Goal: Transaction & Acquisition: Obtain resource

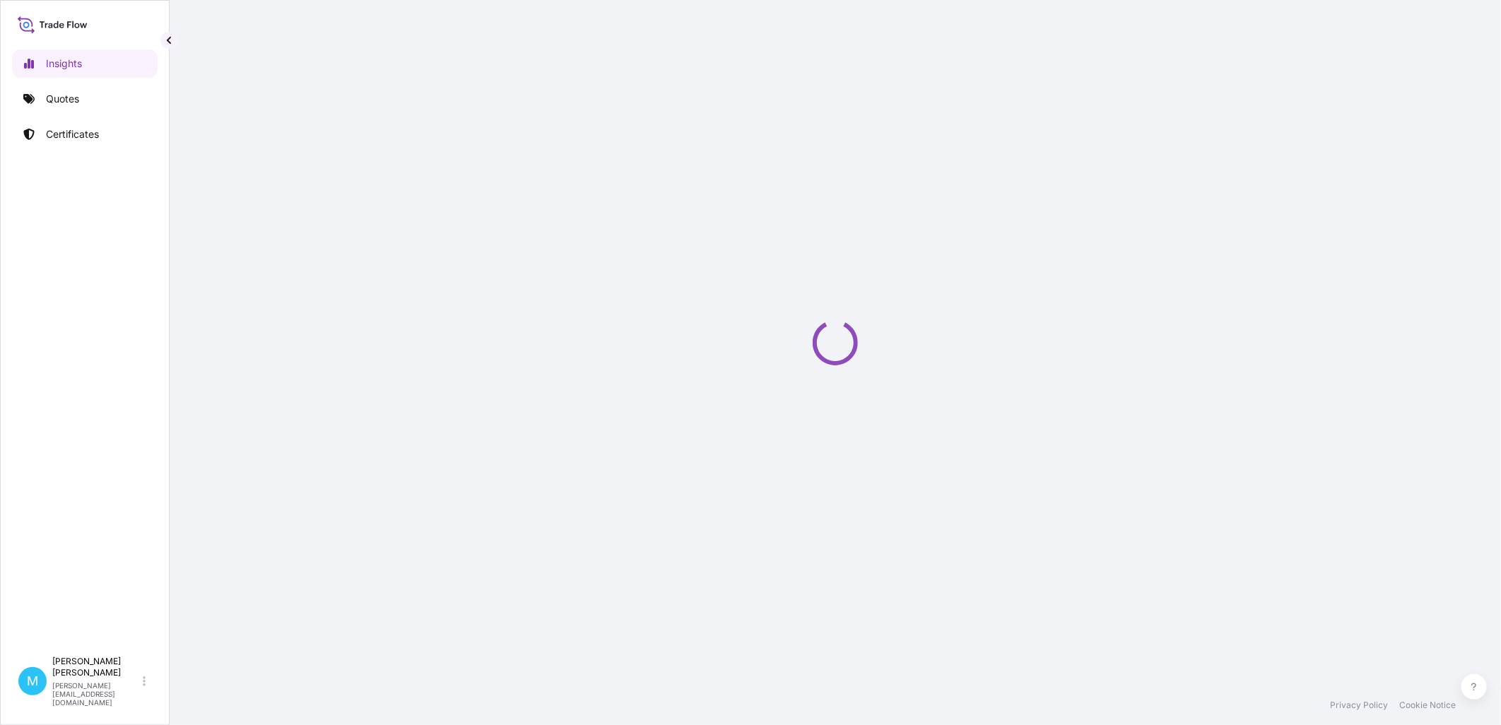
select select "2025"
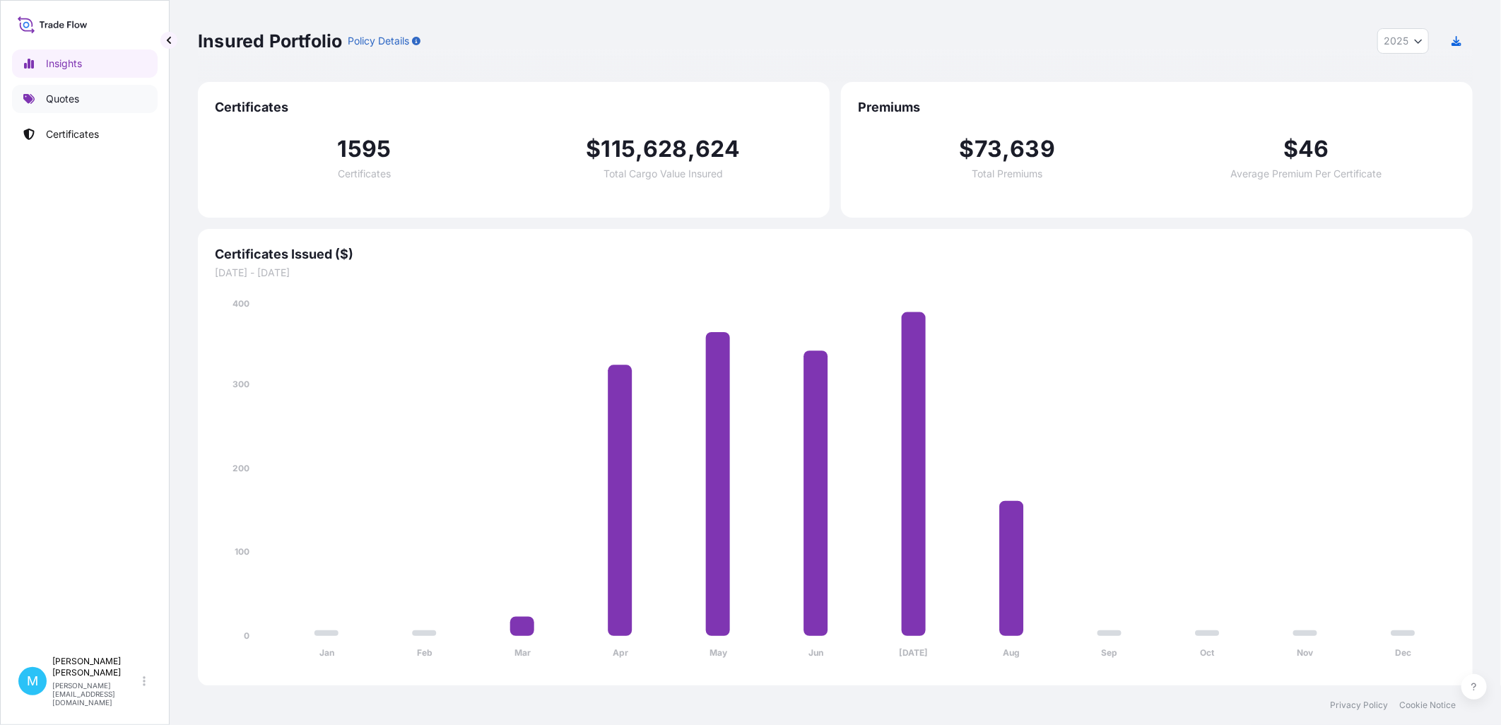
click at [59, 102] on p "Quotes" at bounding box center [62, 99] width 33 height 14
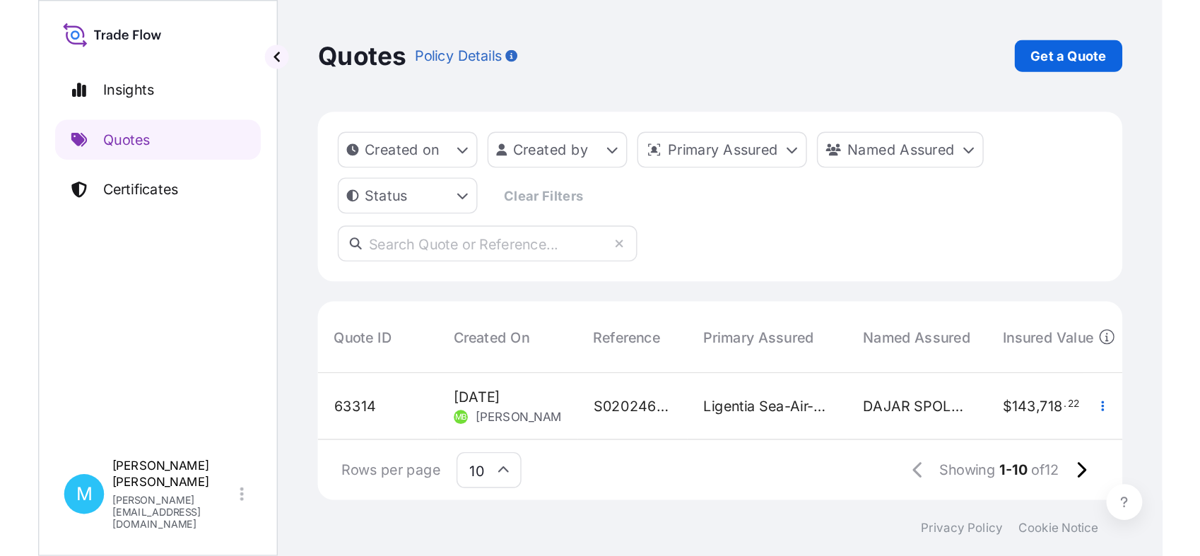
scroll to position [314, 961]
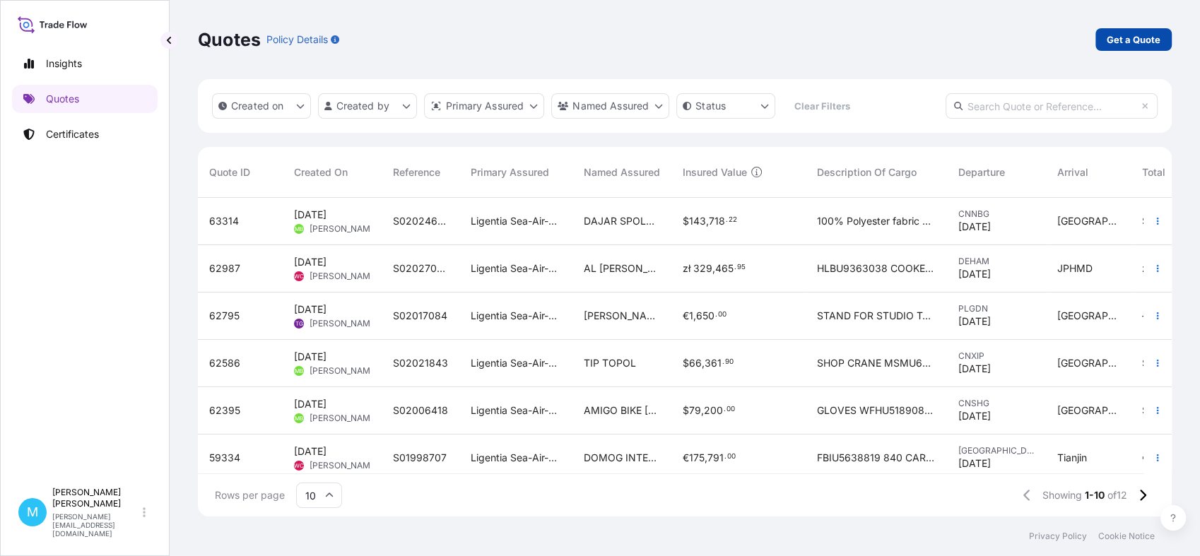
click at [1127, 45] on p "Get a Quote" at bounding box center [1134, 40] width 54 height 14
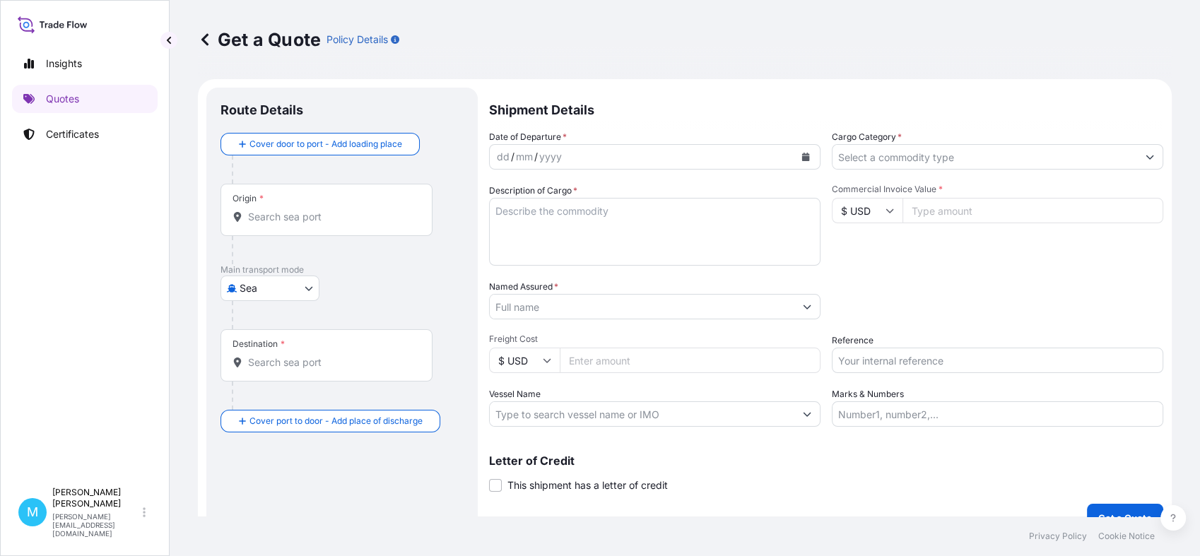
scroll to position [23, 0]
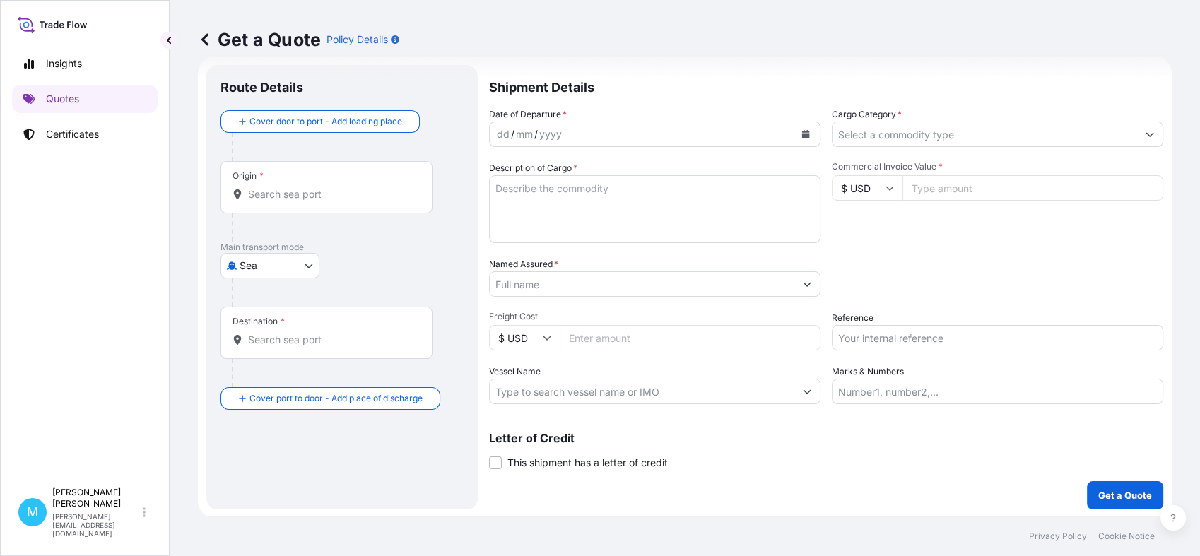
click at [281, 194] on input "Origin *" at bounding box center [331, 194] width 167 height 14
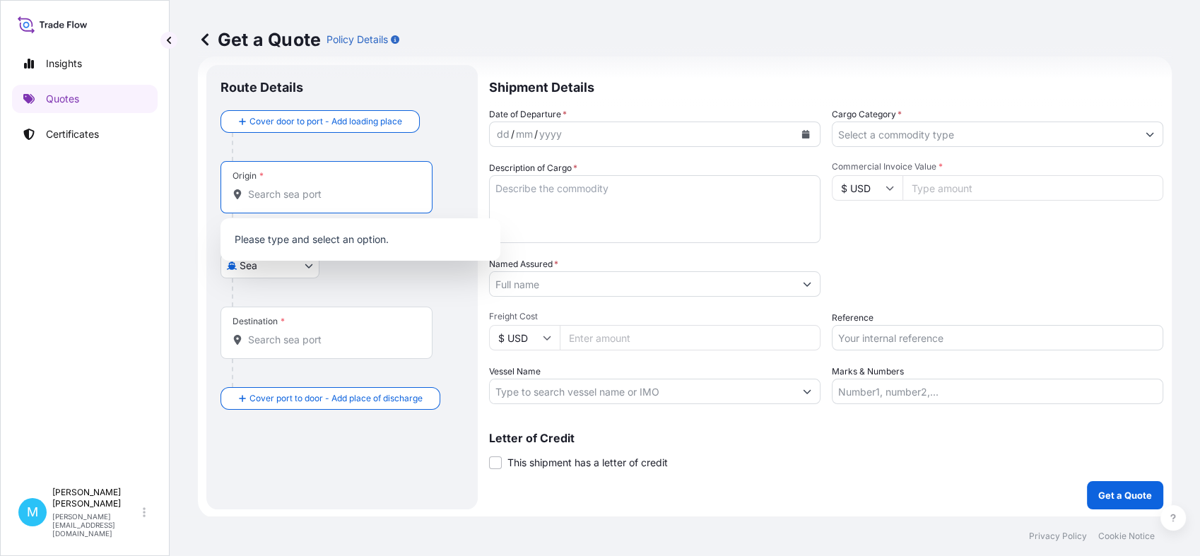
drag, startPoint x: 364, startPoint y: 285, endPoint x: 311, endPoint y: 276, distance: 53.8
click at [363, 285] on div at bounding box center [348, 292] width 232 height 28
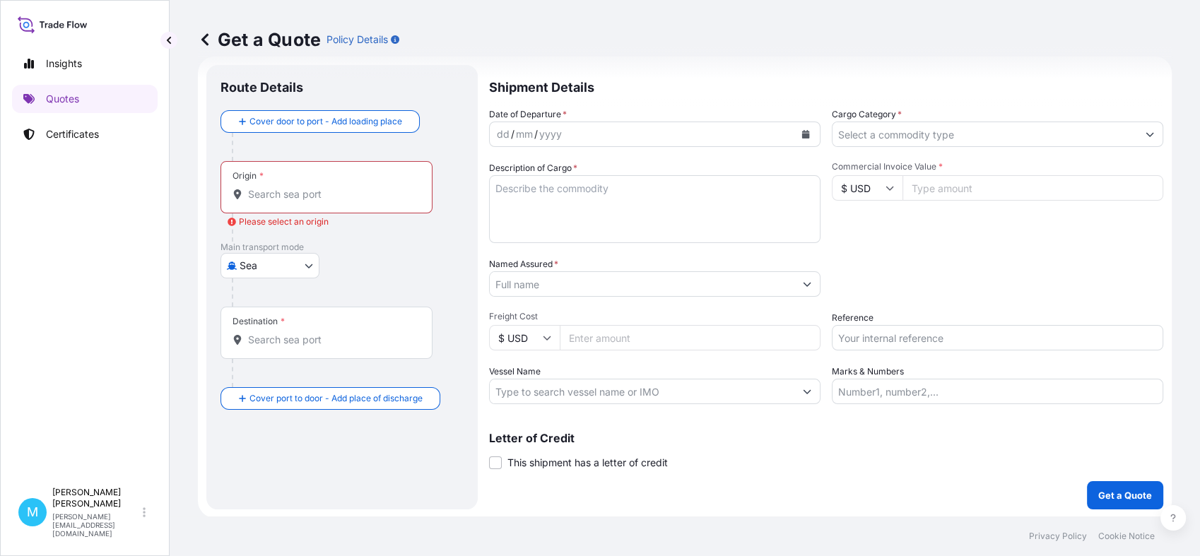
click at [307, 261] on body "0 options available. Insights Quotes Certificates M [PERSON_NAME] [PERSON_NAME]…" at bounding box center [600, 278] width 1200 height 556
click at [269, 348] on span "Road" at bounding box center [259, 353] width 24 height 14
select select "Road"
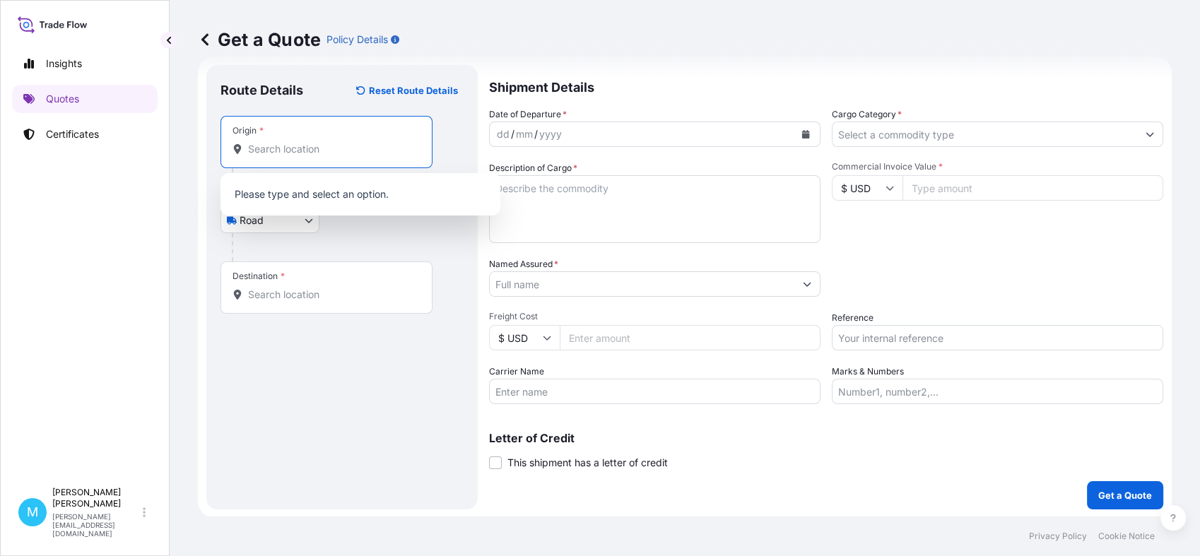
click at [269, 149] on input "Origin *" at bounding box center [331, 149] width 167 height 14
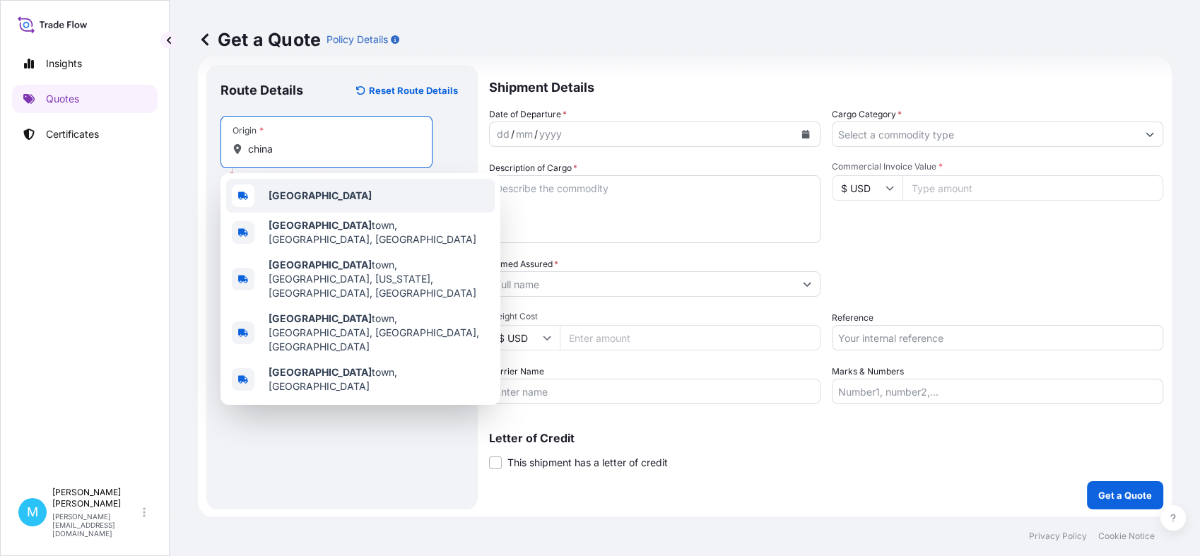
click at [294, 199] on b "[GEOGRAPHIC_DATA]" at bounding box center [320, 195] width 103 height 12
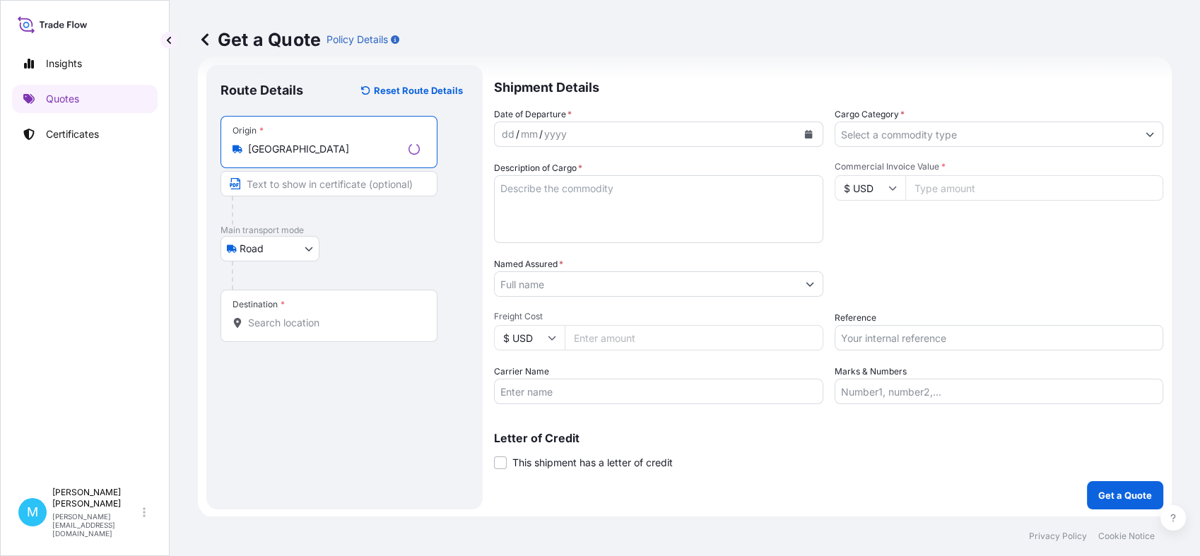
type input "[GEOGRAPHIC_DATA]"
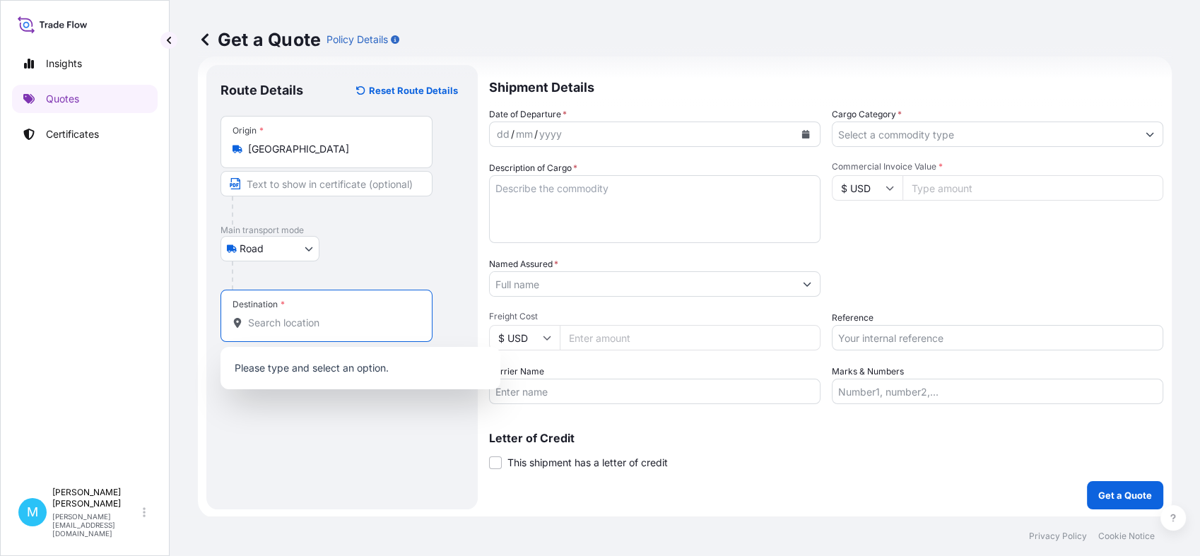
click at [260, 326] on input "Destination *" at bounding box center [331, 323] width 167 height 14
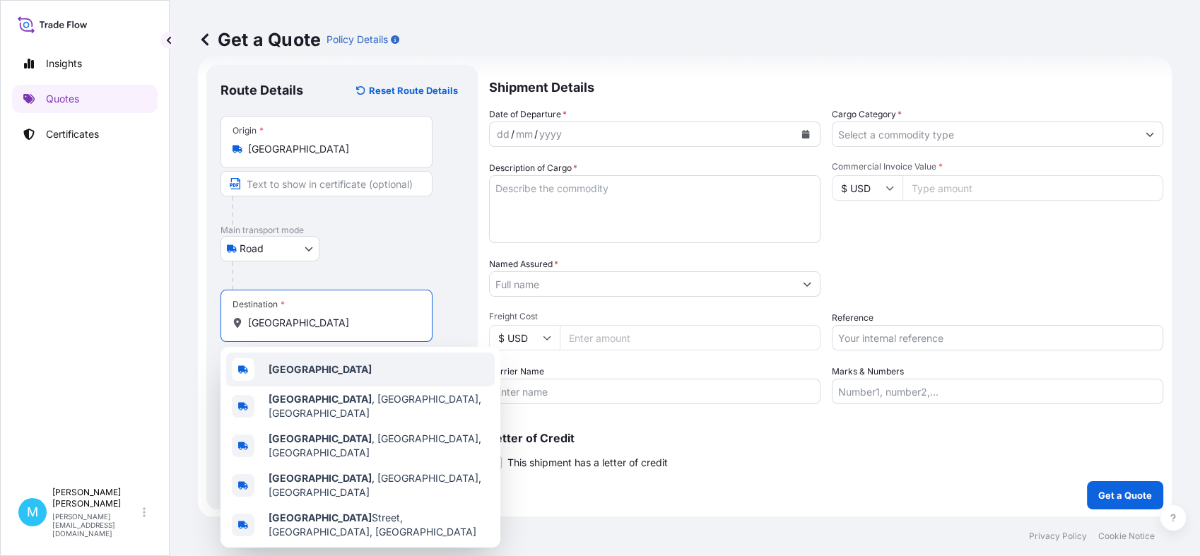
click at [305, 372] on div "[GEOGRAPHIC_DATA]" at bounding box center [360, 370] width 269 height 34
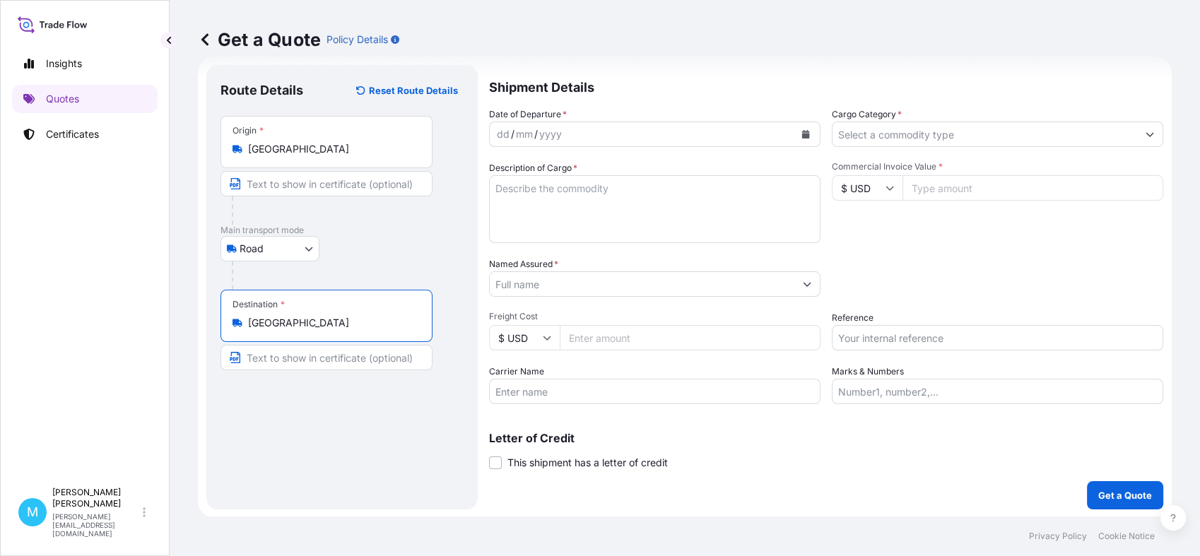
type input "[GEOGRAPHIC_DATA]"
click at [802, 132] on icon "Calendar" at bounding box center [806, 134] width 8 height 8
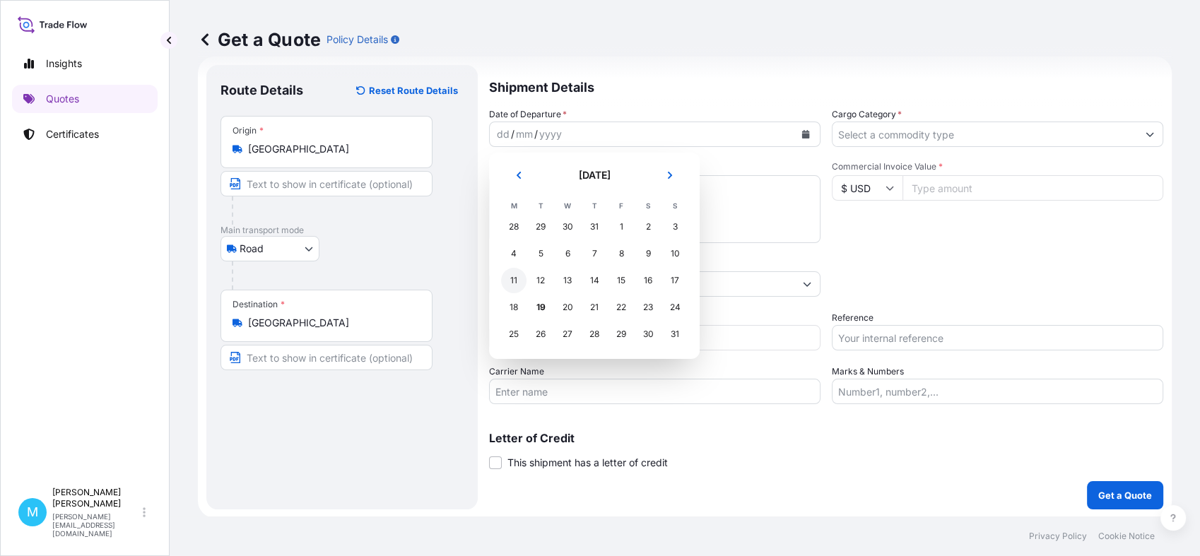
click at [515, 285] on div "11" at bounding box center [513, 280] width 25 height 25
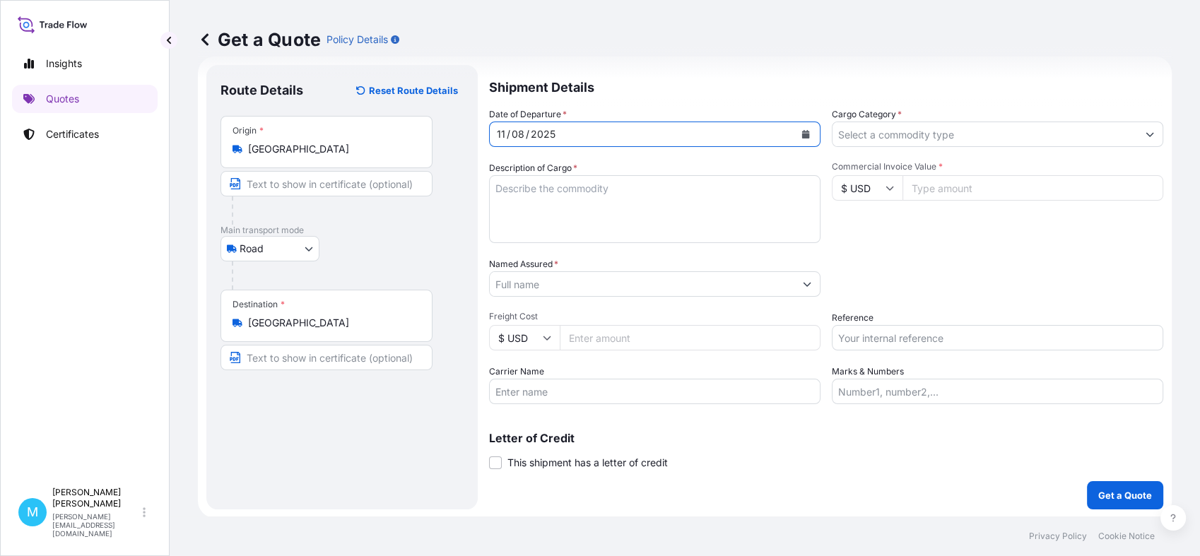
click at [544, 201] on textarea "Description of Cargo *" at bounding box center [654, 209] width 331 height 68
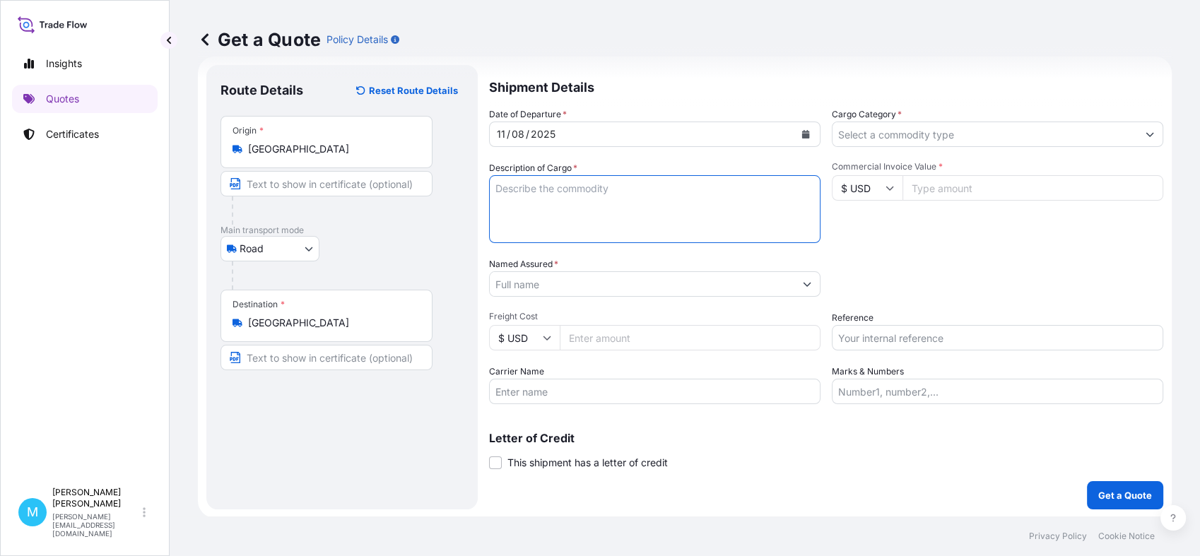
paste textarea "CHSU8102690 SML05809 40HC 240.00 1.39 30 CTN"
click at [779, 199] on textarea "CHSU8102690 SML05809 40HC 240.00 1.39 30 CTN ||" at bounding box center [654, 209] width 331 height 68
paste textarea "PLASTIC SPRAYER"
type textarea "CHSU8102690 SML05809 40HC 240.00 1.39 30 CTN || PLASTIC SPRAYER"
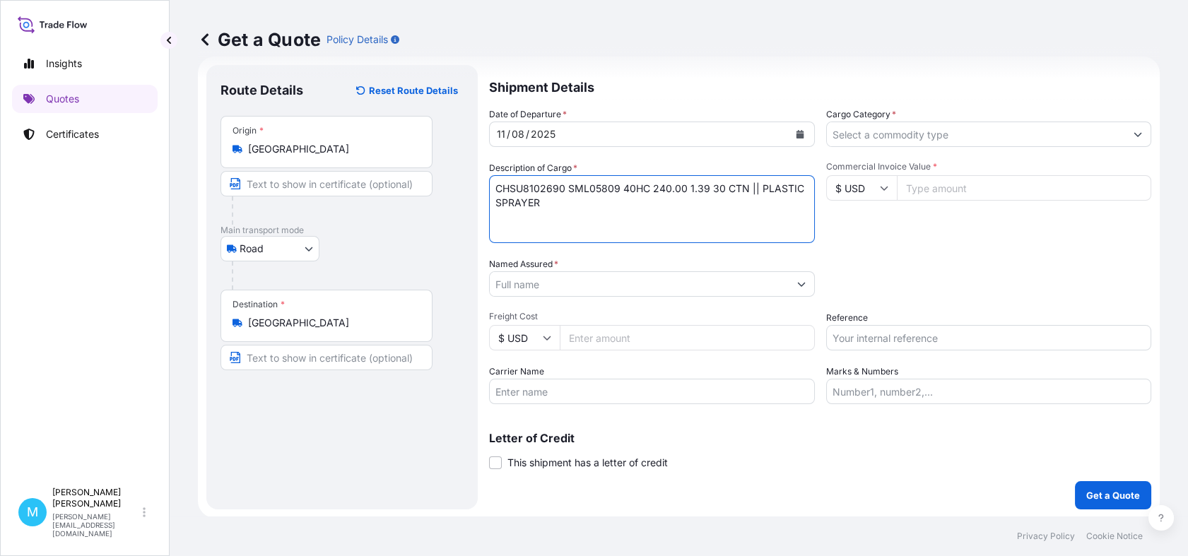
click at [553, 282] on input "Named Assured *" at bounding box center [639, 283] width 299 height 25
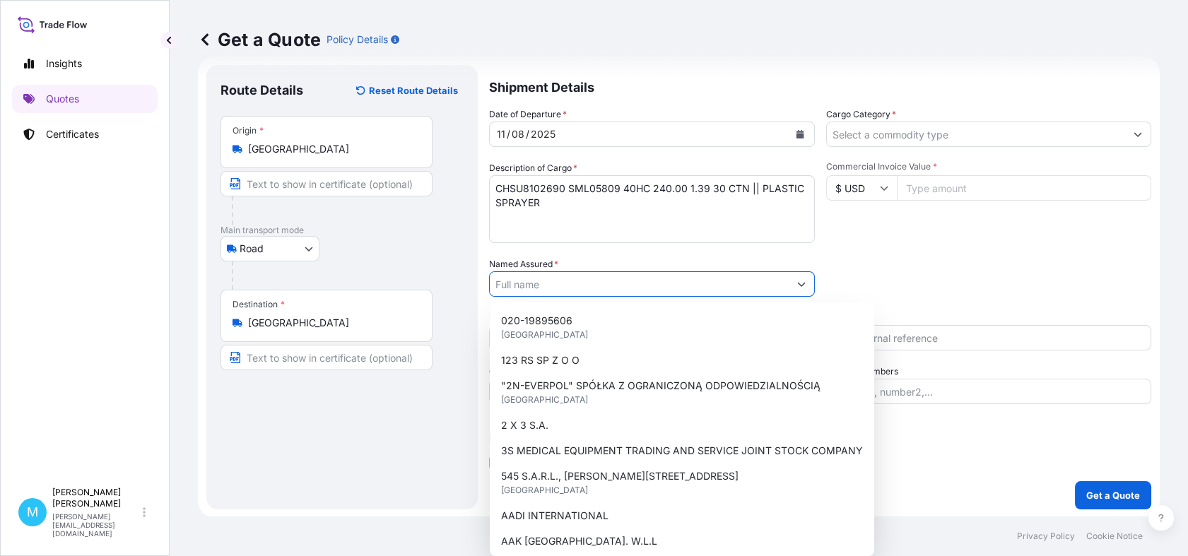
paste input "EUROPE PACKAGING [PERSON_NAME] OTULAKOWSKI"
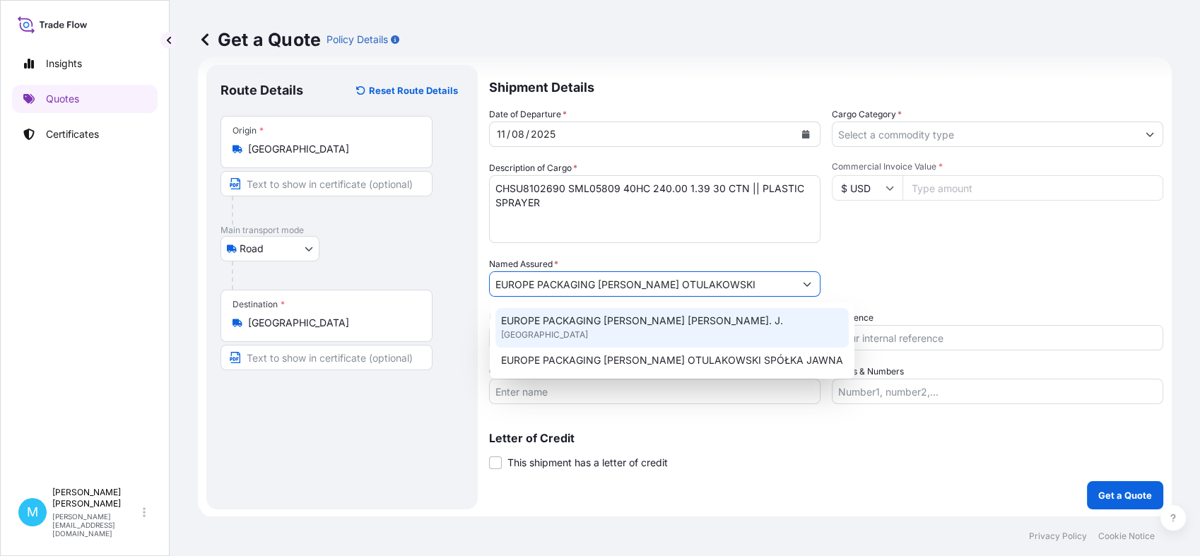
click at [565, 319] on span "EUROPE PACKAGING [PERSON_NAME] [PERSON_NAME]. J." at bounding box center [642, 321] width 282 height 14
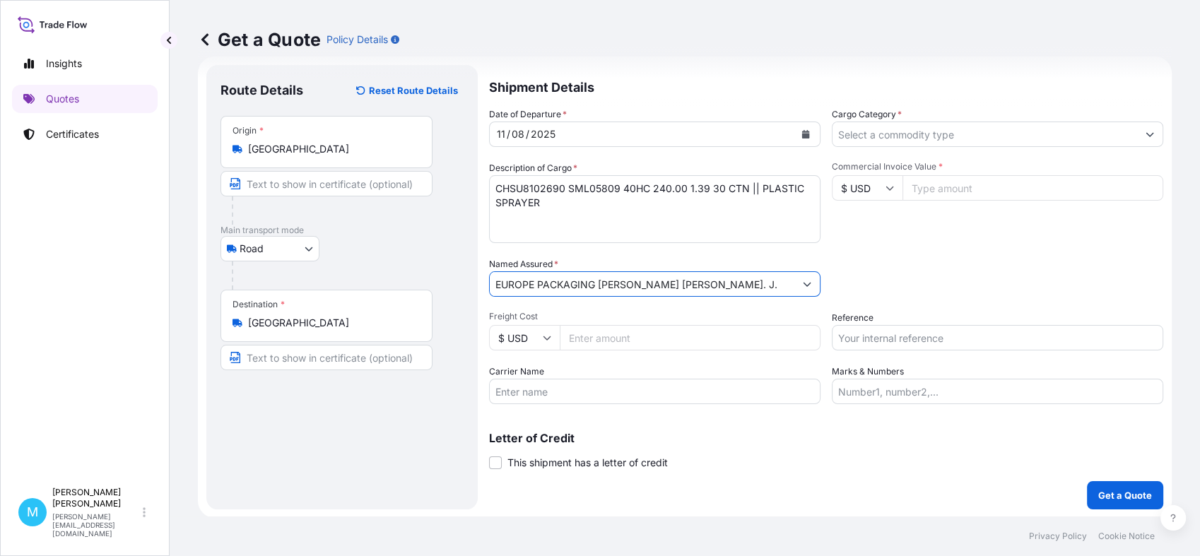
type input "EUROPE PACKAGING [PERSON_NAME] [PERSON_NAME]. J."
click at [897, 134] on input "Cargo Category *" at bounding box center [984, 134] width 305 height 25
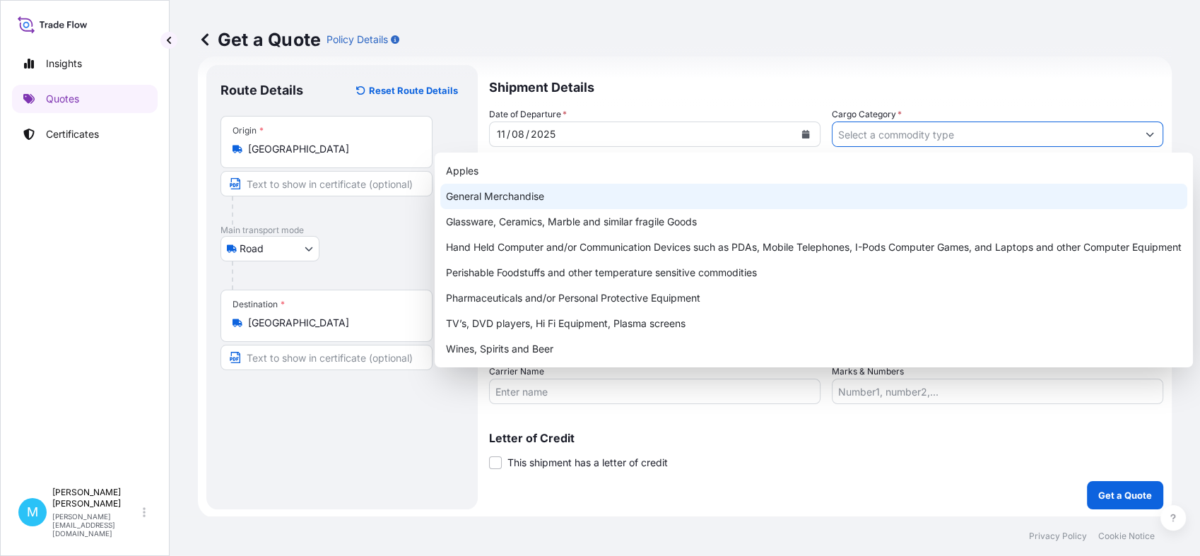
click at [544, 195] on div "General Merchandise" at bounding box center [813, 196] width 747 height 25
type input "General Merchandise"
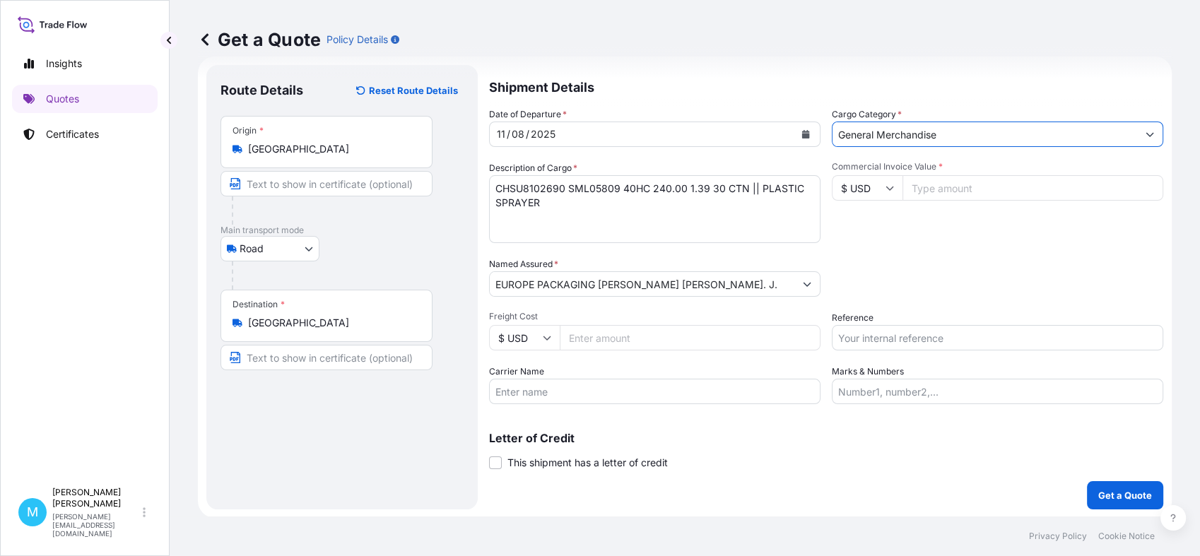
click at [934, 193] on input "Commercial Invoice Value *" at bounding box center [1032, 187] width 261 height 25
click at [924, 191] on input "Commercial Invoice Value *" at bounding box center [1032, 187] width 261 height 25
paste input "1500"
type input "1500.00"
click at [882, 339] on input "Reference" at bounding box center [997, 337] width 331 height 25
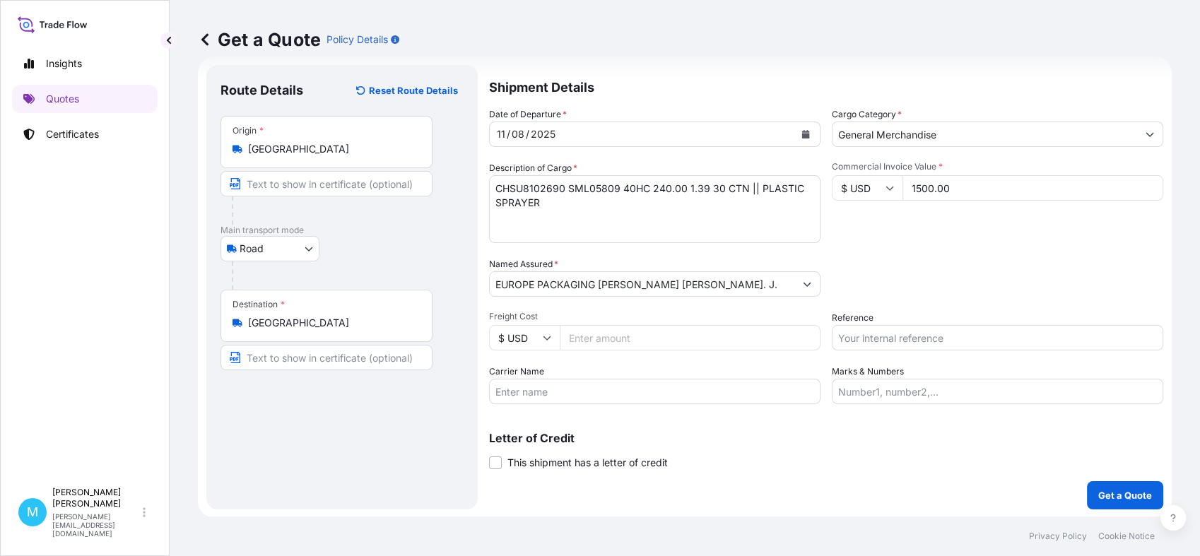
click at [851, 341] on input "Reference" at bounding box center [997, 337] width 331 height 25
paste input "LCL KOLEJ"
click at [990, 339] on input "LCL KOLEJ" at bounding box center [997, 337] width 331 height 25
click at [990, 337] on input "LCL KOLEJ" at bounding box center [997, 337] width 331 height 25
click at [907, 340] on input "LCL KOLEJ ||" at bounding box center [997, 337] width 331 height 25
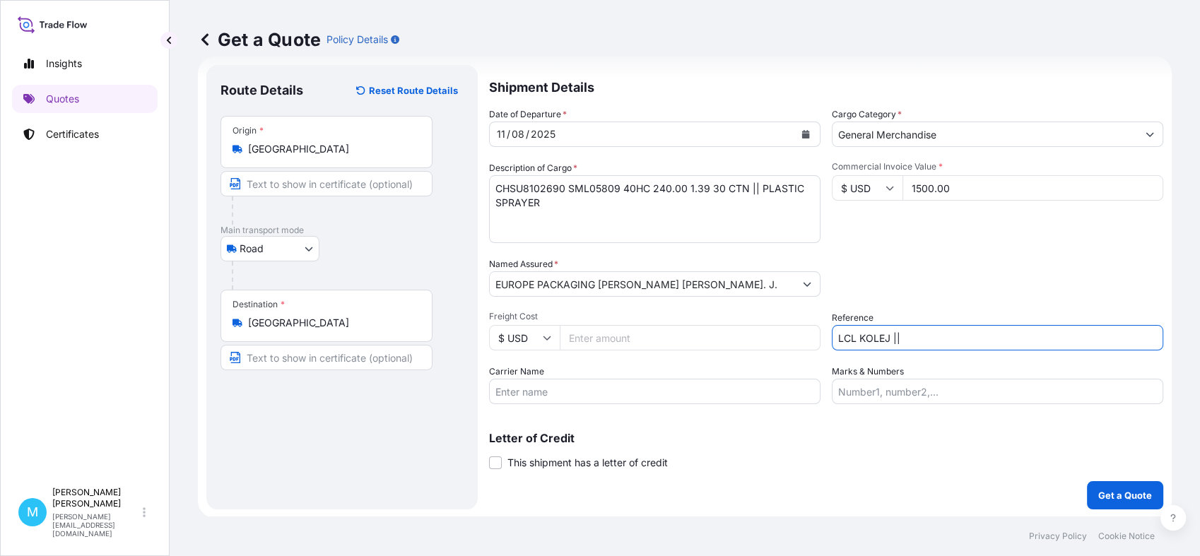
paste input "S02016982"
type input "LCL KOLEJ || S02016982"
click at [1099, 492] on p "Get a Quote" at bounding box center [1125, 495] width 54 height 14
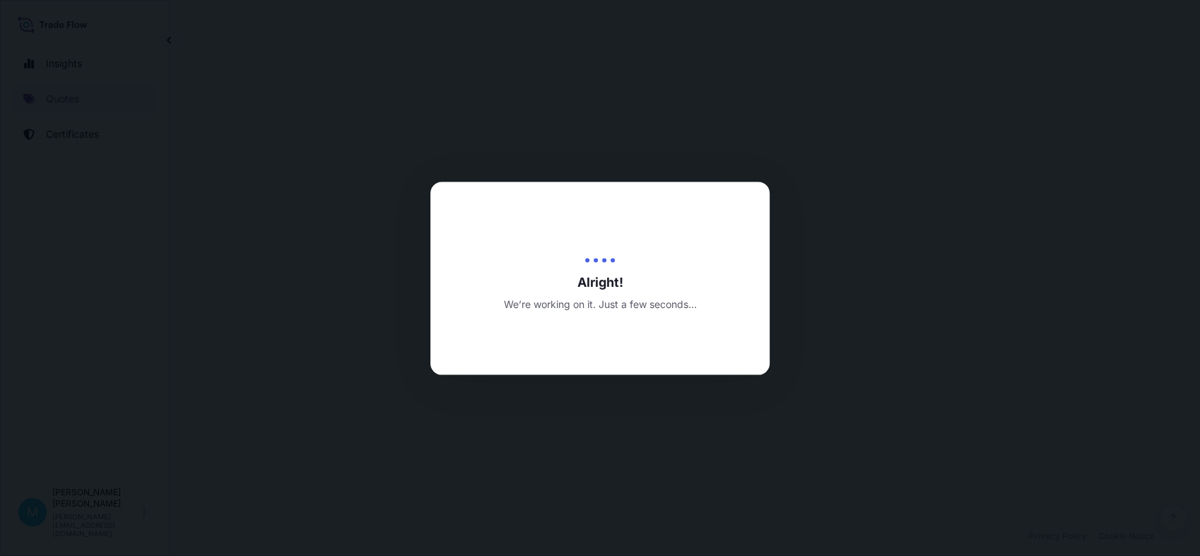
select select "Road"
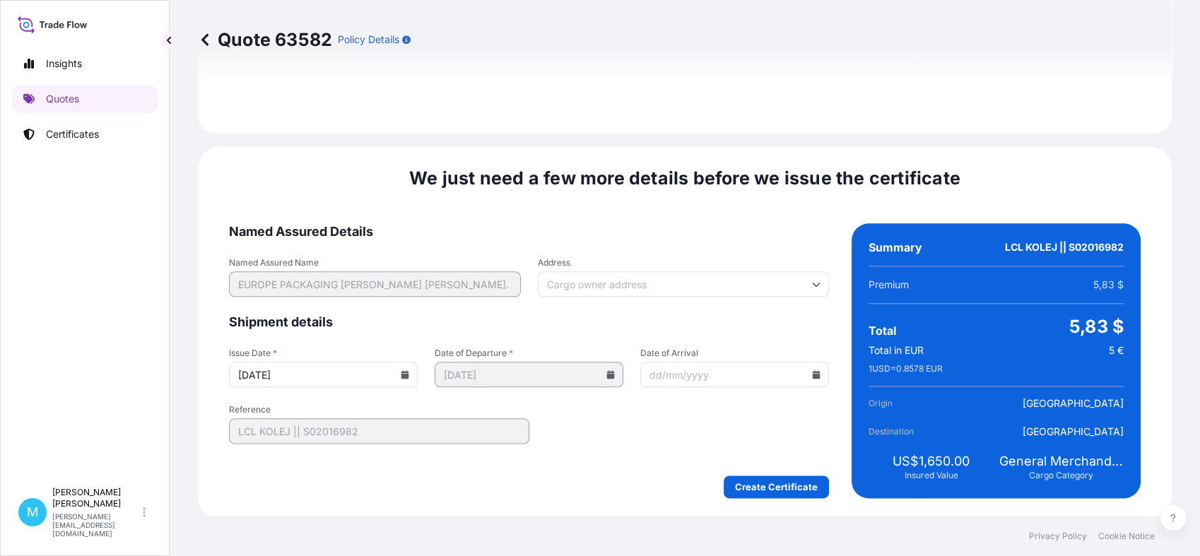
scroll to position [1600, 0]
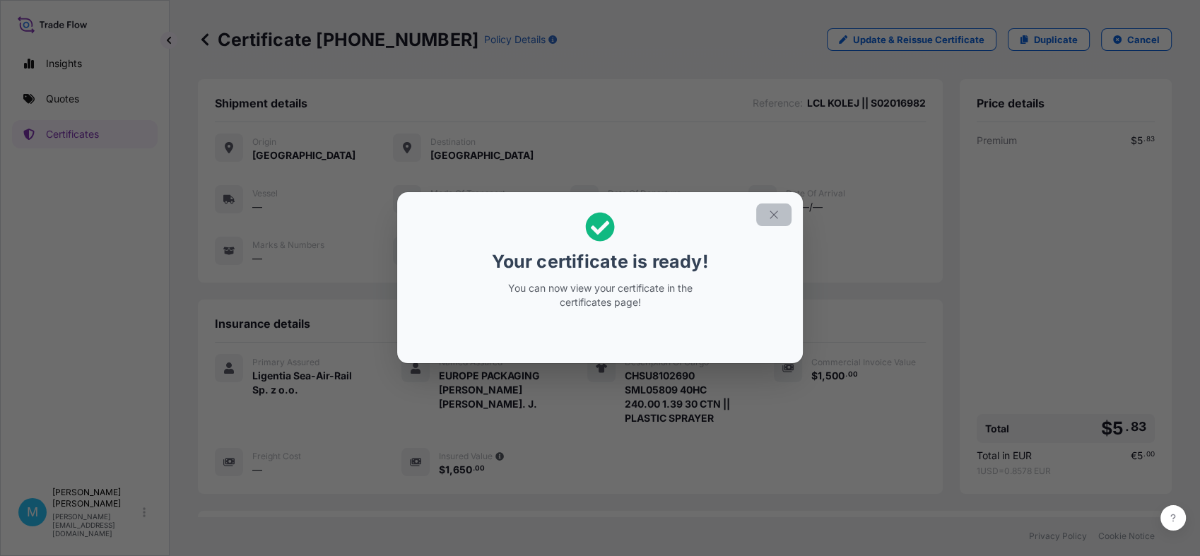
click at [772, 214] on icon "button" at bounding box center [773, 214] width 13 height 13
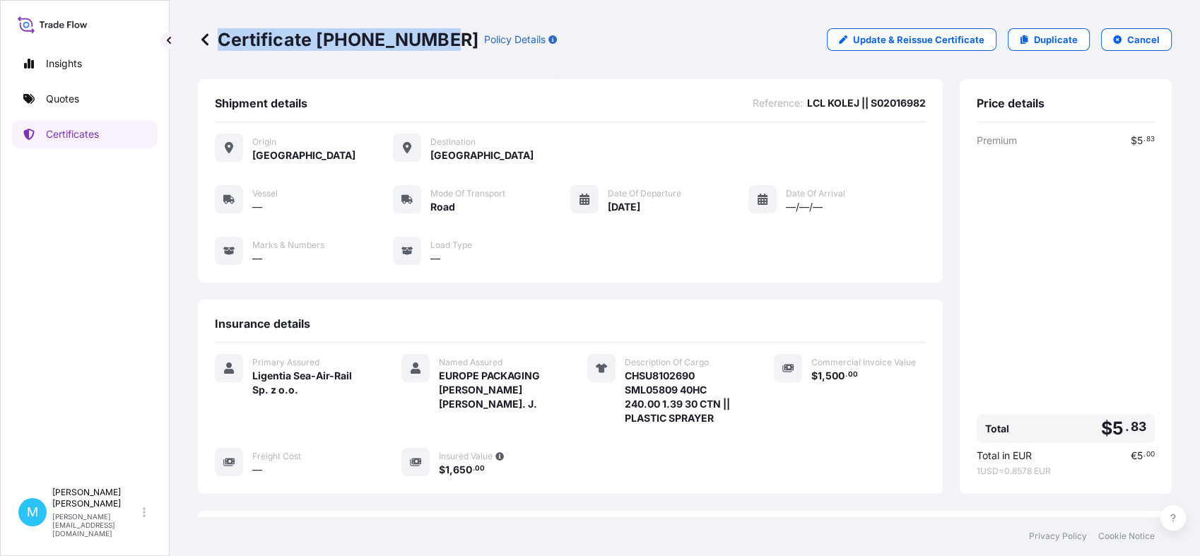
click at [437, 44] on div "Certificate [PHONE_NUMBER] Policy Details" at bounding box center [377, 39] width 359 height 23
copy p "Certificate [PHONE_NUMBER]"
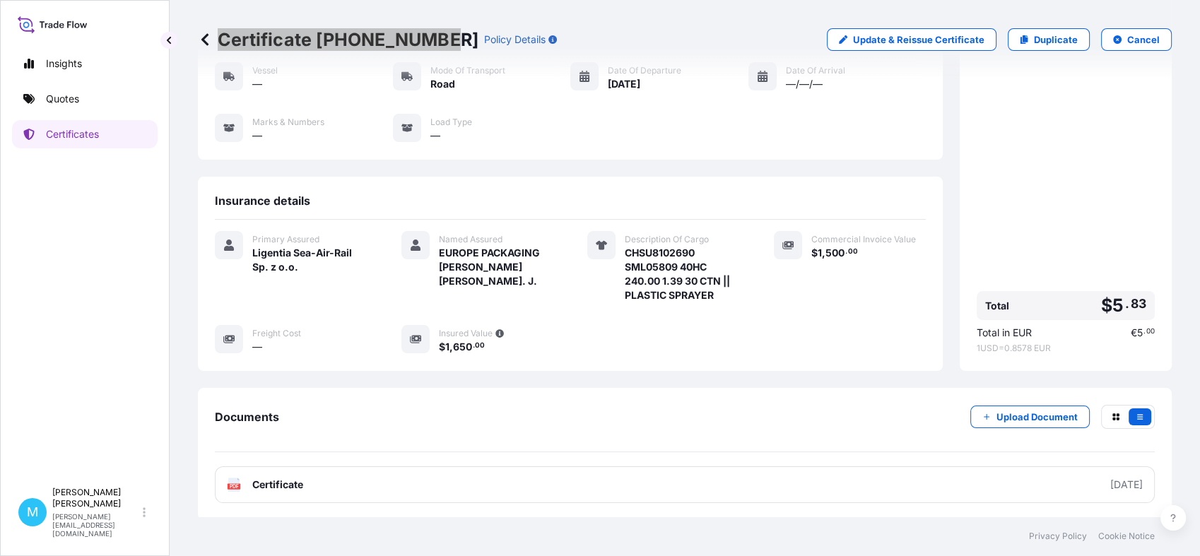
scroll to position [188, 0]
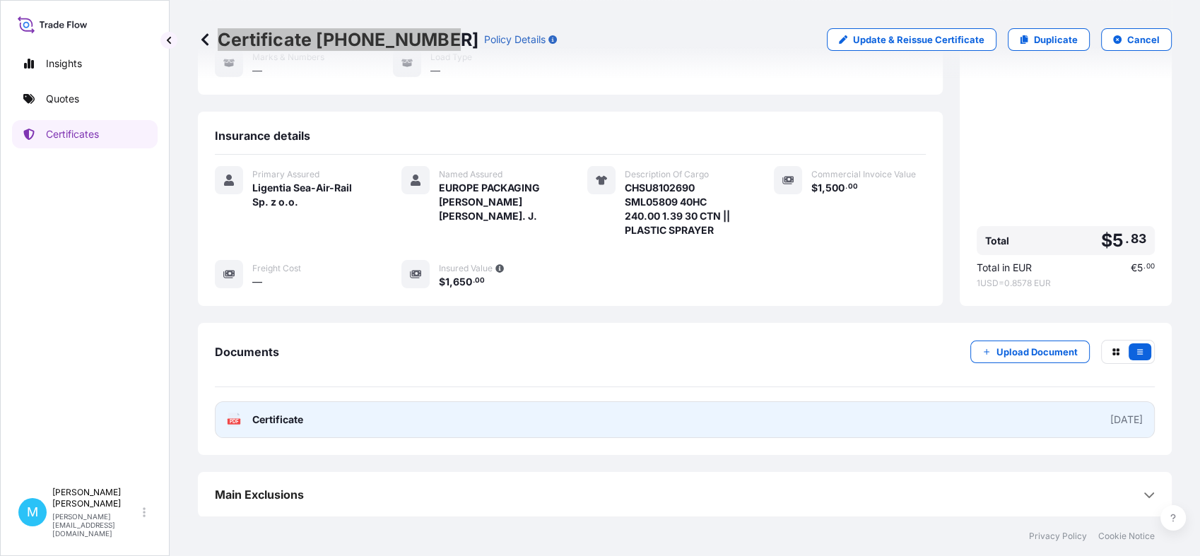
click at [599, 418] on link "PDF Certificate [DATE]" at bounding box center [685, 419] width 940 height 37
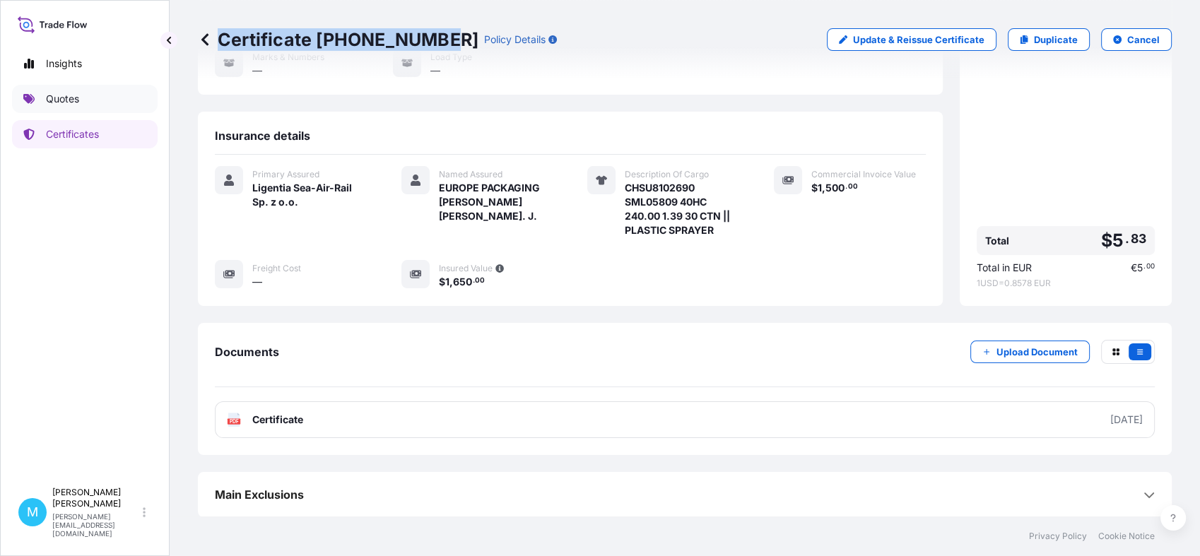
click at [85, 102] on link "Quotes" at bounding box center [85, 99] width 146 height 28
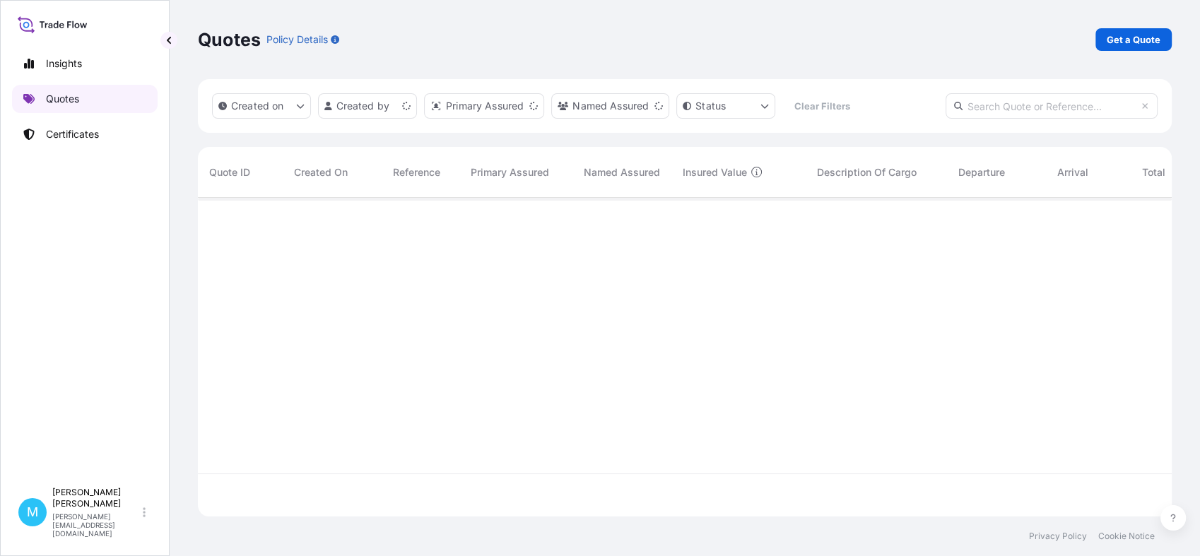
scroll to position [314, 961]
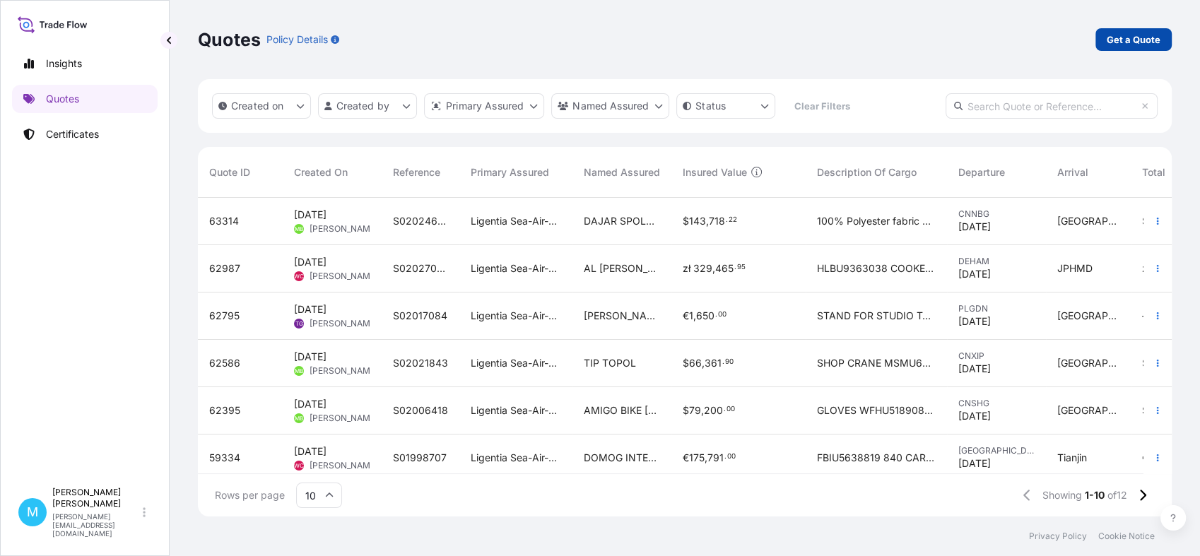
click at [1127, 33] on p "Get a Quote" at bounding box center [1134, 40] width 54 height 14
select select "Sea"
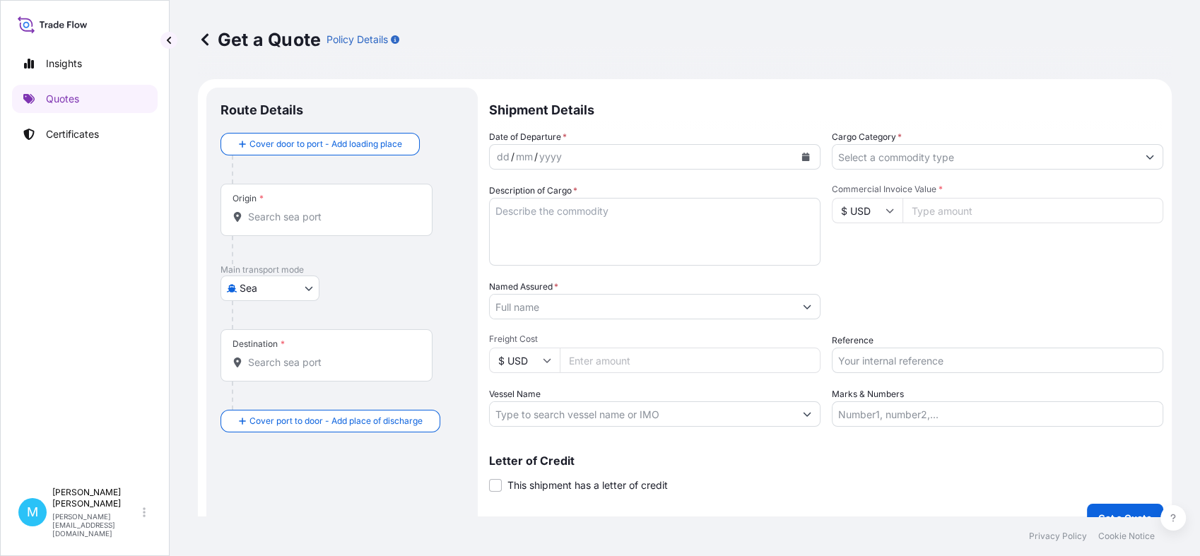
scroll to position [23, 0]
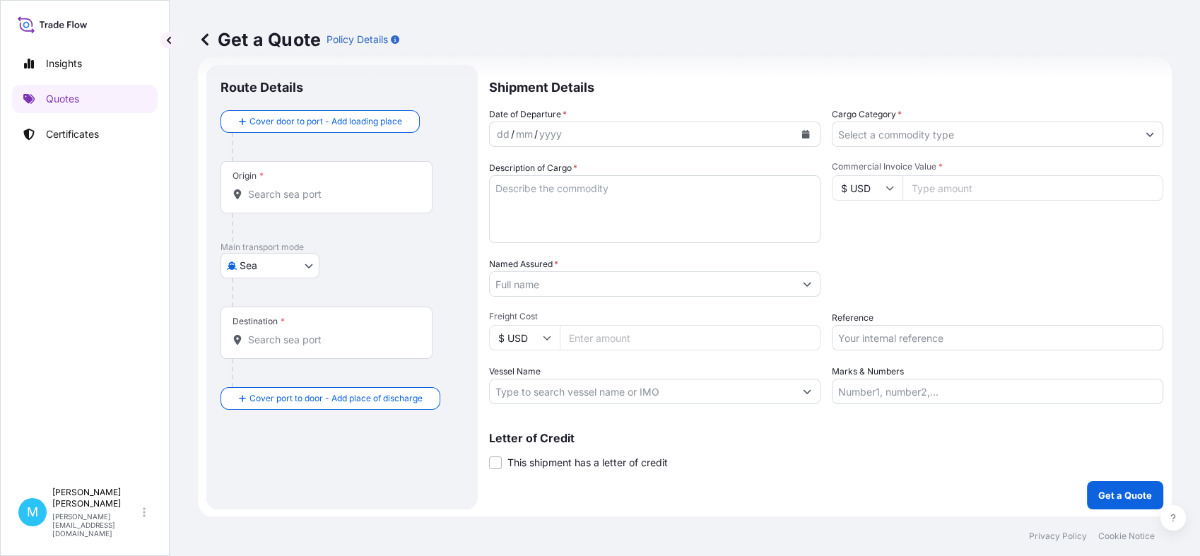
click at [285, 197] on input "Origin *" at bounding box center [331, 194] width 167 height 14
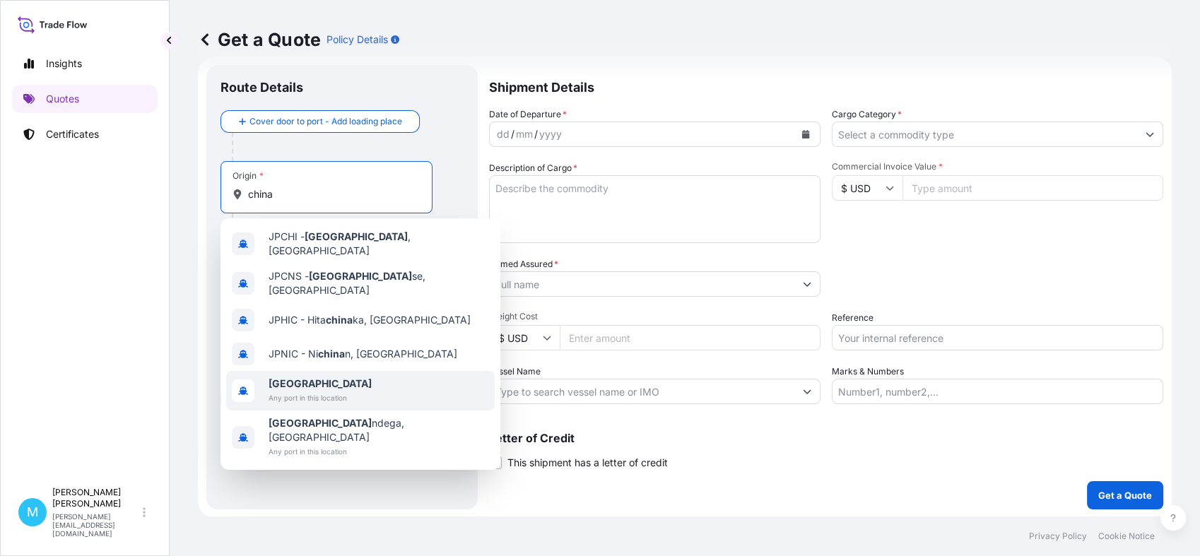
click at [305, 377] on span "[GEOGRAPHIC_DATA]" at bounding box center [320, 384] width 103 height 14
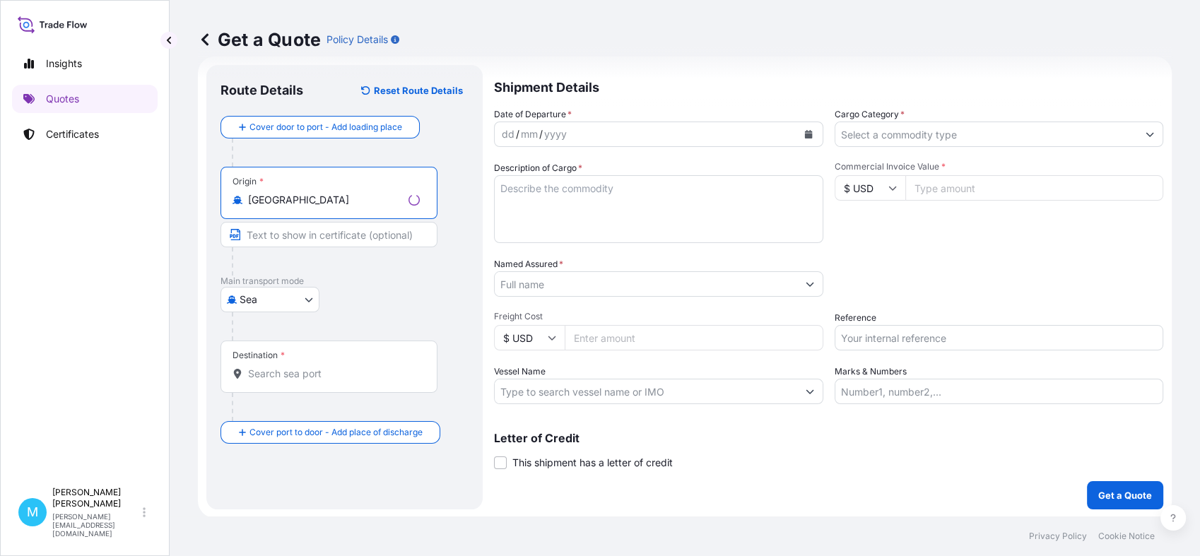
type input "[GEOGRAPHIC_DATA]"
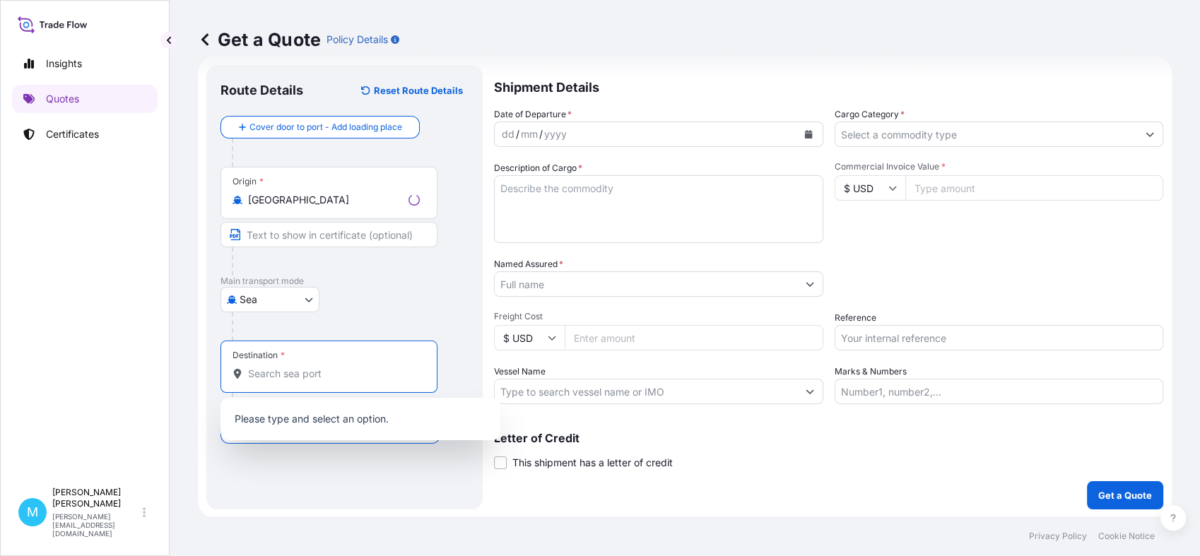
click at [261, 373] on input "Destination *" at bounding box center [334, 374] width 172 height 14
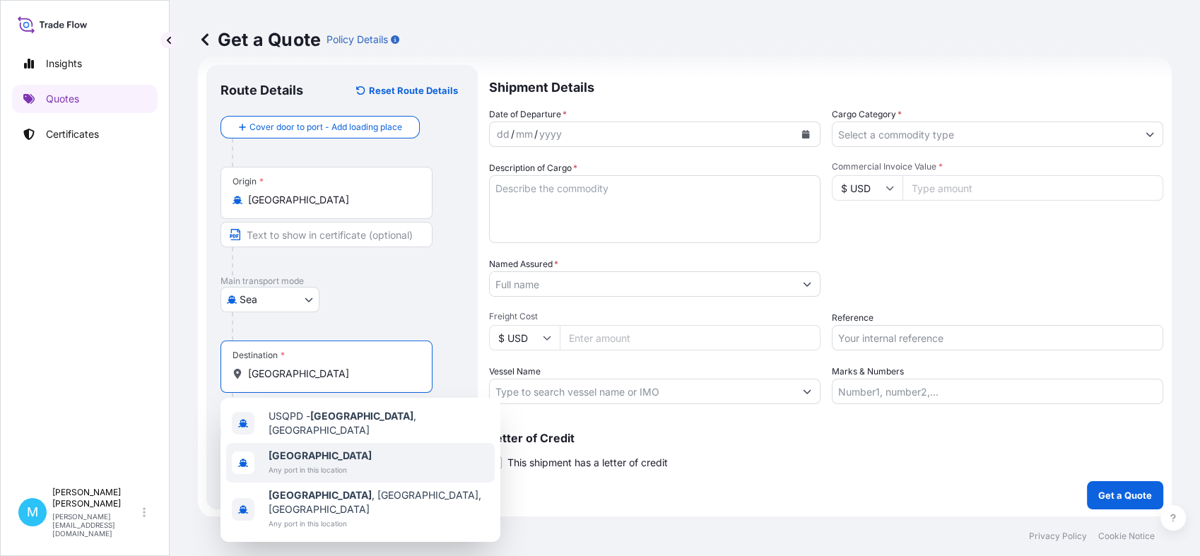
click at [300, 452] on b "[GEOGRAPHIC_DATA]" at bounding box center [320, 455] width 103 height 12
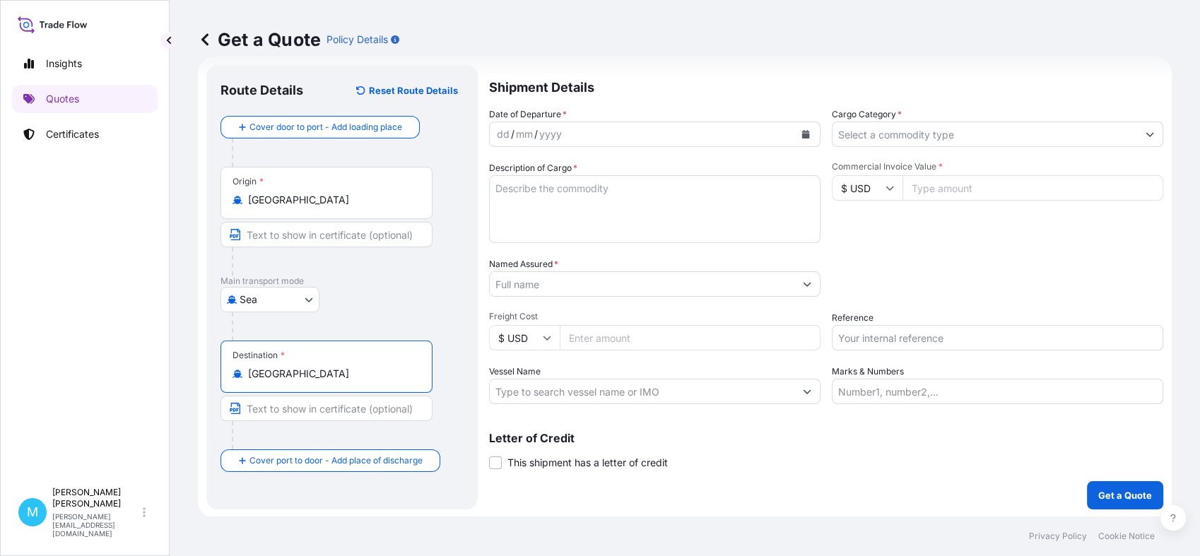
type input "[GEOGRAPHIC_DATA]"
click at [655, 136] on div "dd / mm / yyyy" at bounding box center [642, 134] width 305 height 25
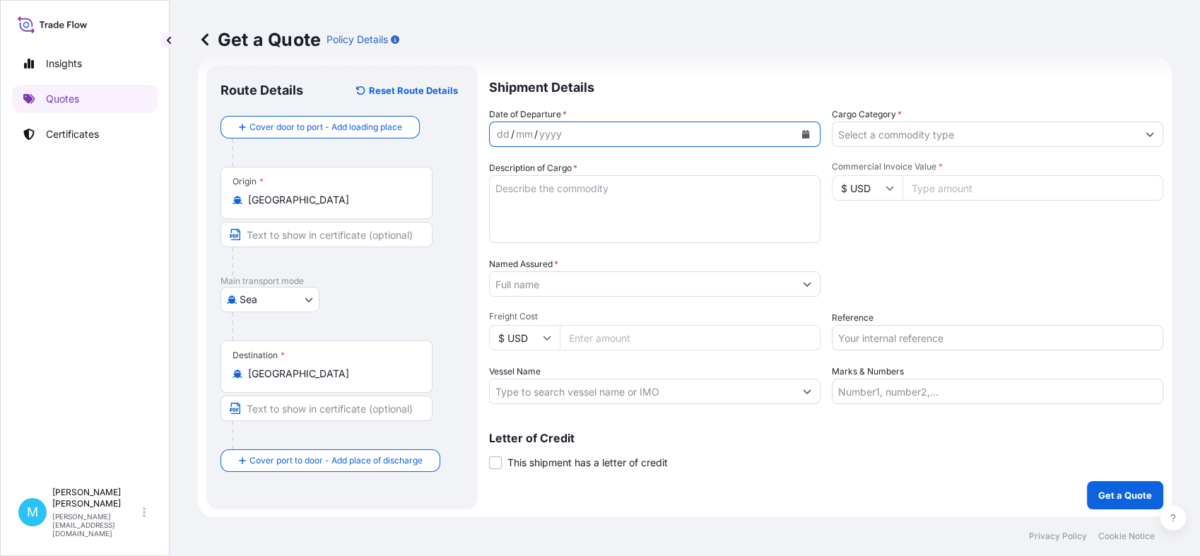
click at [802, 135] on icon "Calendar" at bounding box center [806, 134] width 8 height 8
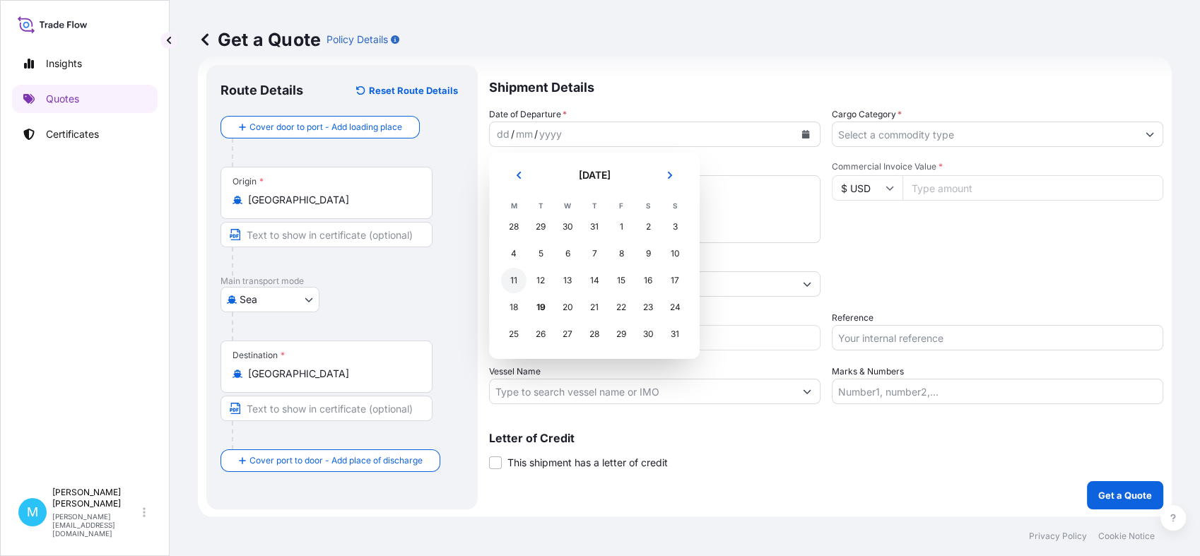
click at [510, 283] on div "11" at bounding box center [513, 280] width 25 height 25
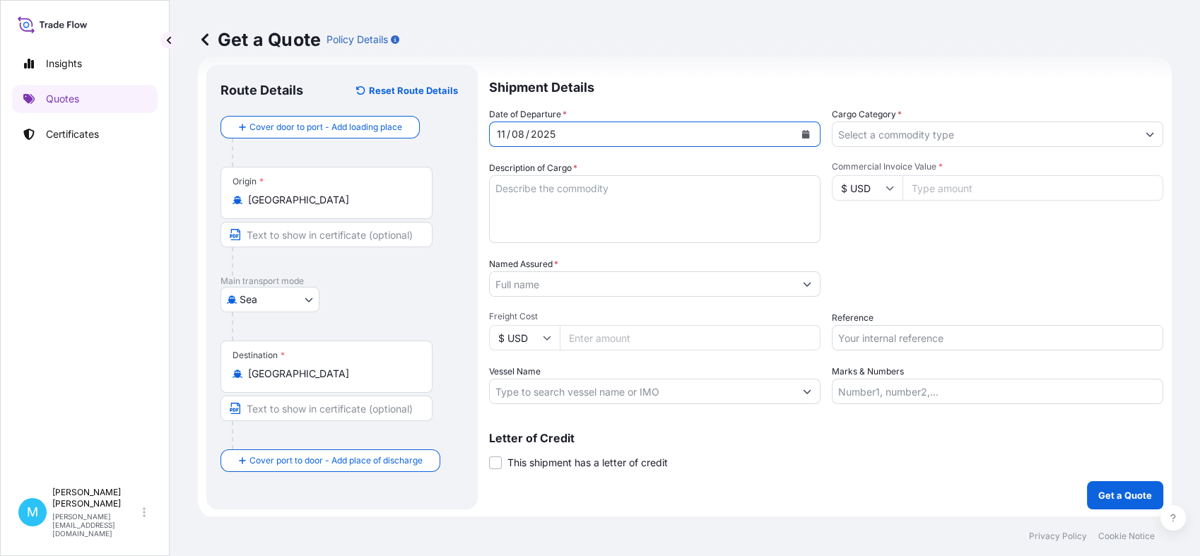
click at [538, 192] on textarea "Description of Cargo *" at bounding box center [654, 209] width 331 height 68
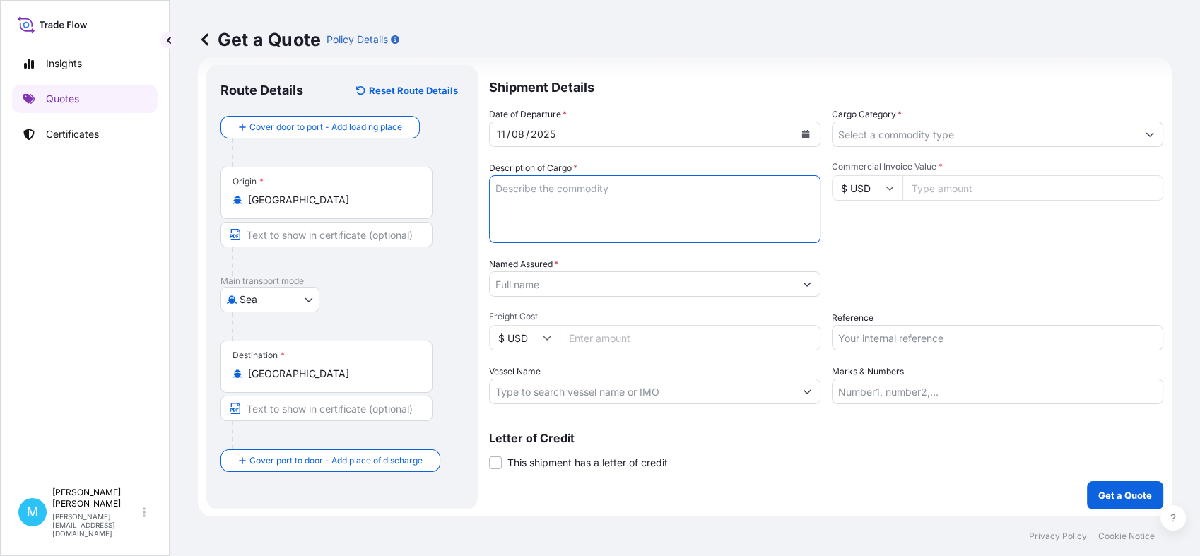
paste textarea "TDLU6218068 SML05876 40HC 10445.00 32.37 600 CTN"
paste textarea "SOFT PASTEL MSDS"
type textarea "TDLU6218068 SML05876 40HC 10445.00 32.37 600 CTN || SOFT PASTEL MSDS"
click at [307, 296] on body "Insights Quotes Certificates M [PERSON_NAME] [PERSON_NAME][EMAIL_ADDRESS][DOMAI…" at bounding box center [600, 278] width 1200 height 556
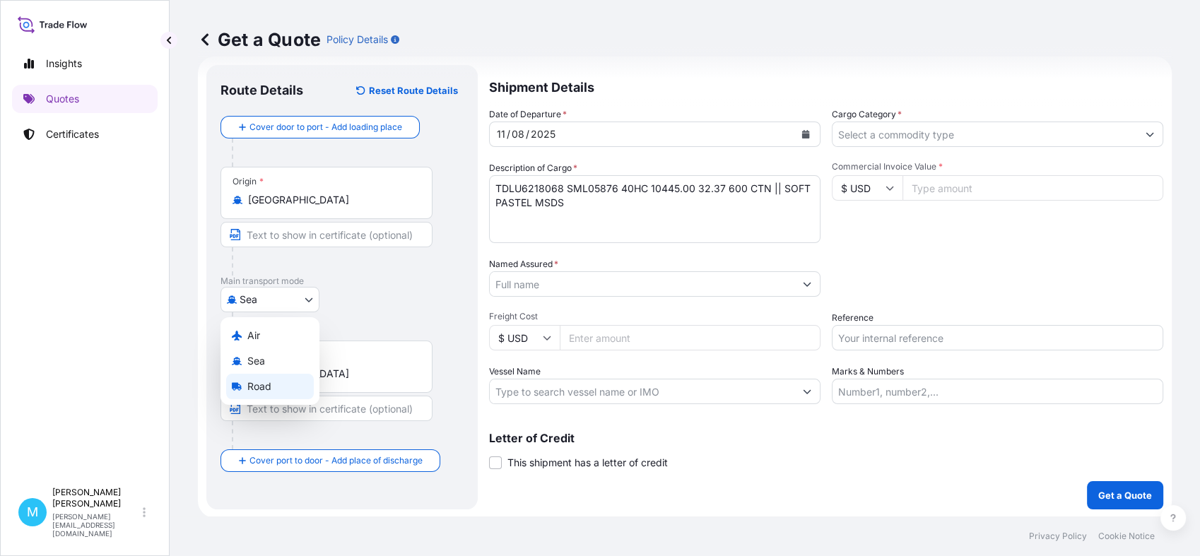
click at [264, 384] on span "Road" at bounding box center [259, 386] width 24 height 14
select select "Road"
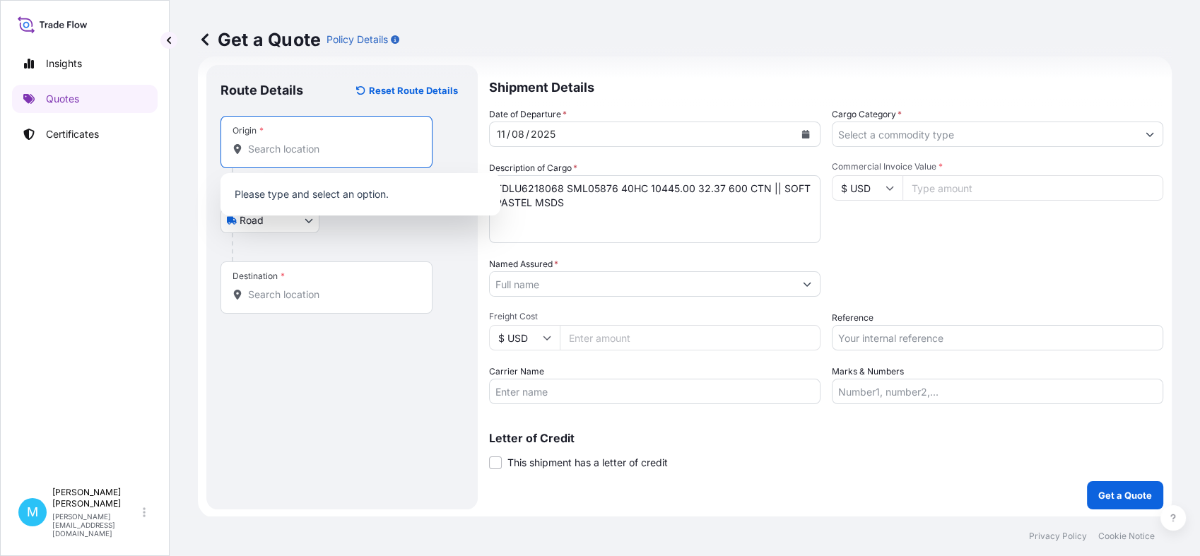
click at [283, 151] on input "Origin *" at bounding box center [331, 149] width 167 height 14
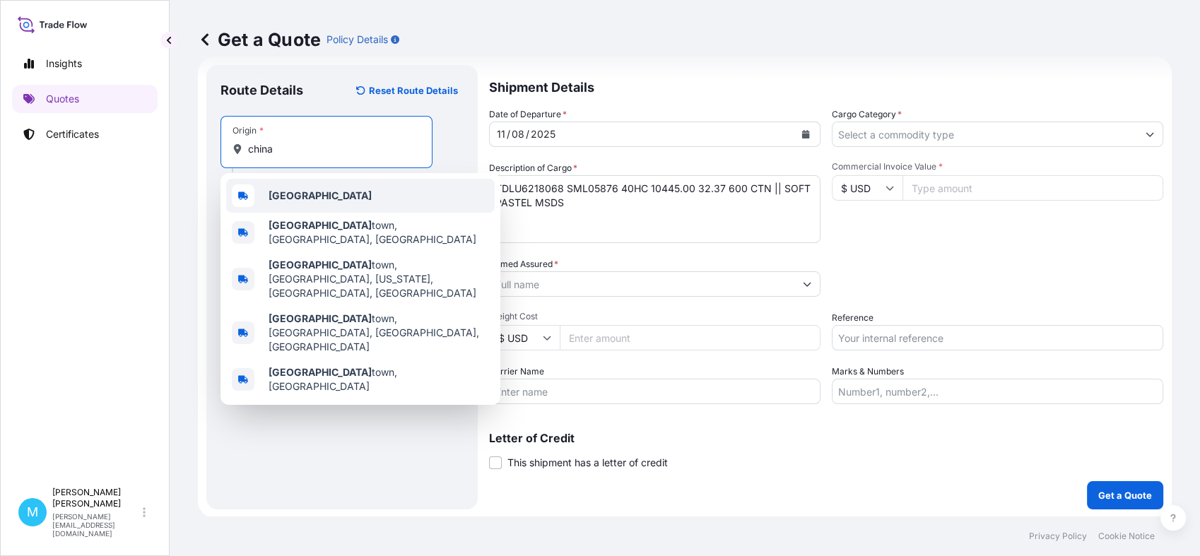
click at [291, 193] on b "[GEOGRAPHIC_DATA]" at bounding box center [320, 195] width 103 height 12
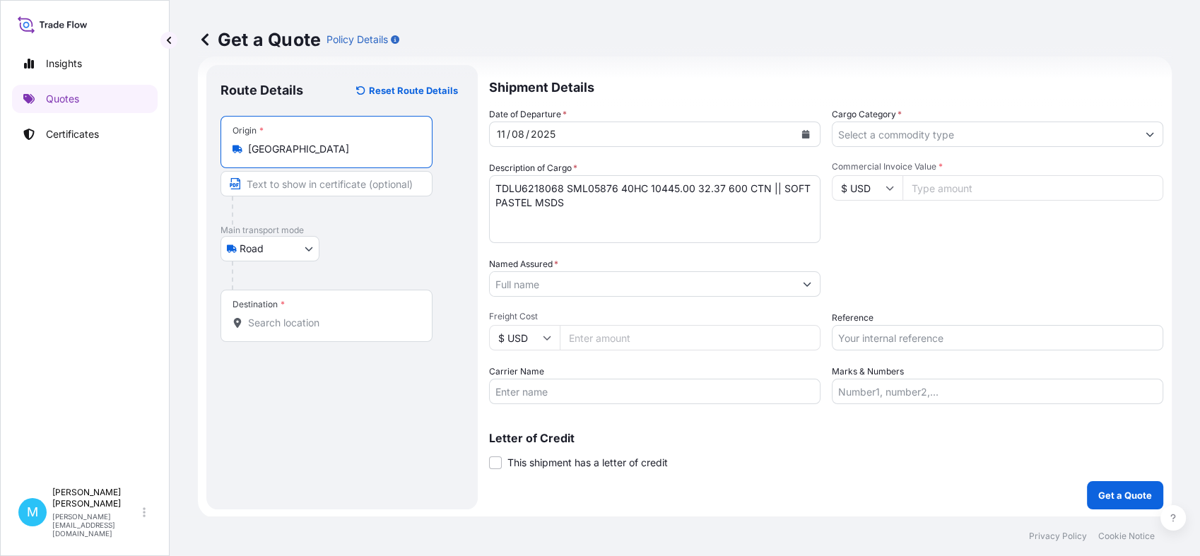
type input "[GEOGRAPHIC_DATA]"
click at [273, 321] on input "Destination *" at bounding box center [331, 323] width 167 height 14
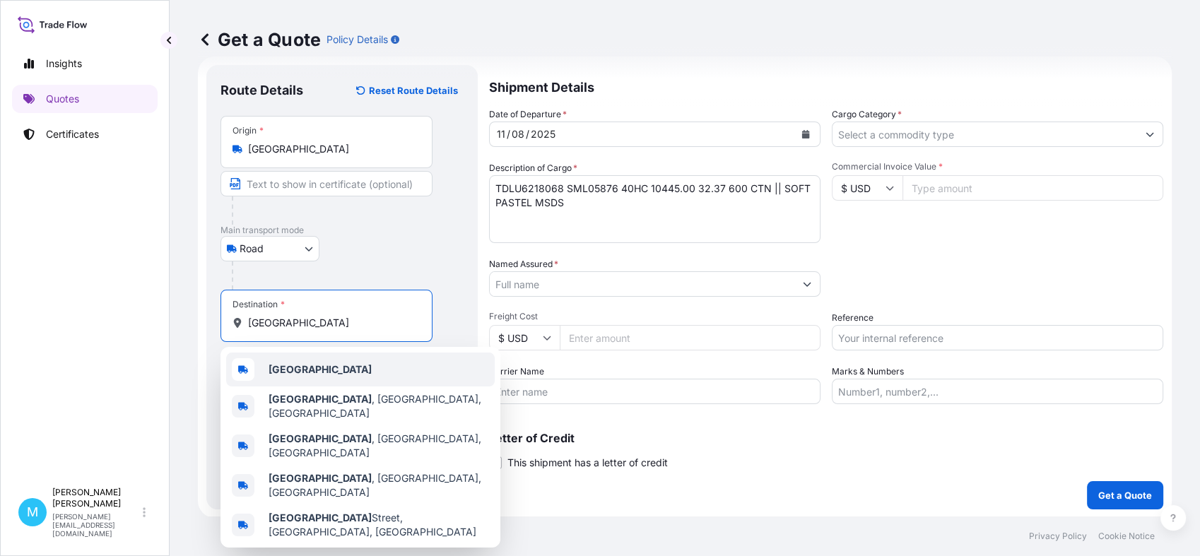
click at [291, 362] on div "[GEOGRAPHIC_DATA]" at bounding box center [360, 370] width 269 height 34
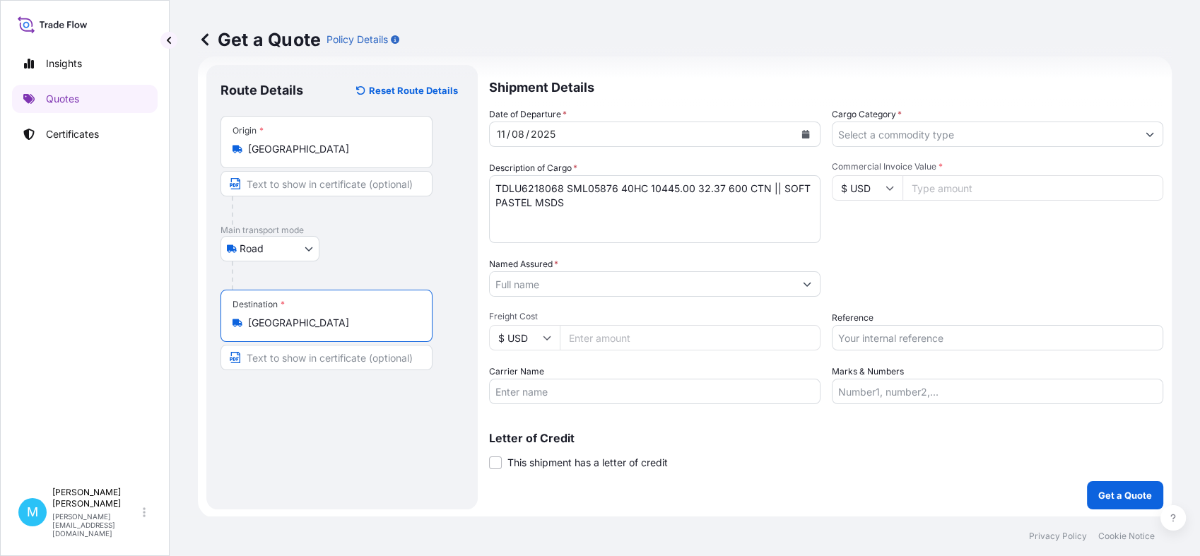
type input "[GEOGRAPHIC_DATA]"
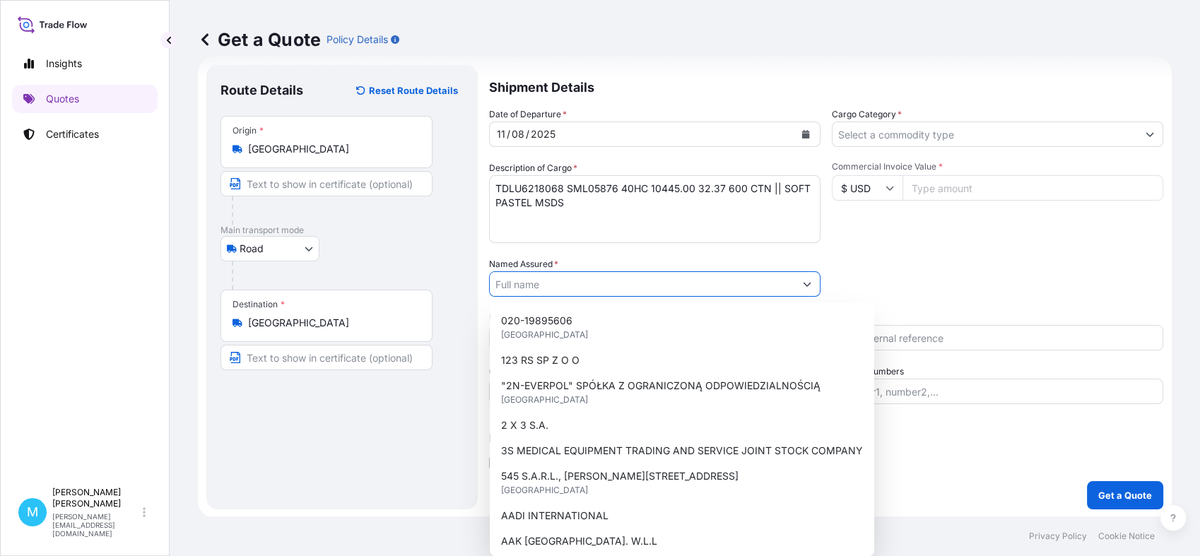
click at [543, 288] on input "Named Assured *" at bounding box center [642, 283] width 305 height 25
paste input "TOMA SP.Z O.O"
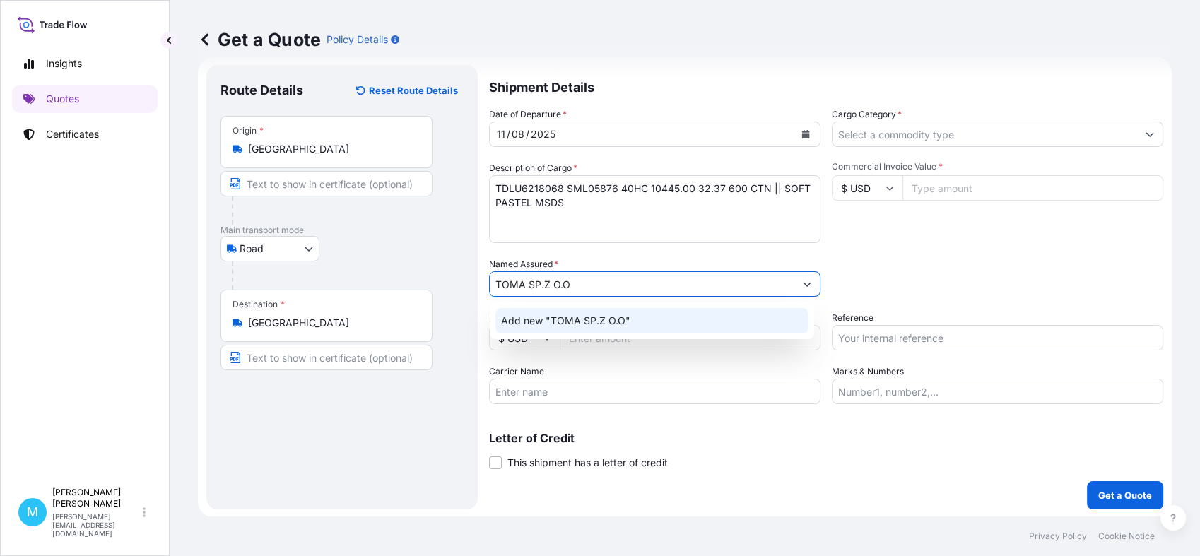
click at [617, 322] on span "Add new "TOMA SP.Z O.O"" at bounding box center [565, 321] width 129 height 14
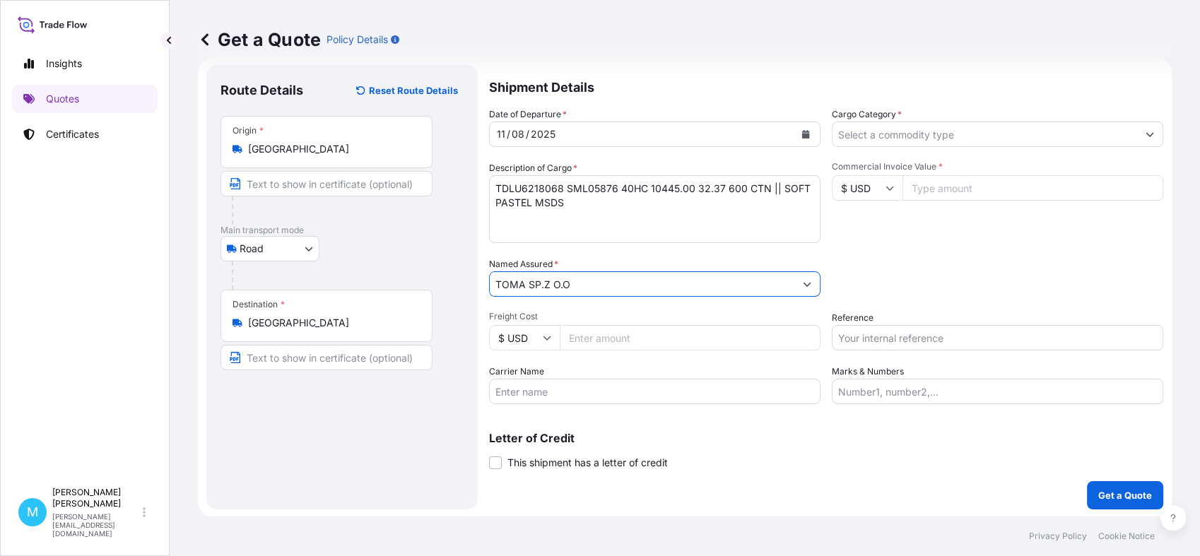
type input "TOMA SP.Z O.O"
click at [960, 135] on input "Cargo Category *" at bounding box center [984, 134] width 305 height 25
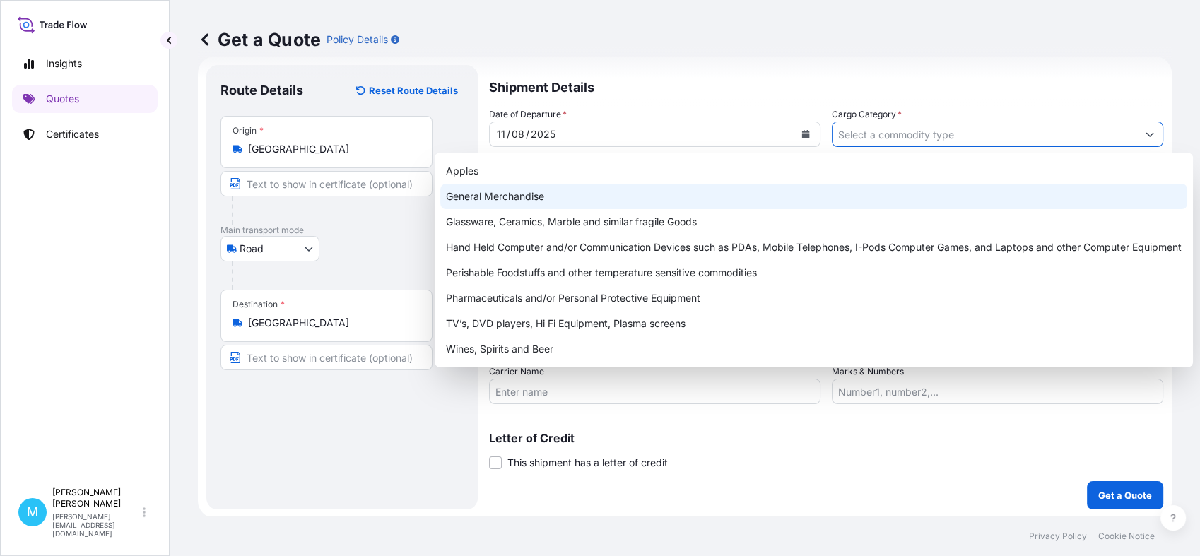
click at [572, 195] on div "General Merchandise" at bounding box center [813, 196] width 747 height 25
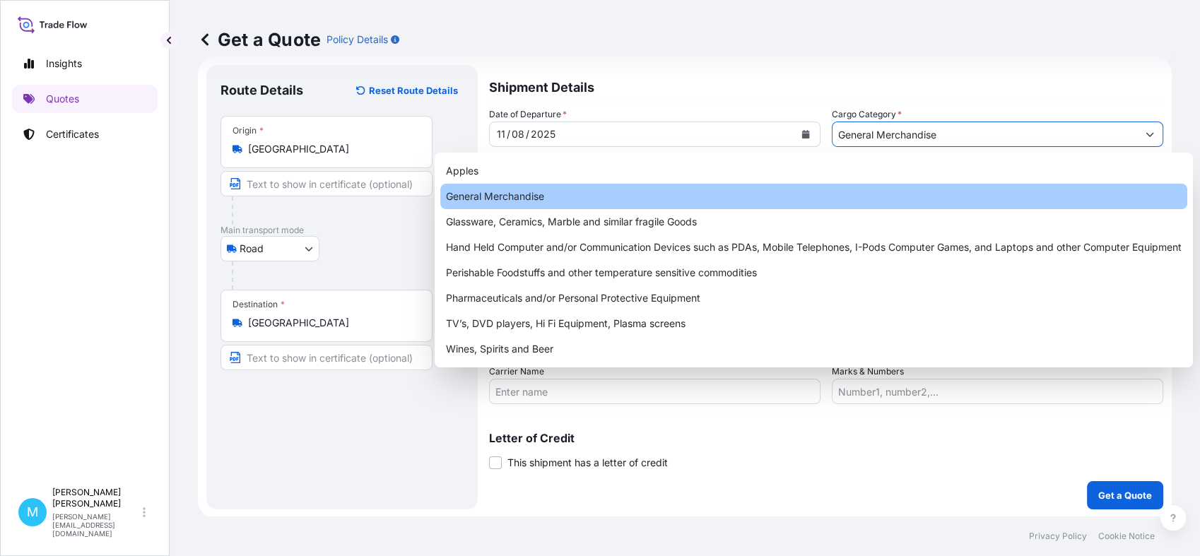
type input "General Merchandise"
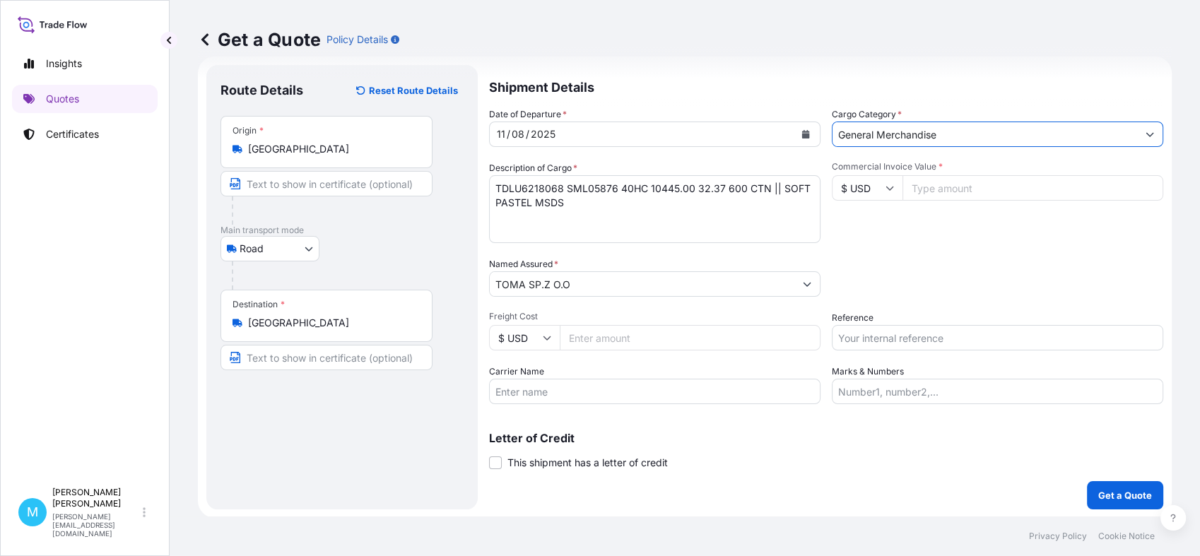
click at [945, 191] on input "Commercial Invoice Value *" at bounding box center [1032, 187] width 261 height 25
click at [959, 194] on input "Commercial Invoice Value *" at bounding box center [1032, 187] width 261 height 25
paste input "22640.80"
type input "22640.80"
click at [883, 335] on input "Reference" at bounding box center [997, 337] width 331 height 25
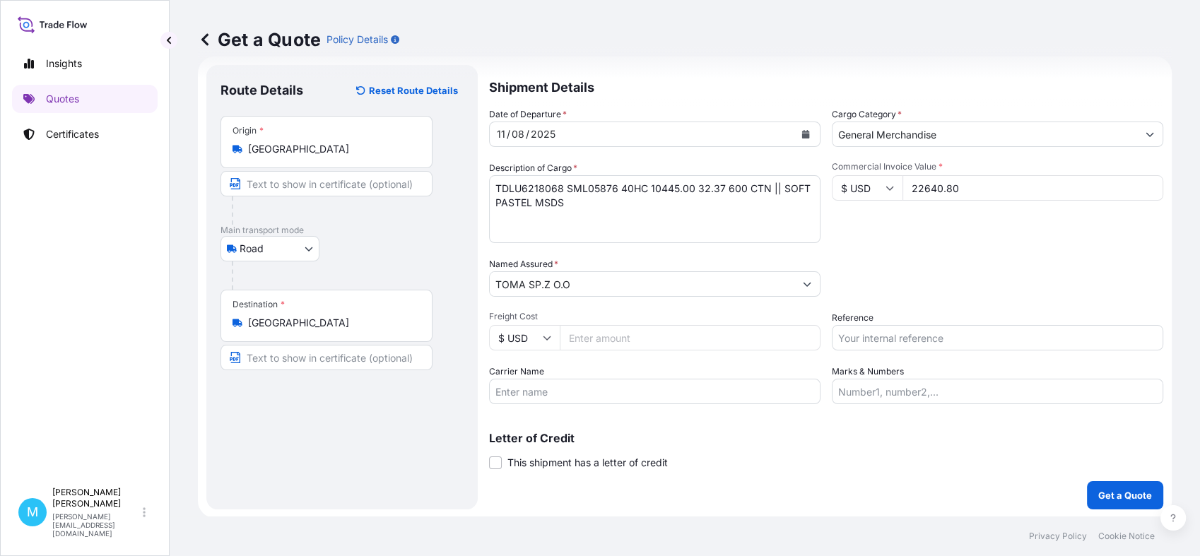
click at [877, 338] on input "Reference" at bounding box center [997, 337] width 331 height 25
paste input "LCL KOLEJ"
click at [956, 281] on div "Packing Category Type to search a container mode Please select a primary mode o…" at bounding box center [997, 277] width 331 height 40
click at [927, 330] on input "LCL KOLEJ ||" at bounding box center [997, 337] width 331 height 25
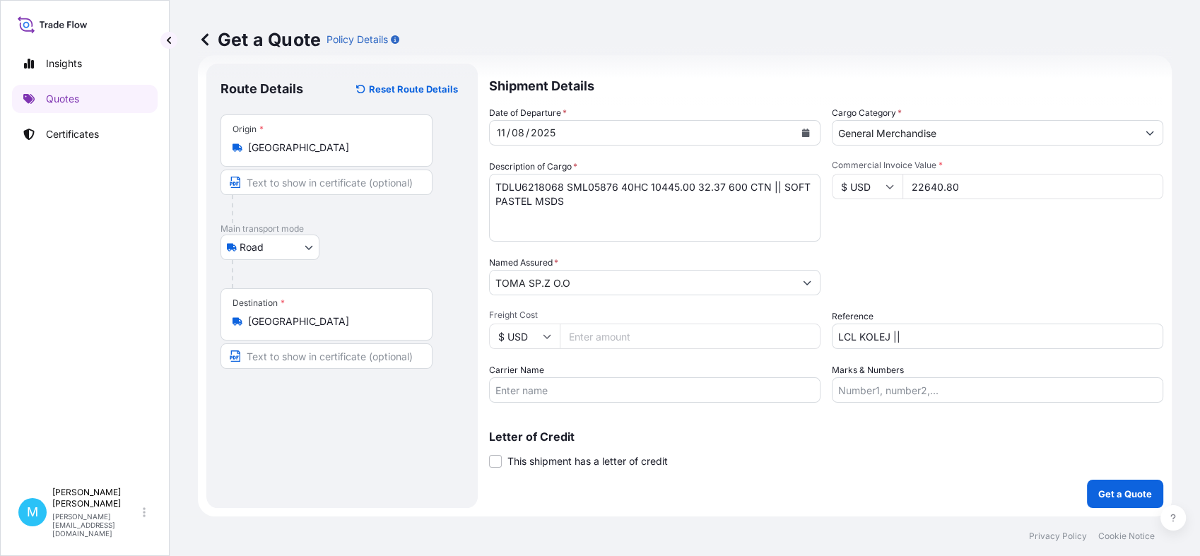
click at [914, 336] on input "LCL KOLEJ ||" at bounding box center [997, 336] width 331 height 25
paste input "S02019373"
type input "LCL KOLEJ || S02019373"
click at [974, 338] on input "LCL KOLEJ || S02019373" at bounding box center [997, 336] width 331 height 25
click at [1105, 488] on p "Get a Quote" at bounding box center [1125, 494] width 54 height 14
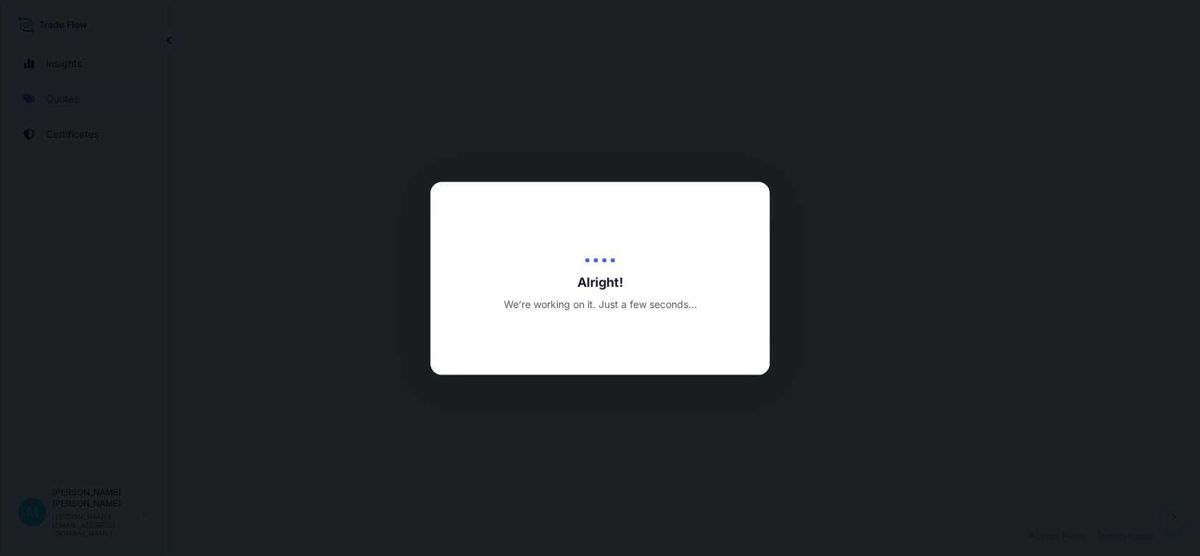
select select "Road"
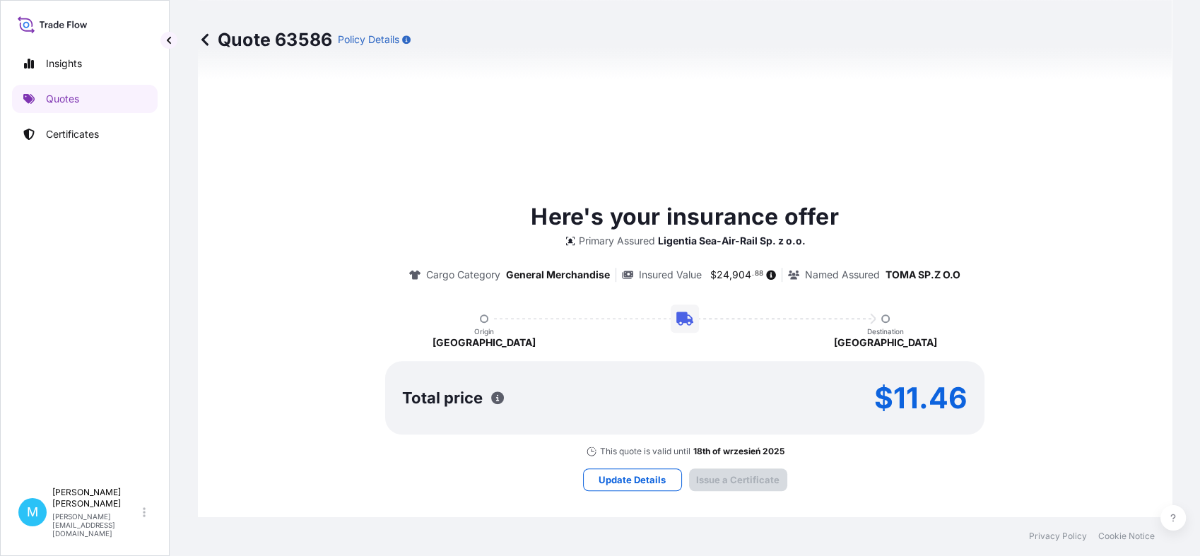
type input "[DATE]"
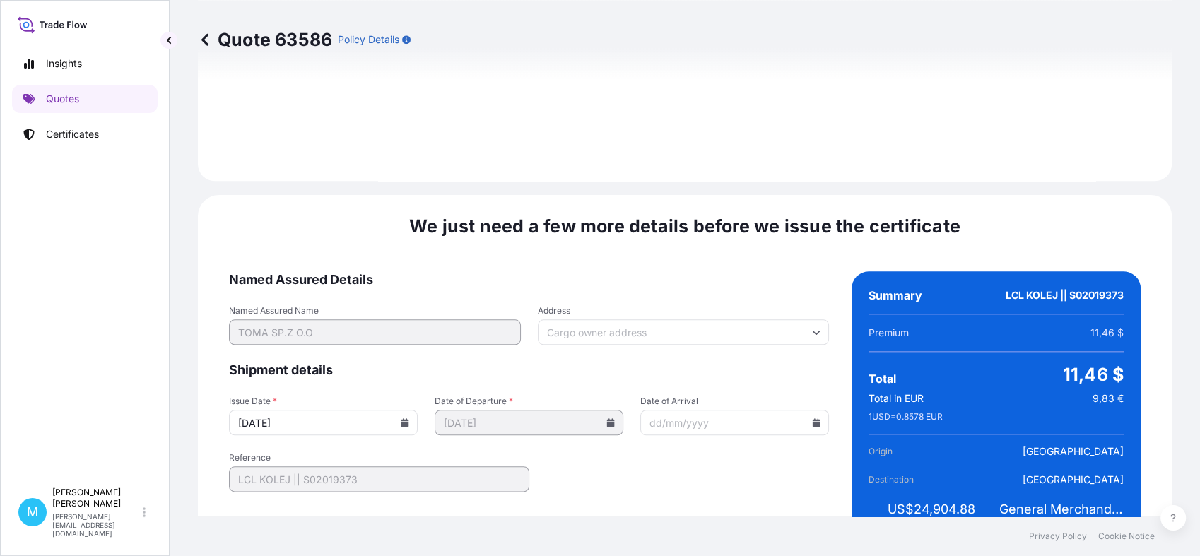
scroll to position [1600, 0]
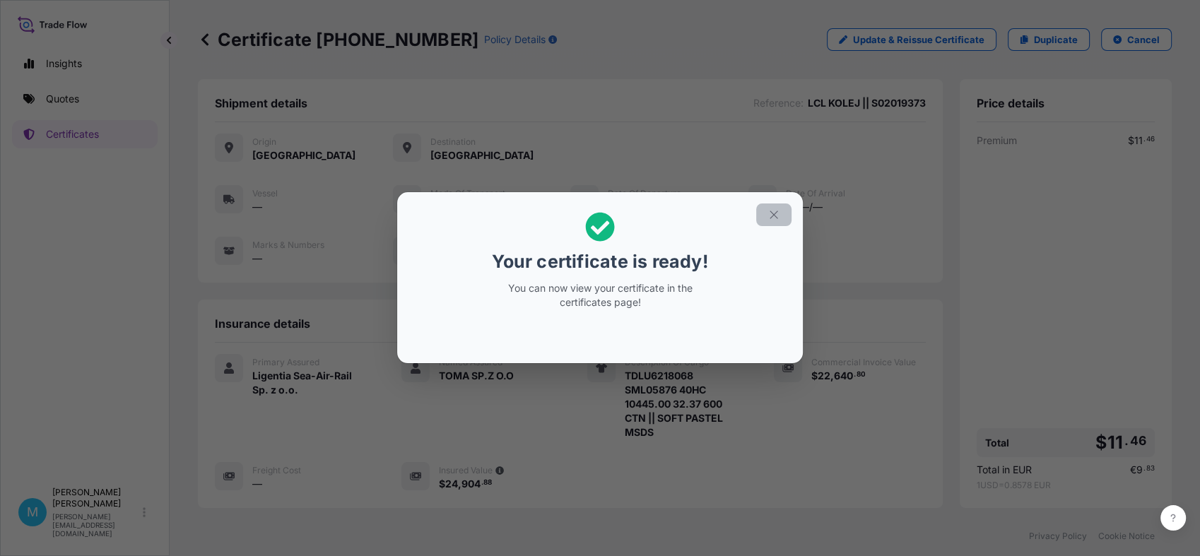
click at [782, 213] on button "button" at bounding box center [773, 215] width 35 height 23
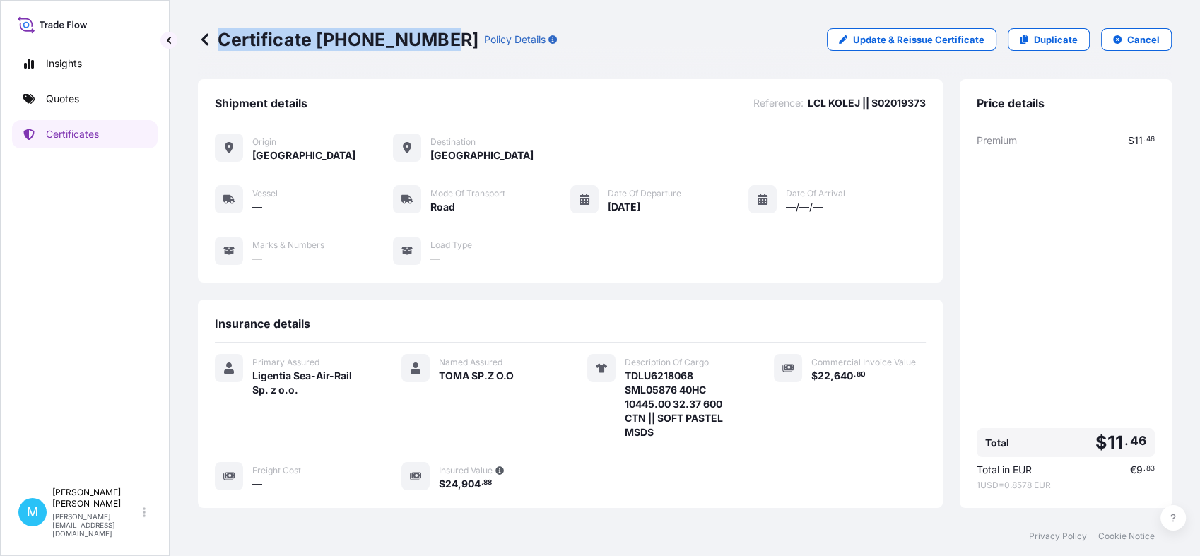
click at [432, 44] on div "Certificate [PHONE_NUMBER] Policy Details" at bounding box center [377, 39] width 359 height 23
copy p "Certificate [PHONE_NUMBER]"
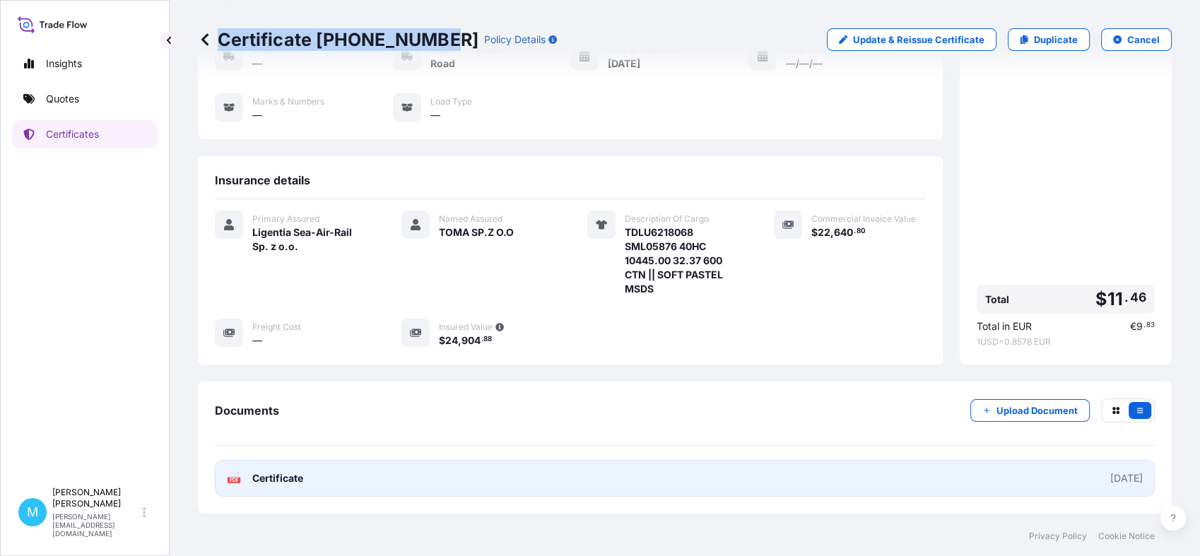
scroll to position [202, 0]
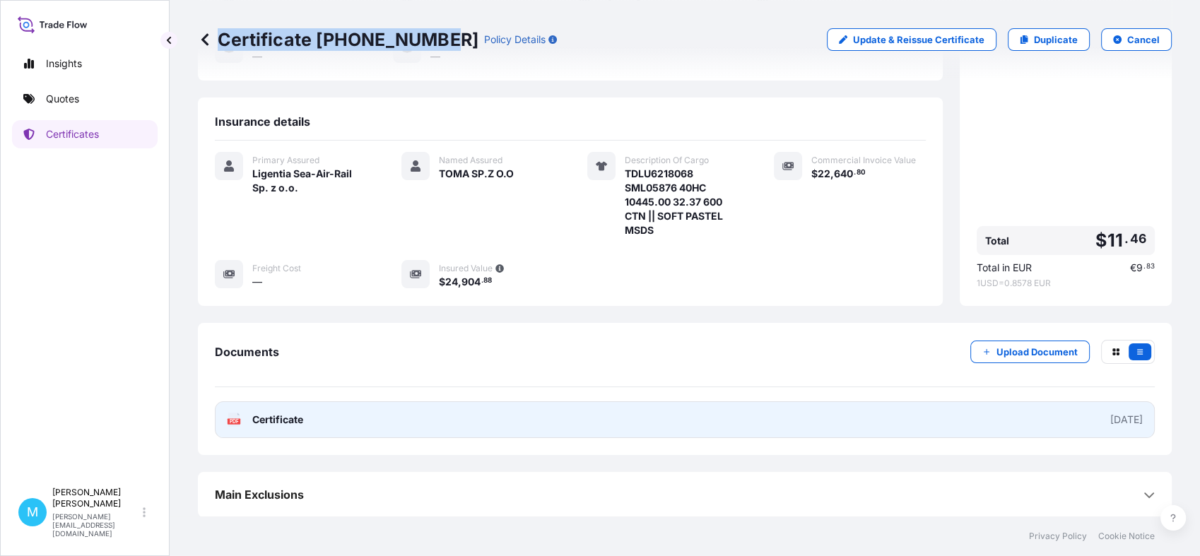
click at [548, 417] on link "PDF Certificate [DATE]" at bounding box center [685, 419] width 940 height 37
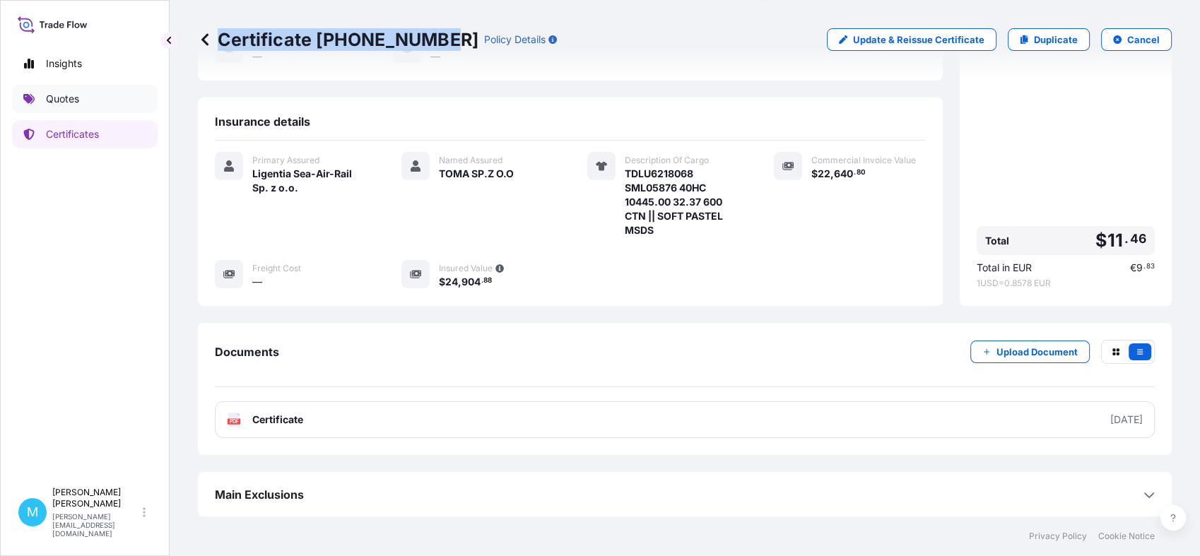
click at [78, 102] on p "Quotes" at bounding box center [62, 99] width 33 height 14
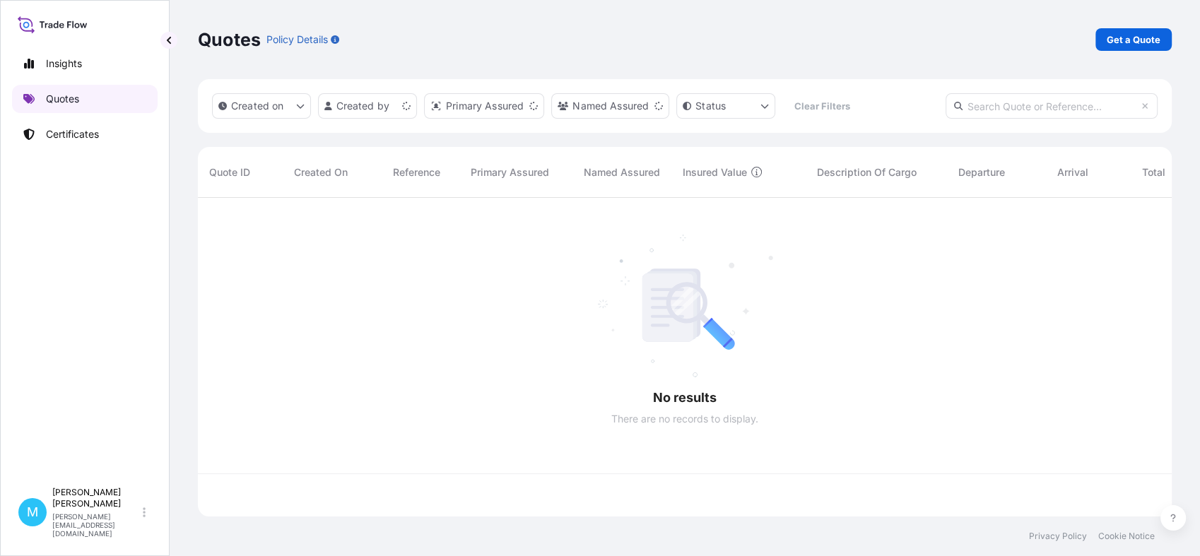
scroll to position [314, 961]
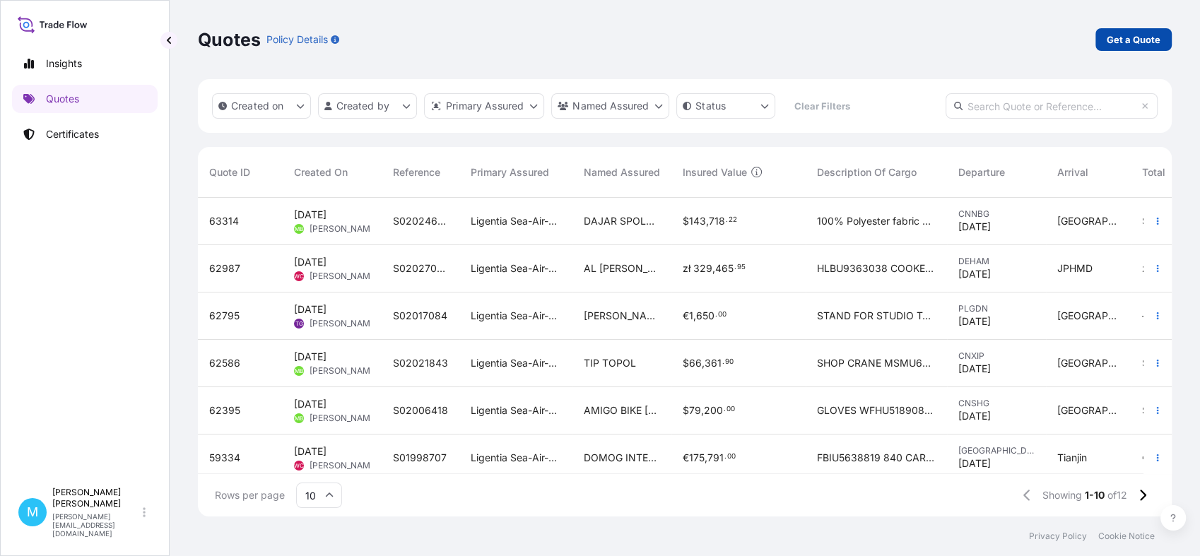
click at [1111, 38] on p "Get a Quote" at bounding box center [1134, 40] width 54 height 14
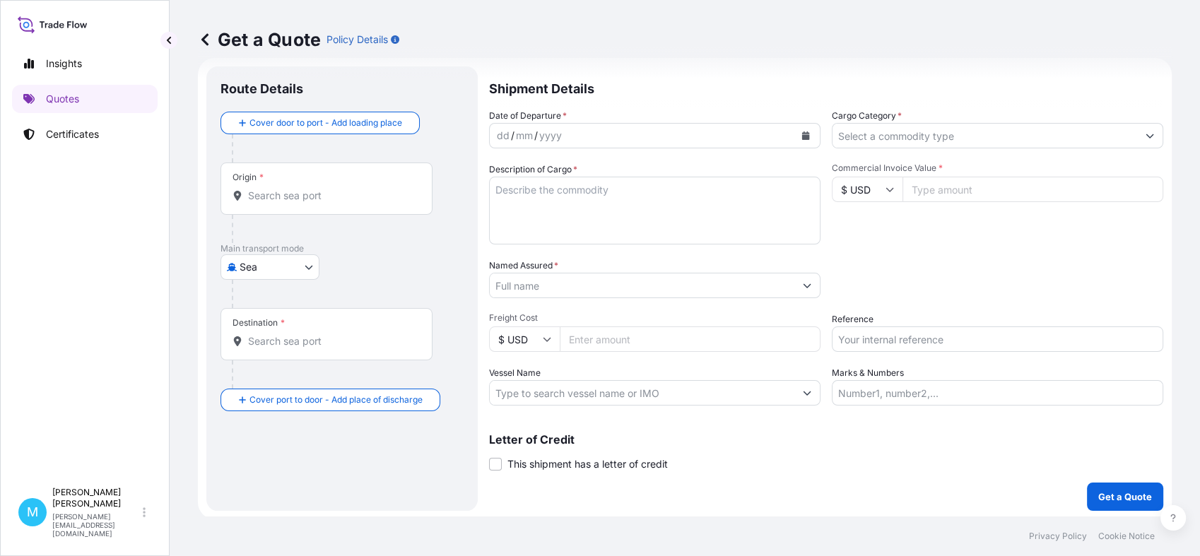
scroll to position [23, 0]
click at [308, 269] on body "Insights Quotes Certificates M [PERSON_NAME] [PERSON_NAME][EMAIL_ADDRESS][DOMAI…" at bounding box center [600, 278] width 1200 height 556
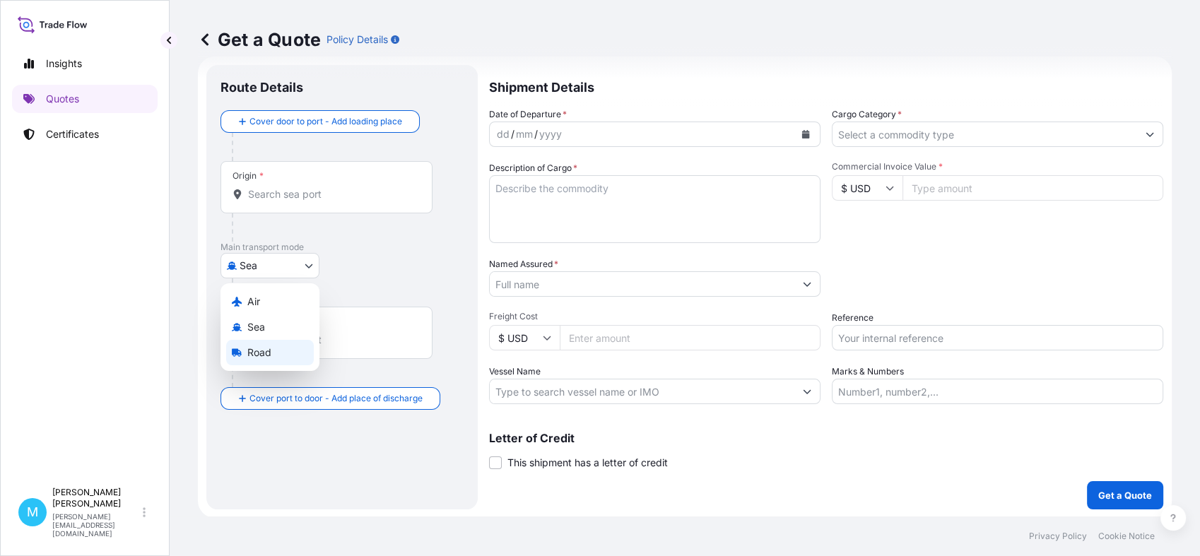
click at [273, 349] on div "Road" at bounding box center [270, 352] width 88 height 25
select select "Road"
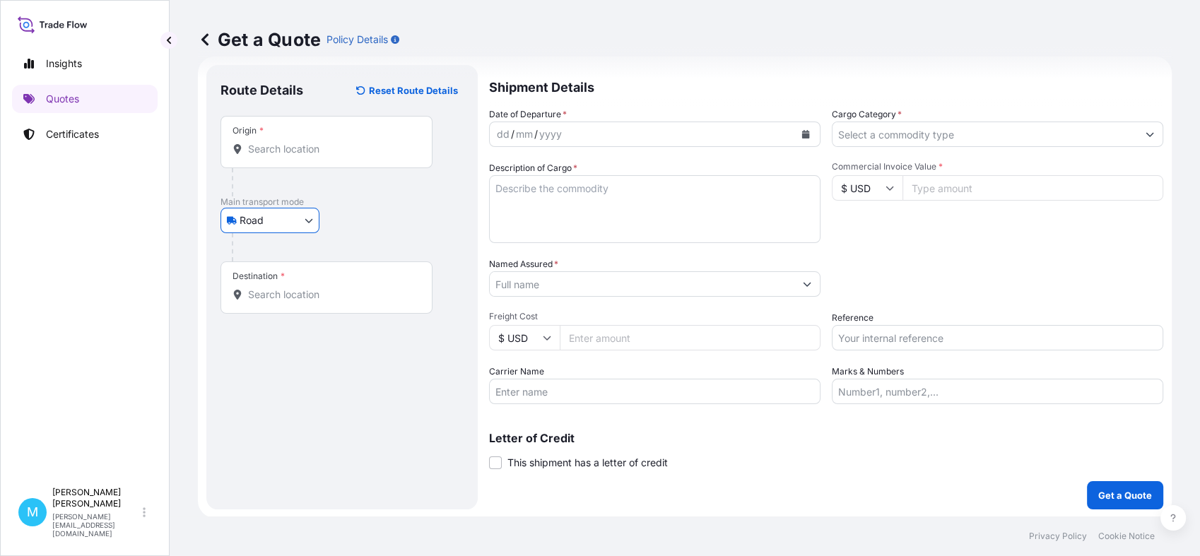
click at [288, 151] on input "Origin *" at bounding box center [331, 149] width 167 height 14
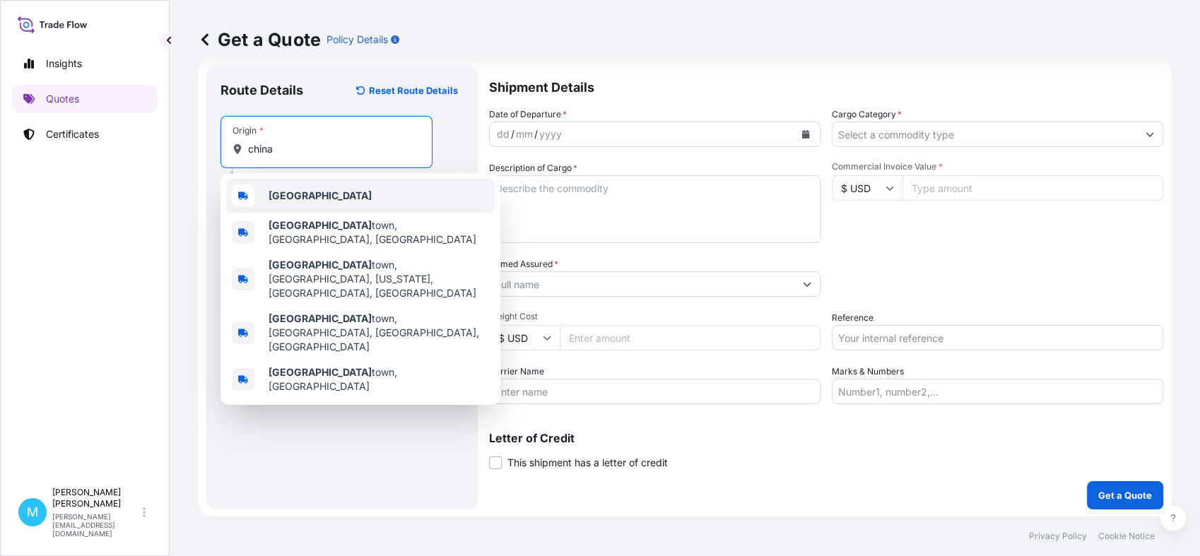
click at [297, 199] on div "[GEOGRAPHIC_DATA]" at bounding box center [360, 196] width 269 height 34
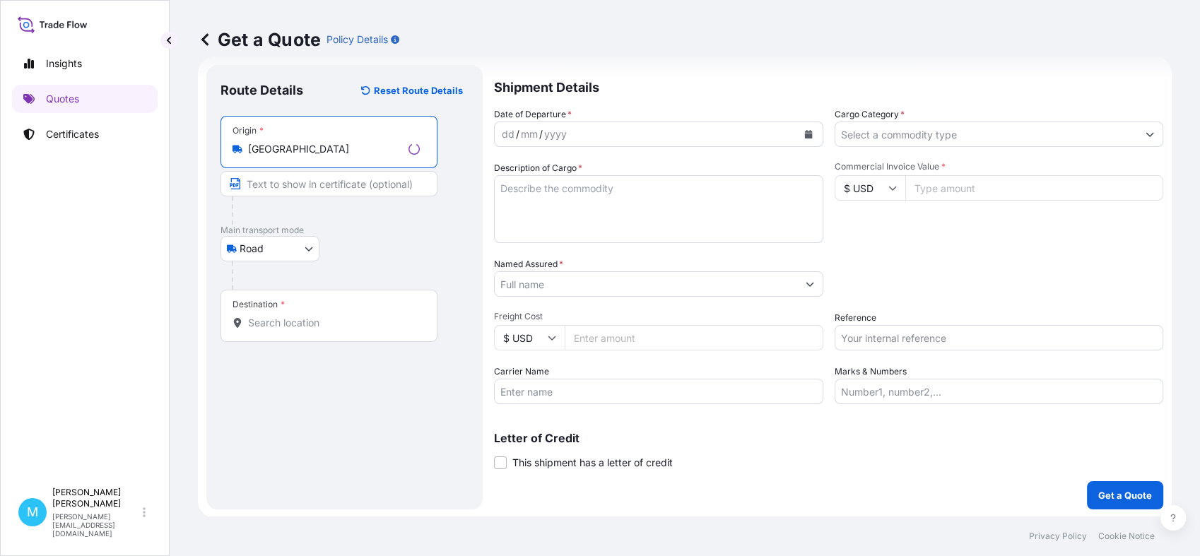
type input "[GEOGRAPHIC_DATA]"
click at [271, 320] on input "Destination *" at bounding box center [334, 323] width 172 height 14
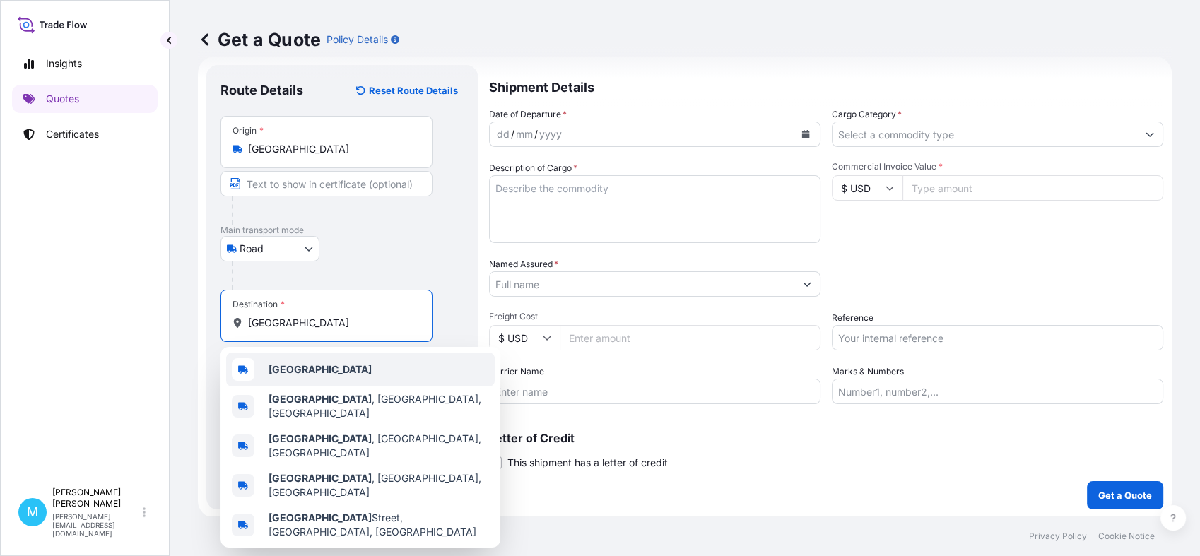
click at [296, 376] on span "[GEOGRAPHIC_DATA]" at bounding box center [320, 369] width 103 height 14
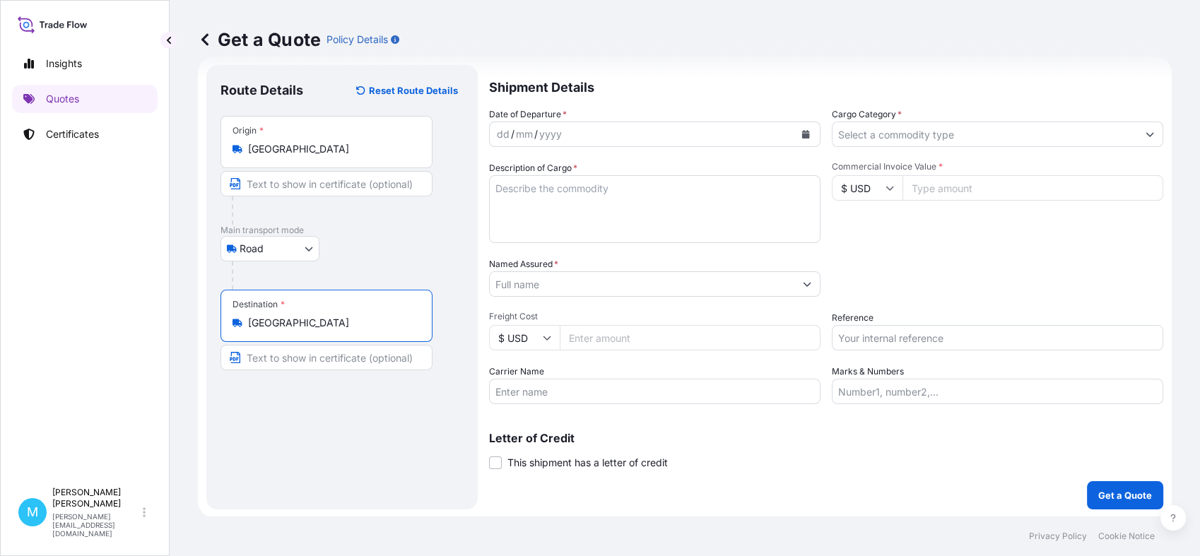
type input "[GEOGRAPHIC_DATA]"
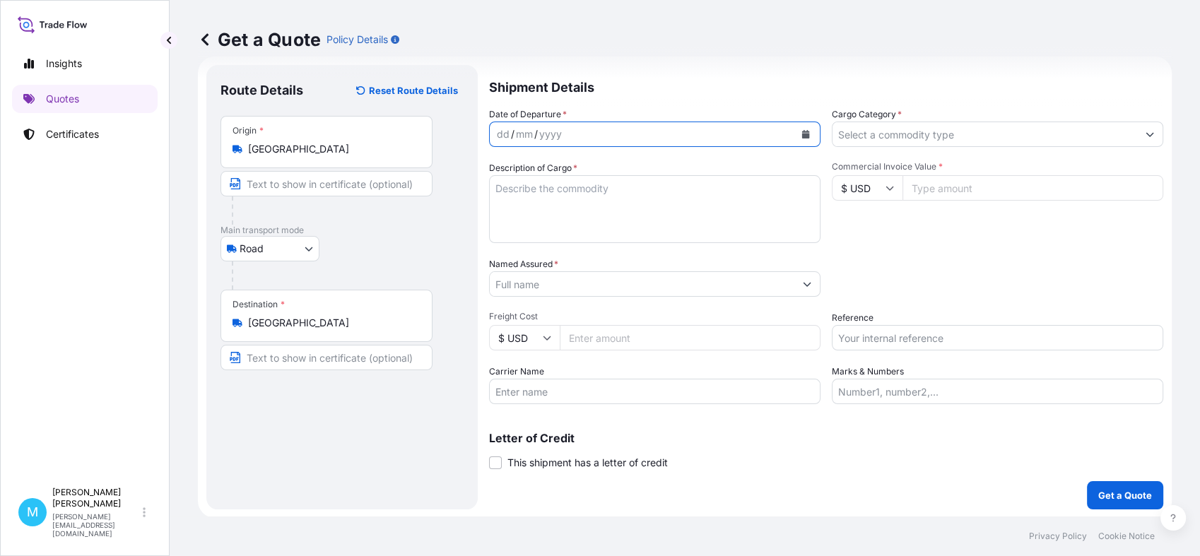
click at [803, 129] on button "Calendar" at bounding box center [805, 134] width 23 height 23
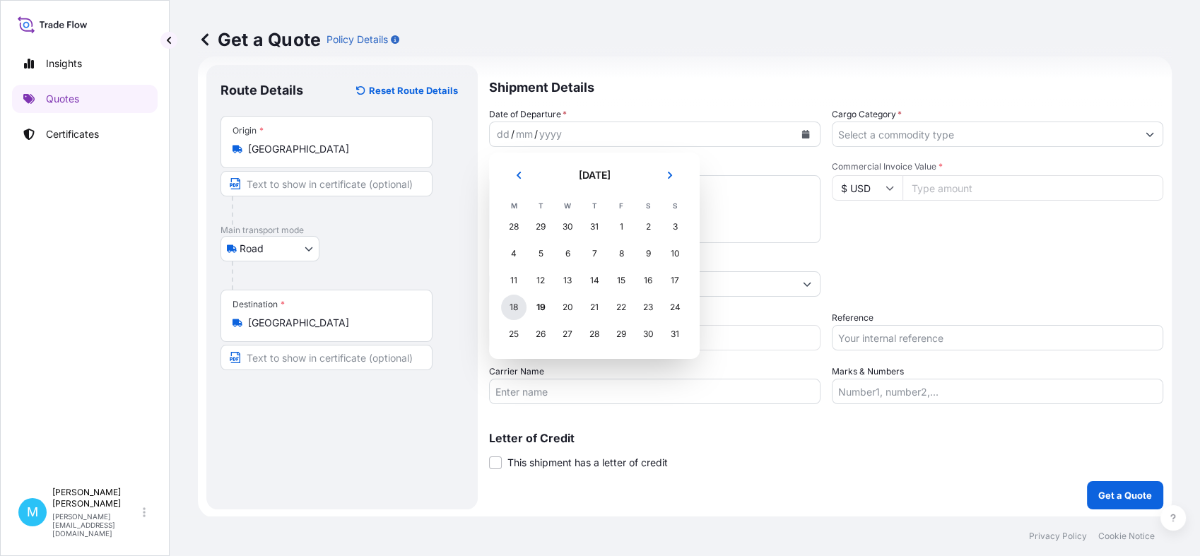
click at [521, 312] on div "18" at bounding box center [513, 307] width 25 height 25
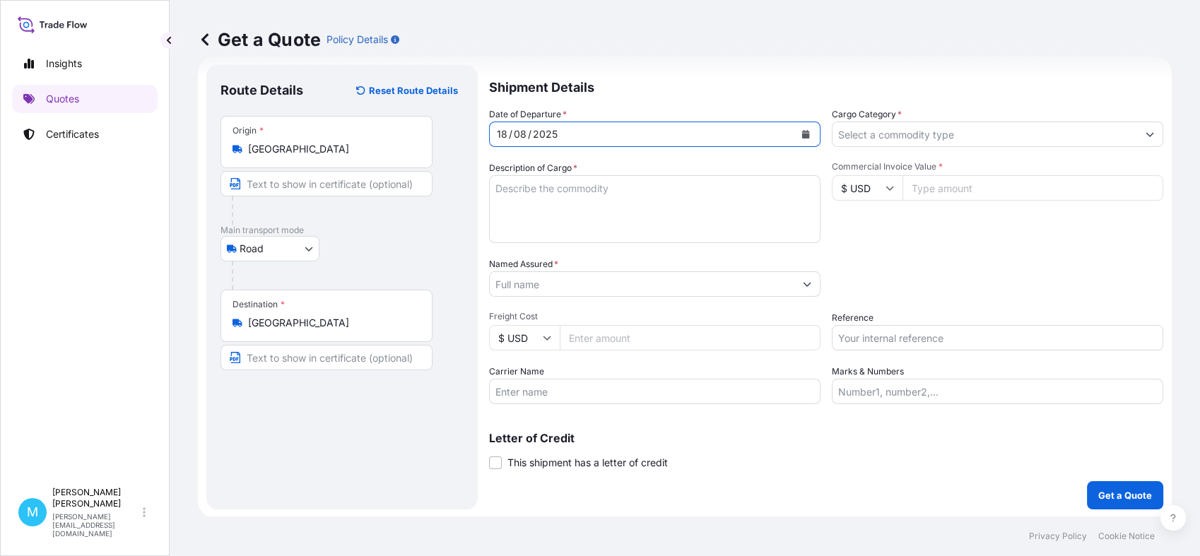
click at [551, 195] on textarea "Description of Cargo *" at bounding box center [654, 209] width 331 height 68
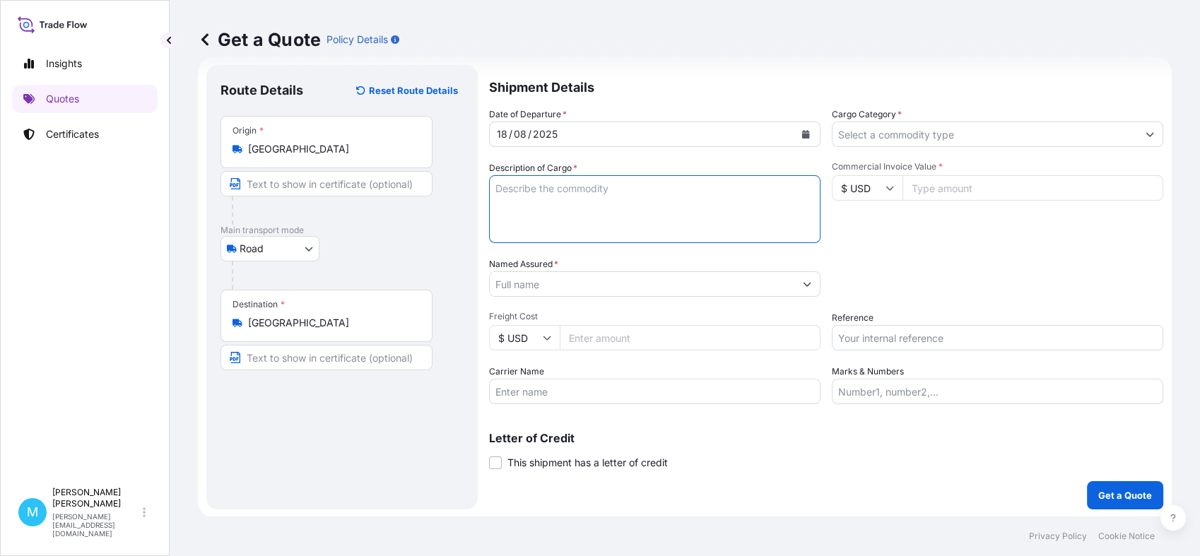
paste textarea "LCGU8205557 SML05633 40HC 2568.00 20.13 120 CTN"
paste textarea "[DEMOGRAPHIC_DATA] LEATHER ANKEL BOOTS"
paste textarea "[DEMOGRAPHIC_DATA] LEATHER MID-CALF BOOTS"
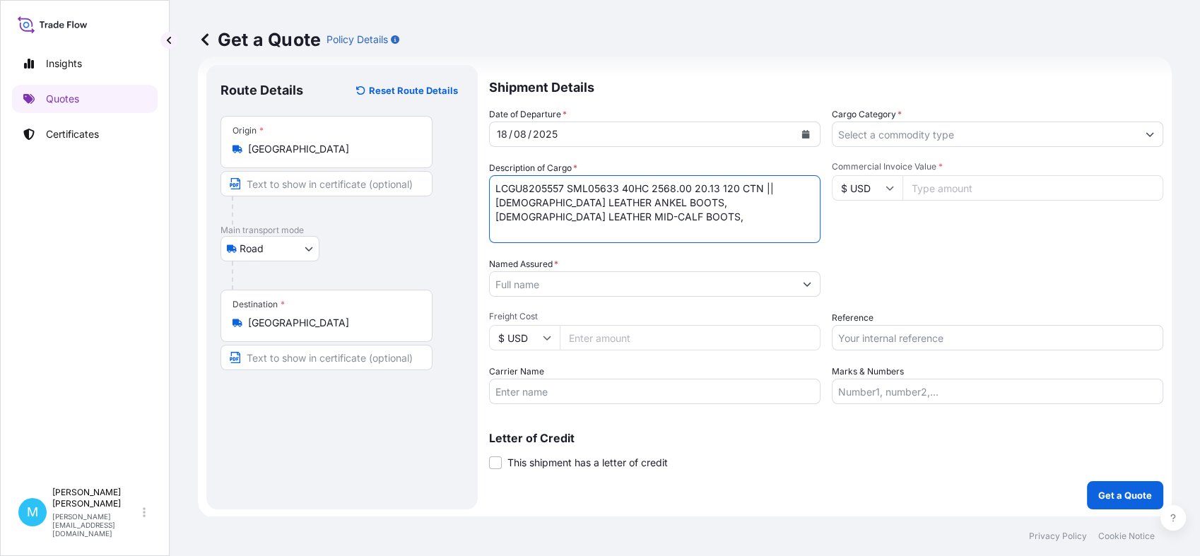
paste textarea "[DEMOGRAPHIC_DATA] LEAHER LONG BOOTS"
paste textarea "[DEMOGRAPHIC_DATA] LEATHER SHOES"
type textarea "LCGU8205557 SML05633 40HC 2568.00 20.13 120 CTN || [DEMOGRAPHIC_DATA] LEATHER A…"
click at [553, 283] on input "Named Assured *" at bounding box center [639, 283] width 299 height 25
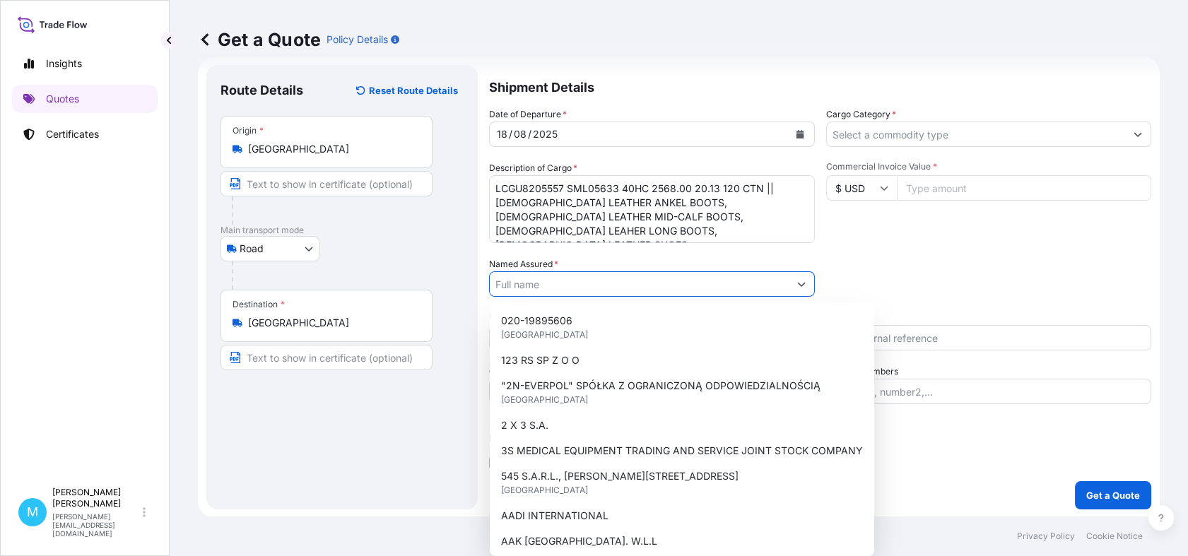
paste input "[DOMAIN_NAME] S.A"
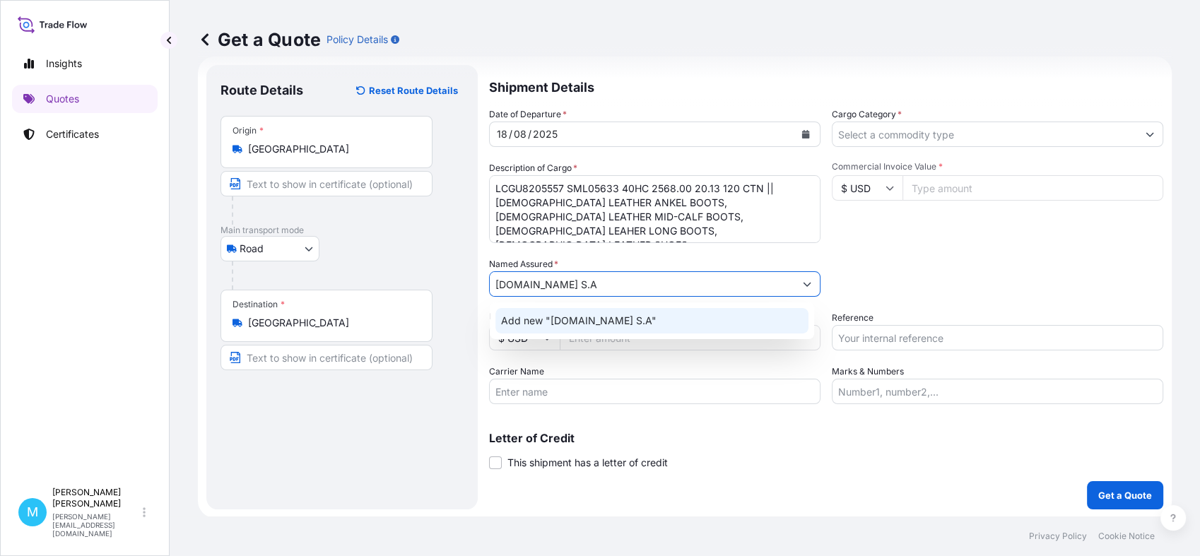
click at [598, 312] on div "Add new "[DOMAIN_NAME] S.A"" at bounding box center [651, 320] width 313 height 25
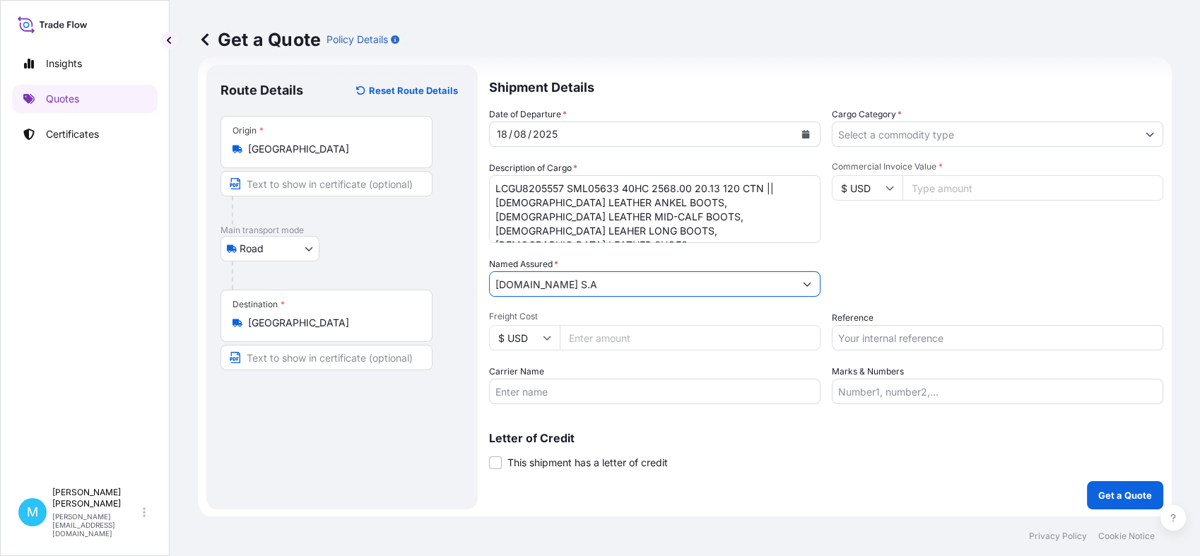
type input "[DOMAIN_NAME] S.A"
click at [921, 131] on input "Cargo Category *" at bounding box center [984, 134] width 305 height 25
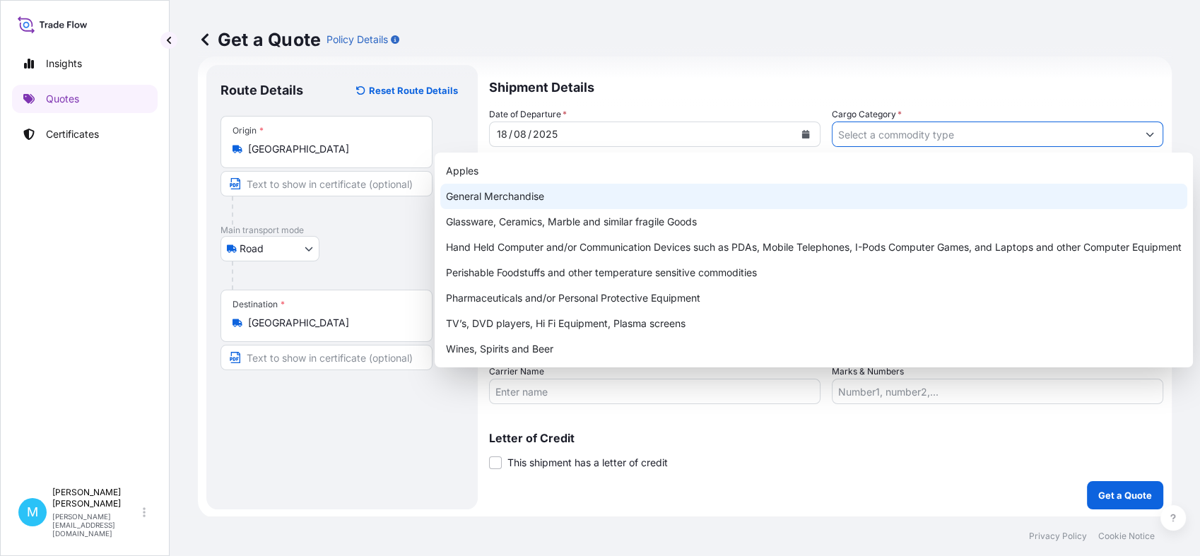
click at [495, 193] on div "General Merchandise" at bounding box center [813, 196] width 747 height 25
type input "General Merchandise"
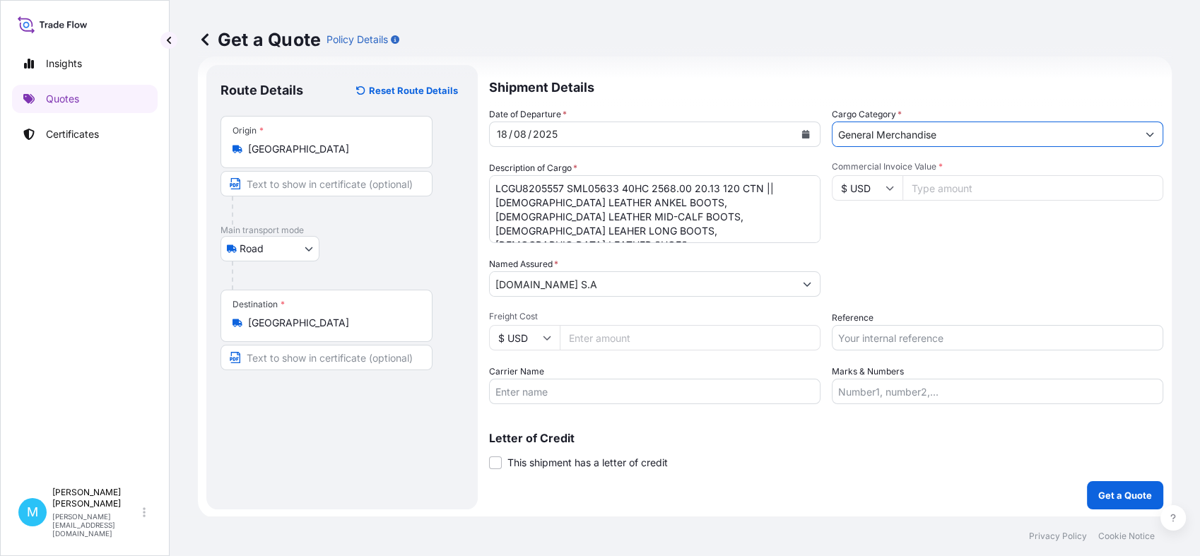
click at [941, 191] on input "Commercial Invoice Value *" at bounding box center [1032, 187] width 261 height 25
click at [885, 187] on icon at bounding box center [889, 188] width 8 height 8
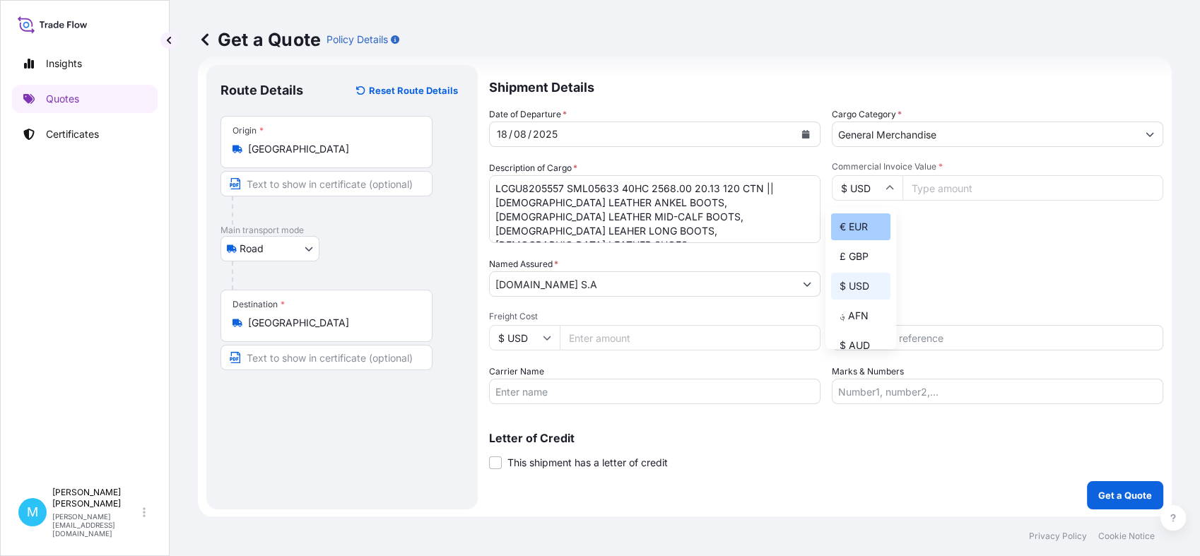
click at [849, 226] on div "€ EUR" at bounding box center [860, 226] width 59 height 27
type input "€ EUR"
click at [929, 187] on input "Commercial Invoice Value *" at bounding box center [1032, 187] width 261 height 25
click at [916, 192] on input "Commercial Invoice Value *" at bounding box center [1032, 187] width 261 height 25
paste input "52.63"
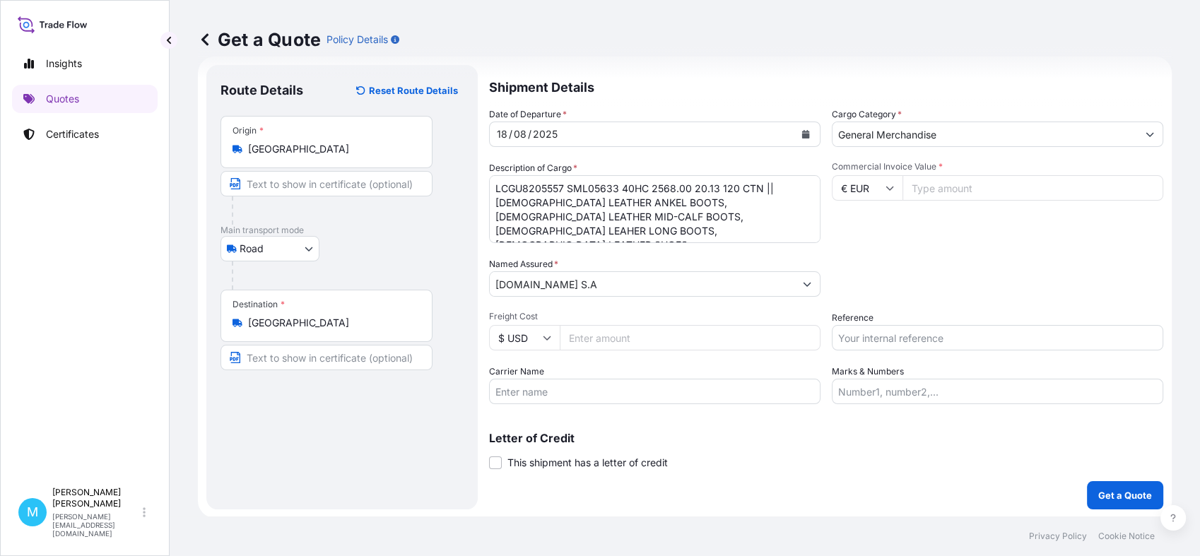
type input "52.63"
drag, startPoint x: 977, startPoint y: 189, endPoint x: 889, endPoint y: 189, distance: 87.6
click at [889, 189] on div "€ EUR 52.63" at bounding box center [997, 187] width 331 height 25
type input "52625.28"
click at [883, 339] on input "Reference" at bounding box center [997, 337] width 331 height 25
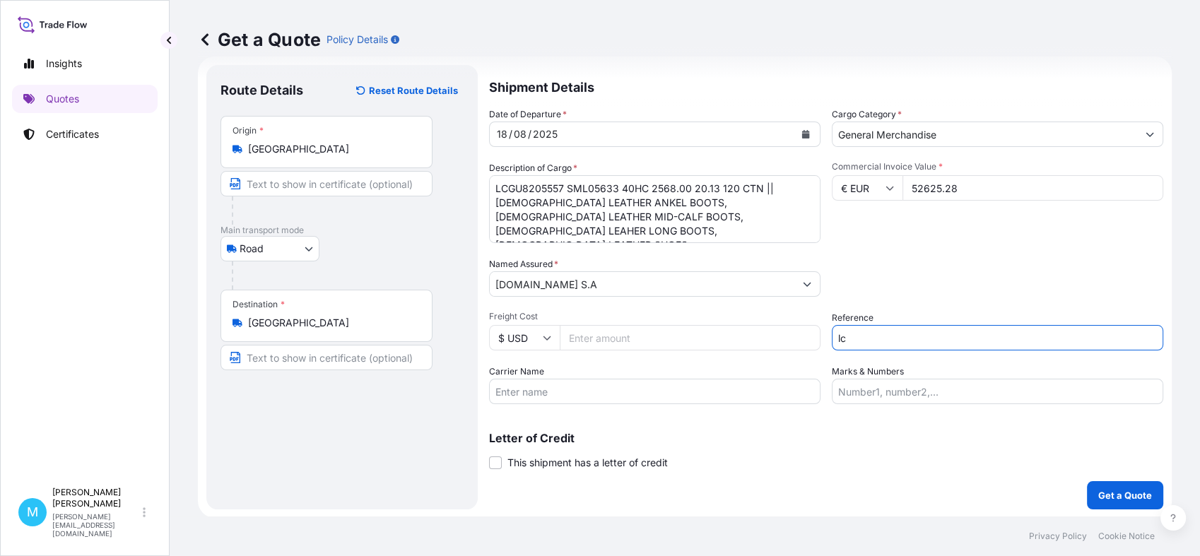
type input "l"
click at [902, 339] on input "LCL KOLEJ ||" at bounding box center [997, 337] width 331 height 25
paste input "S02028659"
click at [924, 344] on input "LCL KOLEJ || S02028659" at bounding box center [997, 337] width 331 height 25
click at [961, 339] on input "LCL KOLEJ || S02028659" at bounding box center [997, 337] width 331 height 25
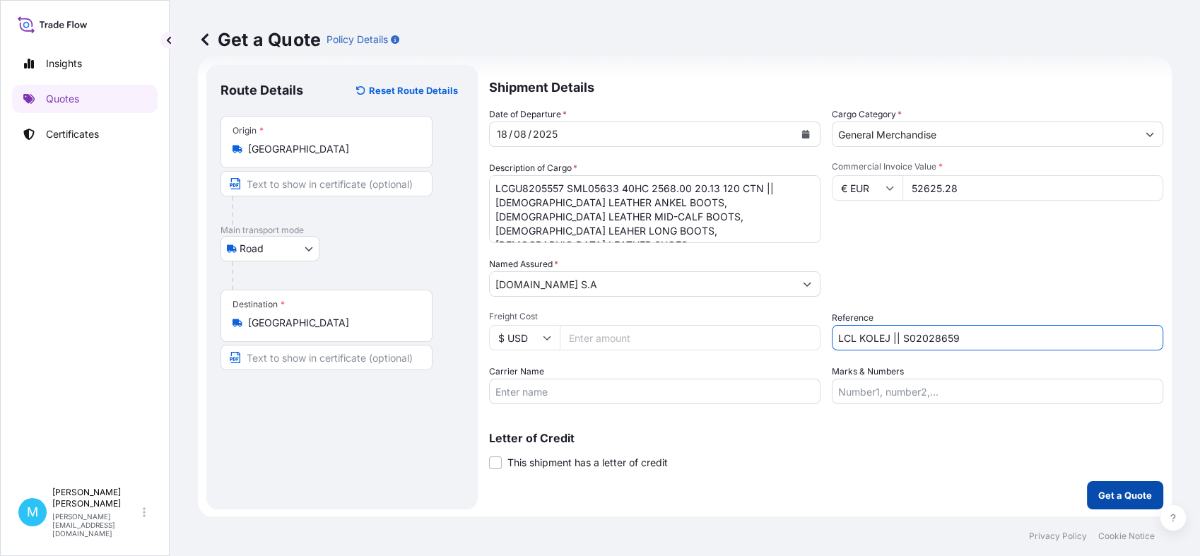
type input "LCL KOLEJ || S02028659"
click at [1107, 491] on p "Get a Quote" at bounding box center [1125, 495] width 54 height 14
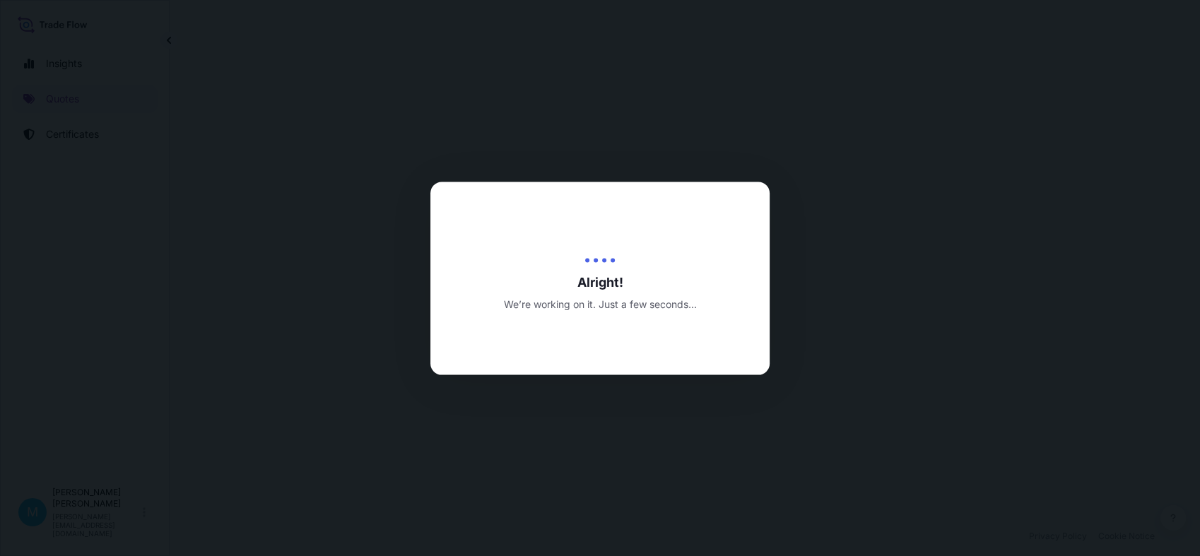
select select "Road"
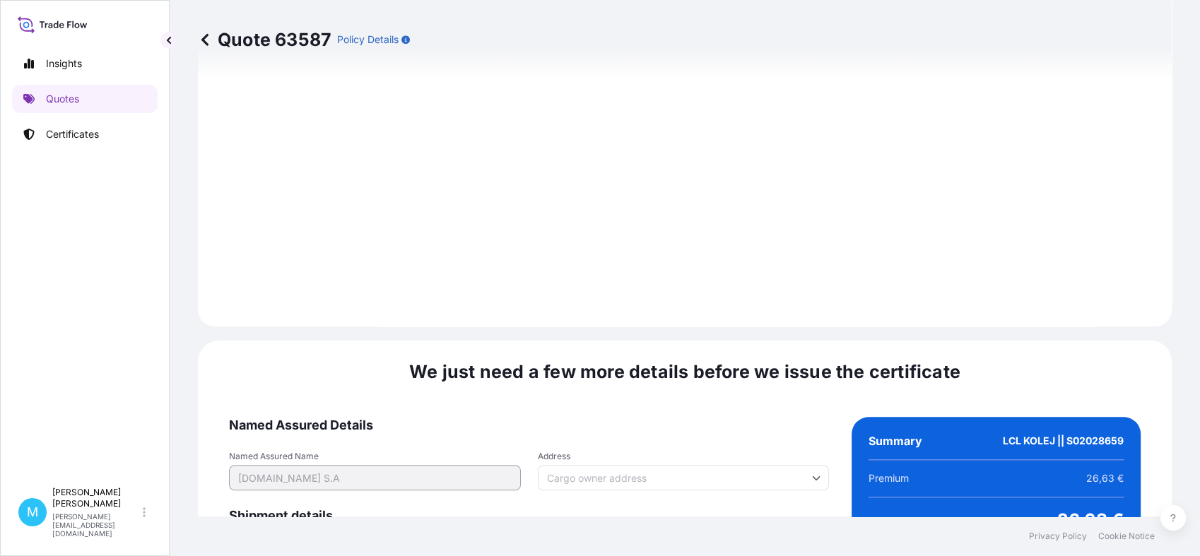
scroll to position [1571, 0]
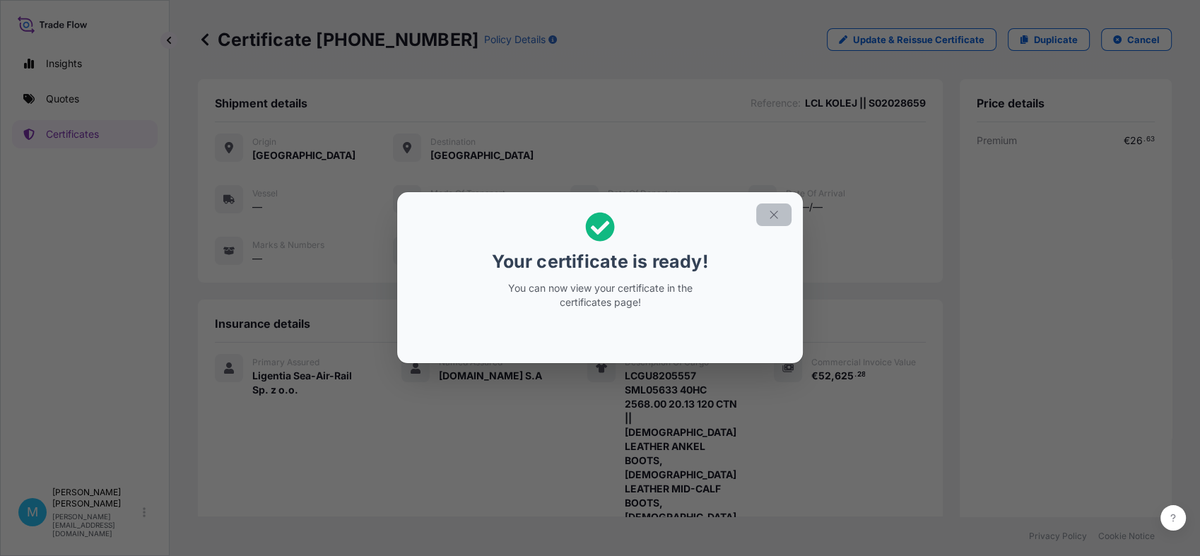
click at [777, 209] on icon "button" at bounding box center [773, 214] width 13 height 13
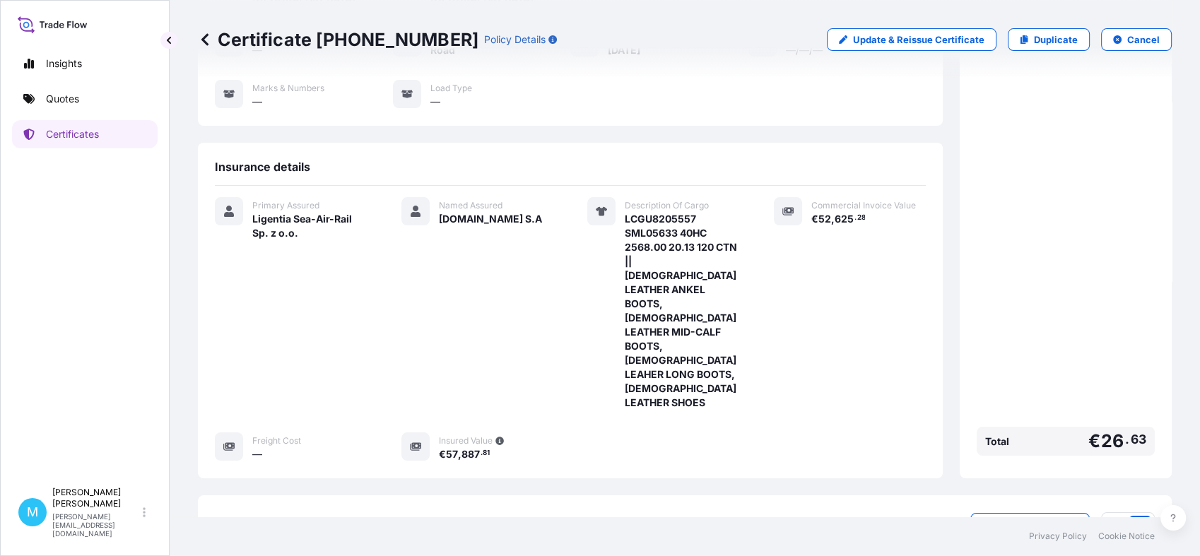
scroll to position [259, 0]
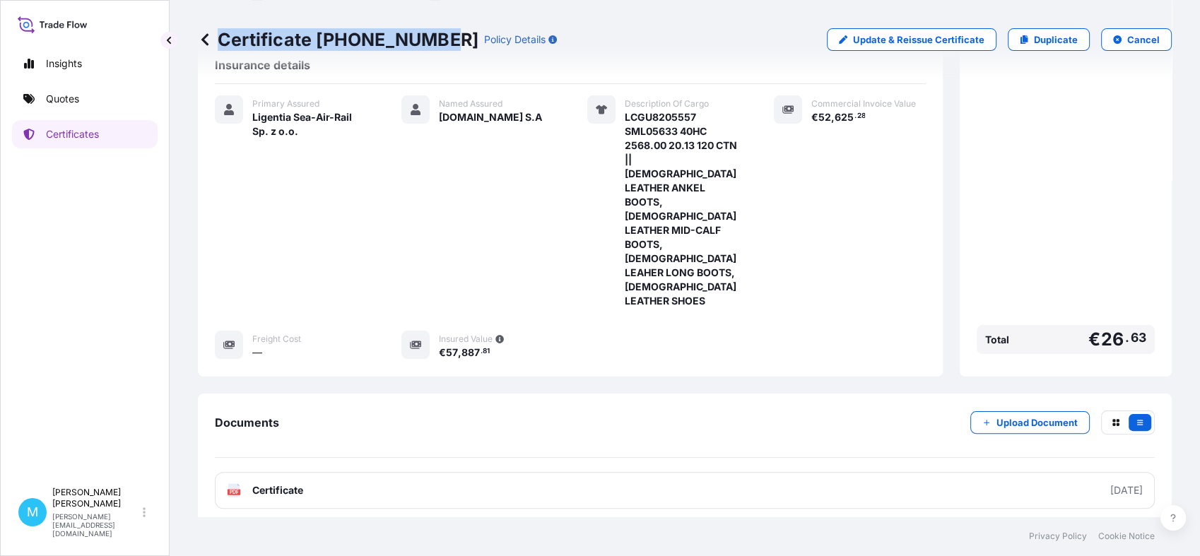
drag, startPoint x: 437, startPoint y: 40, endPoint x: 437, endPoint y: 49, distance: 9.2
click at [437, 49] on div "Certificate [PHONE_NUMBER] Policy Details" at bounding box center [377, 39] width 359 height 23
copy p "Certificate [PHONE_NUMBER]"
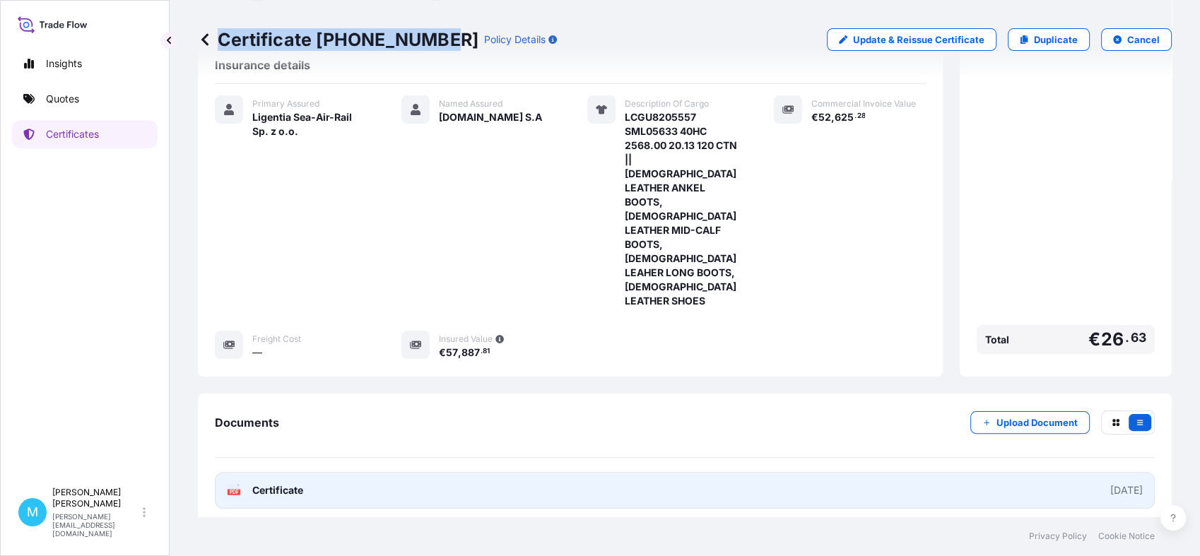
click at [355, 472] on link "PDF Certificate [DATE]" at bounding box center [685, 490] width 940 height 37
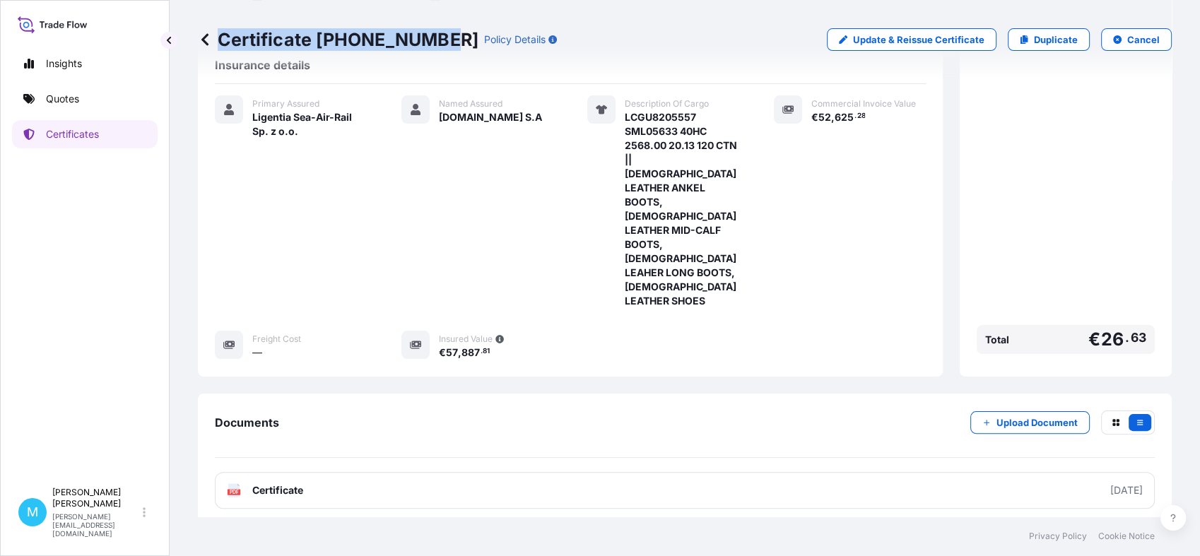
click at [73, 107] on link "Quotes" at bounding box center [85, 99] width 146 height 28
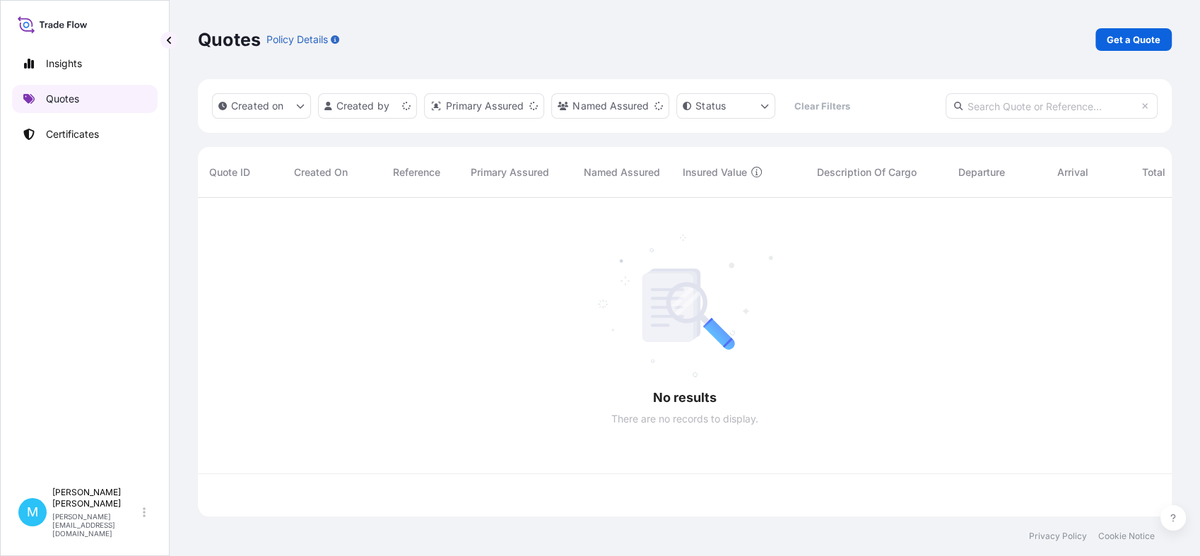
scroll to position [314, 961]
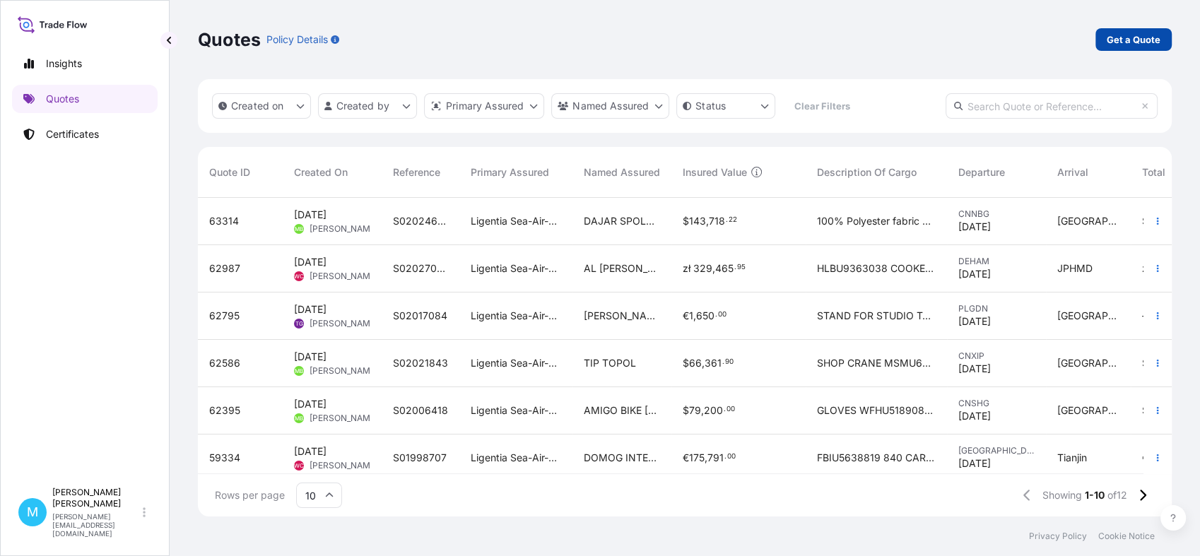
click at [1133, 42] on p "Get a Quote" at bounding box center [1134, 40] width 54 height 14
select select "Sea"
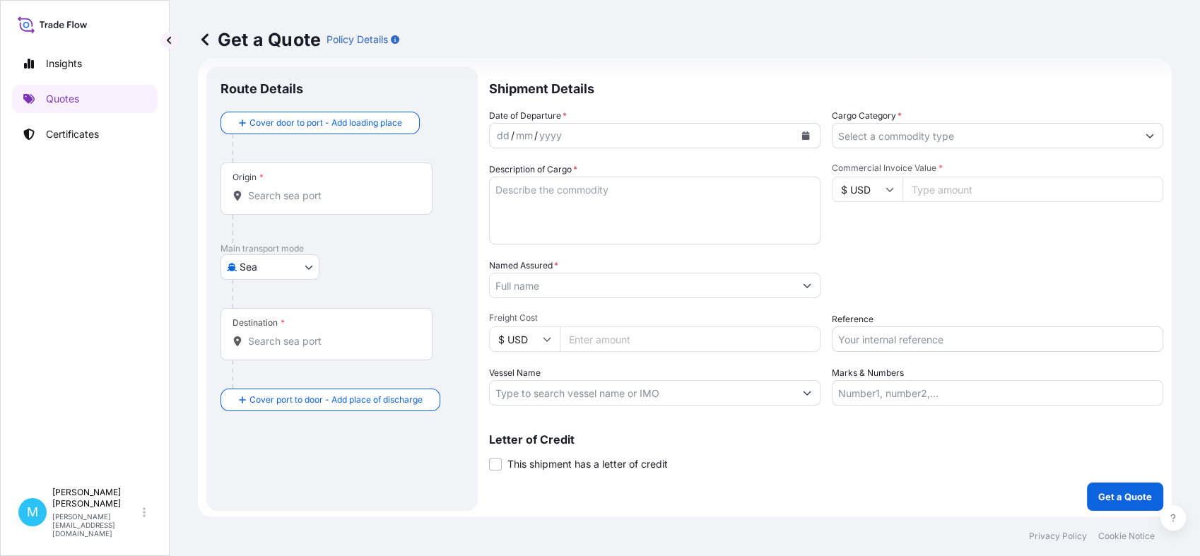
scroll to position [23, 0]
click at [283, 197] on input "Origin *" at bounding box center [331, 194] width 167 height 14
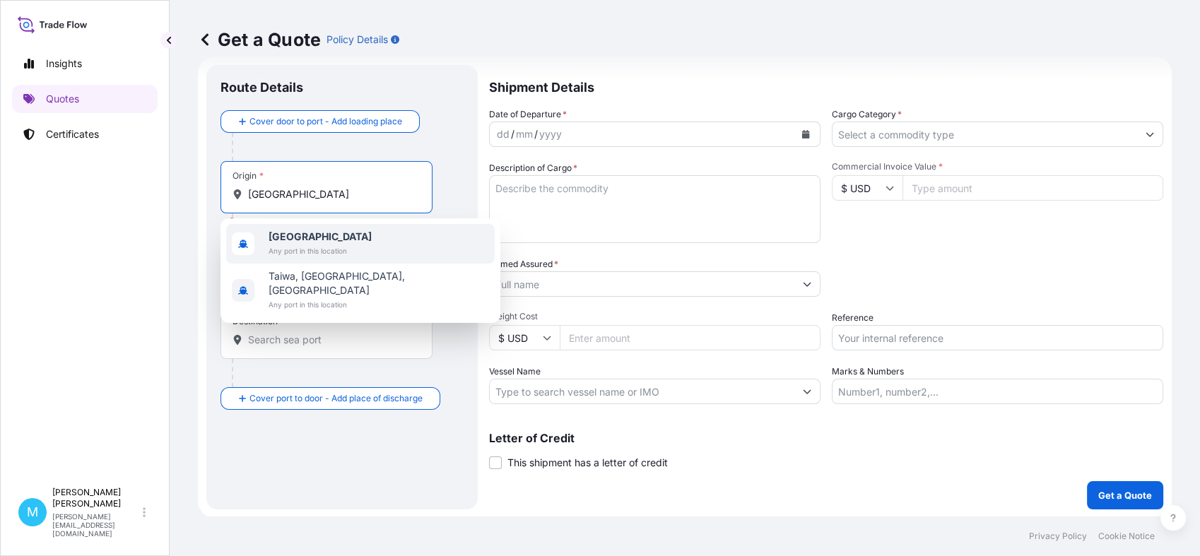
click at [301, 240] on b "[GEOGRAPHIC_DATA]" at bounding box center [320, 236] width 103 height 12
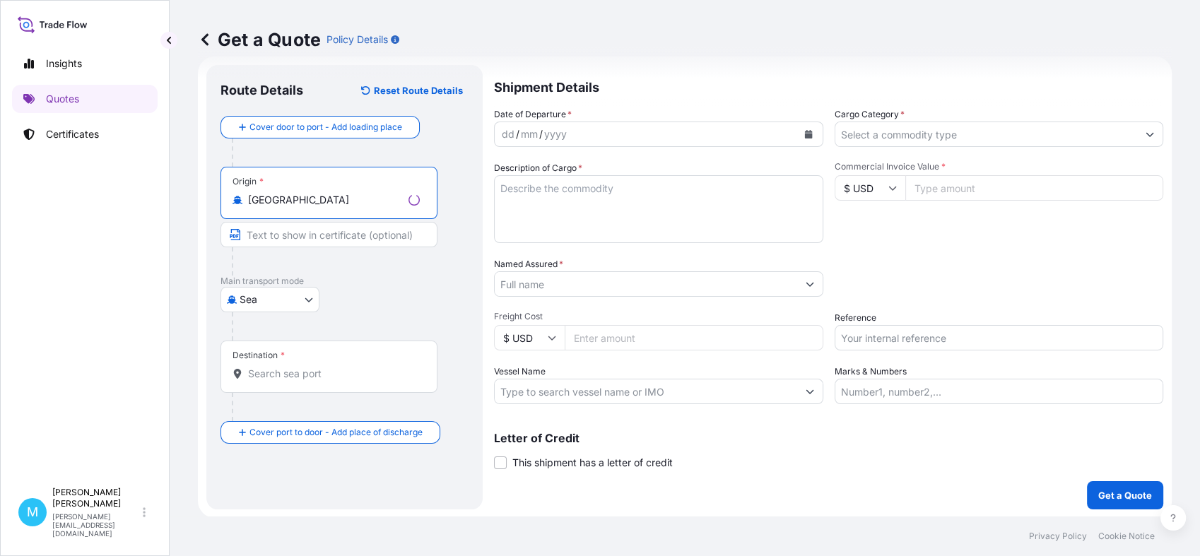
type input "[GEOGRAPHIC_DATA]"
click at [273, 377] on input "Destination *" at bounding box center [334, 374] width 172 height 14
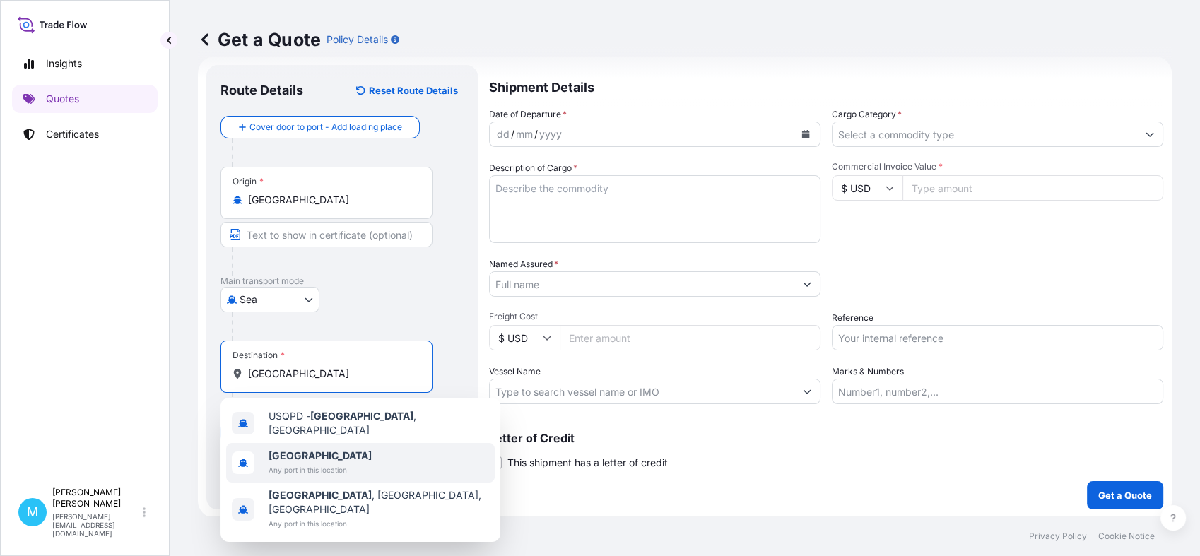
click at [288, 452] on b "[GEOGRAPHIC_DATA]" at bounding box center [320, 455] width 103 height 12
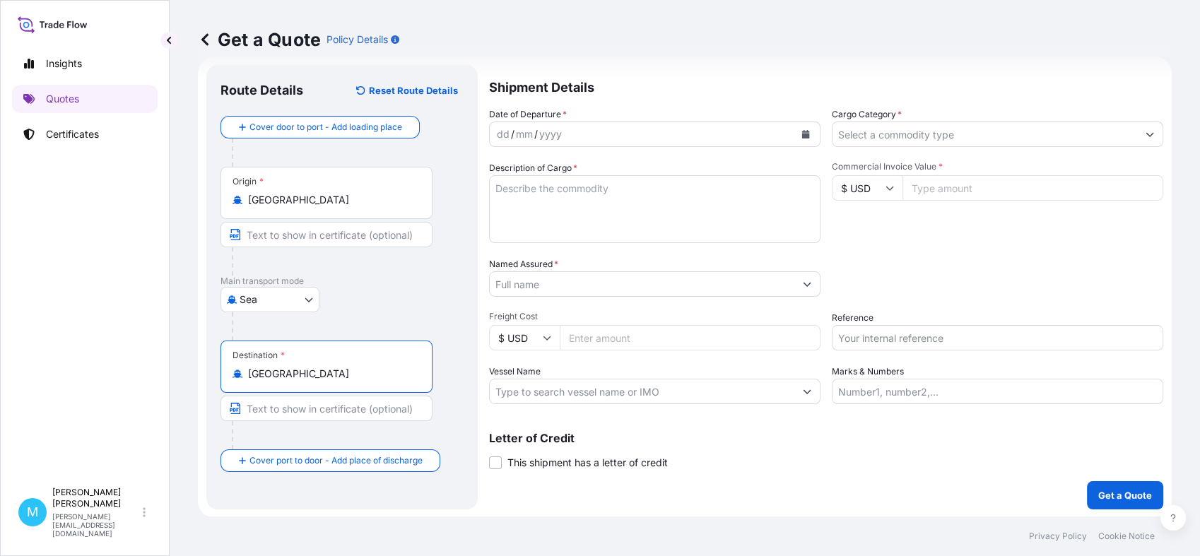
type input "[GEOGRAPHIC_DATA]"
click at [803, 133] on button "Calendar" at bounding box center [805, 134] width 23 height 23
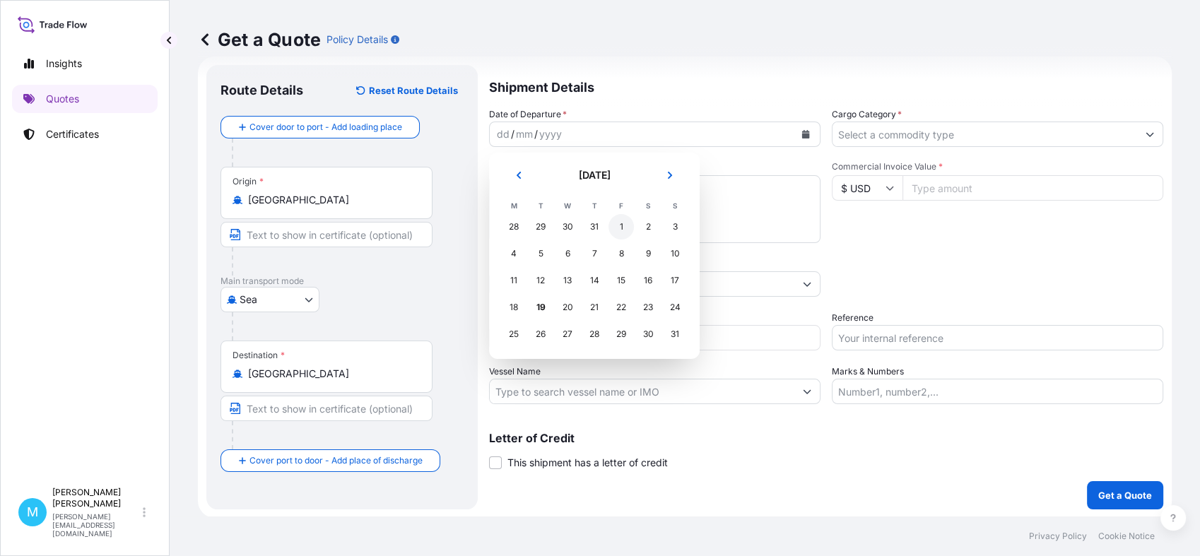
click at [619, 226] on div "1" at bounding box center [620, 226] width 25 height 25
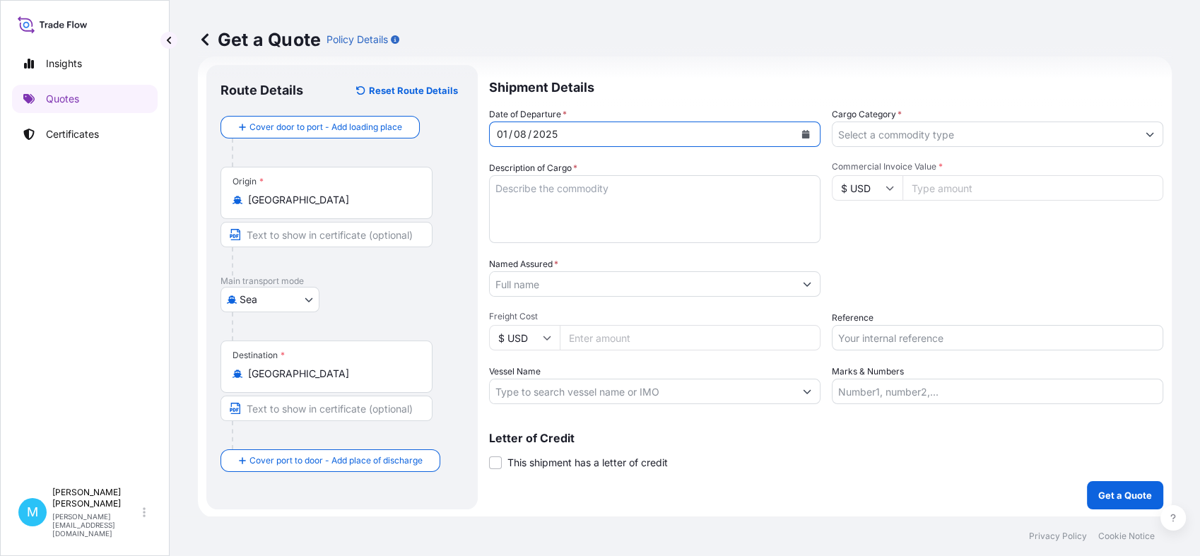
click at [542, 211] on textarea "Description of Cargo *" at bounding box center [654, 209] width 331 height 68
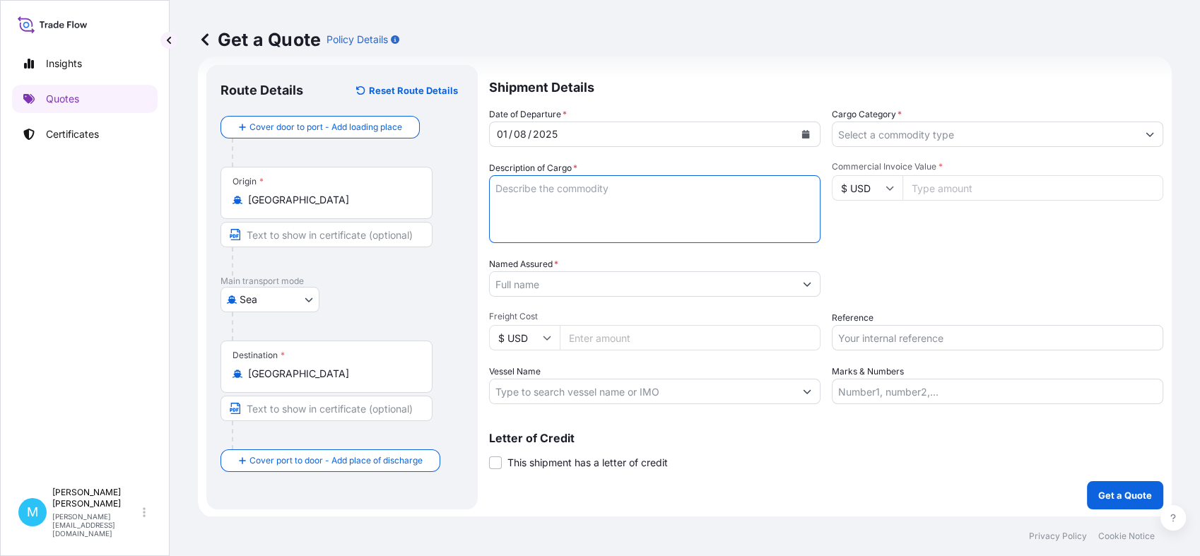
paste textarea "EMCU1743543/EMCMUH4944//40'HQ/251CTNS/1,235.700KGS/10.120CBM"
paste textarea "GARDEN TOOLS"
type textarea "EMCU1743543/EMCMUH4944//40'HQ/251CTNS/1,235.700KGS/10.120CBM || GARDEN TOOLS"
click at [529, 288] on input "Named Assured *" at bounding box center [642, 283] width 305 height 25
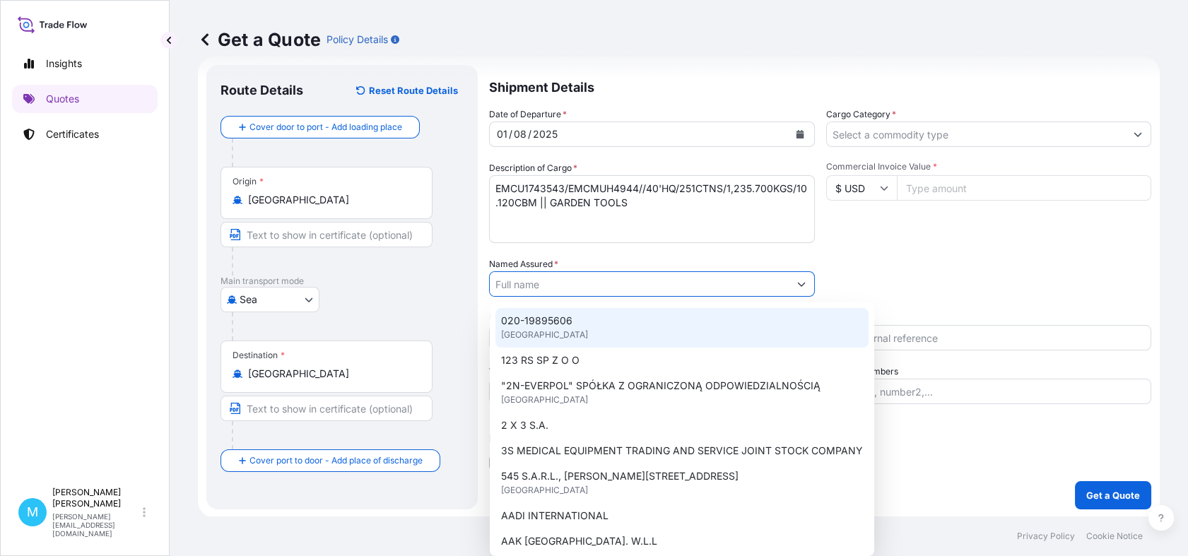
paste input "Cellfast Sp. z o.o."
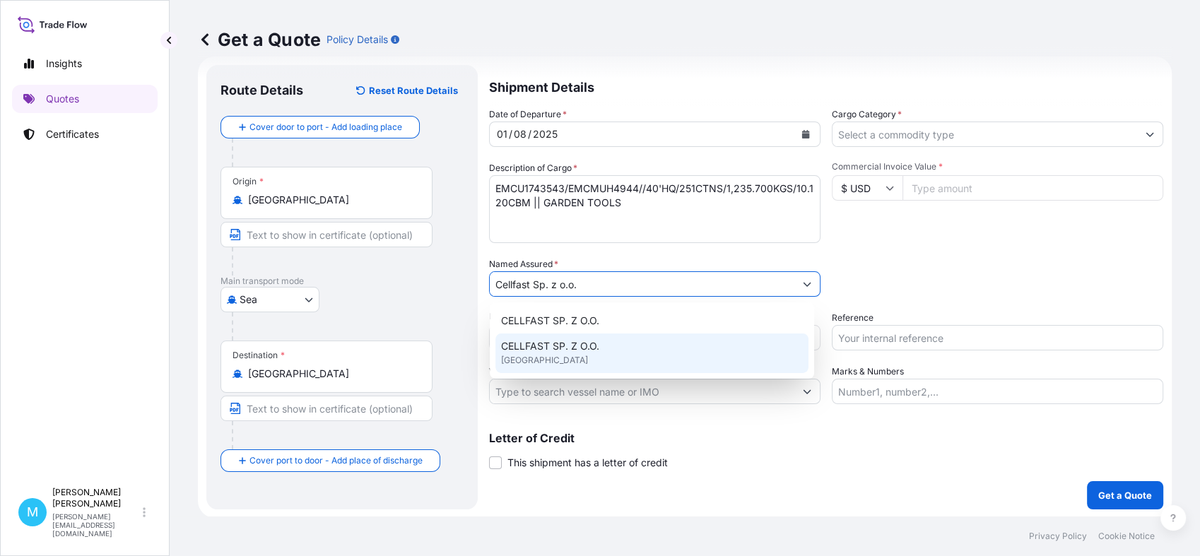
click at [563, 359] on span "[GEOGRAPHIC_DATA]" at bounding box center [544, 360] width 87 height 14
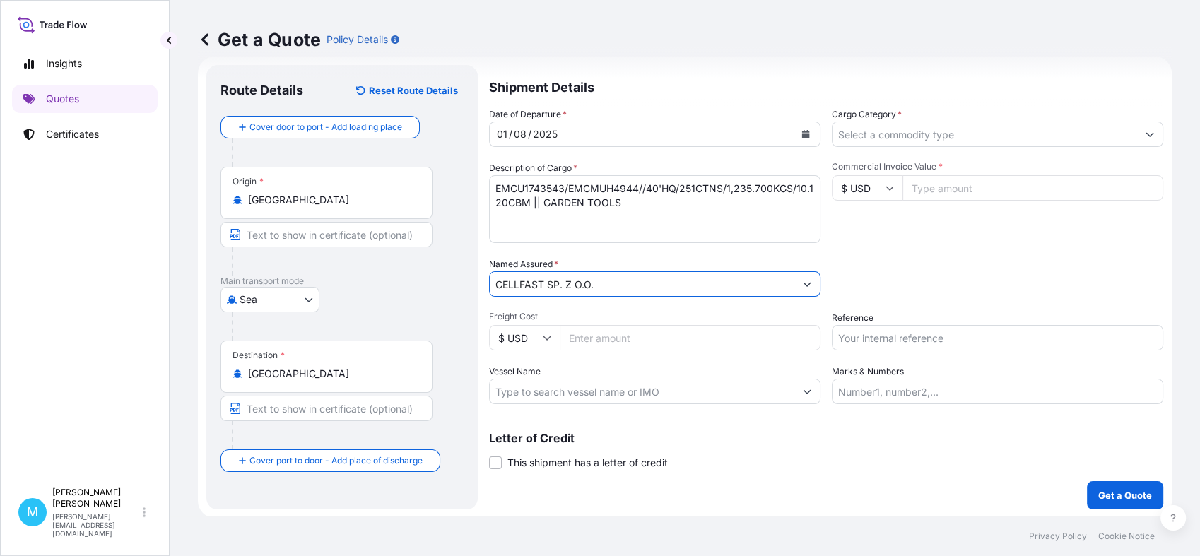
type input "CELLFAST SP. Z O.O."
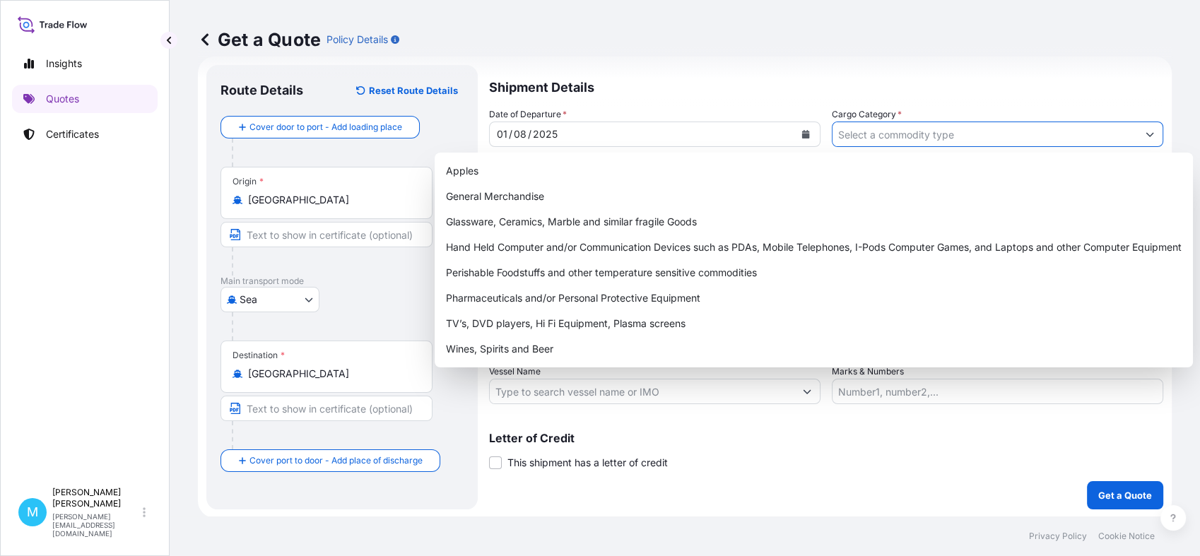
click at [856, 126] on input "Cargo Category *" at bounding box center [984, 134] width 305 height 25
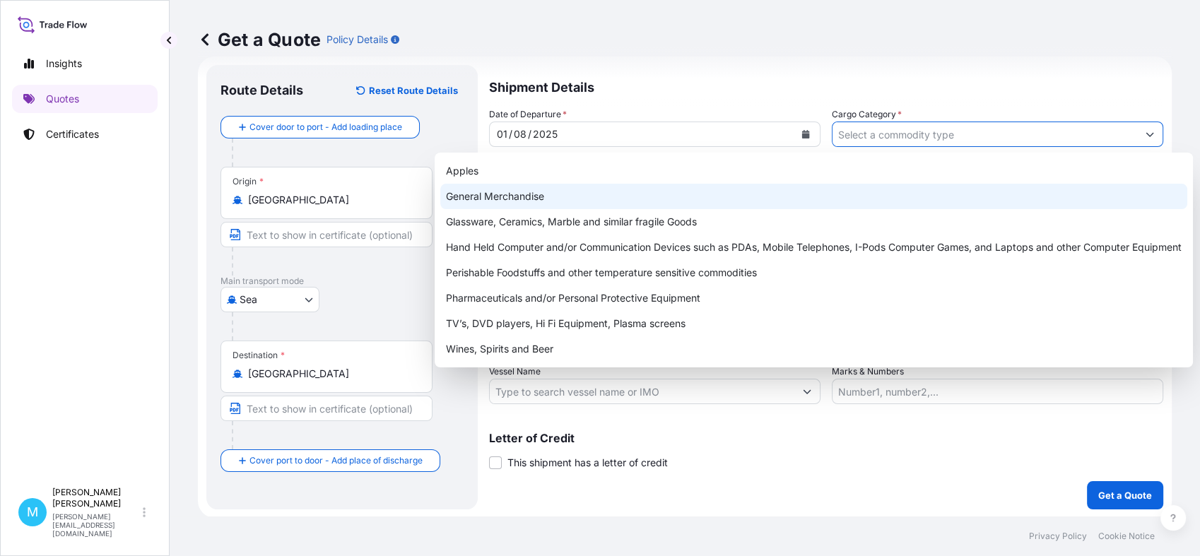
click at [551, 191] on div "General Merchandise" at bounding box center [813, 196] width 747 height 25
type input "General Merchandise"
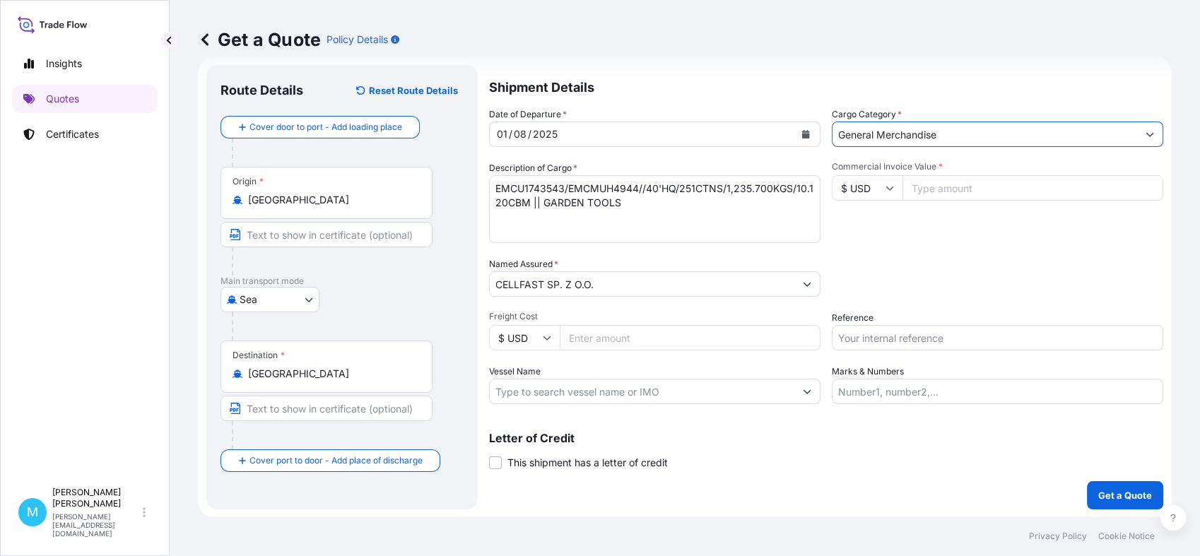
click at [938, 189] on input "Commercial Invoice Value *" at bounding box center [1032, 187] width 261 height 25
click at [981, 191] on input "Commercial Invoice Value *" at bounding box center [1032, 187] width 261 height 25
paste input "21600"
click at [926, 192] on input "21600" at bounding box center [1032, 187] width 261 height 25
click at [963, 192] on input "21600" at bounding box center [1032, 187] width 261 height 25
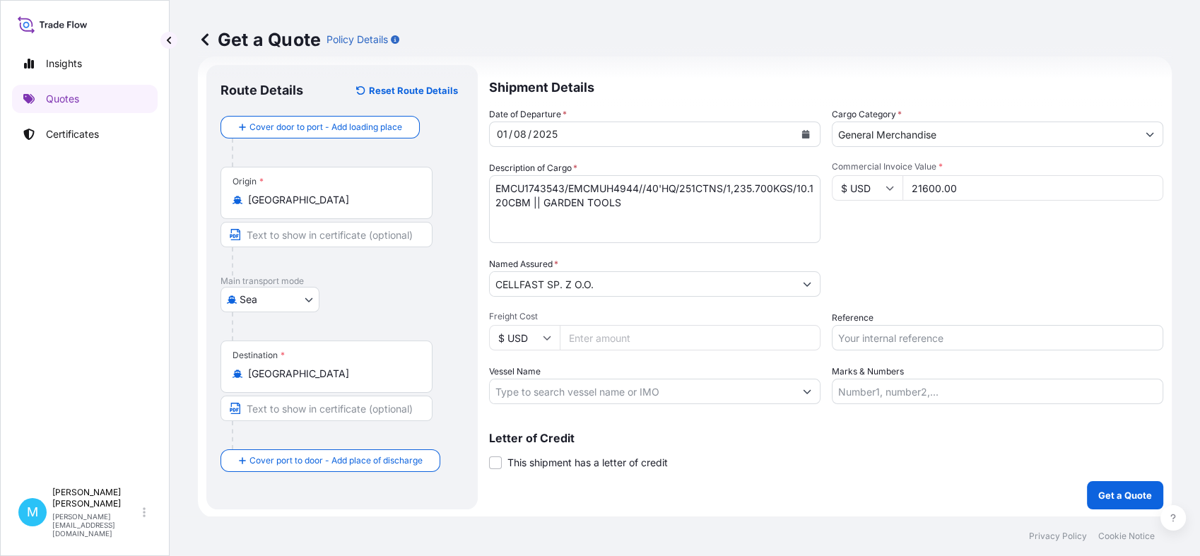
type input "21600.00"
click at [872, 338] on input "Reference" at bounding box center [997, 337] width 331 height 25
click at [839, 339] on input "Reference" at bounding box center [997, 337] width 331 height 25
paste input "LCL16312"
click at [912, 341] on input "LCL16312 ||" at bounding box center [997, 337] width 331 height 25
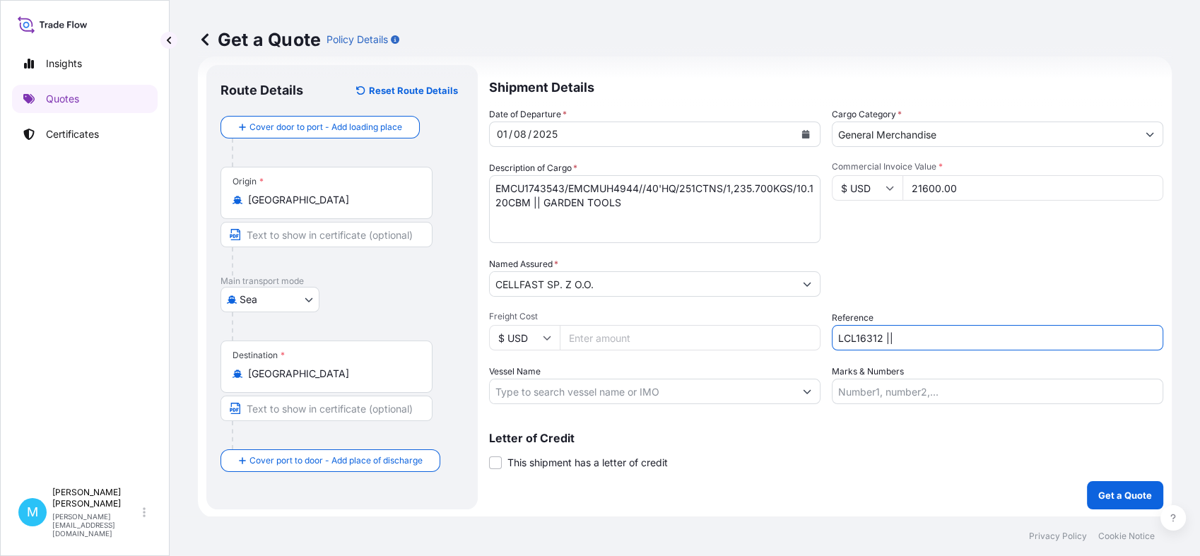
paste input "S01998070"
type input "LCL16312 || S01998070"
click at [1119, 493] on p "Get a Quote" at bounding box center [1125, 495] width 54 height 14
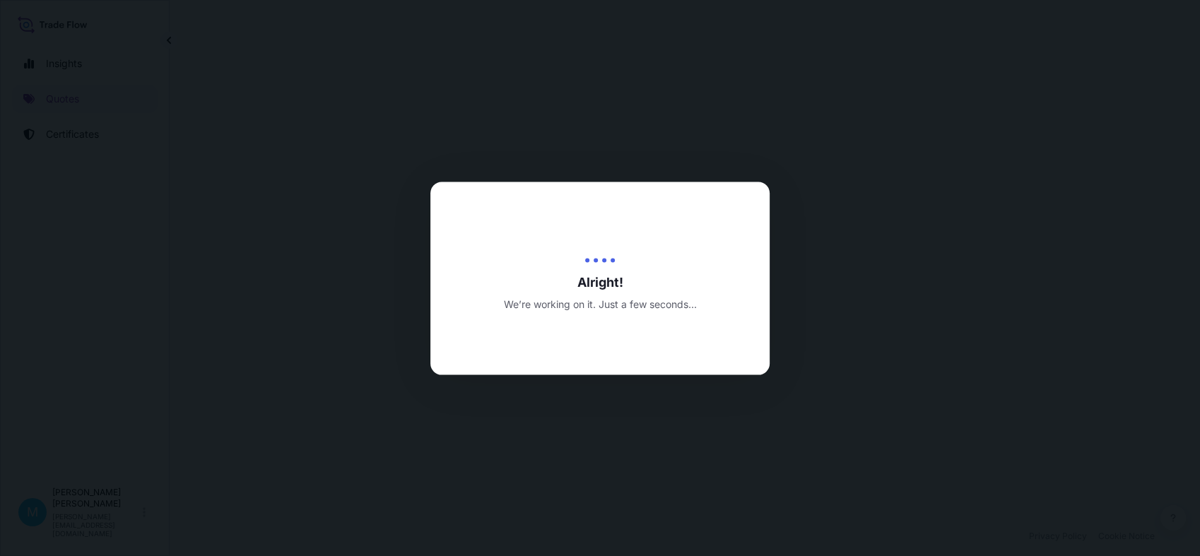
select select "Sea"
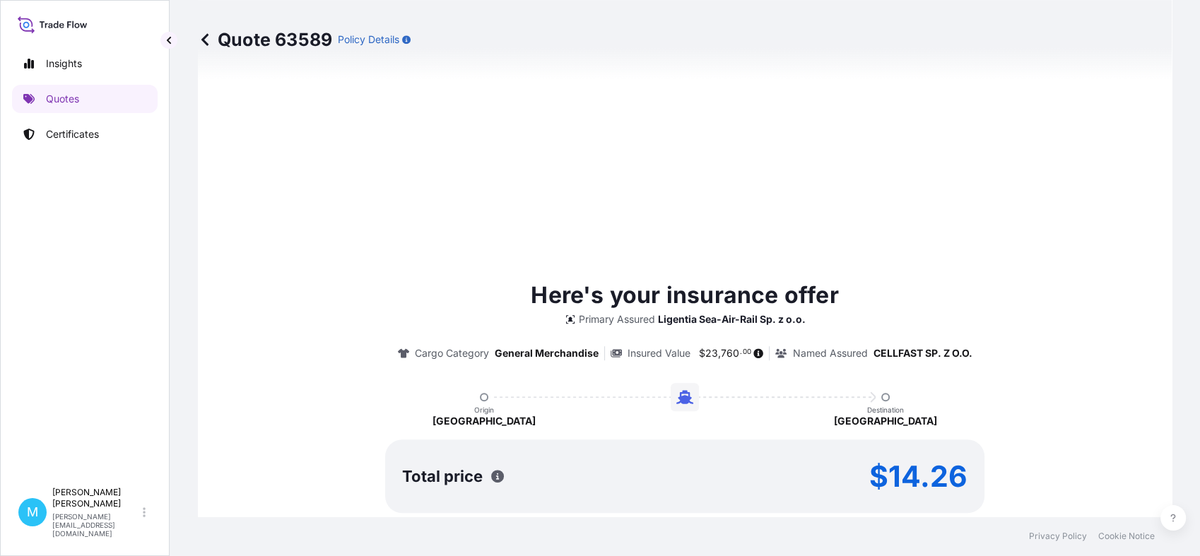
type input "[DATE]"
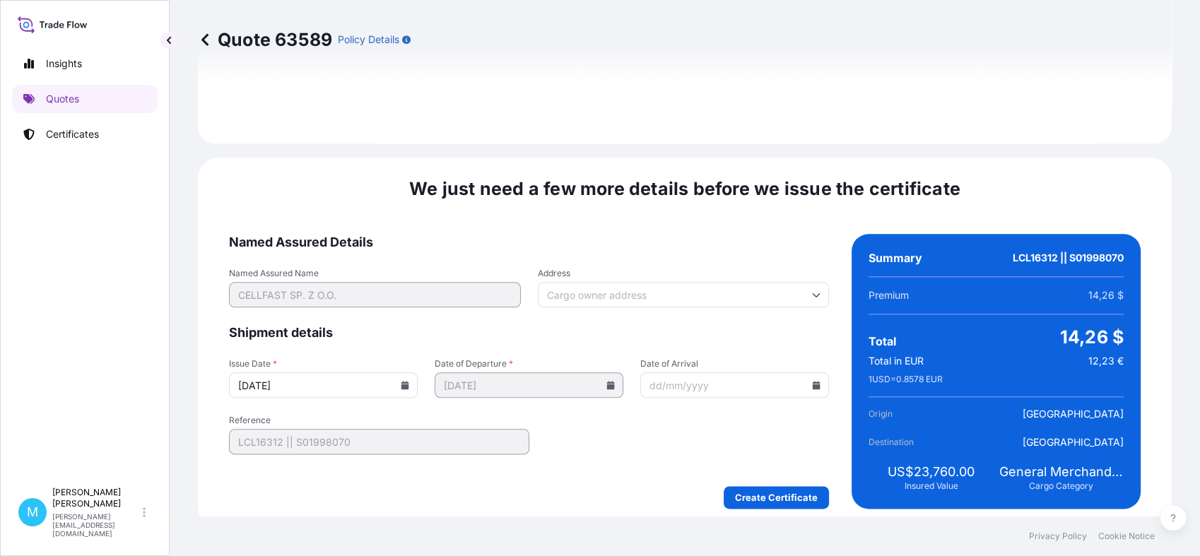
scroll to position [1600, 0]
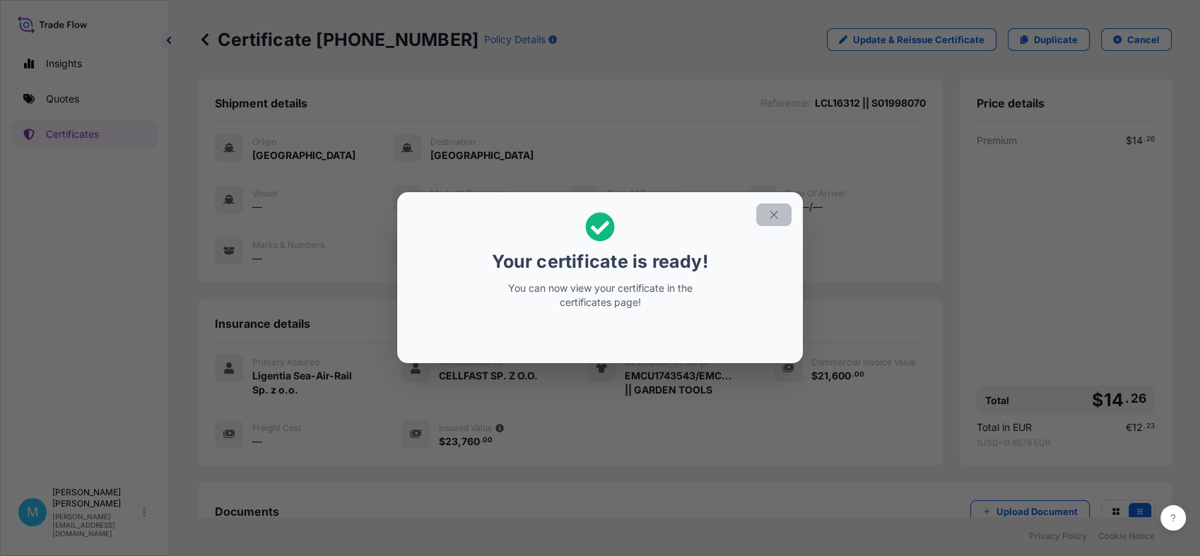
click at [769, 216] on icon "button" at bounding box center [773, 214] width 13 height 13
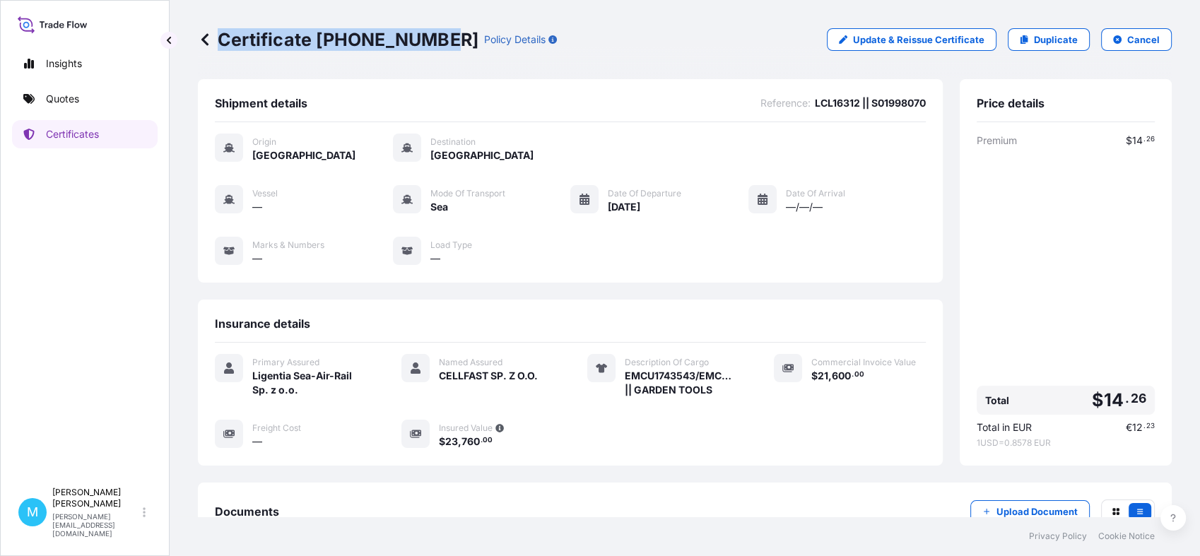
drag, startPoint x: 436, startPoint y: 40, endPoint x: 219, endPoint y: 40, distance: 216.9
click at [219, 40] on p "Certificate [PHONE_NUMBER]" at bounding box center [338, 39] width 281 height 23
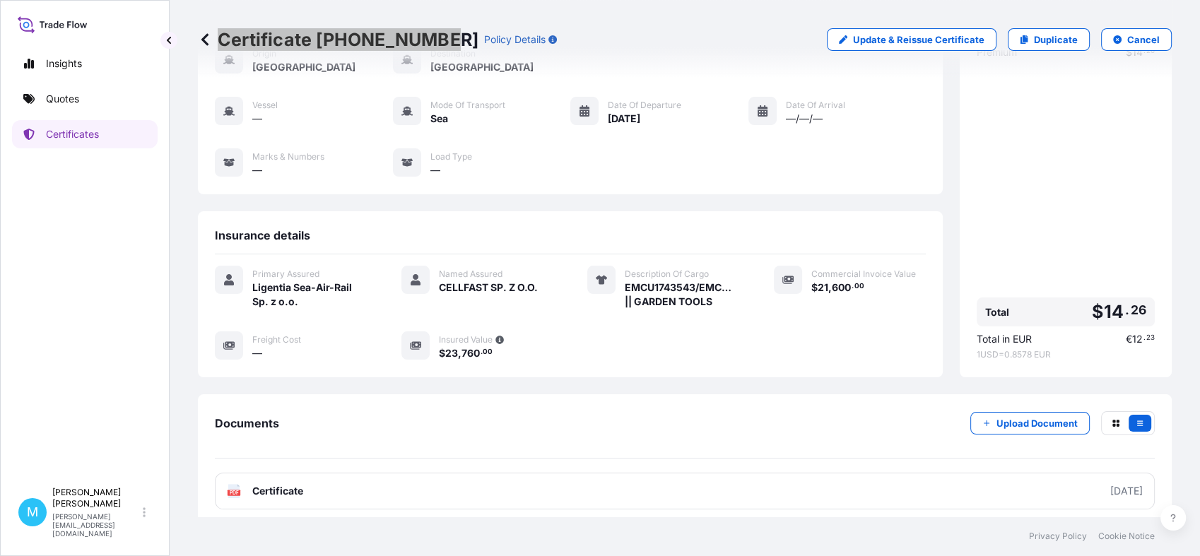
scroll to position [160, 0]
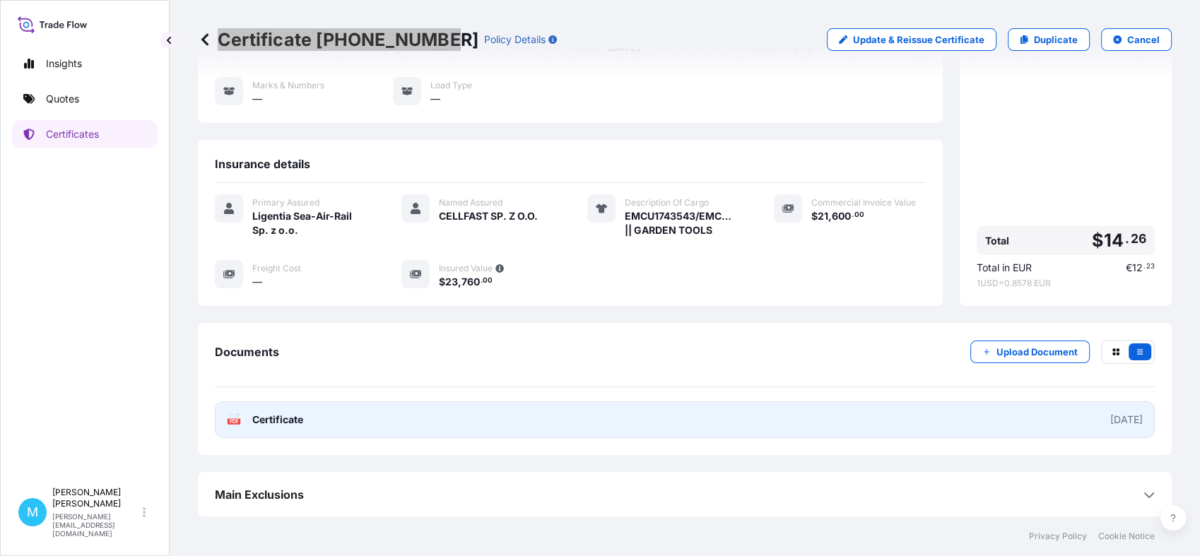
click at [491, 425] on link "PDF Certificate [DATE]" at bounding box center [685, 419] width 940 height 37
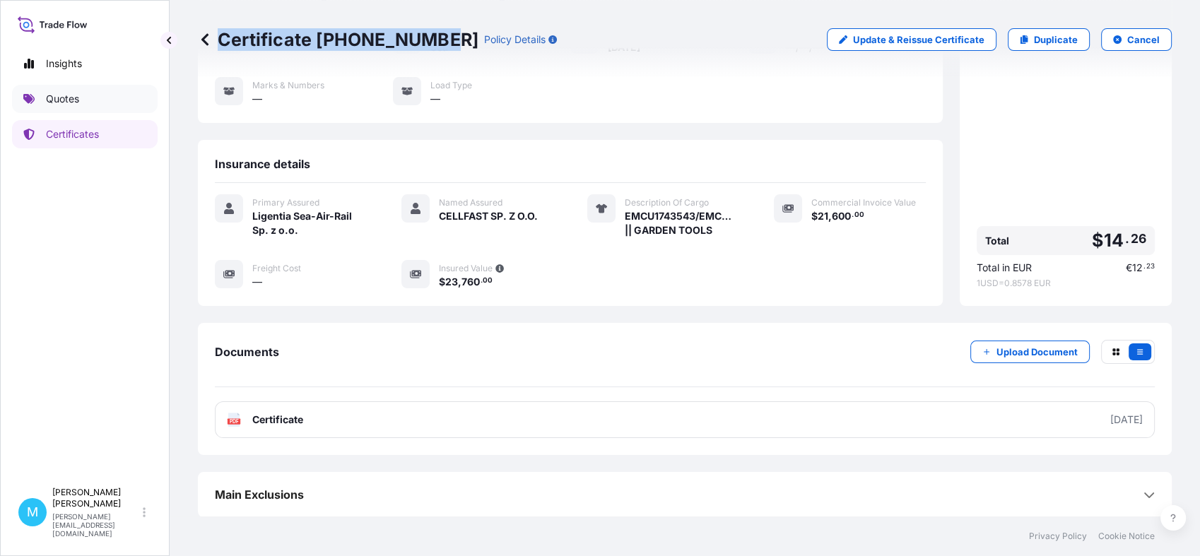
click at [113, 101] on link "Quotes" at bounding box center [85, 99] width 146 height 28
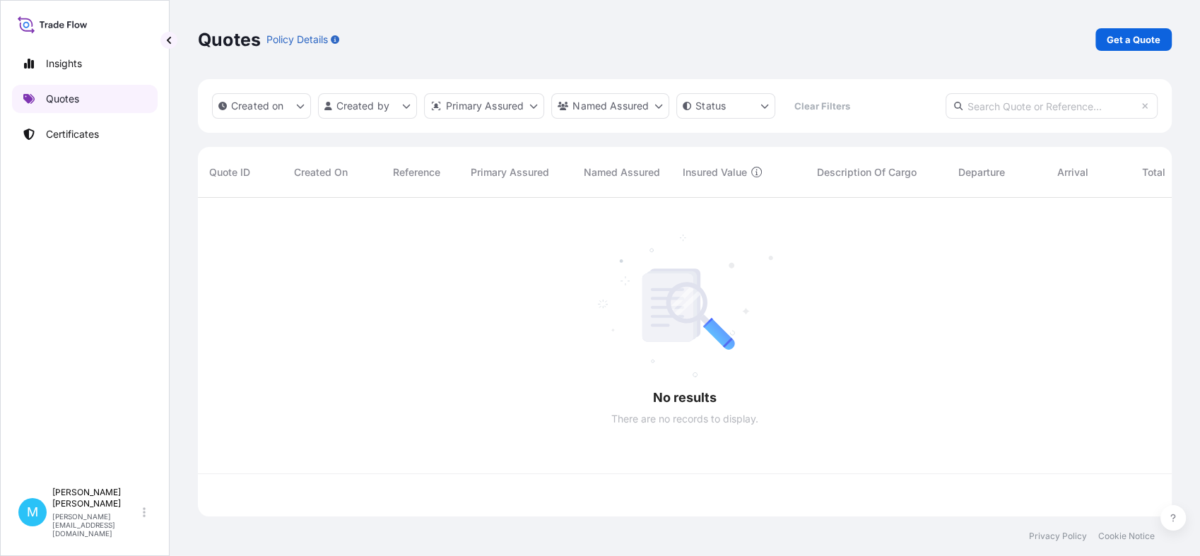
scroll to position [314, 961]
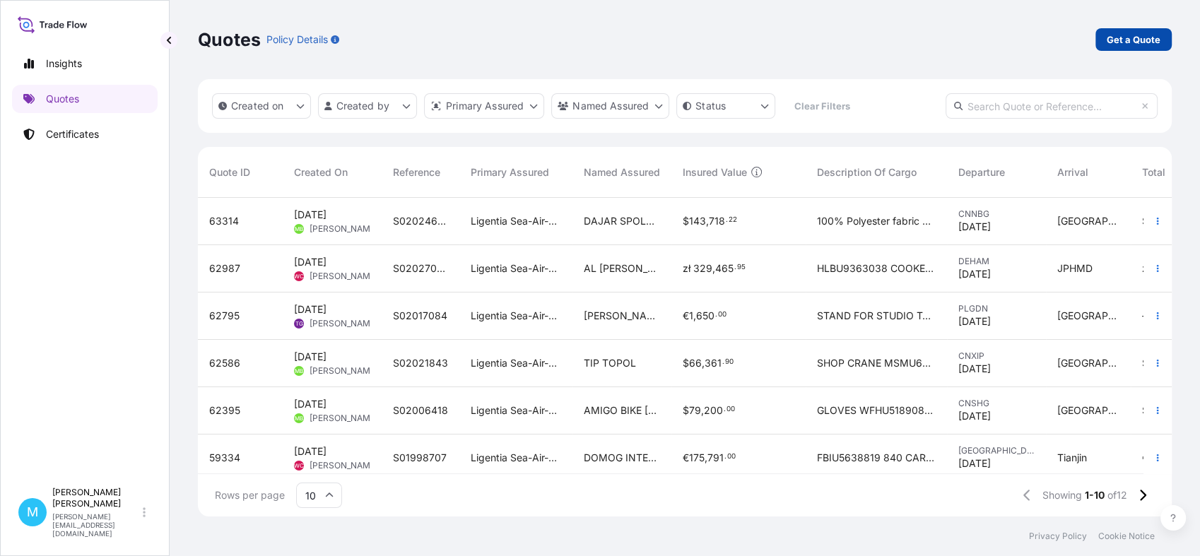
click at [1134, 39] on p "Get a Quote" at bounding box center [1134, 40] width 54 height 14
select select "Sea"
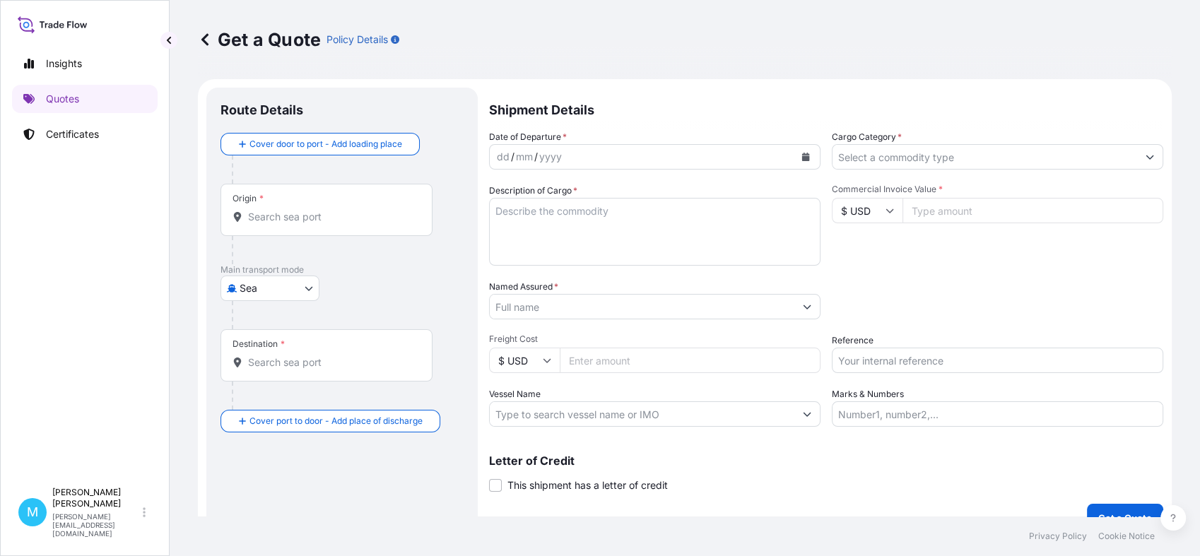
scroll to position [23, 0]
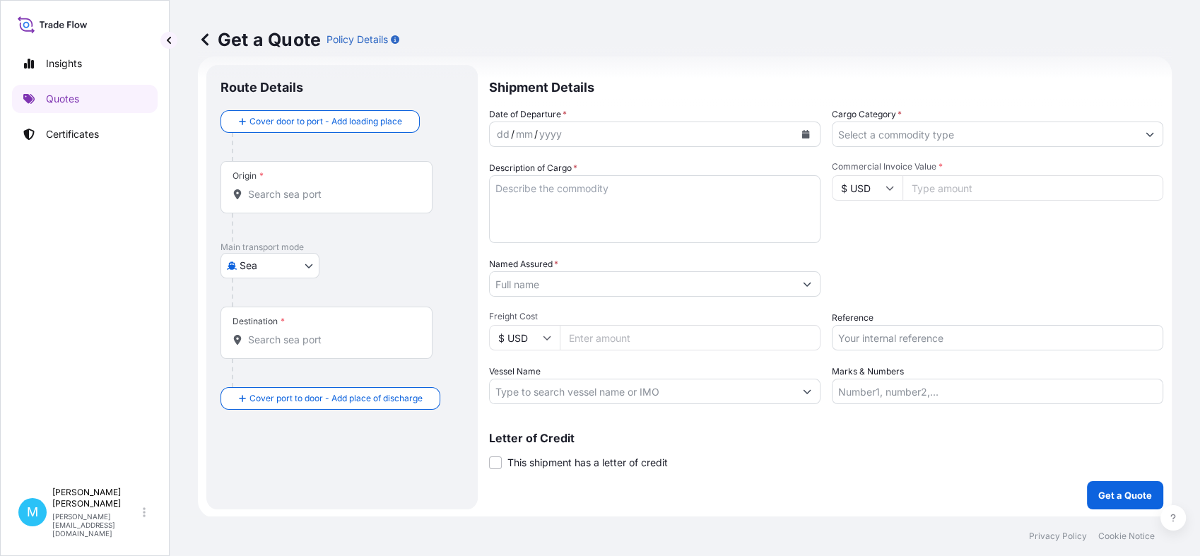
click at [258, 194] on input "Origin *" at bounding box center [331, 194] width 167 height 14
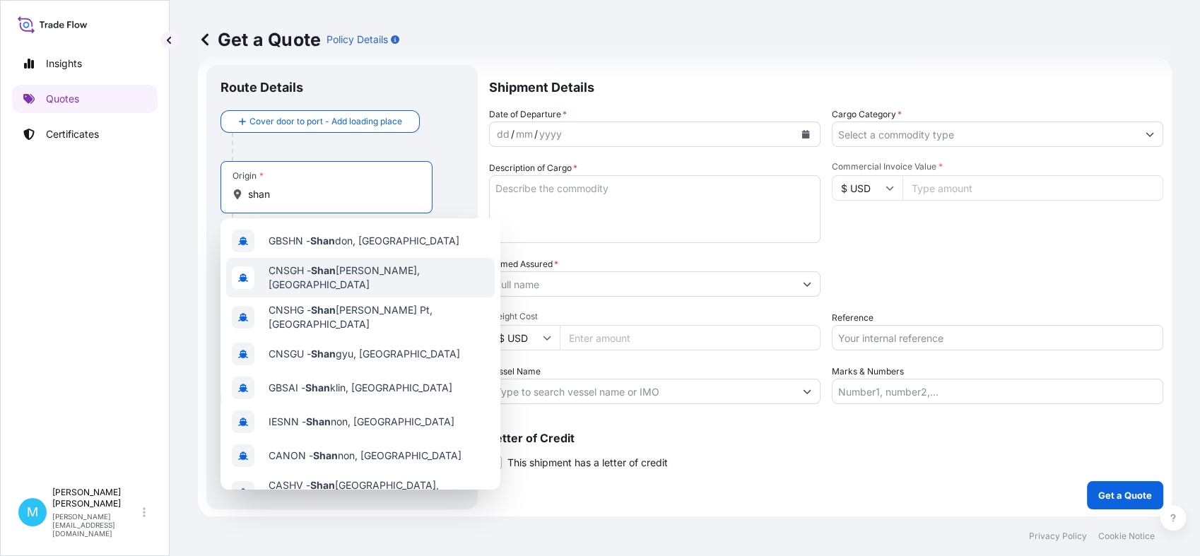
click at [308, 273] on span "CNSGH - [PERSON_NAME], [GEOGRAPHIC_DATA]" at bounding box center [379, 278] width 220 height 28
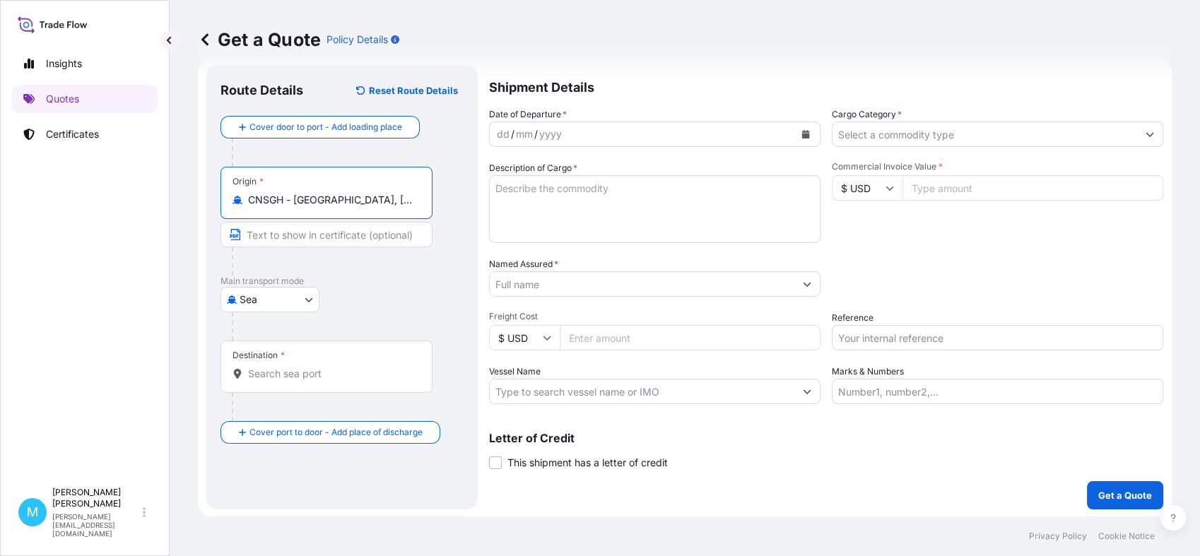
type input "CNSGH - [GEOGRAPHIC_DATA], [GEOGRAPHIC_DATA]"
click at [281, 374] on input "Destination *" at bounding box center [331, 374] width 167 height 14
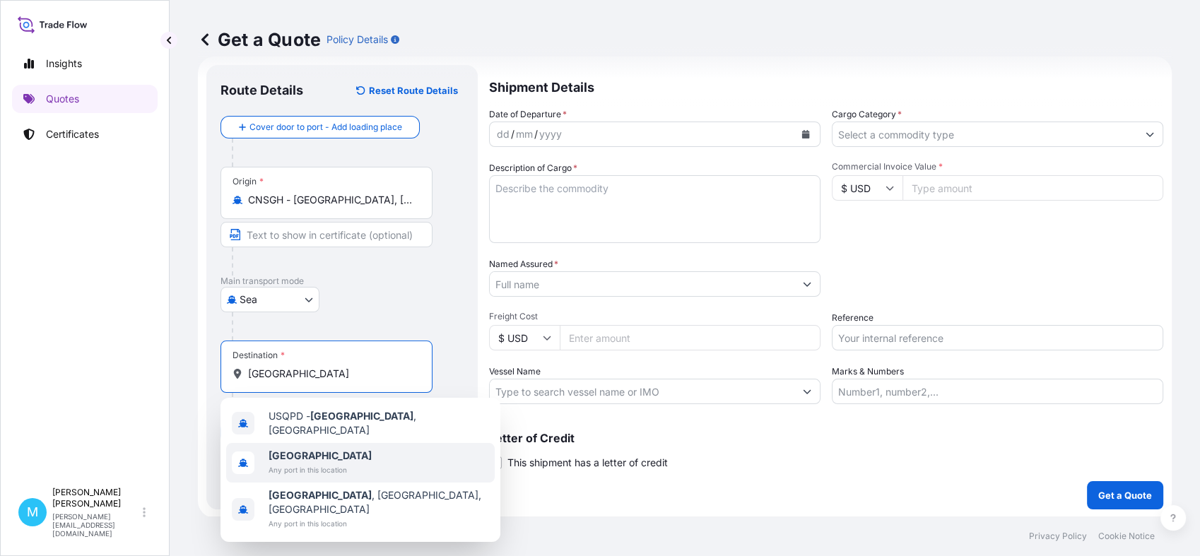
click at [290, 449] on b "[GEOGRAPHIC_DATA]" at bounding box center [320, 455] width 103 height 12
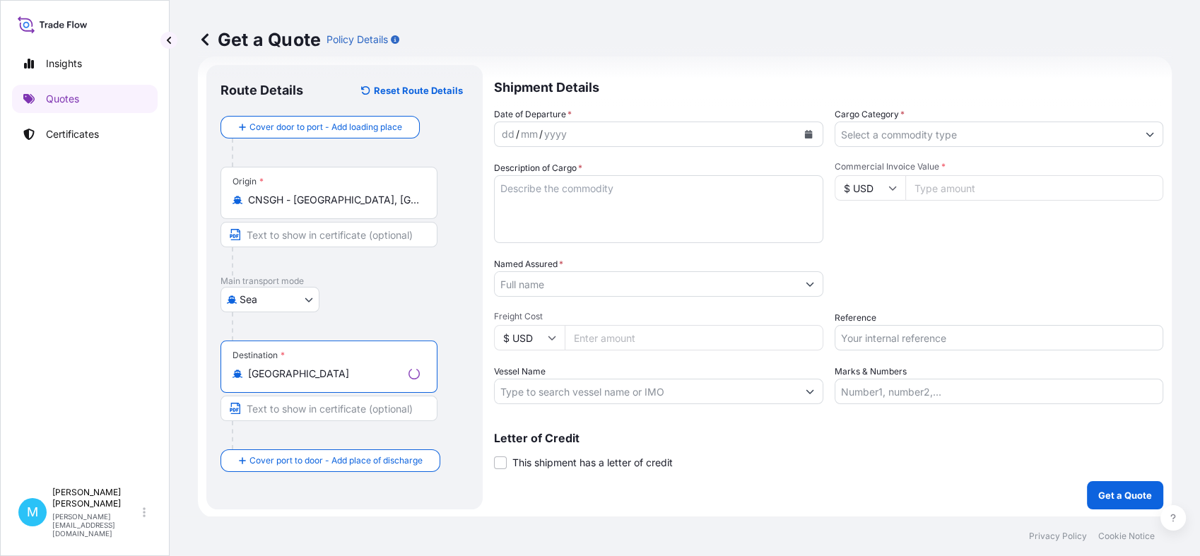
type input "[GEOGRAPHIC_DATA]"
click at [593, 136] on div "dd / mm / yyyy" at bounding box center [646, 134] width 302 height 25
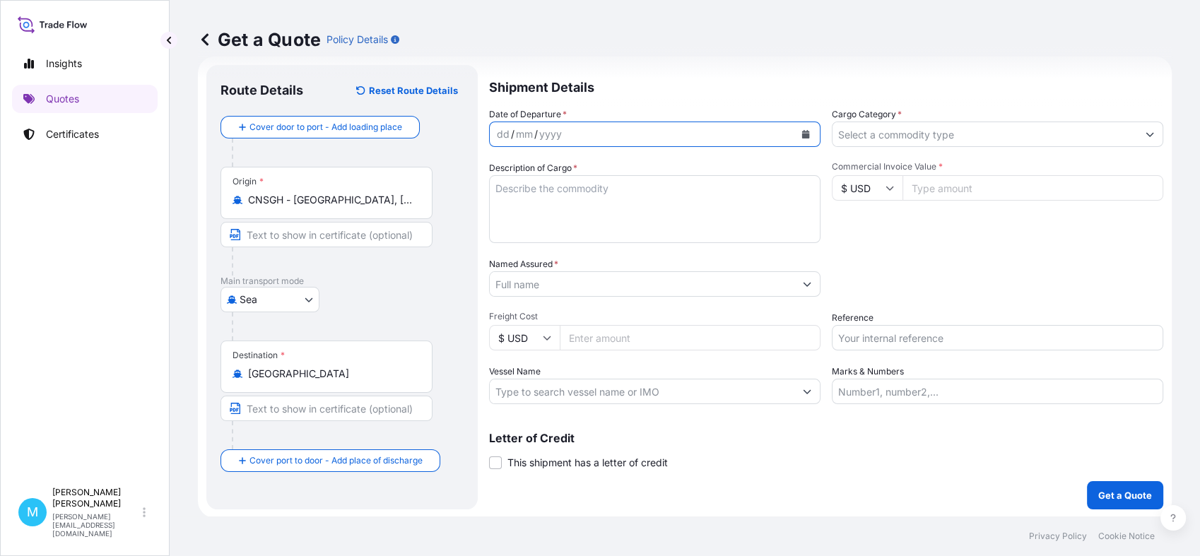
click at [802, 131] on icon "Calendar" at bounding box center [806, 134] width 8 height 8
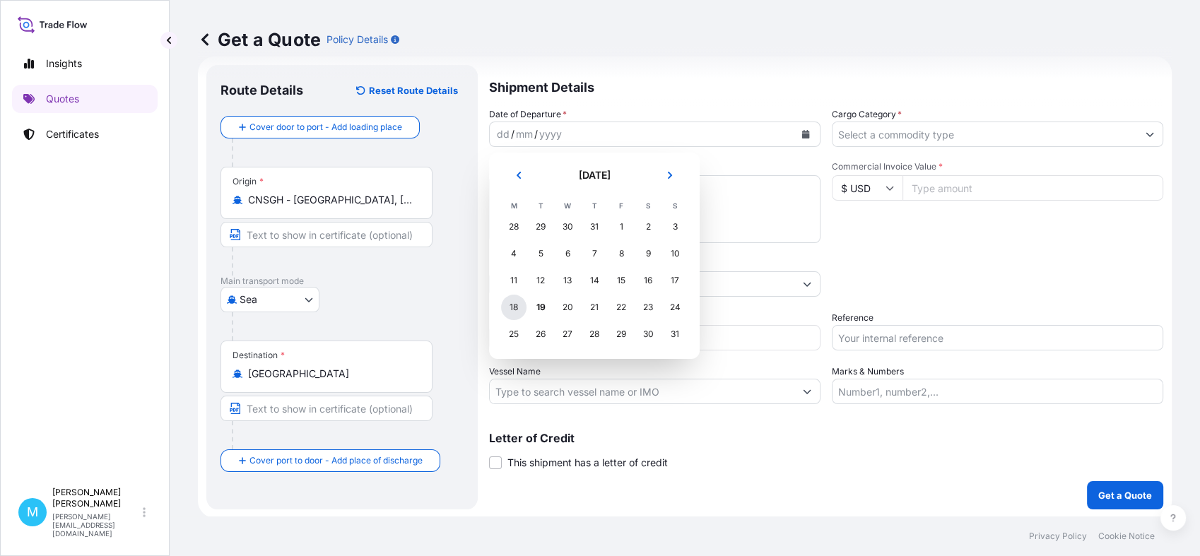
click at [521, 311] on div "18" at bounding box center [513, 307] width 25 height 25
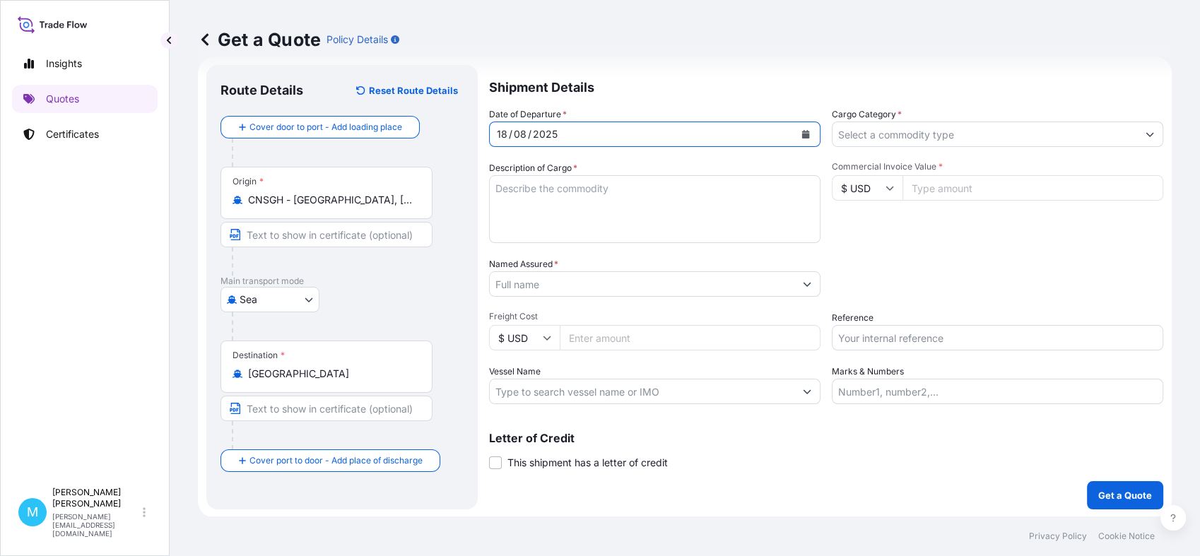
click at [520, 198] on textarea "Description of Cargo *" at bounding box center [654, 209] width 331 height 68
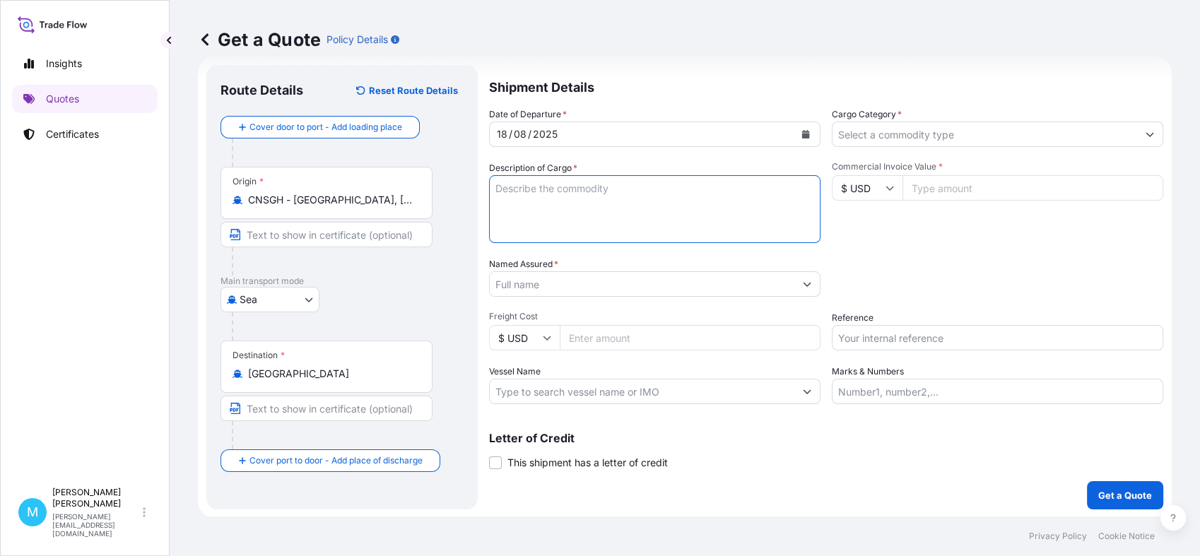
paste textarea "ELECTRIC SANDER"
drag, startPoint x: 614, startPoint y: 191, endPoint x: 451, endPoint y: 179, distance: 163.6
click at [452, 179] on form "Route Details Reset Route Details Cover door to port - Add loading place Place …" at bounding box center [685, 287] width 974 height 461
paste textarea "MPACT DRILL HS:8467210000 SPARE PARTS HS:8467991000 ELECTRIC SANDER HS:84672910…"
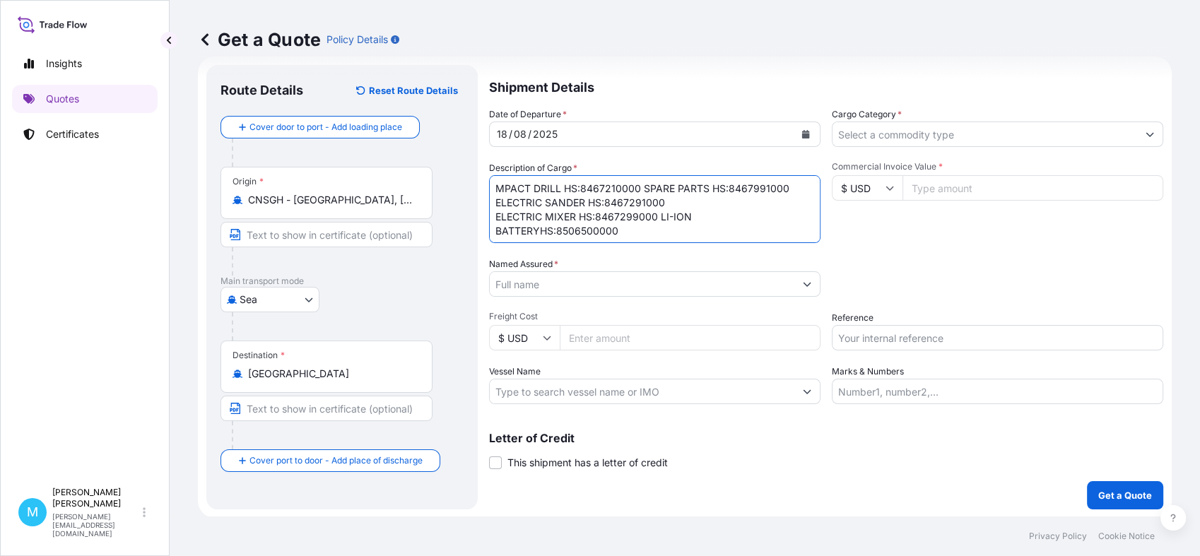
click at [496, 216] on textarea "MPACT DRILL HS:8467210000 SPARE PARTS HS:8467991000 ELECTRIC SANDER HS:84672910…" at bounding box center [654, 209] width 331 height 68
type textarea "MPACT DRILL HS:8467210000 SPARE PARTS HS:8467991000 ELECTRIC SANDER HS:84672910…"
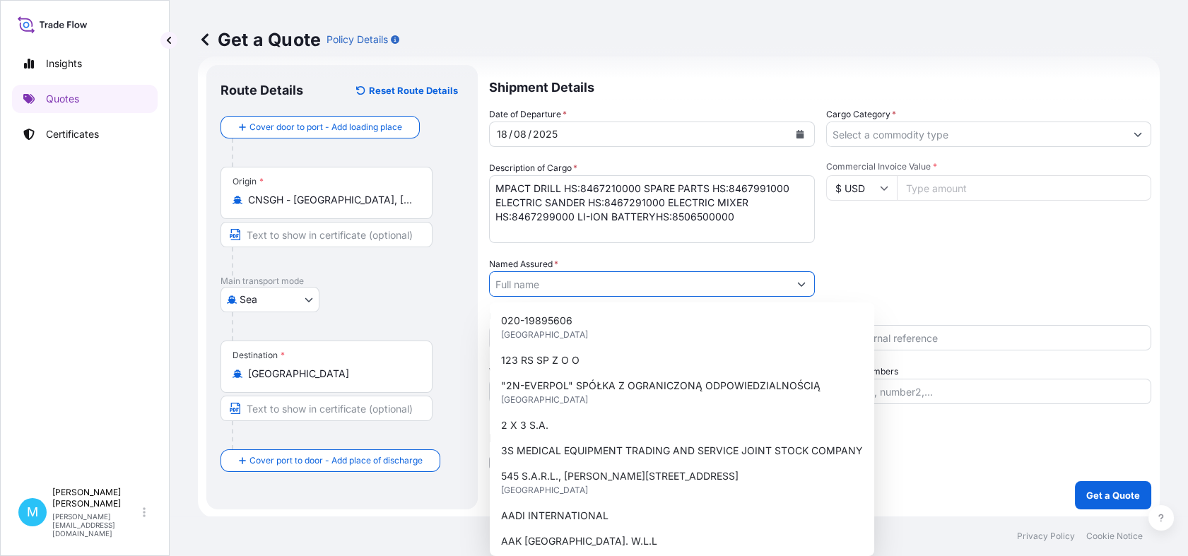
click at [588, 284] on input "Named Assured *" at bounding box center [639, 283] width 299 height 25
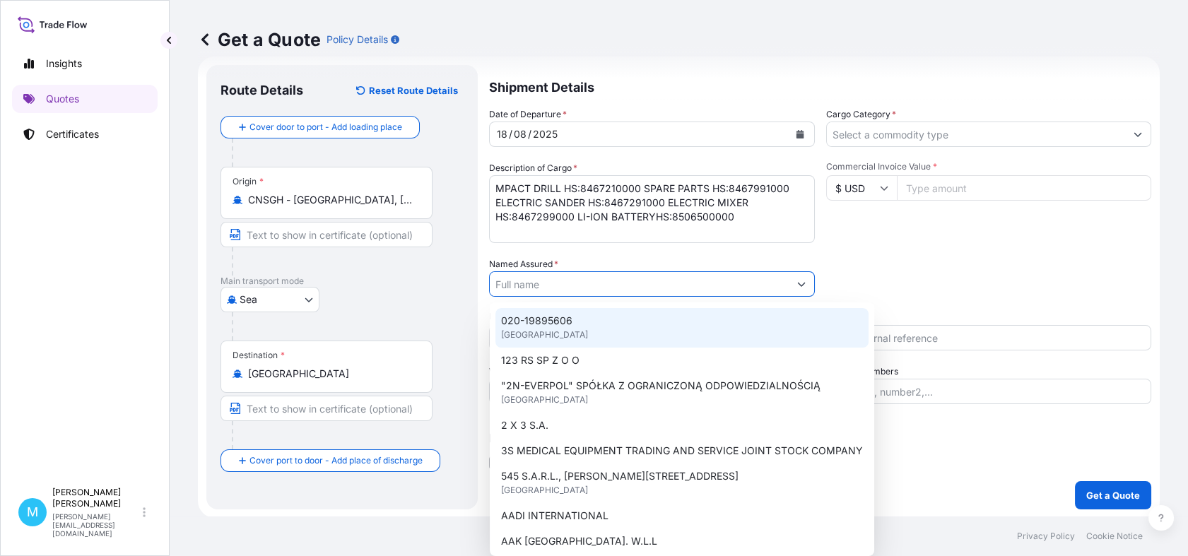
paste input "PROFIX SP. Z.O.O."
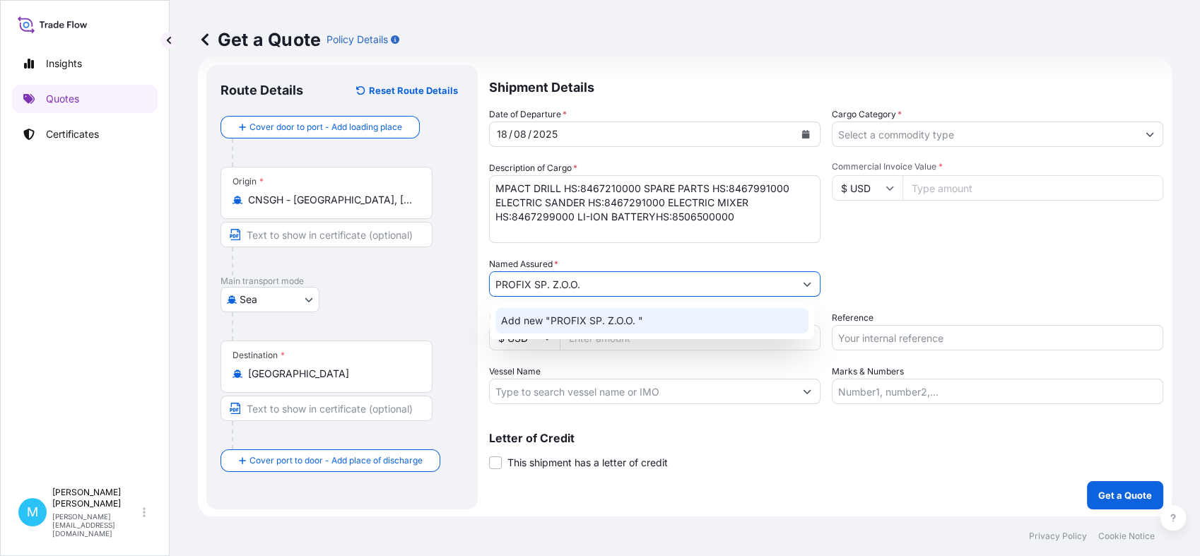
click at [567, 322] on span "Add new "PROFIX SP. Z.O.O. "" at bounding box center [572, 321] width 142 height 14
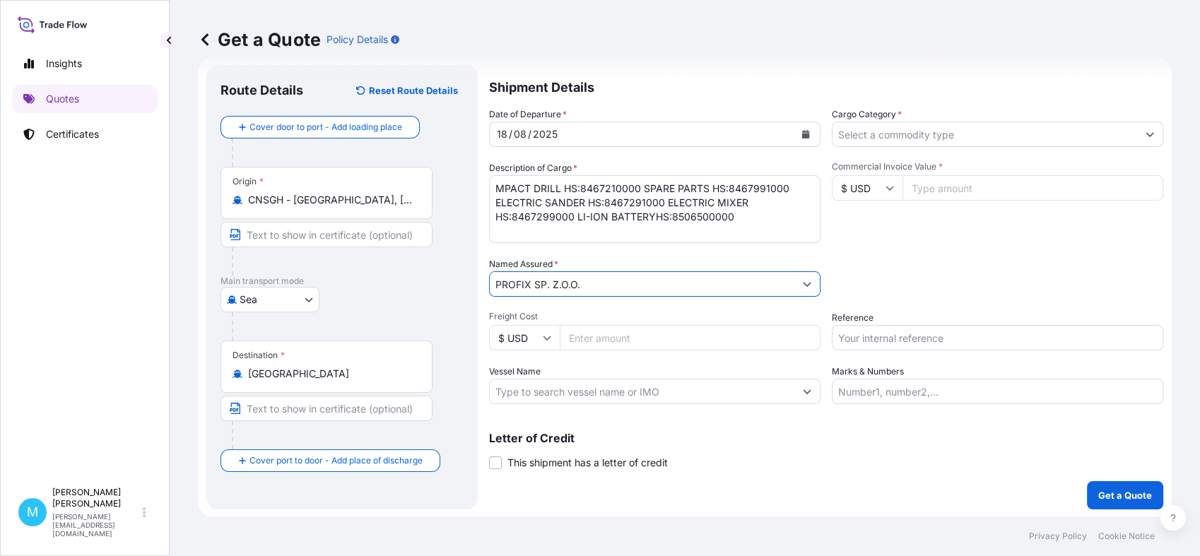
type input "PROFIX SP. Z.O.O."
click at [902, 138] on input "Cargo Category *" at bounding box center [984, 134] width 305 height 25
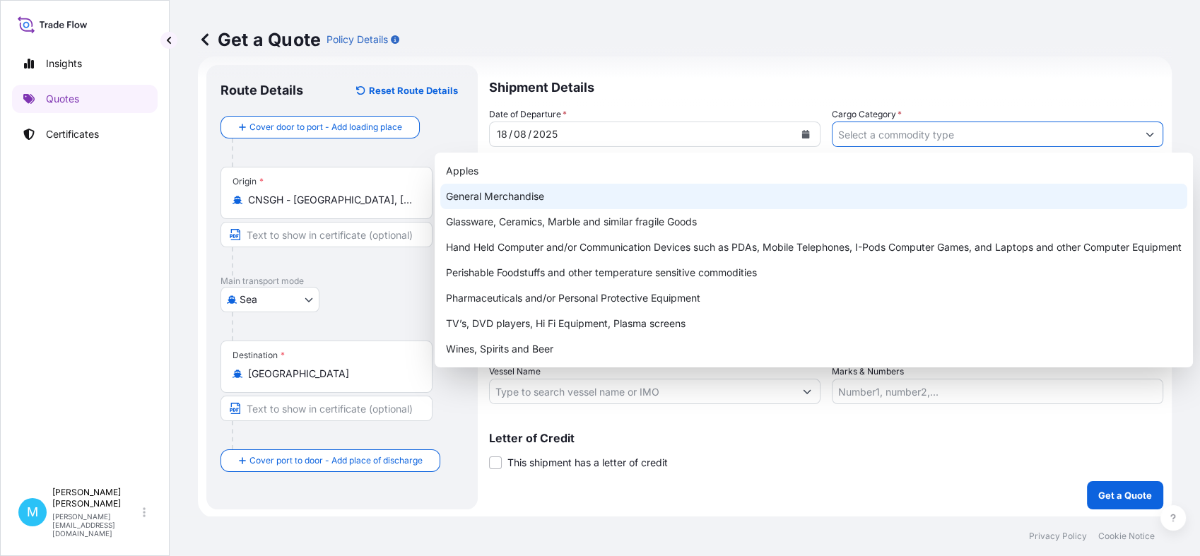
click at [519, 191] on div "General Merchandise" at bounding box center [813, 196] width 747 height 25
type input "General Merchandise"
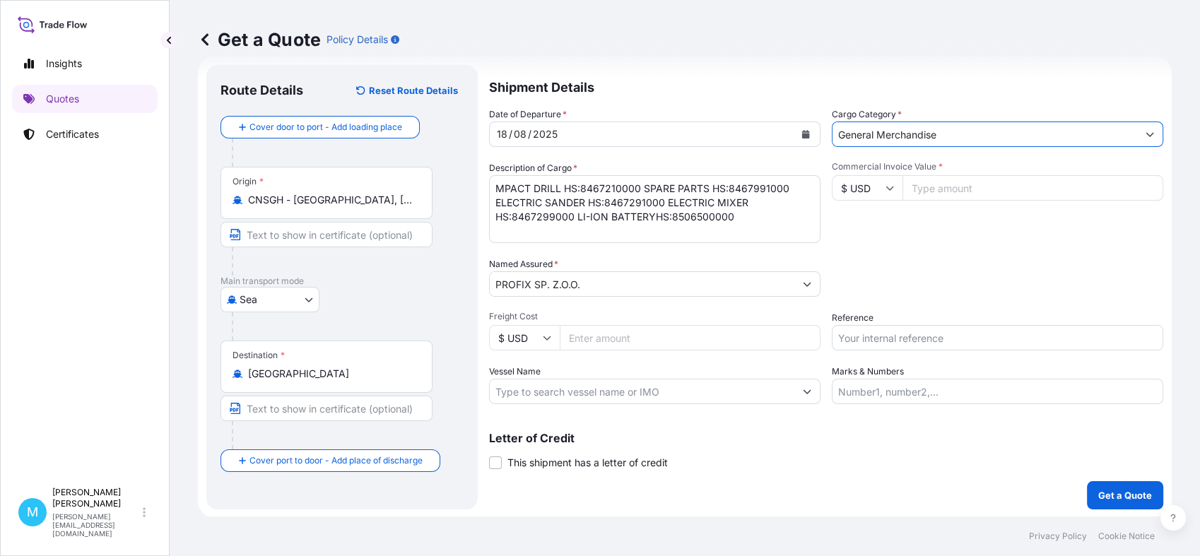
click at [925, 187] on input "Commercial Invoice Value *" at bounding box center [1032, 187] width 261 height 25
click at [931, 186] on input "Commercial Invoice Value *" at bounding box center [1032, 187] width 261 height 25
type input "42360.50"
click at [868, 341] on input "Reference" at bounding box center [997, 337] width 331 height 25
click at [886, 332] on input "Reference" at bounding box center [997, 337] width 331 height 25
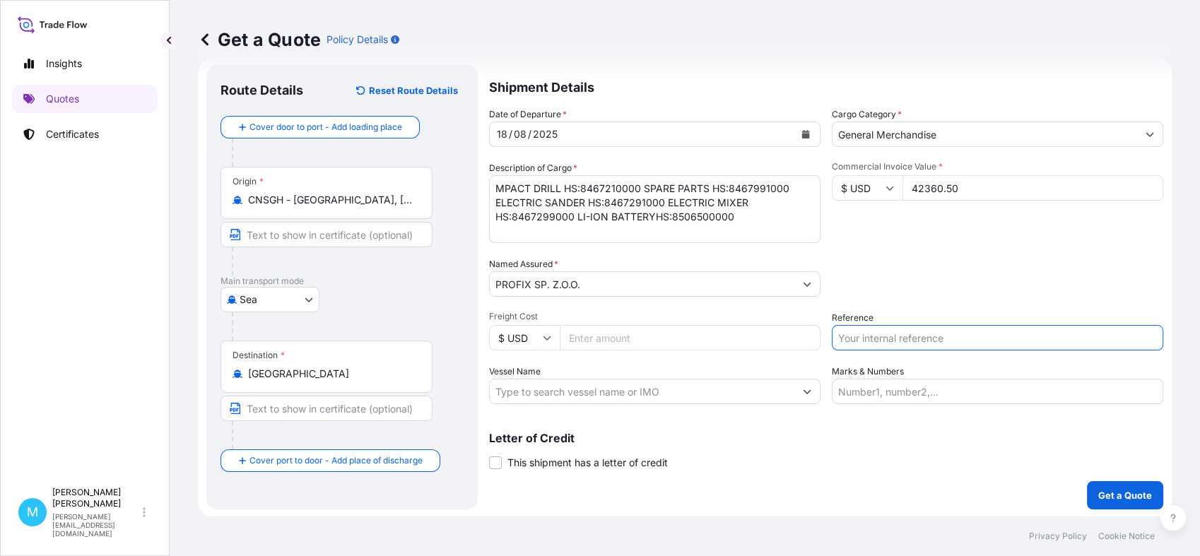
paste input "S02020433"
click at [924, 338] on input "S02020433 ||" at bounding box center [997, 337] width 331 height 25
paste input "28 LIG/MB/2025"
type input "S02020433 || 28 LIG/MB/2025"
click at [1107, 488] on p "Get a Quote" at bounding box center [1125, 495] width 54 height 14
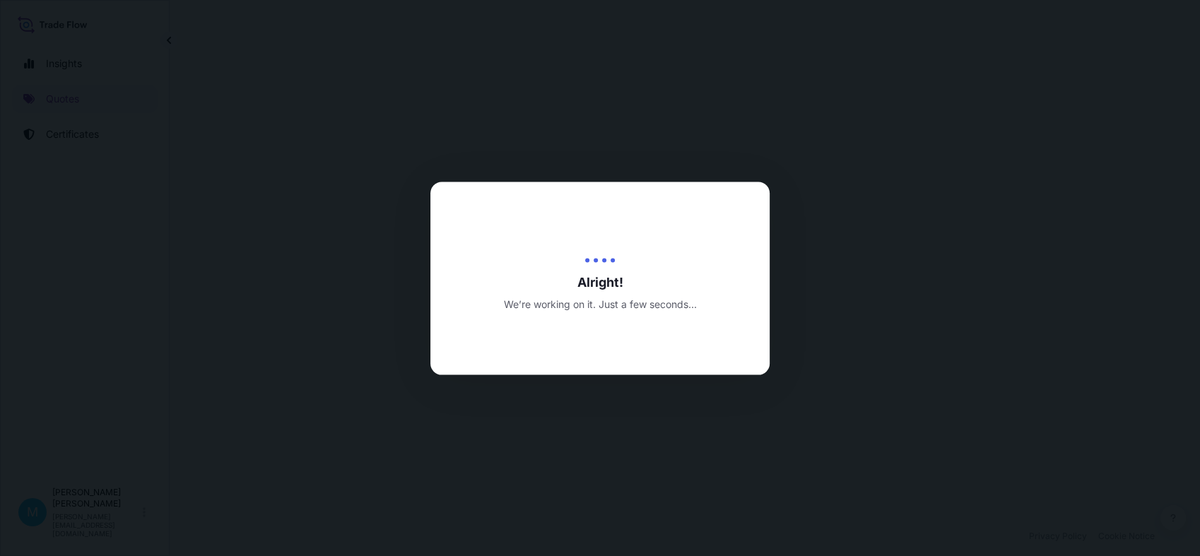
select select "Sea"
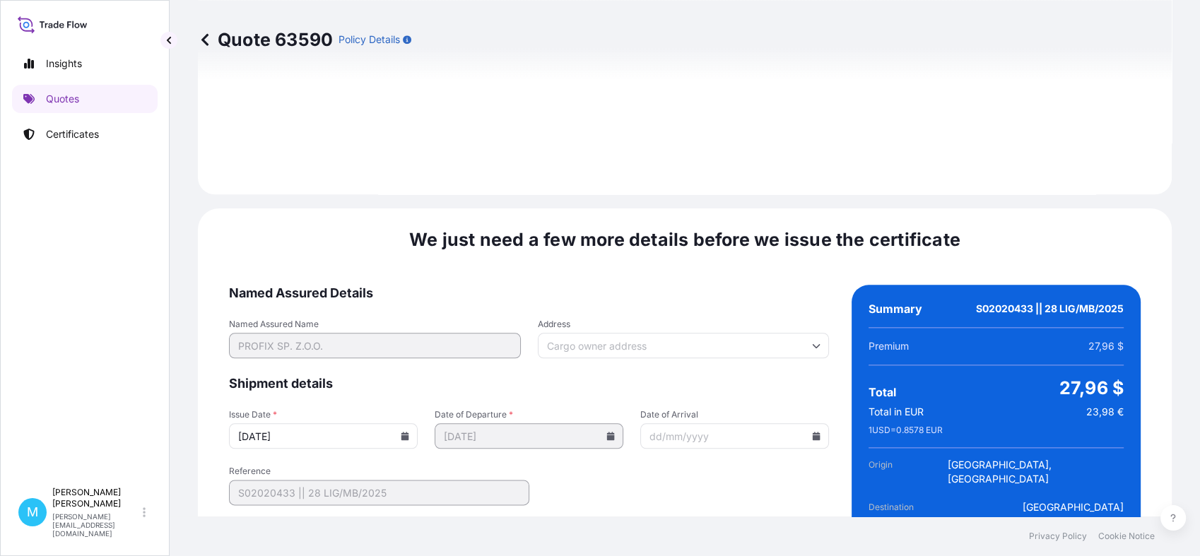
scroll to position [1600, 0]
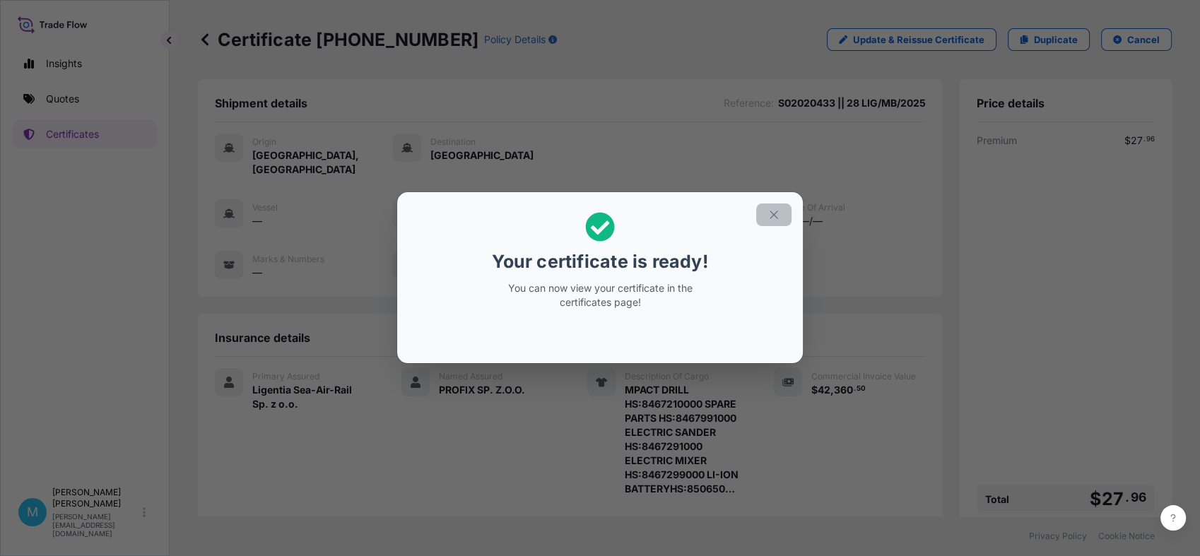
click at [779, 212] on icon "button" at bounding box center [773, 214] width 13 height 13
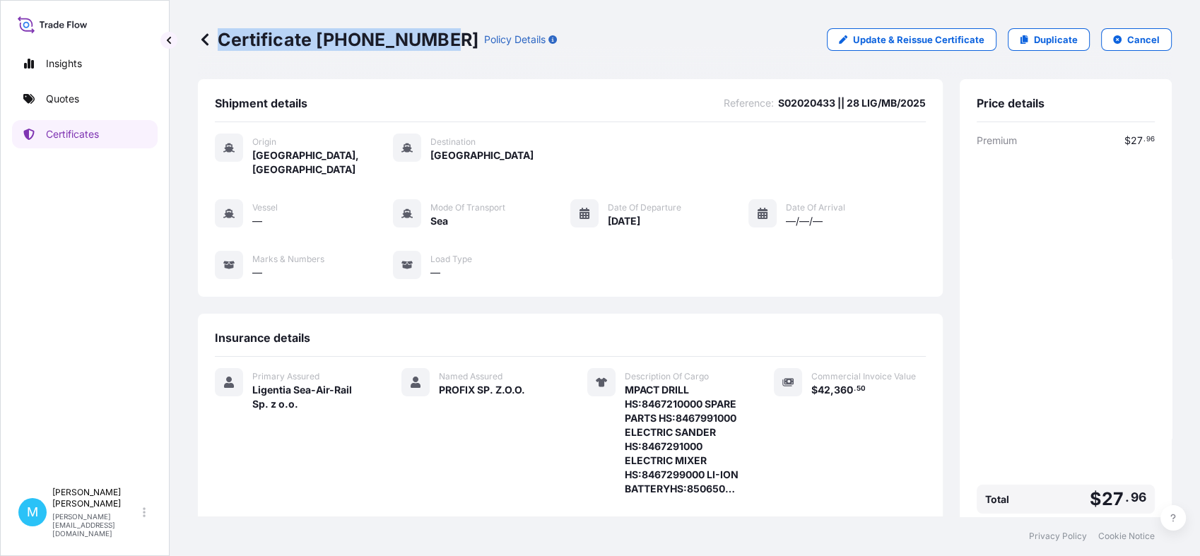
drag, startPoint x: 440, startPoint y: 34, endPoint x: 436, endPoint y: 43, distance: 9.8
click at [436, 43] on div "Certificate [PHONE_NUMBER] Policy Details" at bounding box center [377, 39] width 359 height 23
copy p "Certificate [PHONE_NUMBER]"
click at [71, 98] on p "Quotes" at bounding box center [62, 99] width 33 height 14
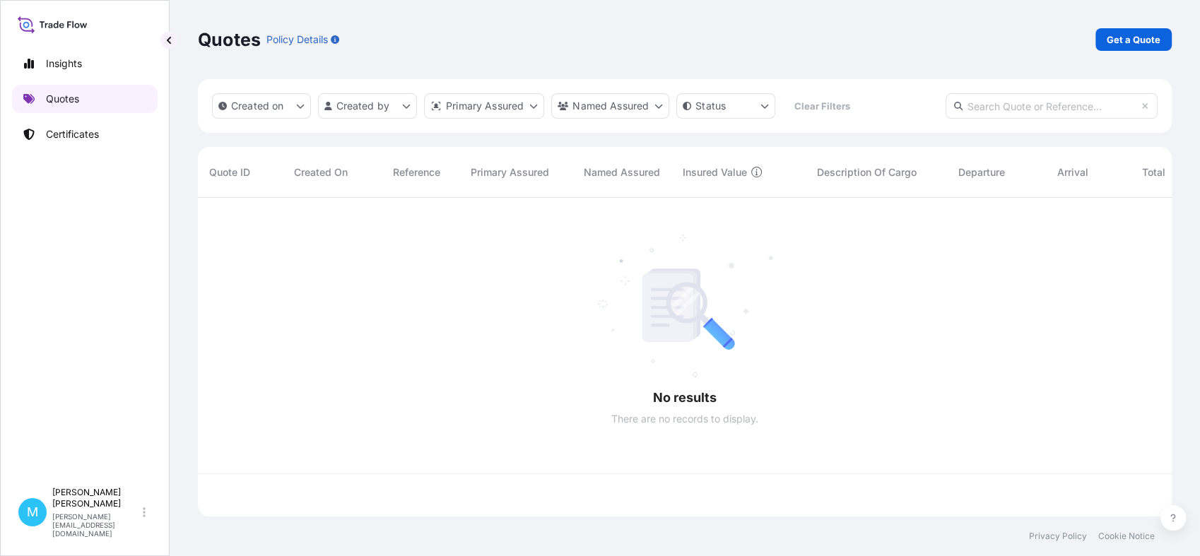
scroll to position [314, 961]
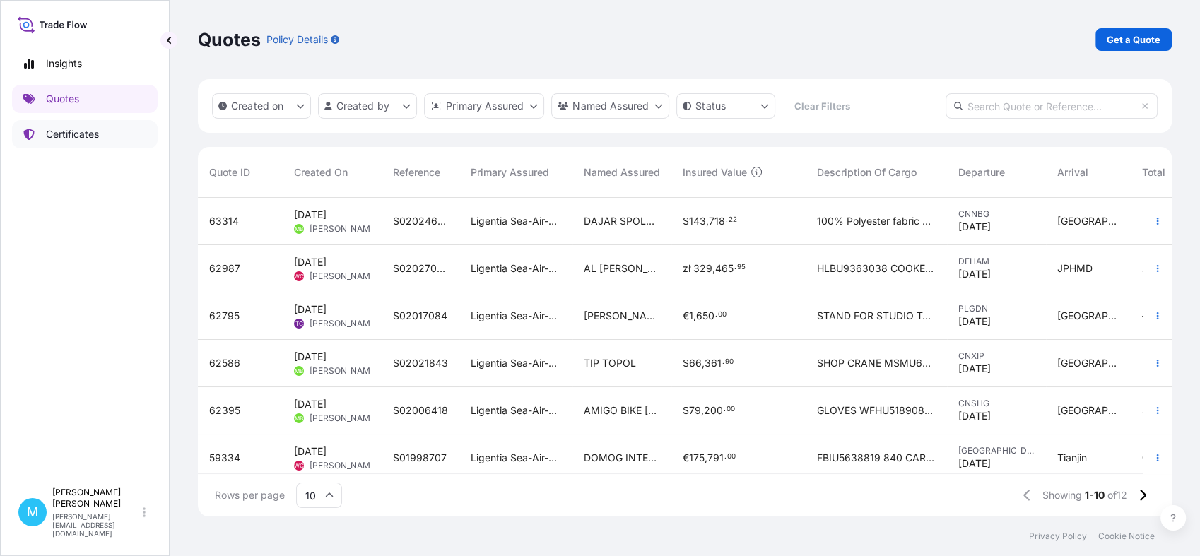
click at [96, 138] on p "Certificates" at bounding box center [72, 134] width 53 height 14
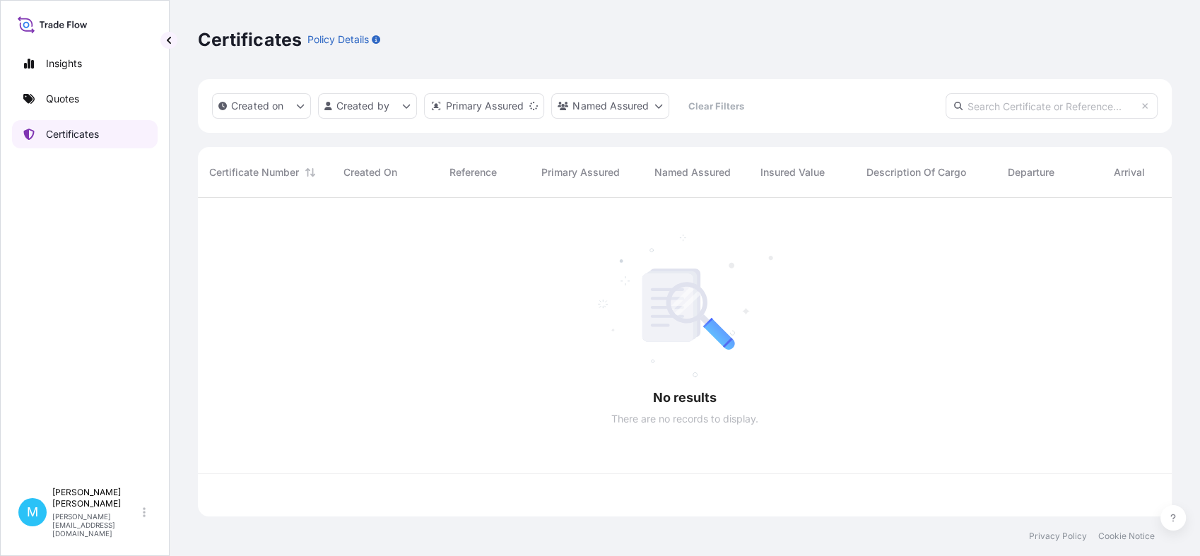
scroll to position [314, 961]
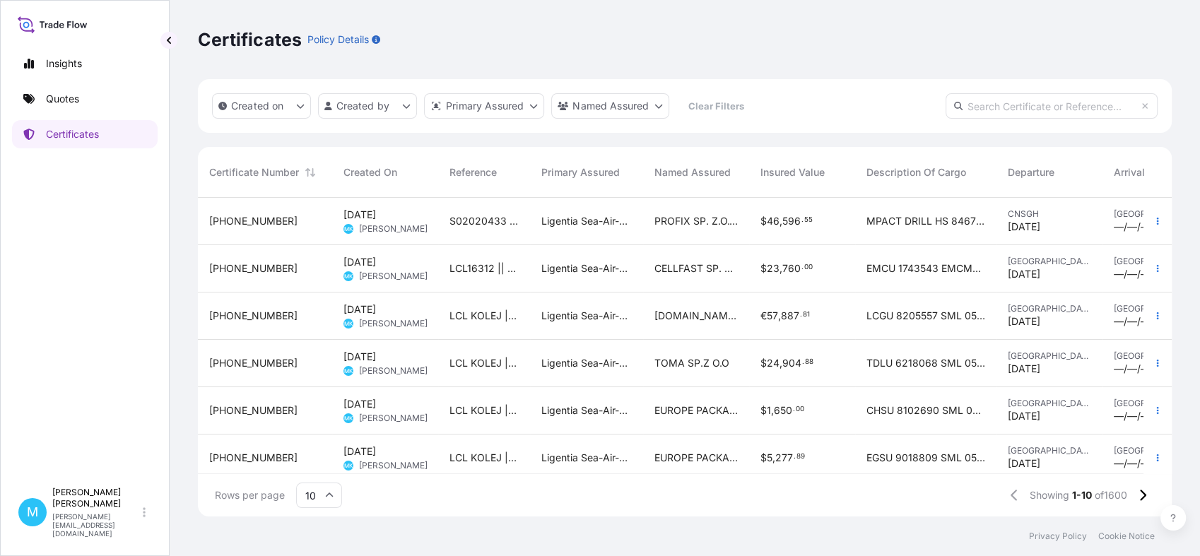
click at [443, 228] on div "S02020433 || 28 LIG/MB/2025" at bounding box center [484, 221] width 92 height 47
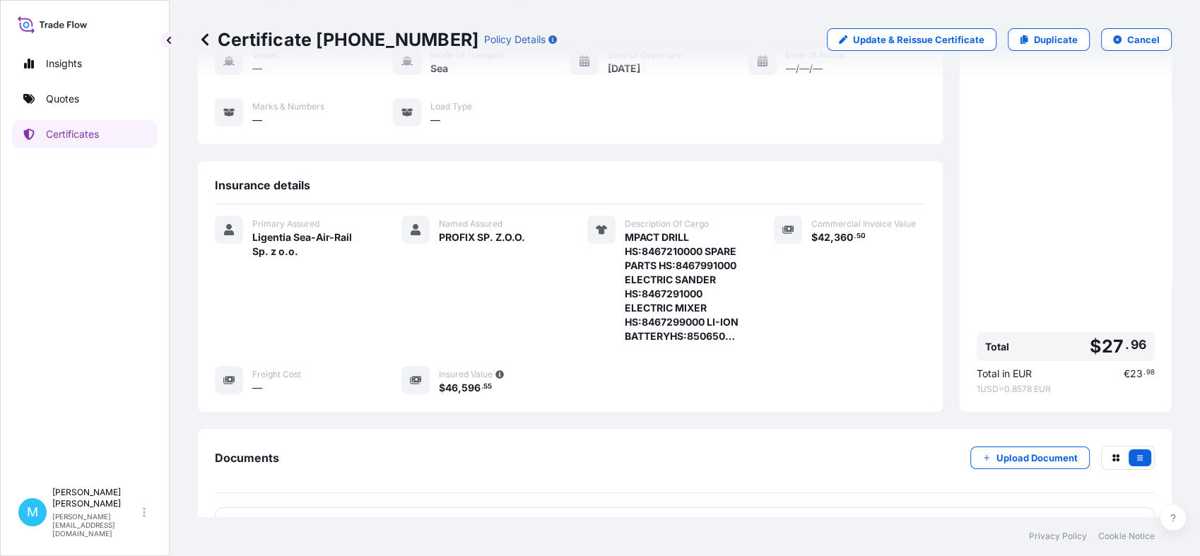
scroll to position [273, 0]
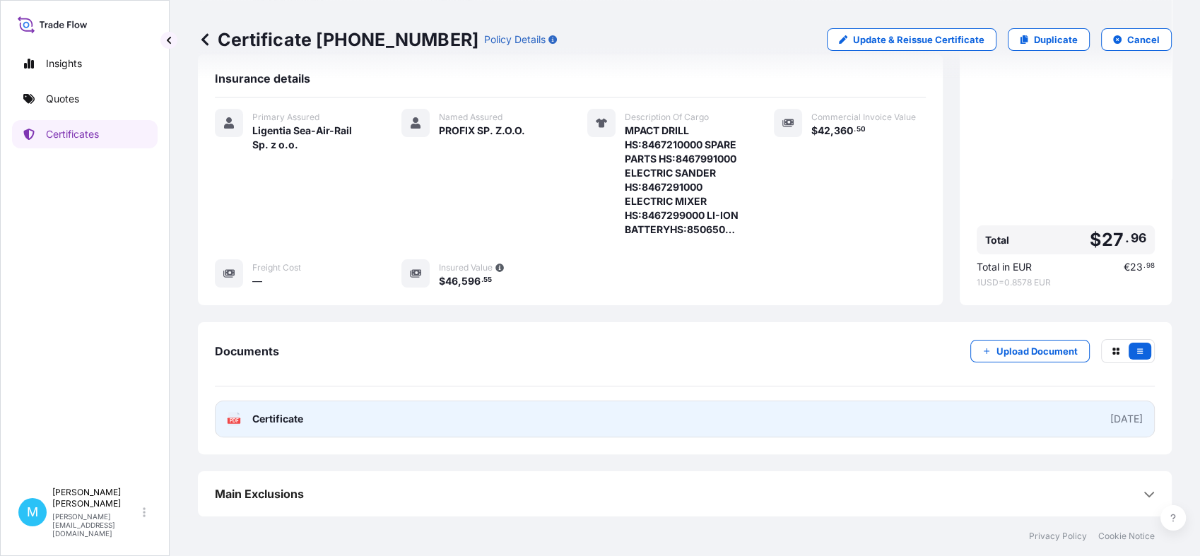
click at [603, 409] on link "PDF Certificate [DATE]" at bounding box center [685, 419] width 940 height 37
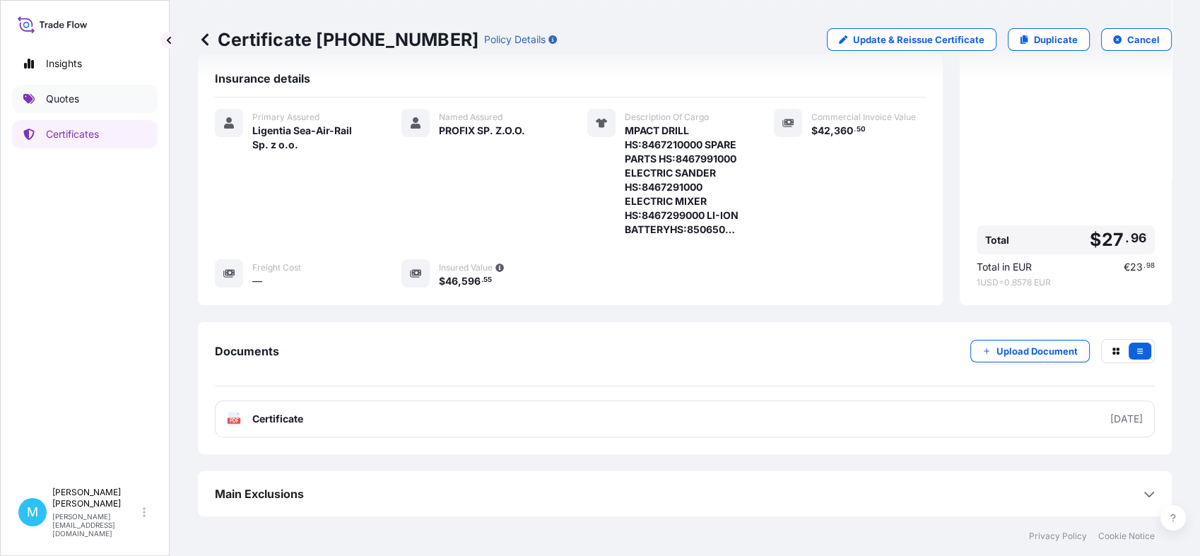
click at [62, 98] on p "Quotes" at bounding box center [62, 99] width 33 height 14
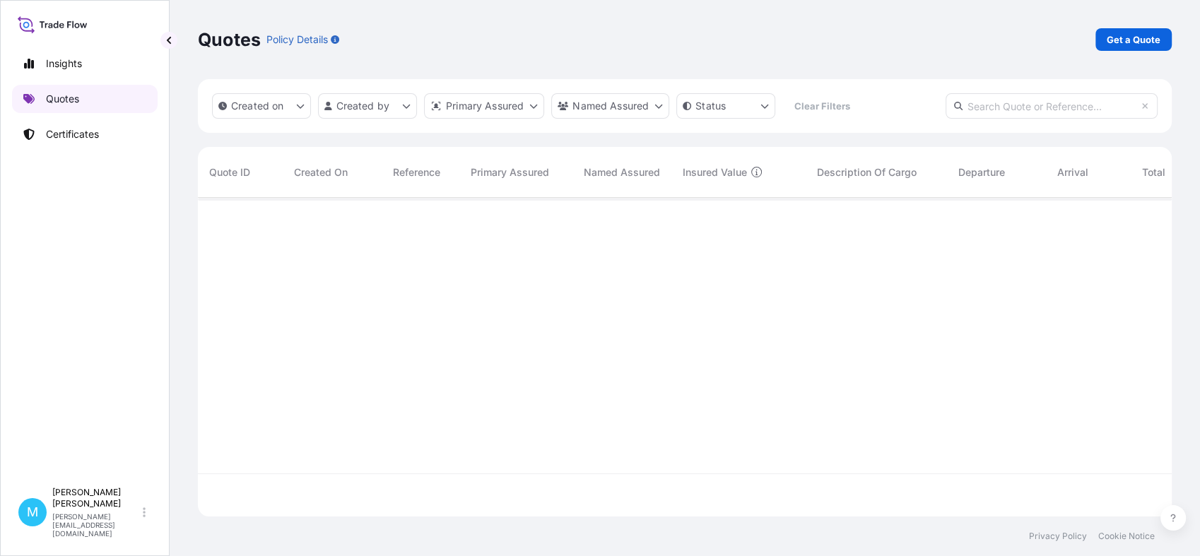
scroll to position [314, 961]
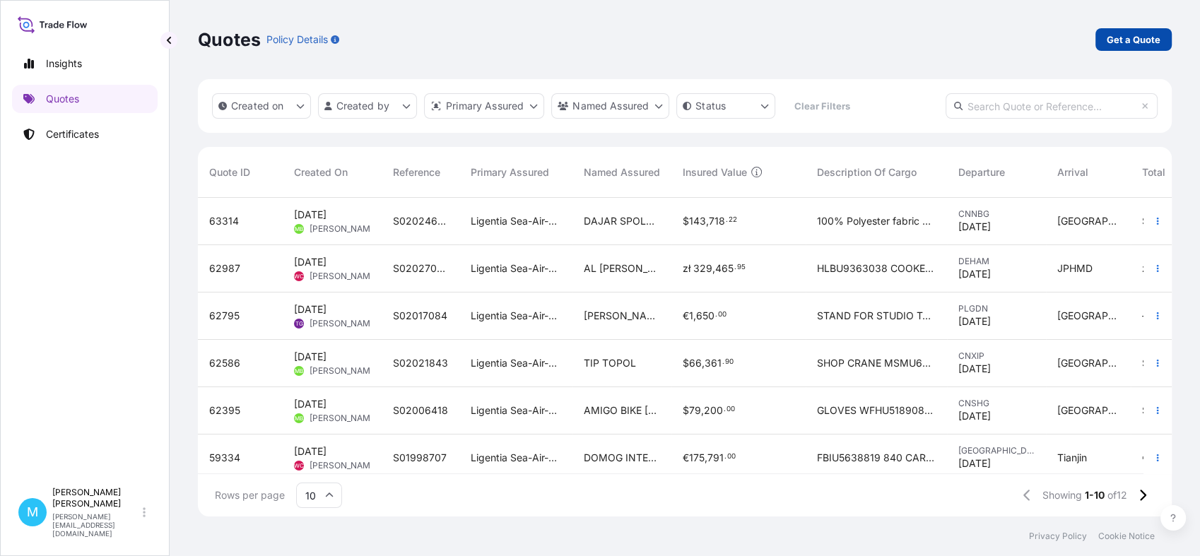
click at [1121, 43] on p "Get a Quote" at bounding box center [1134, 40] width 54 height 14
select select "Sea"
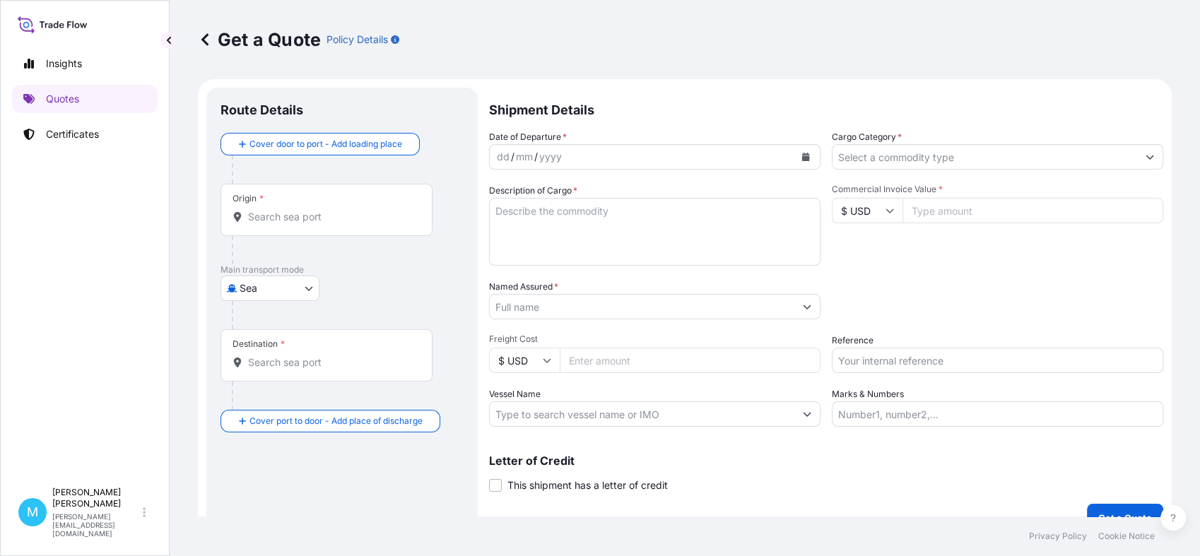
scroll to position [23, 0]
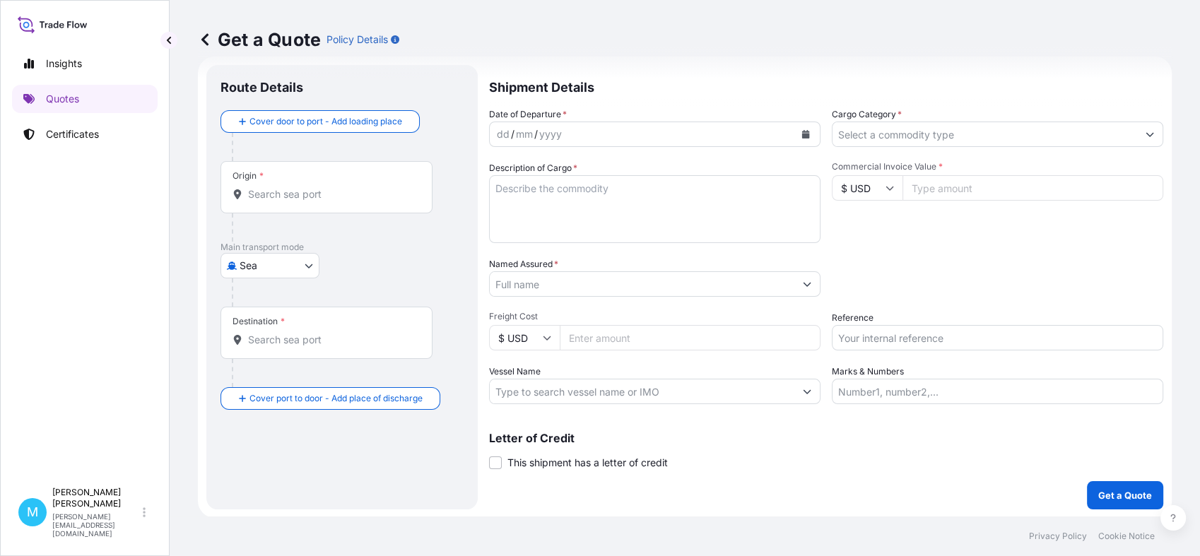
click at [295, 198] on input "Origin *" at bounding box center [331, 194] width 167 height 14
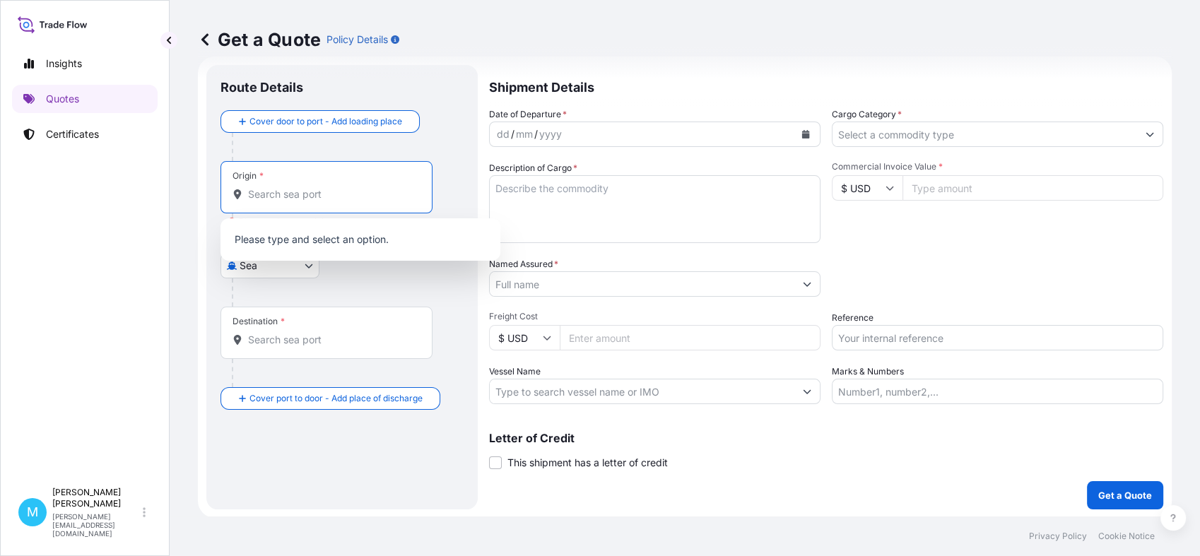
click at [316, 189] on input "Origin * Please select an origin" at bounding box center [331, 194] width 167 height 14
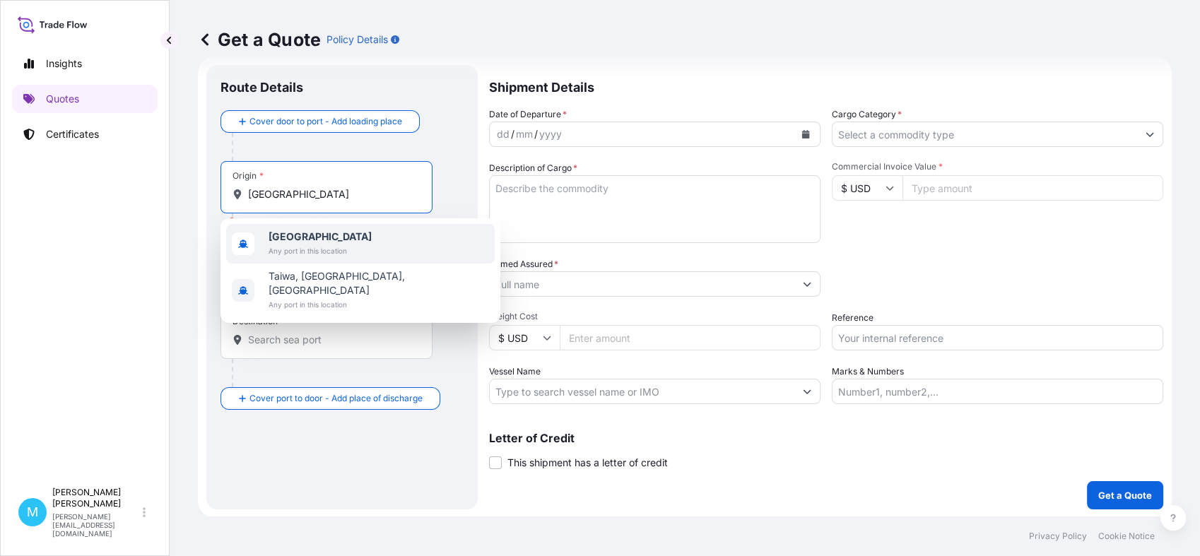
click at [307, 232] on span "[GEOGRAPHIC_DATA]" at bounding box center [320, 237] width 103 height 14
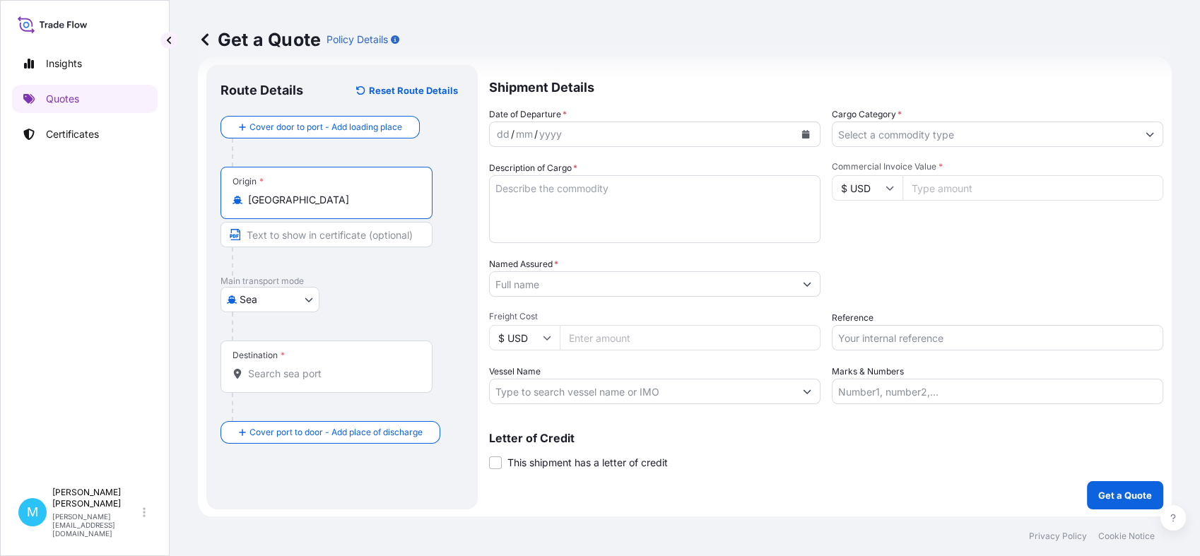
type input "[GEOGRAPHIC_DATA]"
click at [267, 376] on input "Destination *" at bounding box center [331, 374] width 167 height 14
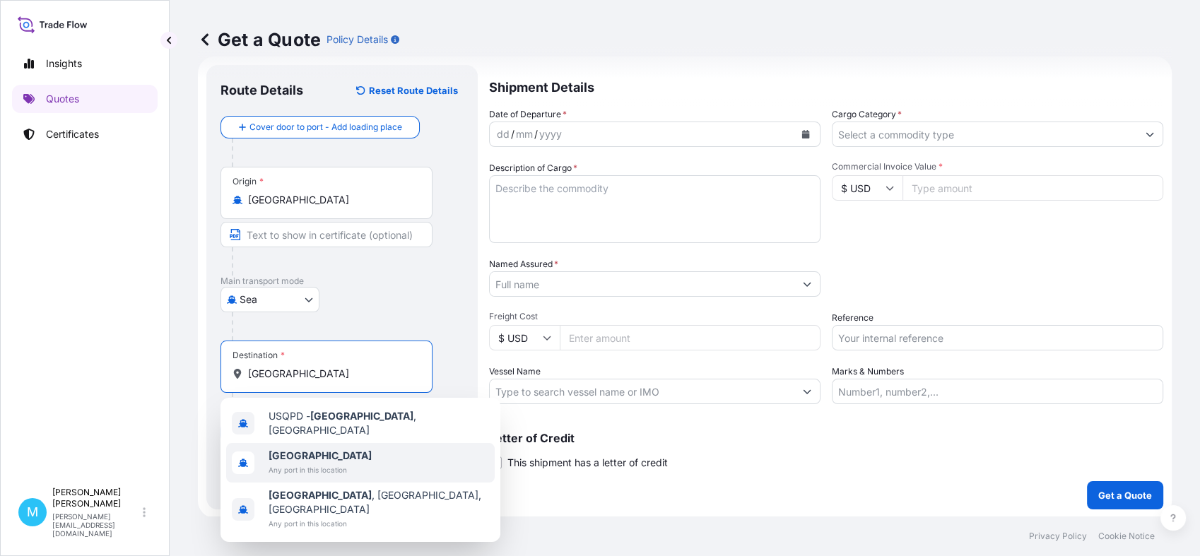
click at [290, 449] on span "[GEOGRAPHIC_DATA]" at bounding box center [320, 456] width 103 height 14
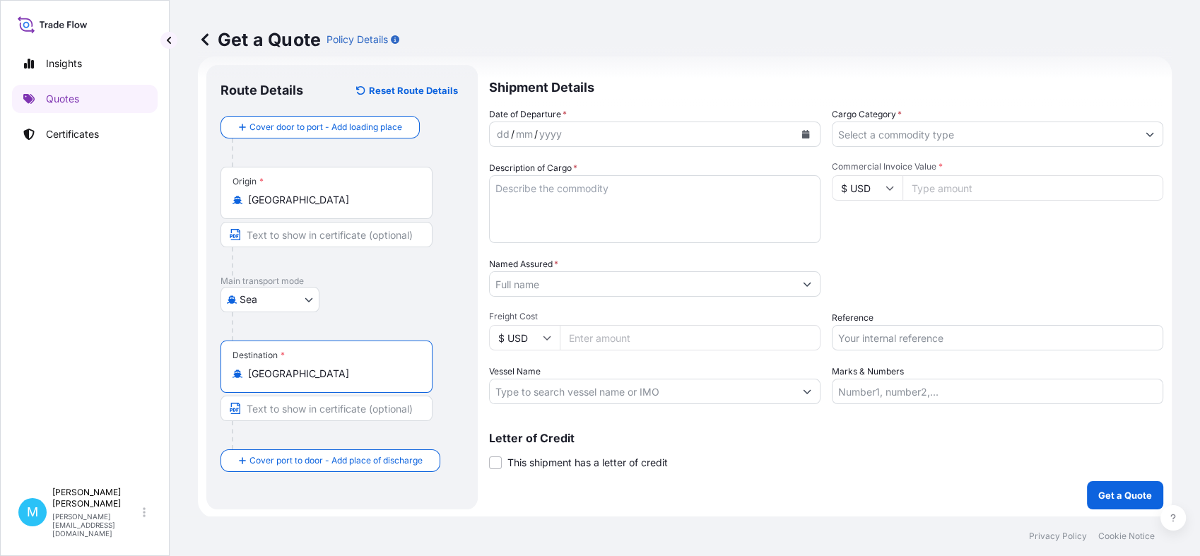
type input "[GEOGRAPHIC_DATA]"
click at [741, 134] on div "dd / mm / yyyy" at bounding box center [642, 134] width 305 height 25
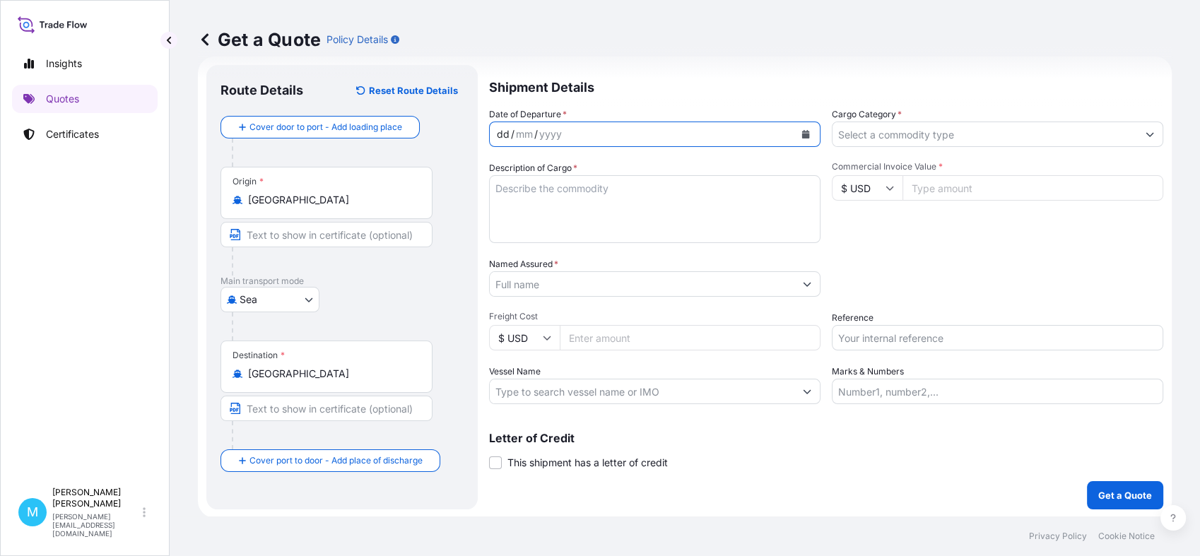
click at [801, 134] on icon "Calendar" at bounding box center [805, 134] width 8 height 8
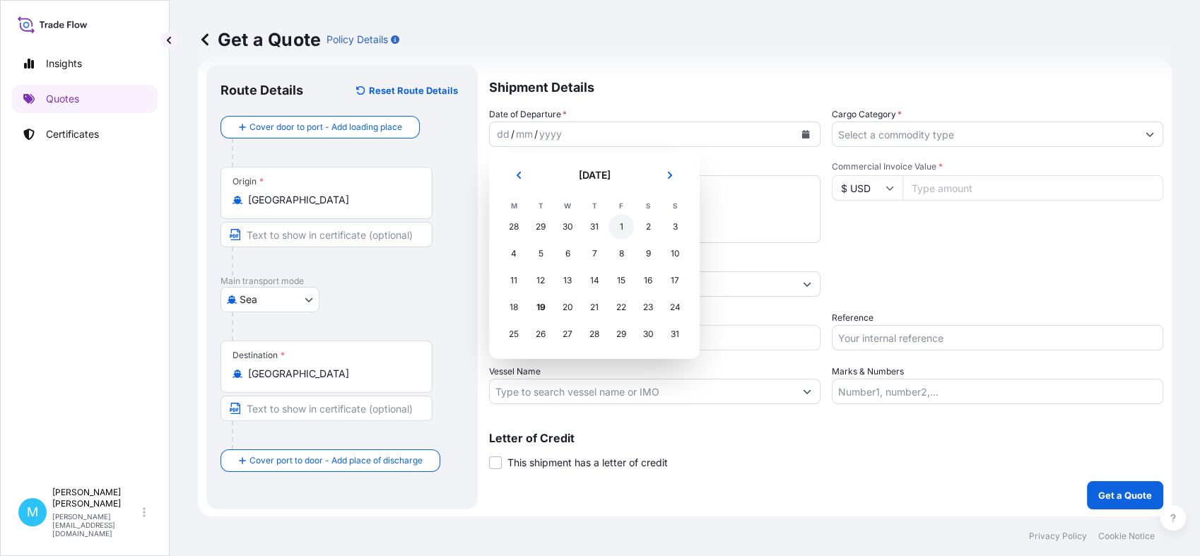
click at [620, 226] on div "1" at bounding box center [620, 226] width 25 height 25
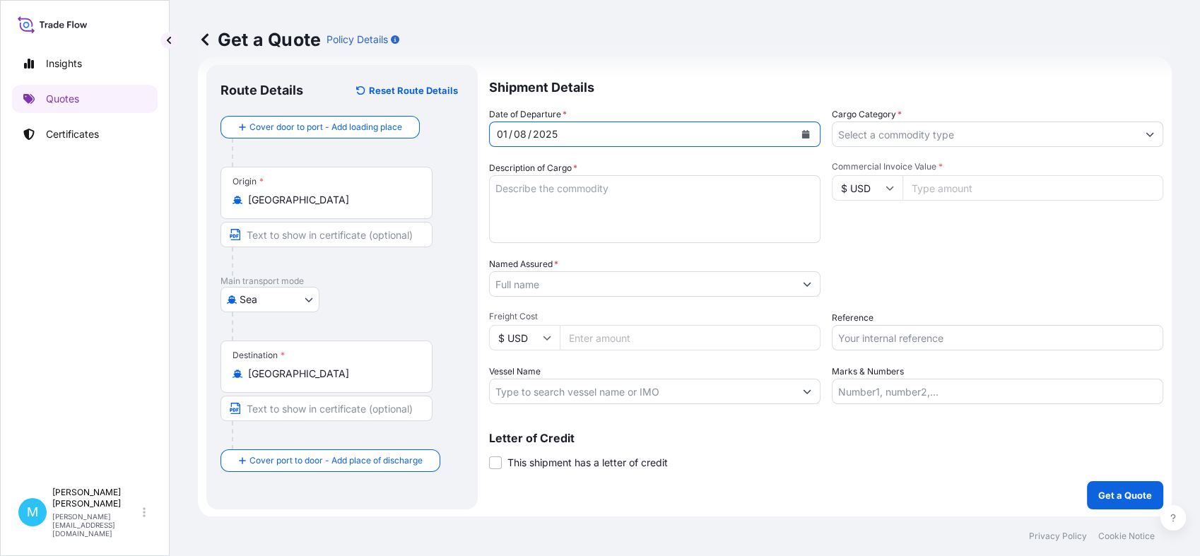
click at [533, 207] on textarea "Description of Cargo *" at bounding box center [654, 209] width 331 height 68
click at [532, 199] on textarea "Description of Cargo *" at bounding box center [654, 209] width 331 height 68
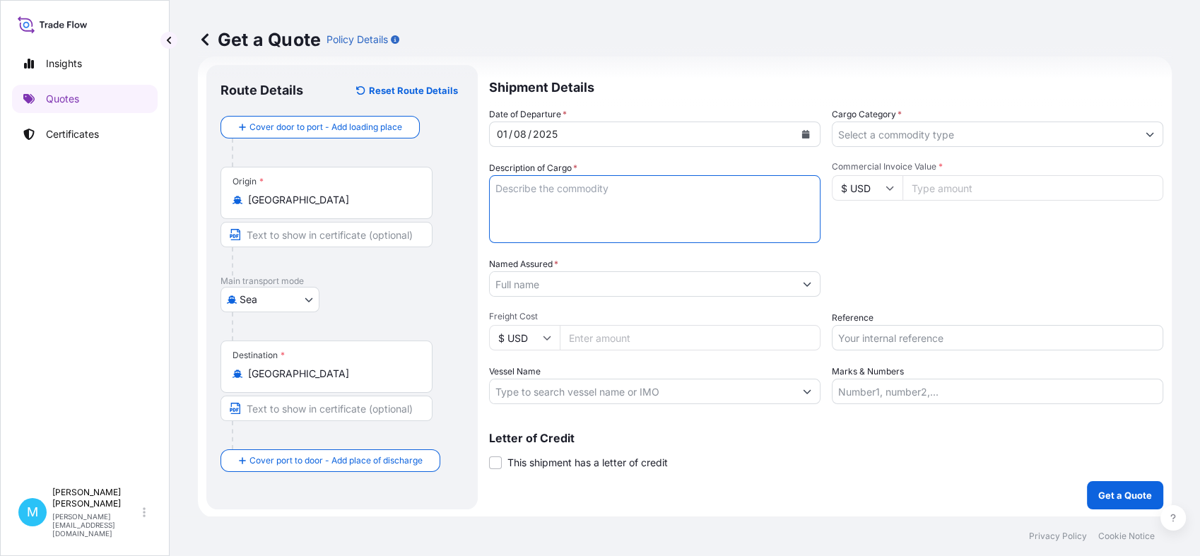
paste textarea "EMCU1743543"
type textarea "EMCU1743543 EMCMUH4944 40 HC 183 CTNS 1564,65 KG 11,760 CBM || SPRINKLER PARTS"
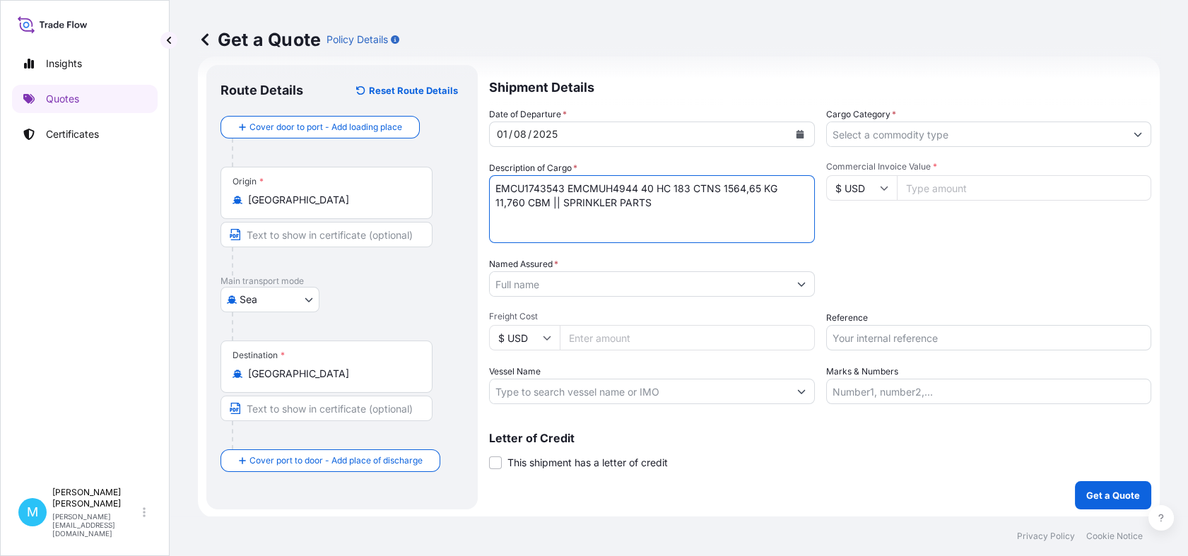
click at [549, 284] on input "Named Assured *" at bounding box center [639, 283] width 299 height 25
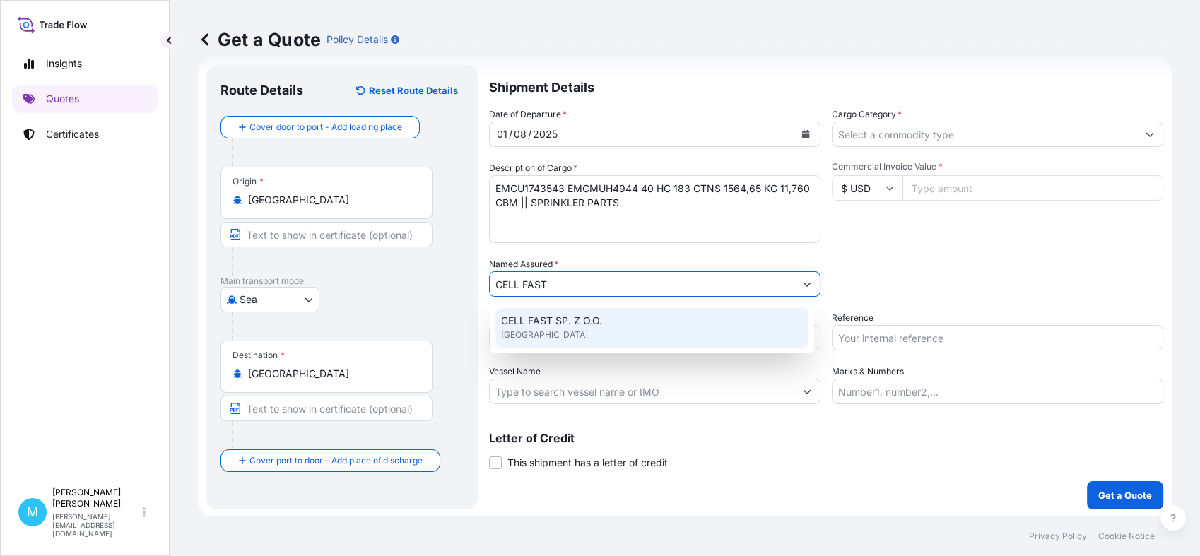
click at [632, 329] on div "CELL FAST SP. Z O.O. [GEOGRAPHIC_DATA]" at bounding box center [651, 328] width 313 height 40
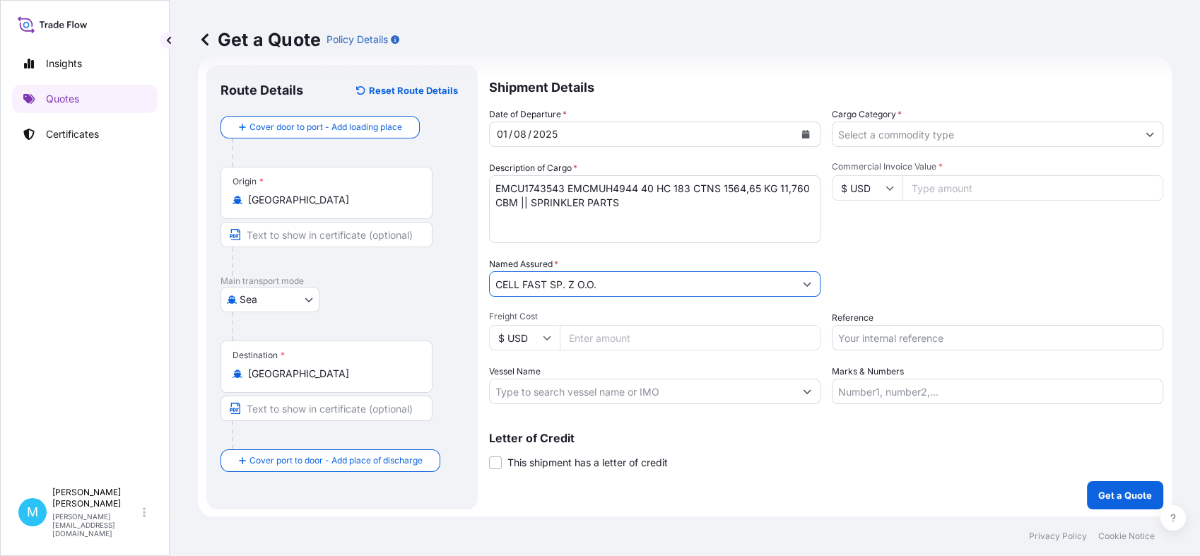
type input "CELL FAST SP. Z O.O."
click at [868, 131] on input "Cargo Category *" at bounding box center [984, 134] width 305 height 25
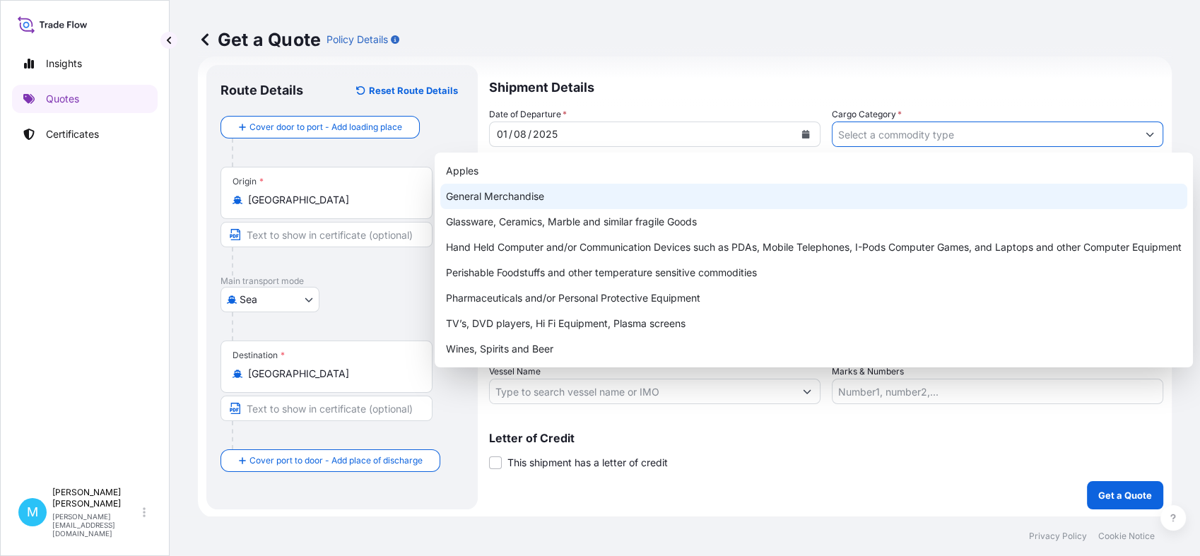
click at [531, 191] on div "General Merchandise" at bounding box center [813, 196] width 747 height 25
type input "General Merchandise"
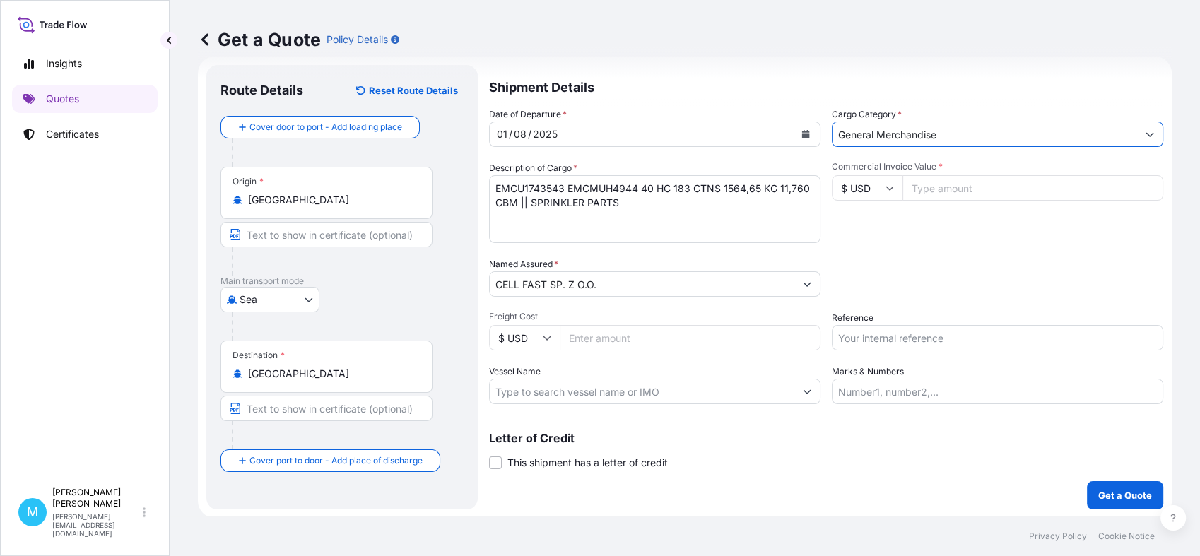
click at [961, 189] on input "Commercial Invoice Value *" at bounding box center [1032, 187] width 261 height 25
click at [921, 192] on input "Commercial Invoice Value *" at bounding box center [1032, 187] width 261 height 25
paste input "20741.22"
type input "20741.22"
click at [860, 333] on input "Reference" at bounding box center [997, 337] width 331 height 25
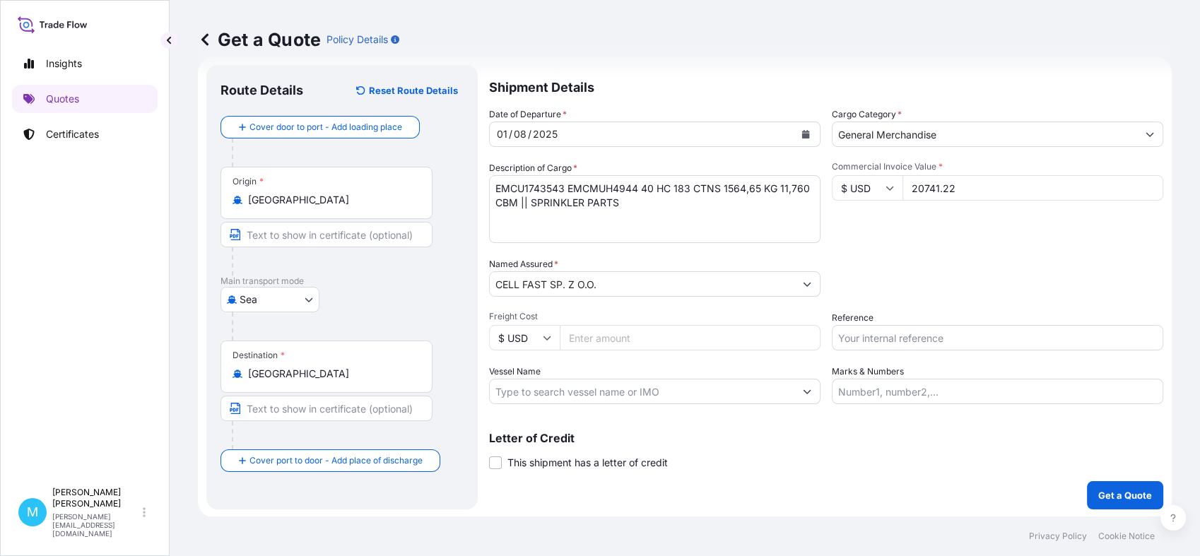
click at [868, 334] on input "Reference" at bounding box center [997, 337] width 331 height 25
paste input "LCL16197"
click at [908, 332] on input "LCL16197 ||" at bounding box center [997, 337] width 331 height 25
paste input "S01984231"
type input "LCL16197 || S01984231"
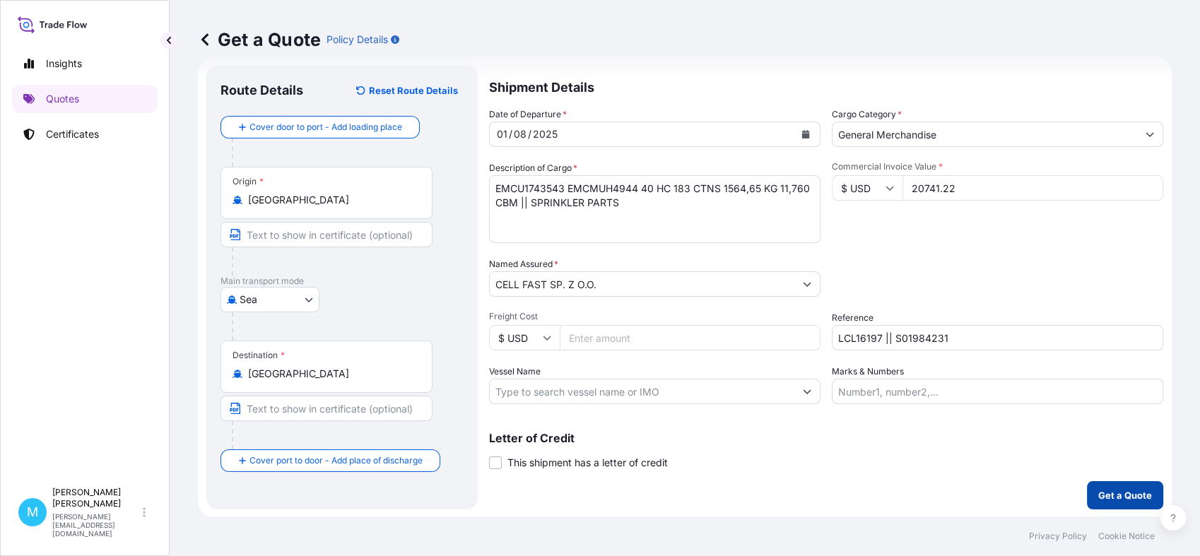
click at [1107, 493] on p "Get a Quote" at bounding box center [1125, 495] width 54 height 14
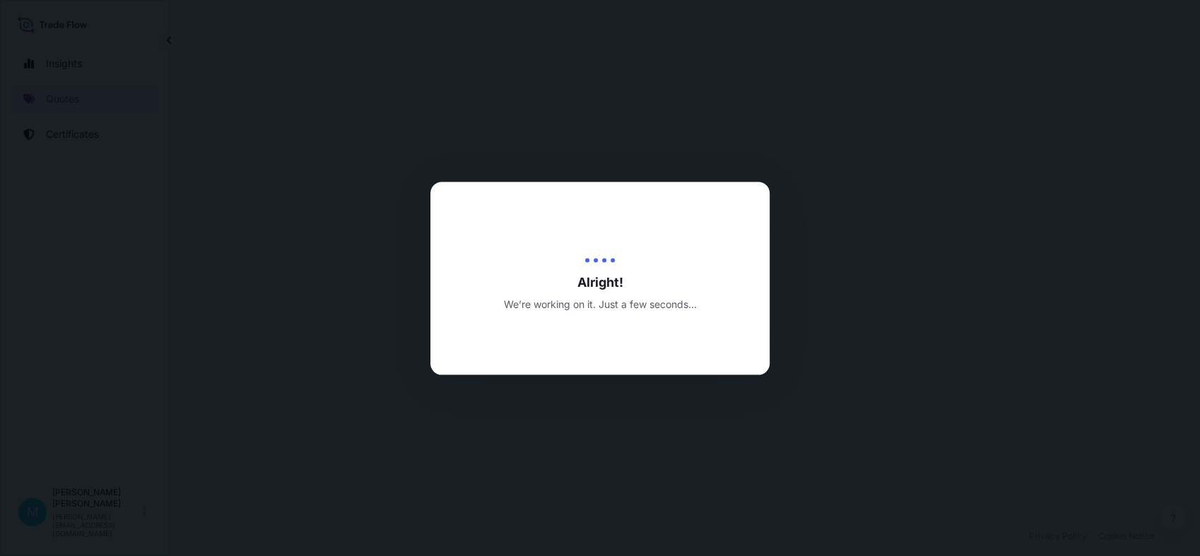
select select "Sea"
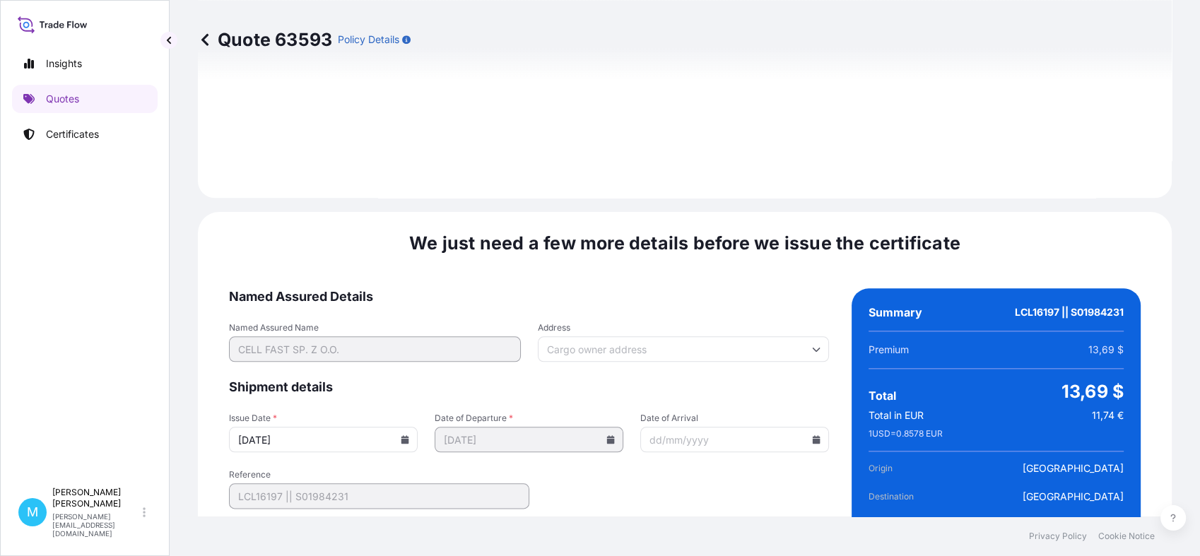
scroll to position [1600, 0]
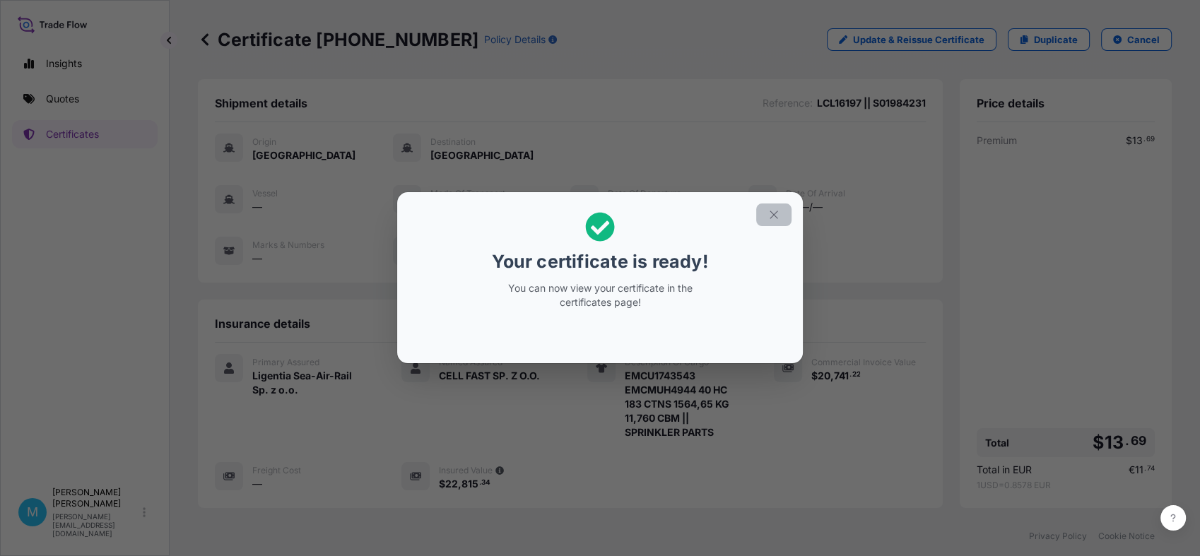
click at [774, 215] on icon "button" at bounding box center [773, 215] width 8 height 8
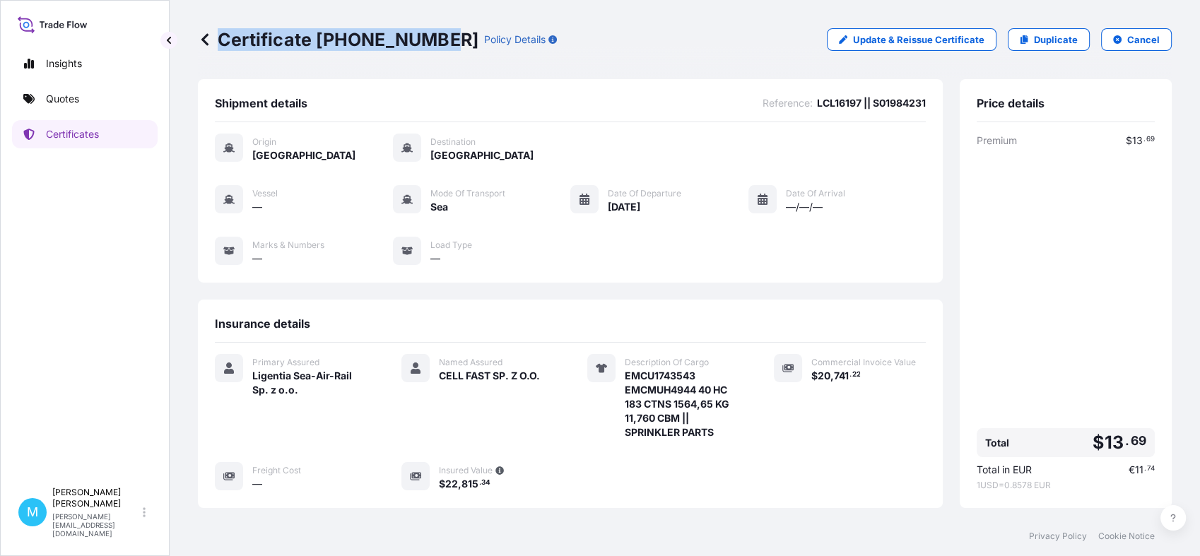
drag, startPoint x: 436, startPoint y: 36, endPoint x: 220, endPoint y: 37, distance: 215.5
click at [220, 37] on p "Certificate [PHONE_NUMBER]" at bounding box center [338, 39] width 281 height 23
click at [572, 57] on div "Certificate [PHONE_NUMBER] Policy Details Update & Reissue Certificate Duplicat…" at bounding box center [685, 39] width 974 height 79
click at [99, 100] on link "Quotes" at bounding box center [85, 99] width 146 height 28
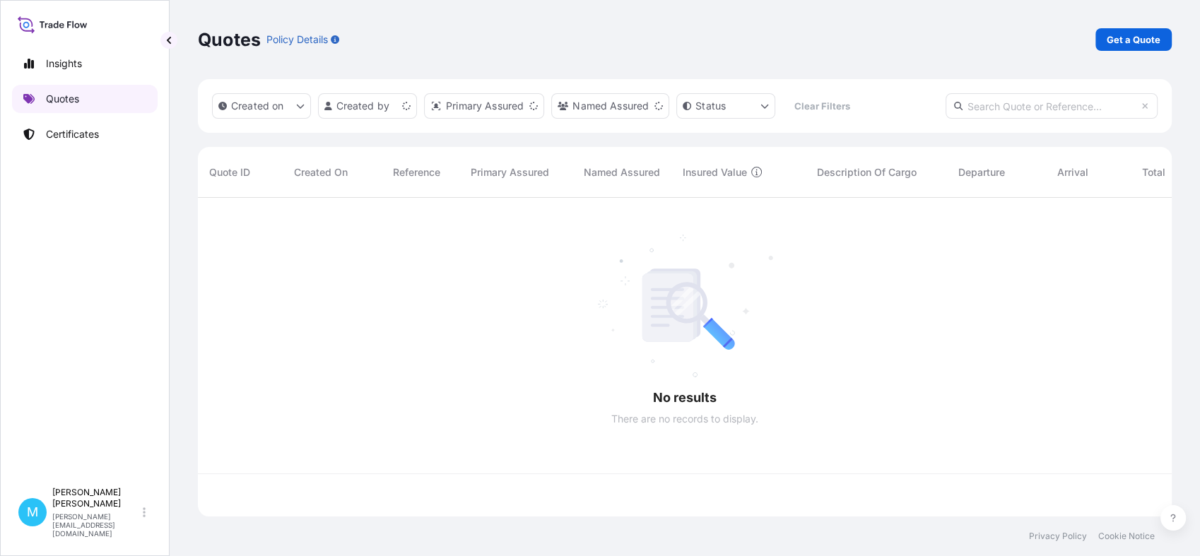
scroll to position [314, 961]
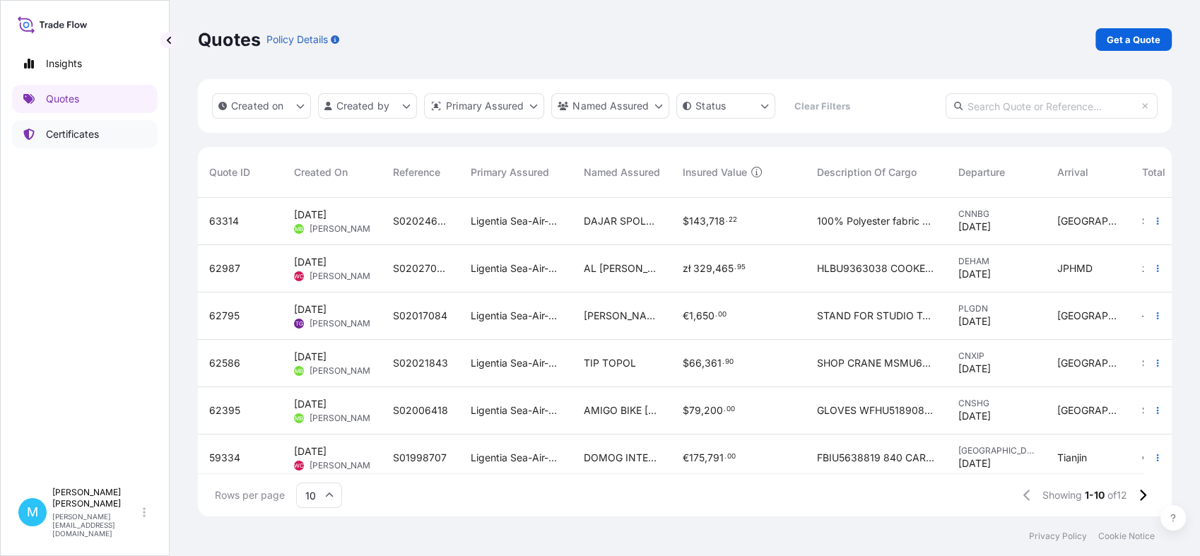
click at [57, 132] on p "Certificates" at bounding box center [72, 134] width 53 height 14
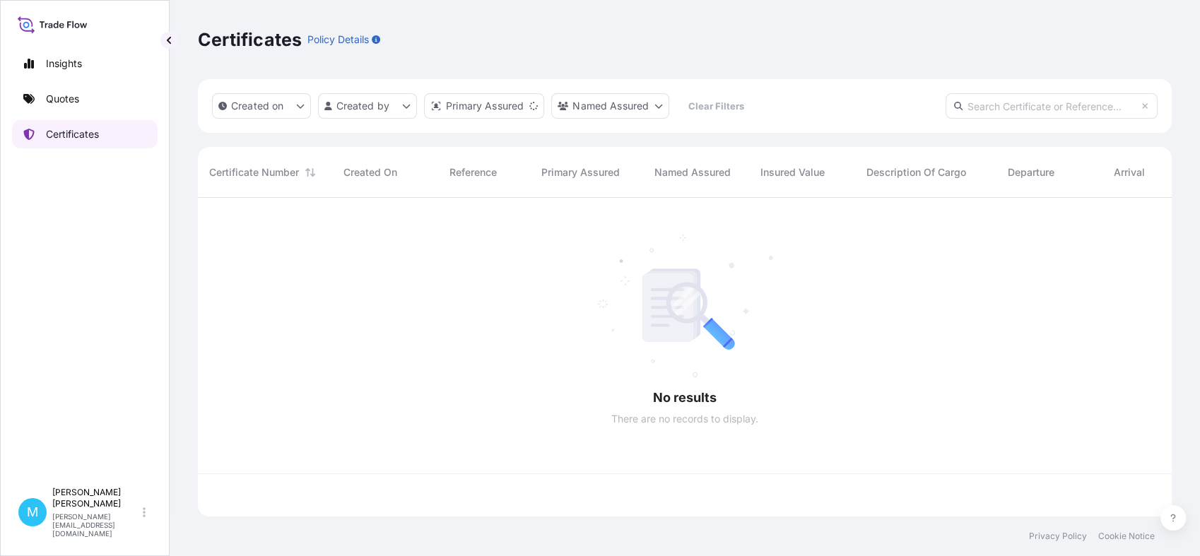
scroll to position [314, 961]
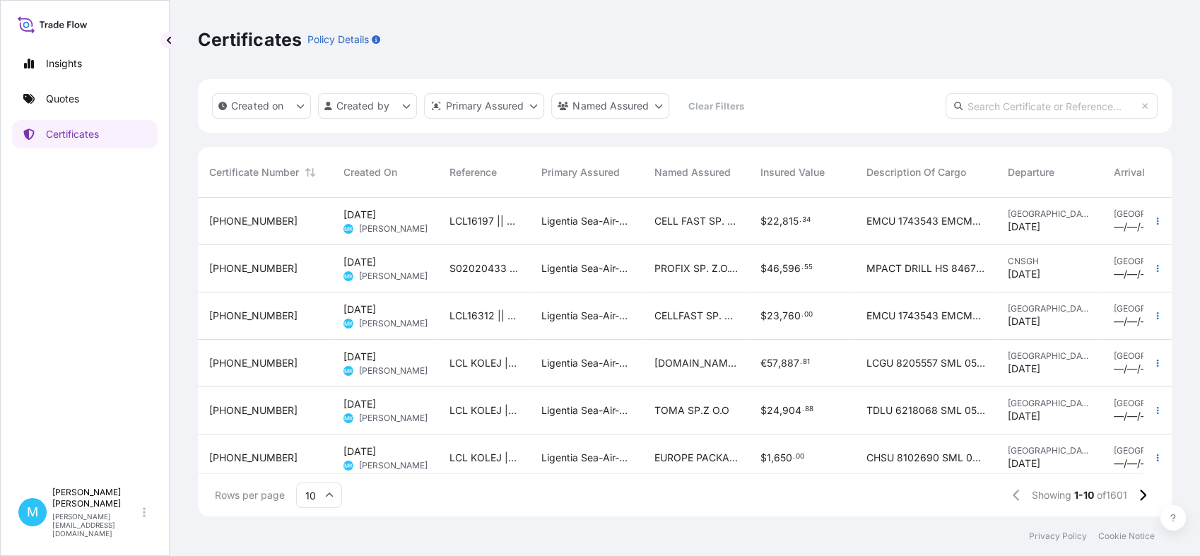
click at [449, 216] on span "LCL16197 || S01984231" at bounding box center [483, 221] width 69 height 14
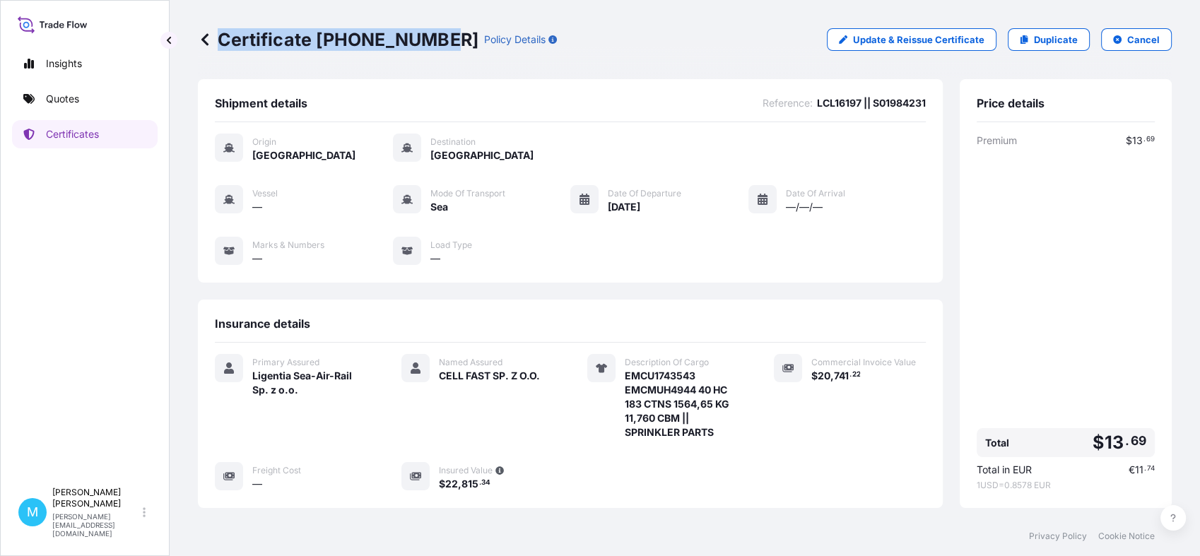
drag, startPoint x: 436, startPoint y: 45, endPoint x: 215, endPoint y: 43, distance: 221.2
click at [215, 43] on p "Certificate [PHONE_NUMBER]" at bounding box center [338, 39] width 281 height 23
copy p "Certificate [PHONE_NUMBER]"
click at [93, 96] on link "Quotes" at bounding box center [85, 99] width 146 height 28
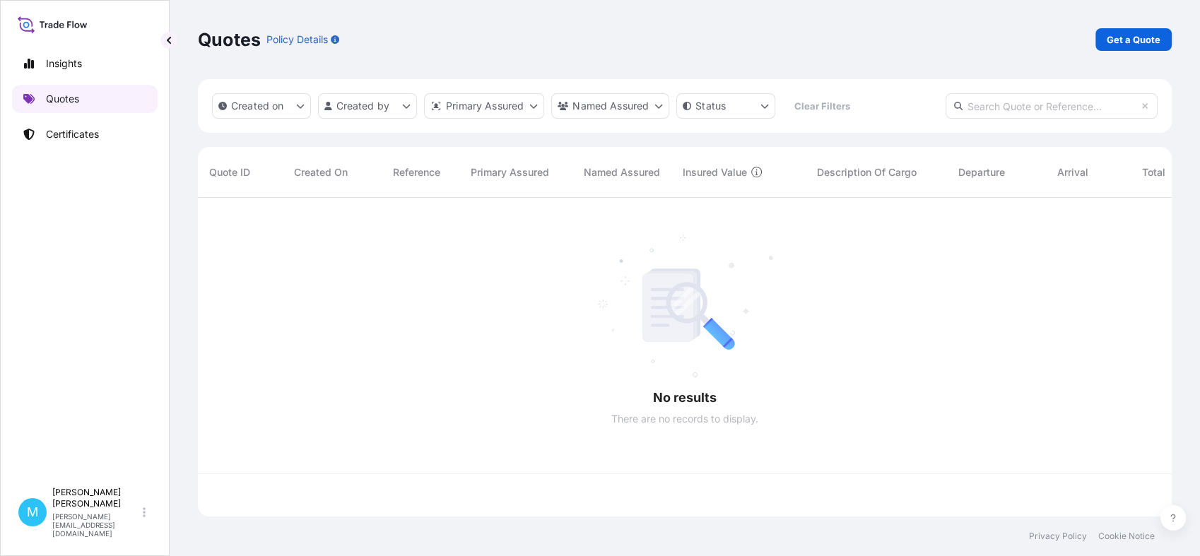
scroll to position [314, 961]
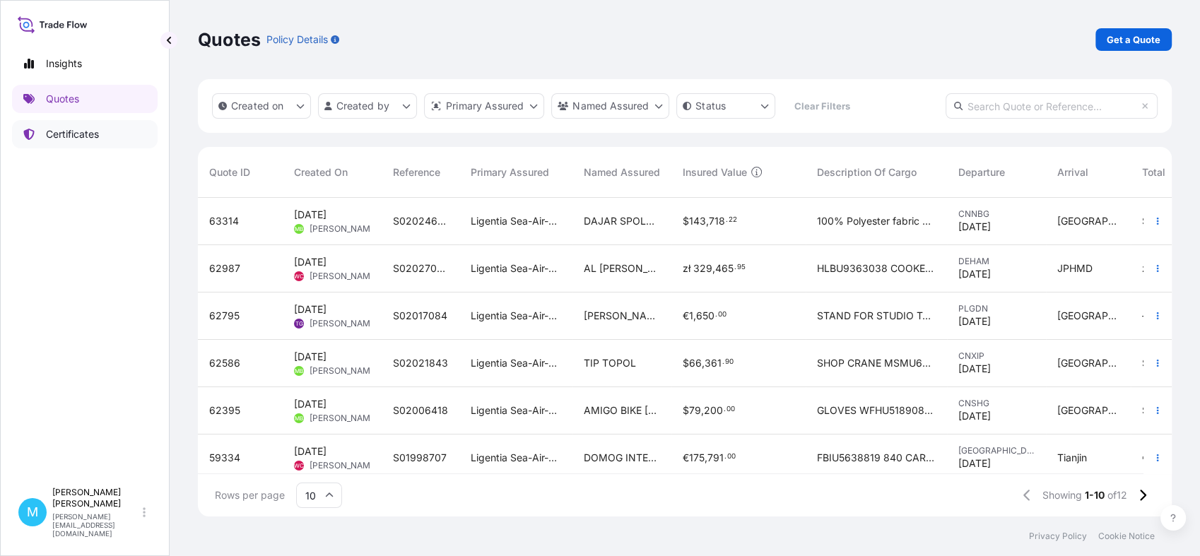
click at [99, 136] on p "Certificates" at bounding box center [72, 134] width 53 height 14
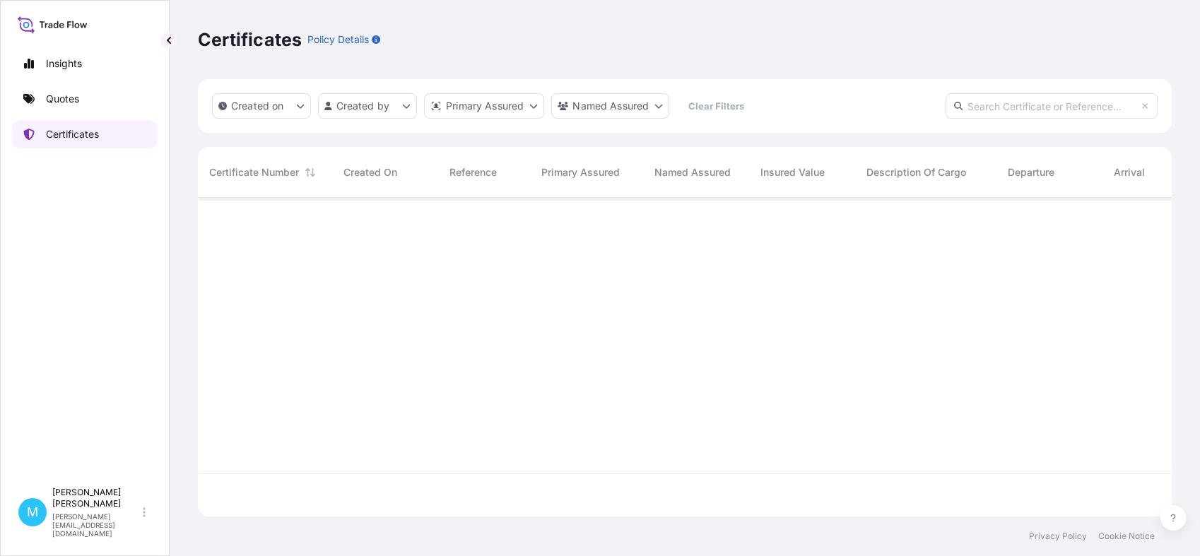
scroll to position [314, 961]
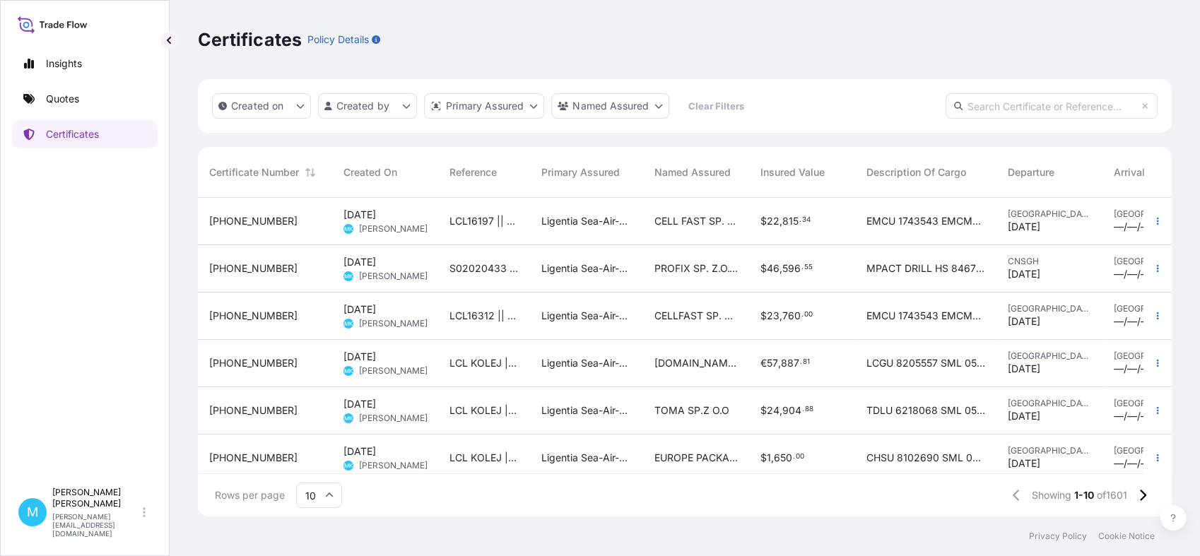
click at [452, 227] on span "LCL16197 || S01984231" at bounding box center [483, 221] width 69 height 14
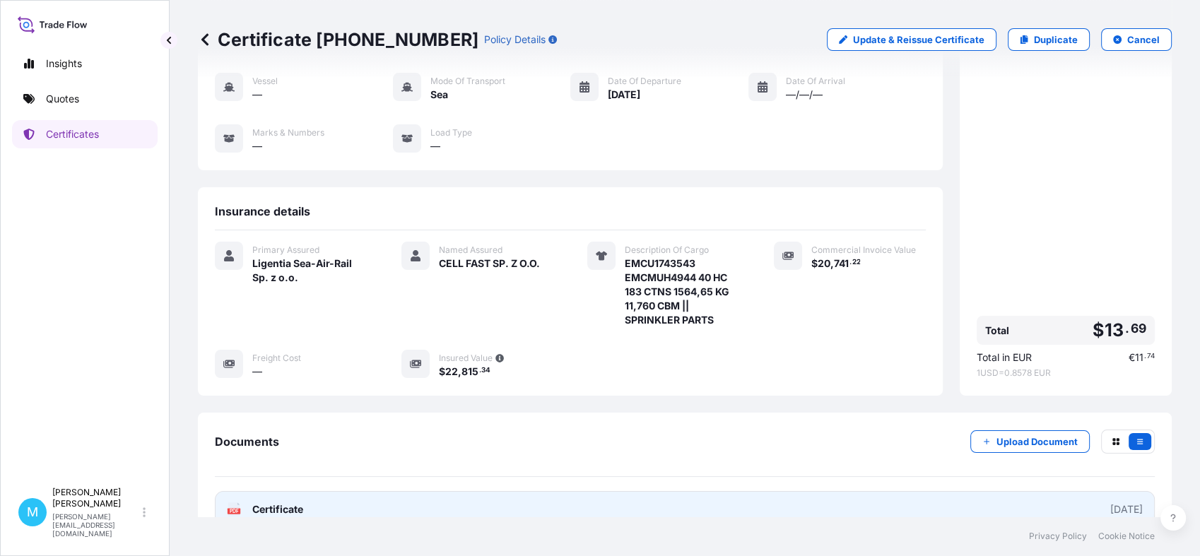
scroll to position [202, 0]
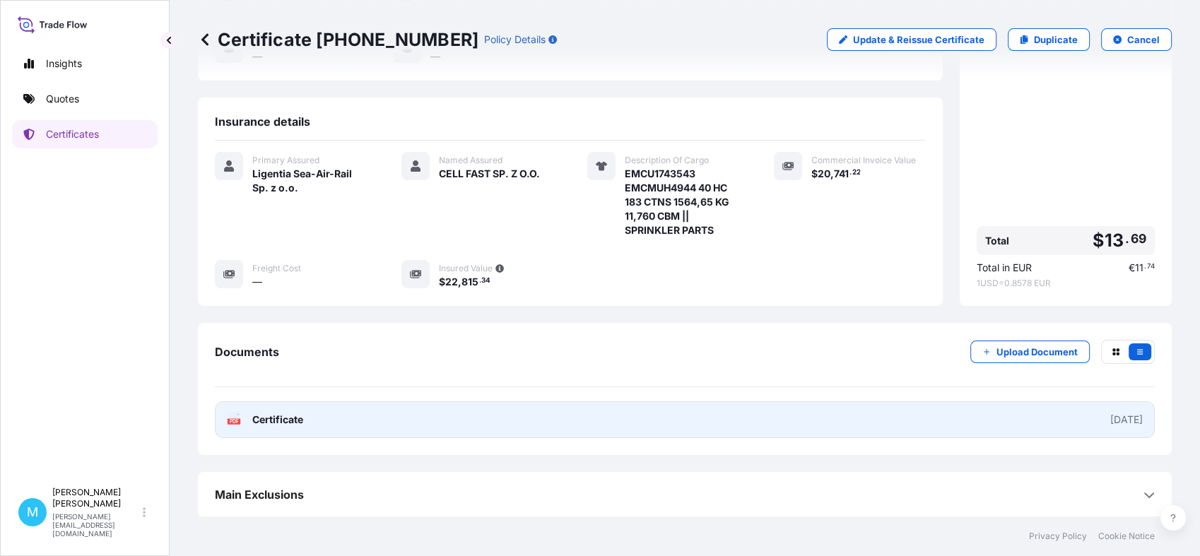
click at [593, 423] on link "PDF Certificate [DATE]" at bounding box center [685, 419] width 940 height 37
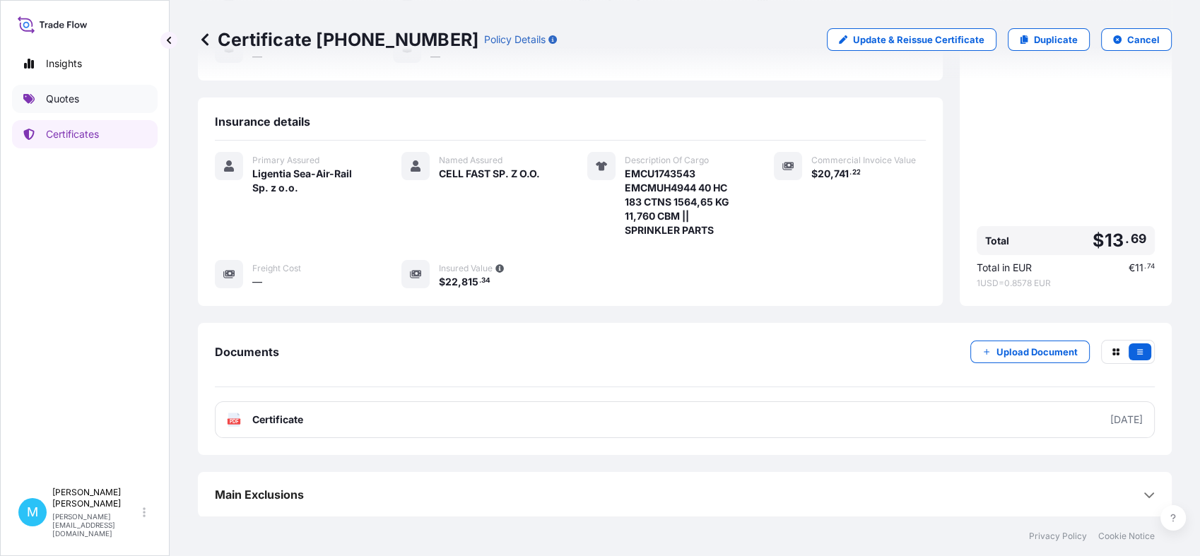
click at [88, 102] on link "Quotes" at bounding box center [85, 99] width 146 height 28
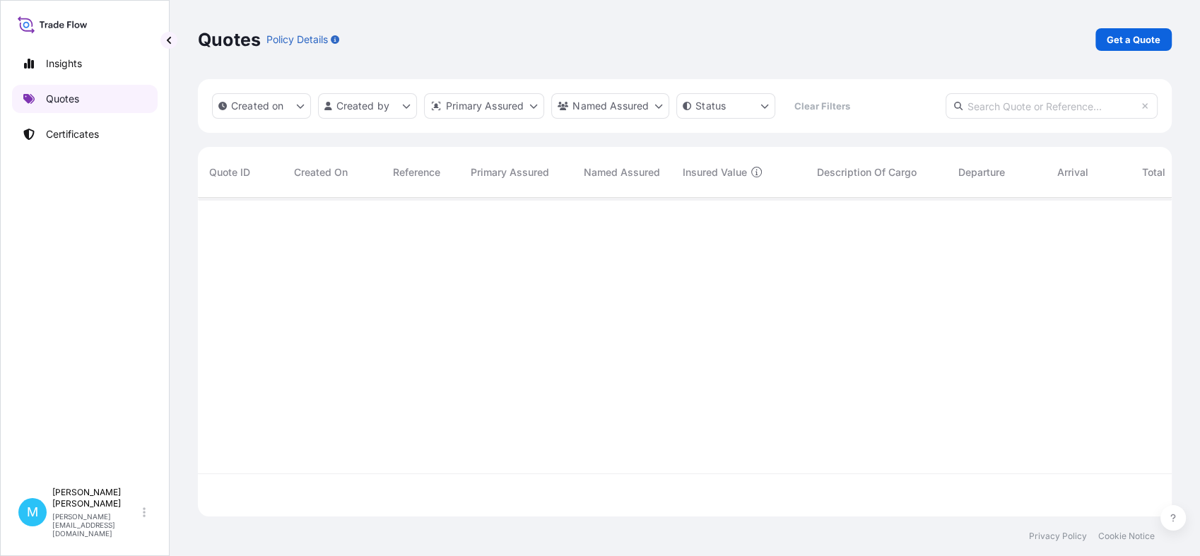
scroll to position [314, 961]
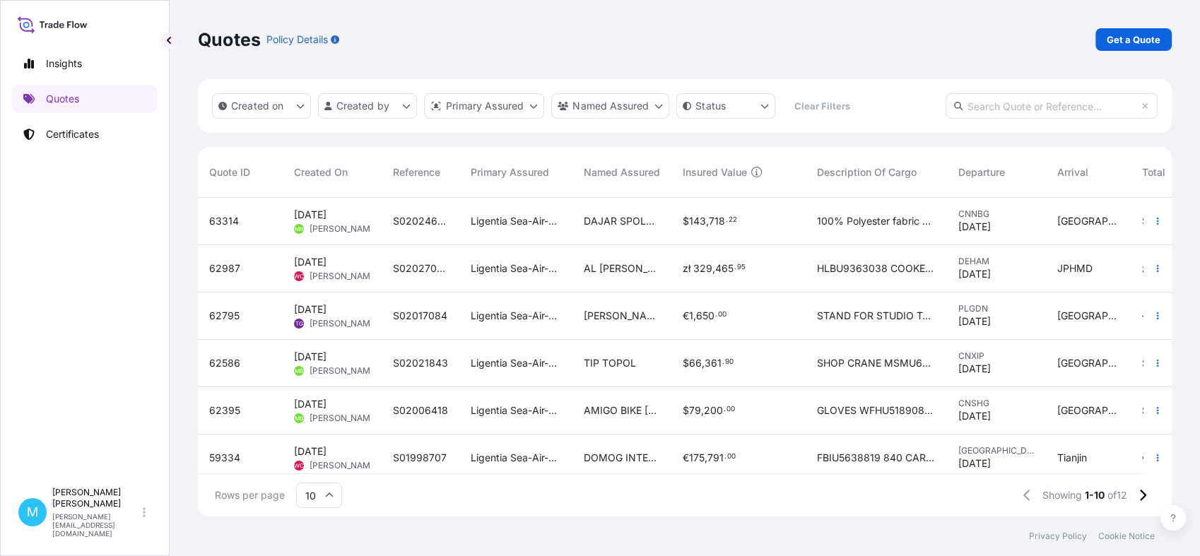
click at [1117, 50] on link "Get a Quote" at bounding box center [1133, 39] width 76 height 23
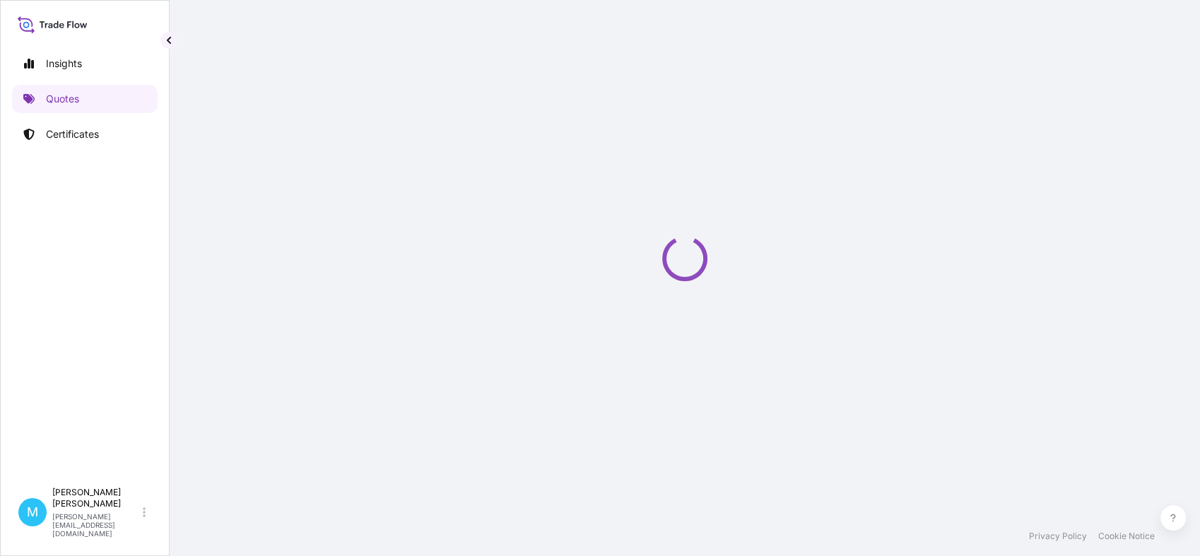
scroll to position [23, 0]
select select "Sea"
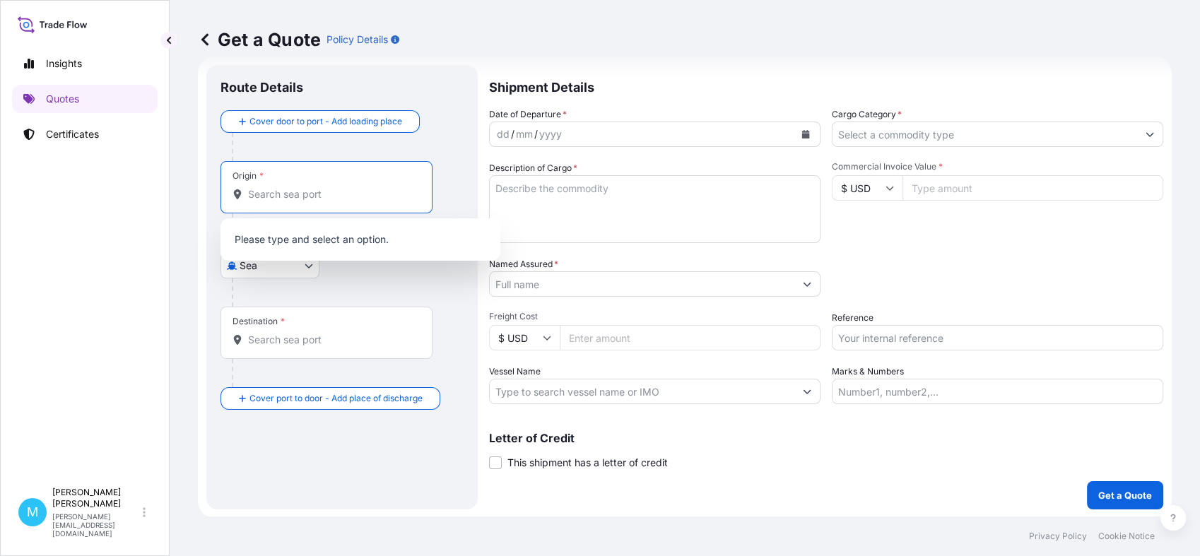
click at [297, 200] on input "Origin *" at bounding box center [331, 194] width 167 height 14
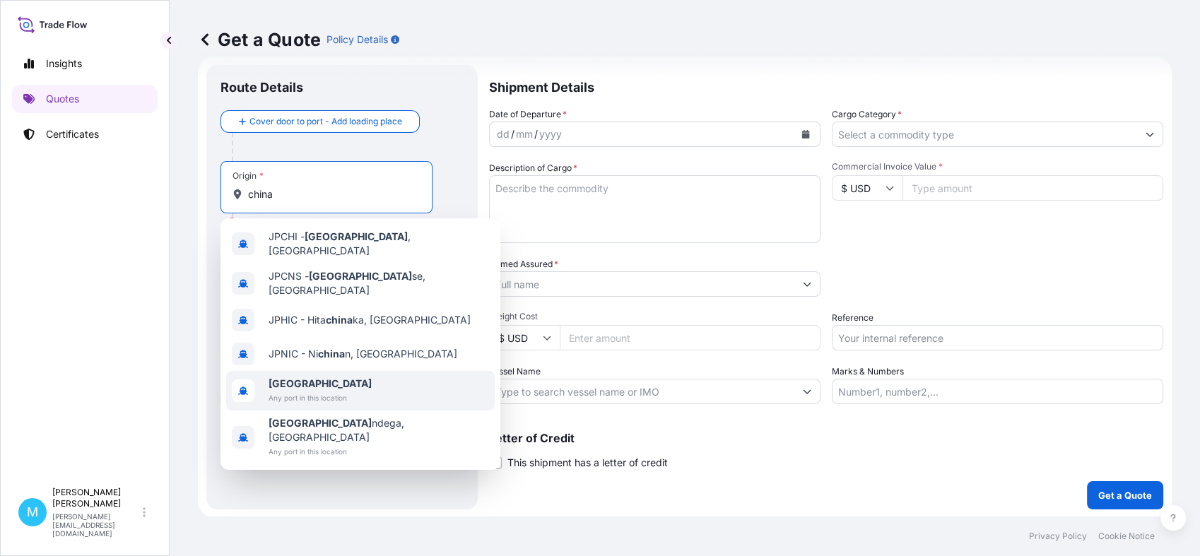
click at [310, 391] on span "Any port in this location" at bounding box center [320, 398] width 103 height 14
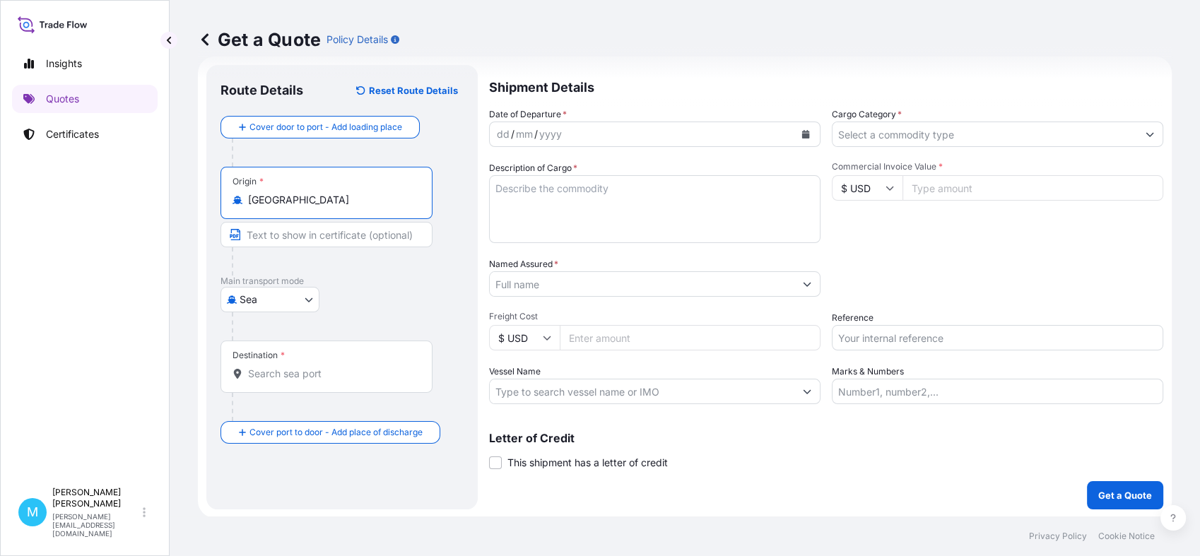
type input "[GEOGRAPHIC_DATA]"
click at [253, 380] on div "Destination *" at bounding box center [328, 367] width 217 height 52
click at [253, 380] on input "Destination *" at bounding box center [334, 374] width 172 height 14
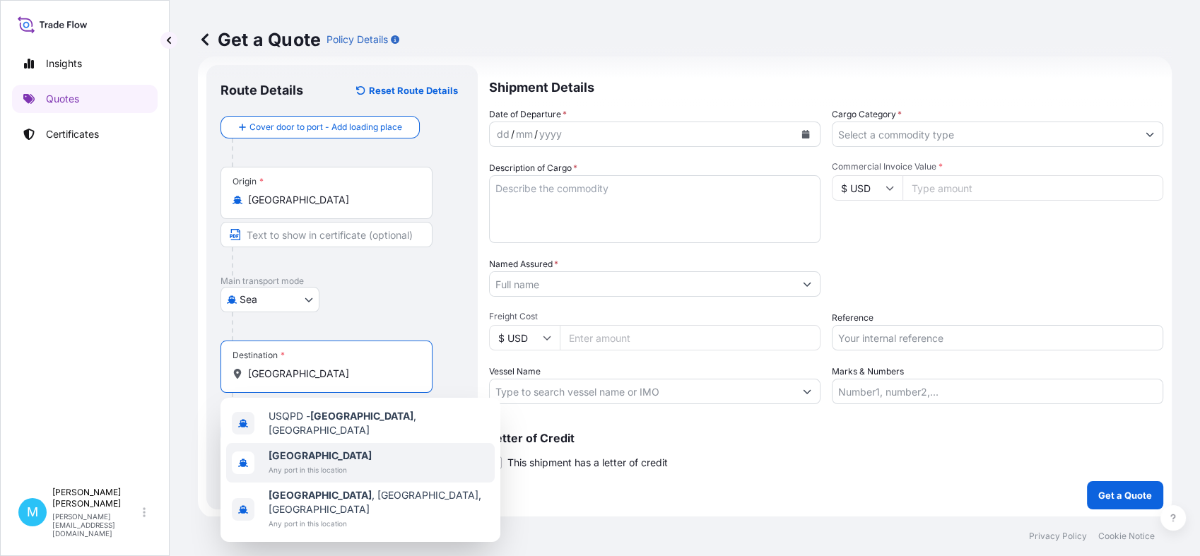
click at [281, 464] on span "Any port in this location" at bounding box center [320, 470] width 103 height 14
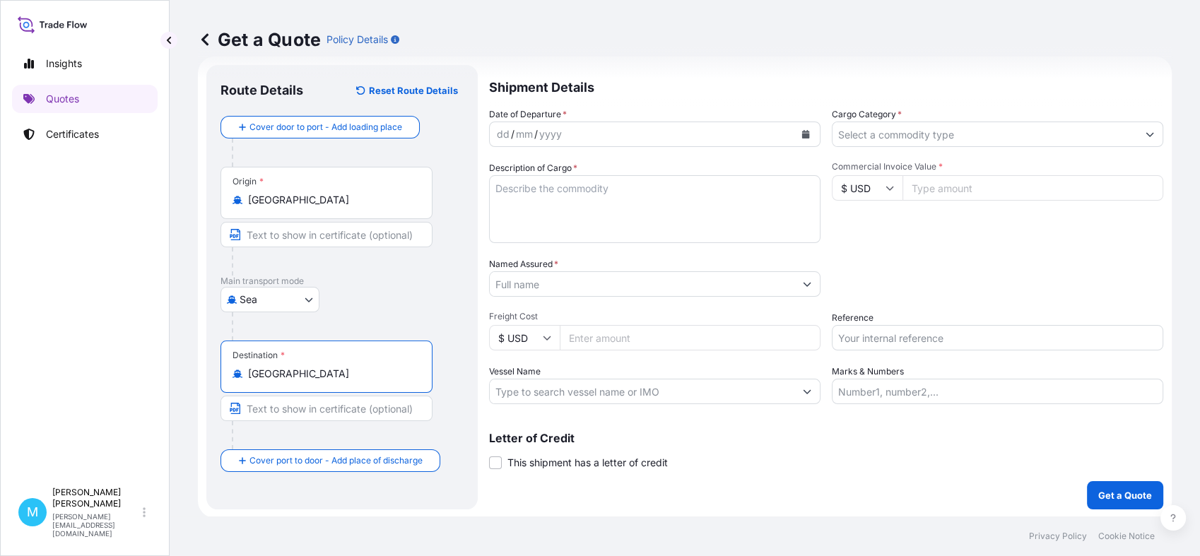
type input "[GEOGRAPHIC_DATA]"
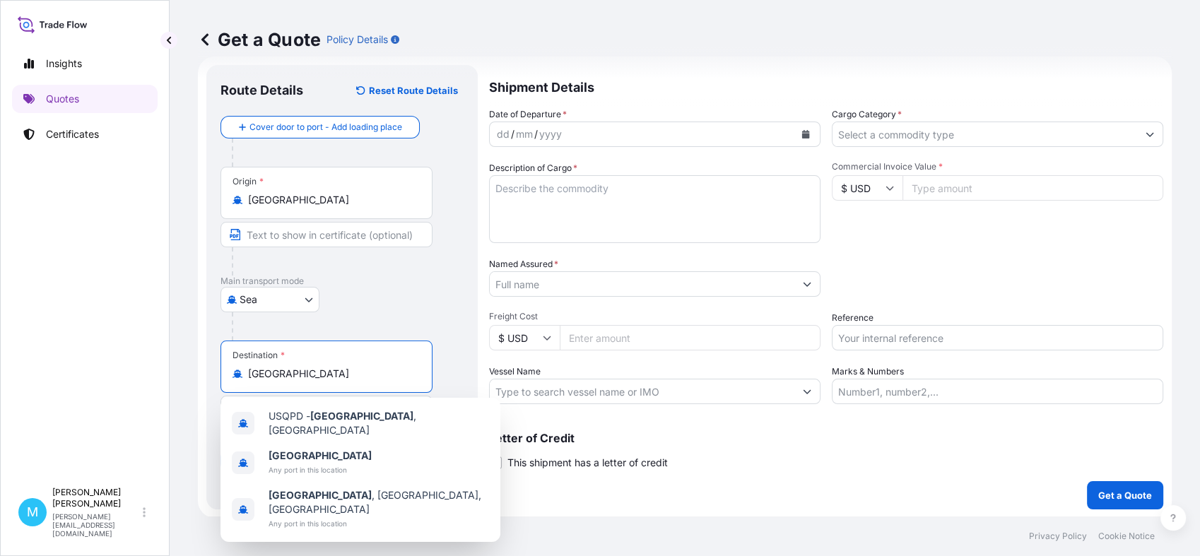
click at [801, 130] on icon "Calendar" at bounding box center [805, 134] width 8 height 8
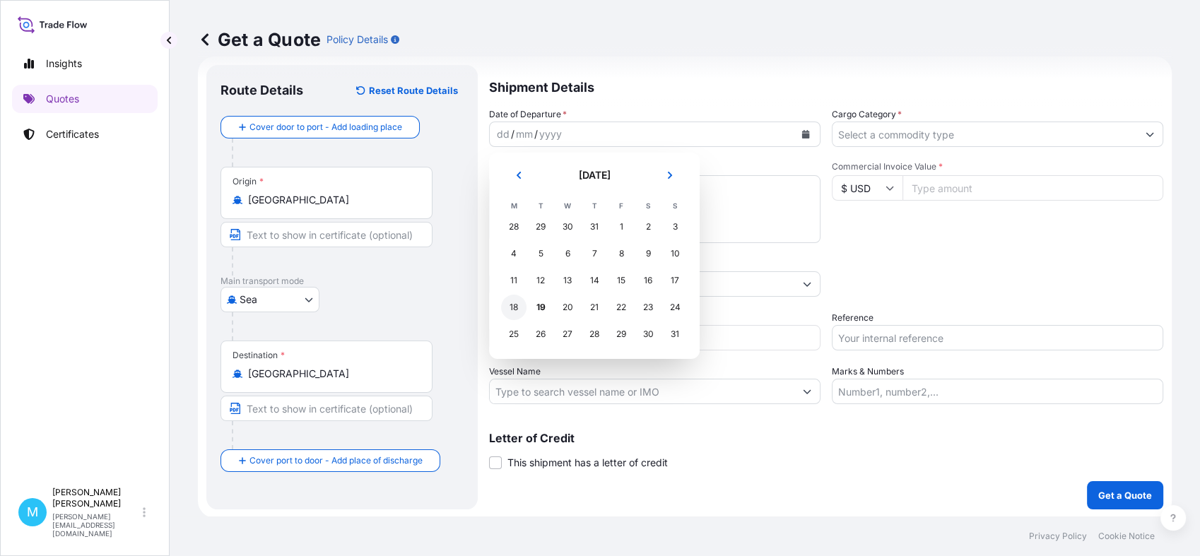
click at [514, 305] on div "18" at bounding box center [513, 307] width 25 height 25
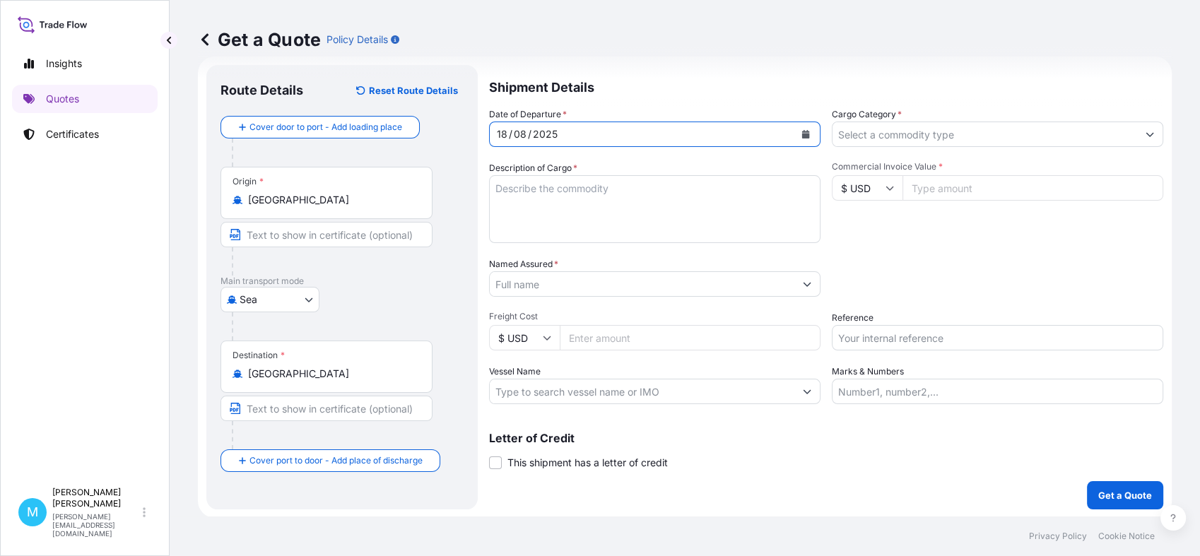
click at [537, 196] on textarea "Description of Cargo *" at bounding box center [654, 209] width 331 height 68
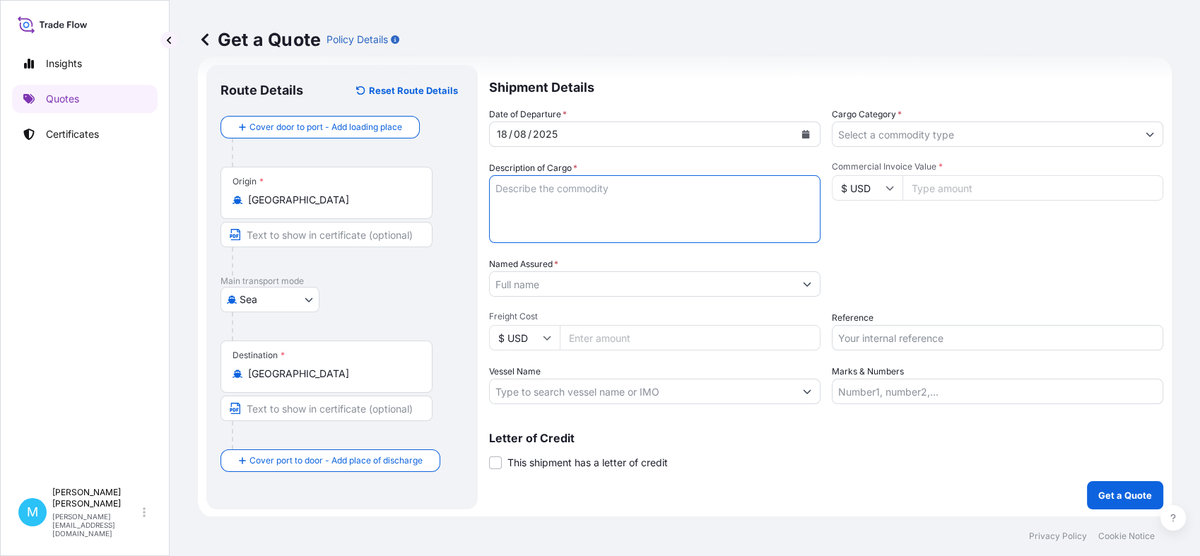
paste textarea "UACU4039348 HLK3343317 20GP 11228.00 KG 27.81 M3 477 CTN"
paste textarea "BAMBOO CHOPSTICKS"
paste textarea "BAMBOO SUSHI MAT"
paste textarea "BAMBOO LEAF"
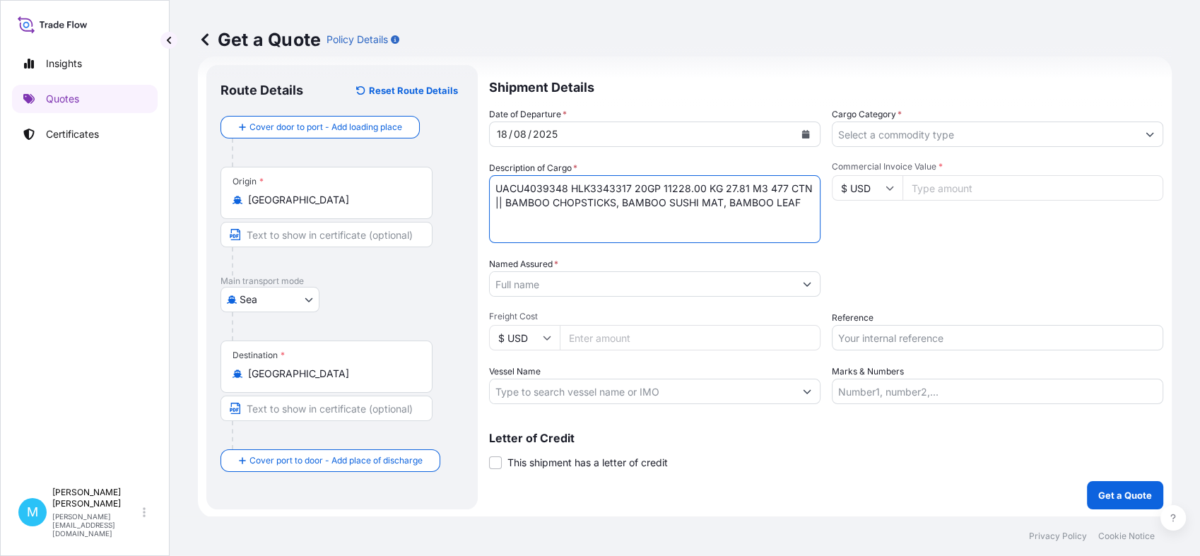
scroll to position [24, 0]
type textarea "UACU4039348 HLK3343317 20GP 11228.00 KG 27.81 M3 477 CTN || BAMBOO CHOPSTICKS, …"
click at [594, 281] on input "Named Assured *" at bounding box center [642, 282] width 305 height 25
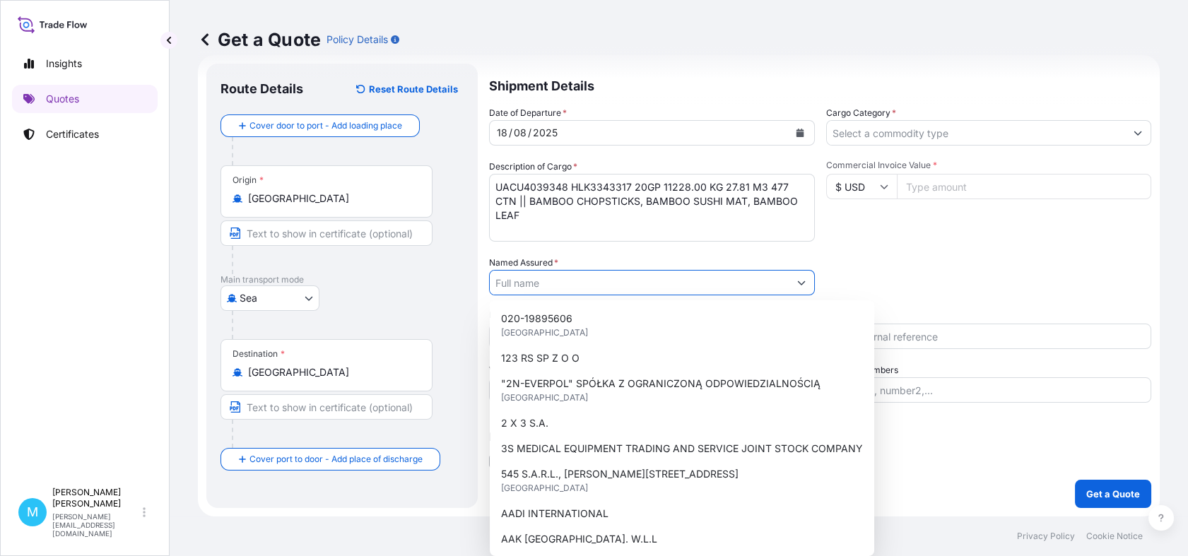
paste input "WORLD OF ASIA SP. Z O.O"
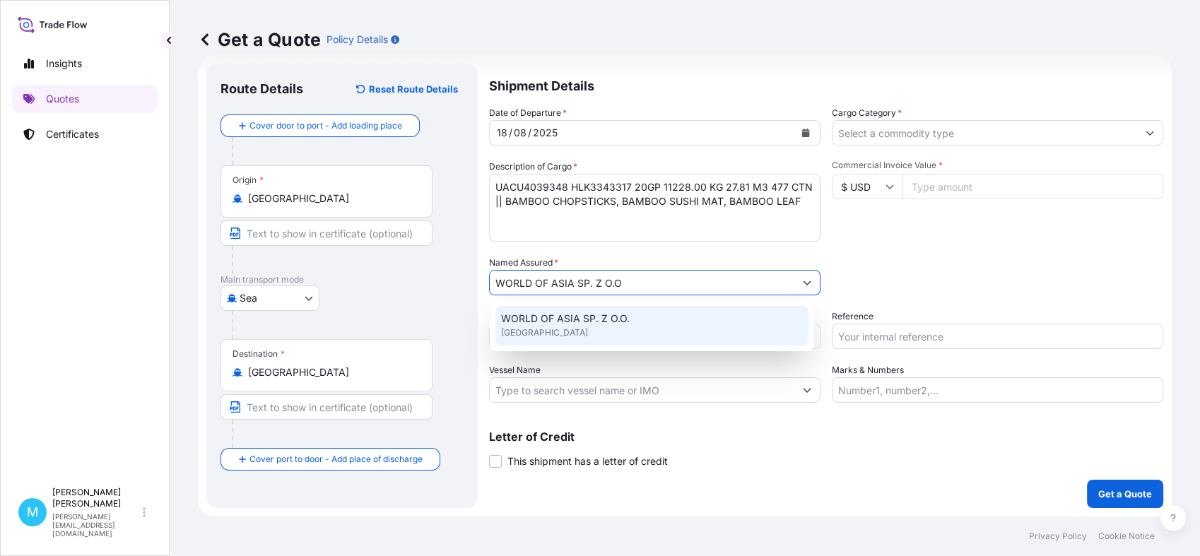
click at [582, 324] on span "WORLD OF ASIA SP. Z O.O." at bounding box center [565, 319] width 129 height 14
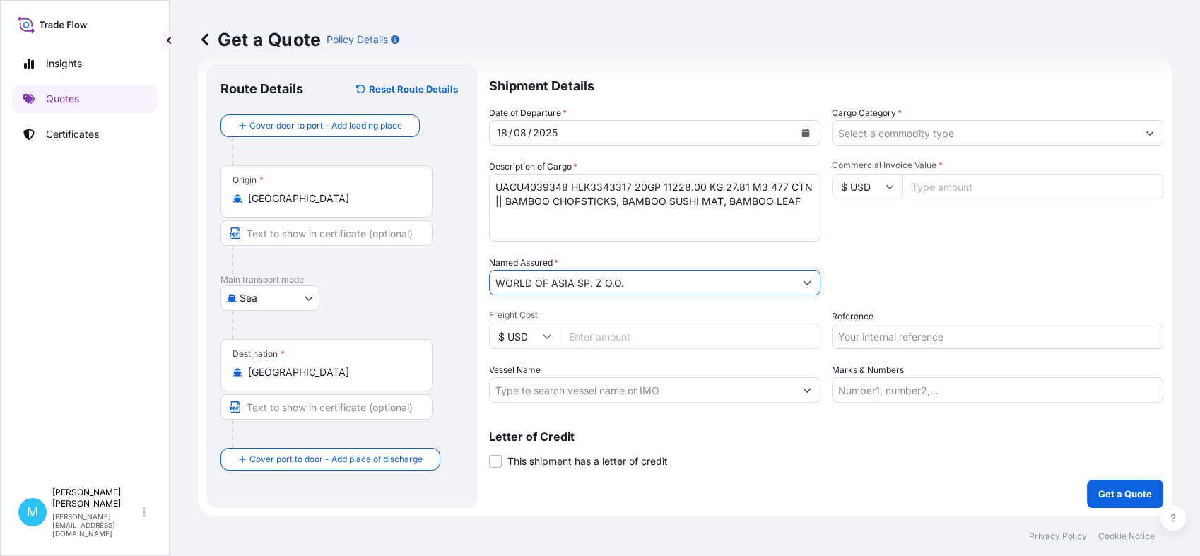
type input "WORLD OF ASIA SP. Z O.O."
click at [882, 136] on input "Cargo Category *" at bounding box center [984, 132] width 305 height 25
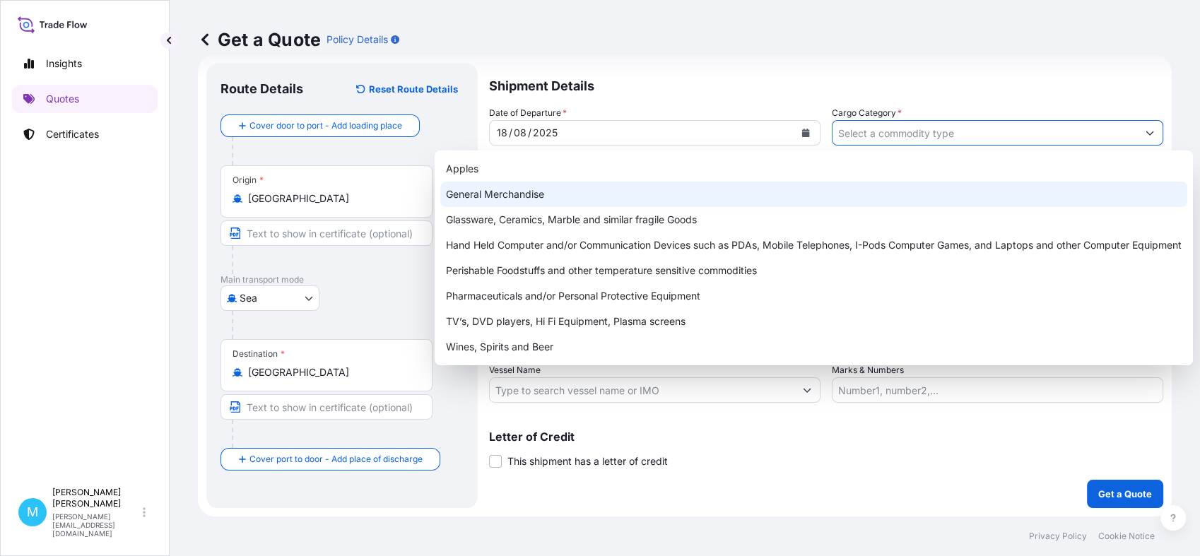
click at [548, 192] on div "General Merchandise" at bounding box center [813, 194] width 747 height 25
type input "General Merchandise"
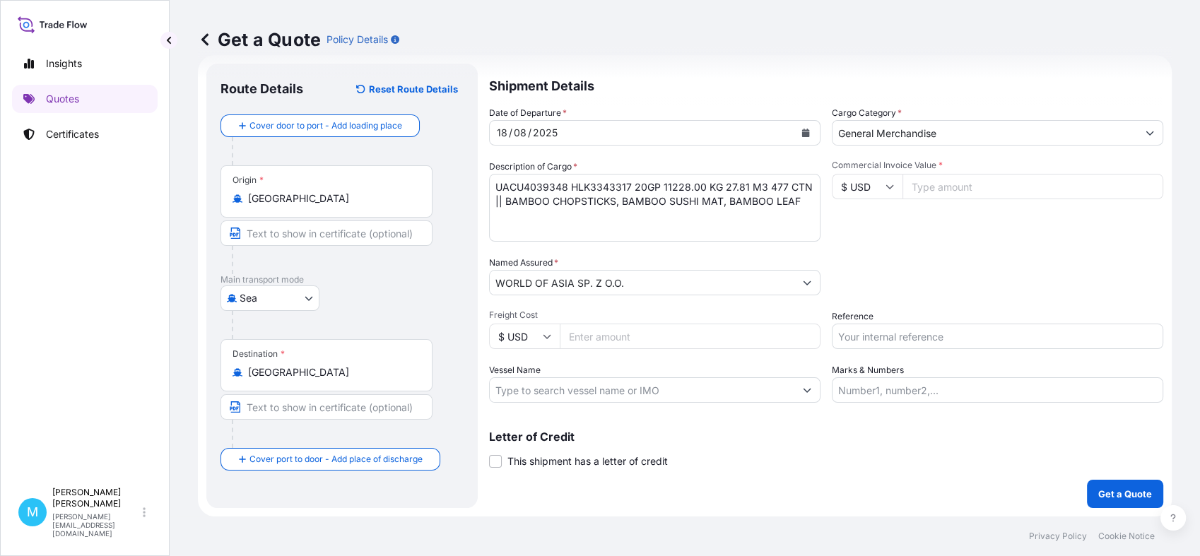
click at [938, 181] on input "Commercial Invoice Value *" at bounding box center [1032, 186] width 261 height 25
click at [929, 186] on input "Commercial Invoice Value *" at bounding box center [1032, 186] width 261 height 25
paste input "13441.50"
click at [939, 189] on input "13441.50" at bounding box center [1032, 186] width 261 height 25
click at [936, 184] on input "13441.50" at bounding box center [1032, 186] width 261 height 25
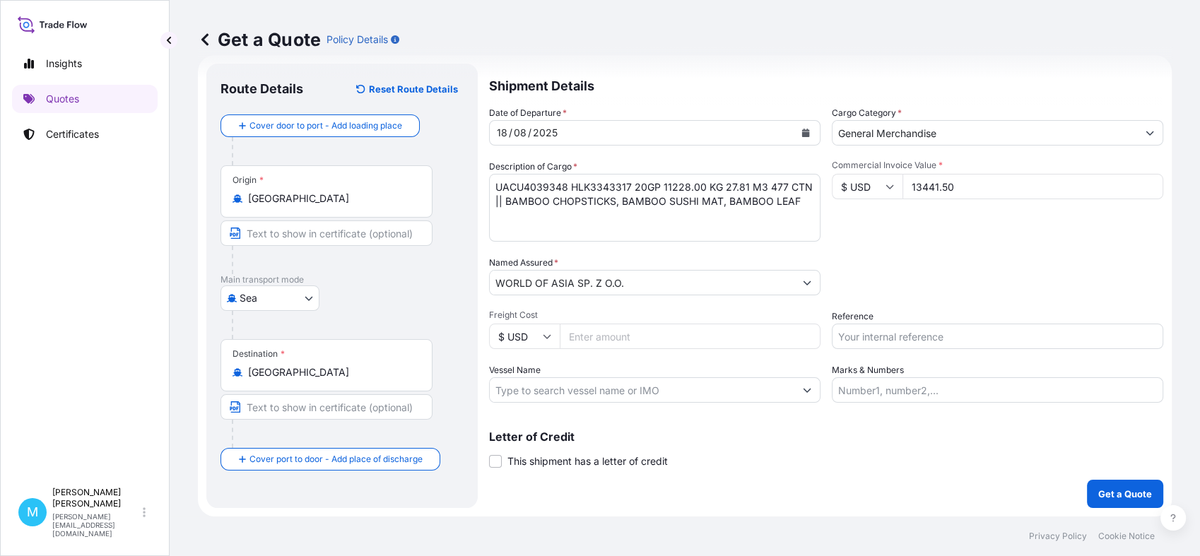
click at [942, 187] on input "13441.50" at bounding box center [1032, 186] width 261 height 25
click at [936, 185] on input "13441.50" at bounding box center [1032, 186] width 261 height 25
type input "13441.50"
click at [890, 336] on input "Reference" at bounding box center [997, 336] width 331 height 25
click at [883, 333] on input "Reference" at bounding box center [997, 336] width 331 height 25
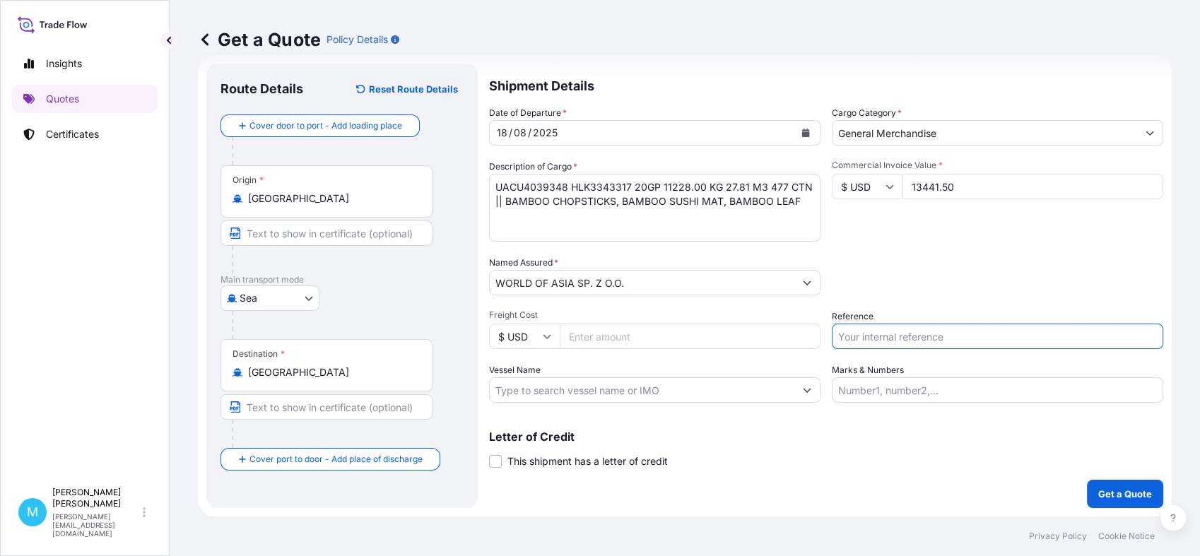
paste input "S02021473"
type input "S02021473"
click at [1108, 489] on p "Get a Quote" at bounding box center [1125, 494] width 54 height 14
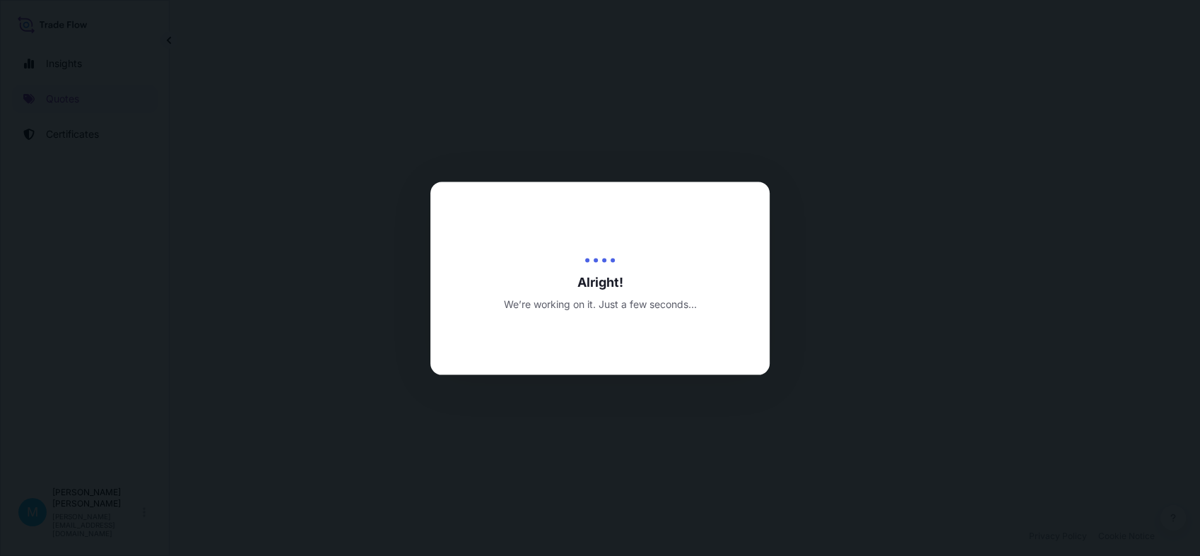
select select "Sea"
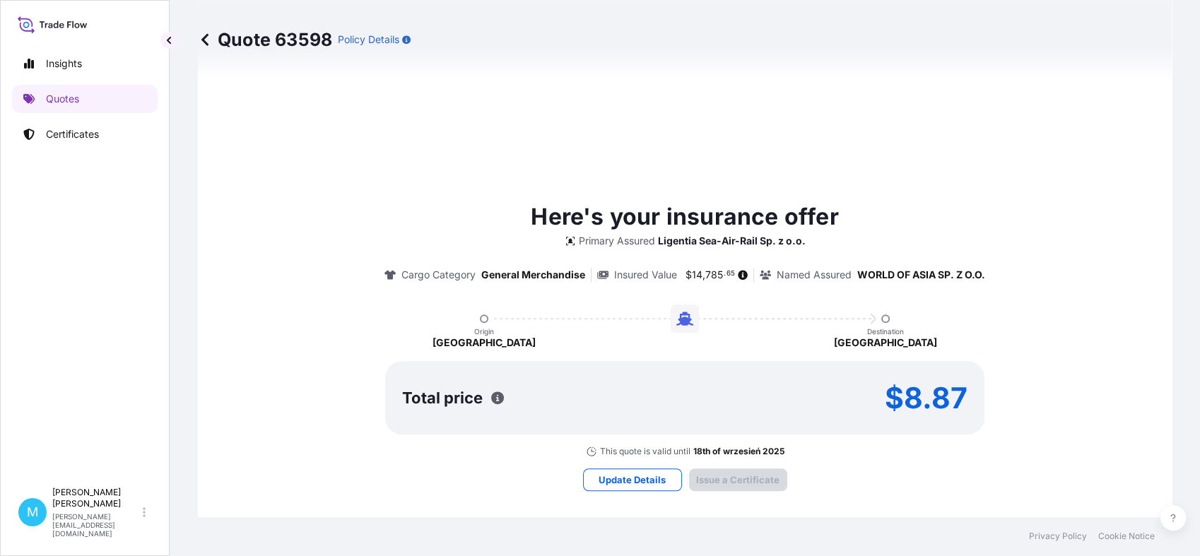
type input "[DATE]"
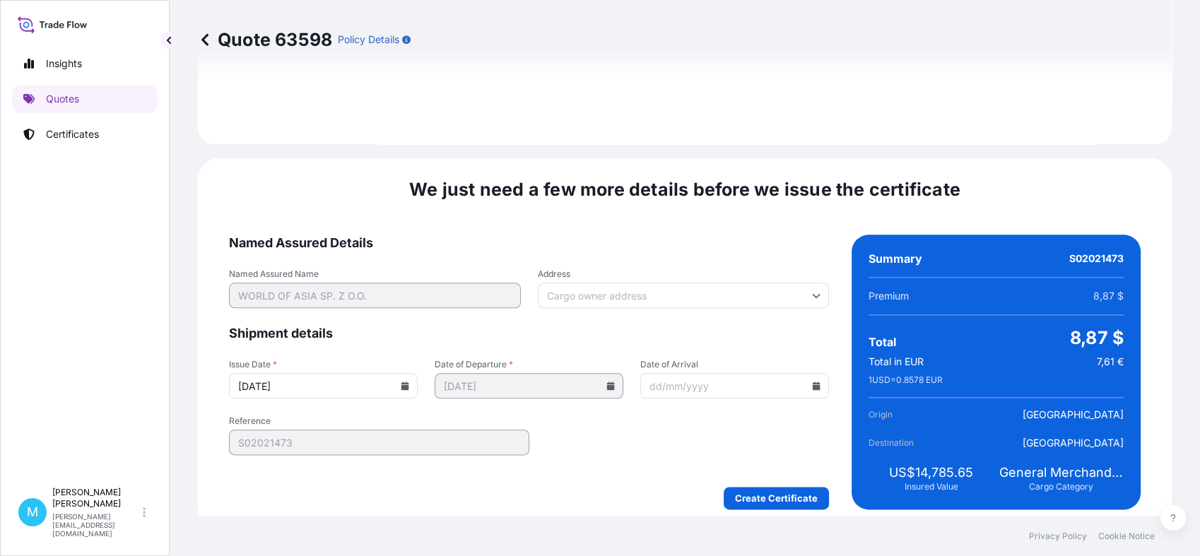
scroll to position [1600, 0]
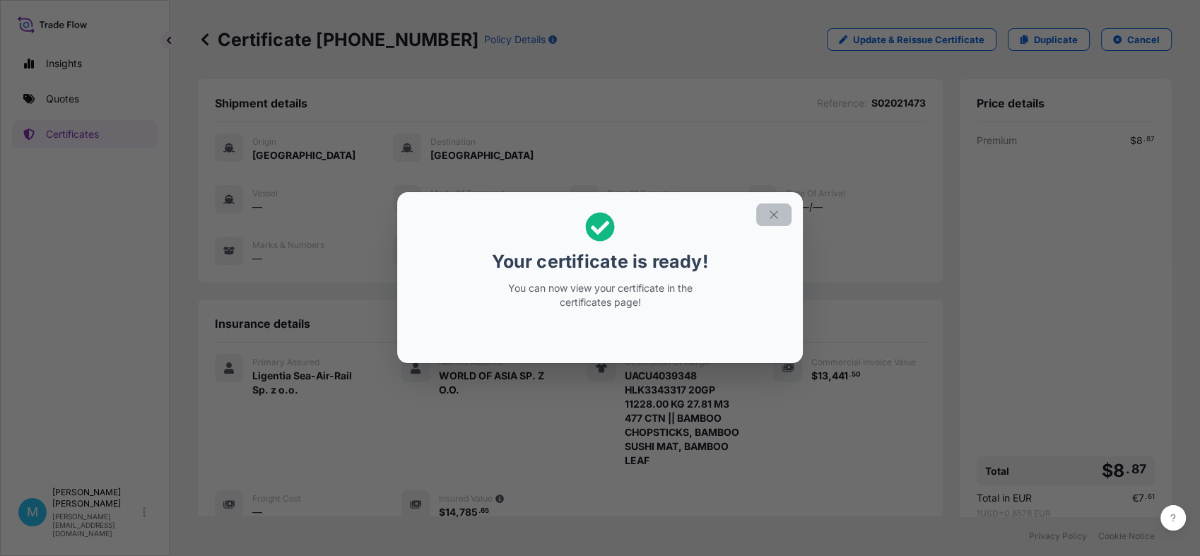
click at [773, 216] on icon "button" at bounding box center [773, 215] width 8 height 8
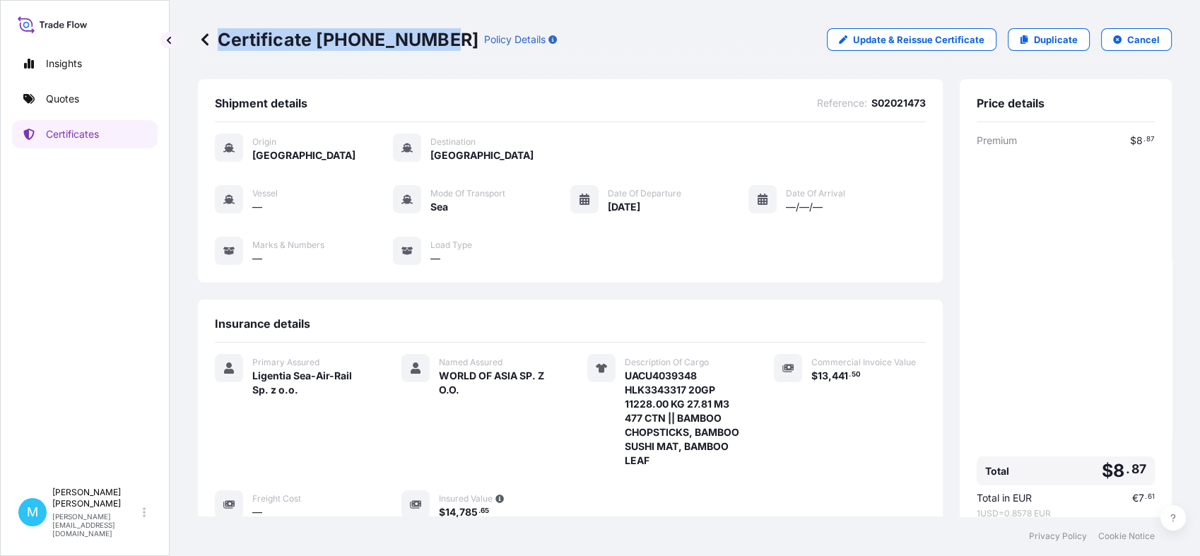
drag, startPoint x: 437, startPoint y: 36, endPoint x: 223, endPoint y: 39, distance: 214.1
click at [223, 39] on p "Certificate [PHONE_NUMBER]" at bounding box center [338, 39] width 281 height 23
copy p "Certificate [PHONE_NUMBER]"
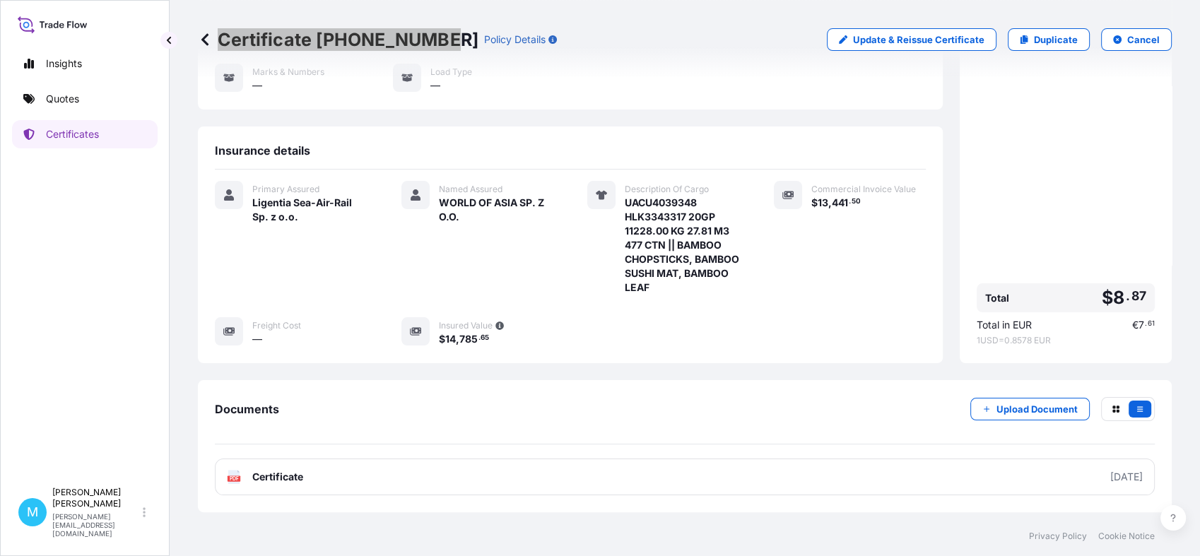
scroll to position [230, 0]
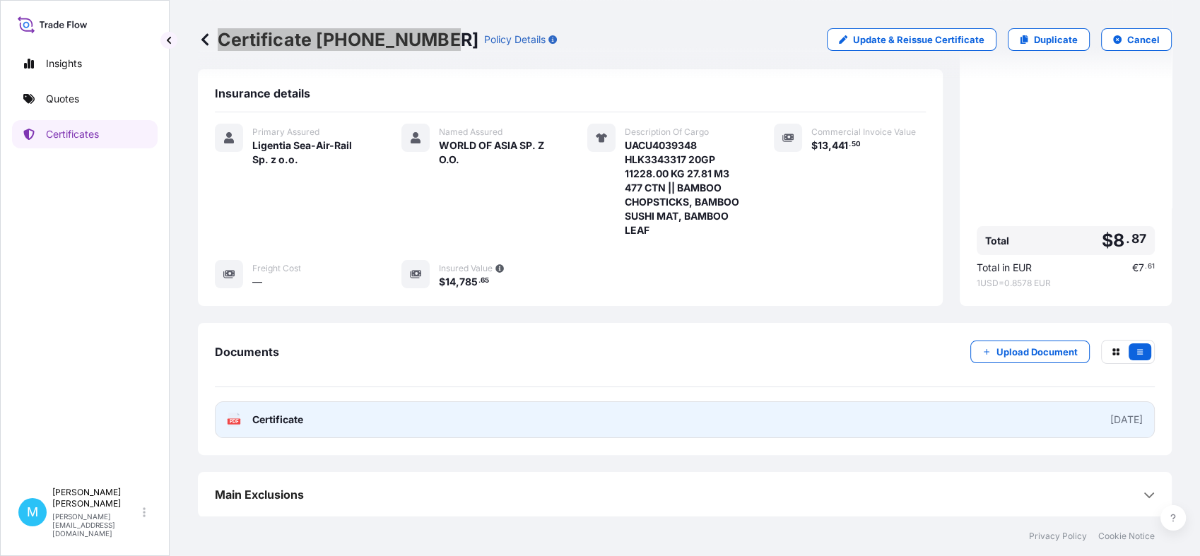
click at [639, 425] on link "PDF Certificate [DATE]" at bounding box center [685, 419] width 940 height 37
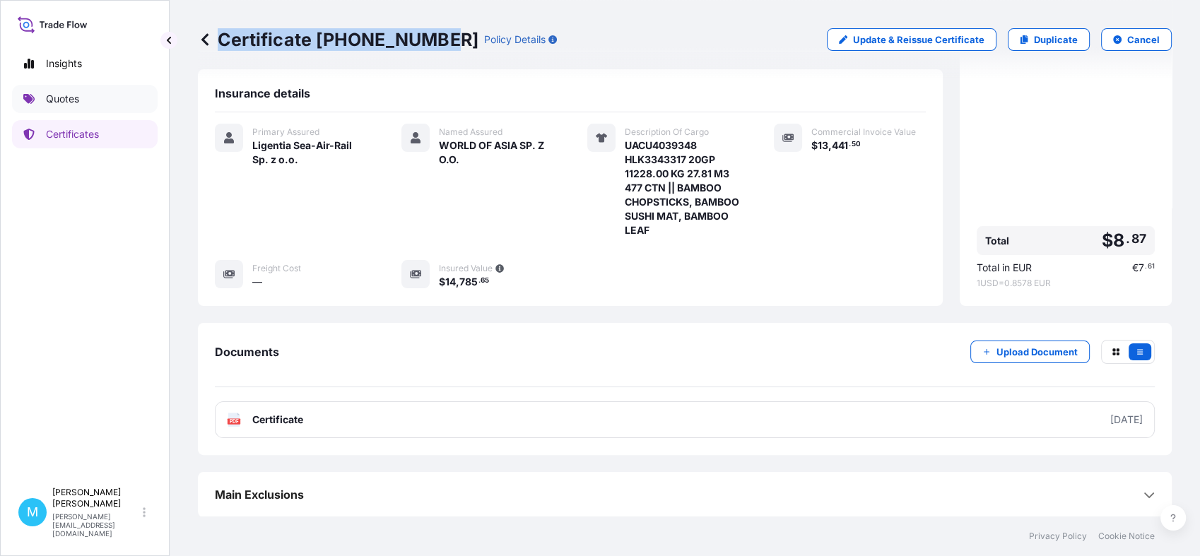
click at [86, 98] on link "Quotes" at bounding box center [85, 99] width 146 height 28
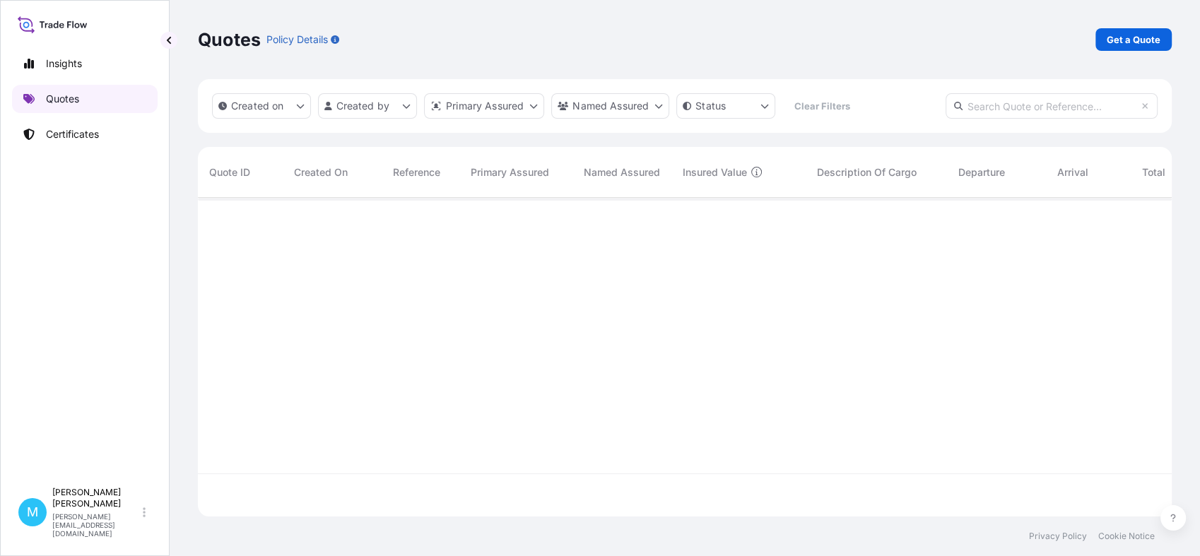
scroll to position [314, 961]
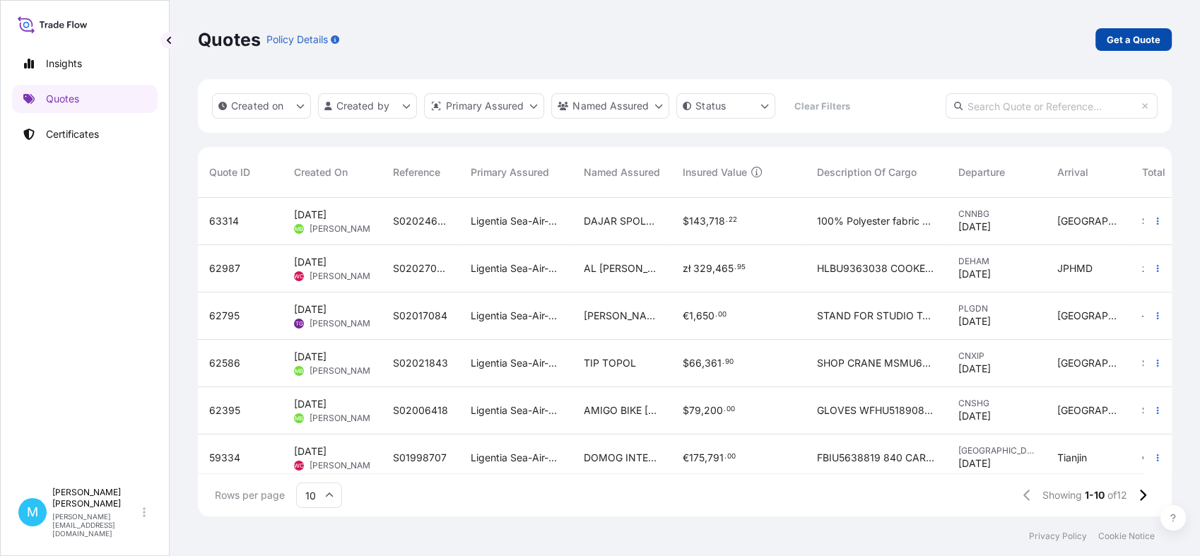
click at [1116, 35] on p "Get a Quote" at bounding box center [1134, 40] width 54 height 14
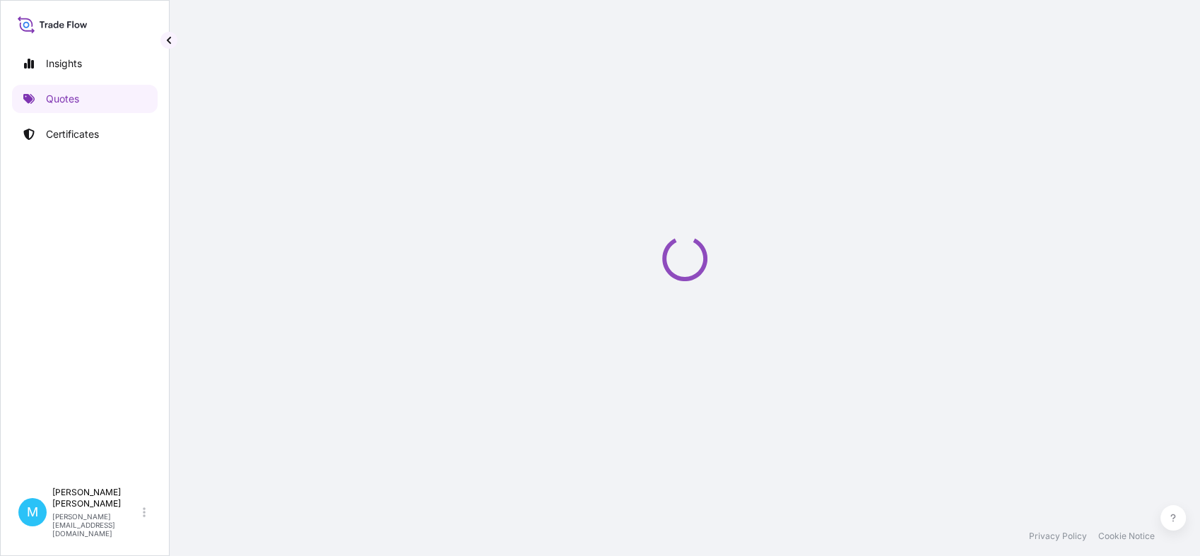
select select "Sea"
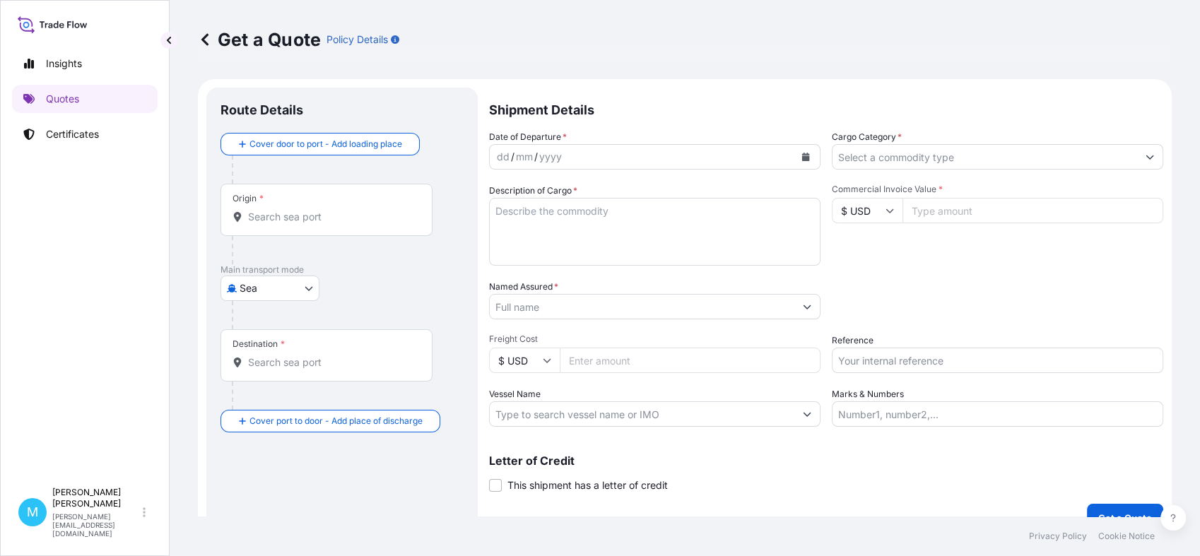
scroll to position [23, 0]
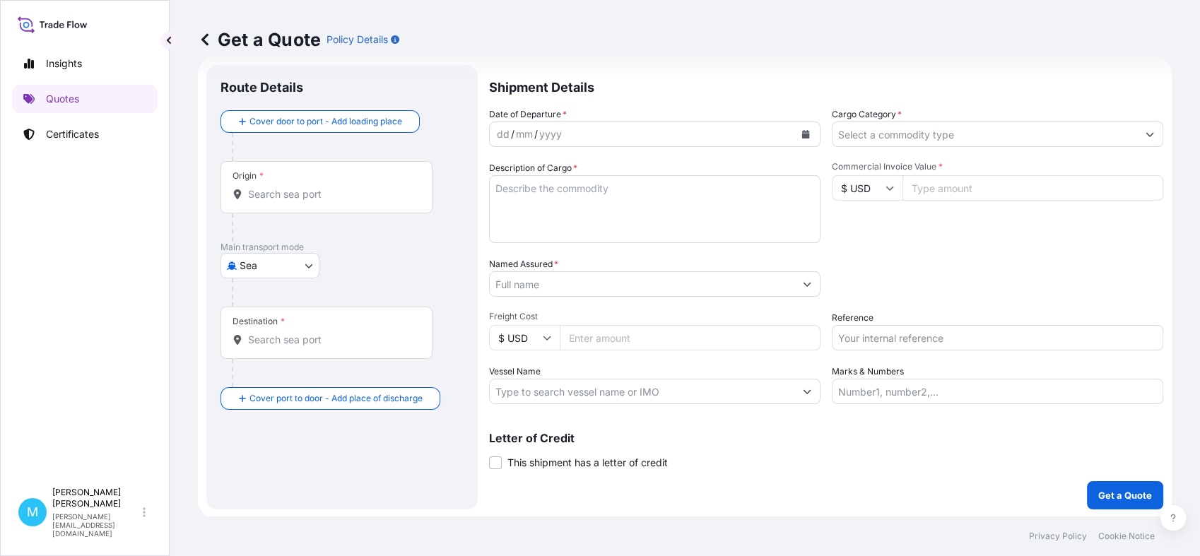
click at [297, 192] on input "Origin *" at bounding box center [331, 194] width 167 height 14
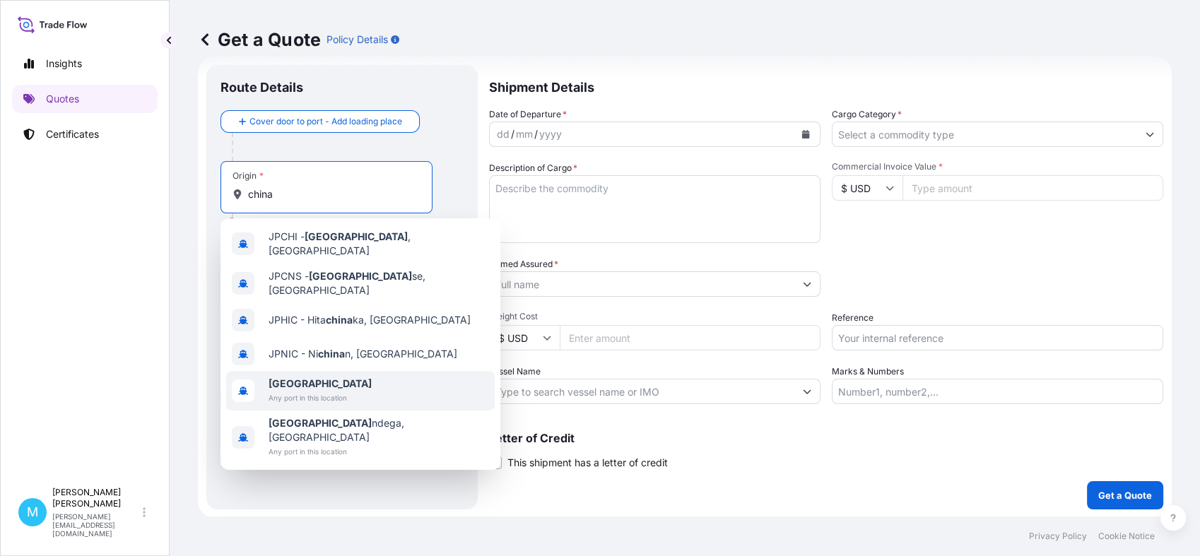
click at [289, 377] on b "[GEOGRAPHIC_DATA]" at bounding box center [320, 383] width 103 height 12
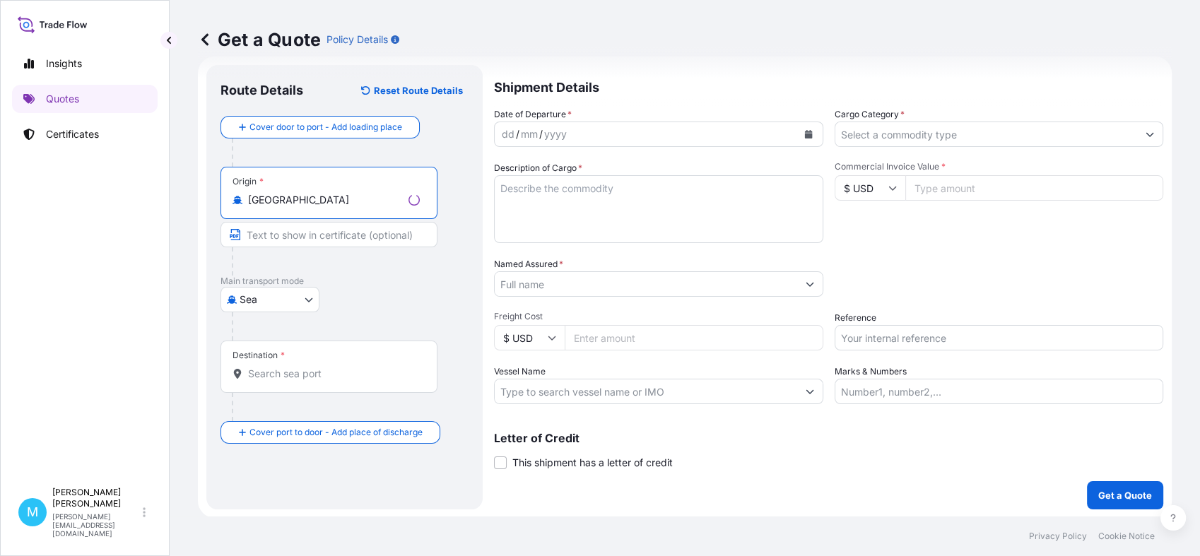
type input "[GEOGRAPHIC_DATA]"
click at [280, 377] on input "Destination *" at bounding box center [334, 374] width 172 height 14
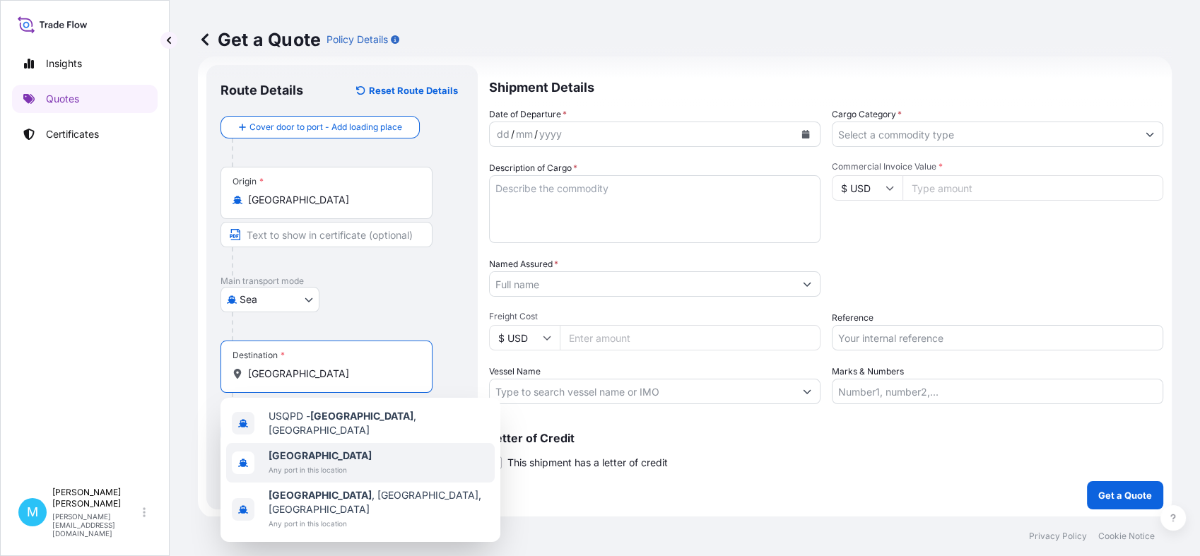
click at [309, 463] on span "Any port in this location" at bounding box center [320, 470] width 103 height 14
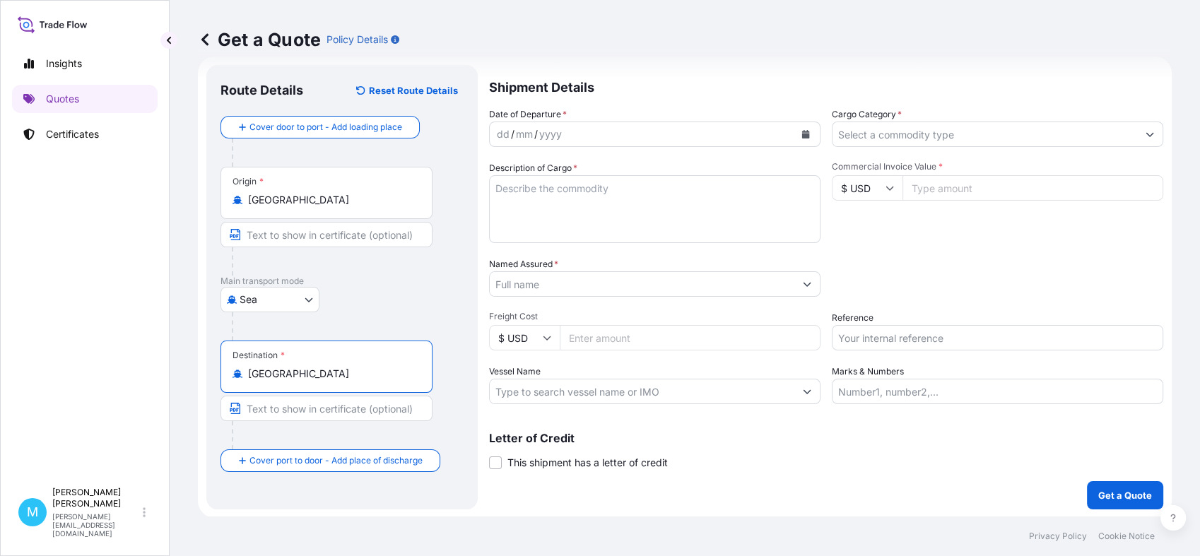
type input "[GEOGRAPHIC_DATA]"
click at [609, 134] on div "dd / mm / yyyy" at bounding box center [642, 134] width 305 height 25
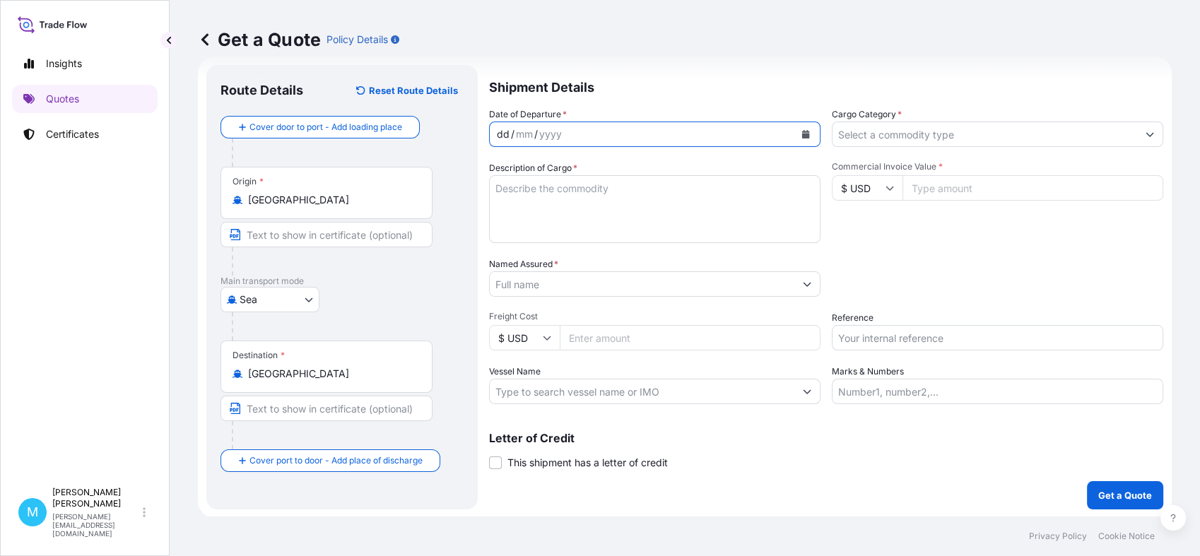
click at [794, 133] on button "Calendar" at bounding box center [805, 134] width 23 height 23
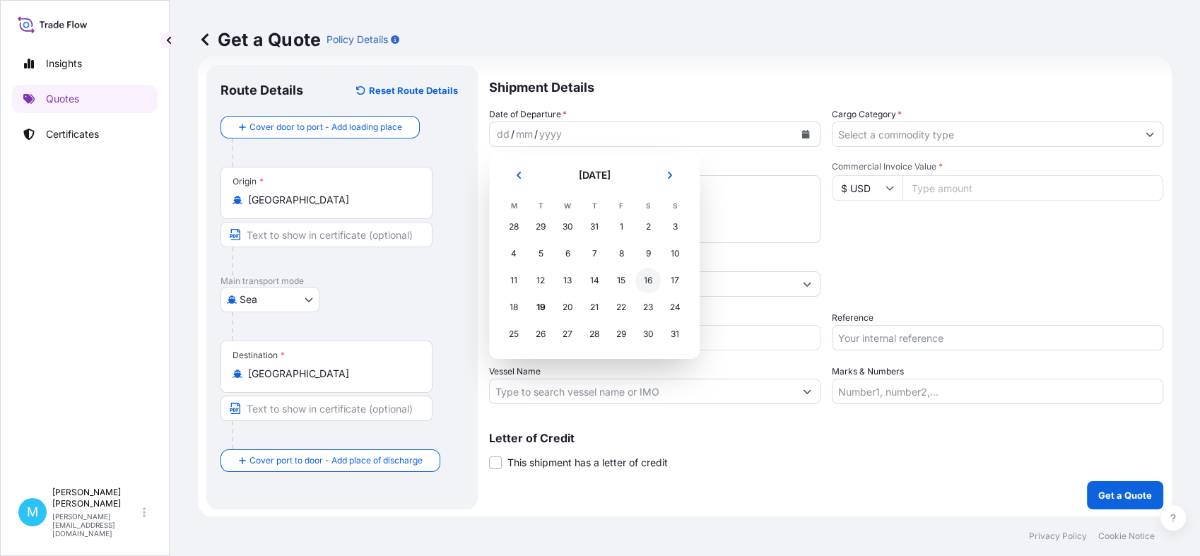
click at [644, 281] on div "16" at bounding box center [647, 280] width 25 height 25
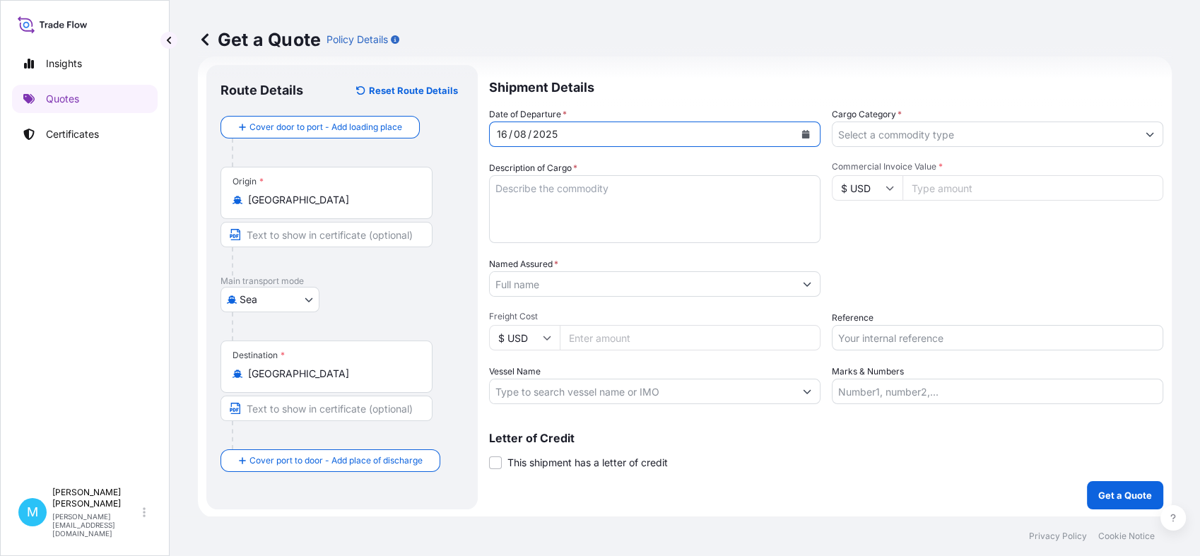
click at [524, 189] on textarea "Description of Cargo *" at bounding box center [654, 209] width 331 height 68
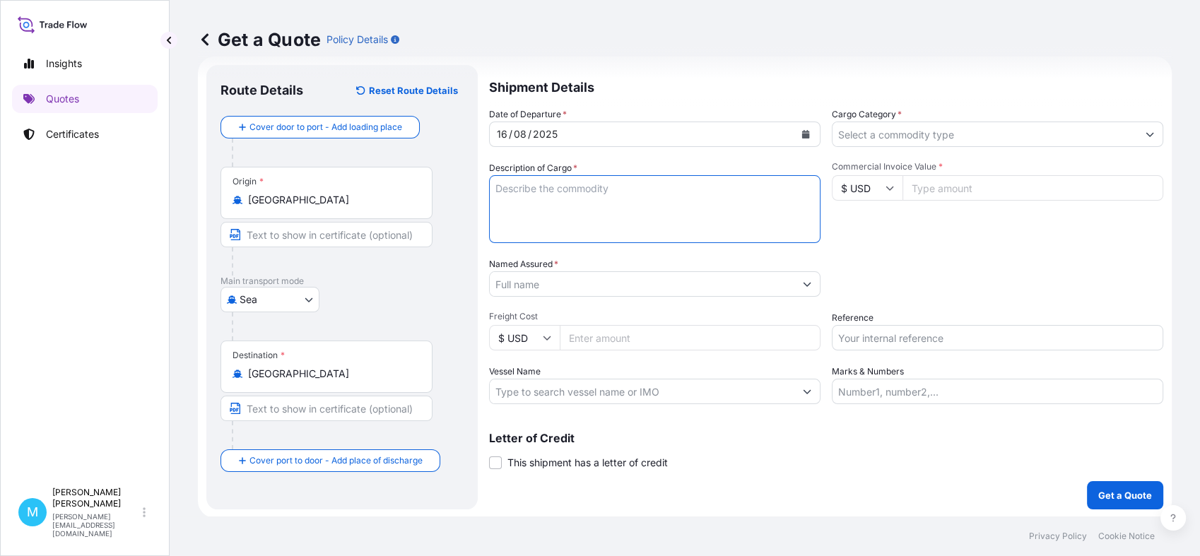
paste textarea "MEDU6129847 FJ24658925 20GP 24000.00 KG 25.63 M3 28 PKG"
paste textarea "KG MSCU3582344 FJ23003721 20GP 24000.00 KG 25.63 M3 28 PKG"
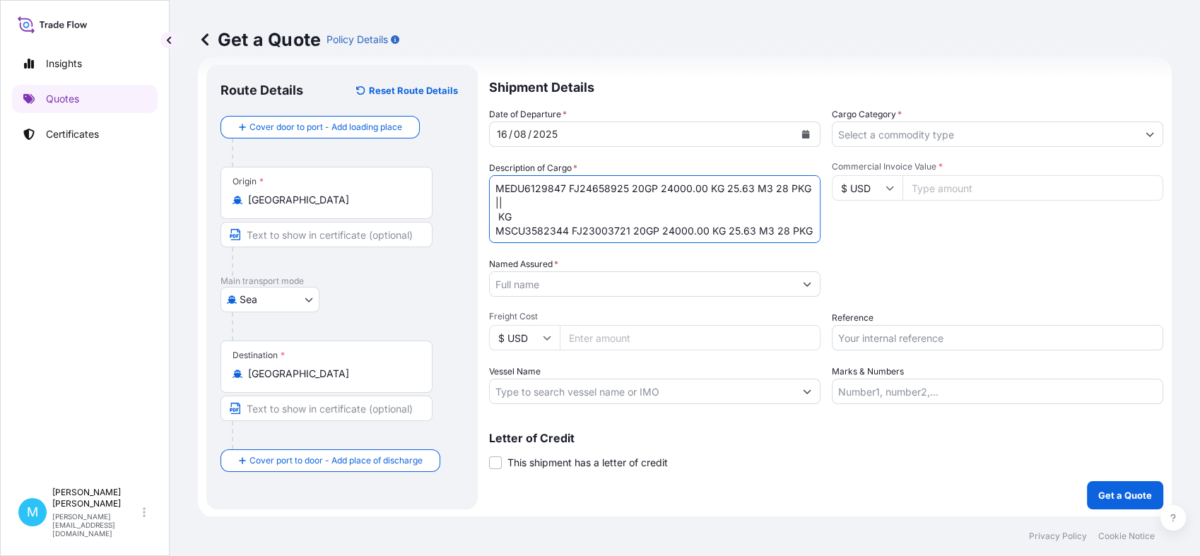
scroll to position [8, 0]
click at [498, 222] on textarea "MEDU6129847 FJ24658925 20GP 24000.00 KG 25.63 M3 28 PKG || KG MSCU3582344 FJ230…" at bounding box center [654, 209] width 331 height 68
click at [540, 199] on textarea "MEDU6129847 FJ24658925 20GP 24000.00 KG 25.63 M3 28 PKG || MSCU3582344 FJ230037…" at bounding box center [654, 209] width 331 height 68
paste textarea "SEALED LEAD ACID BATTERY"
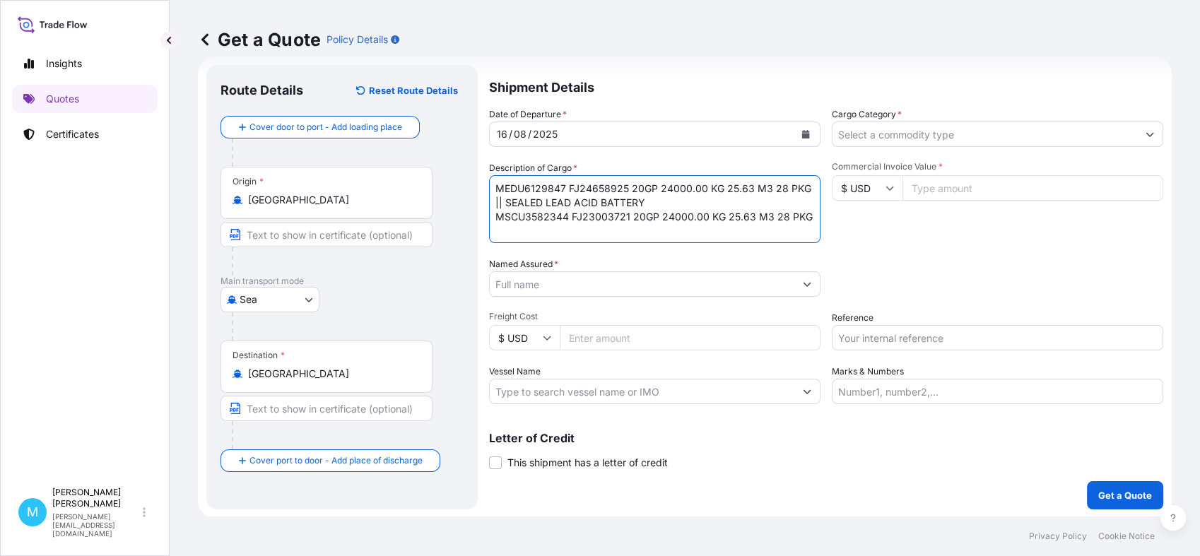
type textarea "MEDU6129847 FJ24658925 20GP 24000.00 KG 25.63 M3 28 PKG || SEALED LEAD ACID BAT…"
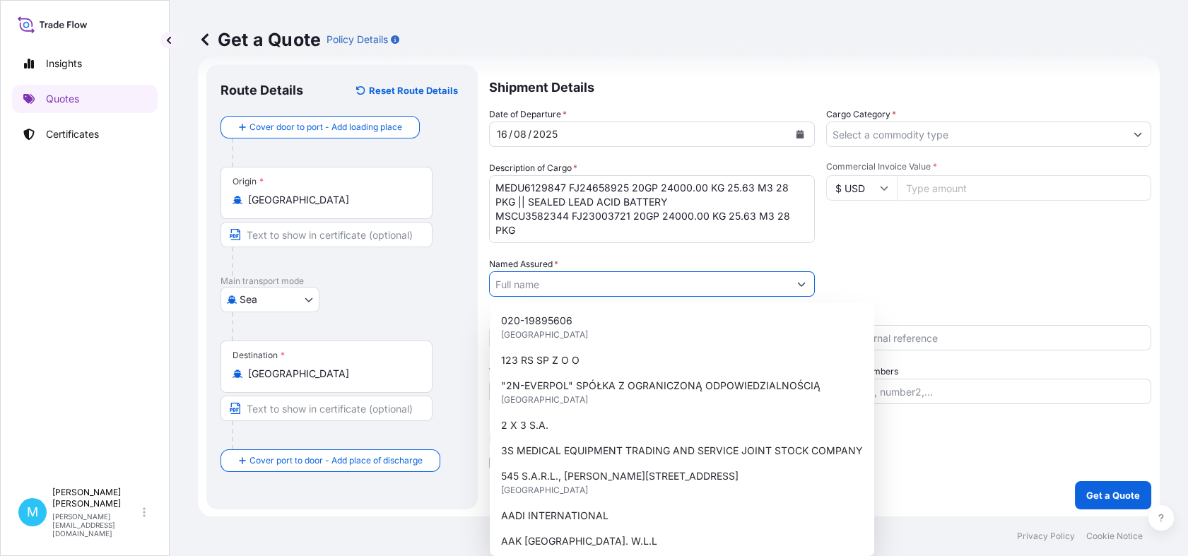
click at [531, 285] on input "Named Assured *" at bounding box center [639, 283] width 299 height 25
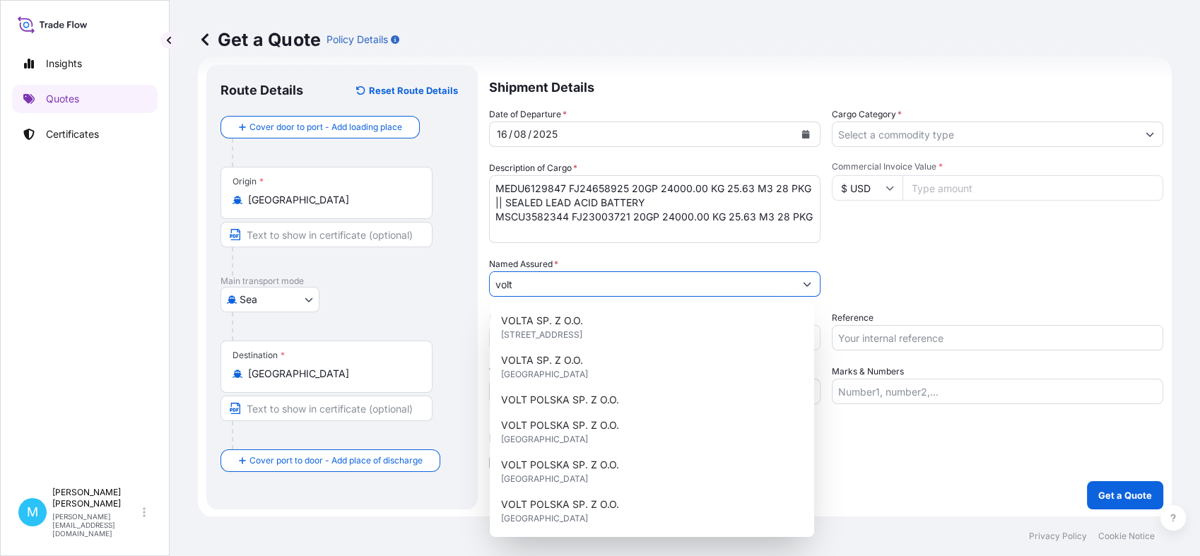
drag, startPoint x: 556, startPoint y: 285, endPoint x: 434, endPoint y: 281, distance: 122.3
click at [439, 282] on form "Route Details Reset Route Details Cover door to port - Add loading place Place …" at bounding box center [685, 287] width 974 height 461
paste input "VOLT POLSKA SP. Z O.O."
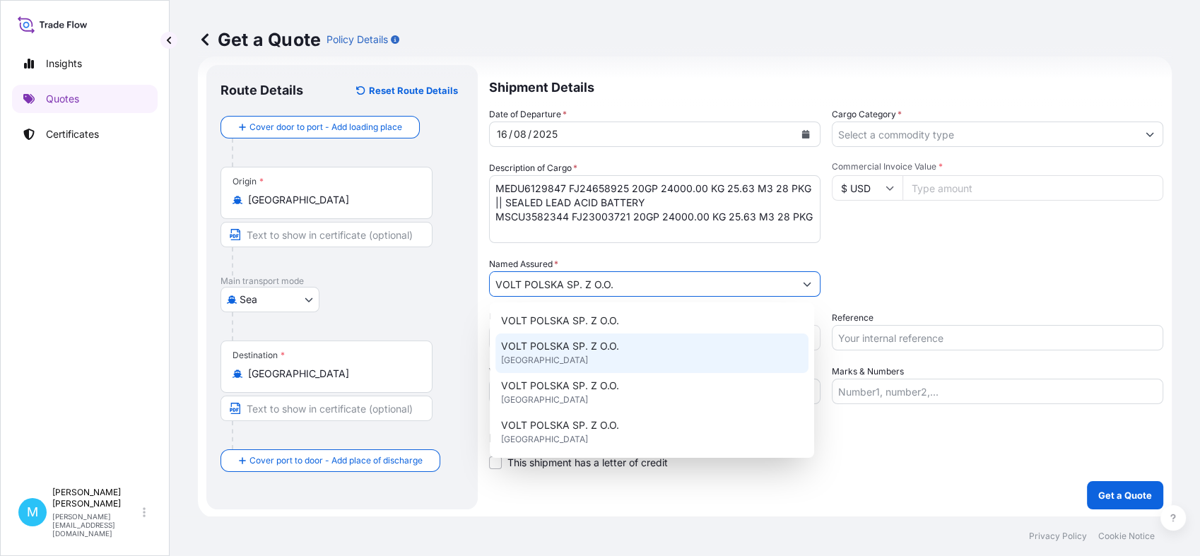
click at [539, 349] on span "VOLT POLSKA SP. Z O.O." at bounding box center [560, 346] width 118 height 14
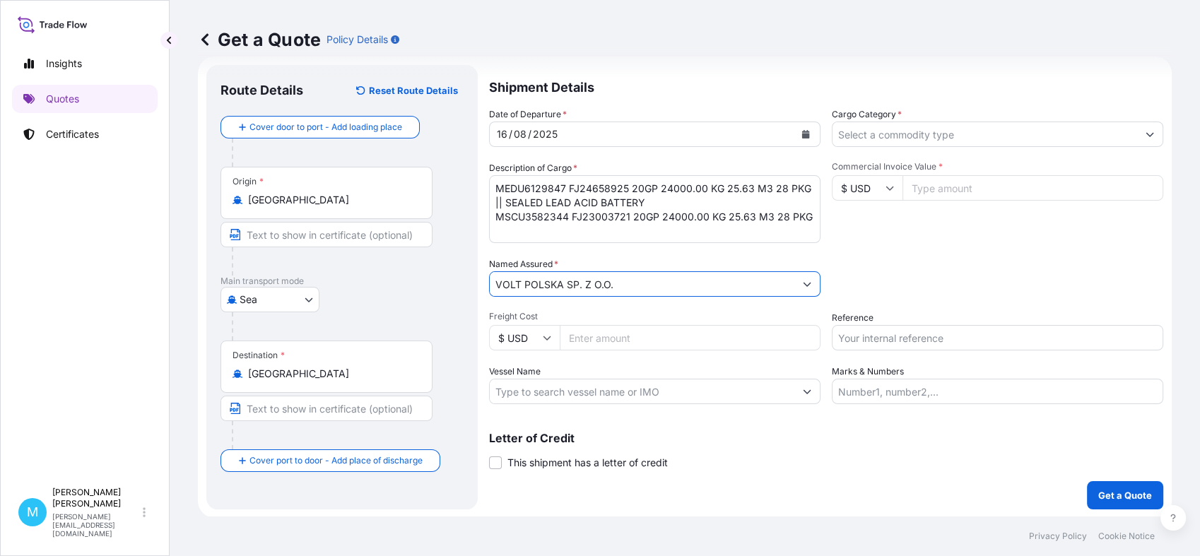
type input "VOLT POLSKA SP. Z O.O."
click at [922, 127] on input "Cargo Category *" at bounding box center [984, 134] width 305 height 25
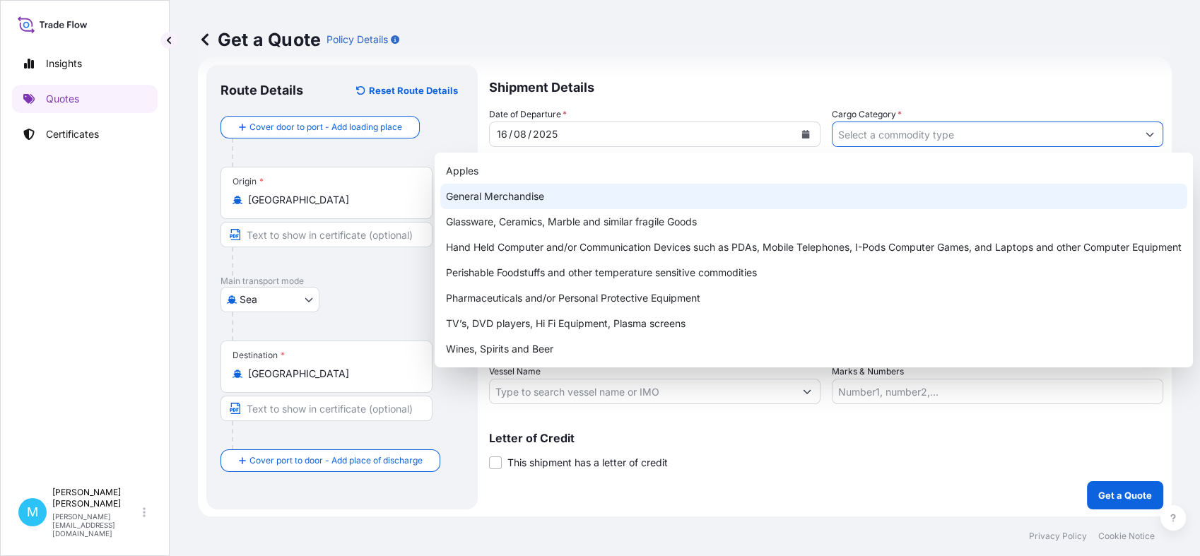
click at [526, 194] on div "General Merchandise" at bounding box center [813, 196] width 747 height 25
type input "General Merchandise"
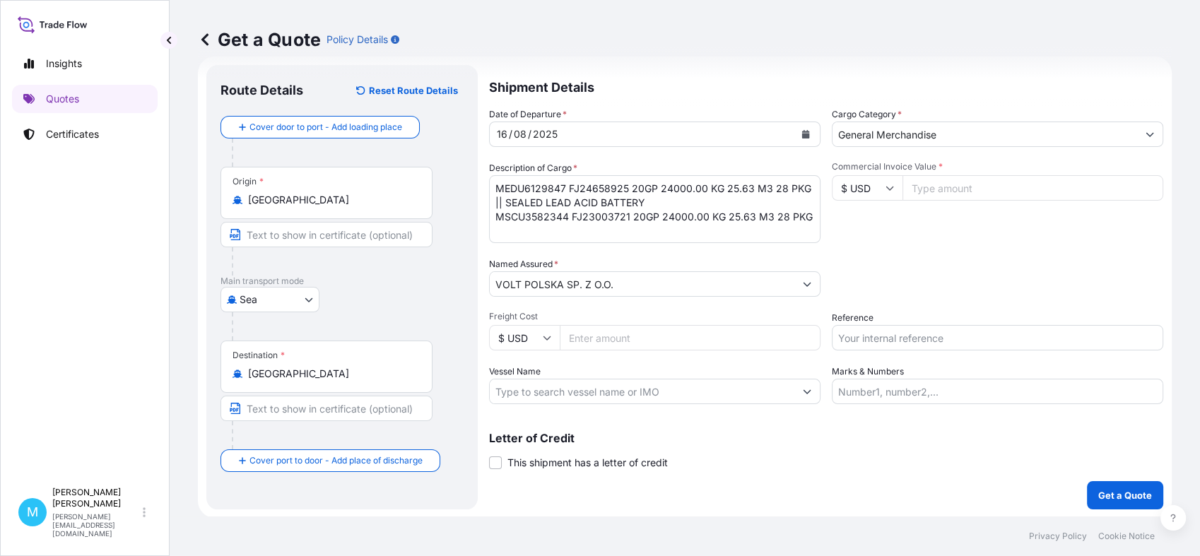
click at [960, 192] on input "Commercial Invoice Value *" at bounding box center [1032, 187] width 261 height 25
click at [927, 189] on input "Commercial Invoice Value *" at bounding box center [1032, 187] width 261 height 25
paste input "99700.00"
type input "99700.00"
click at [862, 332] on input "Reference" at bounding box center [997, 337] width 331 height 25
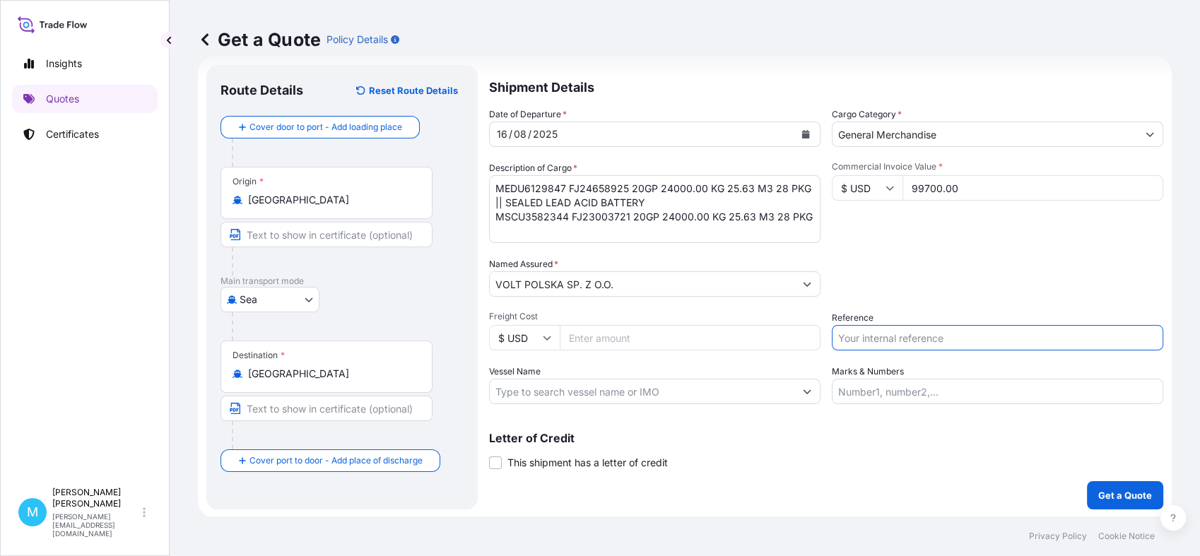
click at [863, 335] on input "Reference" at bounding box center [997, 337] width 331 height 25
paste input "S02009314"
type input "S02009314"
click at [1116, 492] on p "Get a Quote" at bounding box center [1125, 495] width 54 height 14
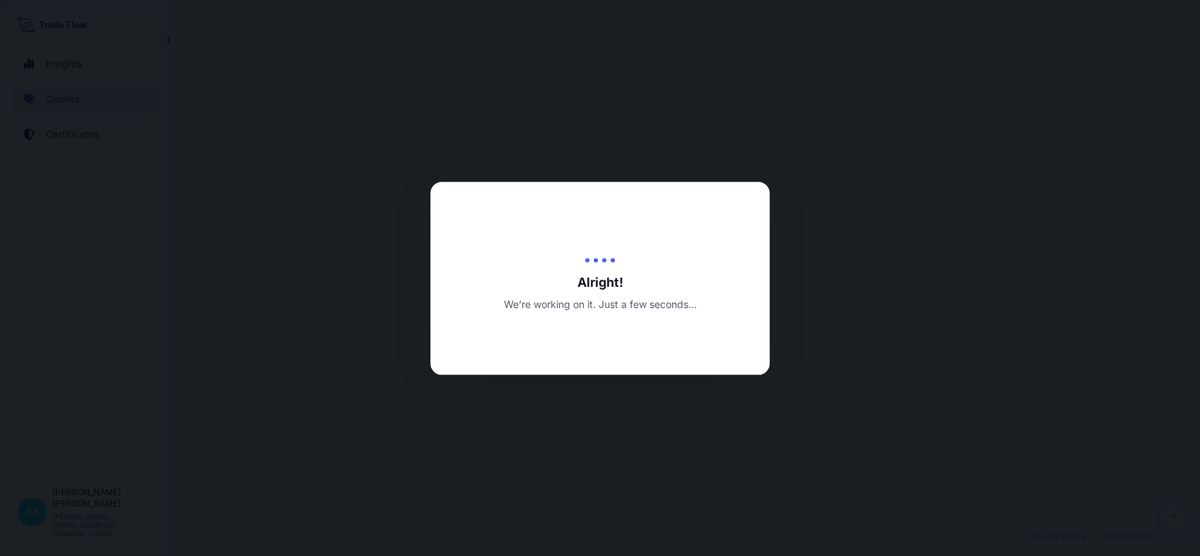
select select "Sea"
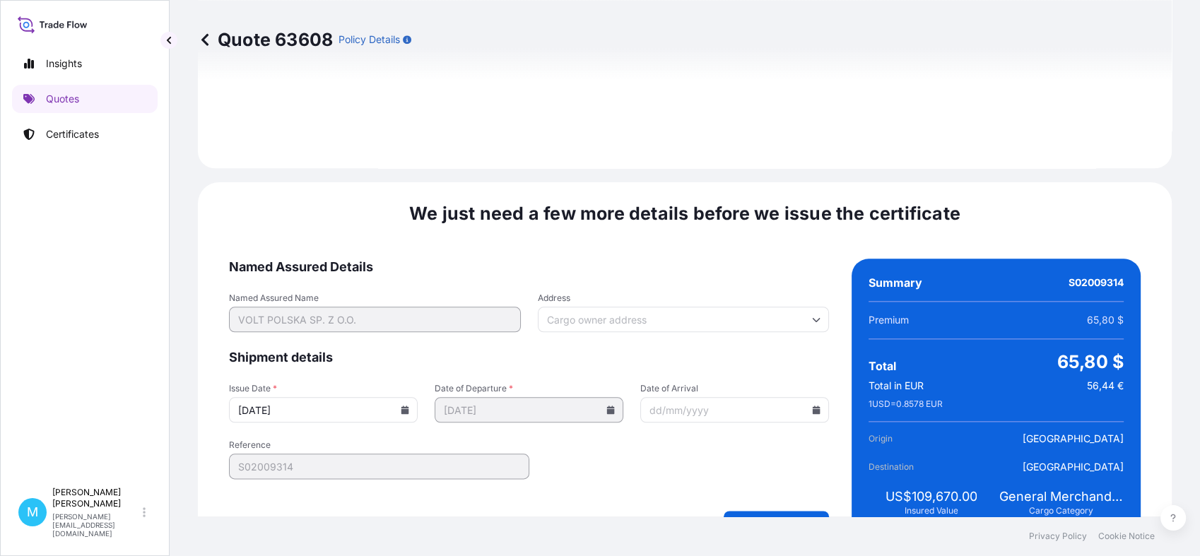
scroll to position [1600, 0]
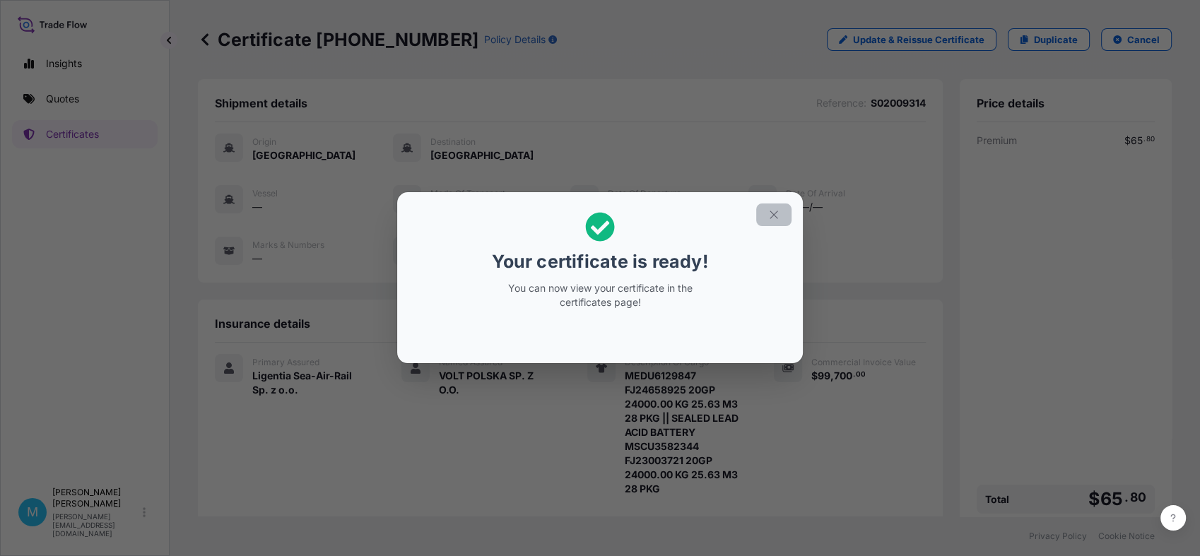
click at [775, 220] on icon "button" at bounding box center [773, 214] width 13 height 13
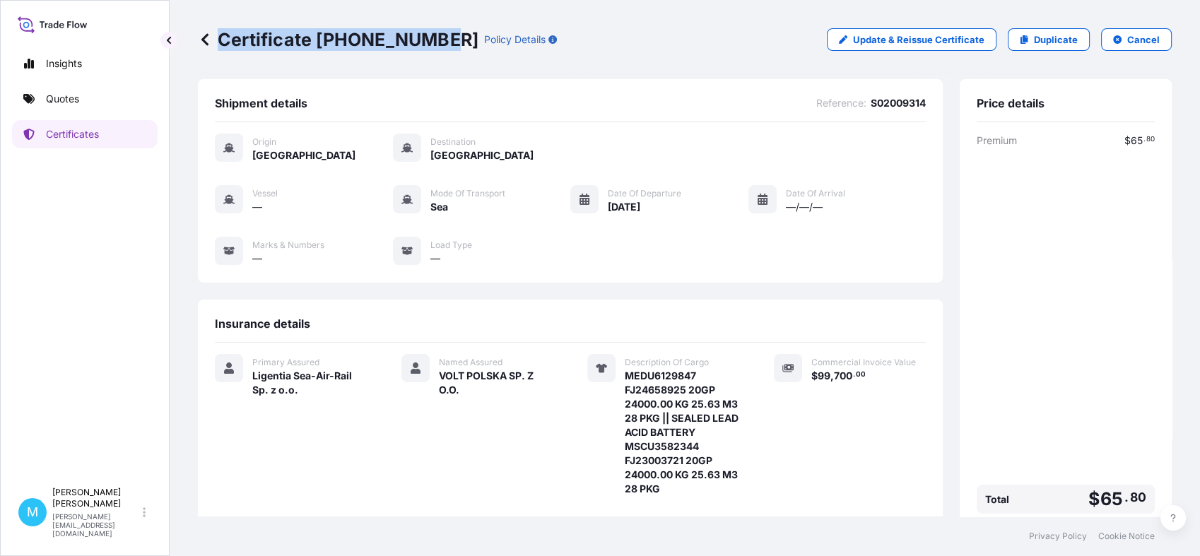
drag, startPoint x: 439, startPoint y: 37, endPoint x: 435, endPoint y: 52, distance: 15.4
click at [435, 52] on div "Certificate [PHONE_NUMBER] Policy Details Update & Reissue Certificate Duplicat…" at bounding box center [685, 39] width 974 height 79
copy p "Certificate [PHONE_NUMBER]"
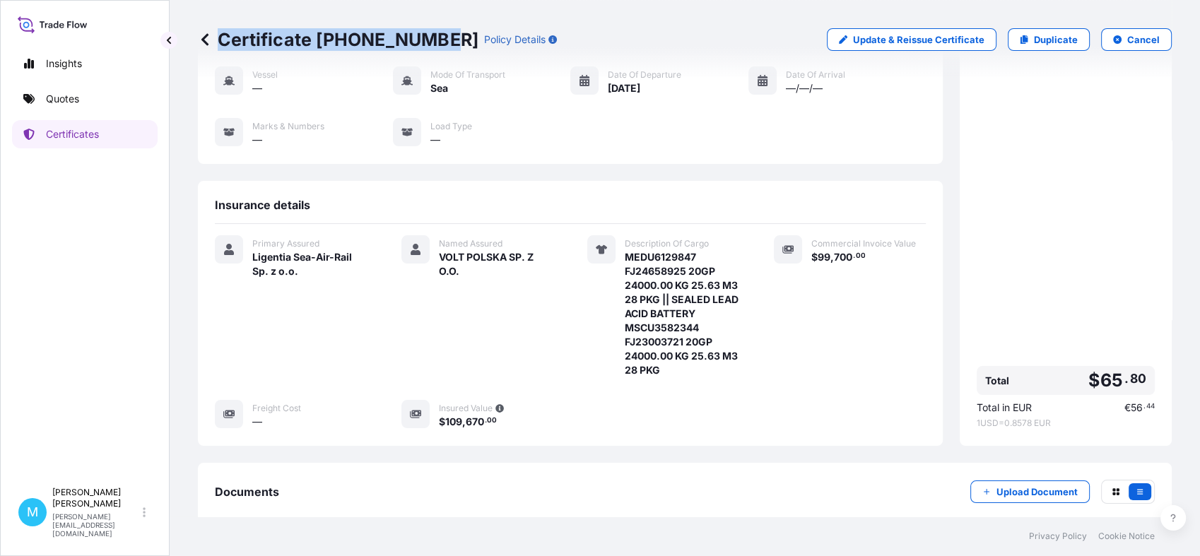
scroll to position [259, 0]
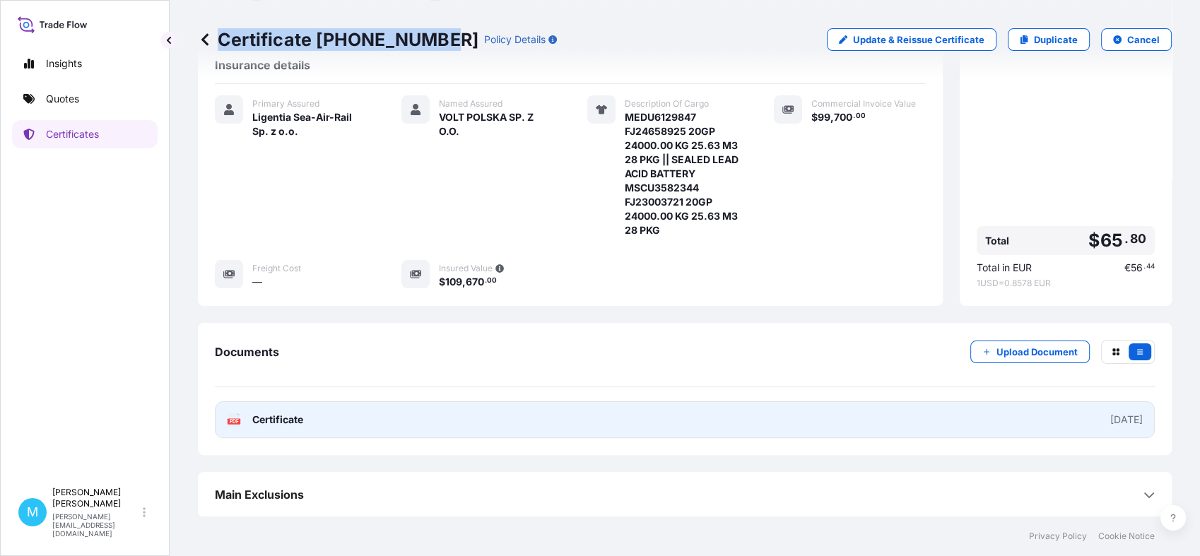
click at [566, 428] on link "PDF Certificate [DATE]" at bounding box center [685, 419] width 940 height 37
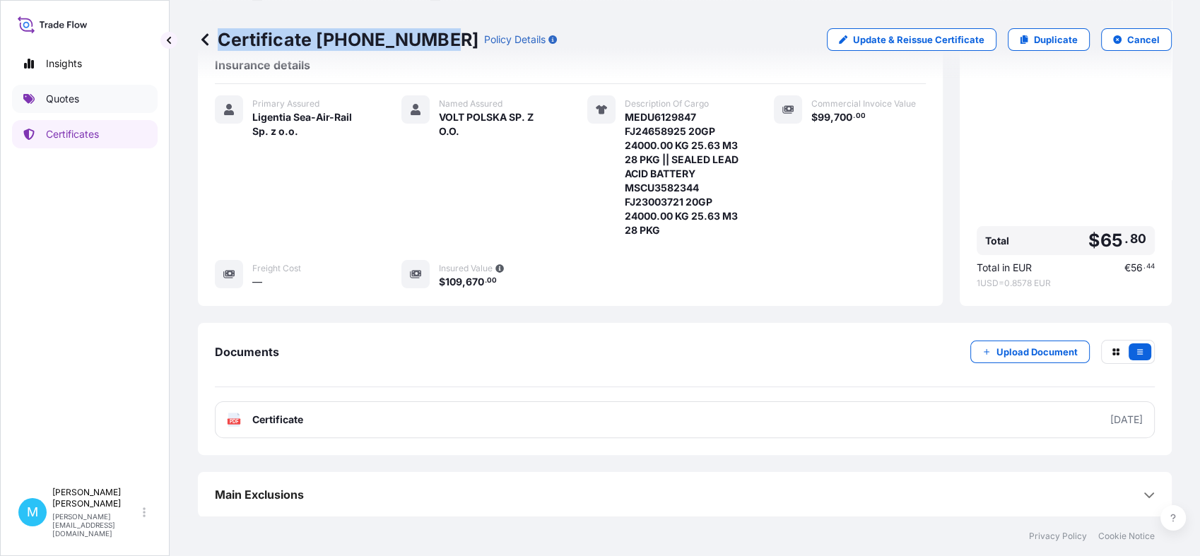
click at [69, 102] on p "Quotes" at bounding box center [62, 99] width 33 height 14
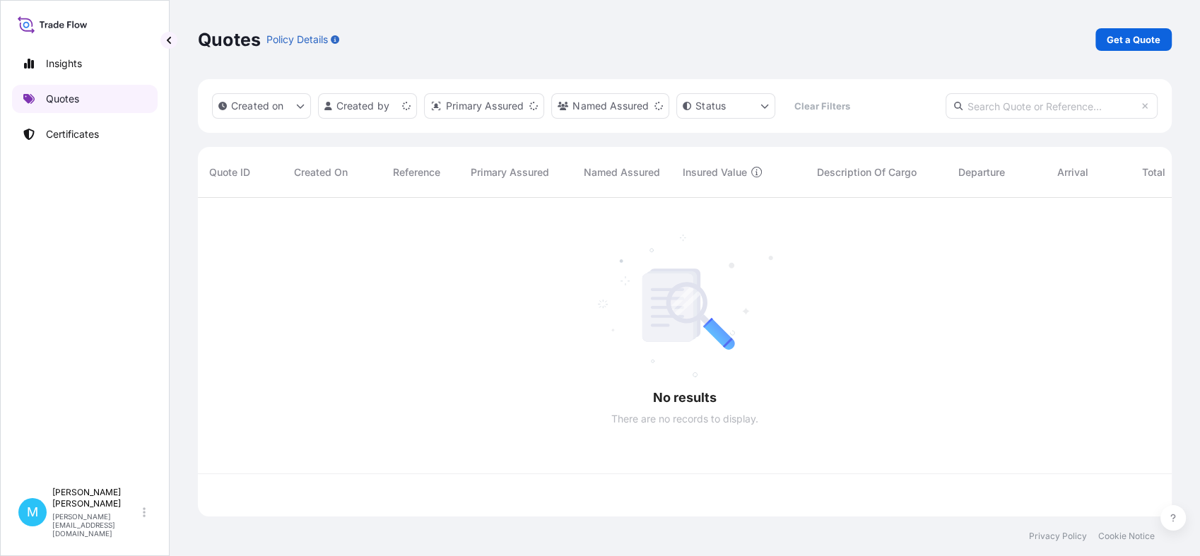
scroll to position [314, 961]
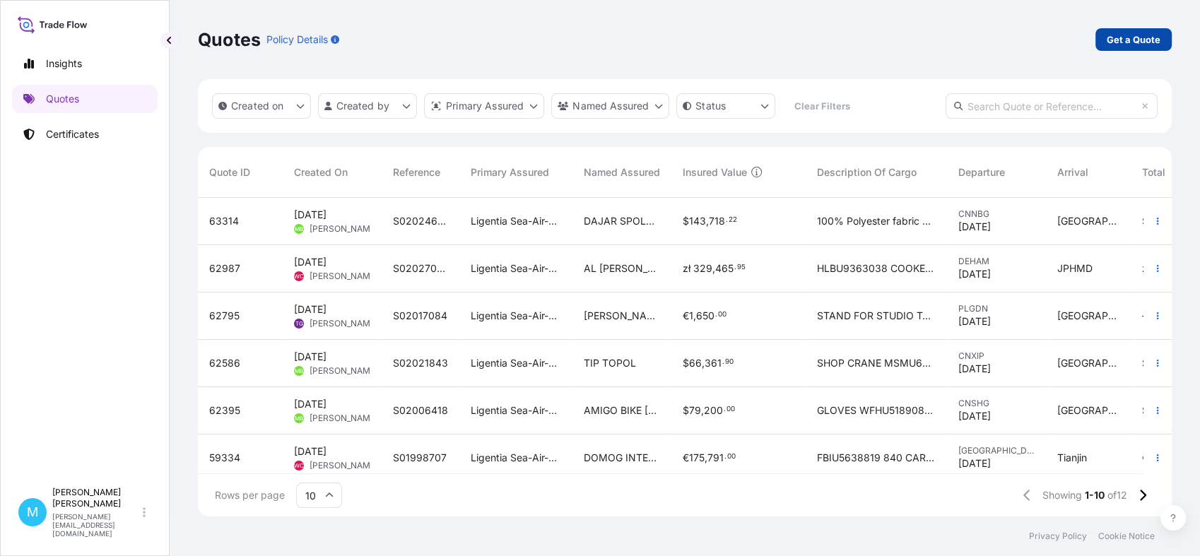
click at [1117, 44] on p "Get a Quote" at bounding box center [1134, 40] width 54 height 14
select select "Sea"
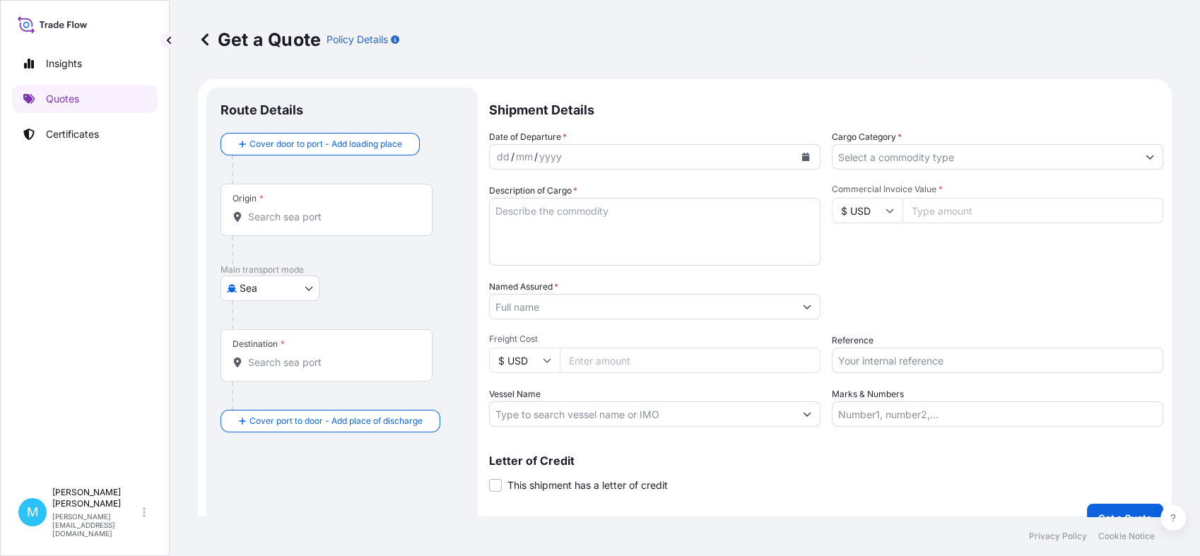
scroll to position [23, 0]
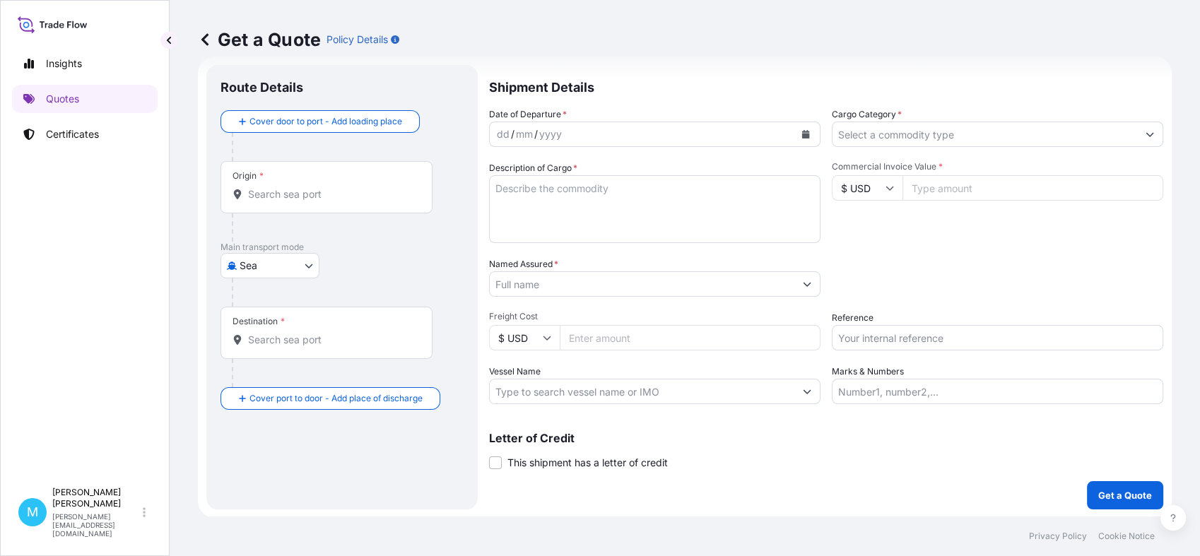
click at [296, 196] on input "Origin *" at bounding box center [331, 194] width 167 height 14
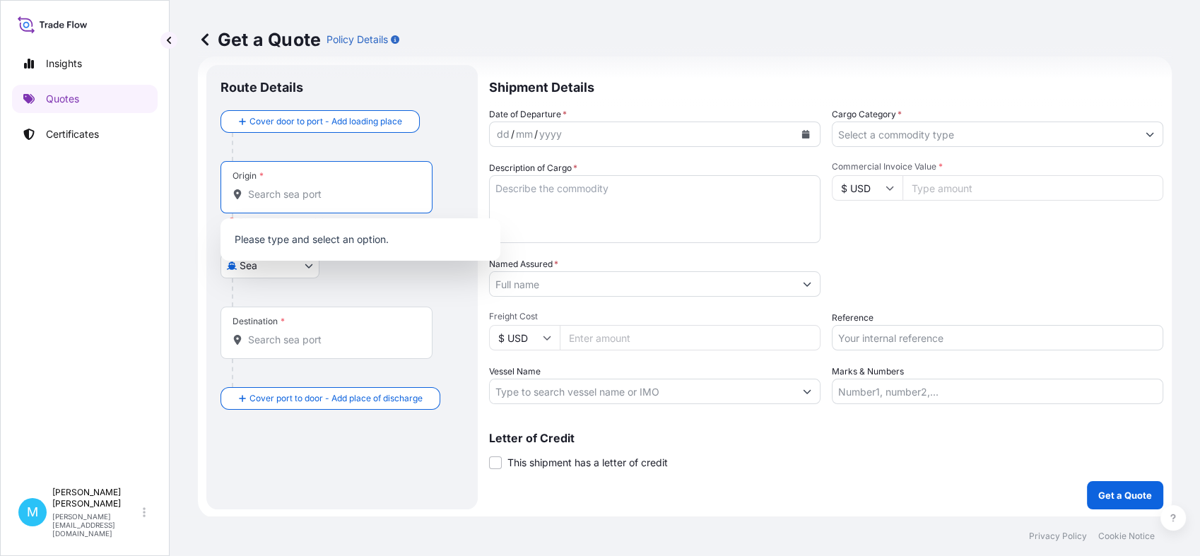
click at [250, 194] on input "Origin * Please select an origin" at bounding box center [331, 194] width 167 height 14
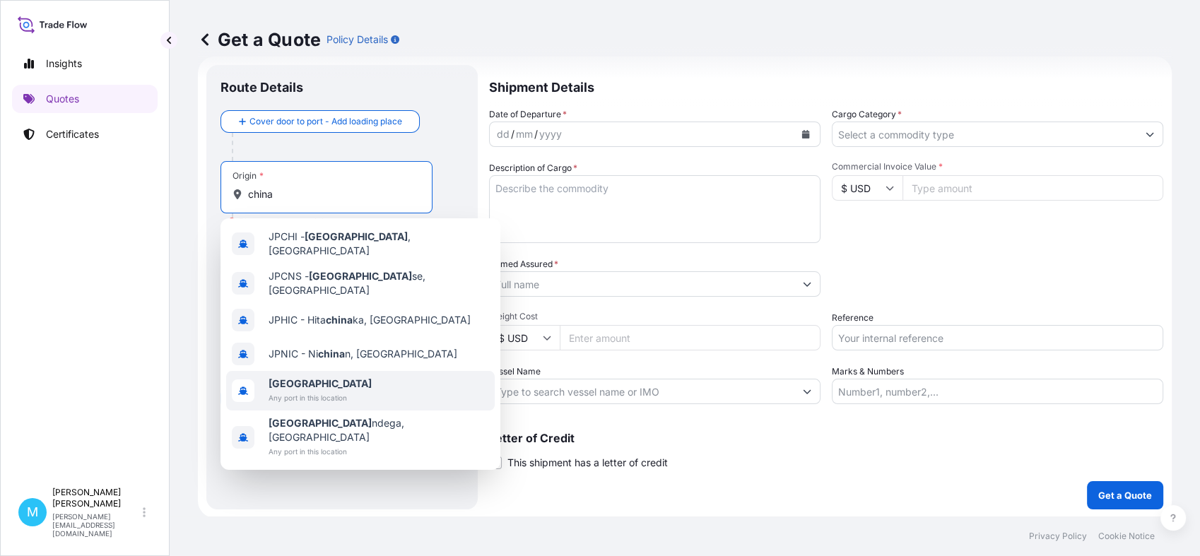
click at [317, 377] on span "[GEOGRAPHIC_DATA]" at bounding box center [320, 384] width 103 height 14
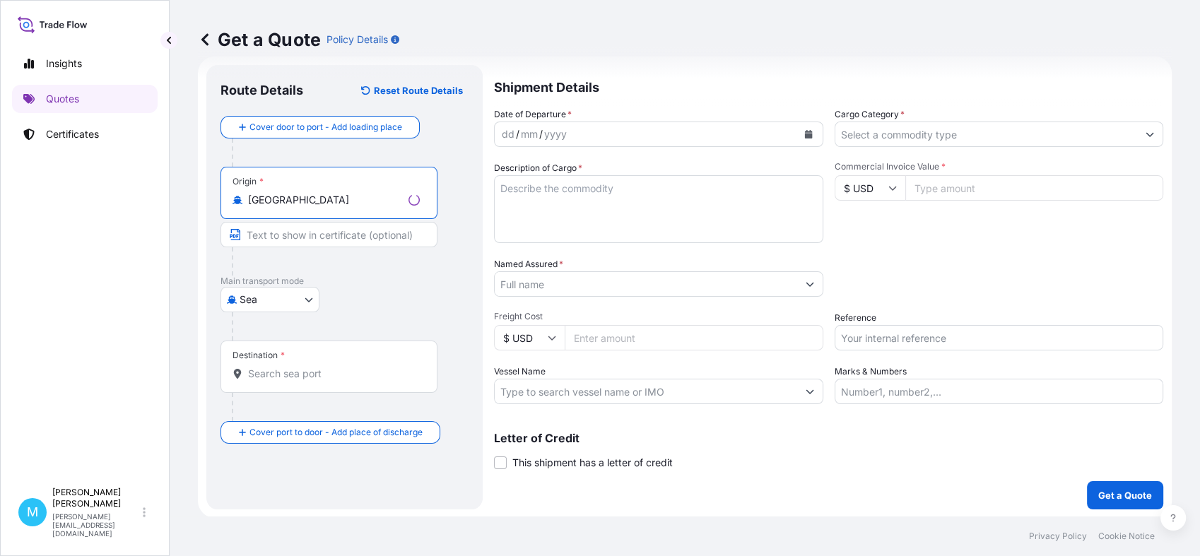
type input "[GEOGRAPHIC_DATA]"
click at [290, 381] on div "Destination *" at bounding box center [328, 367] width 217 height 52
click at [290, 381] on input "Destination *" at bounding box center [334, 374] width 172 height 14
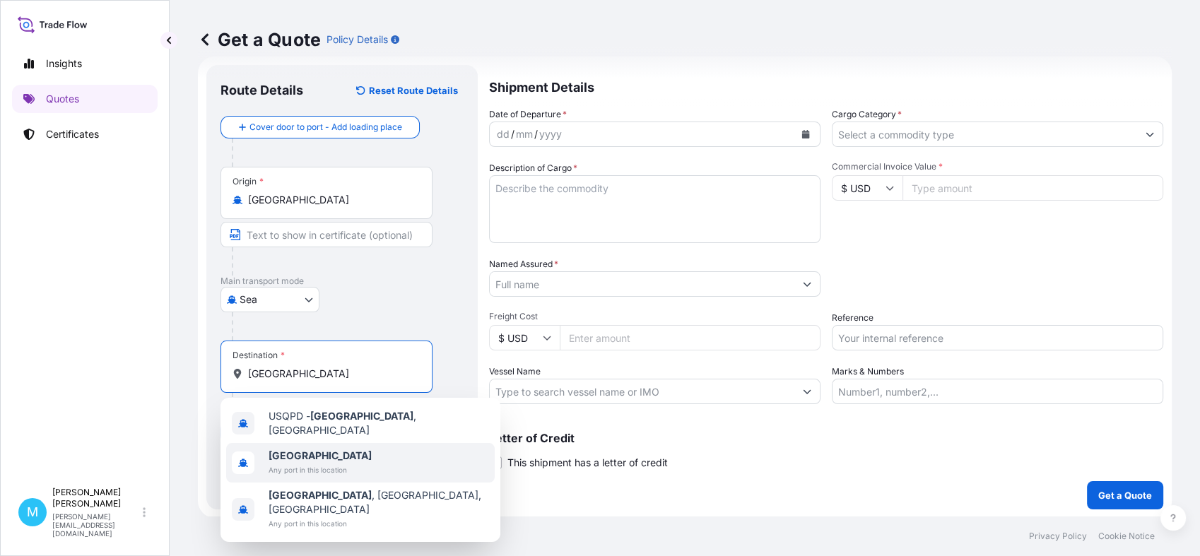
click at [295, 454] on b "[GEOGRAPHIC_DATA]" at bounding box center [320, 455] width 103 height 12
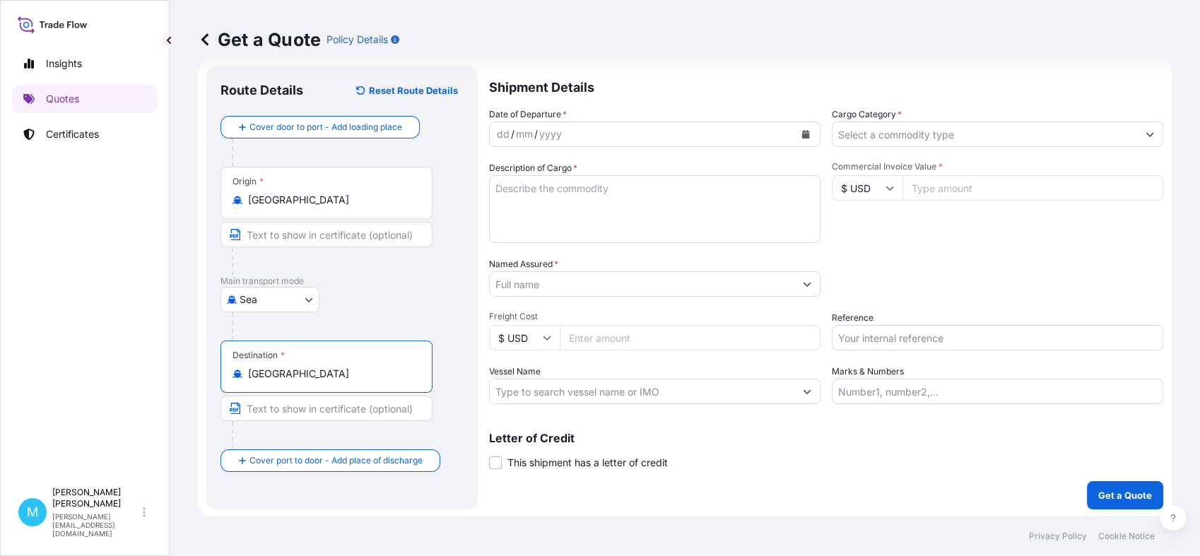
type input "[GEOGRAPHIC_DATA]"
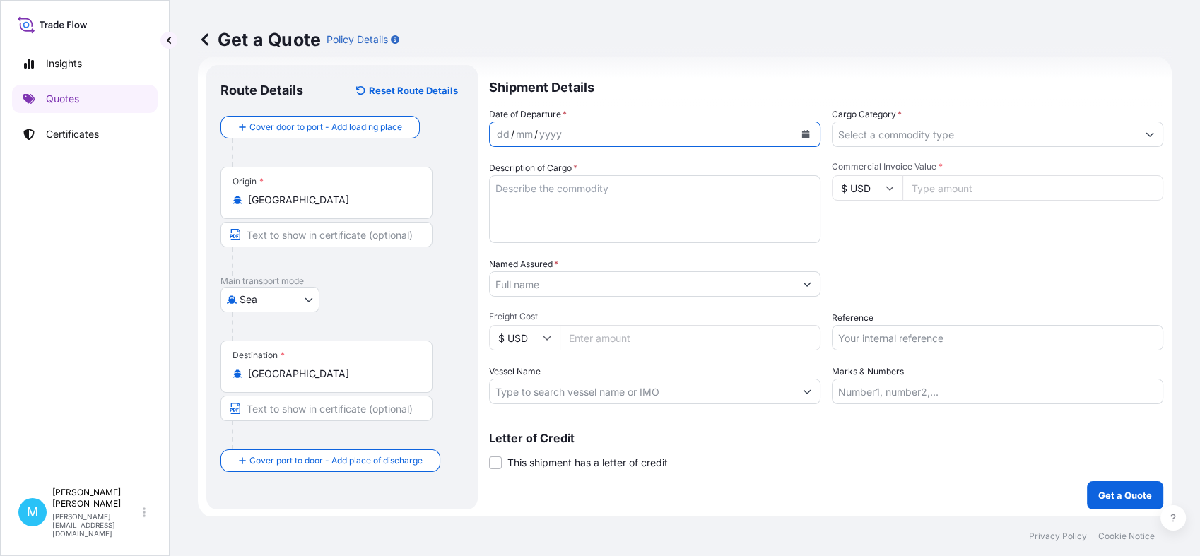
click at [800, 129] on button "Calendar" at bounding box center [805, 134] width 23 height 23
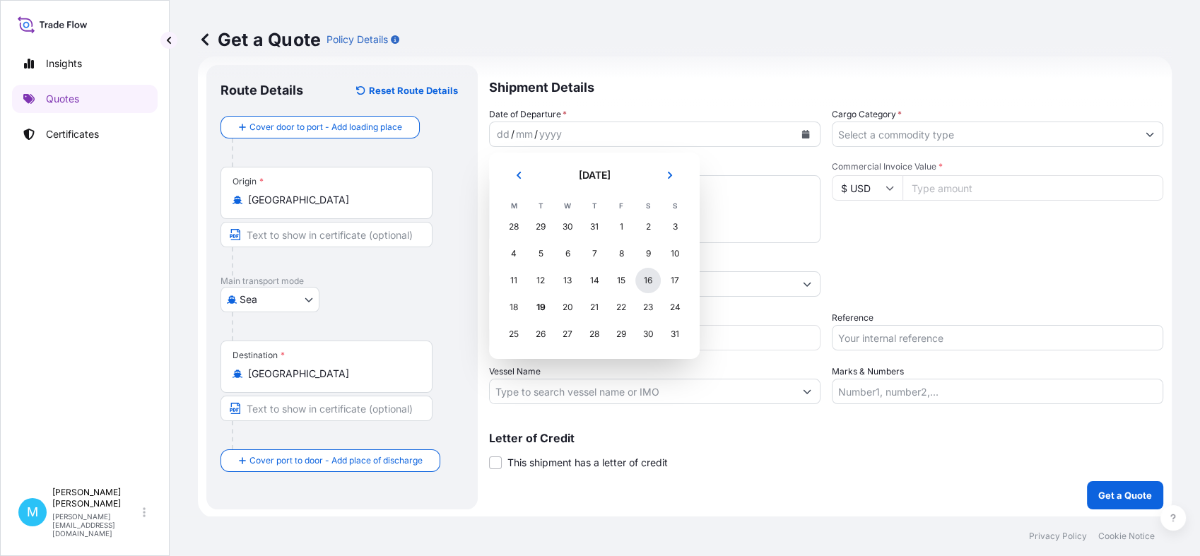
click at [642, 281] on div "16" at bounding box center [647, 280] width 25 height 25
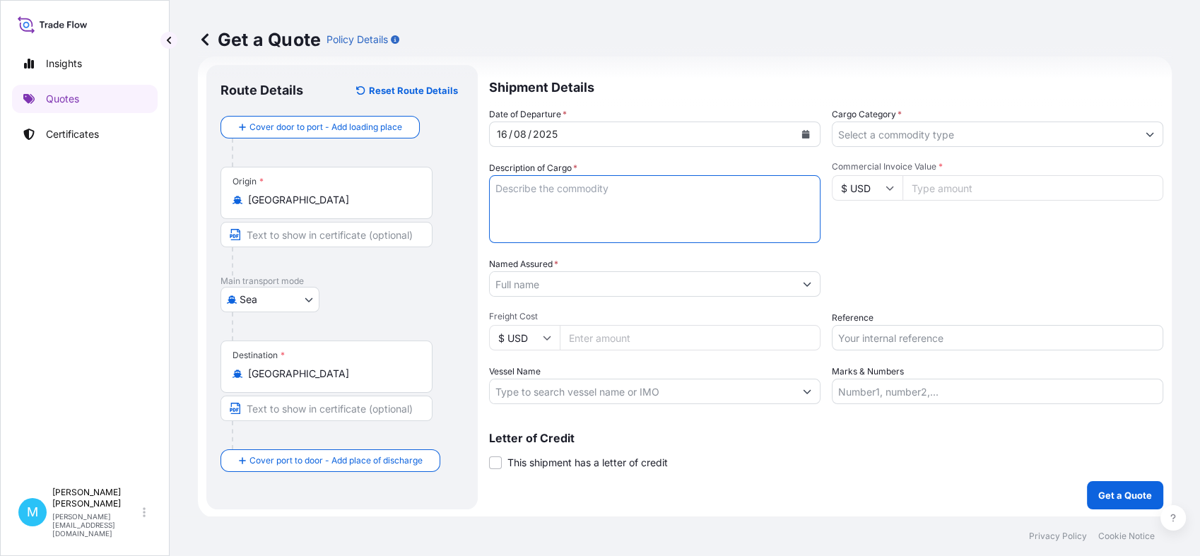
click at [560, 206] on textarea "Description of Cargo *" at bounding box center [654, 209] width 331 height 68
paste textarea "MEDU6702603 FJ24658917 20GP 24000.00 KG 25.63 M3 28 PKG"
paste textarea "SEALED LEAD ACID BATTERY"
type textarea "MEDU6702603 FJ24658917 20GP 24000.00 KG 25.63 M3 28 PKG || SEALED LEAD ACID BAT…"
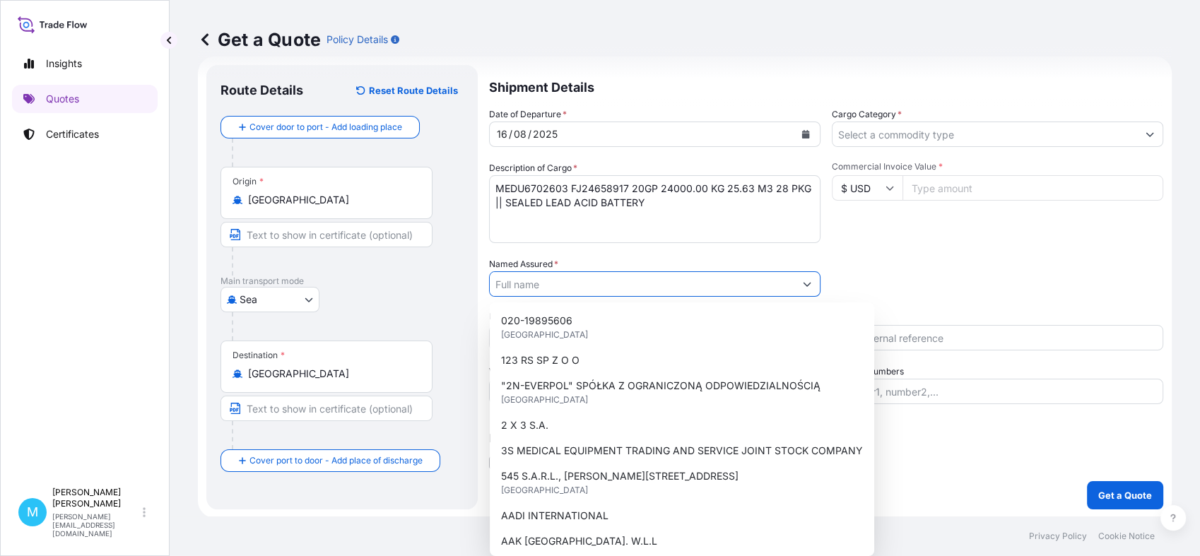
click at [550, 285] on input "Named Assured *" at bounding box center [642, 283] width 305 height 25
paste input "VOLT POLSKA SP. Z O.O."
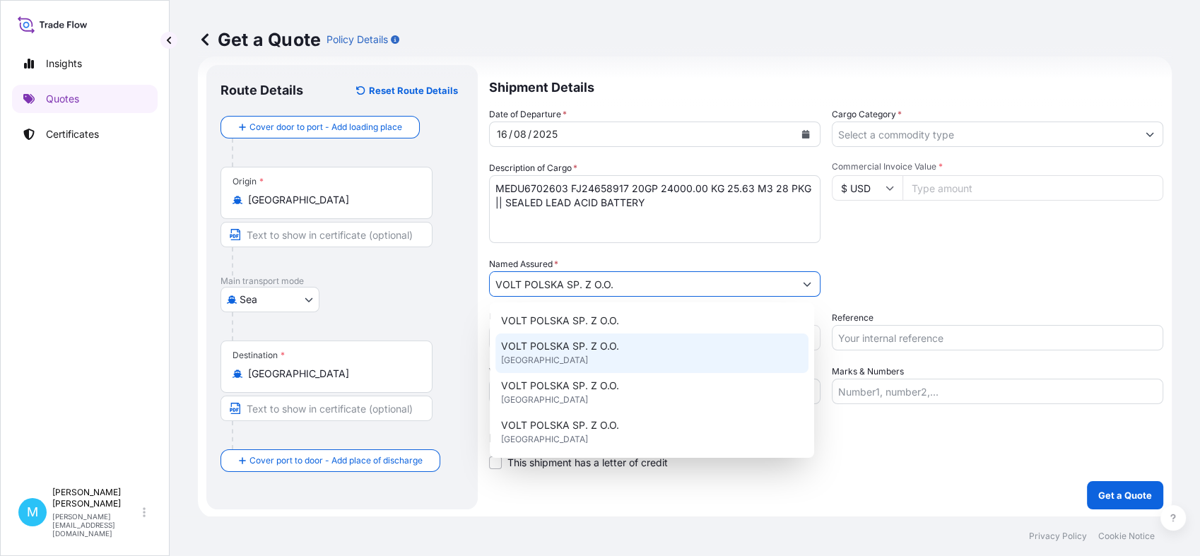
click at [574, 350] on span "VOLT POLSKA SP. Z O.O." at bounding box center [560, 346] width 118 height 14
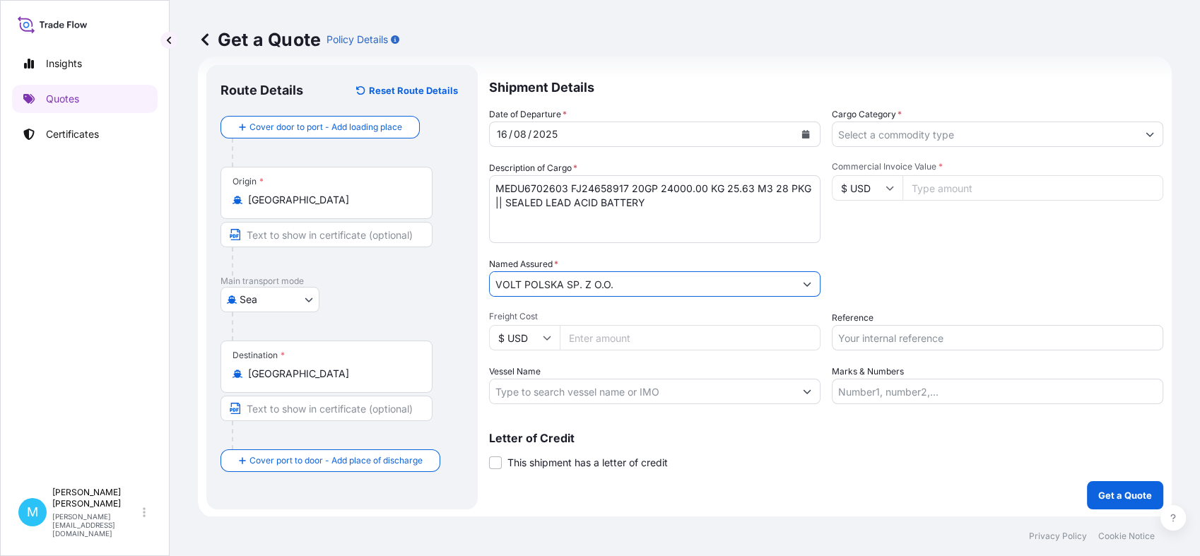
type input "VOLT POLSKA SP. Z O.O."
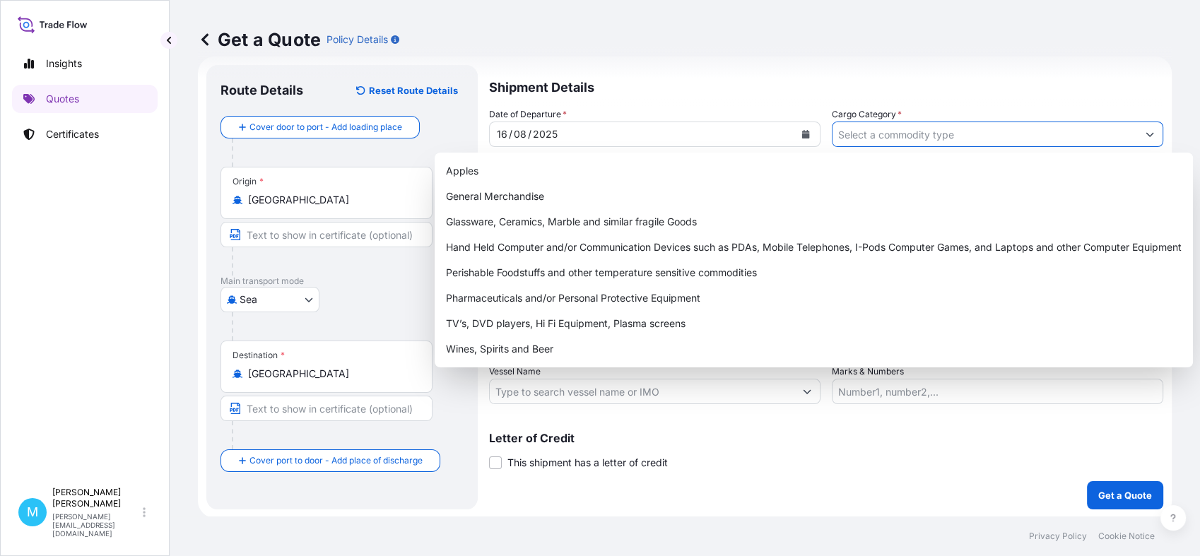
click at [936, 134] on input "Cargo Category *" at bounding box center [984, 134] width 305 height 25
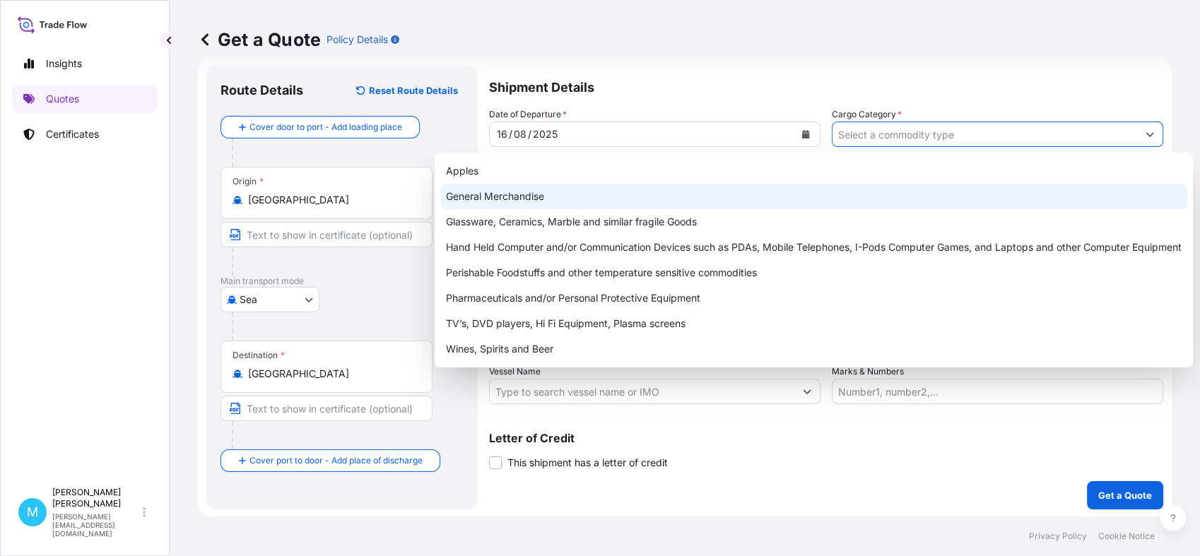
click at [543, 192] on div "General Merchandise" at bounding box center [813, 196] width 747 height 25
type input "General Merchandise"
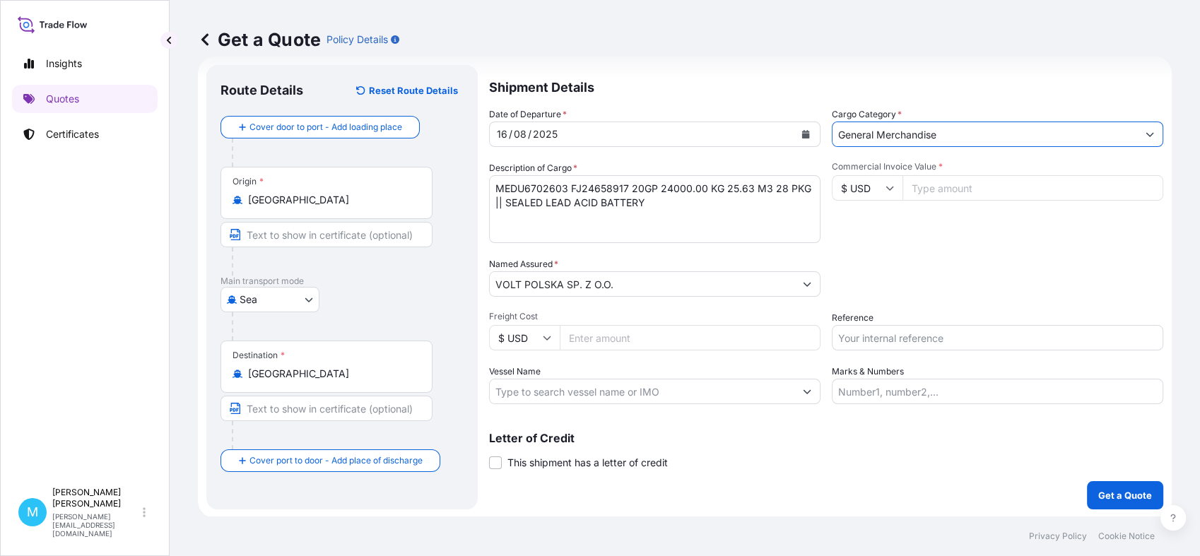
click at [946, 184] on input "Commercial Invoice Value *" at bounding box center [1032, 187] width 261 height 25
click at [924, 191] on input "Commercial Invoice Value *" at bounding box center [1032, 187] width 261 height 25
paste input "49800.00"
type input "49800.00"
click at [868, 340] on input "Reference" at bounding box center [997, 337] width 331 height 25
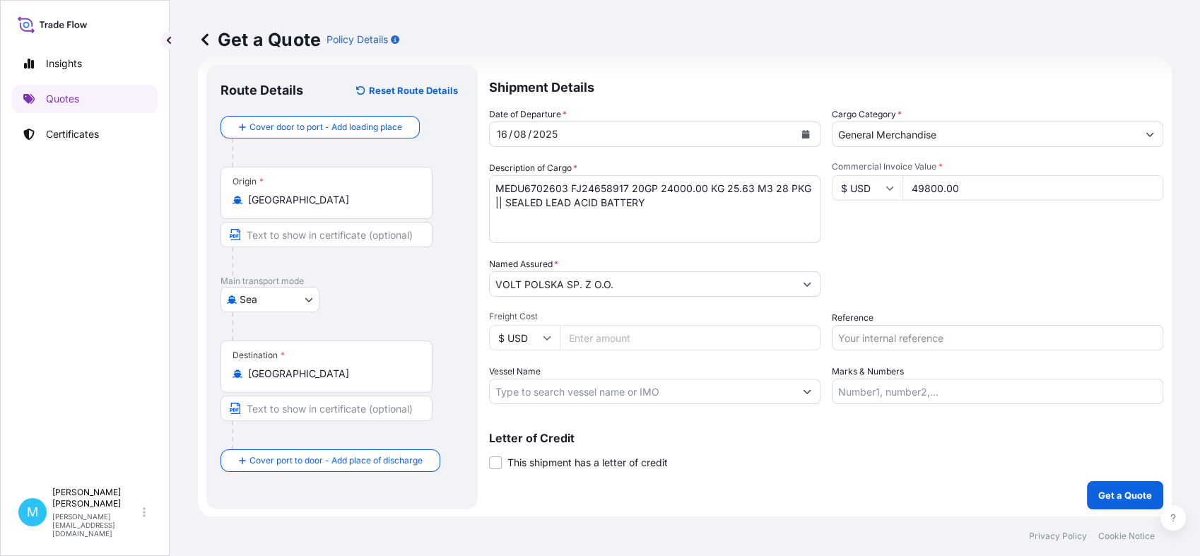
click at [864, 336] on input "Reference" at bounding box center [997, 337] width 331 height 25
paste input "S02009316"
type input "S02009316"
click at [1107, 492] on p "Get a Quote" at bounding box center [1125, 495] width 54 height 14
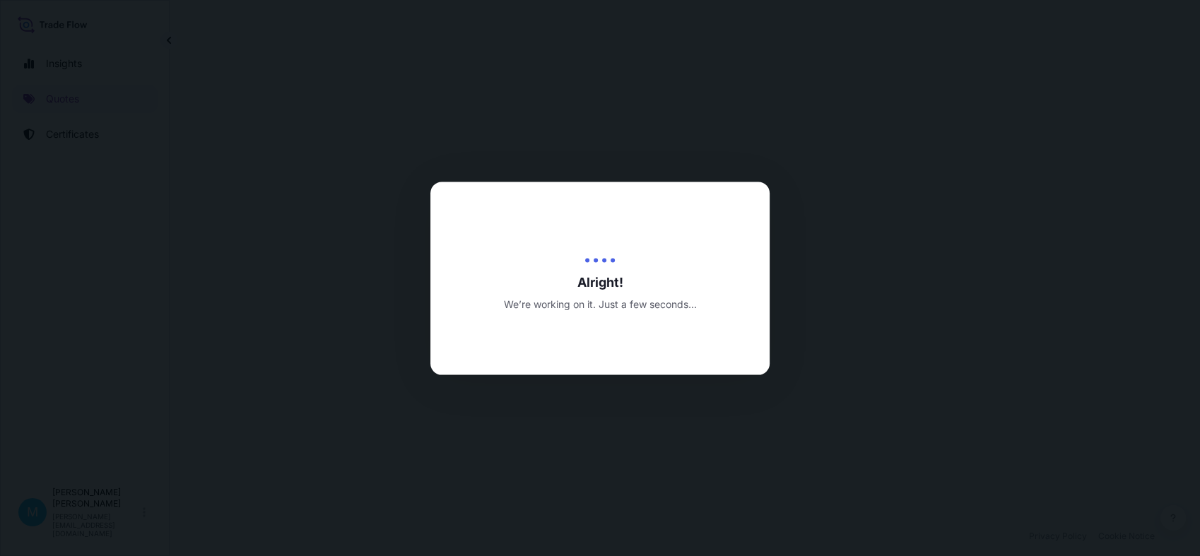
select select "Sea"
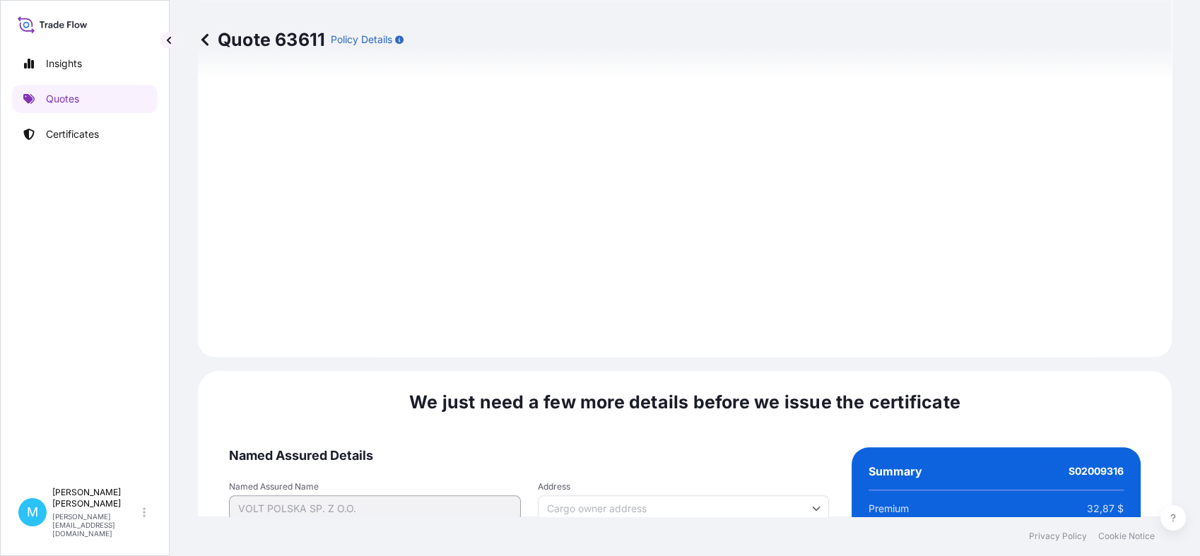
scroll to position [1600, 0]
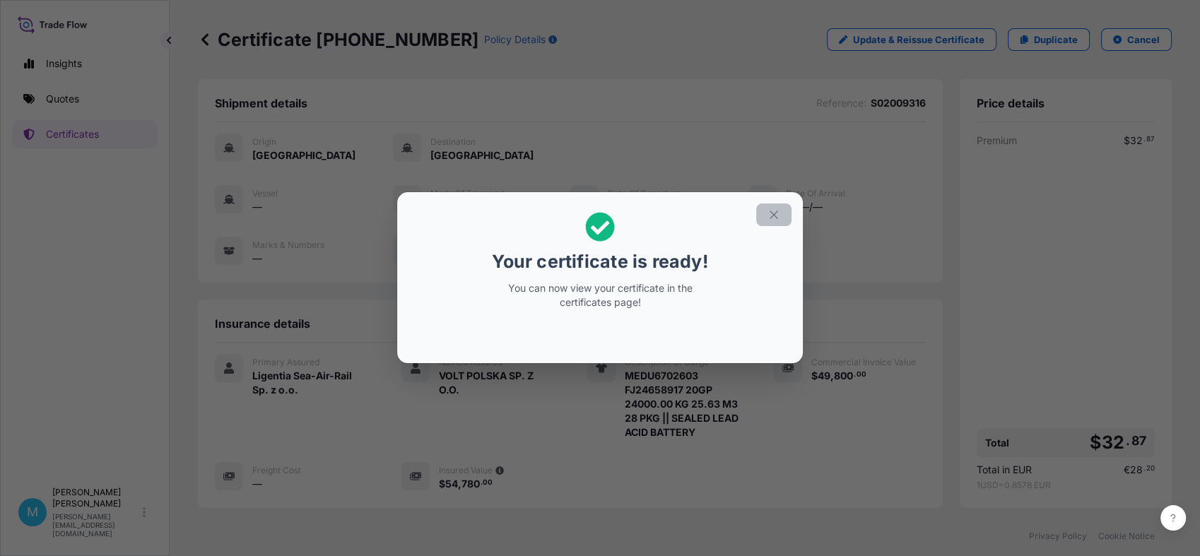
click at [773, 213] on icon "button" at bounding box center [773, 214] width 13 height 13
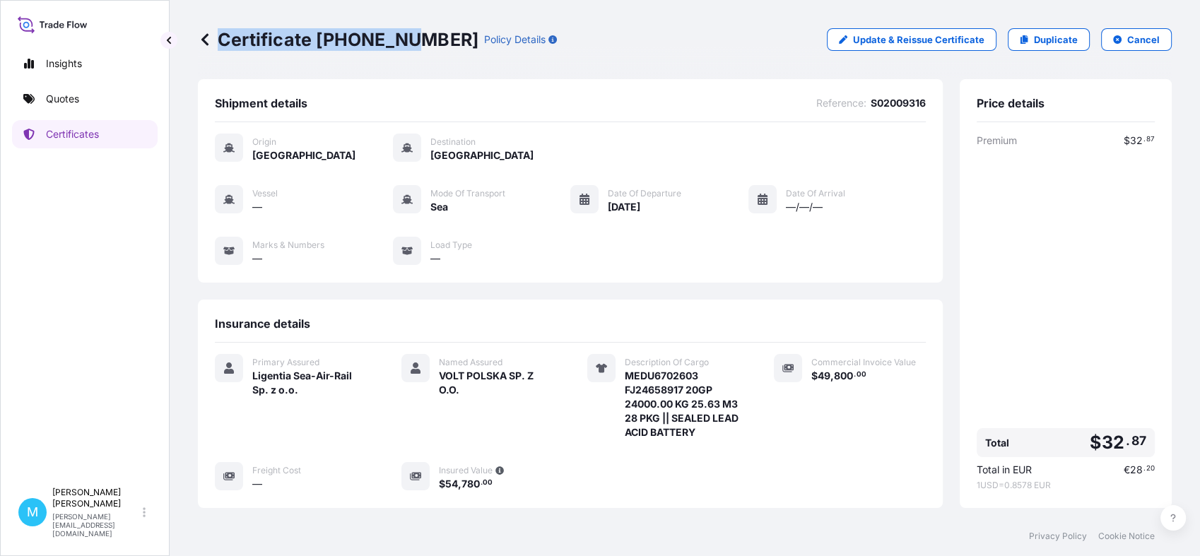
drag, startPoint x: 440, startPoint y: 37, endPoint x: 411, endPoint y: 39, distance: 29.8
click at [411, 39] on div "Certificate [PHONE_NUMBER] Policy Details" at bounding box center [377, 39] width 359 height 23
click at [427, 41] on p "Certificate [PHONE_NUMBER]" at bounding box center [338, 39] width 281 height 23
drag, startPoint x: 437, startPoint y: 37, endPoint x: 223, endPoint y: 34, distance: 214.8
click at [223, 34] on p "Certificate [PHONE_NUMBER]" at bounding box center [338, 39] width 281 height 23
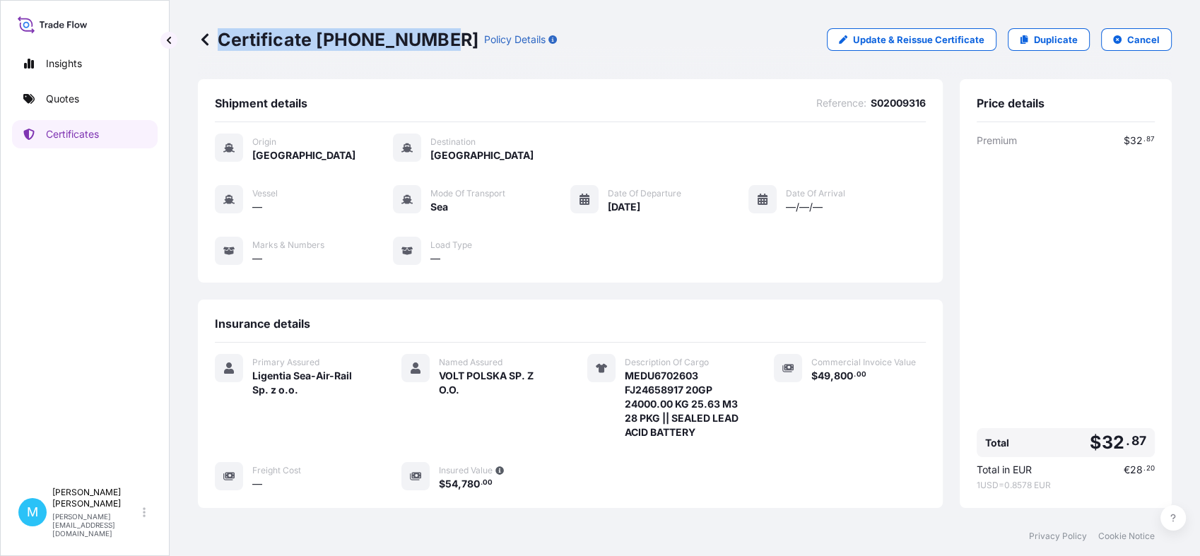
copy p "Certificate [PHONE_NUMBER]"
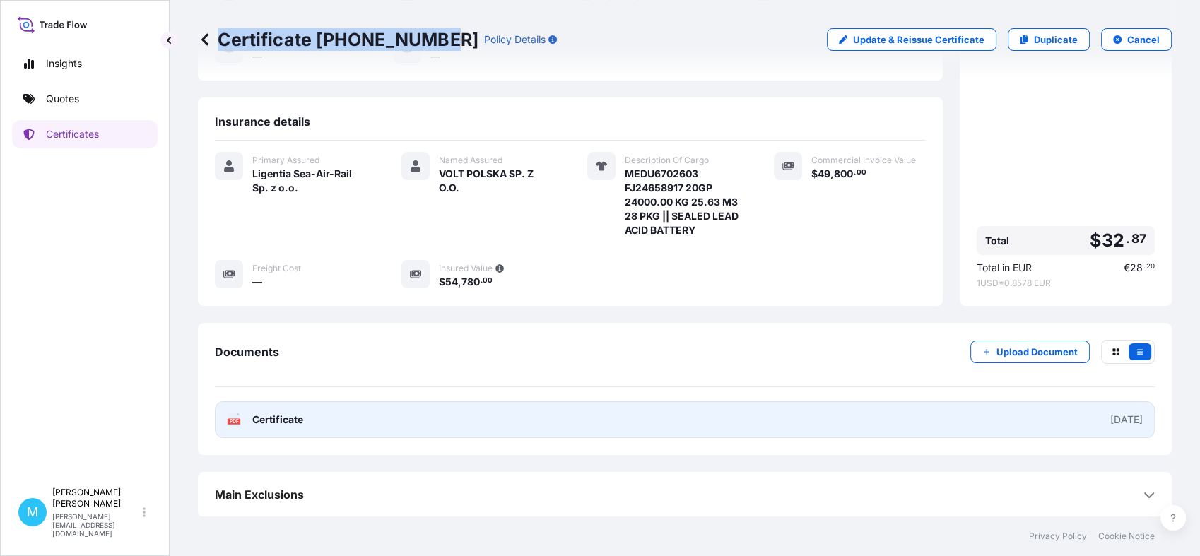
click at [597, 415] on link "PDF Certificate [DATE]" at bounding box center [685, 419] width 940 height 37
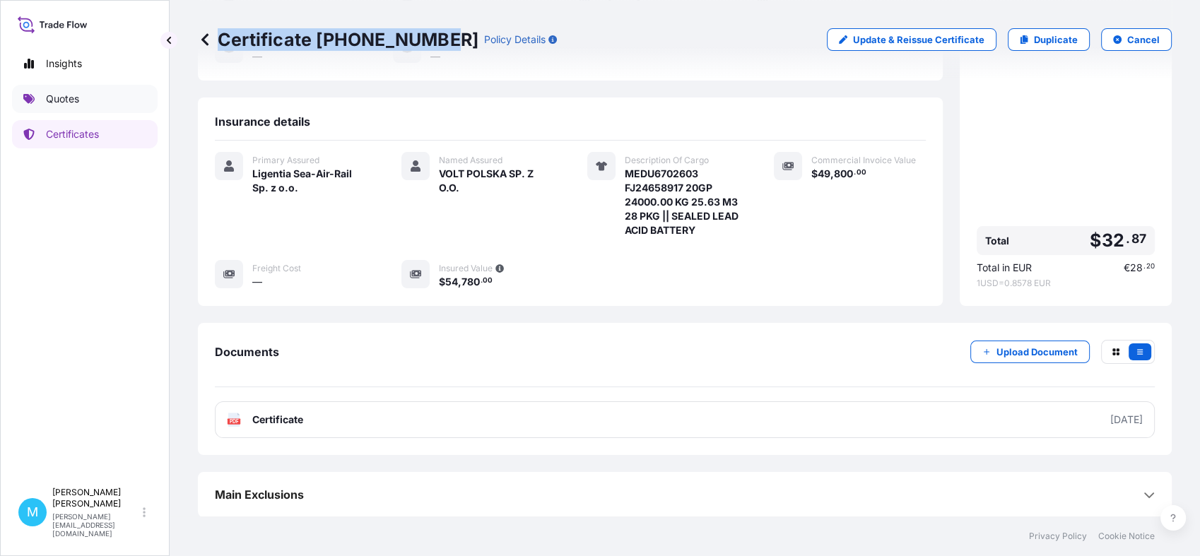
click at [83, 101] on link "Quotes" at bounding box center [85, 99] width 146 height 28
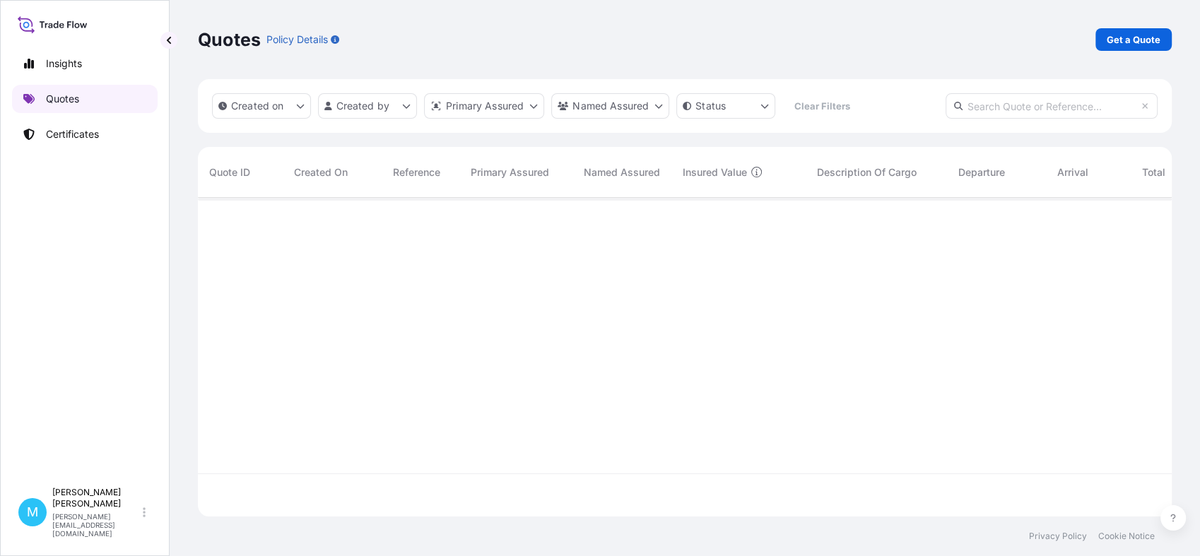
scroll to position [314, 961]
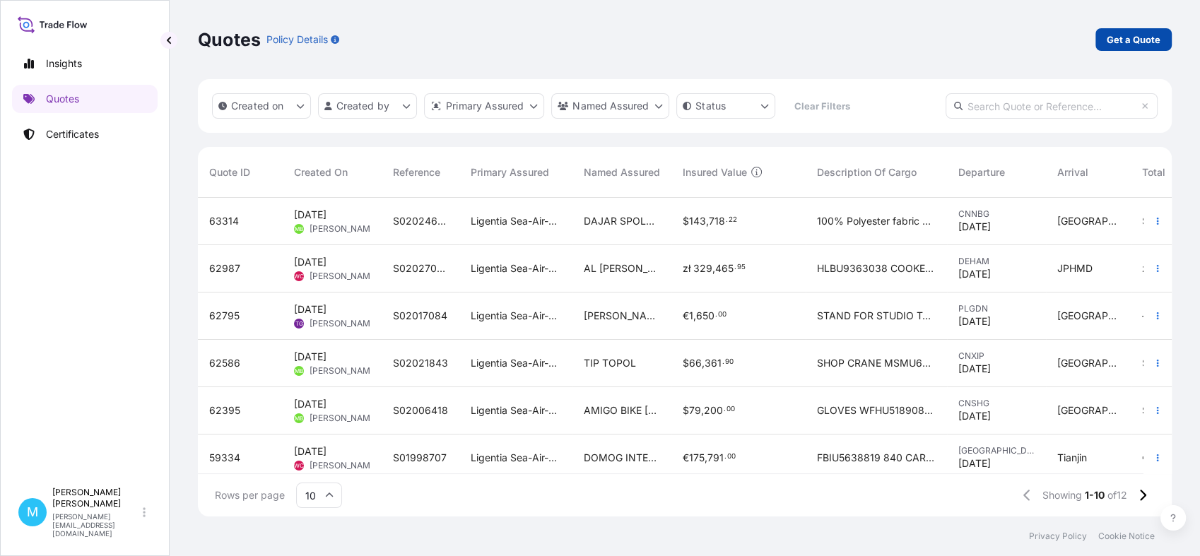
click at [1138, 33] on p "Get a Quote" at bounding box center [1134, 40] width 54 height 14
select select "Sea"
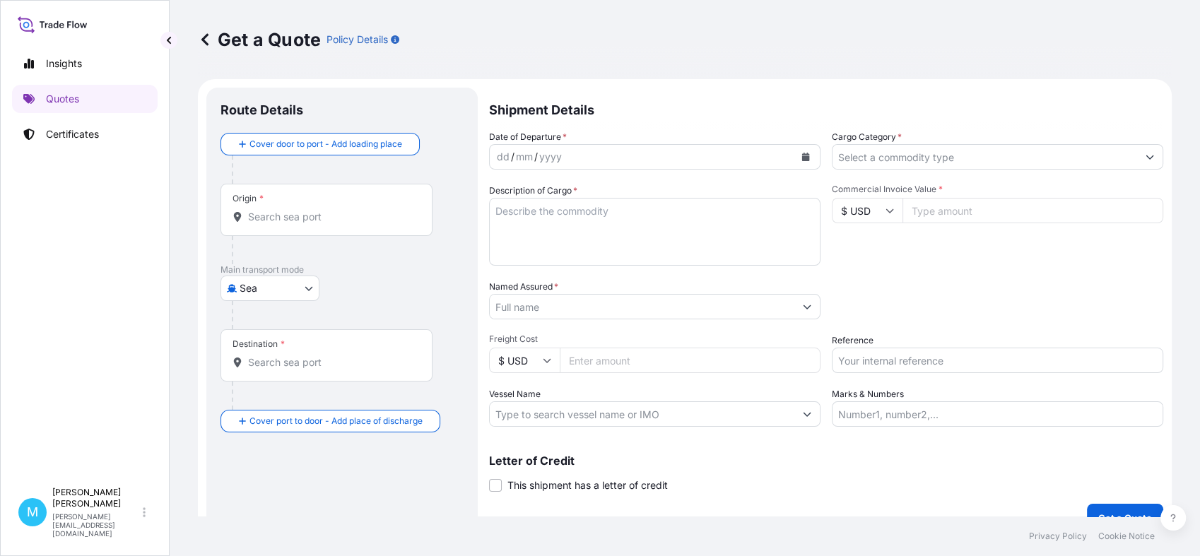
scroll to position [23, 0]
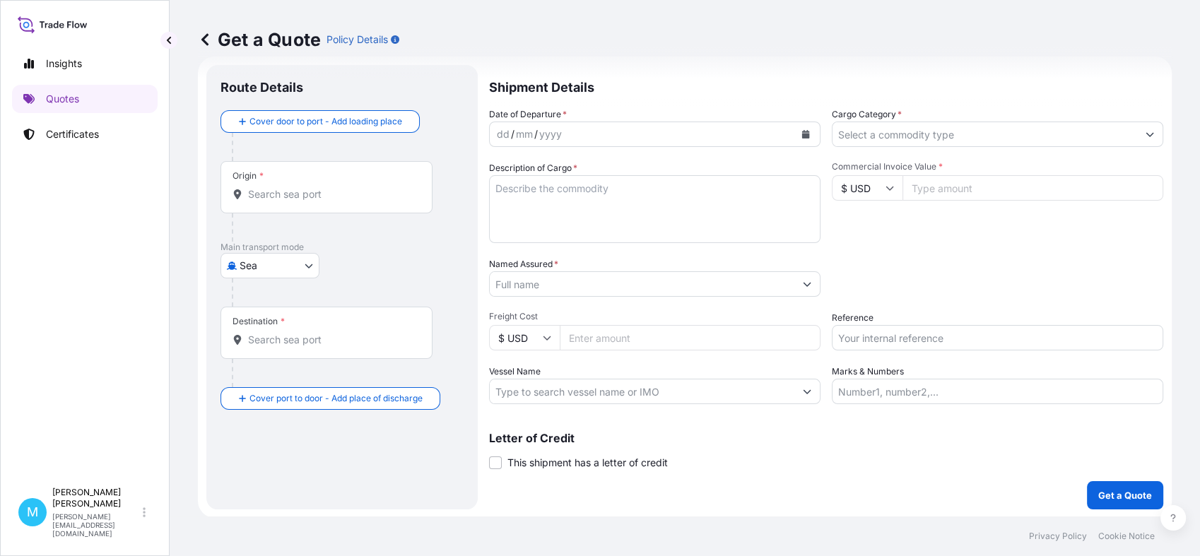
click at [302, 194] on input "Origin *" at bounding box center [331, 194] width 167 height 14
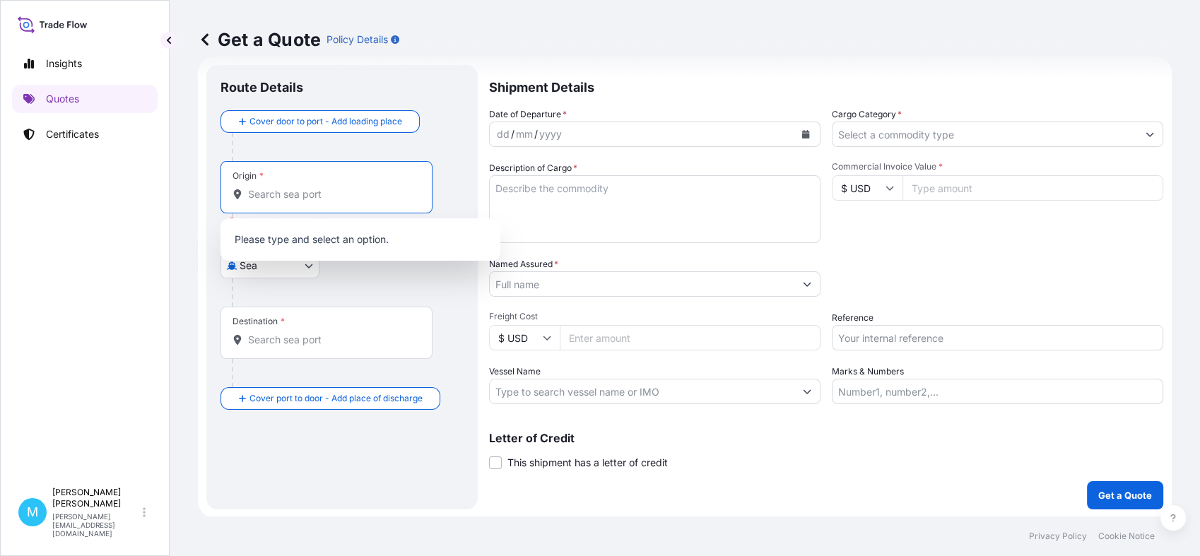
click at [266, 196] on input "Origin * Please select an origin" at bounding box center [331, 194] width 167 height 14
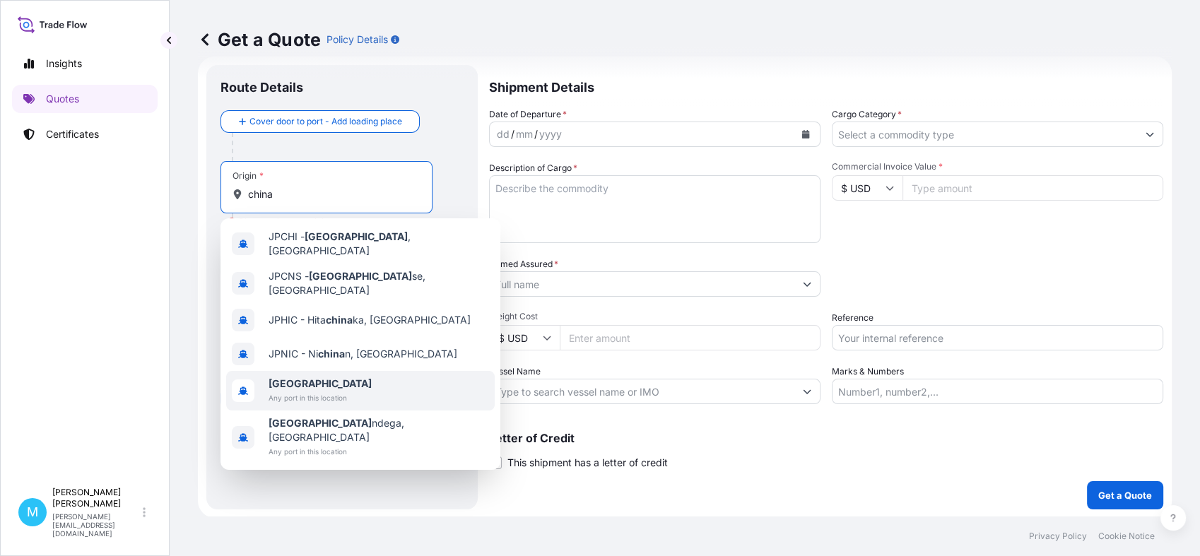
click at [307, 377] on span "[GEOGRAPHIC_DATA]" at bounding box center [320, 384] width 103 height 14
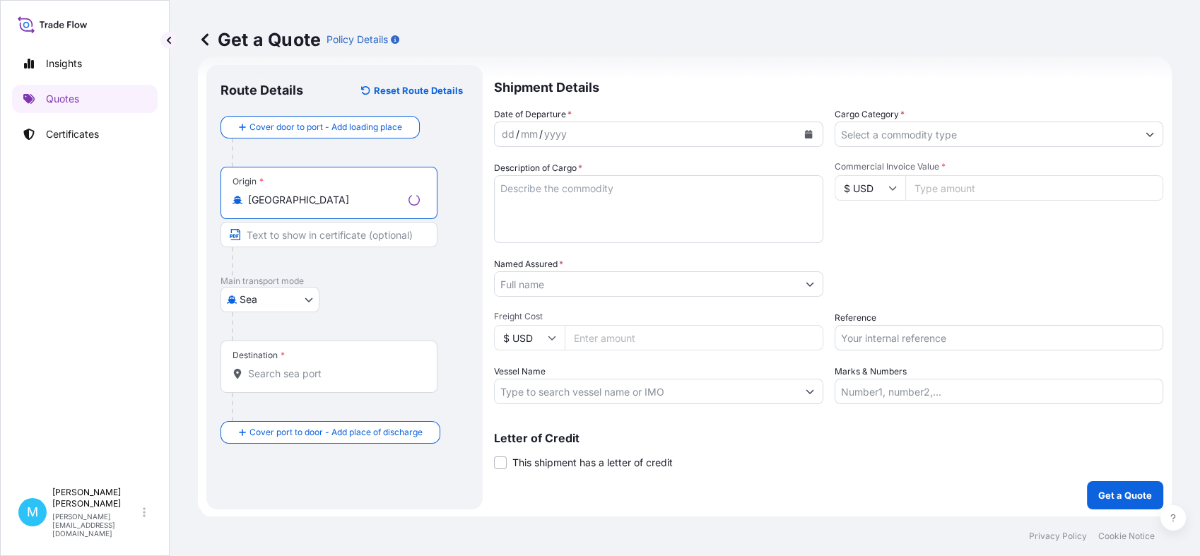
type input "[GEOGRAPHIC_DATA]"
click at [283, 374] on input "Destination *" at bounding box center [334, 374] width 172 height 14
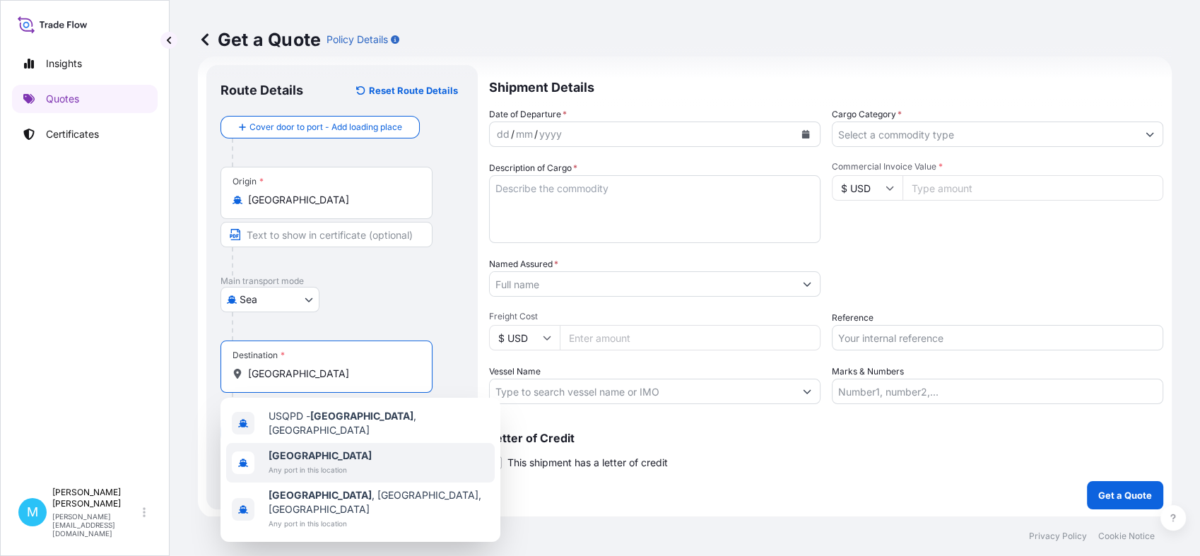
click at [300, 453] on b "[GEOGRAPHIC_DATA]" at bounding box center [320, 455] width 103 height 12
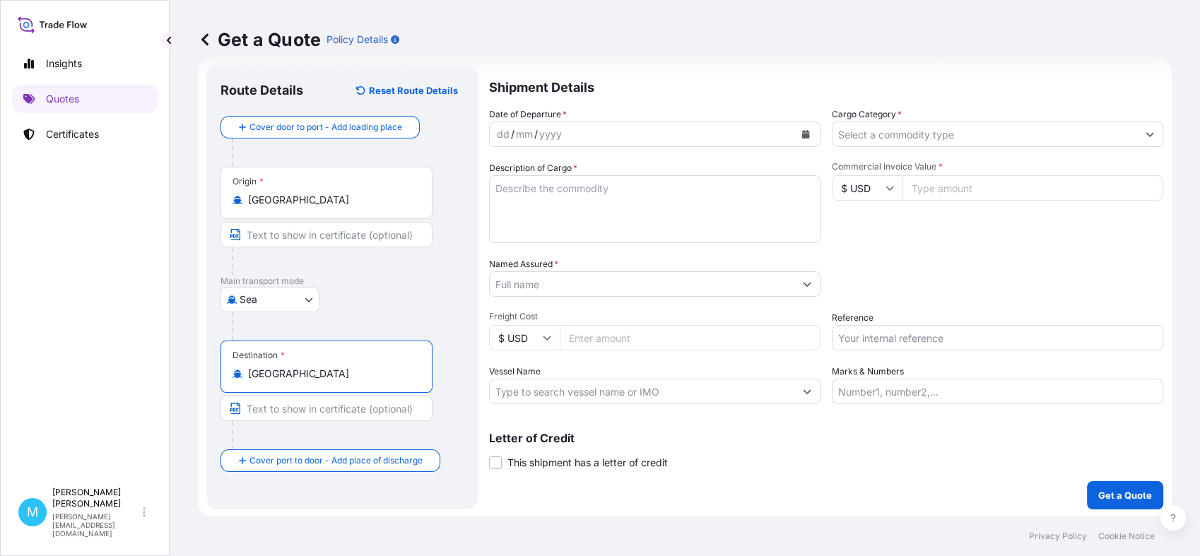
type input "[GEOGRAPHIC_DATA]"
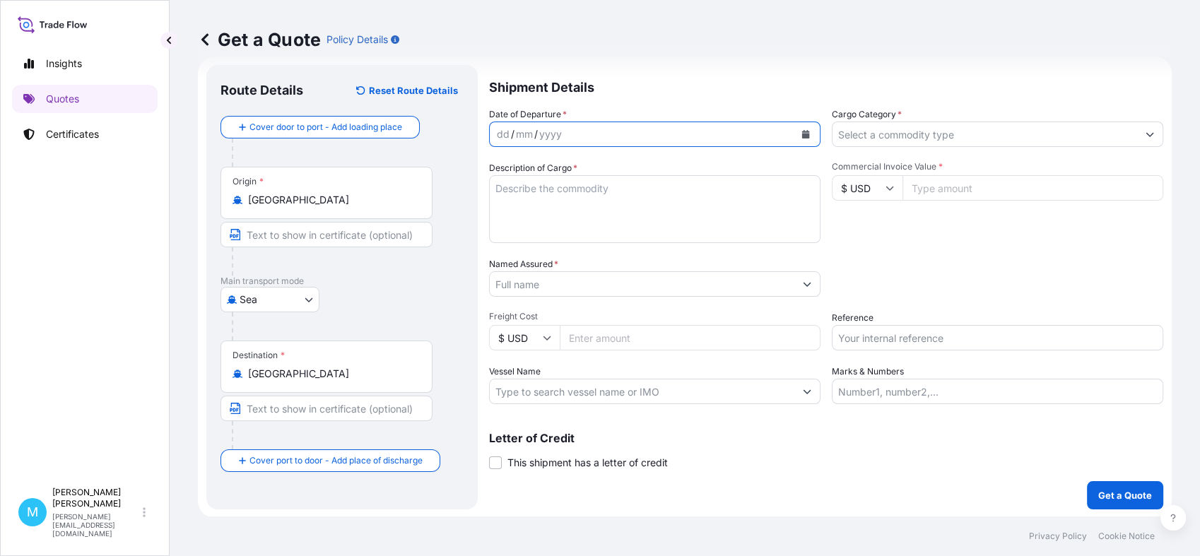
click at [803, 138] on button "Calendar" at bounding box center [805, 134] width 23 height 23
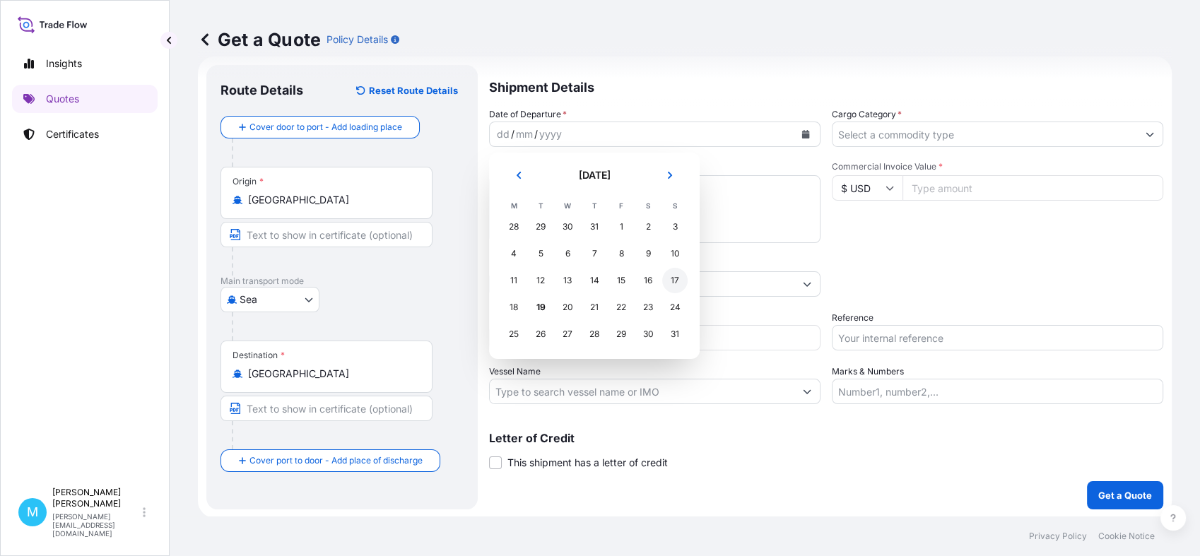
click at [667, 278] on div "17" at bounding box center [674, 280] width 25 height 25
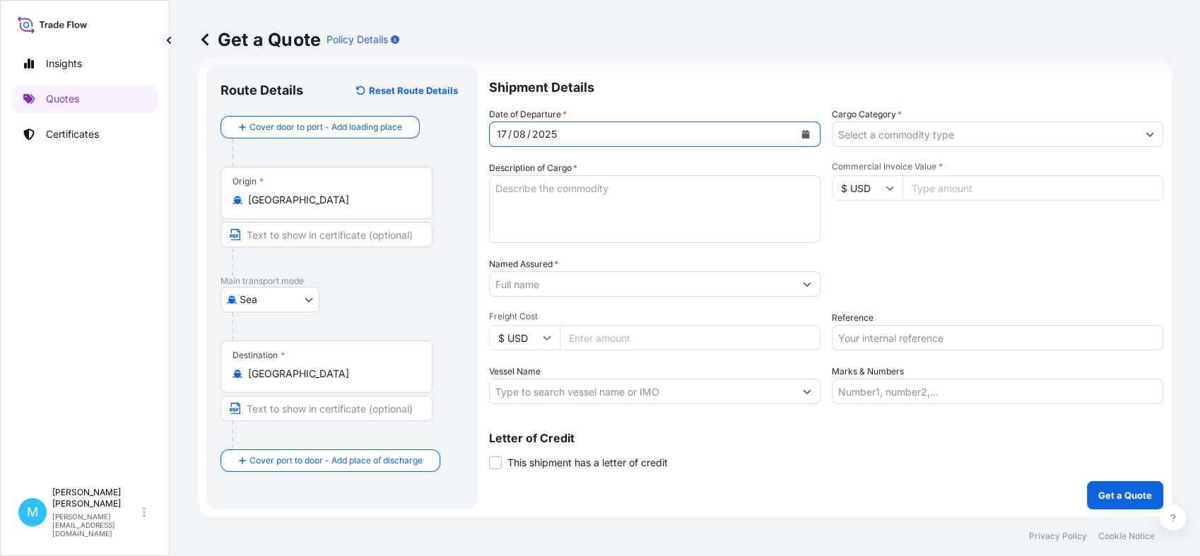
click at [541, 201] on textarea "Description of Cargo *" at bounding box center [654, 209] width 331 height 68
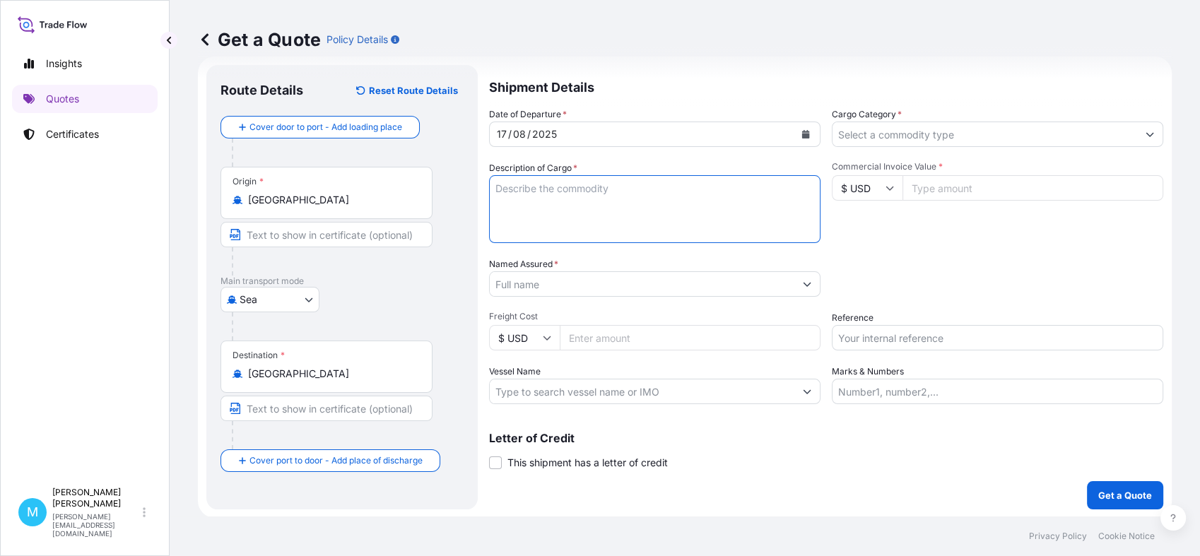
paste textarea "OOCU9430317 OOLKRF1910 40HC 23624.35 KG 66.96 M3 1139 CTN"
paste textarea "UNINTERRUPTIBLE POWER"
paste textarea "SUPPLY"
type textarea "OOCU9430317 OOLKRF1910 40HC 23624.35 KG 66.96 M3 1139 CTN || UNINTERRUPTIBLE PO…"
click at [543, 286] on input "Named Assured *" at bounding box center [642, 283] width 305 height 25
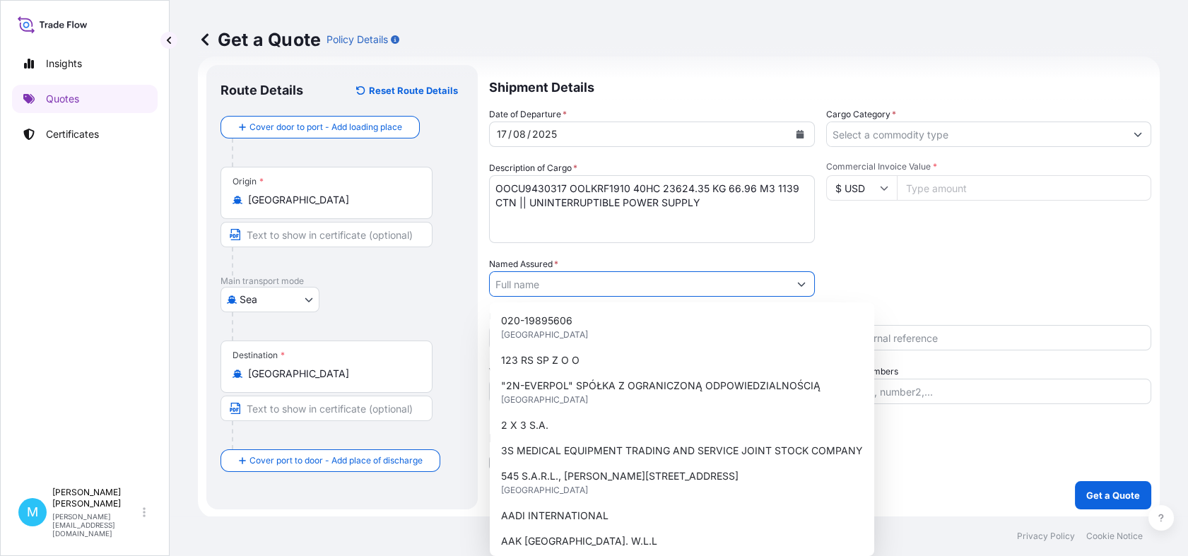
paste input "VOLT POLSKA SP. Z O.O."
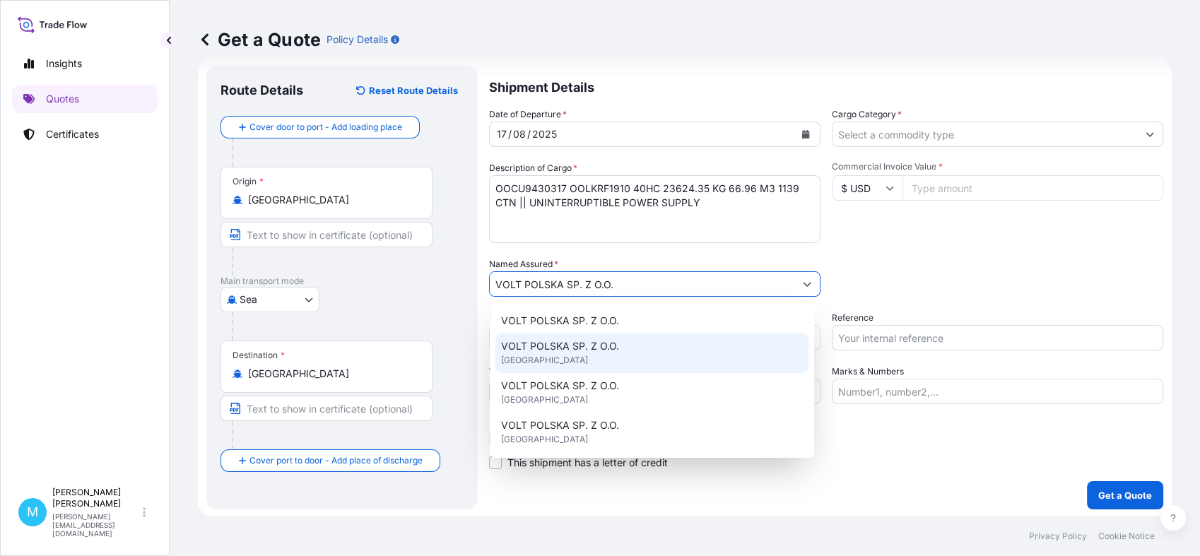
click at [592, 358] on div "VOLT POLSKA SP. Z O.O. [GEOGRAPHIC_DATA]" at bounding box center [651, 354] width 313 height 40
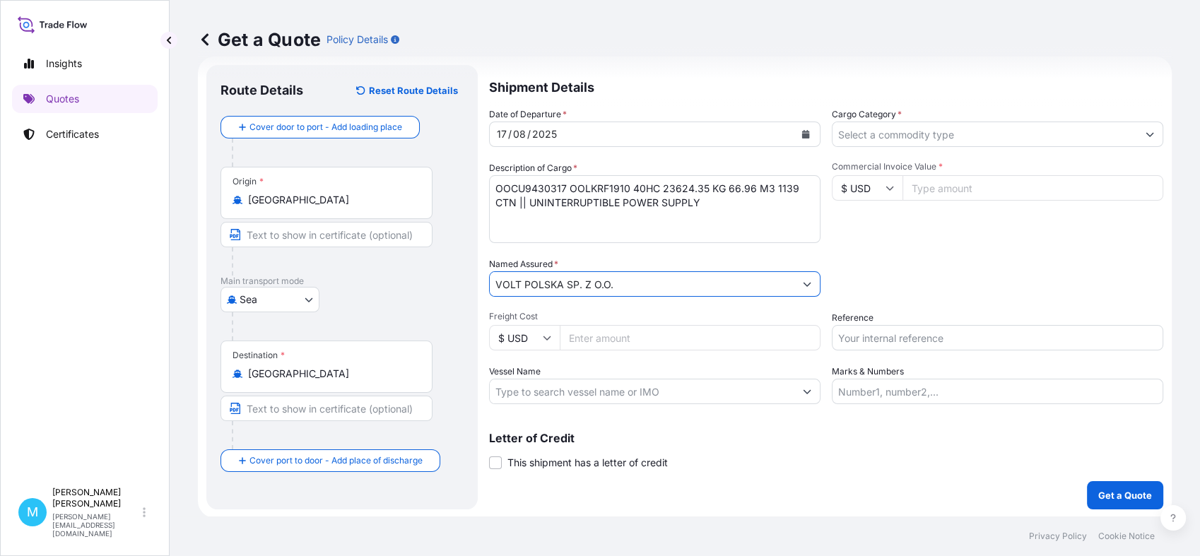
type input "VOLT POLSKA SP. Z O.O."
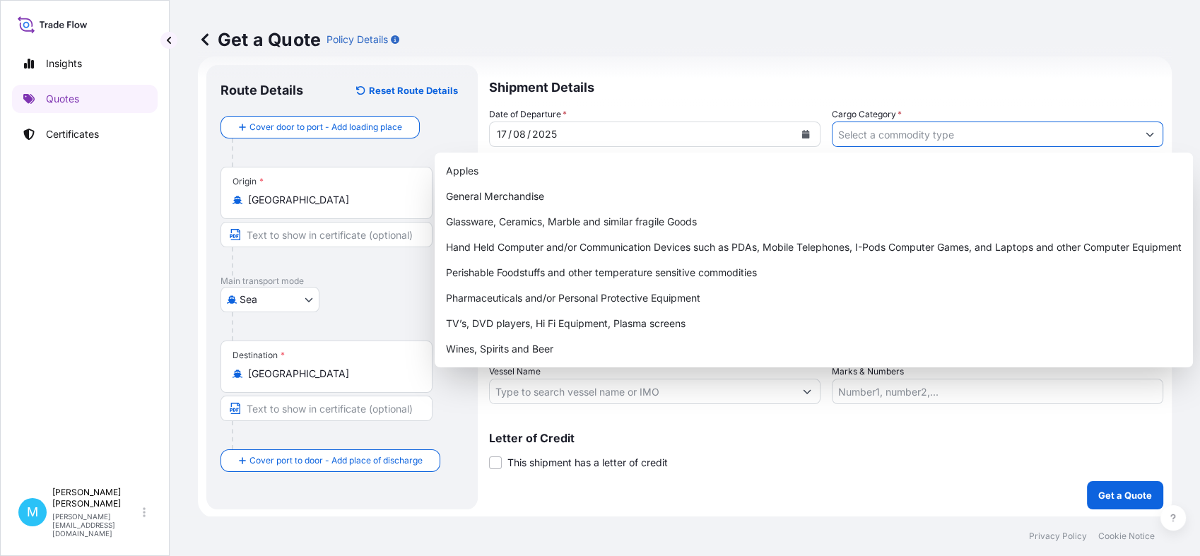
click at [961, 129] on input "Cargo Category *" at bounding box center [984, 134] width 305 height 25
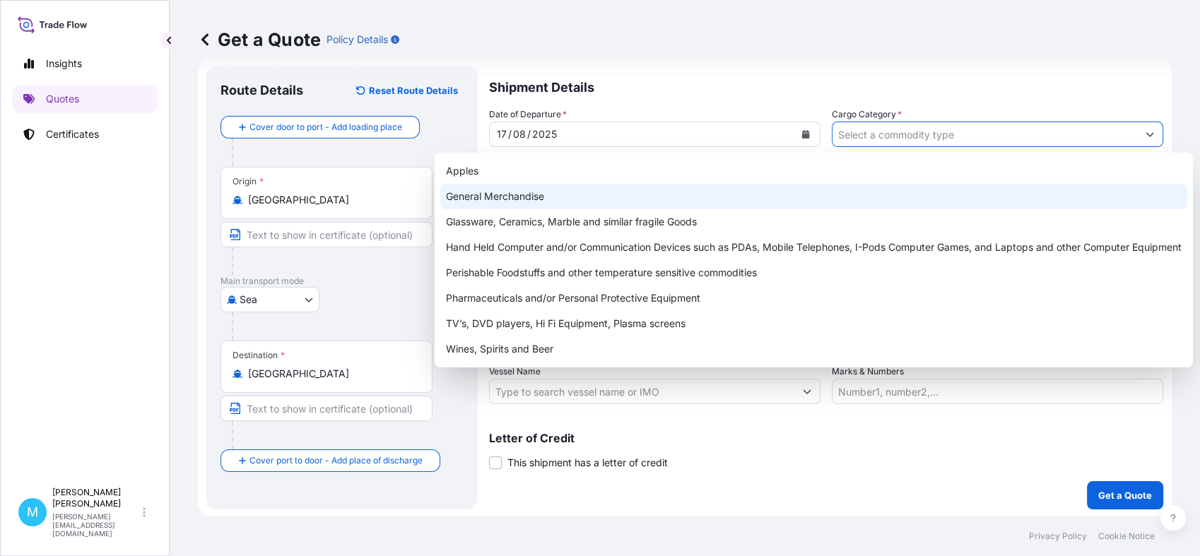
click at [531, 192] on div "General Merchandise" at bounding box center [813, 196] width 747 height 25
type input "General Merchandise"
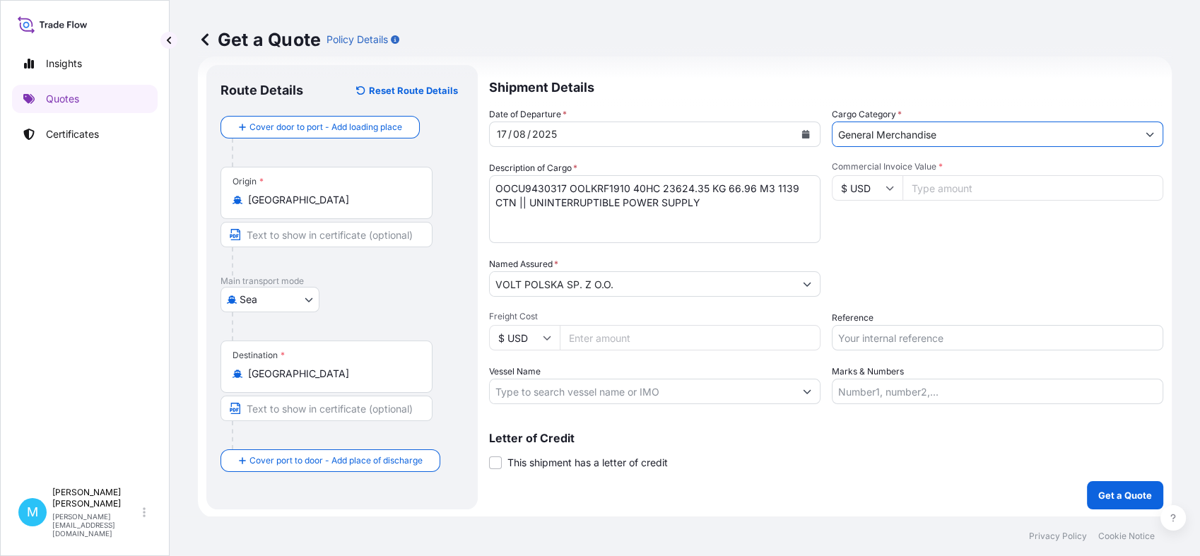
click at [931, 189] on input "Commercial Invoice Value *" at bounding box center [1032, 187] width 261 height 25
click at [924, 189] on input "Commercial Invoice Value *" at bounding box center [1032, 187] width 261 height 25
paste input "111400.00"
type input "111400.00"
click at [876, 333] on input "Reference" at bounding box center [997, 337] width 331 height 25
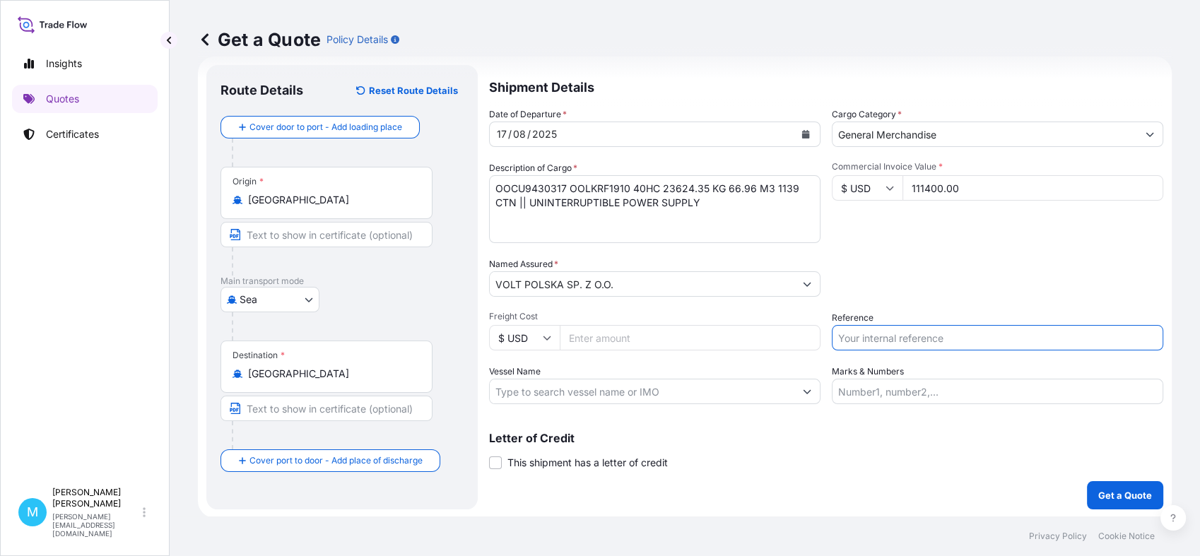
click at [855, 336] on input "Reference" at bounding box center [997, 337] width 331 height 25
paste input "S02016524"
type input "S02016524"
click at [1124, 495] on p "Get a Quote" at bounding box center [1125, 495] width 54 height 14
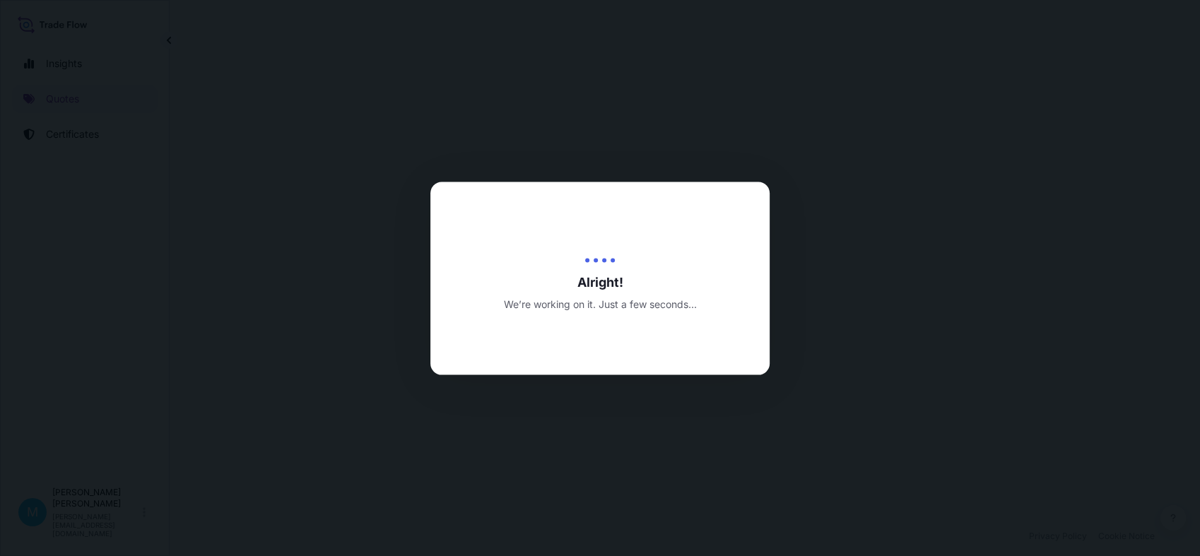
select select "Sea"
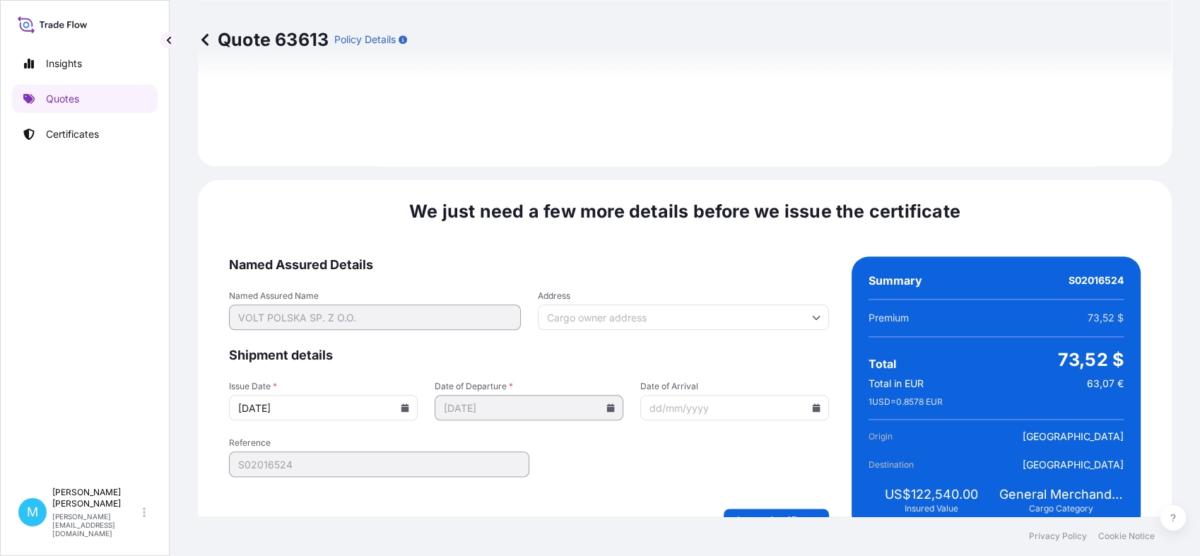
scroll to position [1600, 0]
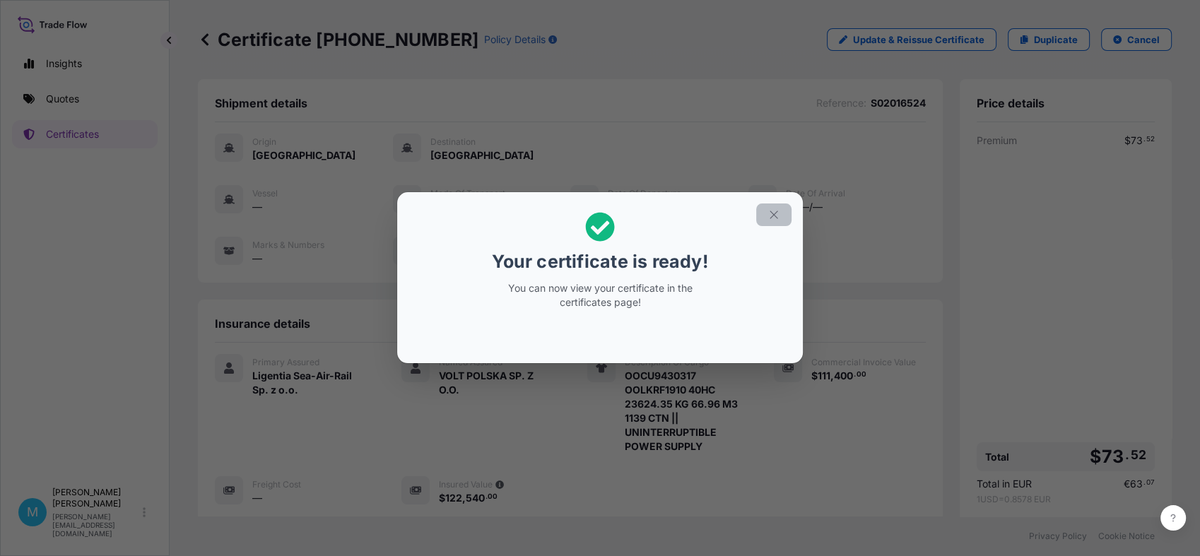
click at [766, 216] on button "button" at bounding box center [773, 215] width 35 height 23
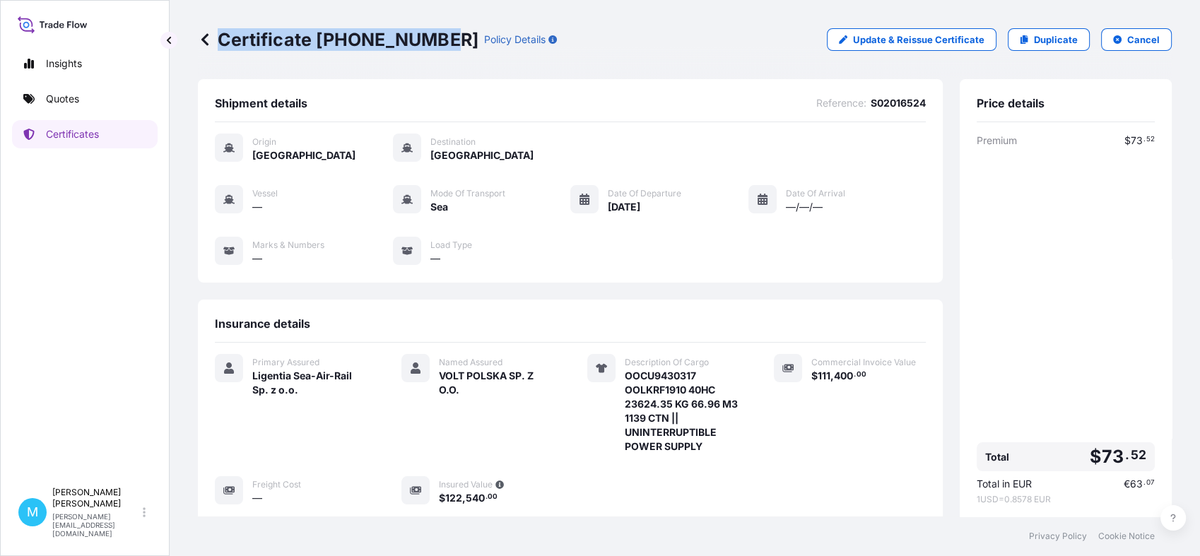
click at [437, 41] on div "Certificate [PHONE_NUMBER] Policy Details" at bounding box center [377, 39] width 359 height 23
drag, startPoint x: 437, startPoint y: 41, endPoint x: 424, endPoint y: 41, distance: 13.4
copy p "Certificate [PHONE_NUMBER]"
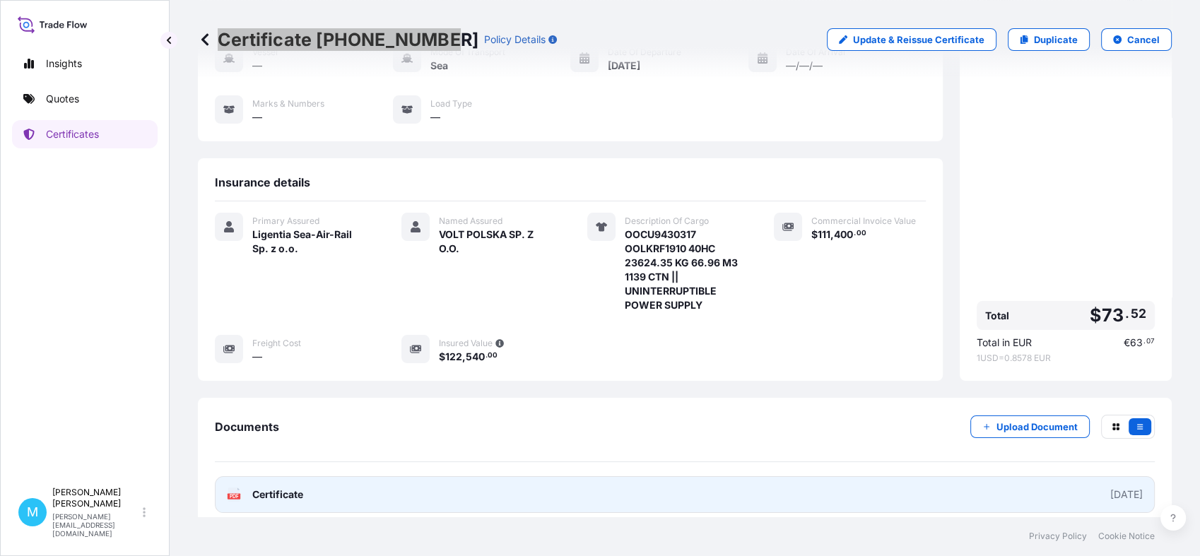
scroll to position [216, 0]
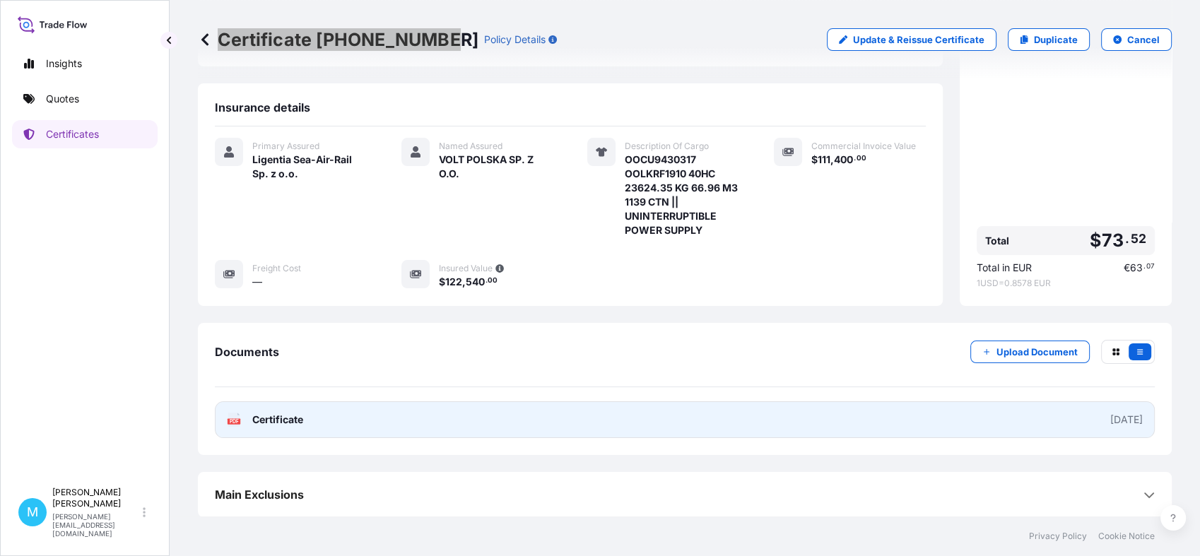
click at [584, 429] on link "PDF Certificate [DATE]" at bounding box center [685, 419] width 940 height 37
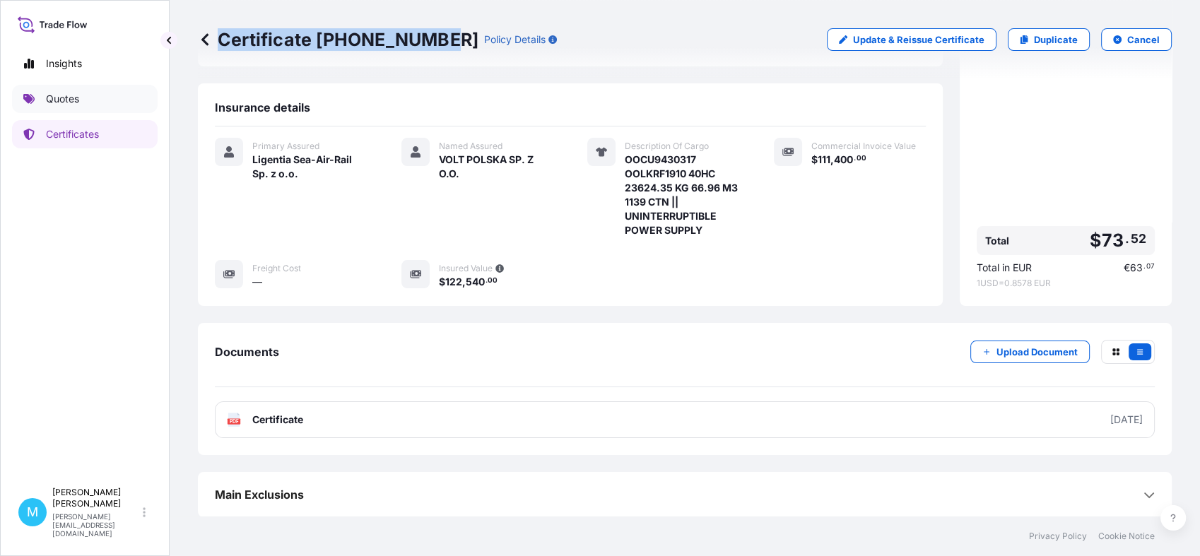
click at [102, 94] on link "Quotes" at bounding box center [85, 99] width 146 height 28
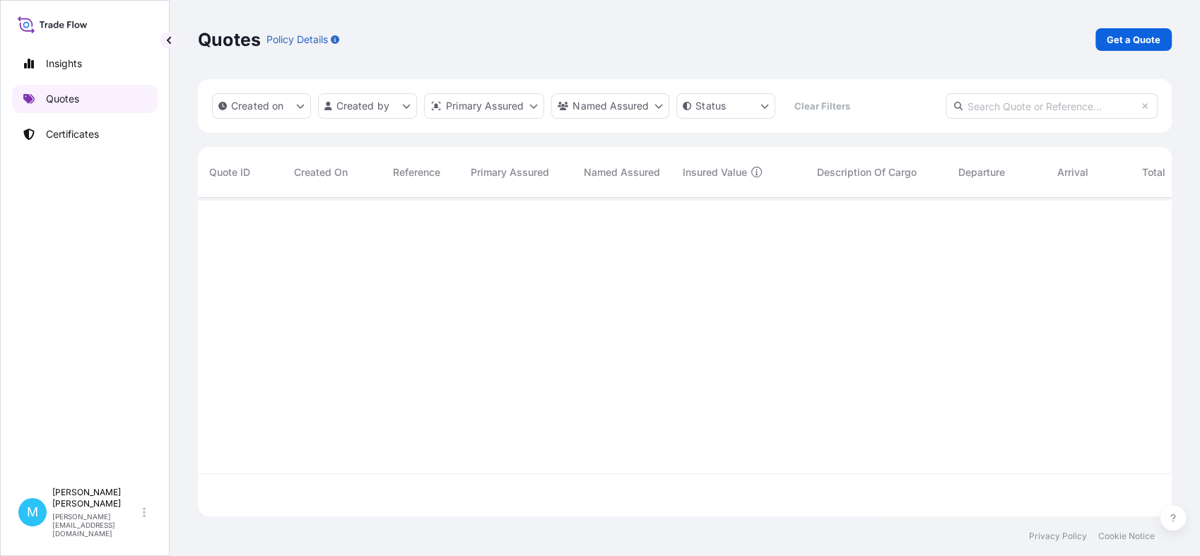
scroll to position [314, 961]
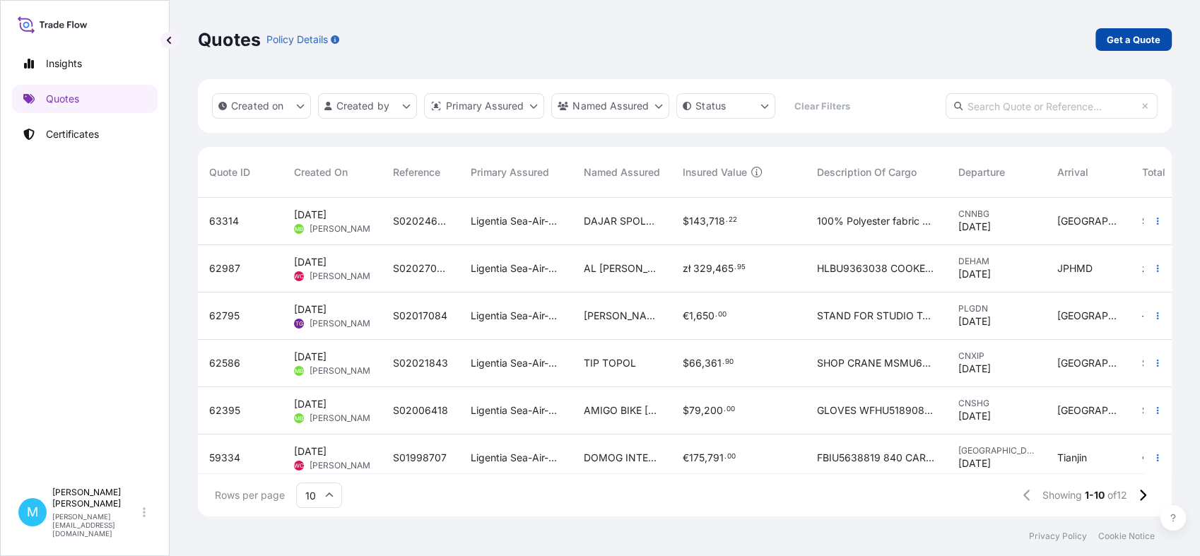
click at [1111, 35] on p "Get a Quote" at bounding box center [1134, 40] width 54 height 14
select select "Sea"
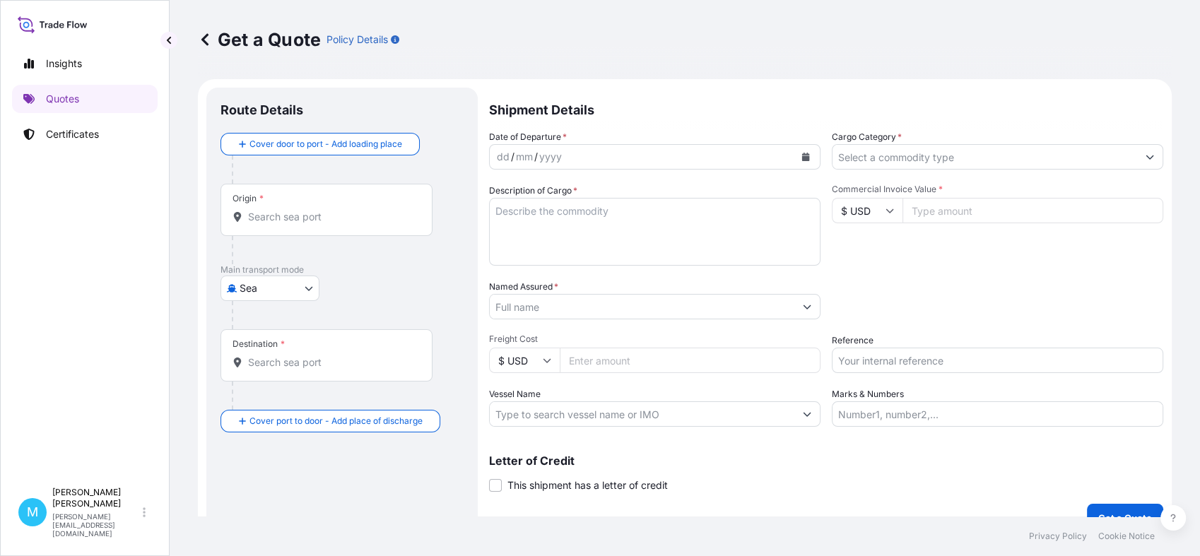
scroll to position [23, 0]
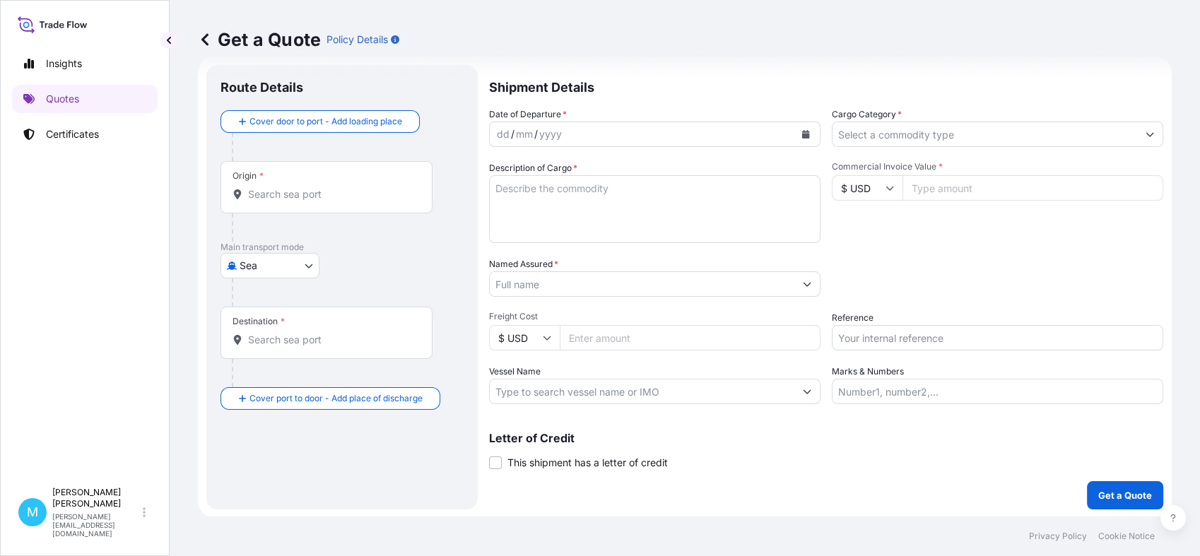
click at [317, 194] on input "Origin *" at bounding box center [331, 194] width 167 height 14
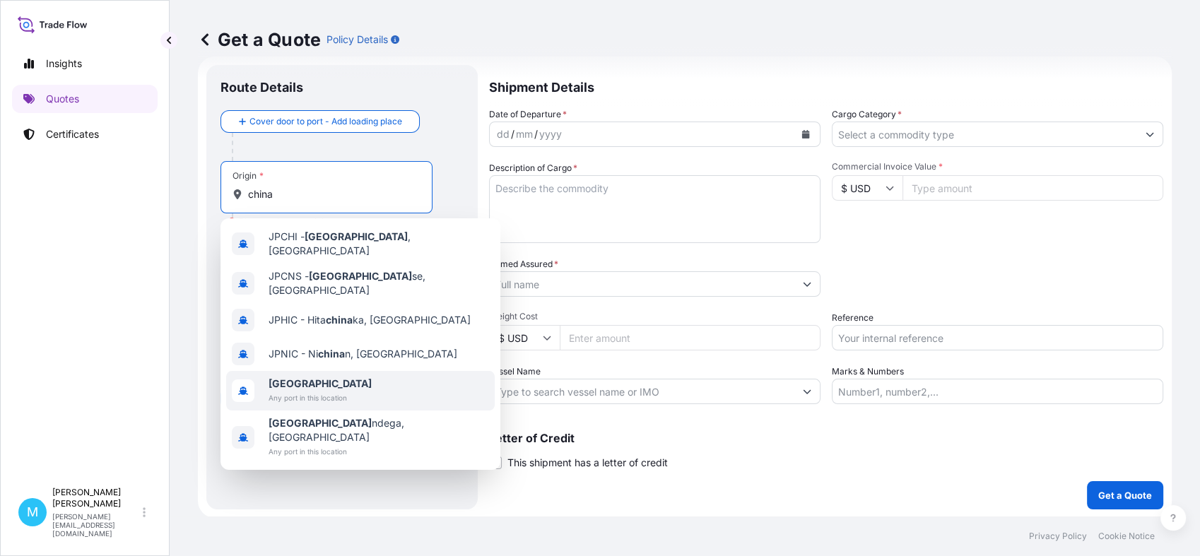
click at [311, 377] on span "[GEOGRAPHIC_DATA]" at bounding box center [320, 384] width 103 height 14
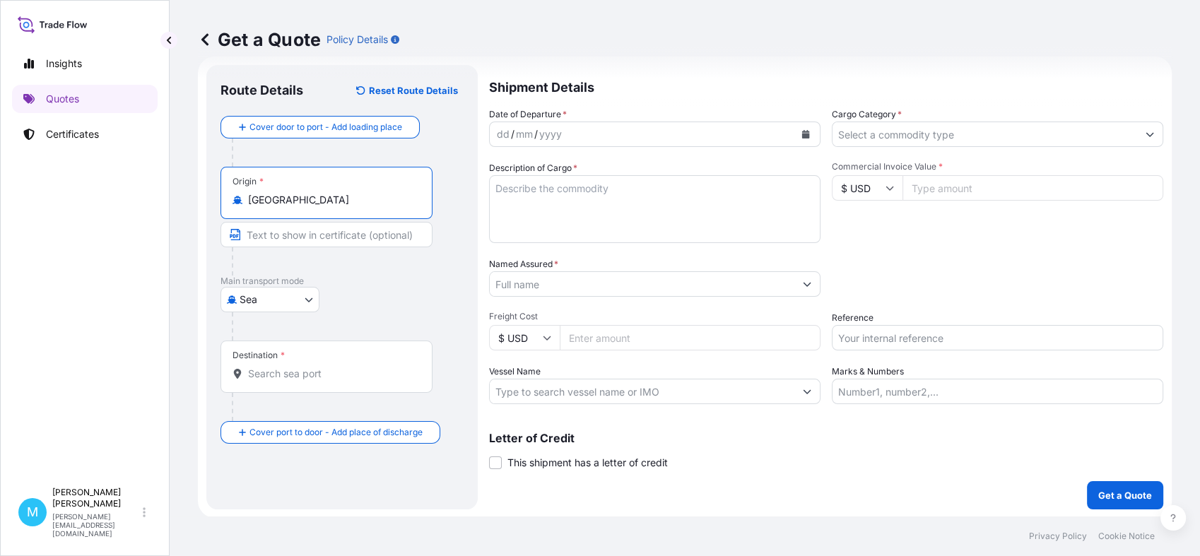
type input "[GEOGRAPHIC_DATA]"
click at [266, 372] on input "Destination *" at bounding box center [331, 374] width 167 height 14
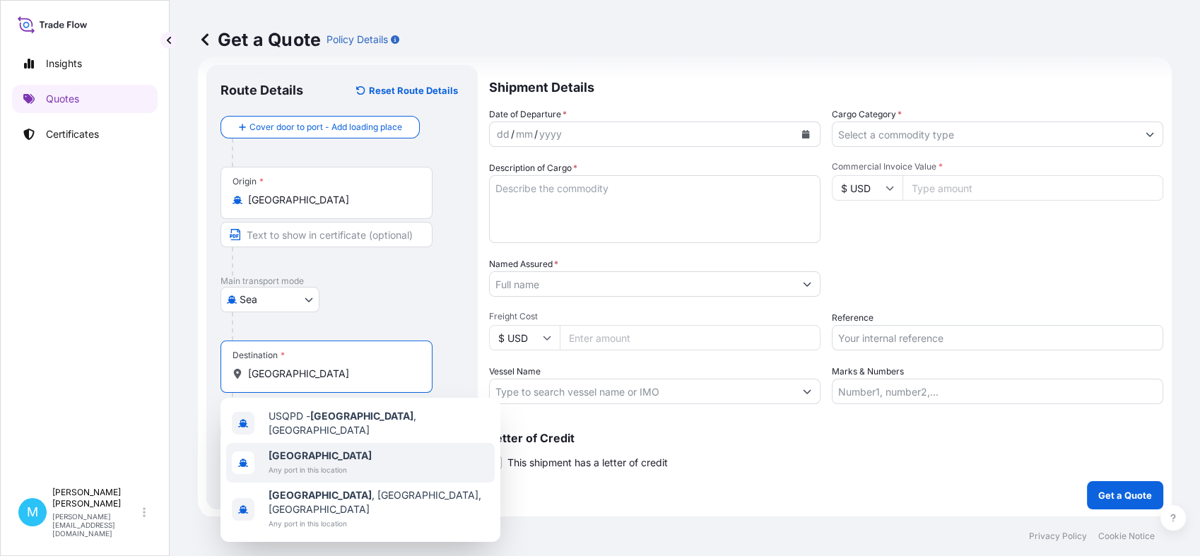
click at [294, 449] on span "[GEOGRAPHIC_DATA]" at bounding box center [320, 456] width 103 height 14
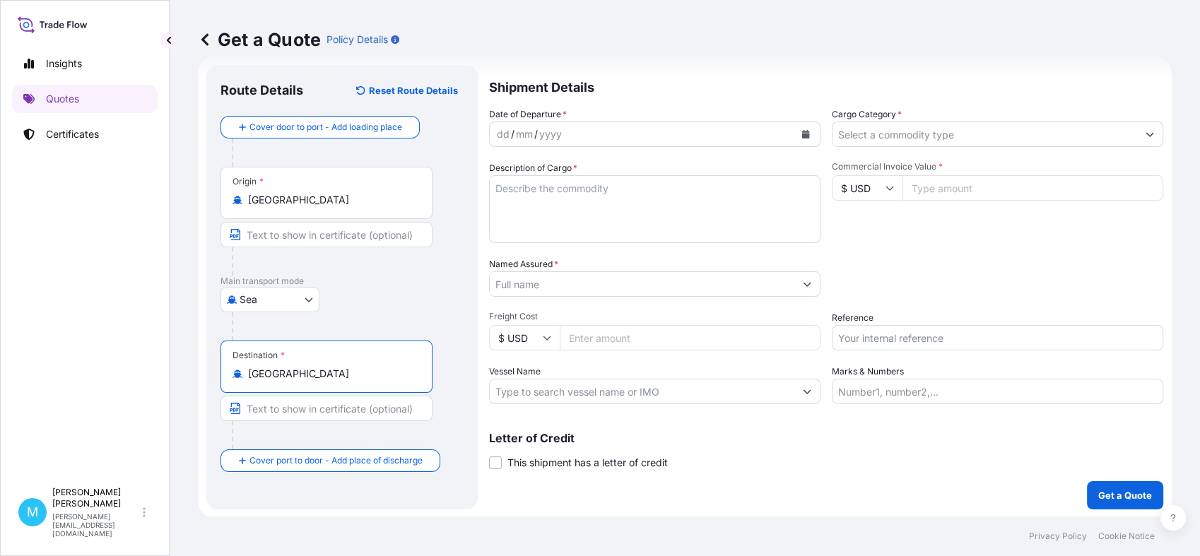
type input "[GEOGRAPHIC_DATA]"
click at [598, 139] on div "dd / mm / yyyy" at bounding box center [642, 134] width 305 height 25
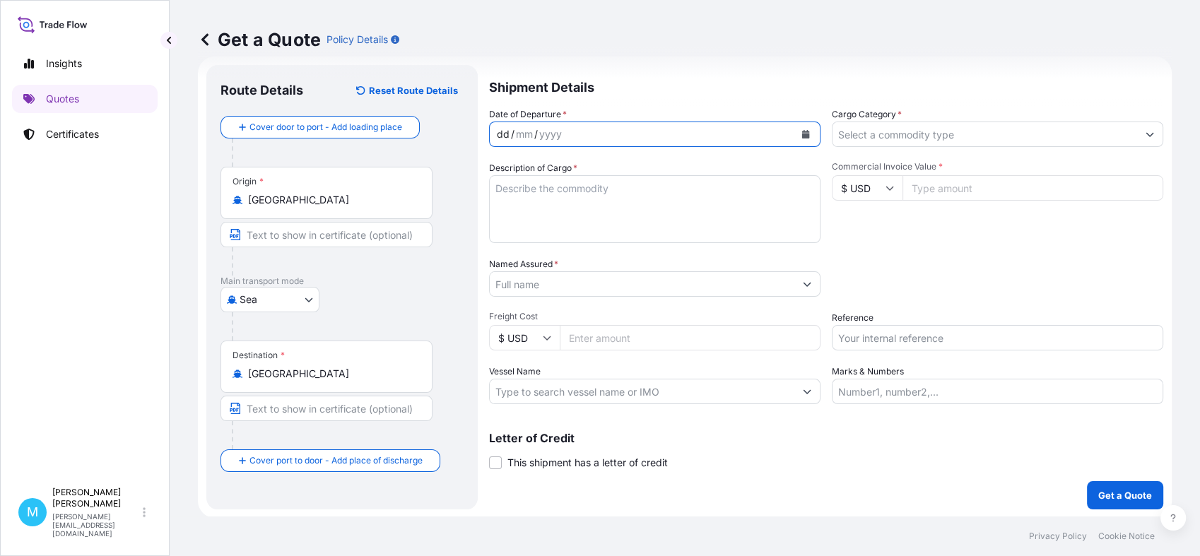
click at [802, 132] on icon "Calendar" at bounding box center [806, 134] width 8 height 8
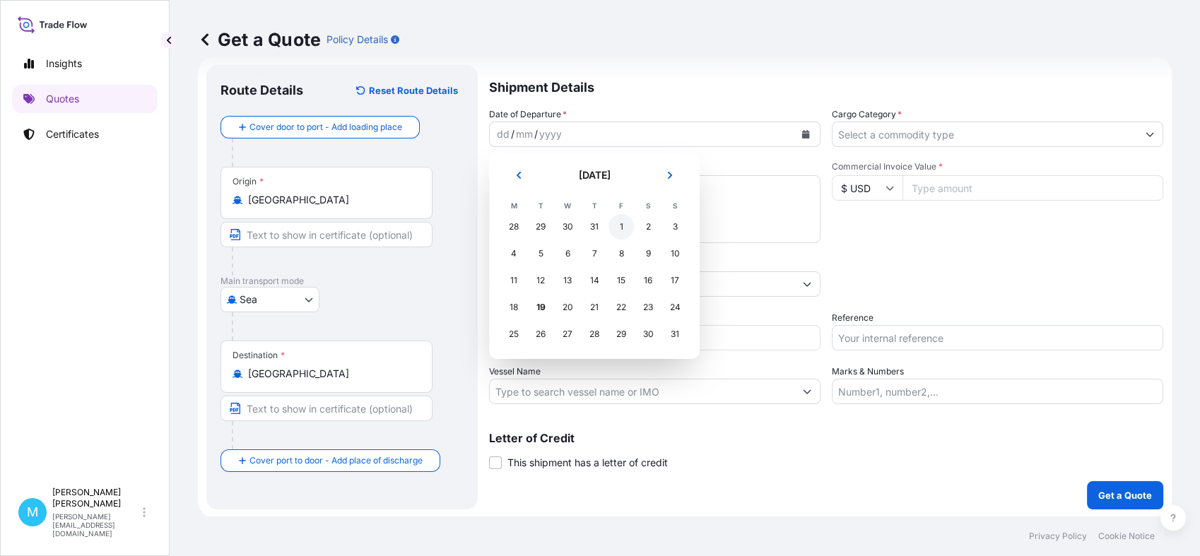
click at [619, 226] on div "1" at bounding box center [620, 226] width 25 height 25
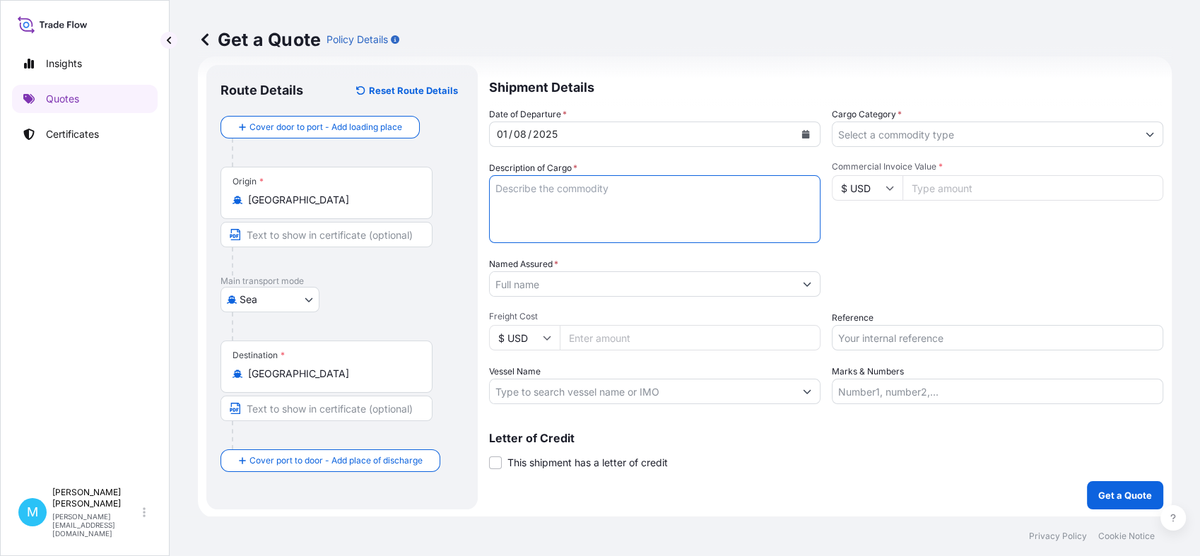
click at [517, 201] on textarea "Description of Cargo *" at bounding box center [654, 209] width 331 height 68
paste textarea "ECMU7644321 M5689780 40HC 851.98 KG 2.124 M3 57 CT"
click at [798, 191] on textarea "ECMU7644321 M5689780 40HC 851.98 KG 2.124 M3 57 CTN |" at bounding box center [654, 209] width 331 height 68
paste textarea "GARDEN TOOLS"
type textarea "ECMU7644321 M5689780 40HC 851.98 KG 2.124 M3 57 CTN || GARDEN TOOLS"
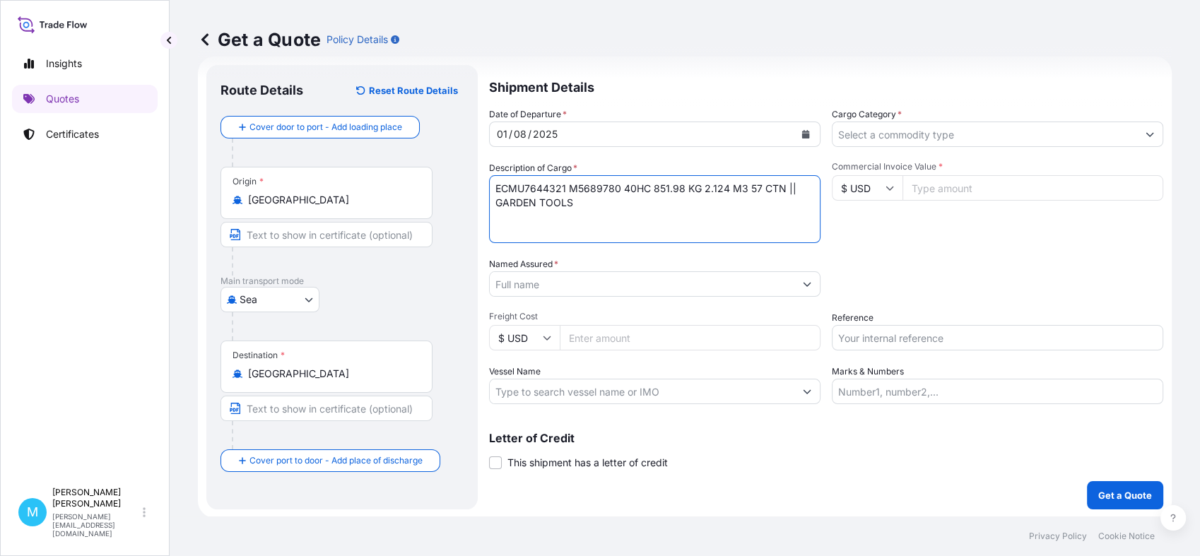
click at [638, 285] on input "Named Assured *" at bounding box center [642, 283] width 305 height 25
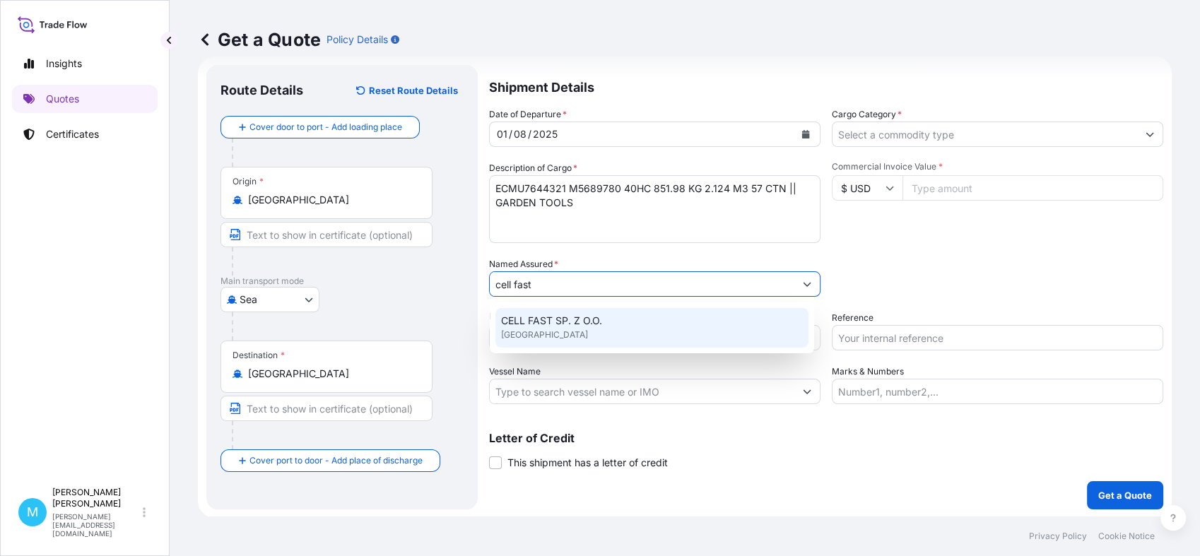
click at [592, 328] on div "CELL FAST SP. Z O.O. [GEOGRAPHIC_DATA]" at bounding box center [651, 328] width 313 height 40
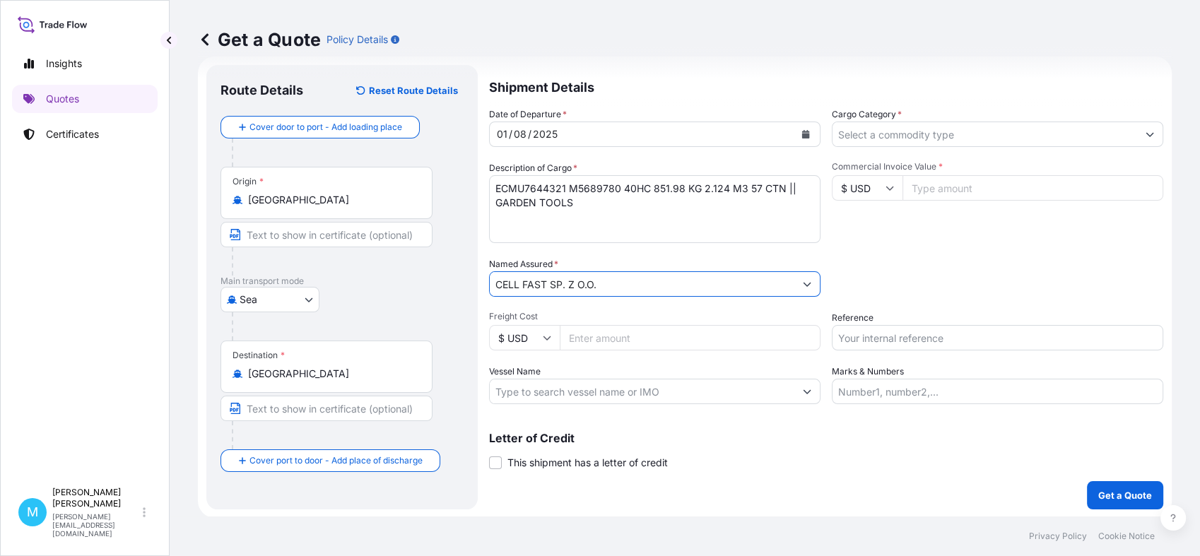
type input "CELL FAST SP. Z O.O."
click at [931, 134] on input "Cargo Category *" at bounding box center [984, 134] width 305 height 25
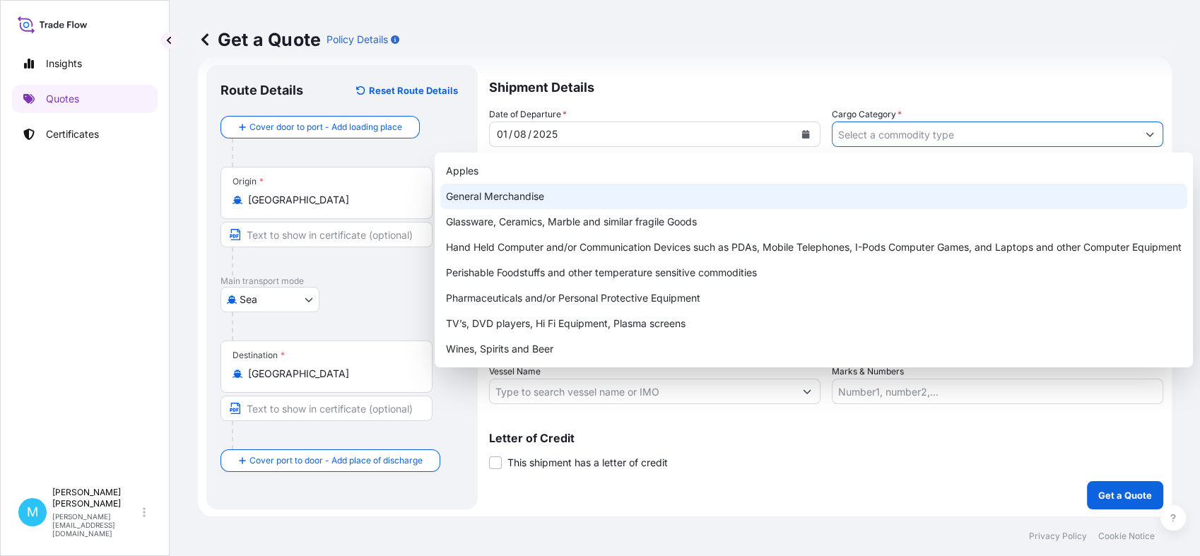
click at [534, 192] on div "General Merchandise" at bounding box center [813, 196] width 747 height 25
type input "General Merchandise"
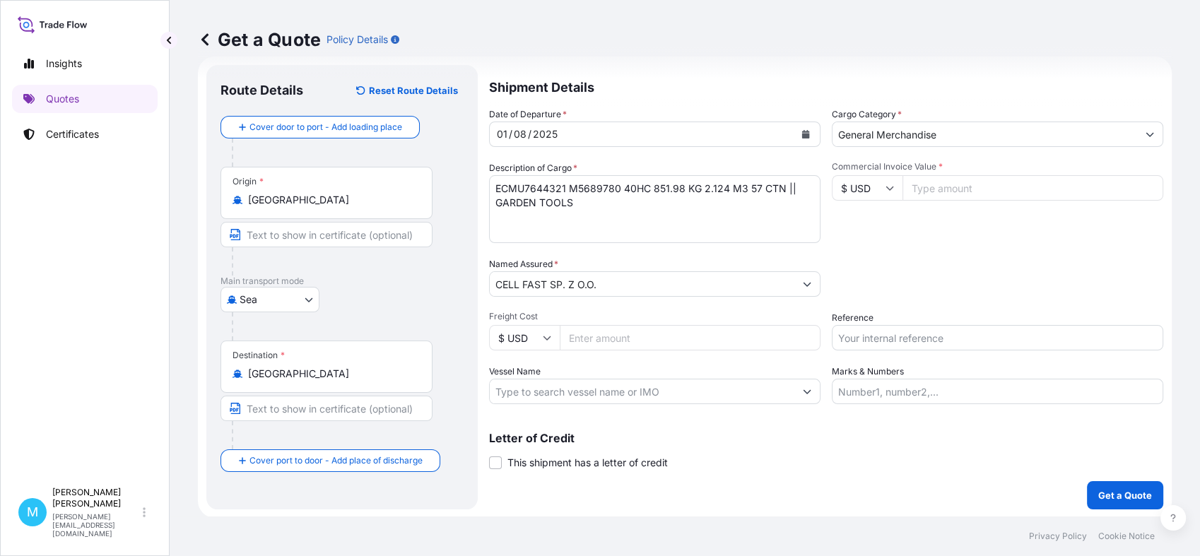
click at [961, 194] on input "Commercial Invoice Value *" at bounding box center [1032, 187] width 261 height 25
click at [931, 194] on input "Commercial Invoice Value *" at bounding box center [1032, 187] width 261 height 25
paste input "5130"
type input "5130.00"
click at [863, 335] on input "Reference" at bounding box center [997, 337] width 331 height 25
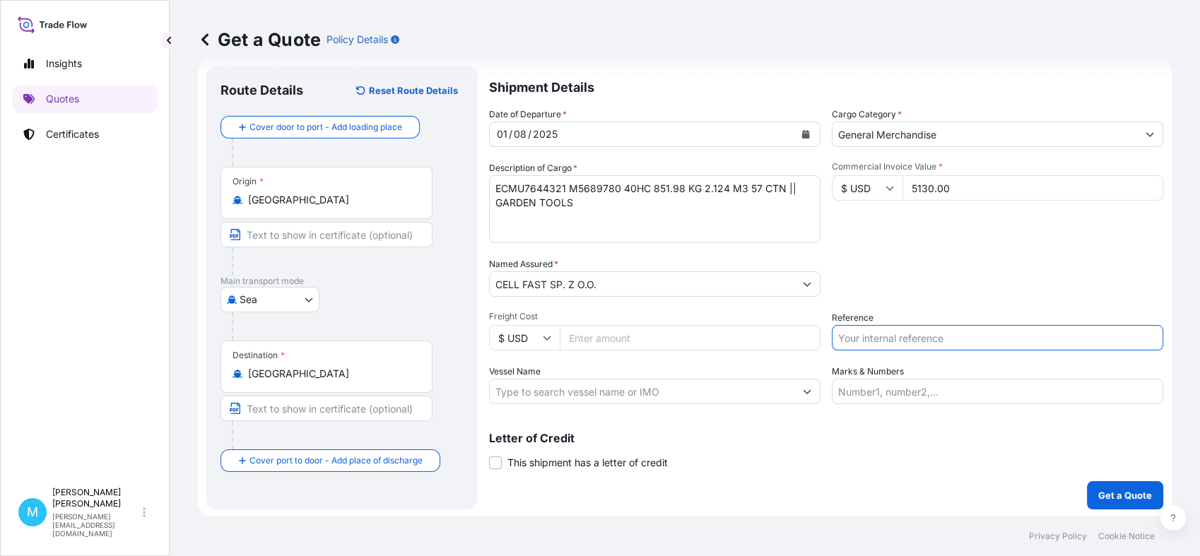
click at [860, 332] on input "Reference" at bounding box center [997, 337] width 331 height 25
paste input "LCL16295"
paste input "S01999216"
type input "LCL16295 || S01999216"
click at [1107, 492] on p "Get a Quote" at bounding box center [1125, 495] width 54 height 14
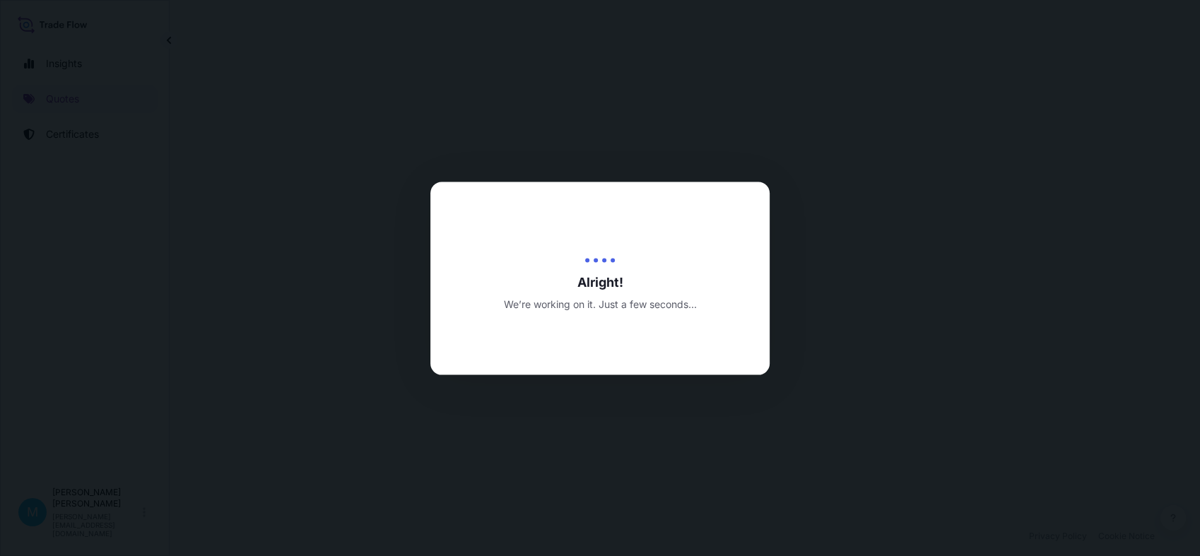
select select "Sea"
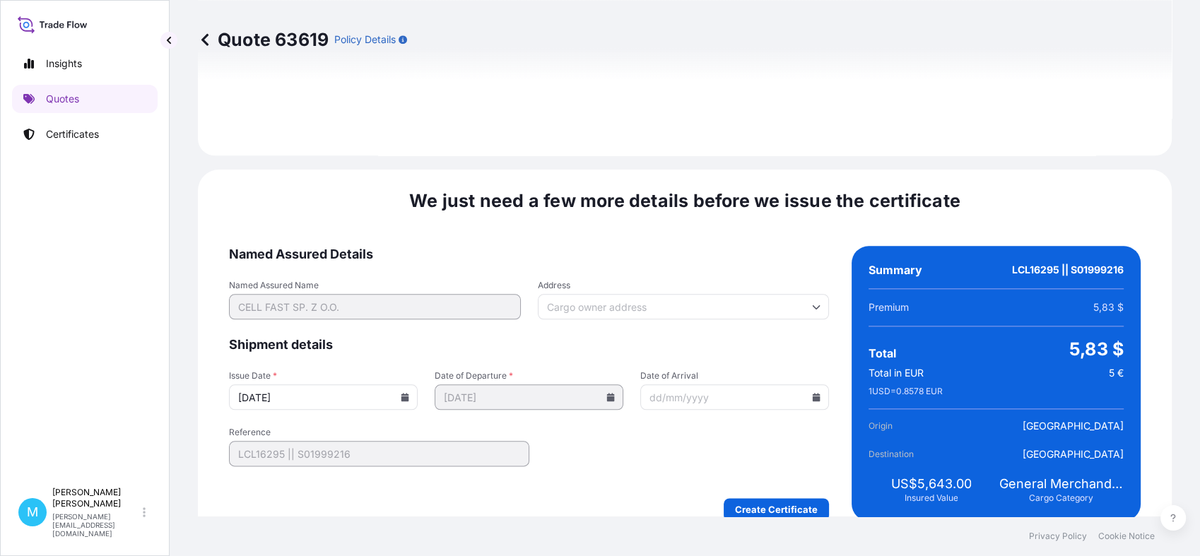
scroll to position [1600, 0]
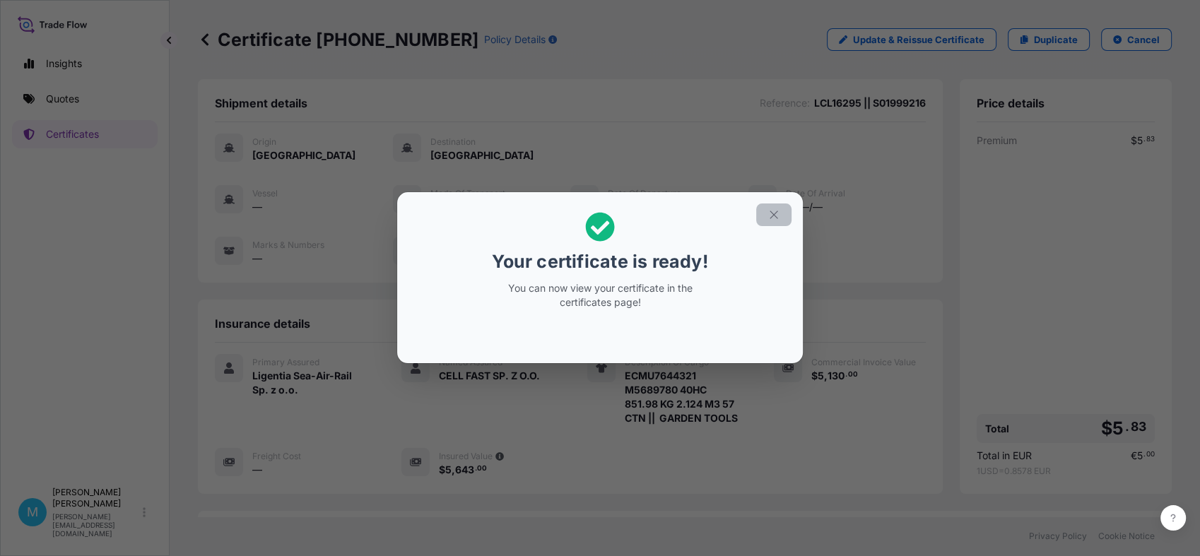
click at [774, 215] on icon "button" at bounding box center [773, 214] width 13 height 13
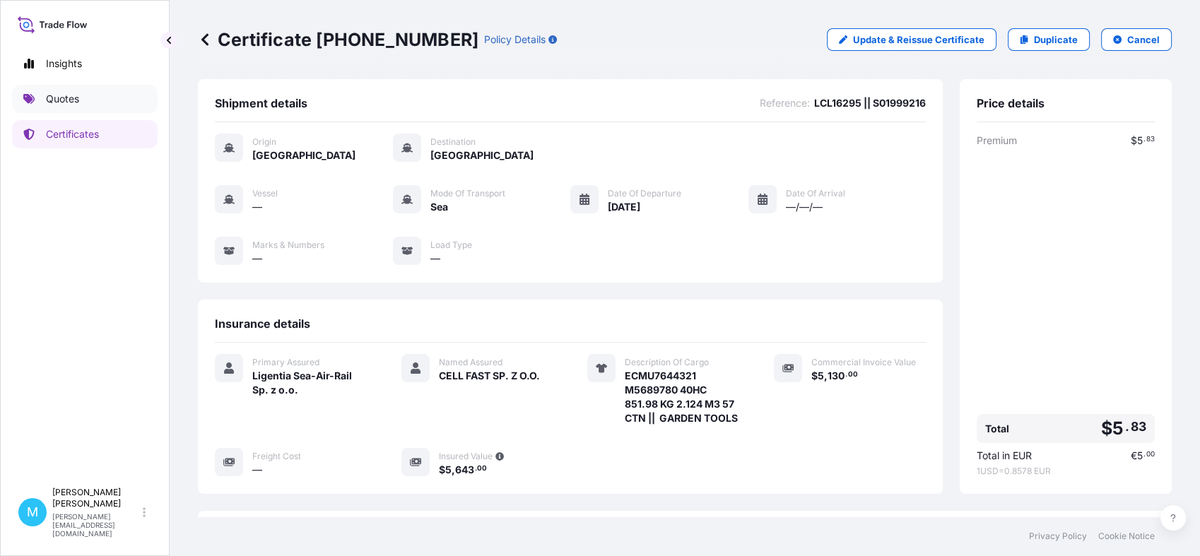
click at [76, 104] on p "Quotes" at bounding box center [62, 99] width 33 height 14
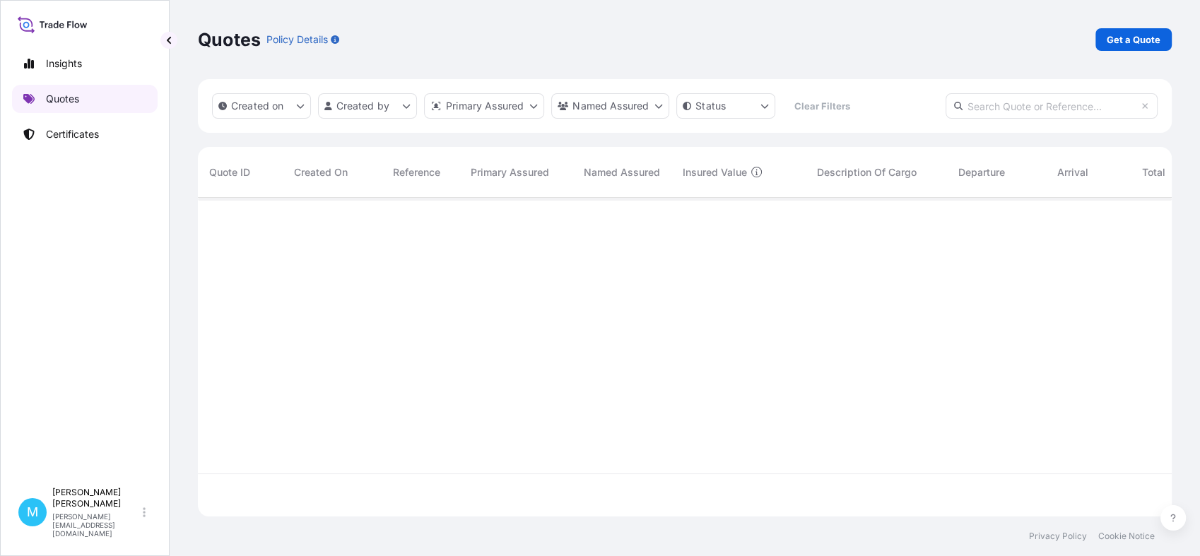
scroll to position [314, 961]
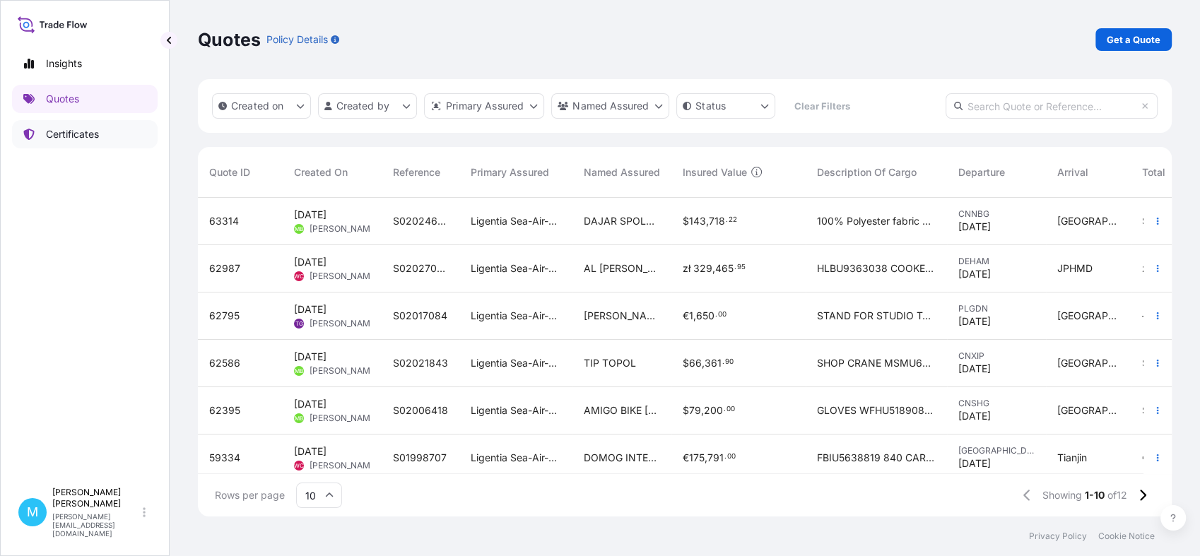
click at [66, 136] on p "Certificates" at bounding box center [72, 134] width 53 height 14
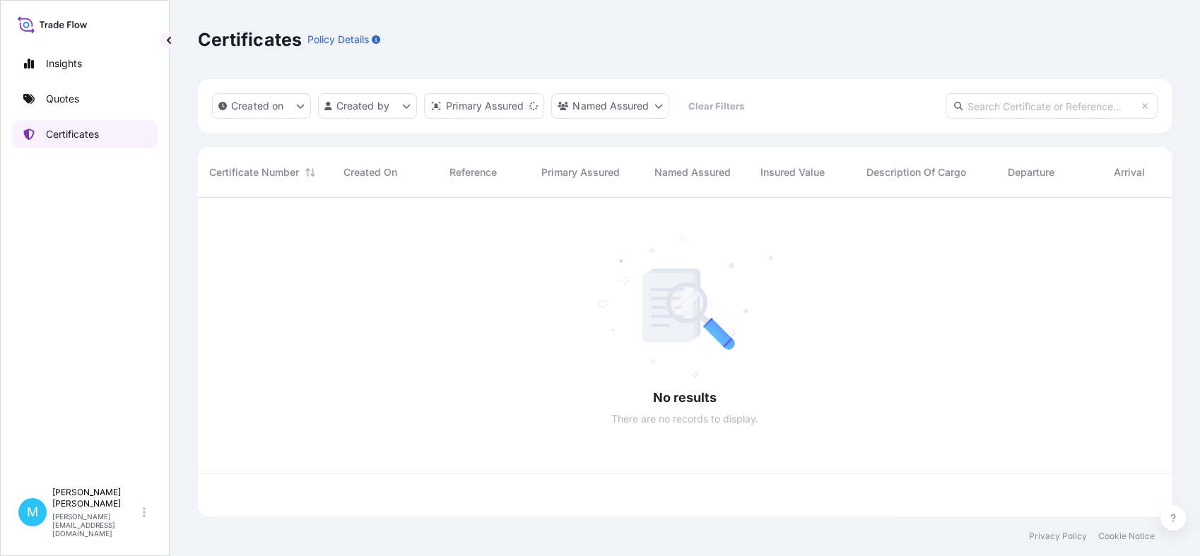
scroll to position [314, 961]
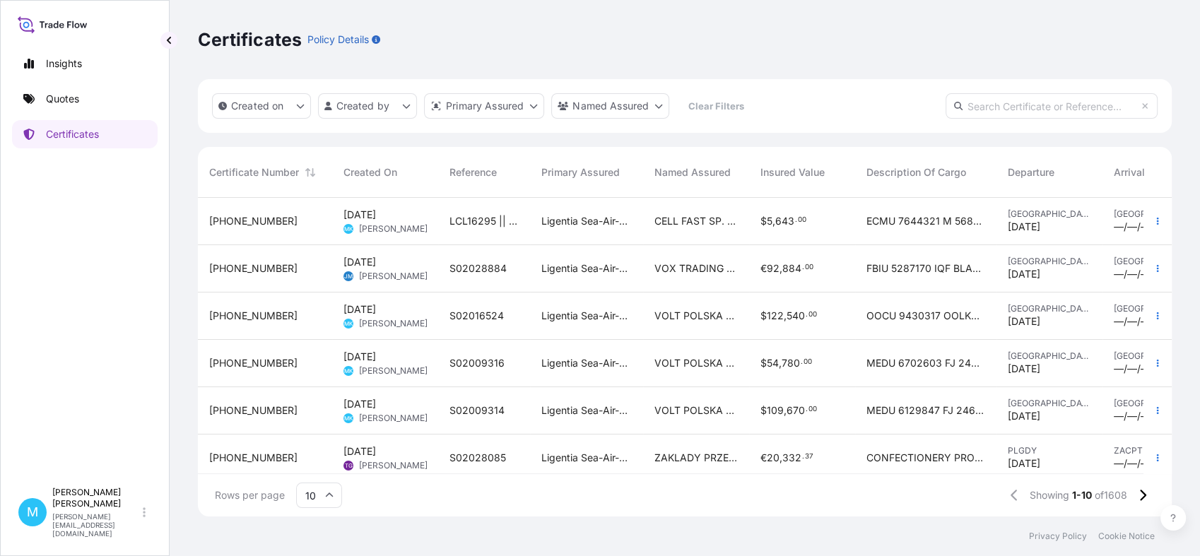
click at [466, 232] on div "LCL16295 || S01999216" at bounding box center [484, 221] width 92 height 47
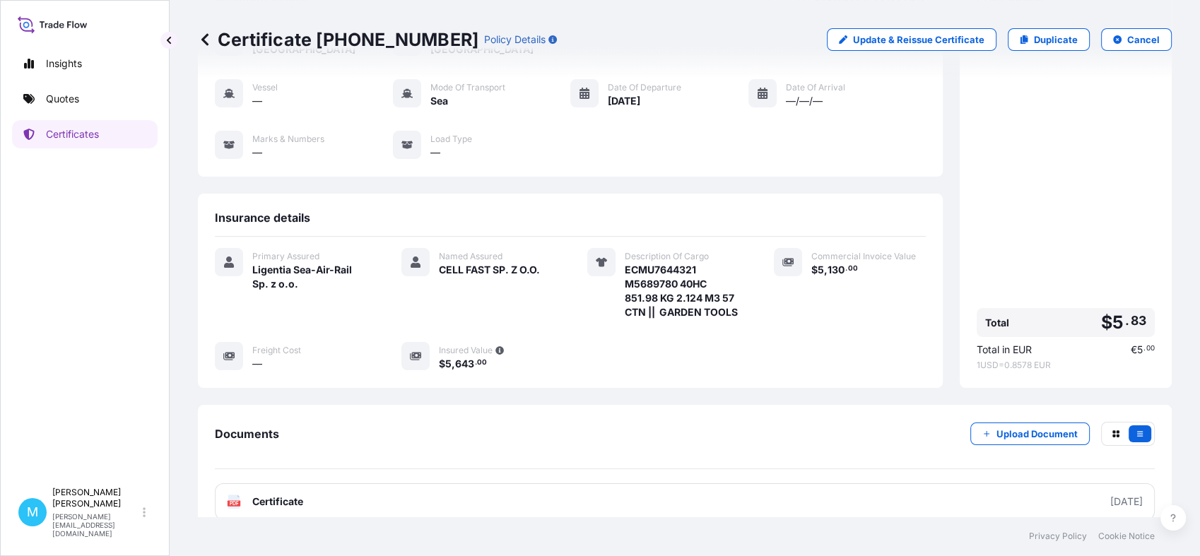
scroll to position [202, 0]
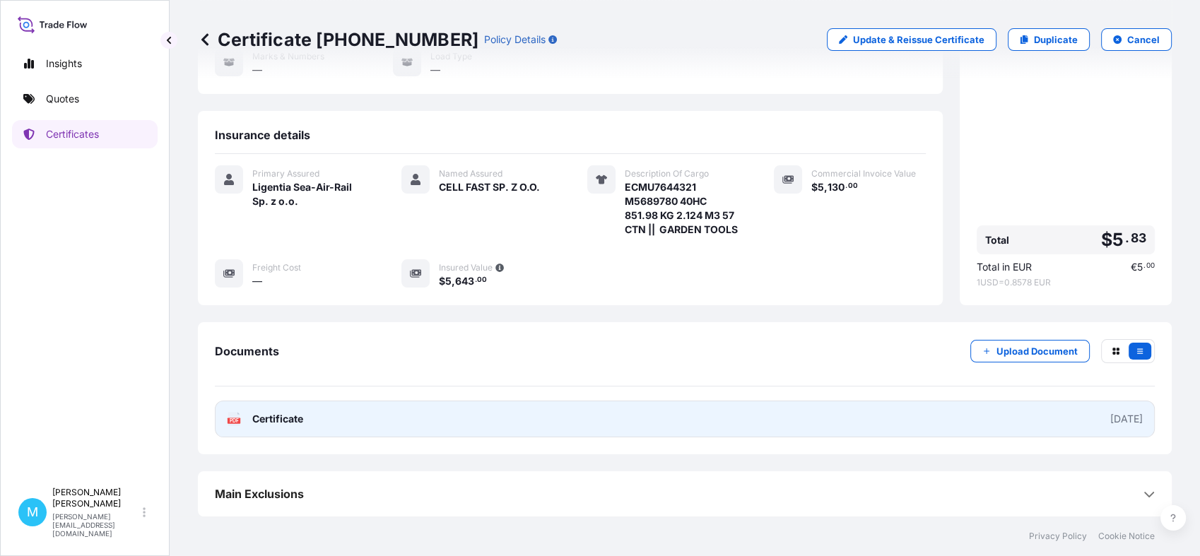
click at [502, 412] on link "PDF Certificate [DATE]" at bounding box center [685, 419] width 940 height 37
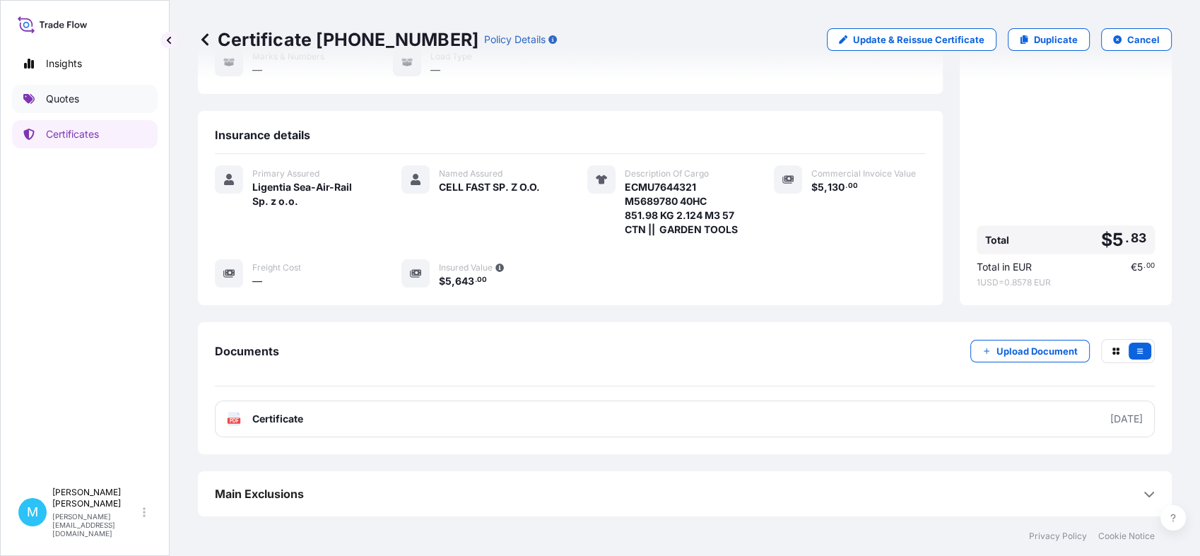
click at [116, 100] on link "Quotes" at bounding box center [85, 99] width 146 height 28
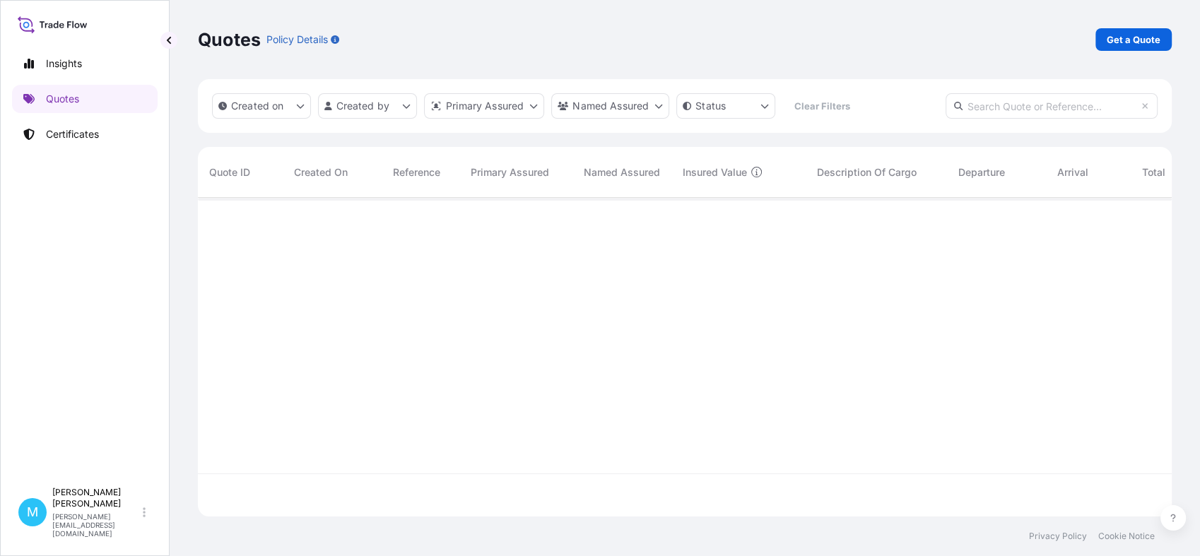
scroll to position [314, 961]
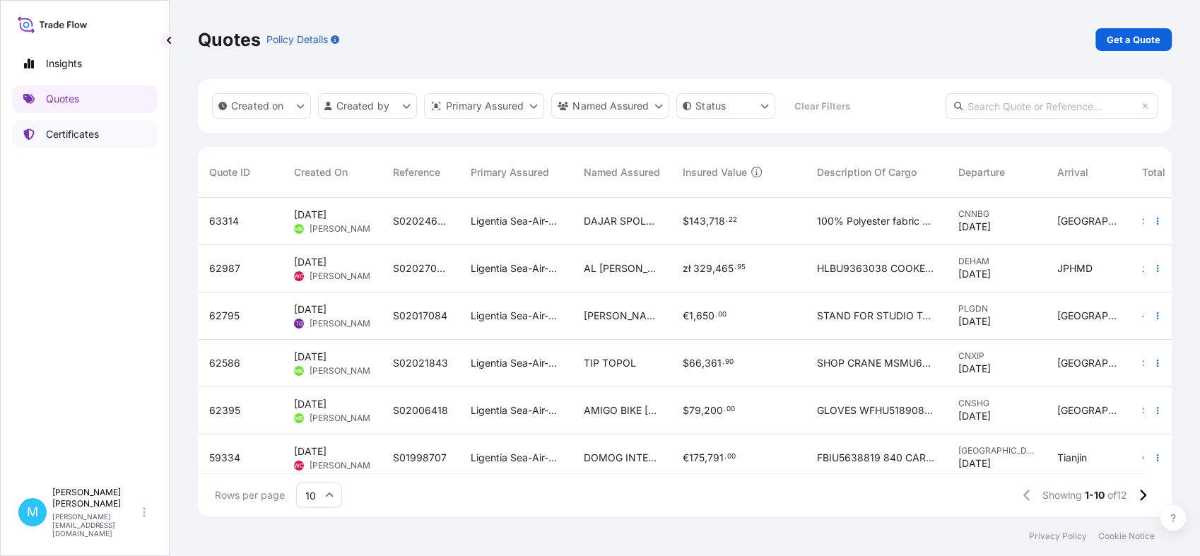
click at [81, 134] on p "Certificates" at bounding box center [72, 134] width 53 height 14
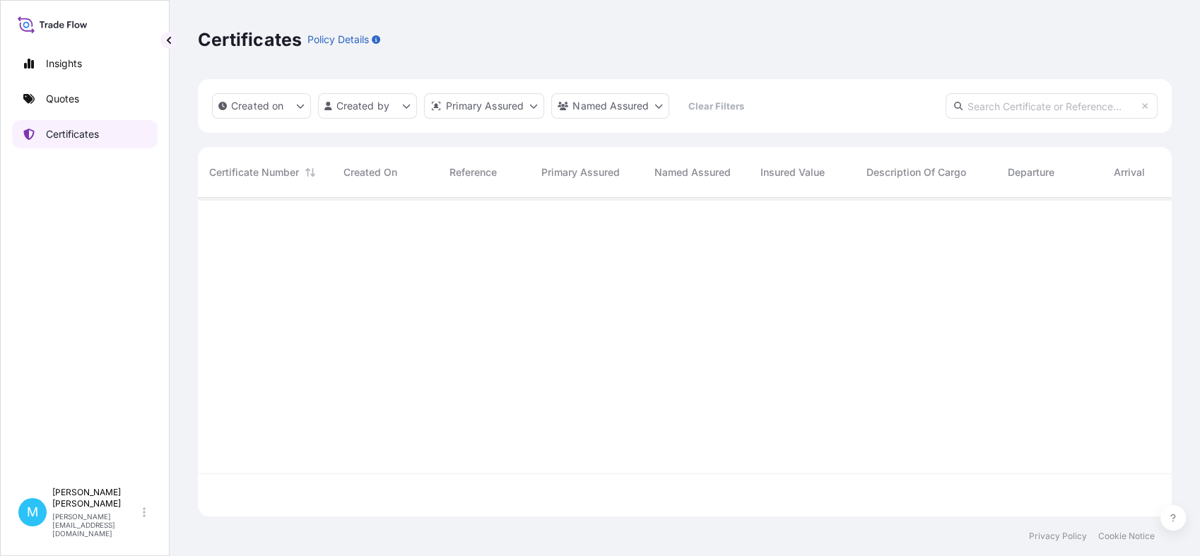
scroll to position [314, 961]
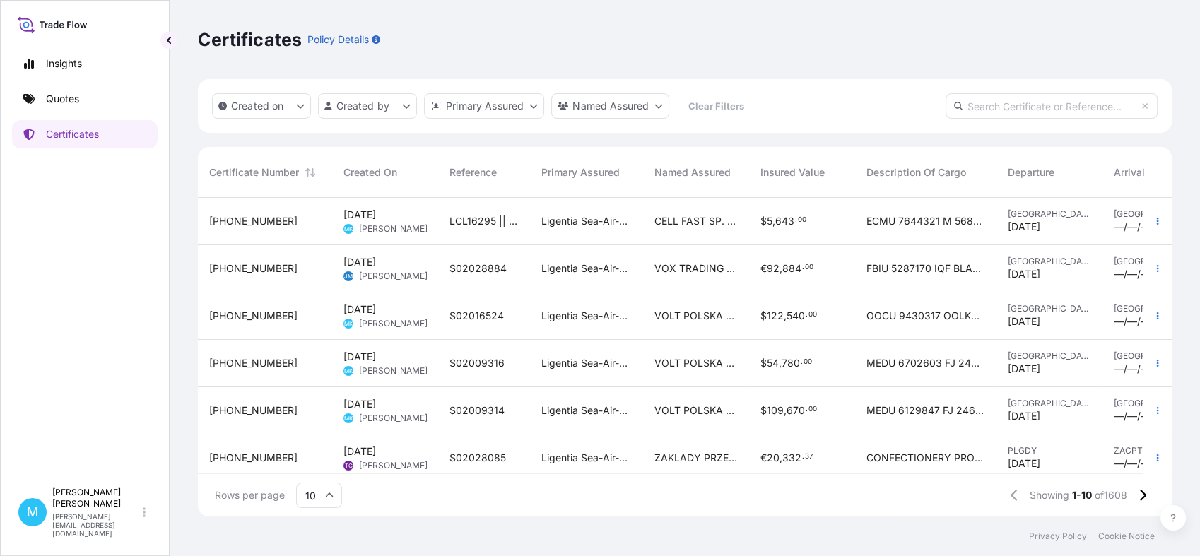
click at [440, 220] on div "LCL16295 || S01999216" at bounding box center [484, 221] width 92 height 47
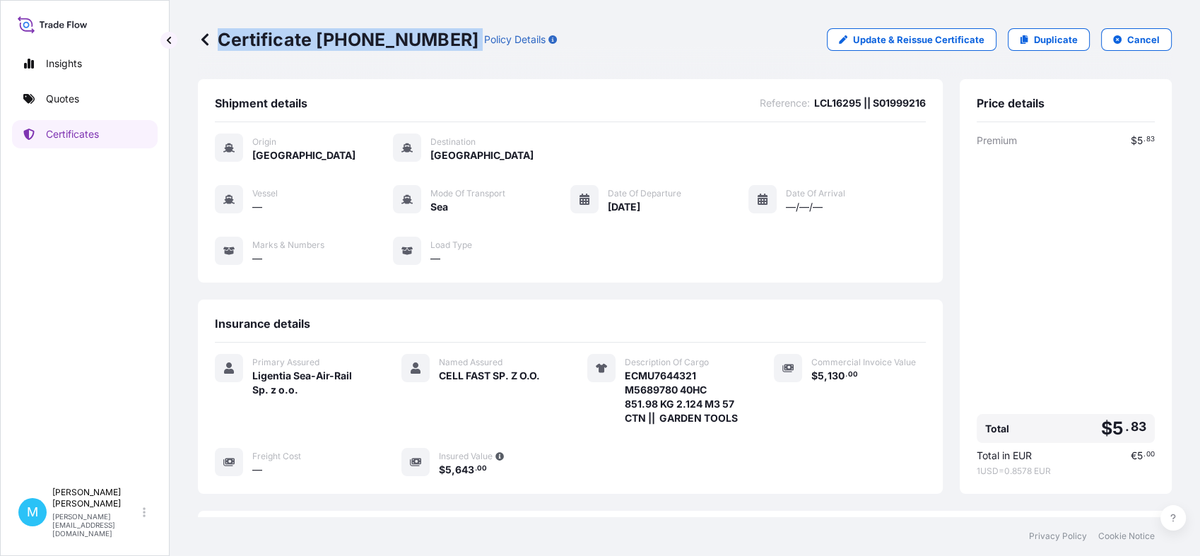
drag, startPoint x: 441, startPoint y: 37, endPoint x: 220, endPoint y: 40, distance: 221.2
click at [220, 40] on div "Certificate [PHONE_NUMBER] Policy Details" at bounding box center [377, 39] width 359 height 23
copy p "Certificate [PHONE_NUMBER]"
click at [41, 91] on link "Quotes" at bounding box center [85, 99] width 146 height 28
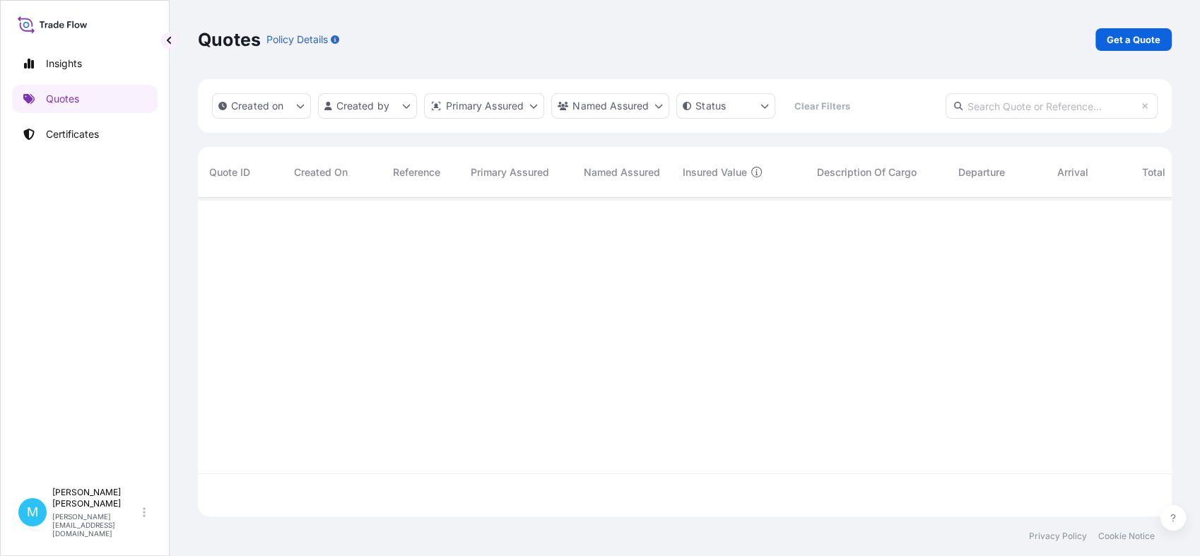
scroll to position [314, 961]
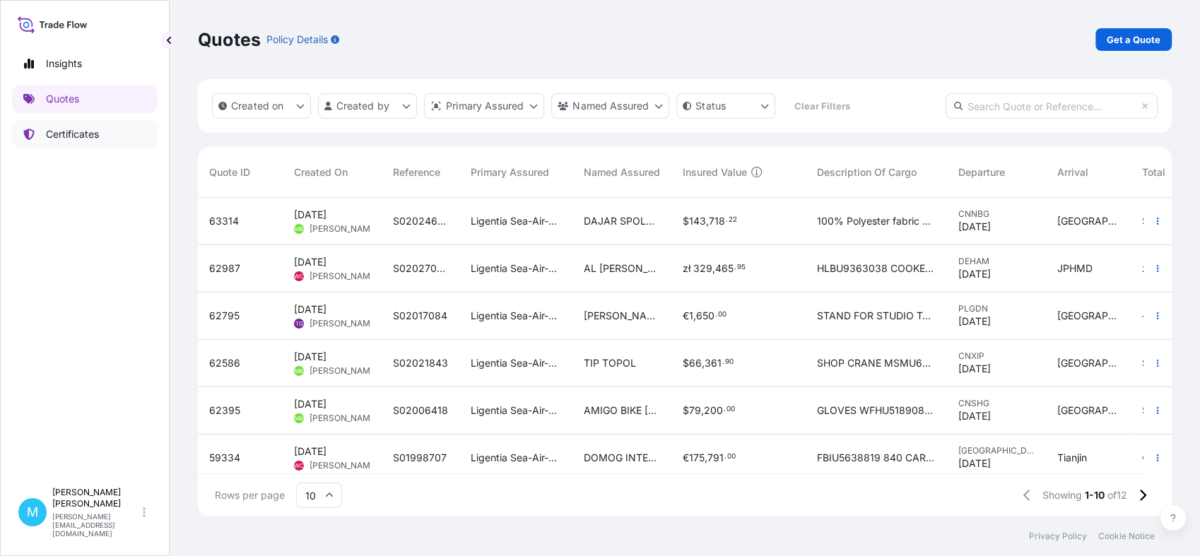
click at [108, 136] on link "Certificates" at bounding box center [85, 134] width 146 height 28
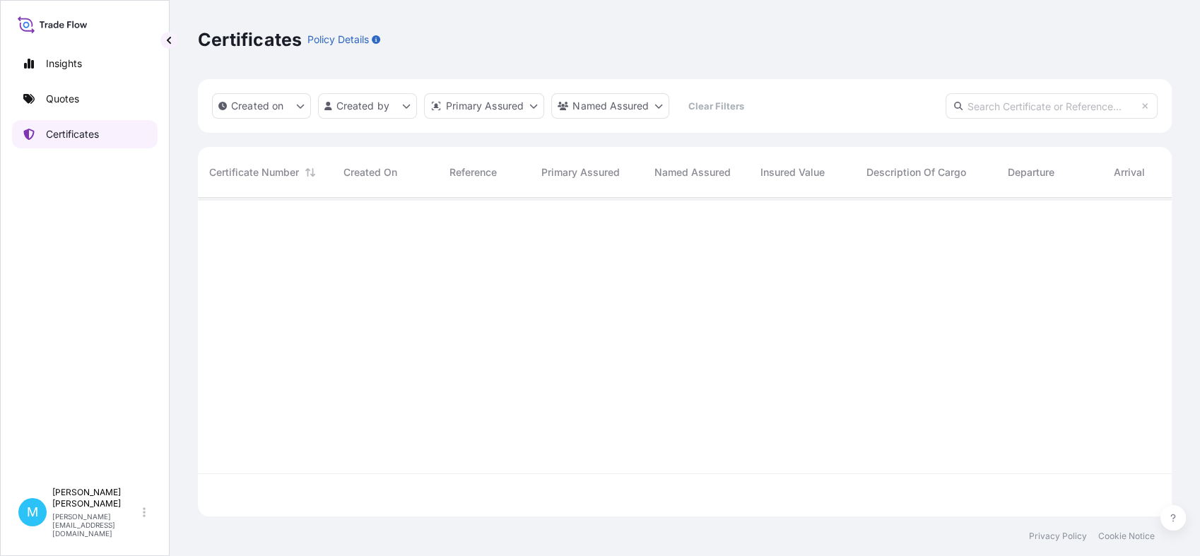
scroll to position [314, 961]
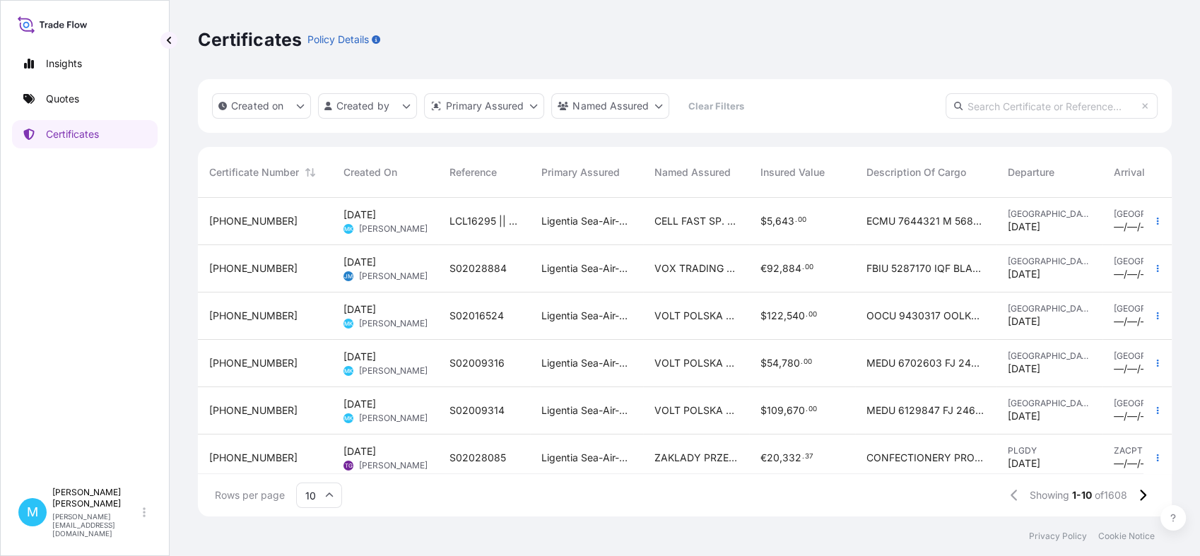
click at [1003, 96] on input "text" at bounding box center [1051, 105] width 212 height 25
paste input "S02021843"
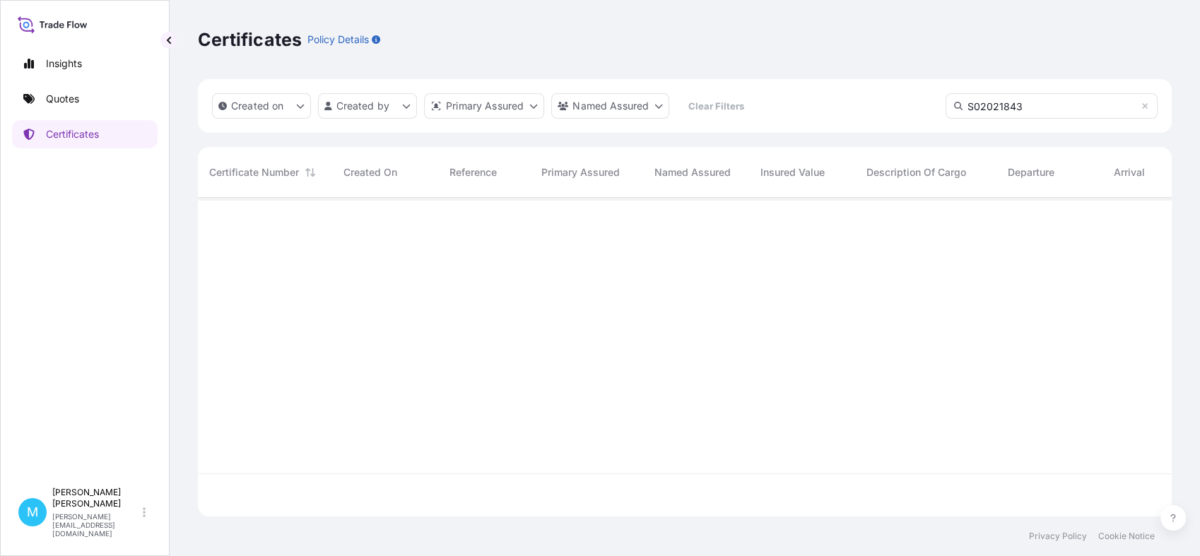
scroll to position [357, 961]
type input "S02021843"
click at [72, 101] on p "Quotes" at bounding box center [62, 99] width 33 height 14
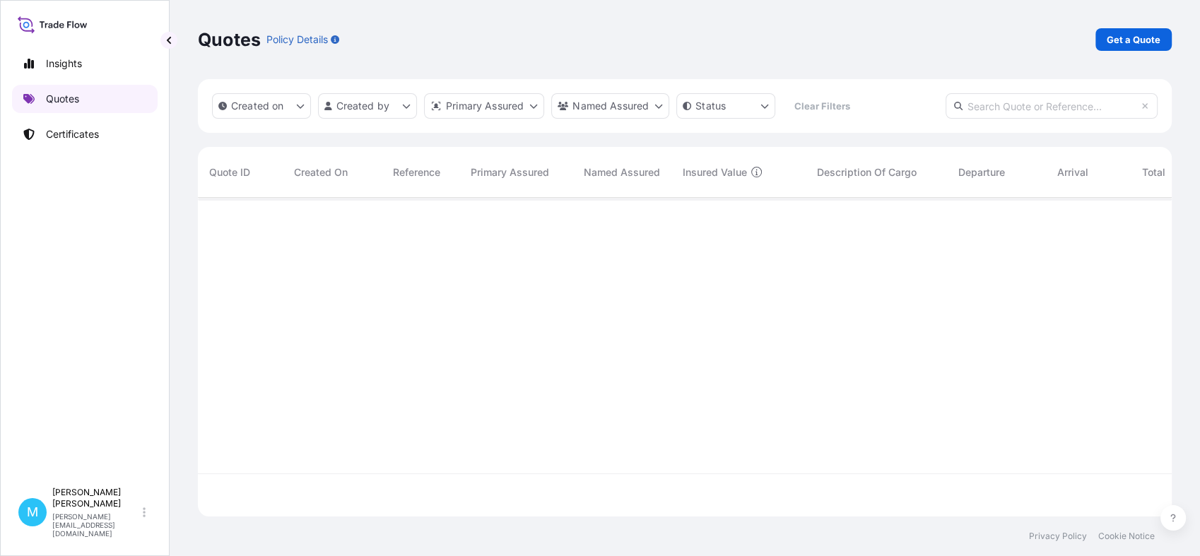
scroll to position [314, 961]
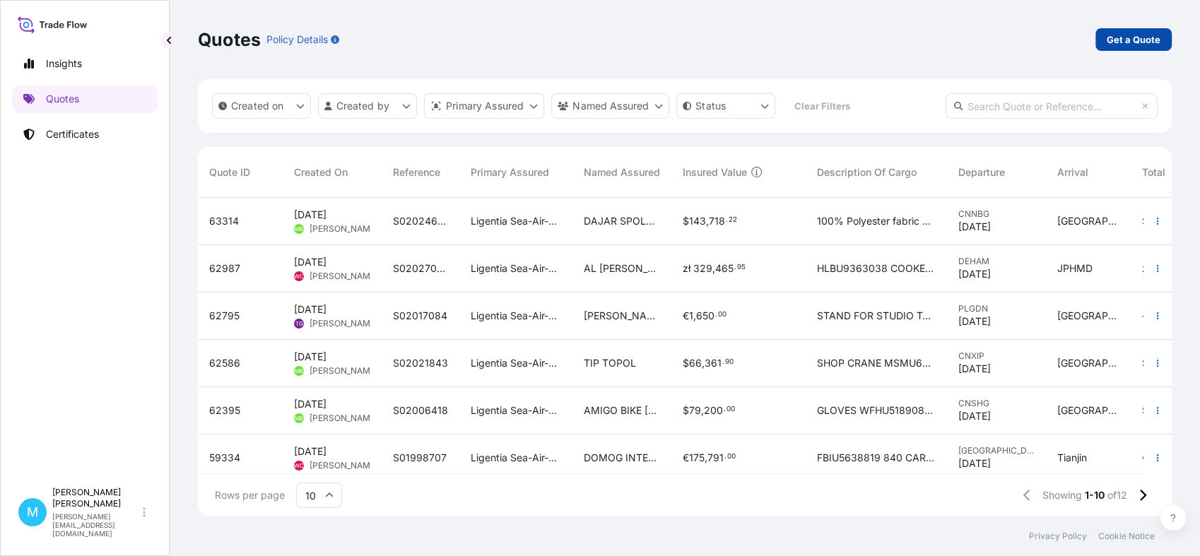
click at [1129, 41] on p "Get a Quote" at bounding box center [1134, 40] width 54 height 14
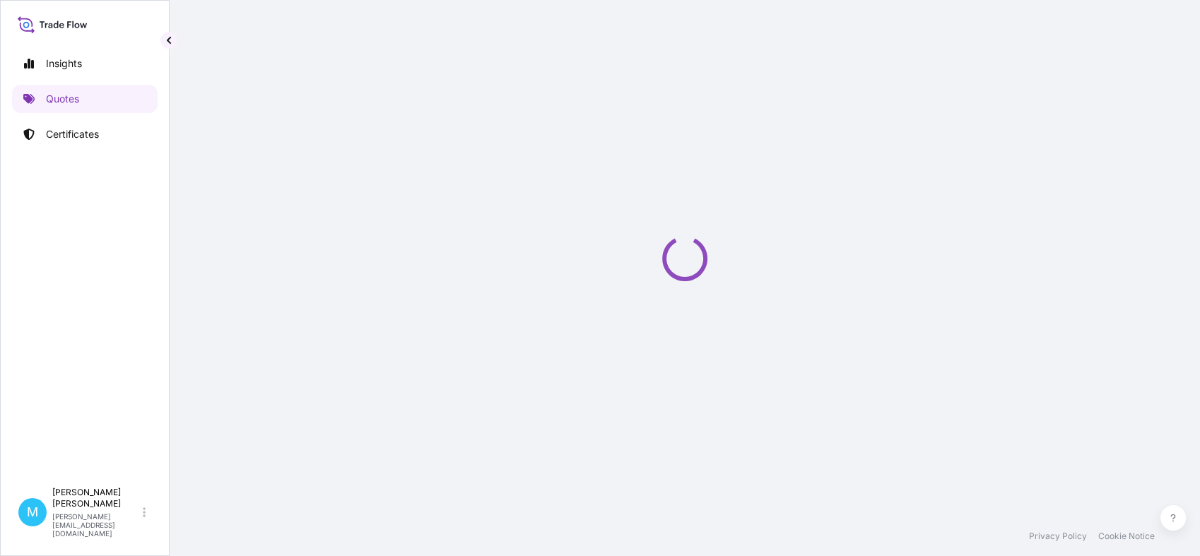
select select "Sea"
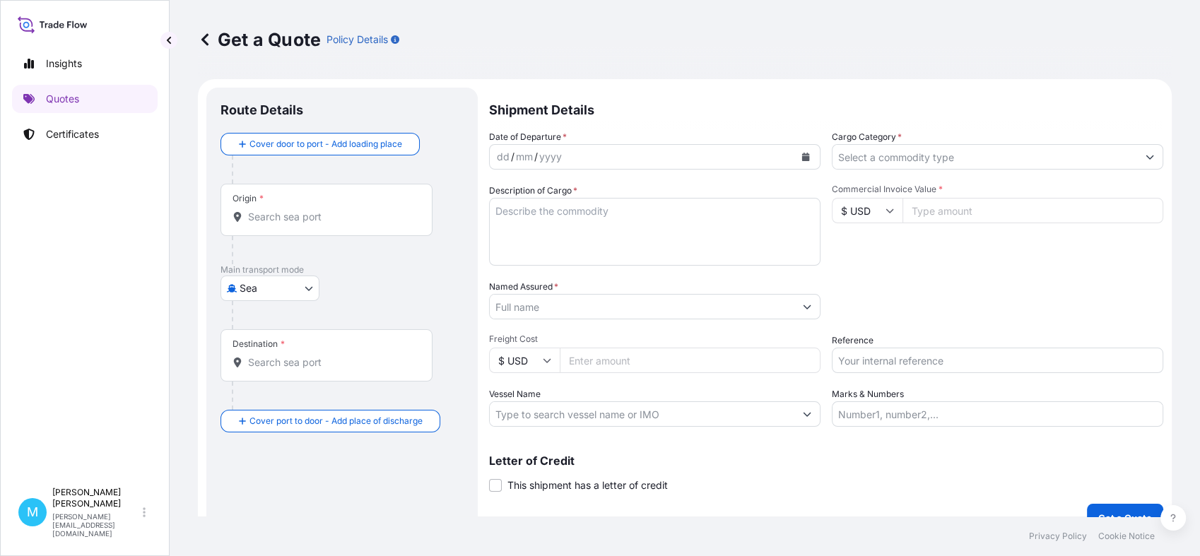
scroll to position [23, 0]
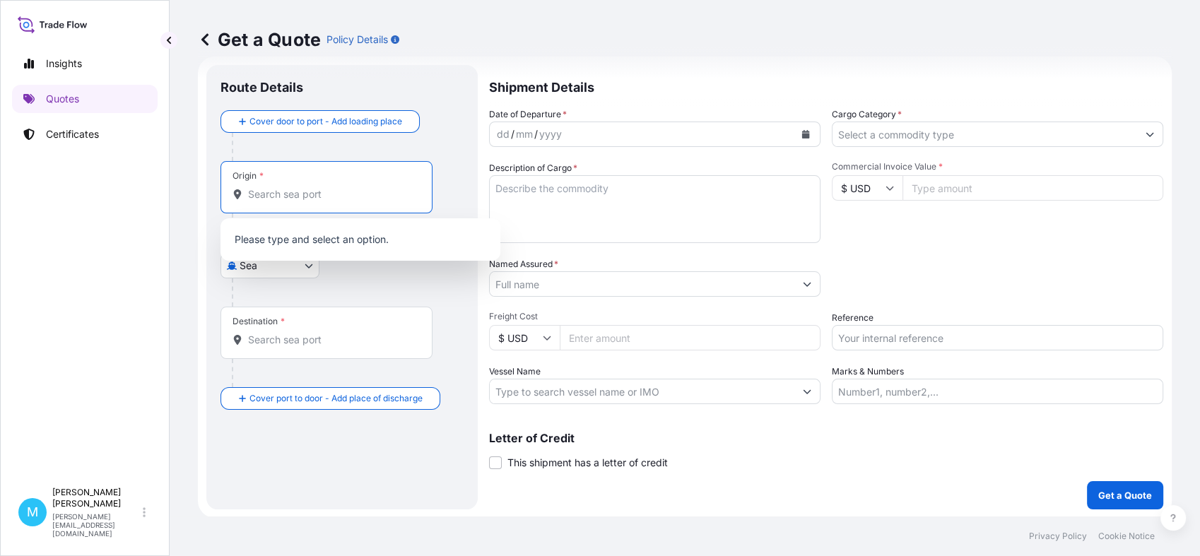
click at [277, 197] on input "Origin *" at bounding box center [331, 194] width 167 height 14
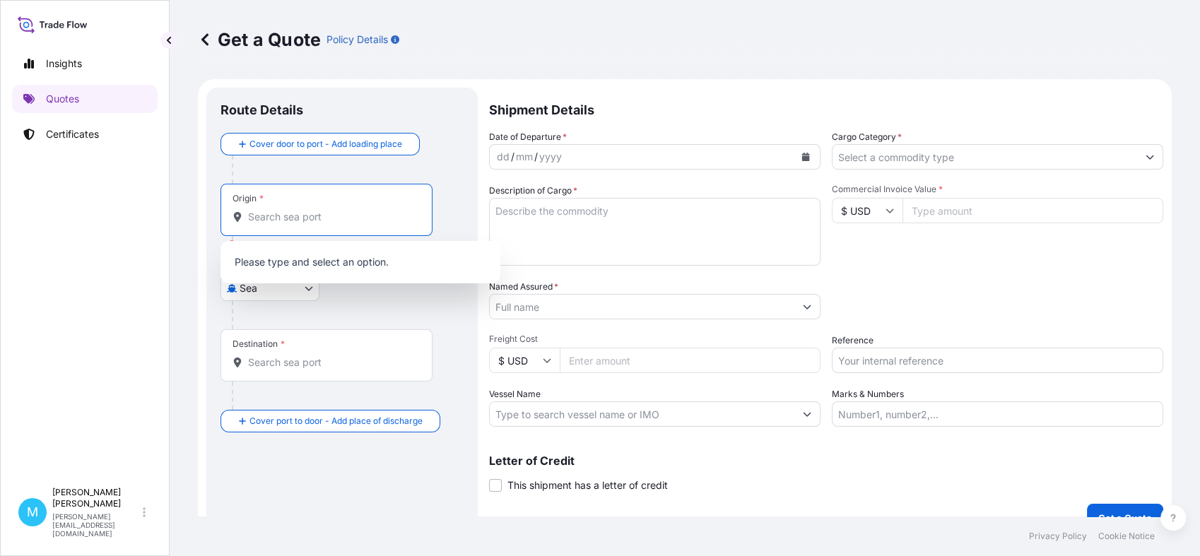
click at [266, 220] on input "Origin * Please select an origin" at bounding box center [331, 217] width 167 height 14
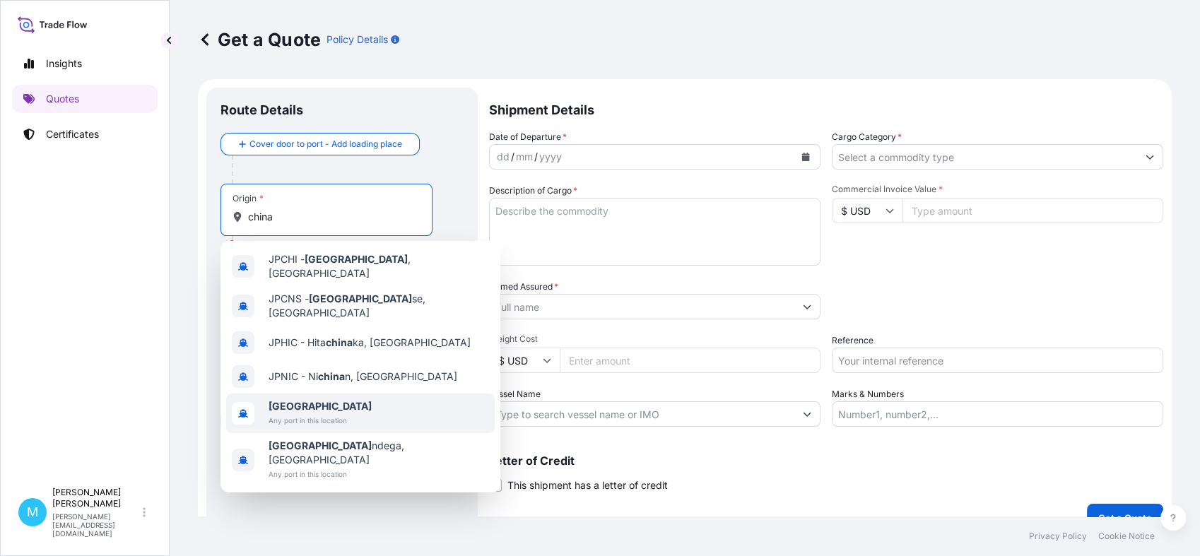
click at [290, 400] on b "[GEOGRAPHIC_DATA]" at bounding box center [320, 406] width 103 height 12
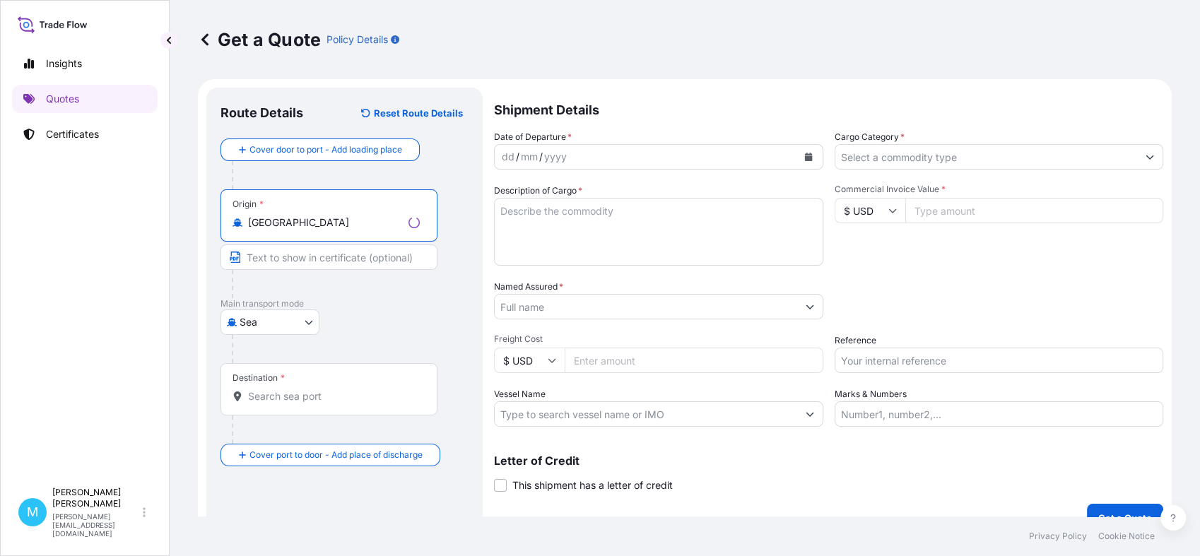
type input "[GEOGRAPHIC_DATA]"
click at [269, 396] on input "Destination *" at bounding box center [334, 396] width 172 height 14
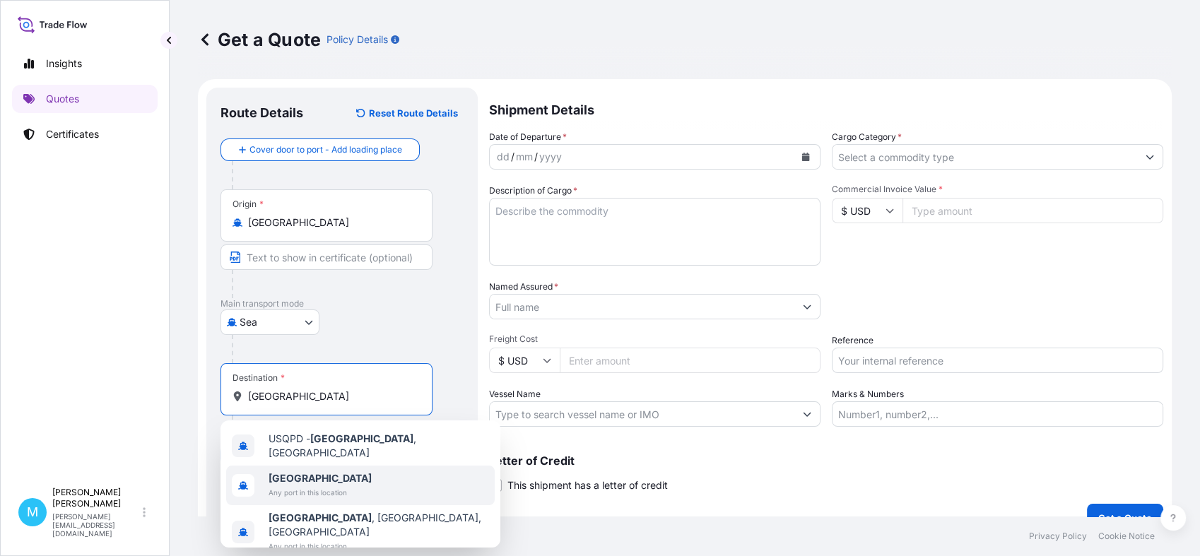
click at [278, 492] on span "Any port in this location" at bounding box center [320, 492] width 103 height 14
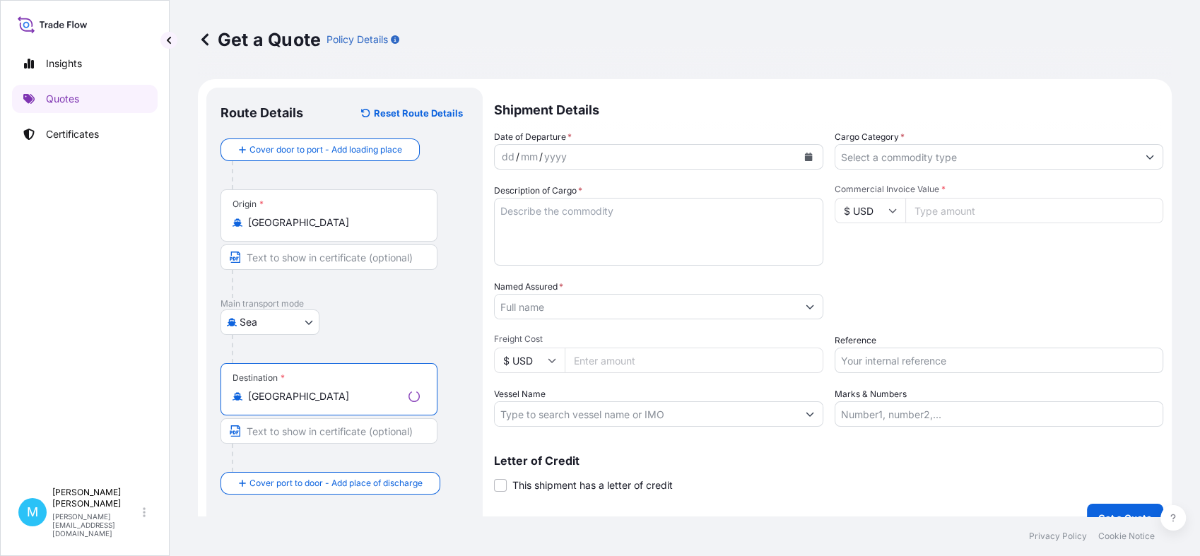
type input "[GEOGRAPHIC_DATA]"
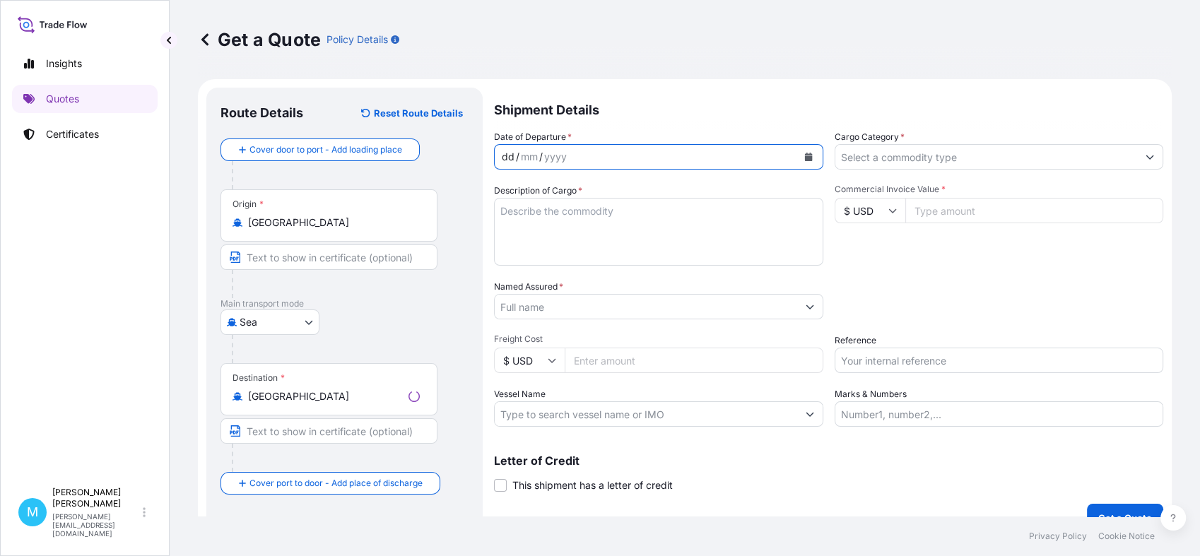
click at [606, 158] on div "dd / mm / yyyy" at bounding box center [646, 156] width 302 height 25
click at [802, 154] on icon "Calendar" at bounding box center [806, 157] width 8 height 8
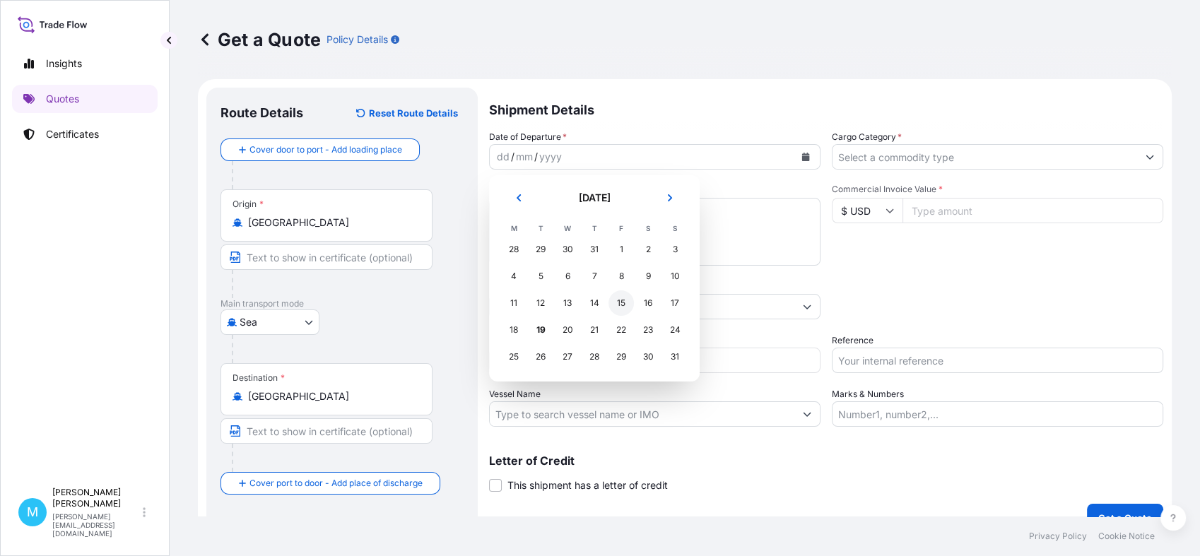
click at [618, 307] on div "15" at bounding box center [620, 302] width 25 height 25
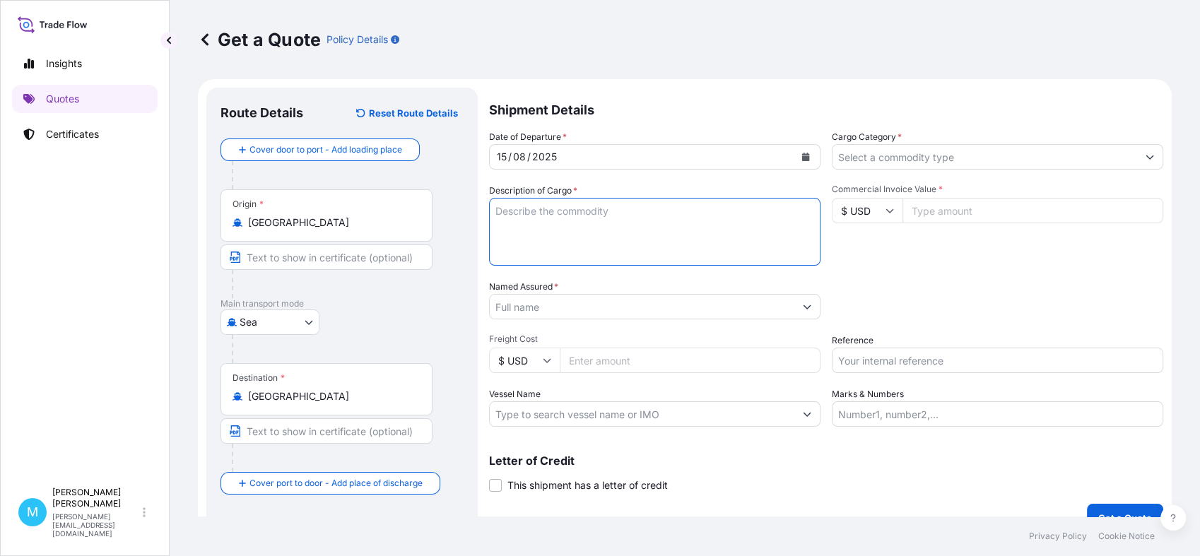
click at [539, 234] on textarea "Description of Cargo *" at bounding box center [654, 232] width 331 height 68
paste textarea "CMAU5393353 M0880748 40HC 3317.90 KG 22.337 M3 884 CTN"
paste textarea "WORKING GLOVES"
type textarea "CMAU5393353 M0880748 40HC 3317.90 KG 22.337 M3 884 CTN || WORKING GLOVES"
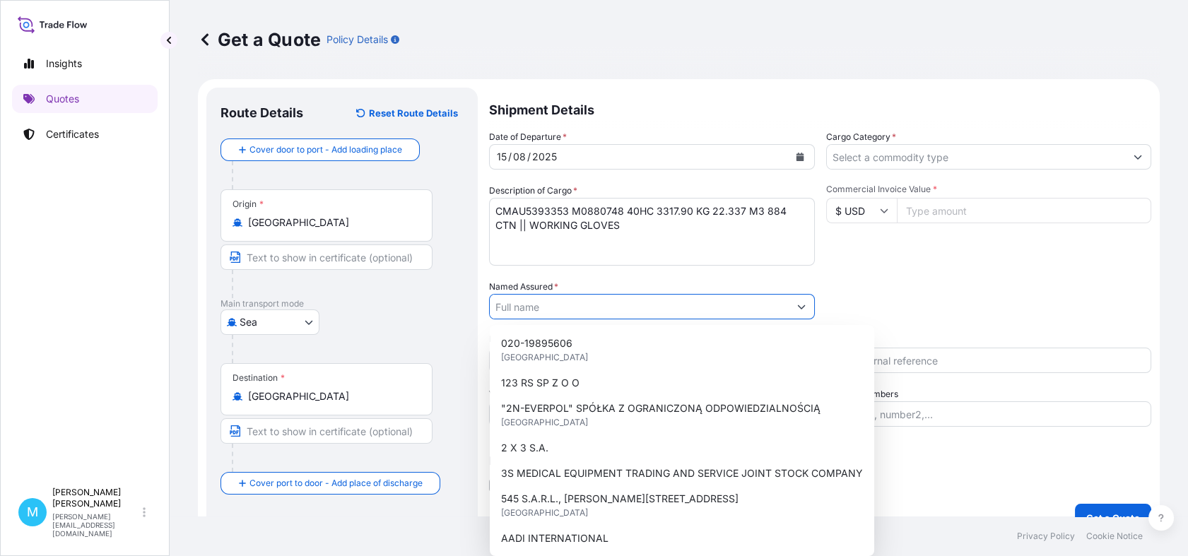
click at [546, 309] on input "Named Assured *" at bounding box center [639, 306] width 299 height 25
paste input "CELLFAST SP. Z O.O."
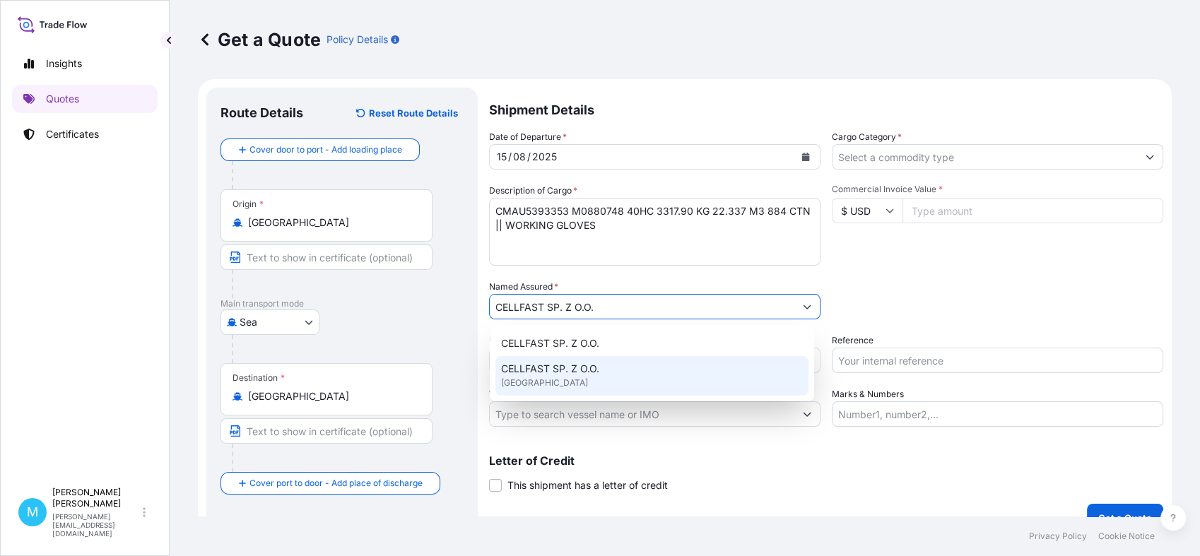
click at [596, 385] on div "CELLFAST SP. Z O.O. [GEOGRAPHIC_DATA]" at bounding box center [651, 376] width 313 height 40
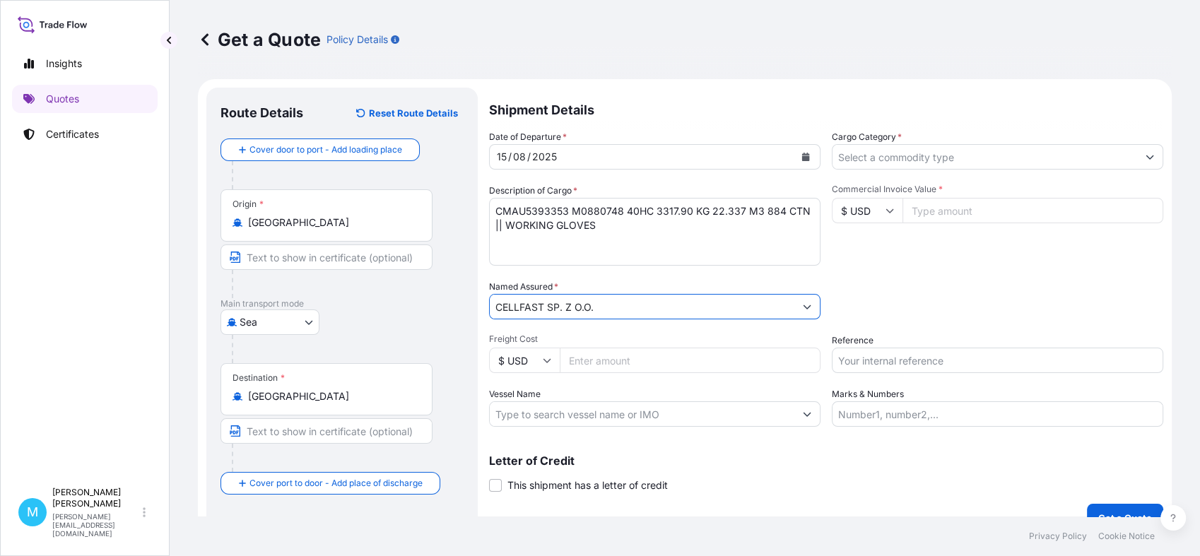
type input "CELLFAST SP. Z O.O."
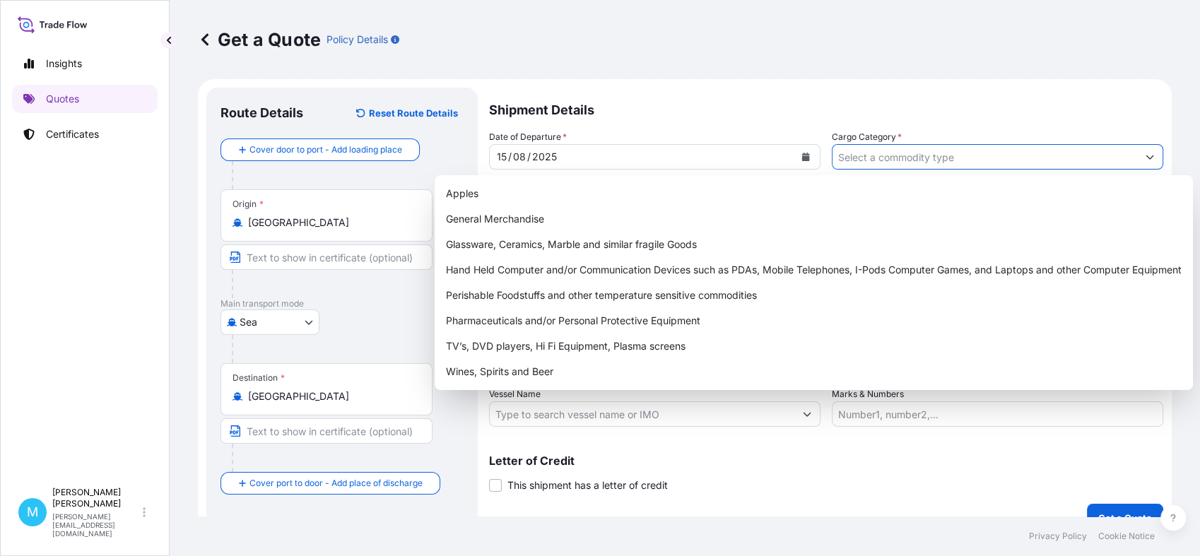
click at [896, 158] on input "Cargo Category *" at bounding box center [984, 156] width 305 height 25
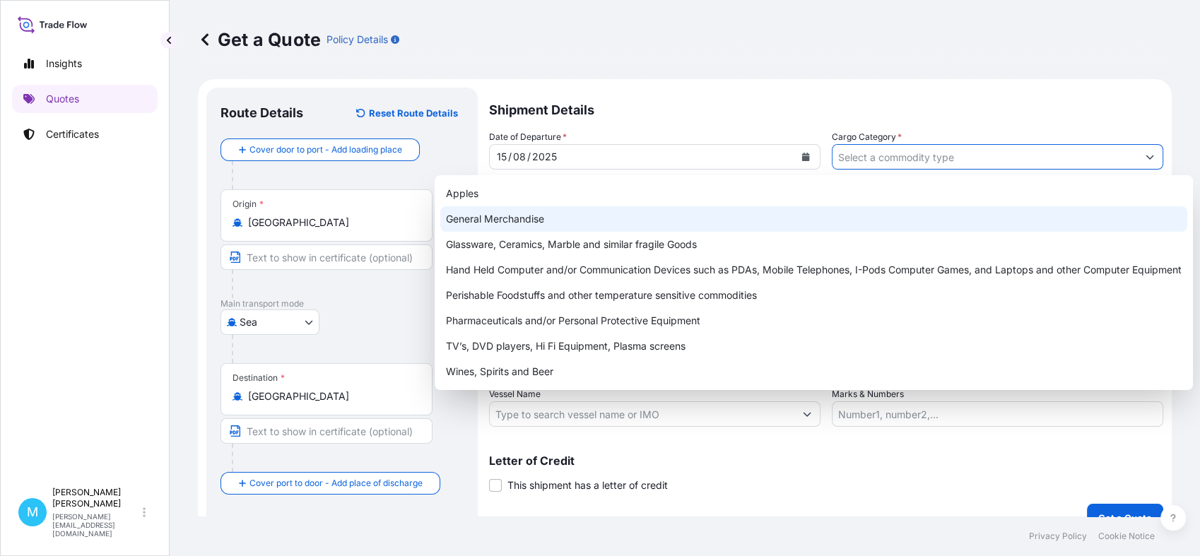
click at [524, 216] on div "General Merchandise" at bounding box center [813, 218] width 747 height 25
type input "General Merchandise"
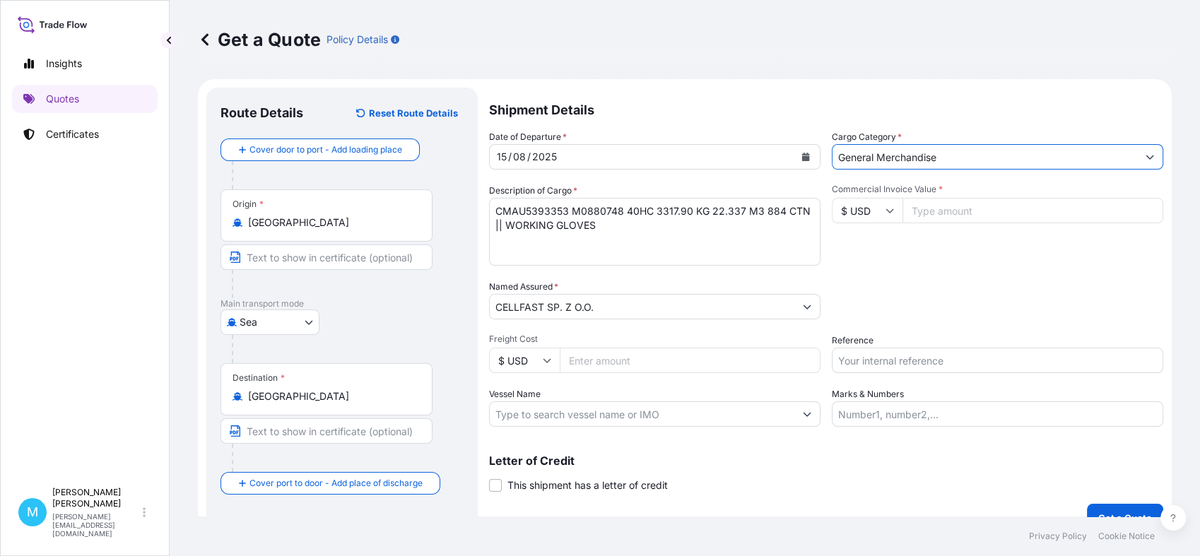
click at [954, 216] on input "Commercial Invoice Value *" at bounding box center [1032, 210] width 261 height 25
click at [933, 214] on input "Commercial Invoice Value *" at bounding box center [1032, 210] width 261 height 25
paste input "69379.4"
click at [987, 213] on input "69379.4" at bounding box center [1032, 210] width 261 height 25
type input "69379.4"
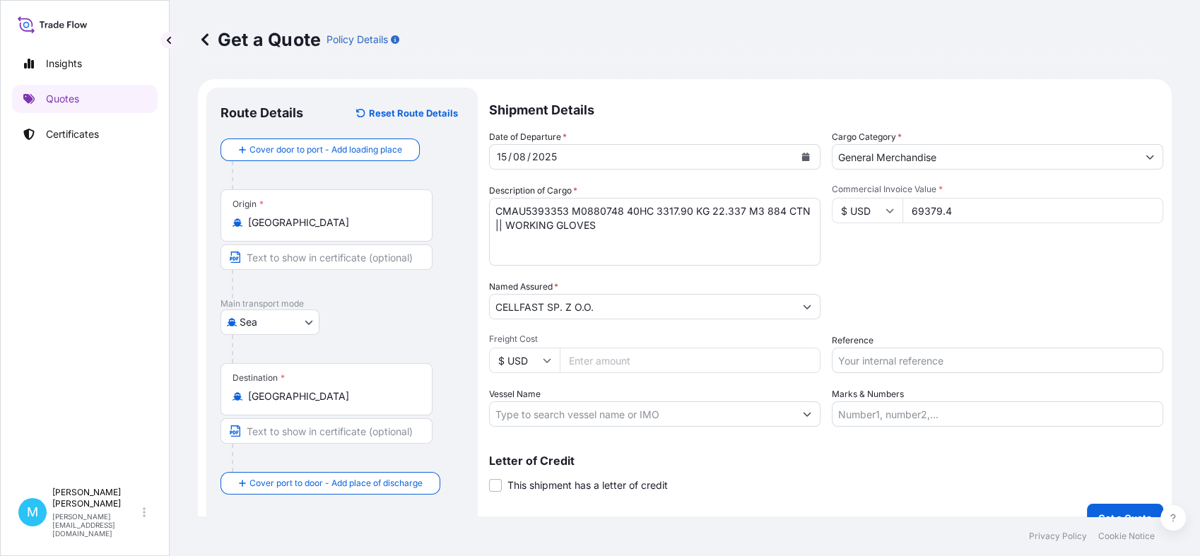
click at [897, 362] on input "Reference" at bounding box center [997, 360] width 331 height 25
click at [859, 357] on input "Reference" at bounding box center [997, 360] width 331 height 25
paste input "LCL16325"
paste input "S02003303"
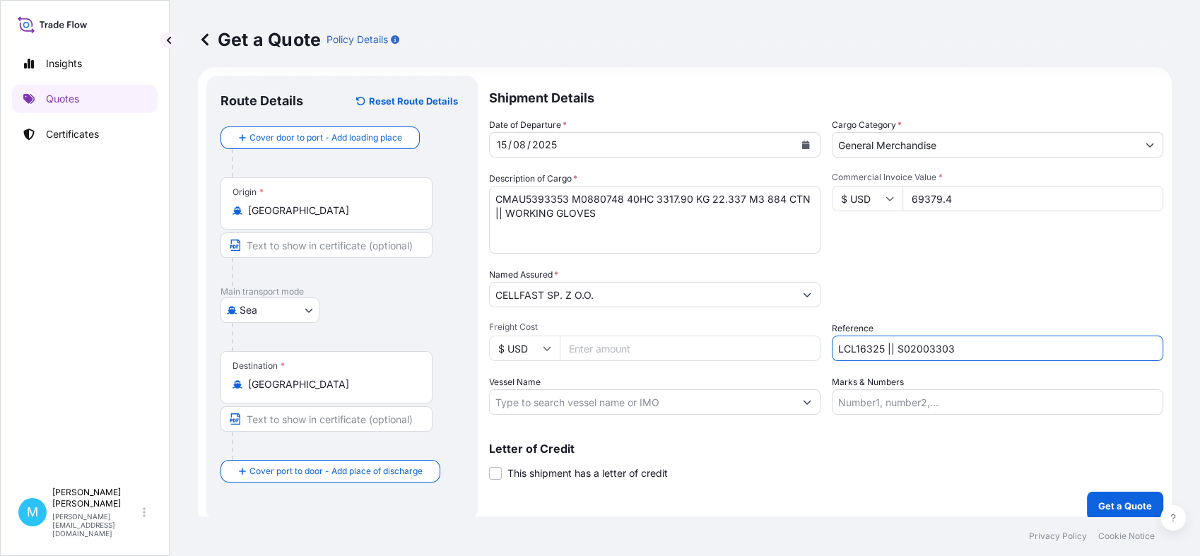
scroll to position [24, 0]
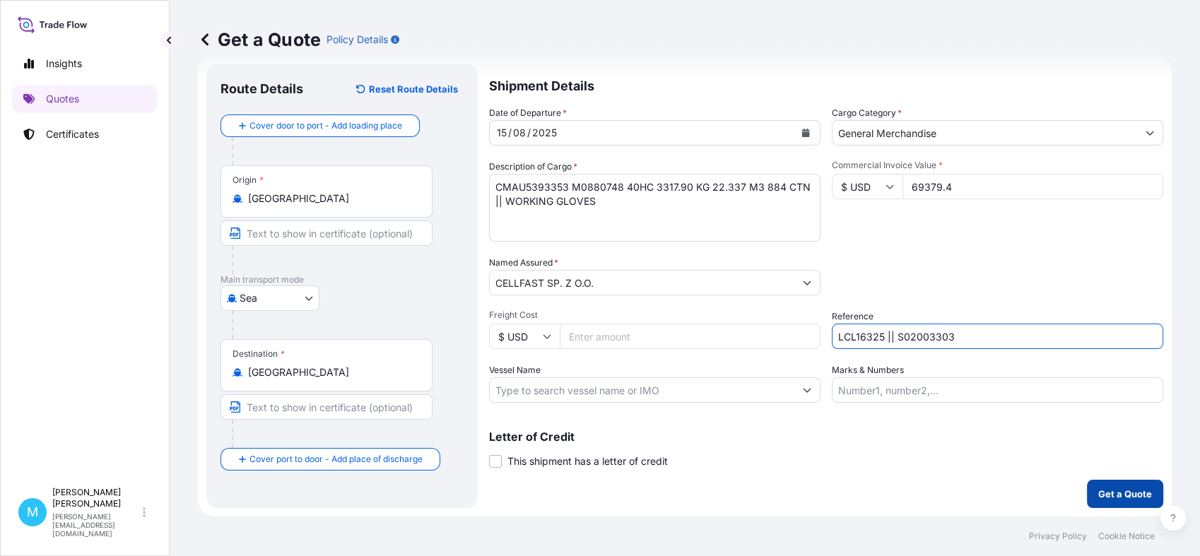
type input "LCL16325 || S02003303"
click at [1099, 492] on p "Get a Quote" at bounding box center [1125, 494] width 54 height 14
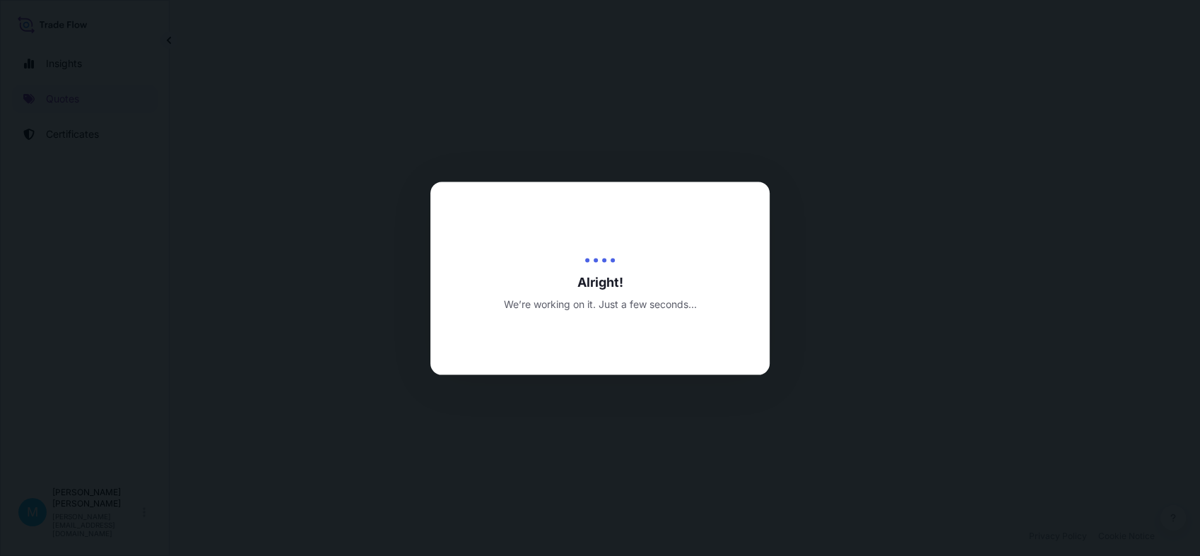
select select "Sea"
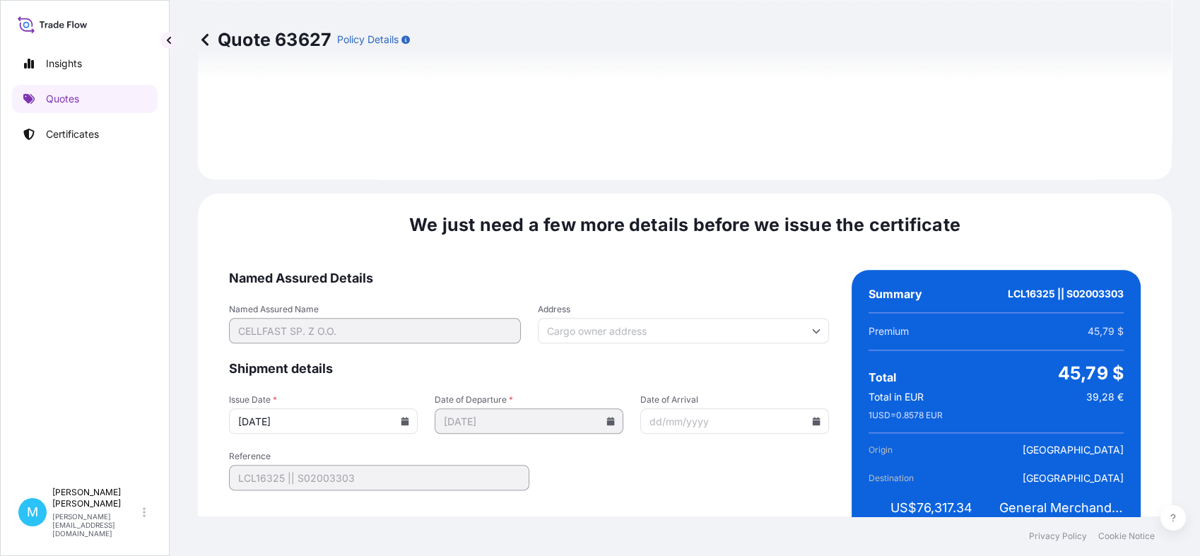
scroll to position [1600, 0]
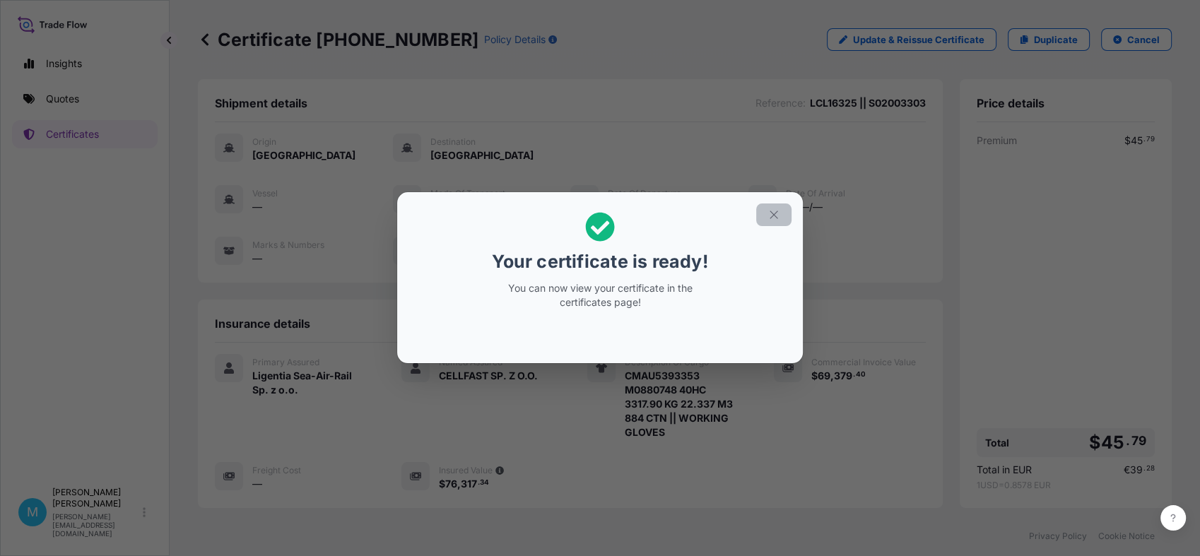
click at [779, 211] on icon "button" at bounding box center [773, 214] width 13 height 13
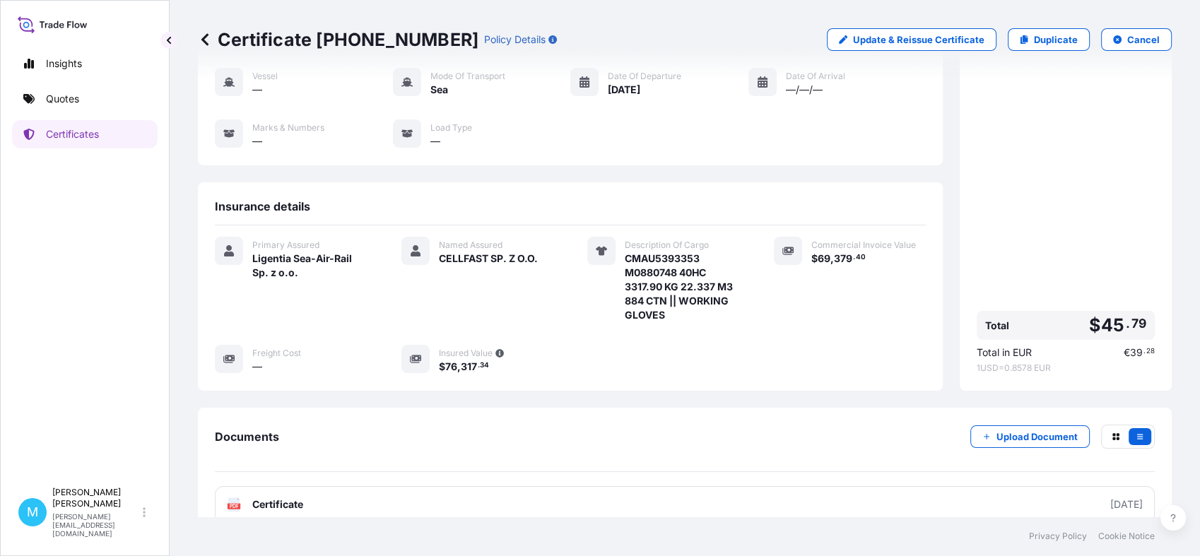
scroll to position [202, 0]
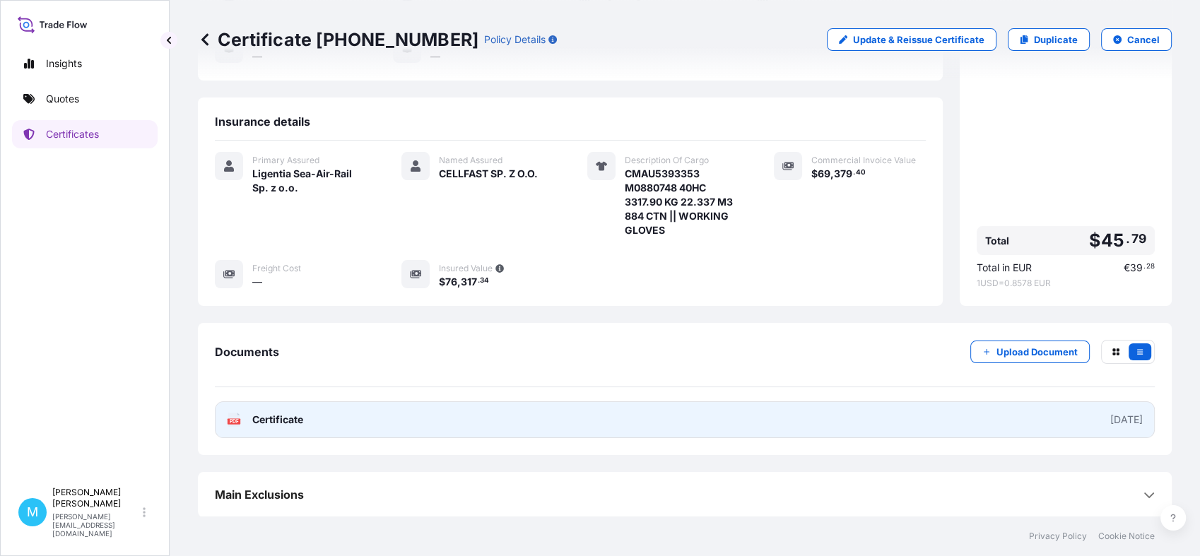
click at [739, 425] on link "PDF Certificate [DATE]" at bounding box center [685, 419] width 940 height 37
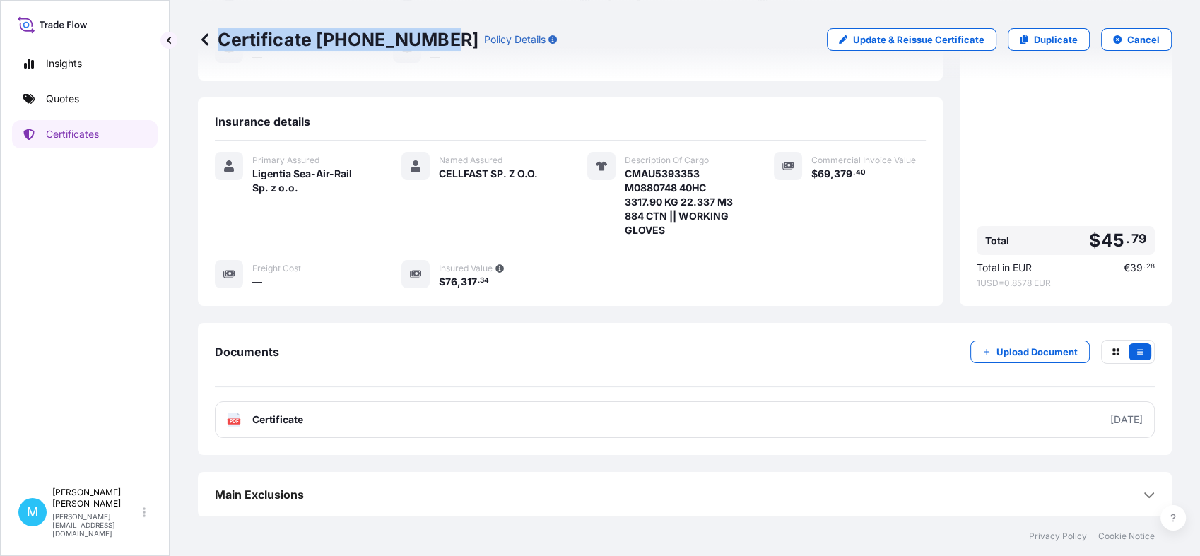
drag, startPoint x: 440, startPoint y: 37, endPoint x: 436, endPoint y: 47, distance: 9.8
click at [436, 47] on div "Certificate [PHONE_NUMBER] Policy Details" at bounding box center [377, 39] width 359 height 23
drag, startPoint x: 436, startPoint y: 47, endPoint x: 421, endPoint y: 42, distance: 15.4
click at [90, 102] on link "Quotes" at bounding box center [85, 99] width 146 height 28
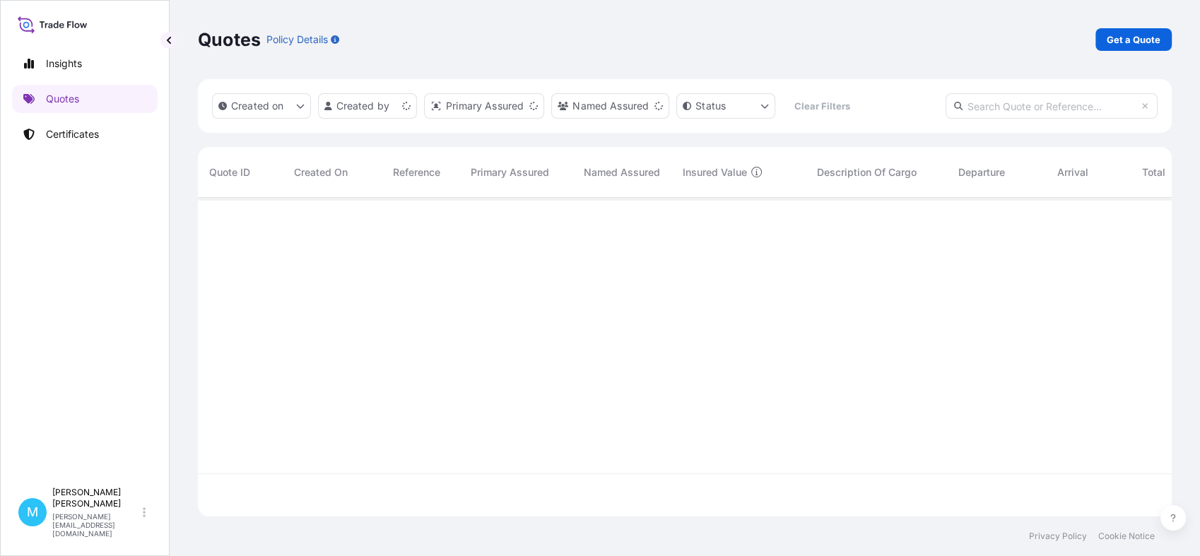
scroll to position [314, 961]
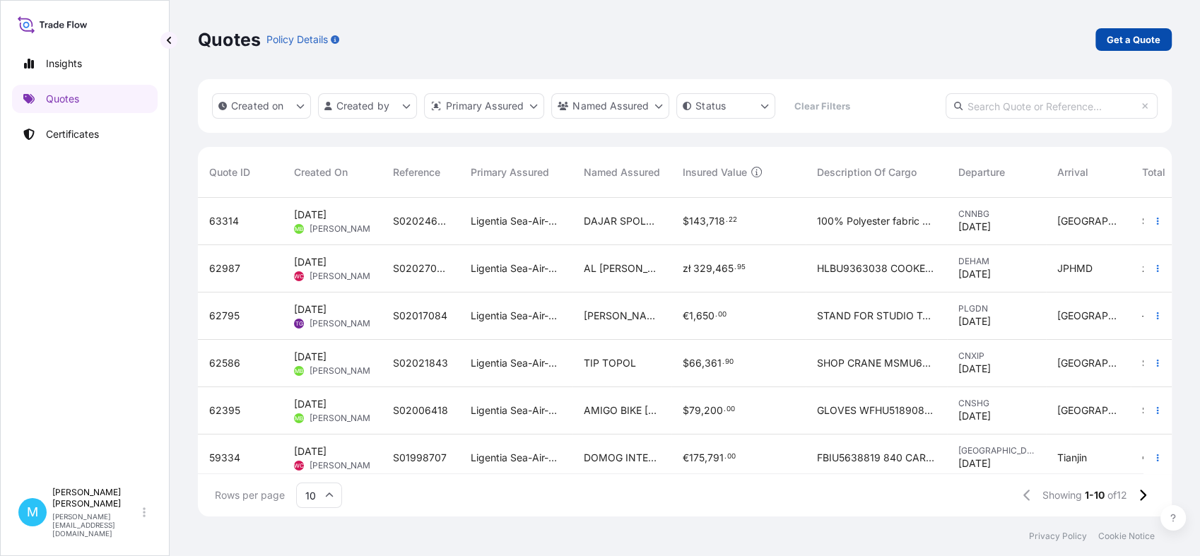
click at [1128, 28] on link "Get a Quote" at bounding box center [1133, 39] width 76 height 23
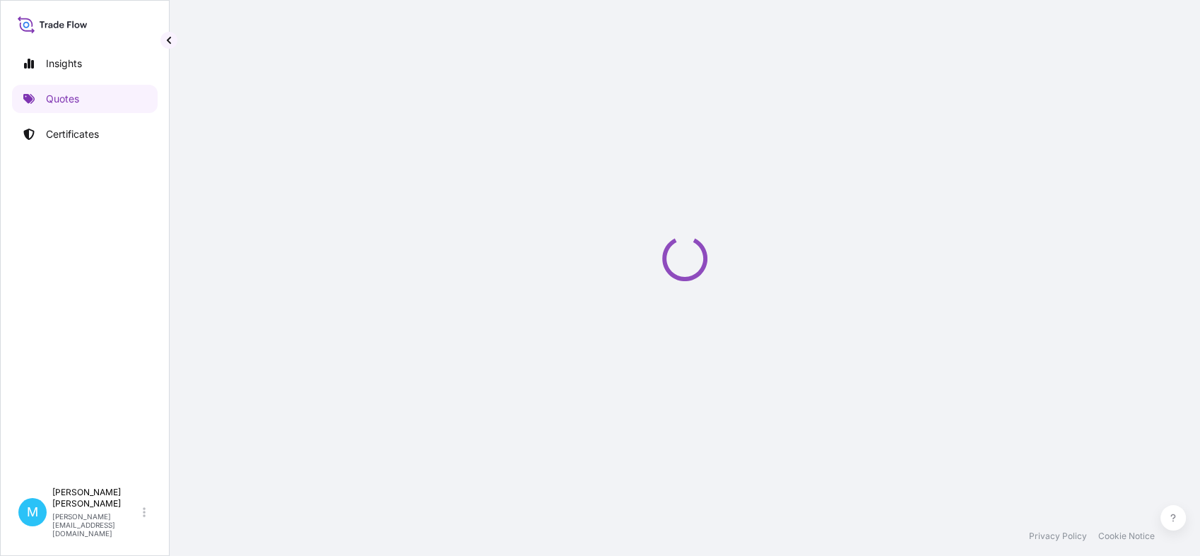
select select "Sea"
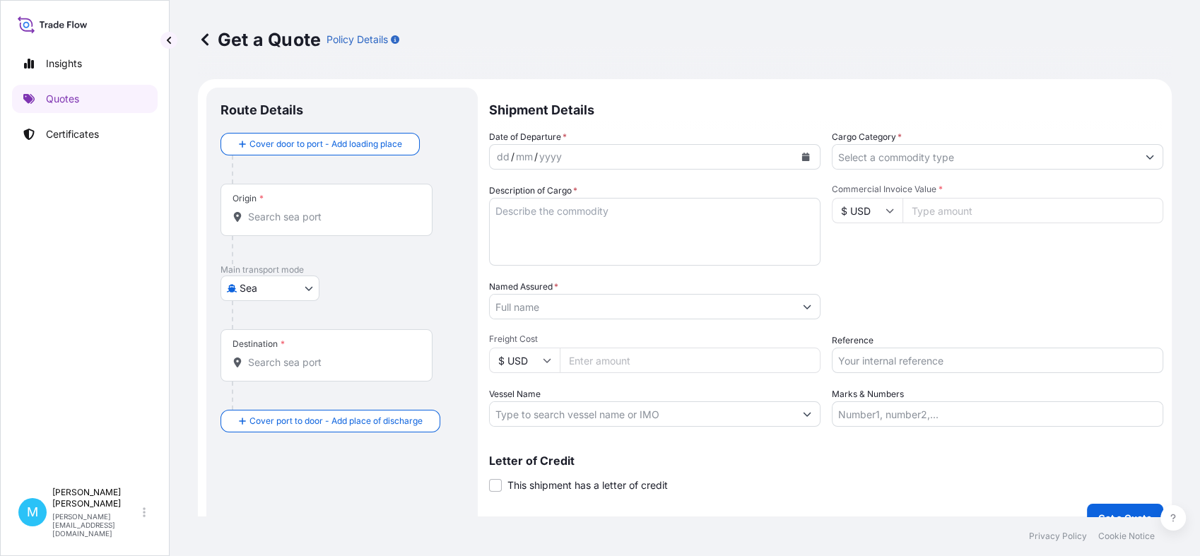
scroll to position [23, 0]
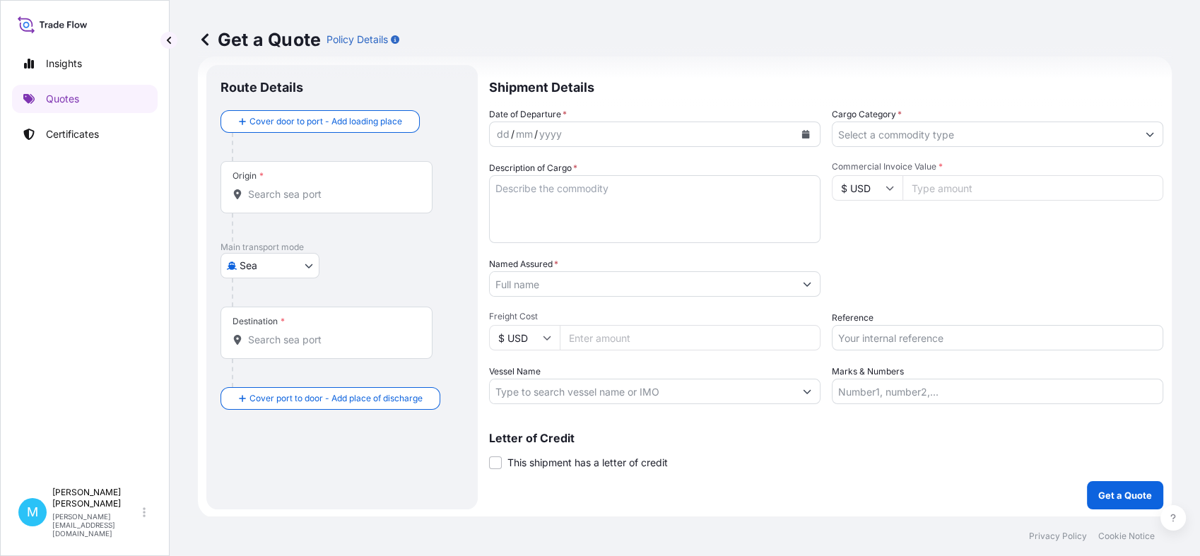
click at [287, 189] on input "Origin *" at bounding box center [331, 194] width 167 height 14
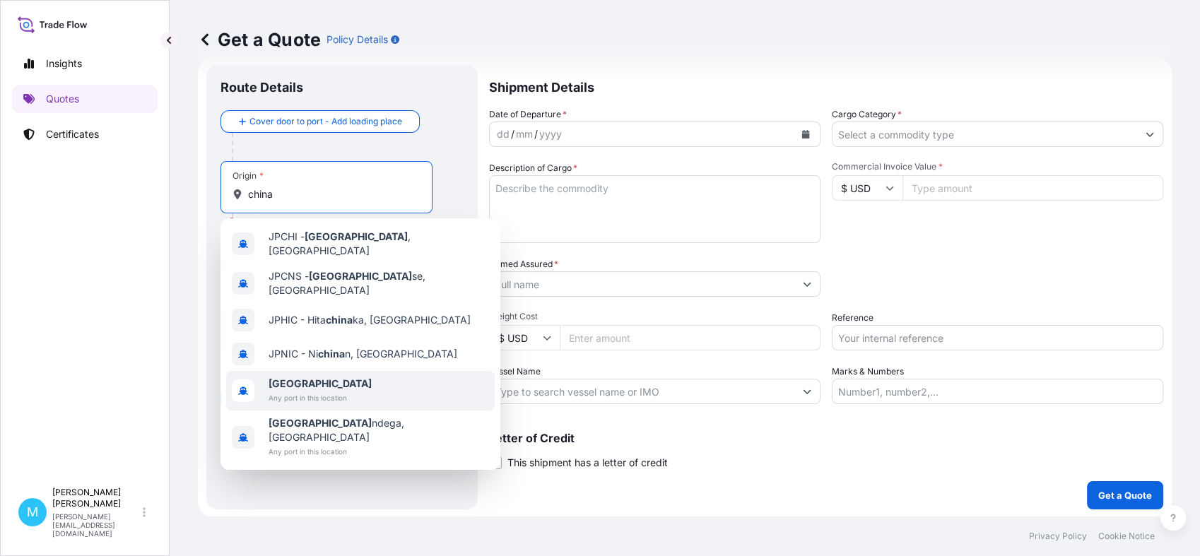
click at [313, 391] on span "Any port in this location" at bounding box center [320, 398] width 103 height 14
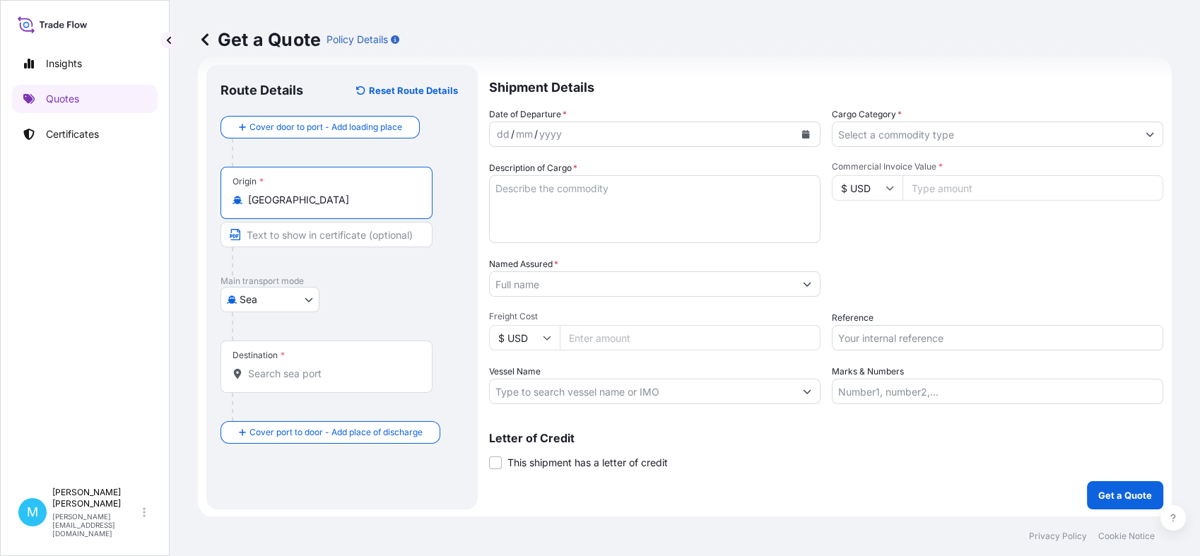
type input "[GEOGRAPHIC_DATA]"
click at [272, 372] on input "Destination *" at bounding box center [331, 374] width 167 height 14
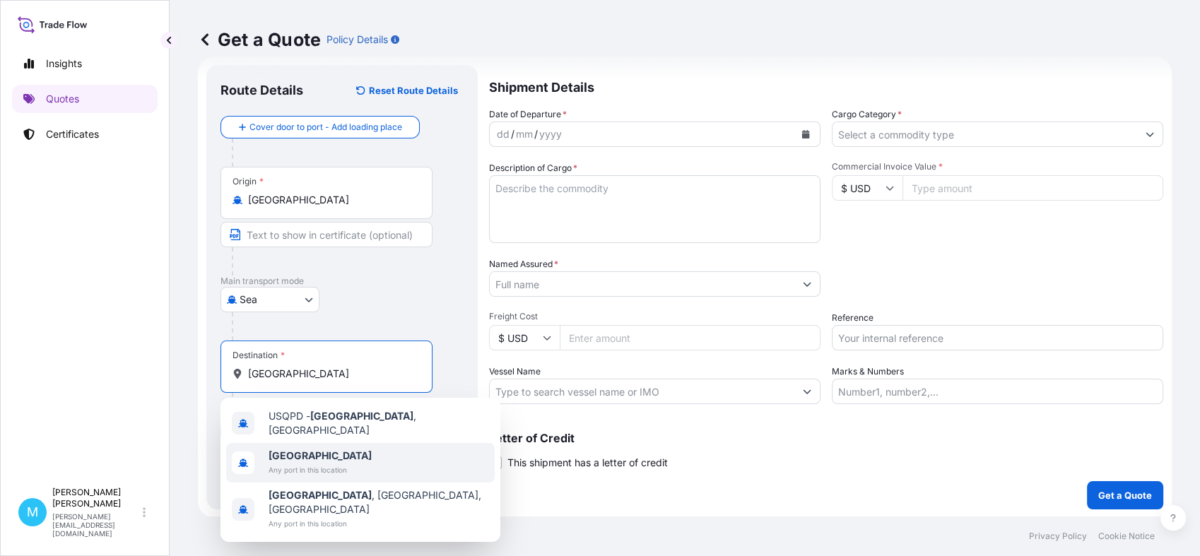
click at [279, 453] on b "[GEOGRAPHIC_DATA]" at bounding box center [320, 455] width 103 height 12
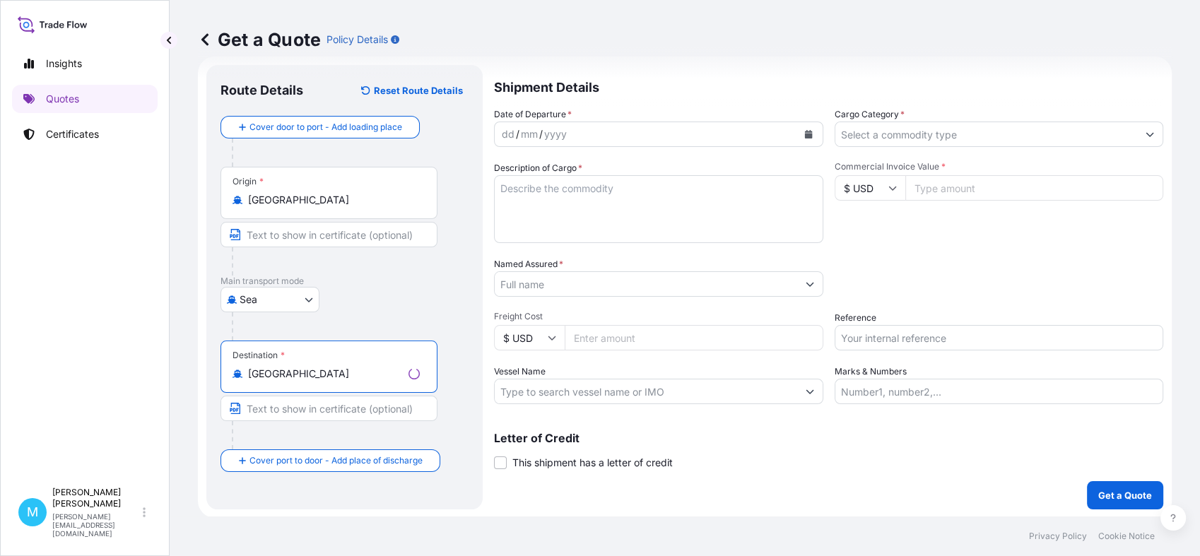
type input "[GEOGRAPHIC_DATA]"
click at [573, 131] on div "dd / mm / yyyy" at bounding box center [646, 134] width 302 height 25
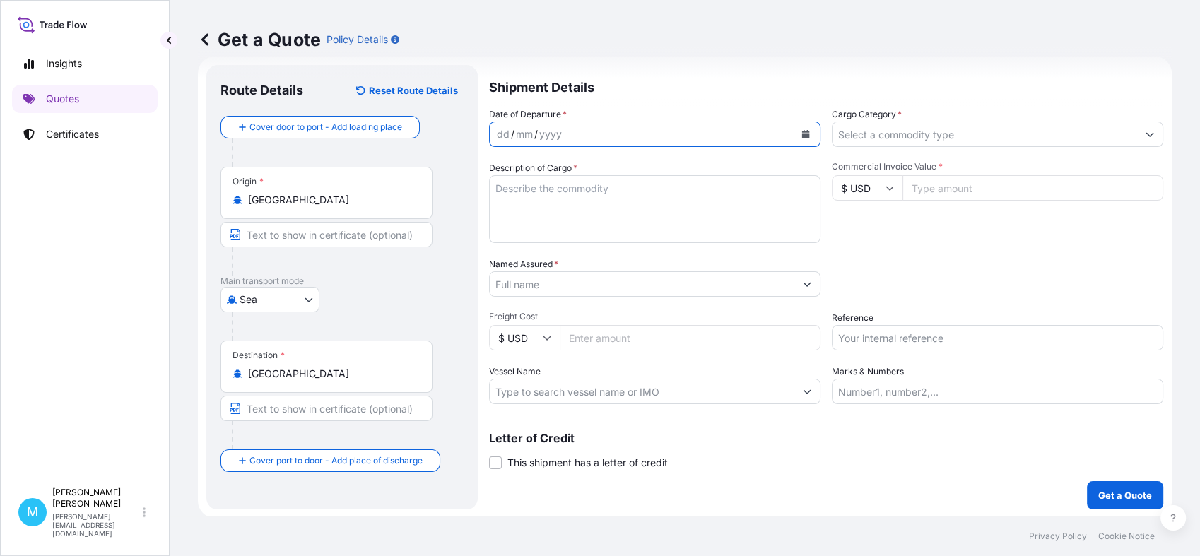
click at [794, 134] on button "Calendar" at bounding box center [805, 134] width 23 height 23
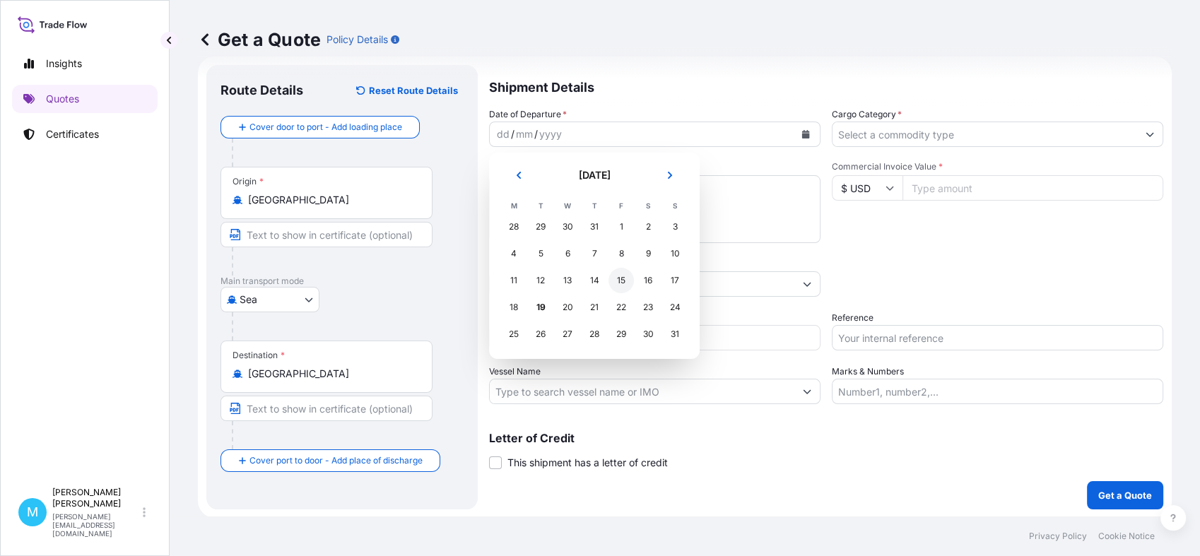
click at [617, 284] on div "15" at bounding box center [620, 280] width 25 height 25
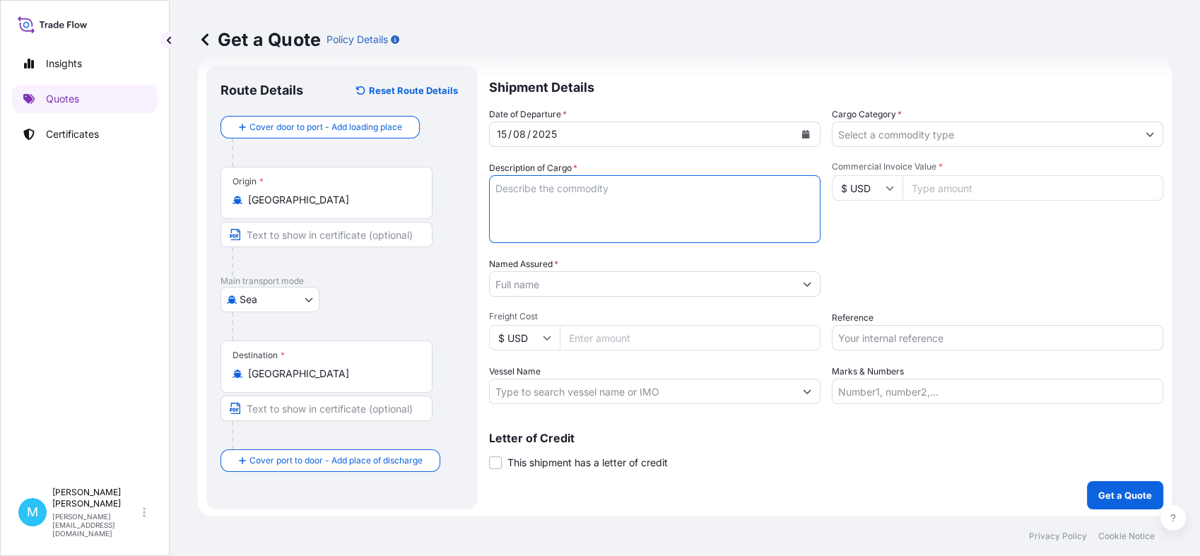
click at [531, 187] on textarea "Description of Cargo *" at bounding box center [654, 209] width 331 height 68
paste textarea "CMAU4793714 M5242920 40HC 487.20 KG 3.33 M3 84 CTN"
paste textarea "SPRAY NOZZLE"
type textarea "CMAU4793714 M5242920 40HC 487.20 KG 3.33 M3 84 CTN || SPRAY NOZZLE"
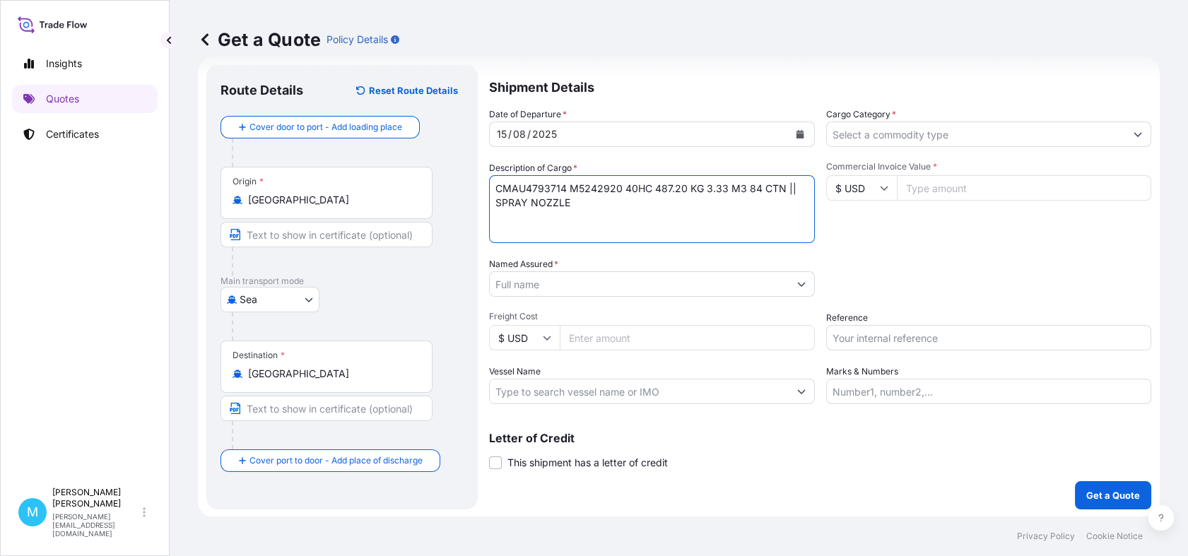
click at [556, 287] on input "Named Assured *" at bounding box center [639, 283] width 299 height 25
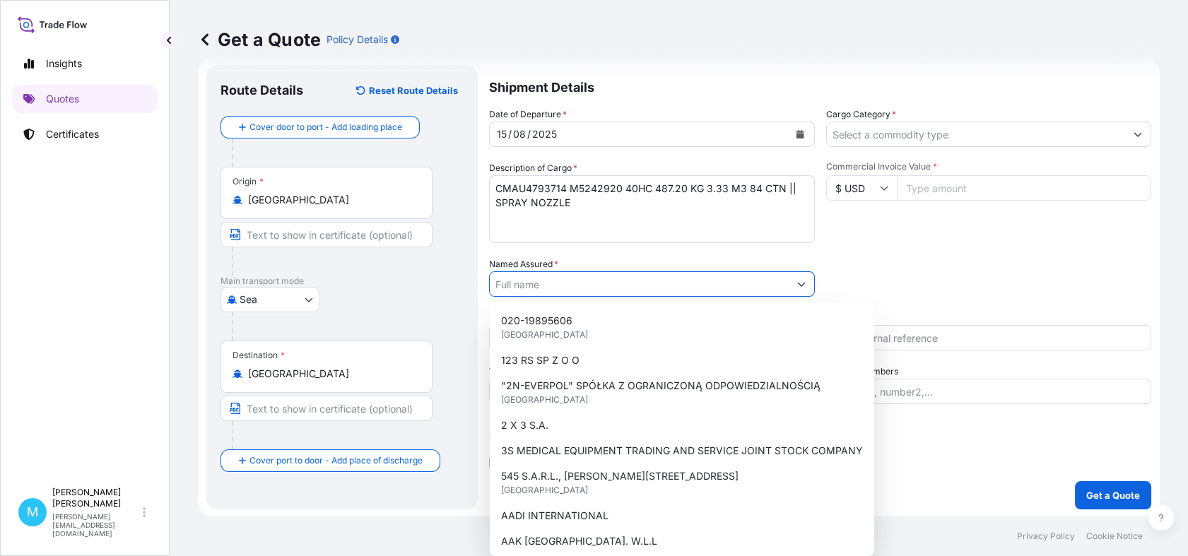
paste input "CELLFAST SP. Z O.O."
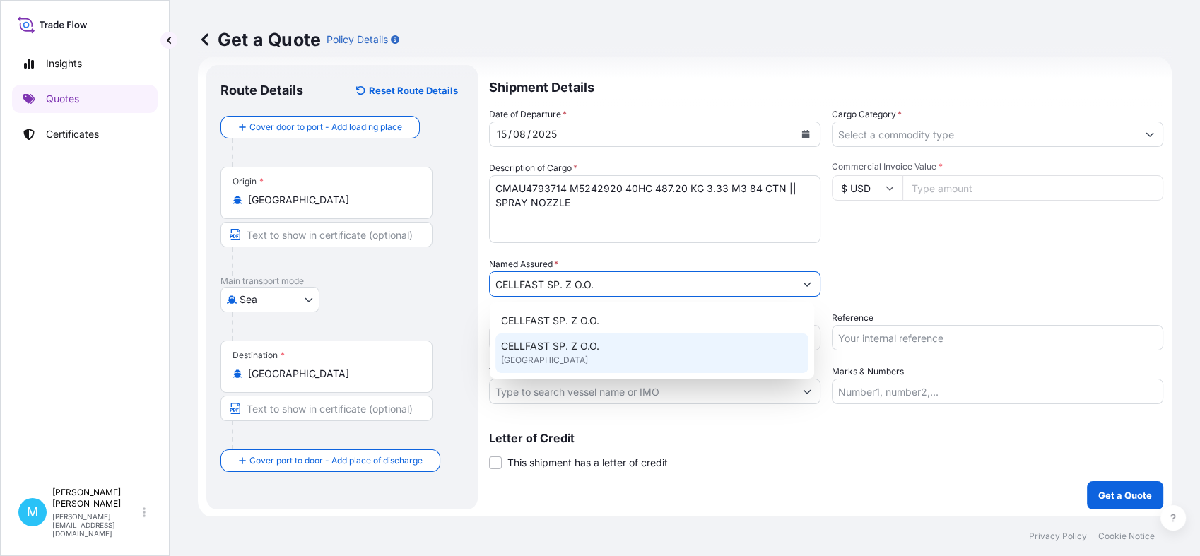
click at [583, 346] on span "CELLFAST SP. Z O.O." at bounding box center [550, 346] width 98 height 14
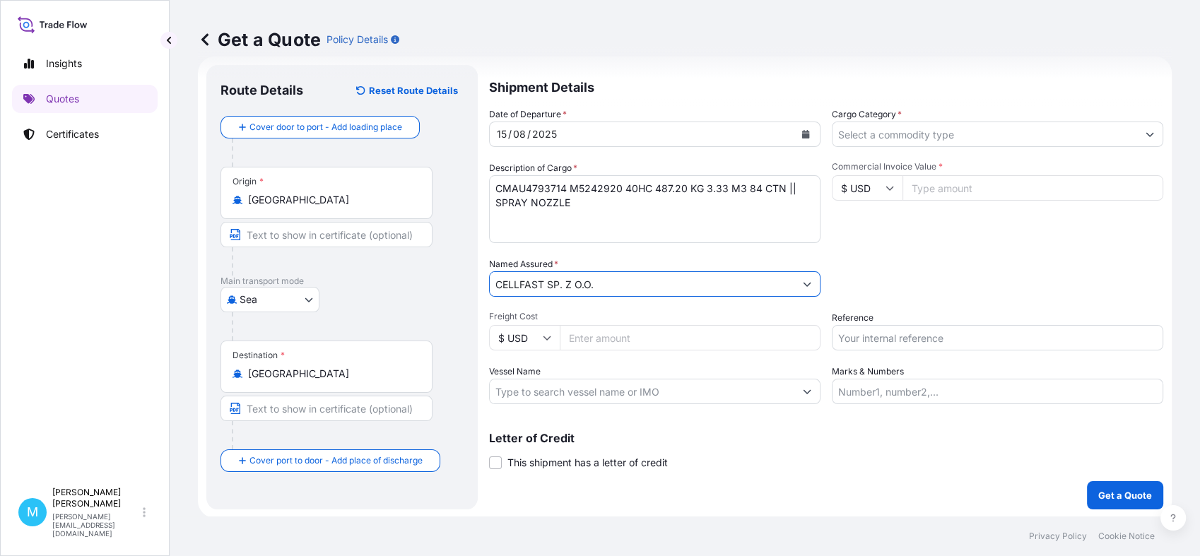
type input "CELLFAST SP. Z O.O."
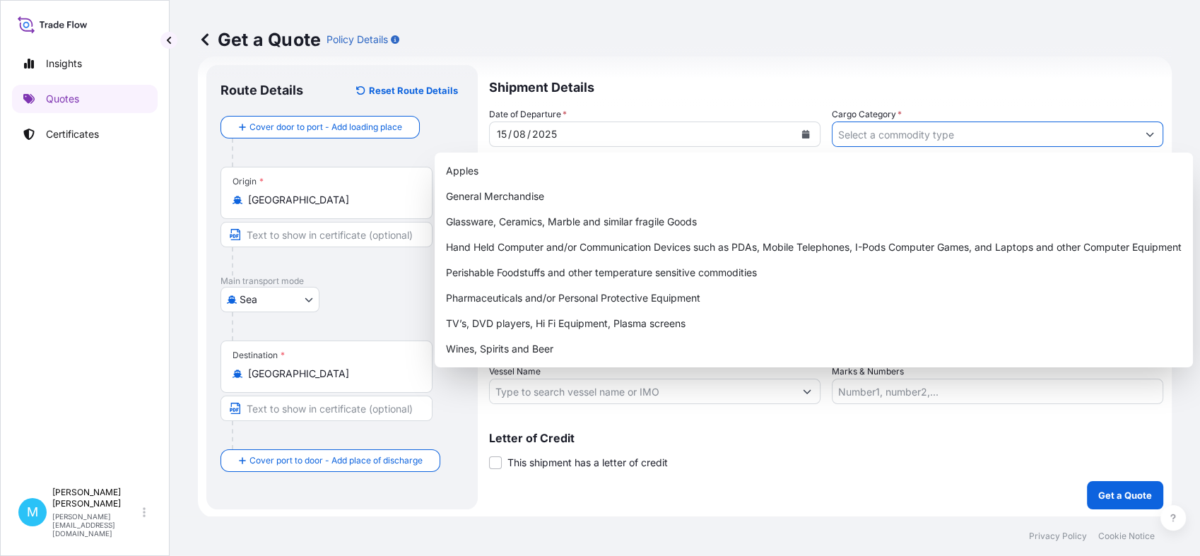
click at [904, 126] on input "Cargo Category *" at bounding box center [984, 134] width 305 height 25
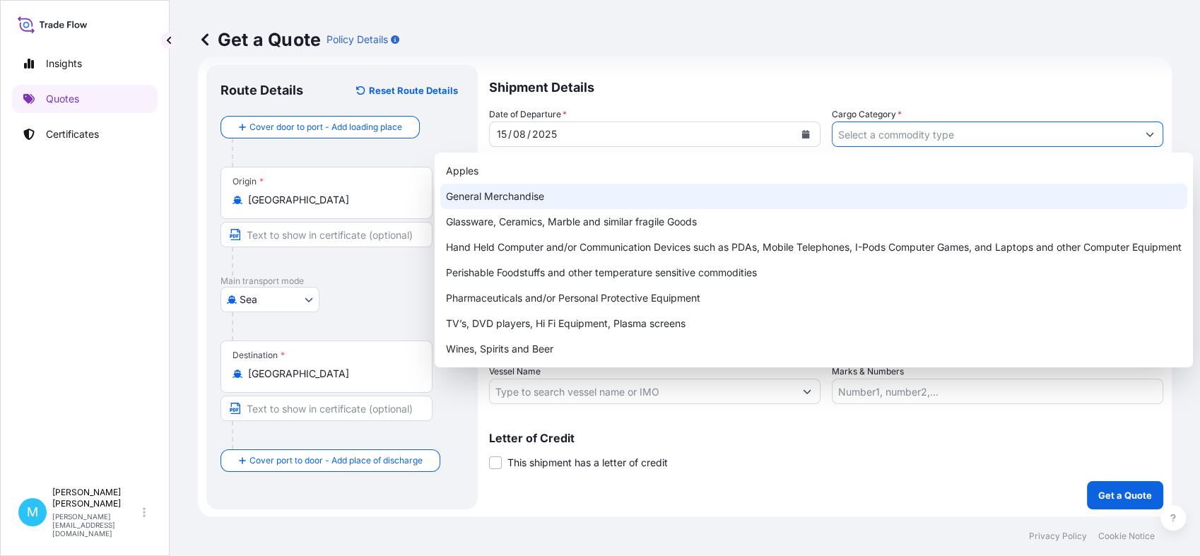
click at [536, 197] on div "General Merchandise" at bounding box center [813, 196] width 747 height 25
type input "General Merchandise"
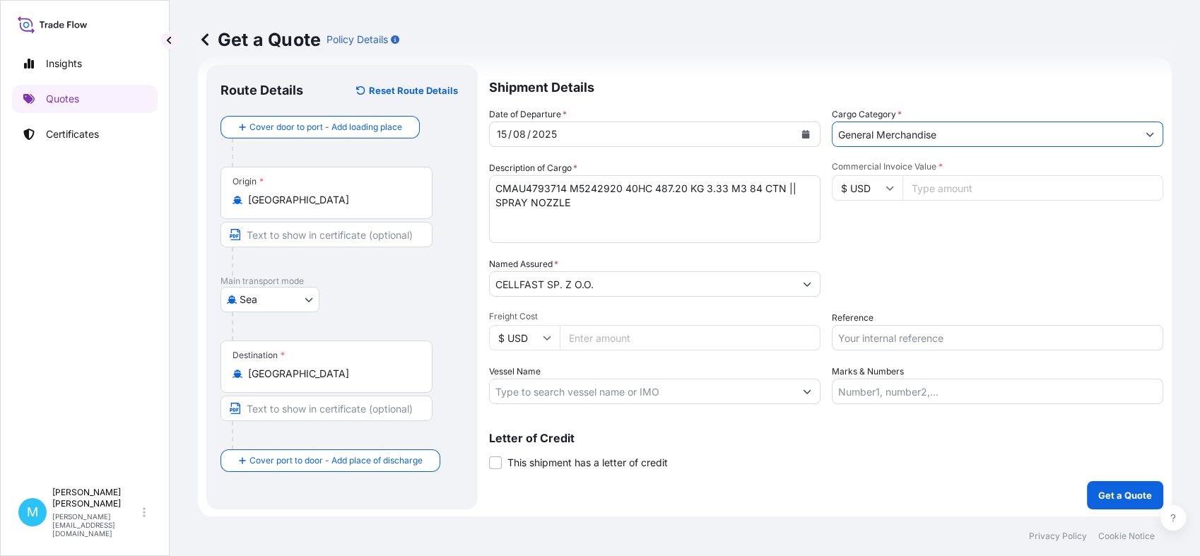
click at [943, 191] on input "Commercial Invoice Value *" at bounding box center [1032, 187] width 261 height 25
click at [948, 186] on input "Commercial Invoice Value *" at bounding box center [1032, 187] width 261 height 25
paste input "10059.84"
type input "10059.84"
click at [838, 334] on input "Reference" at bounding box center [997, 337] width 331 height 25
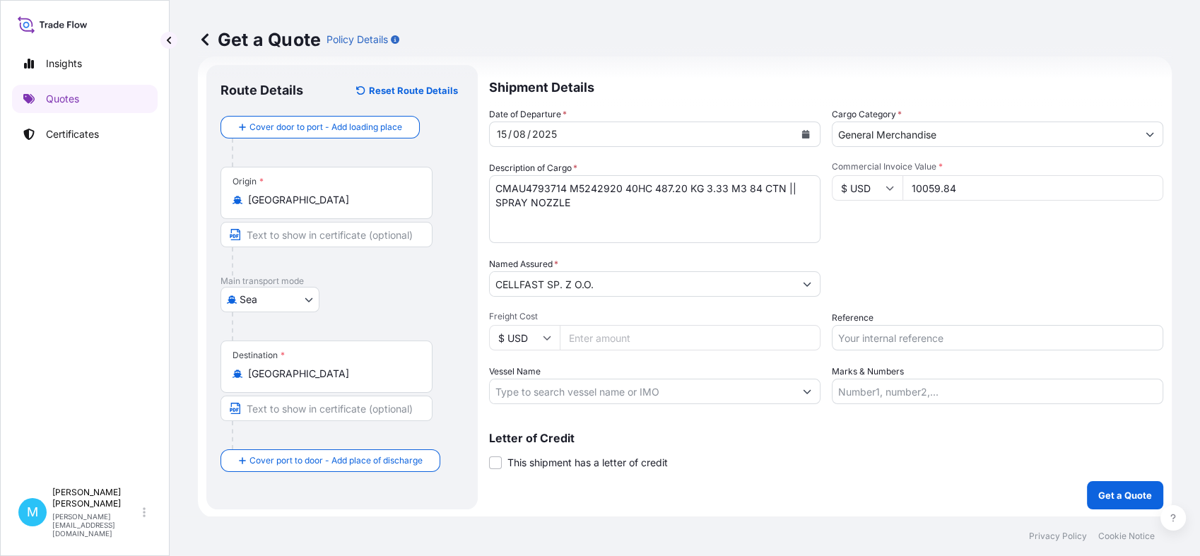
click at [835, 337] on input "Reference" at bounding box center [997, 337] width 331 height 25
paste input "LCL16392"
click at [931, 336] on input "LCL16392 ||" at bounding box center [997, 337] width 331 height 25
paste input "S02002070"
type input "LCL16392 || S02002070"
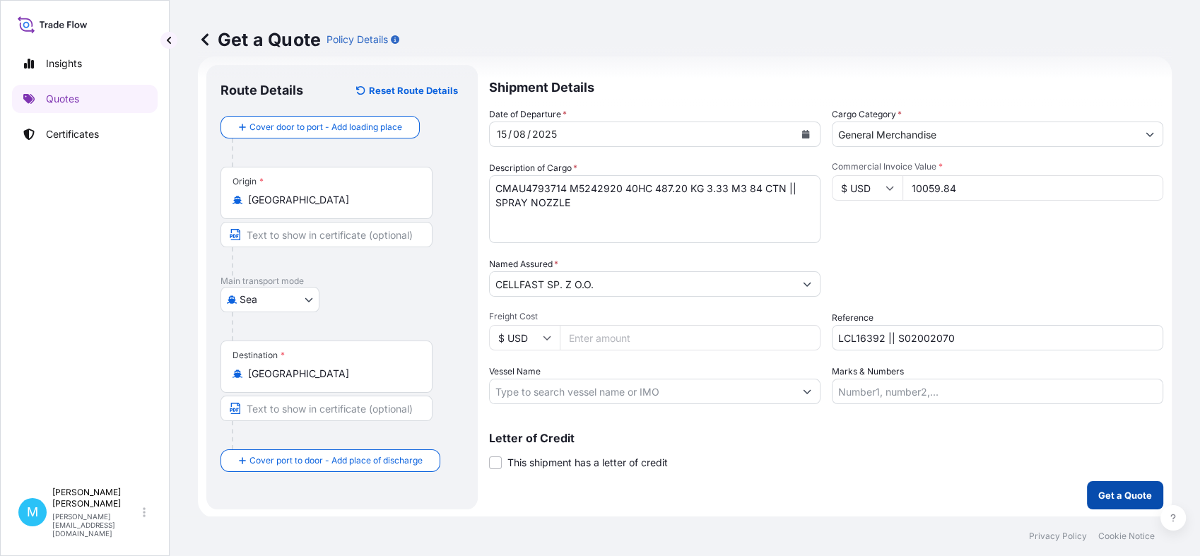
click at [1102, 495] on p "Get a Quote" at bounding box center [1125, 495] width 54 height 14
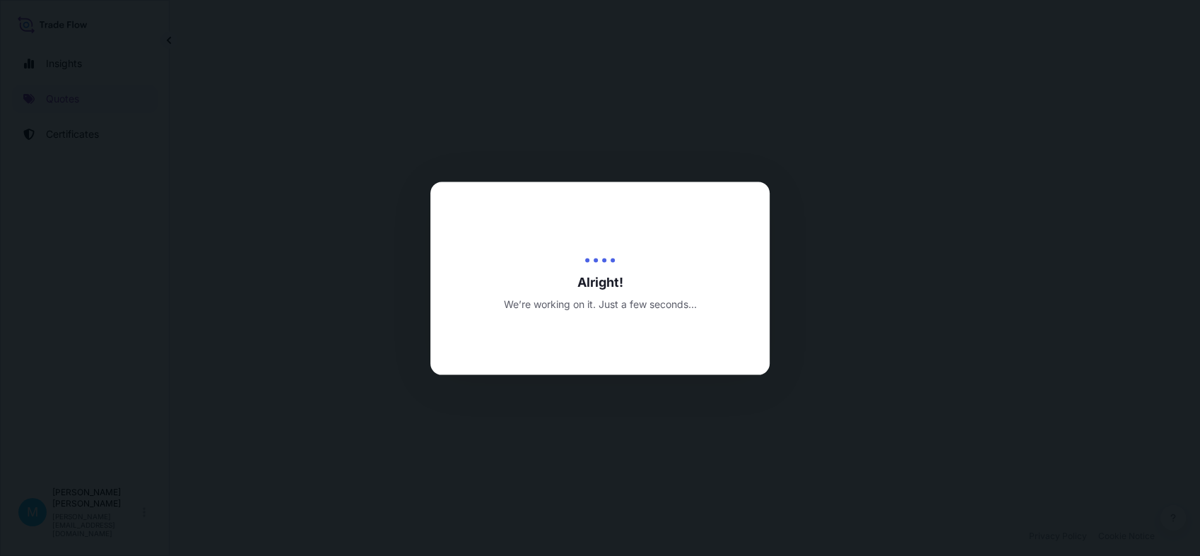
select select "Sea"
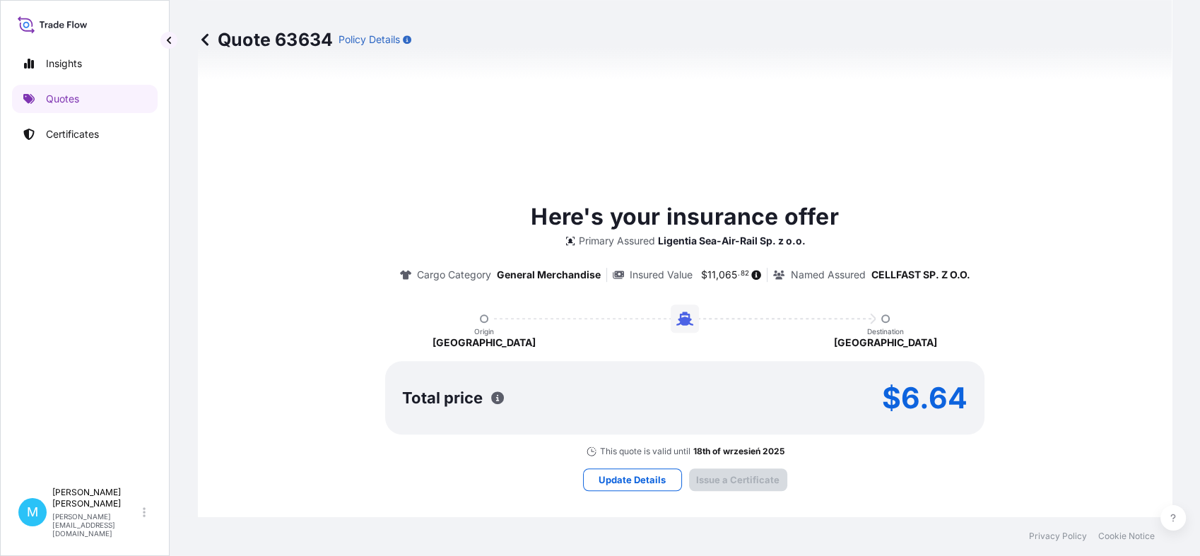
type input "[DATE]"
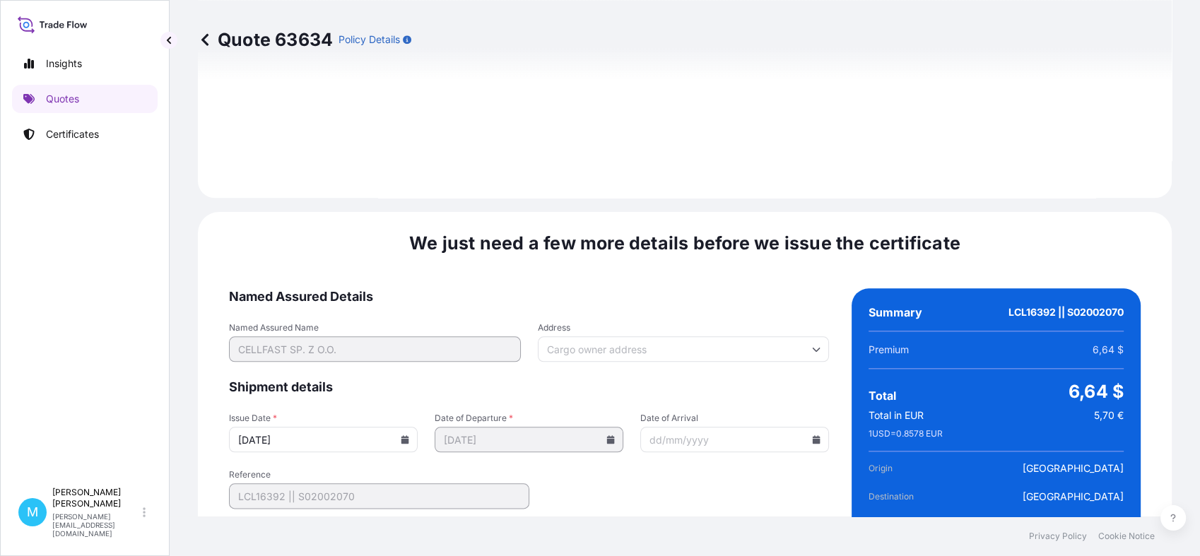
scroll to position [1600, 0]
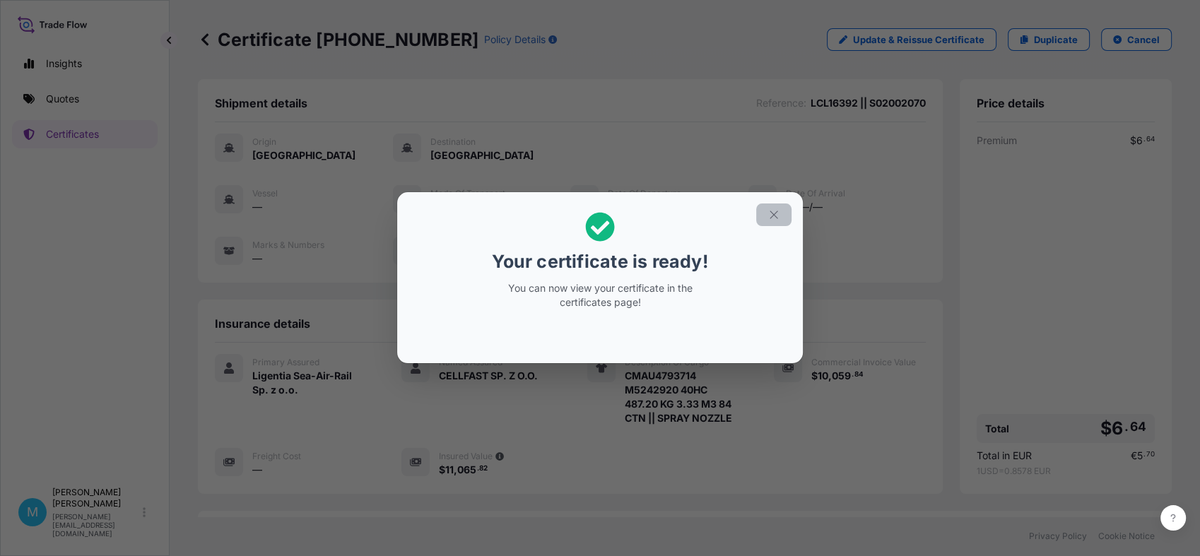
click at [771, 213] on icon "button" at bounding box center [773, 214] width 13 height 13
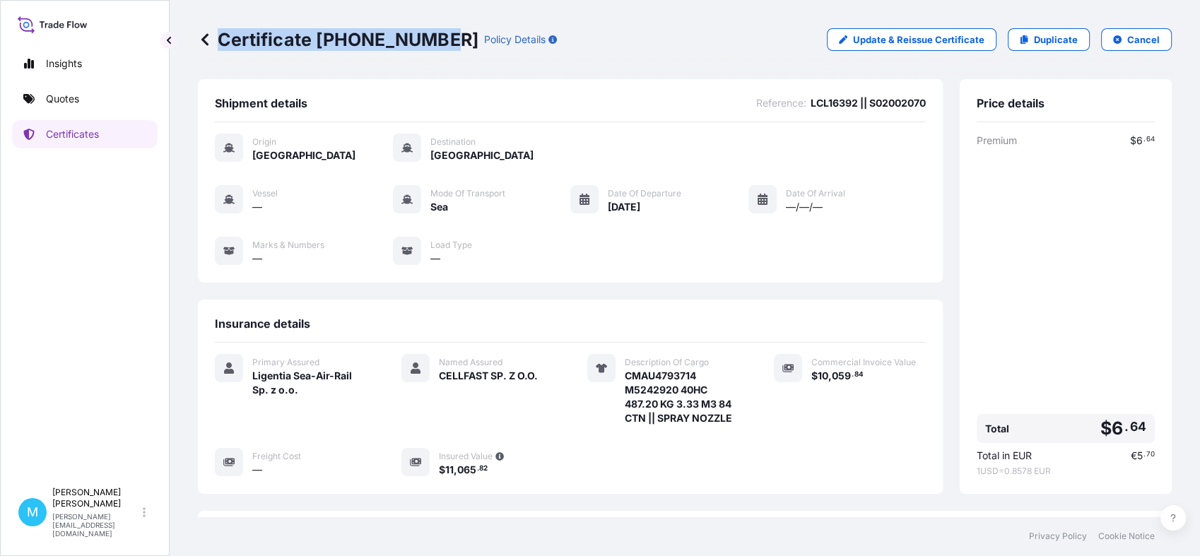
drag, startPoint x: 440, startPoint y: 36, endPoint x: 438, endPoint y: 45, distance: 9.3
click at [438, 45] on div "Certificate [PHONE_NUMBER] Policy Details" at bounding box center [377, 39] width 359 height 23
drag, startPoint x: 438, startPoint y: 45, endPoint x: 417, endPoint y: 46, distance: 21.2
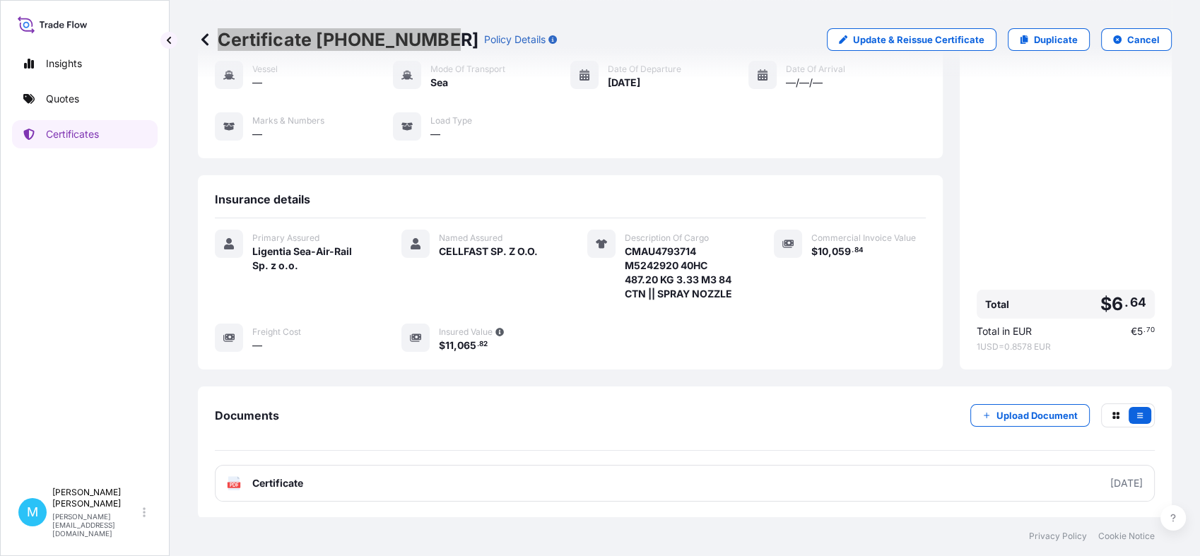
scroll to position [188, 0]
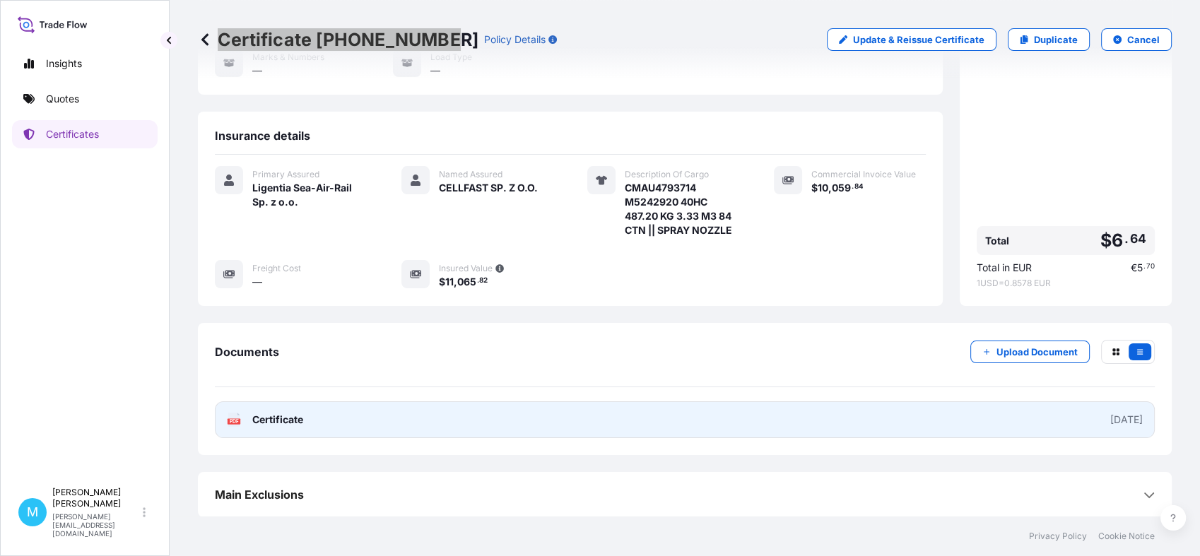
click at [519, 420] on link "PDF Certificate [DATE]" at bounding box center [685, 419] width 940 height 37
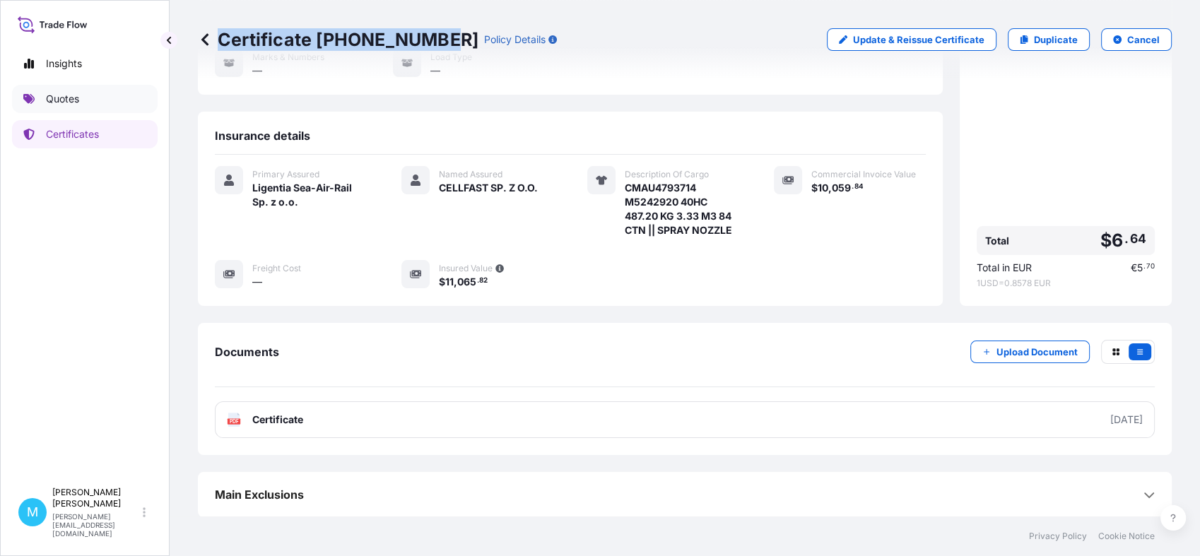
click at [62, 100] on p "Quotes" at bounding box center [62, 99] width 33 height 14
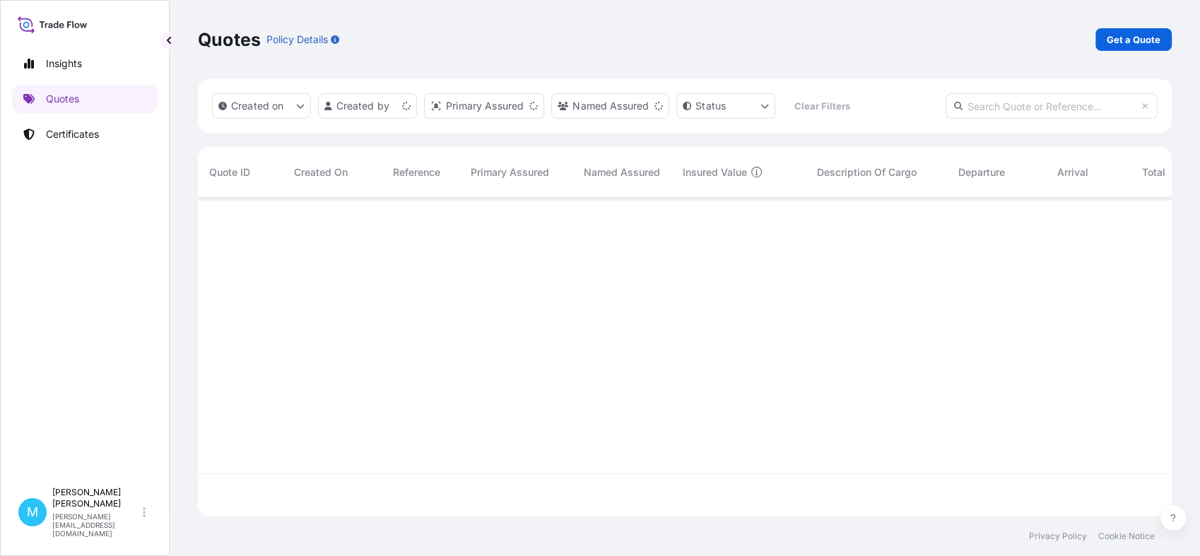
scroll to position [314, 961]
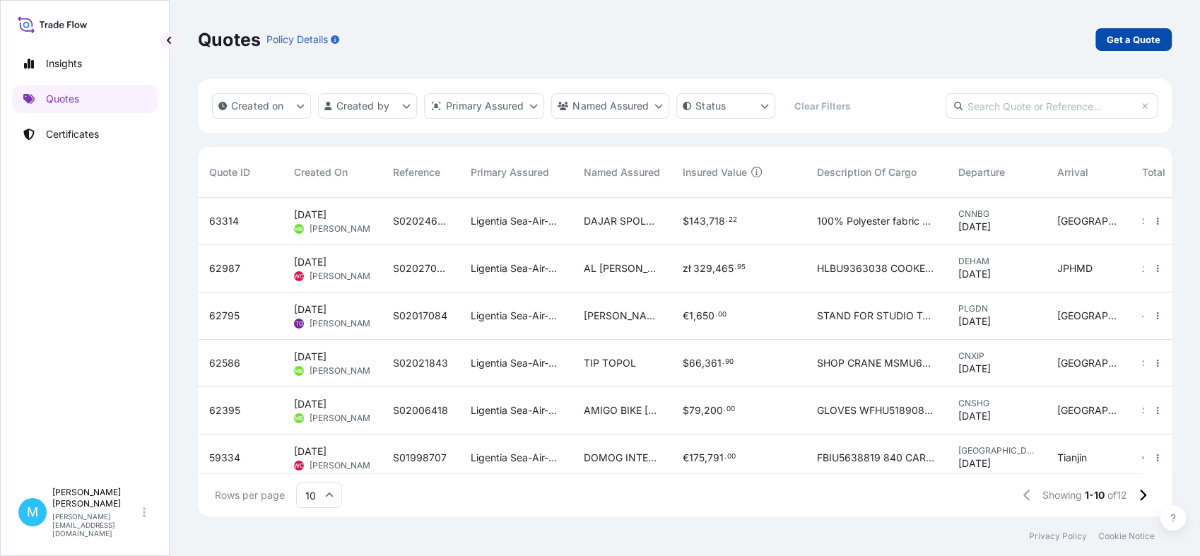
click at [1125, 36] on p "Get a Quote" at bounding box center [1134, 40] width 54 height 14
select select "Sea"
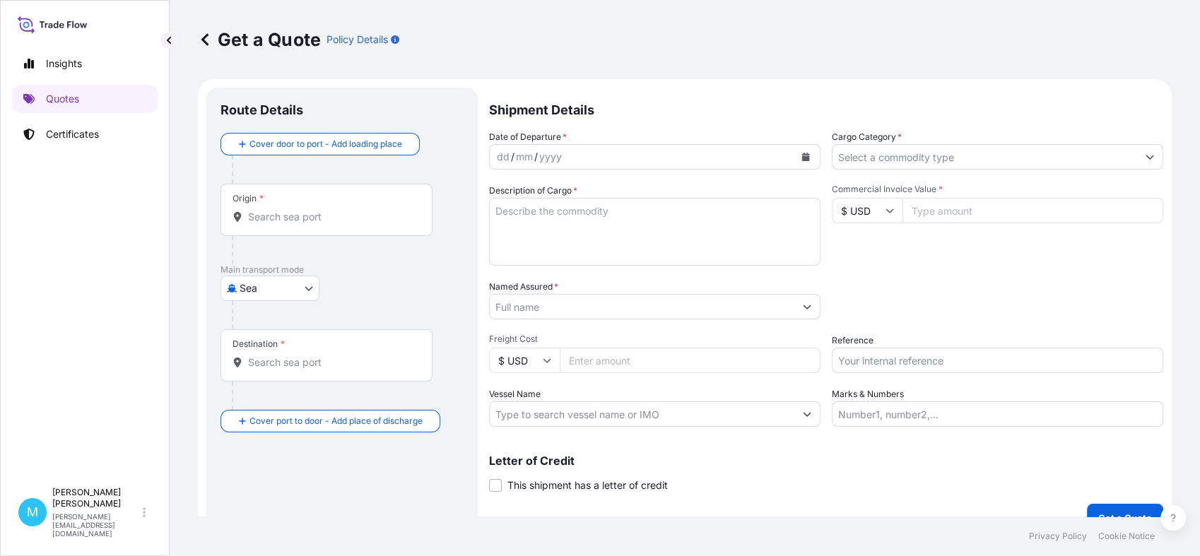
scroll to position [23, 0]
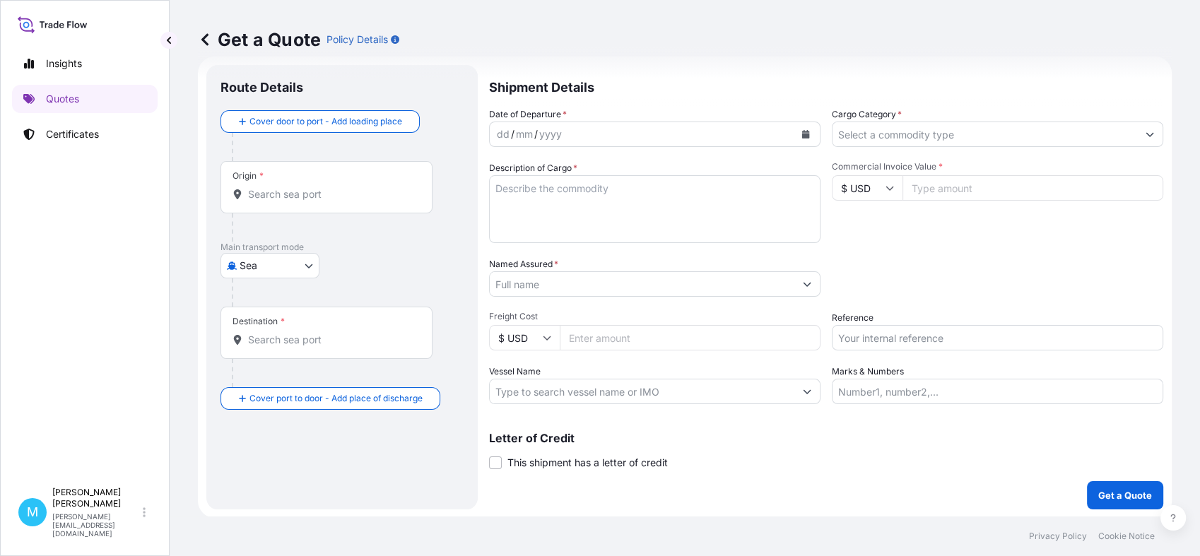
click at [285, 203] on div "Origin *" at bounding box center [326, 187] width 212 height 52
click at [285, 201] on input "Origin *" at bounding box center [331, 194] width 167 height 14
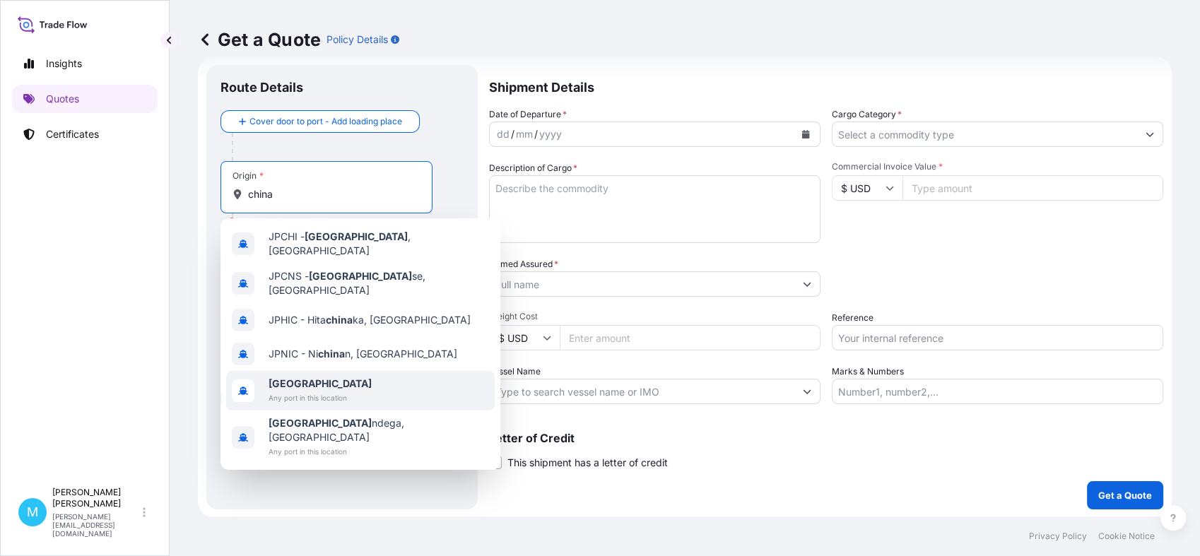
click at [304, 391] on span "Any port in this location" at bounding box center [320, 398] width 103 height 14
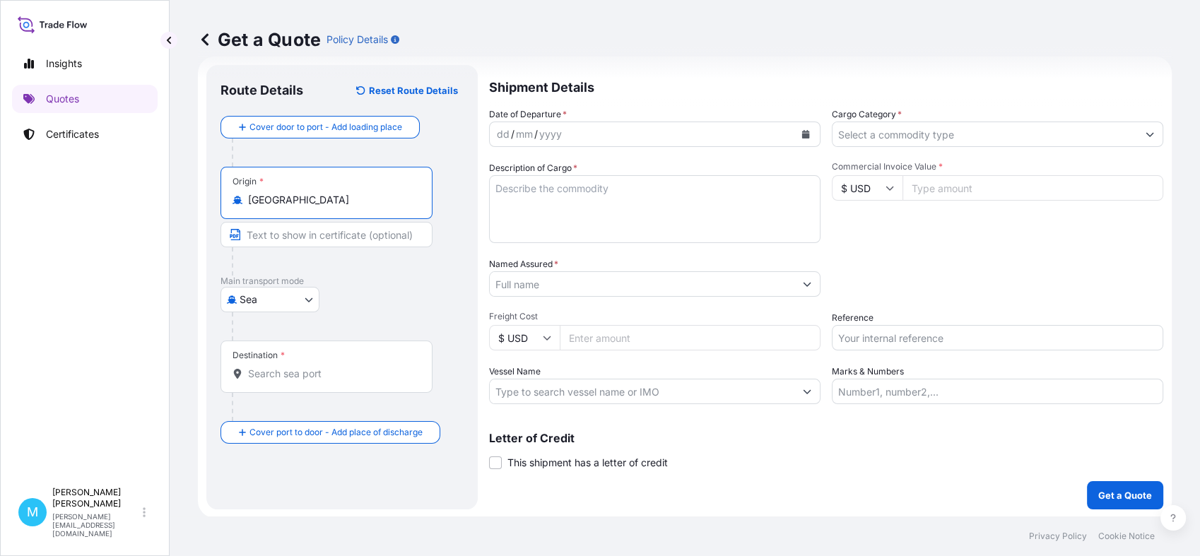
type input "[GEOGRAPHIC_DATA]"
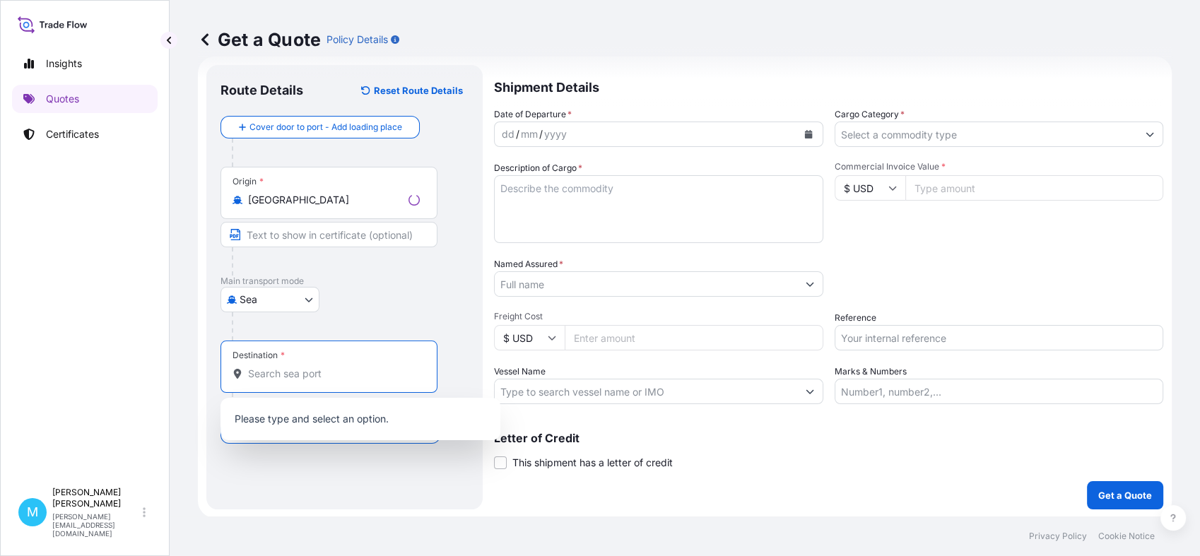
click at [296, 372] on input "Destination *" at bounding box center [334, 374] width 172 height 14
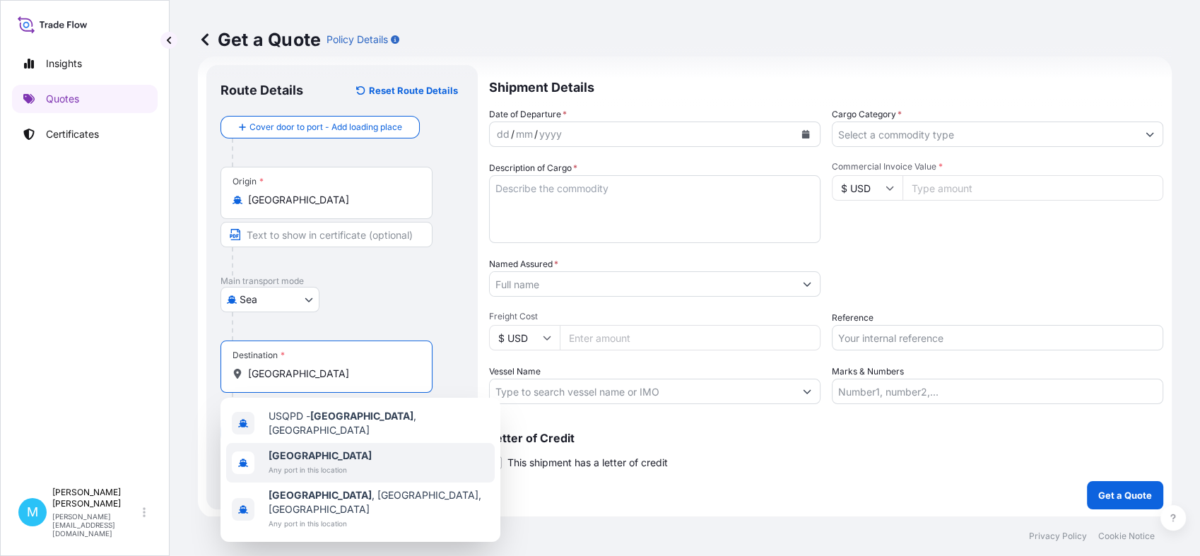
click at [295, 463] on span "Any port in this location" at bounding box center [320, 470] width 103 height 14
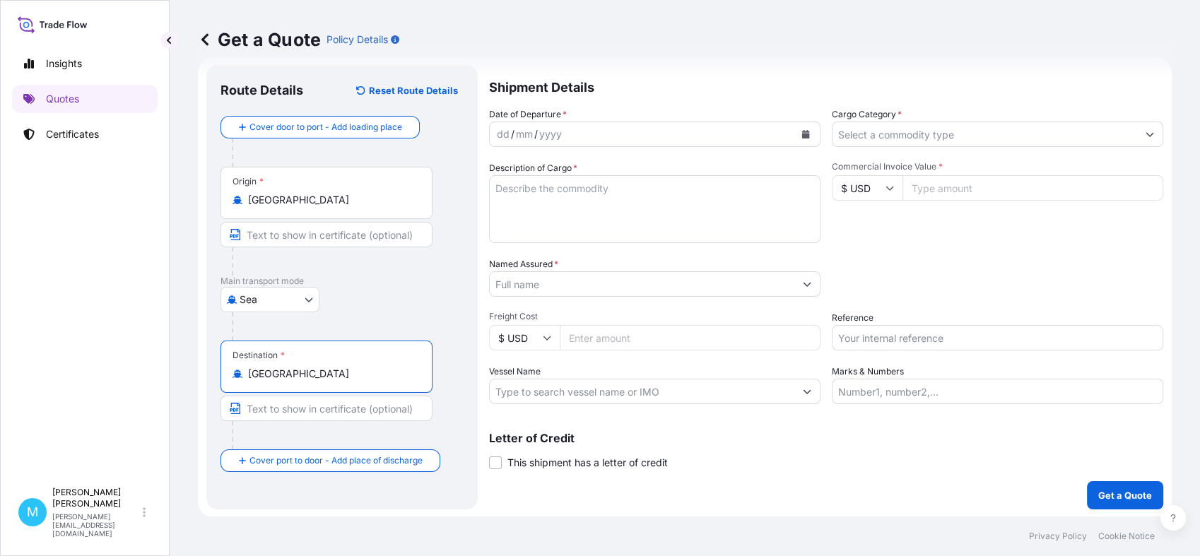
type input "[GEOGRAPHIC_DATA]"
click at [622, 134] on div "dd / mm / yyyy" at bounding box center [642, 134] width 305 height 25
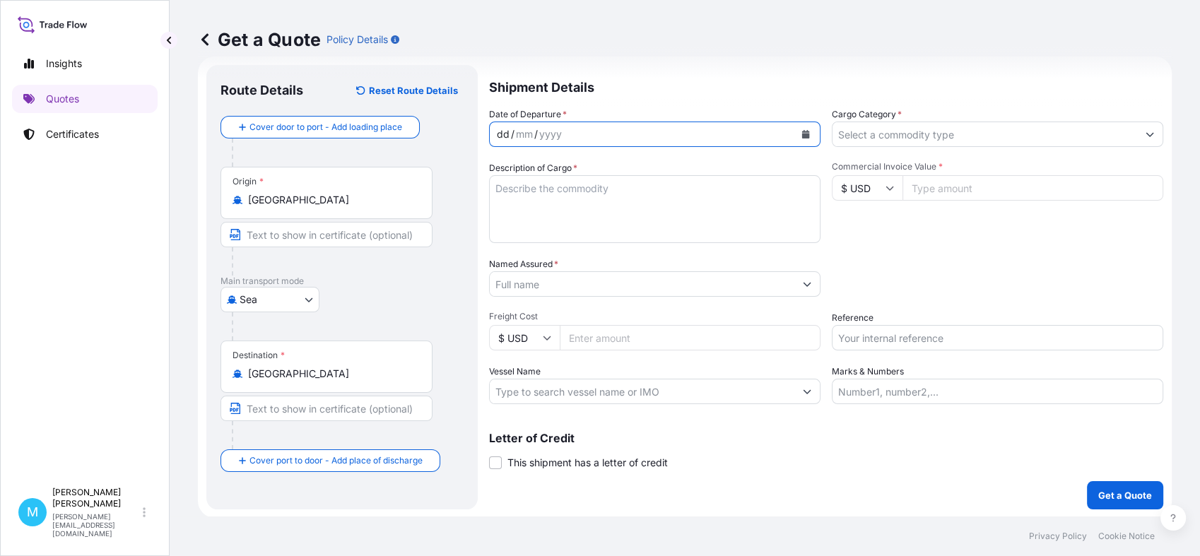
click at [802, 132] on icon "Calendar" at bounding box center [806, 134] width 8 height 8
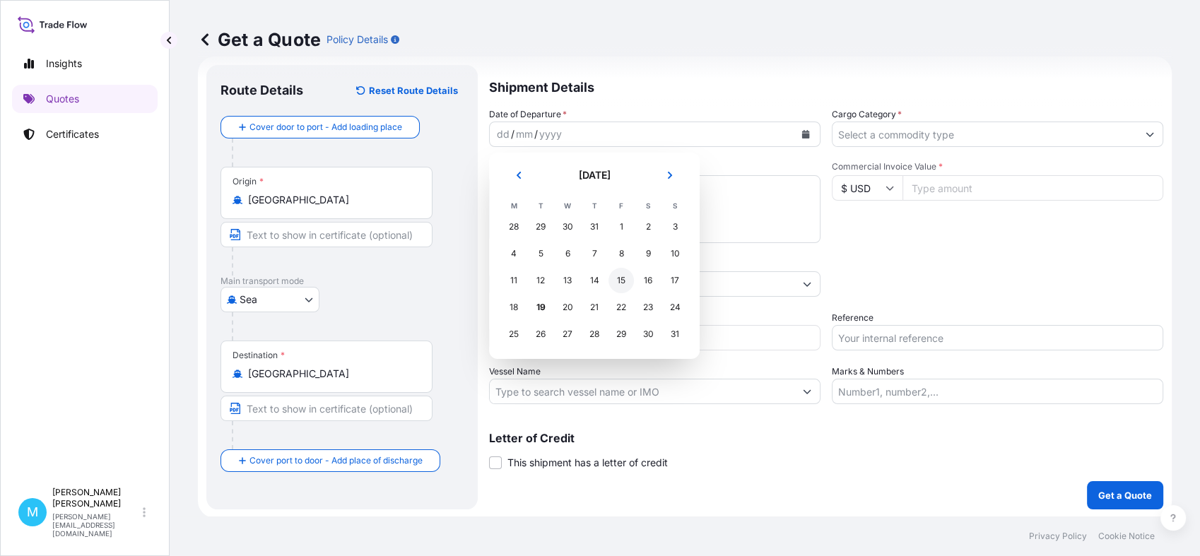
click at [616, 277] on div "15" at bounding box center [620, 280] width 25 height 25
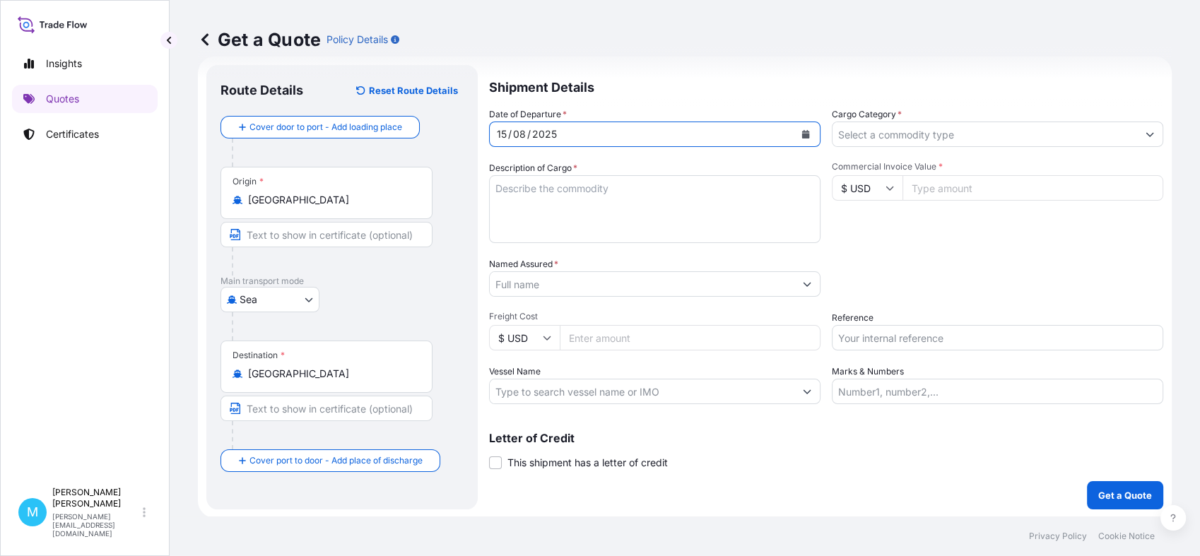
click at [558, 200] on textarea "Description of Cargo *" at bounding box center [654, 209] width 331 height 68
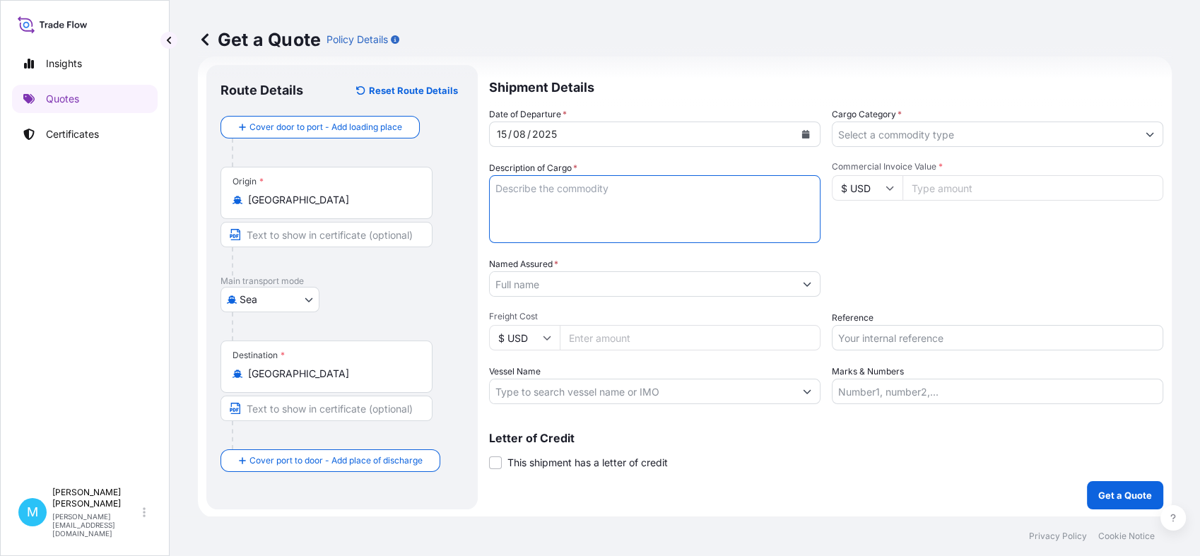
paste textarea "CMAU4793714 M5242920 40HC 1060.00 KG 7.20 M3 53 CTN"
paste textarea "HANGERS"
type textarea "CMAU4793714 M5242920 40HC 1060.00 KG 7.20 M3 53 CTN || HANGERS"
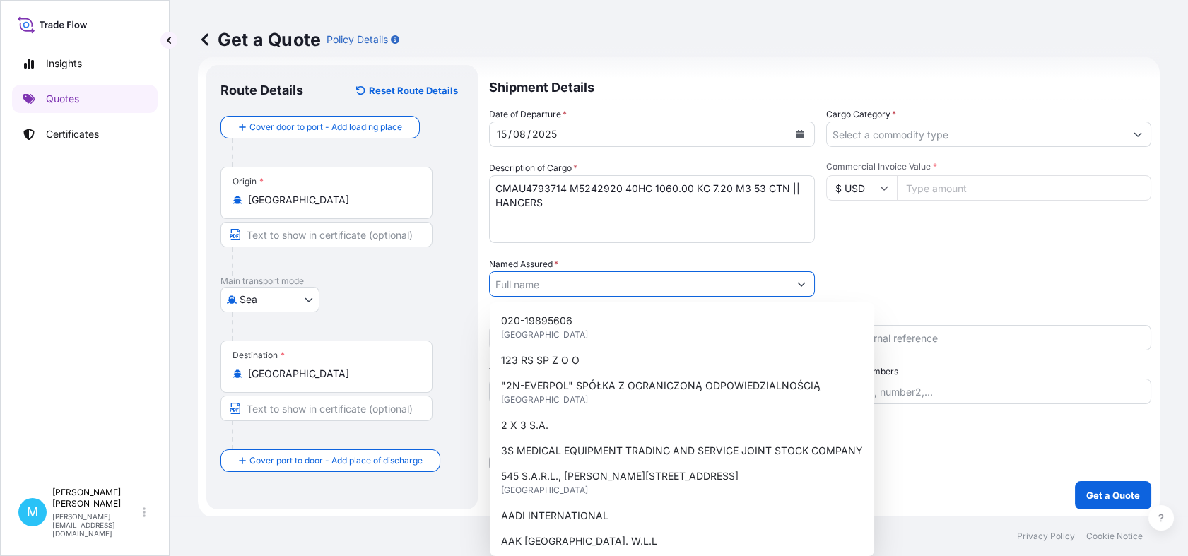
click at [533, 282] on input "Named Assured *" at bounding box center [639, 283] width 299 height 25
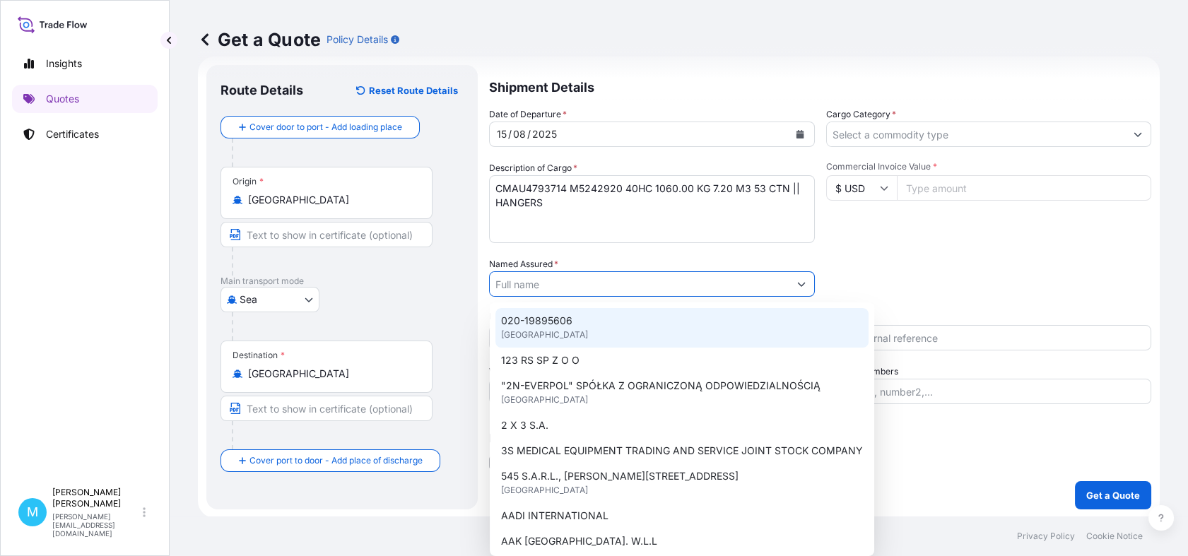
paste input "CELLFAST SP. Z O.O."
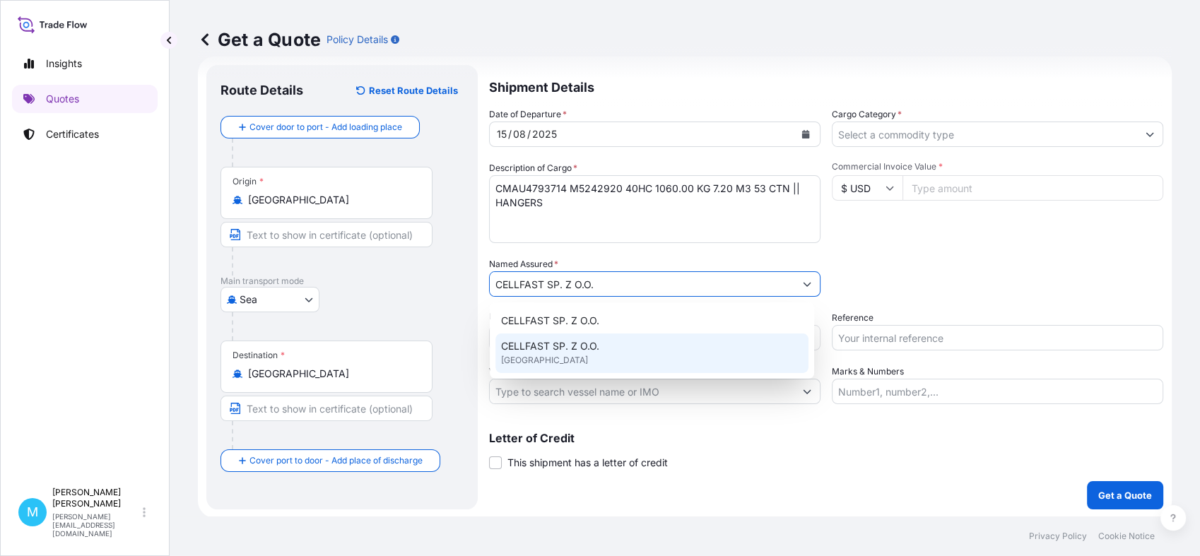
click at [584, 350] on span "CELLFAST SP. Z O.O." at bounding box center [550, 346] width 98 height 14
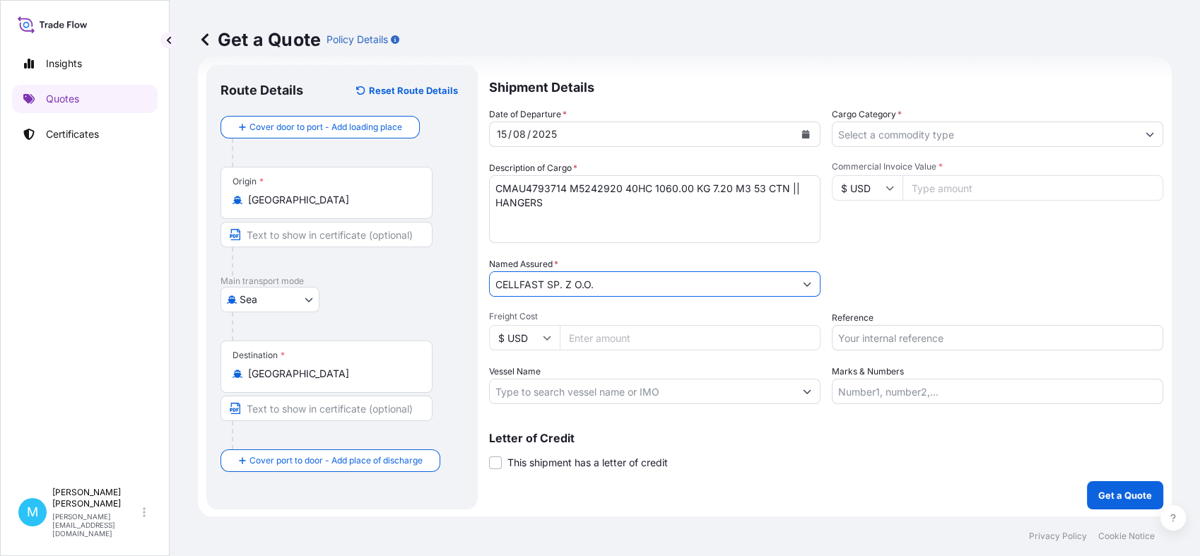
type input "CELLFAST SP. Z O.O."
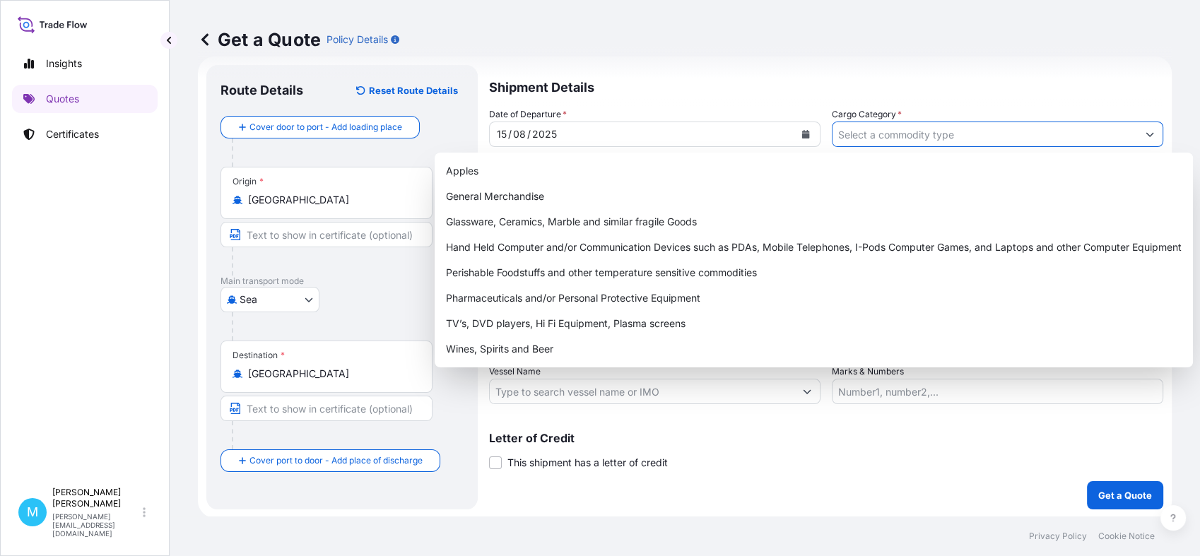
click at [878, 136] on input "Cargo Category *" at bounding box center [984, 134] width 305 height 25
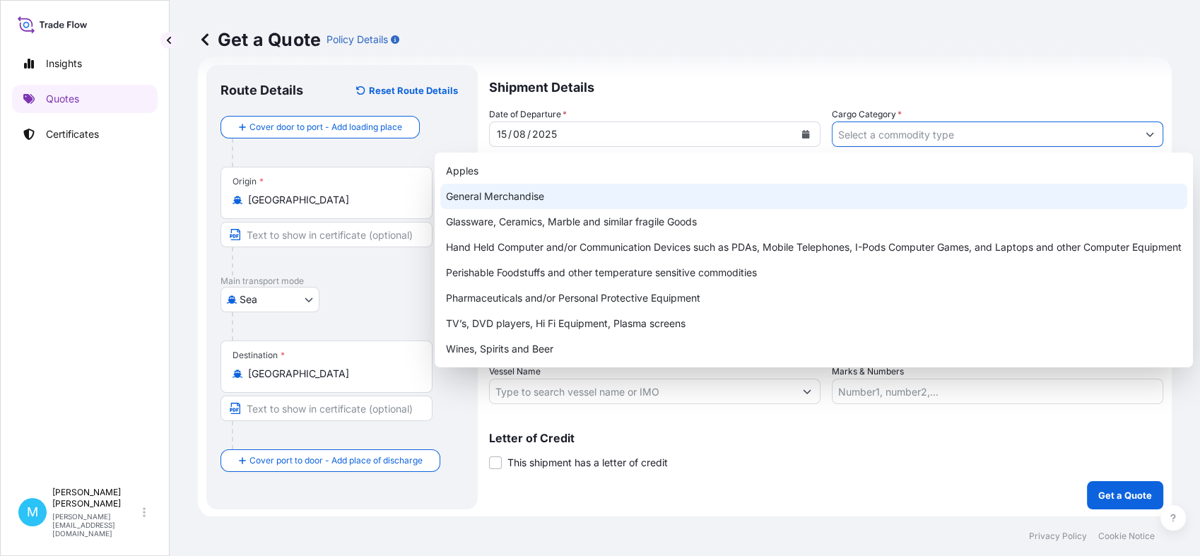
click at [514, 194] on div "General Merchandise" at bounding box center [813, 196] width 747 height 25
type input "General Merchandise"
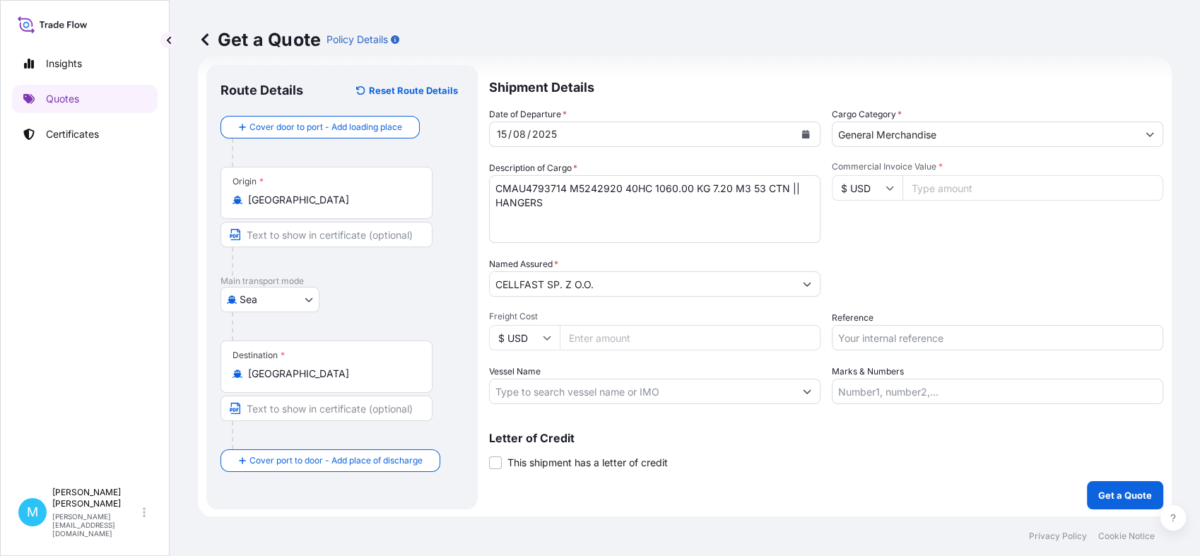
click at [943, 187] on input "Commercial Invoice Value *" at bounding box center [1032, 187] width 261 height 25
click at [943, 191] on input "Commercial Invoice Value *" at bounding box center [1032, 187] width 261 height 25
paste input "6240"
type input "6240.00"
click at [873, 341] on input "Reference" at bounding box center [997, 337] width 331 height 25
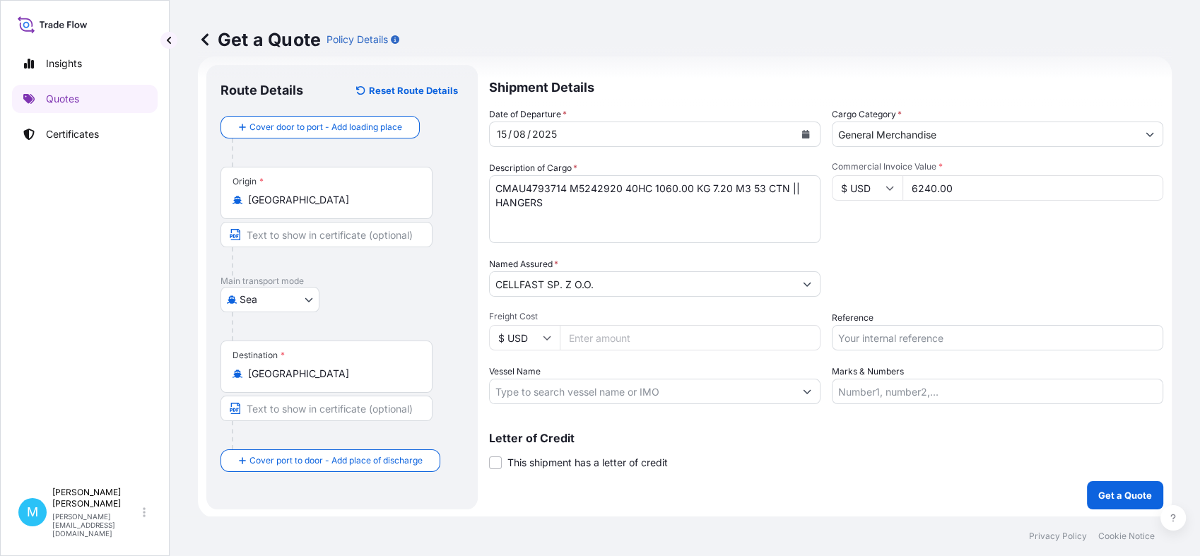
click at [834, 335] on input "Reference" at bounding box center [997, 337] width 331 height 25
paste input "LCL16430"
click at [921, 329] on input "LCL16430 ||" at bounding box center [997, 337] width 331 height 25
paste input "S02019986"
type input "LCL16430 || S02019986"
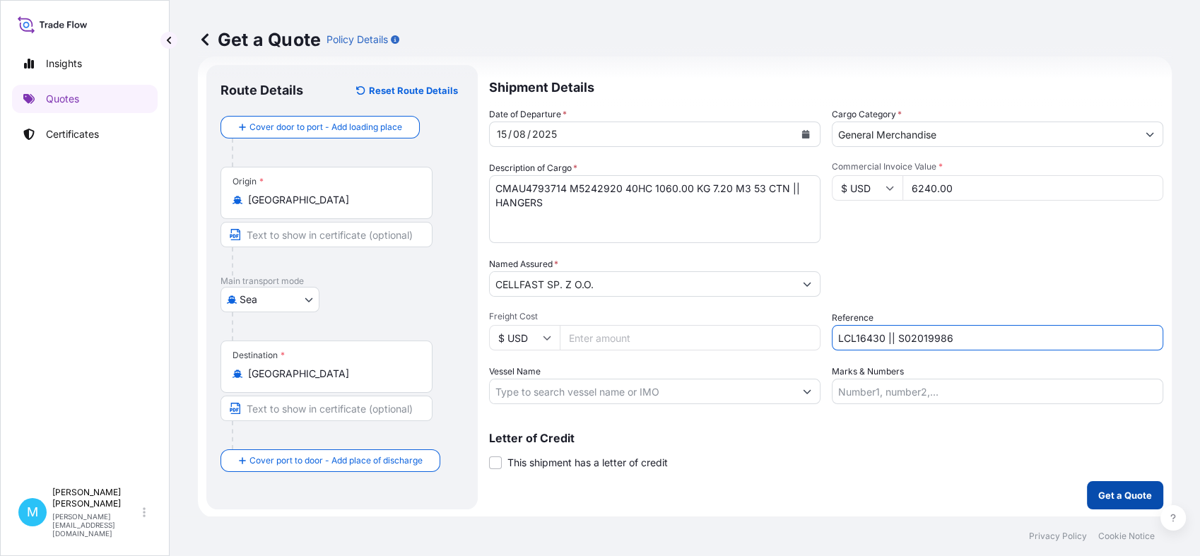
click at [1108, 490] on p "Get a Quote" at bounding box center [1125, 495] width 54 height 14
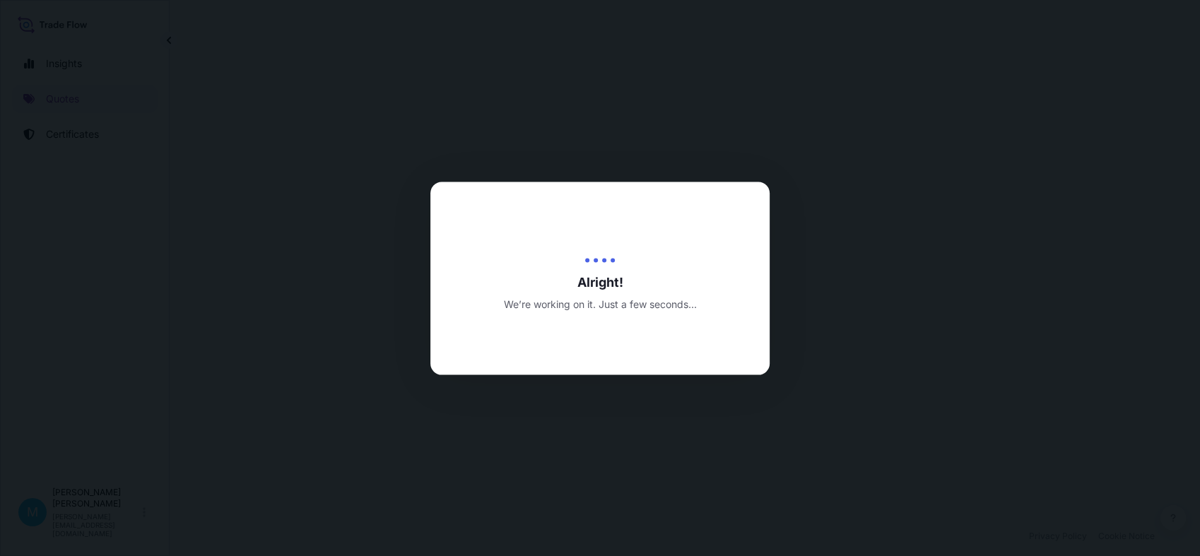
select select "Sea"
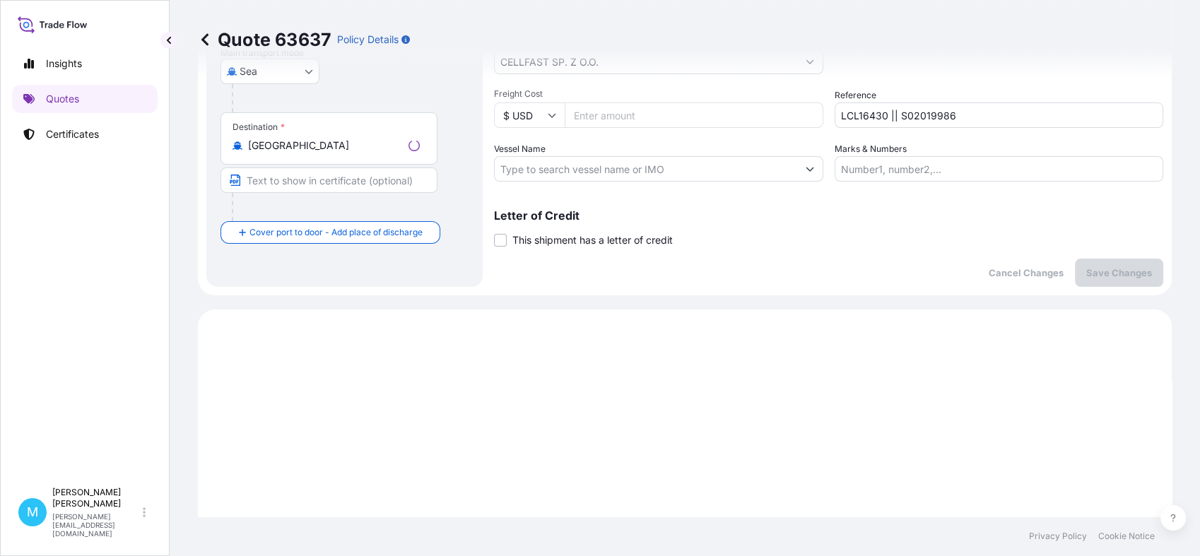
scroll to position [484, 0]
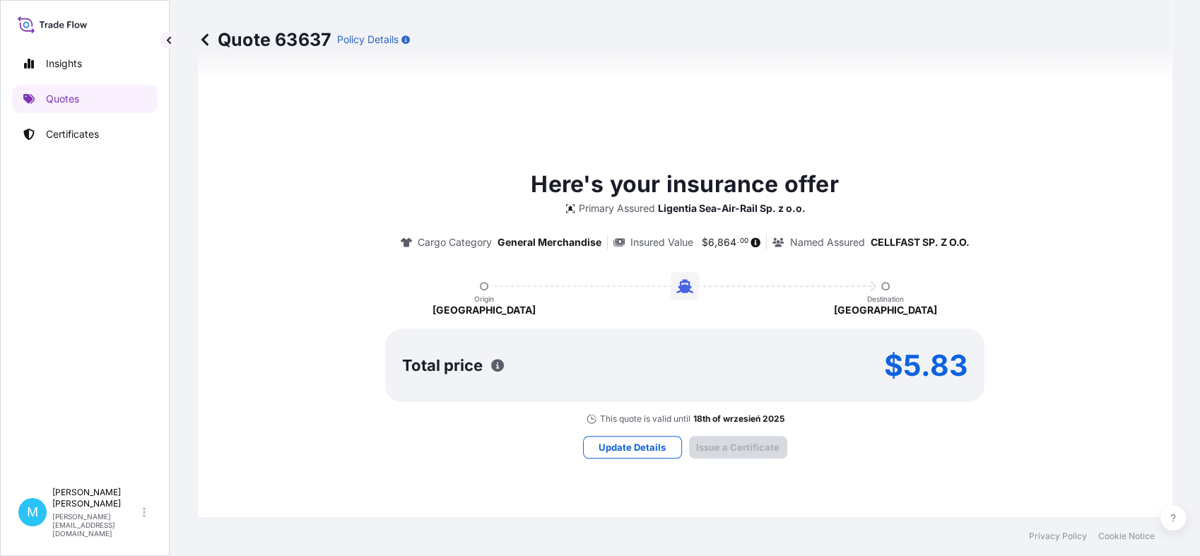
type input "[DATE]"
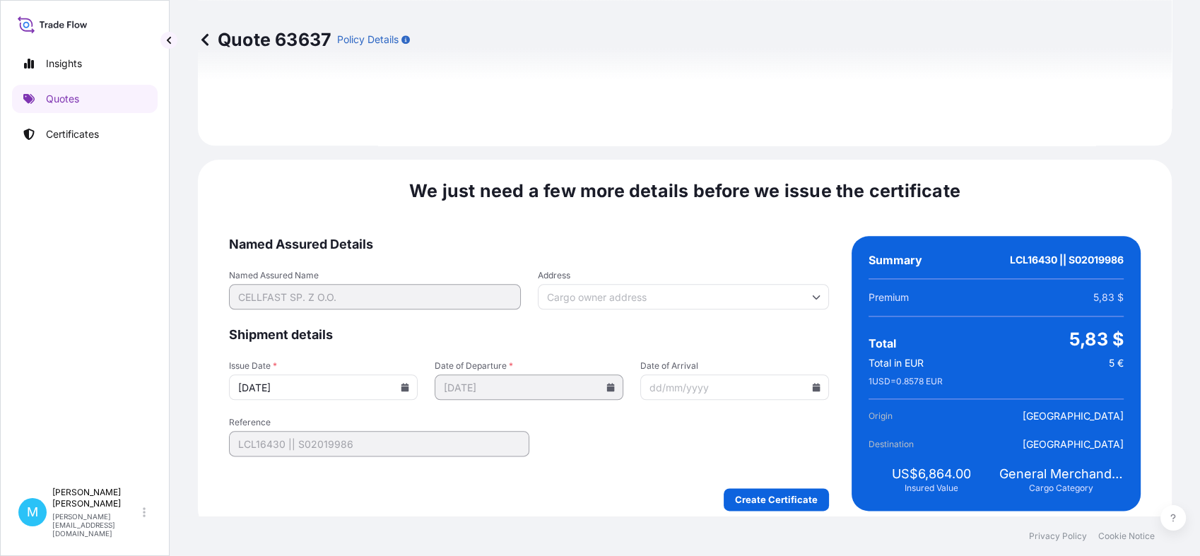
scroll to position [1600, 0]
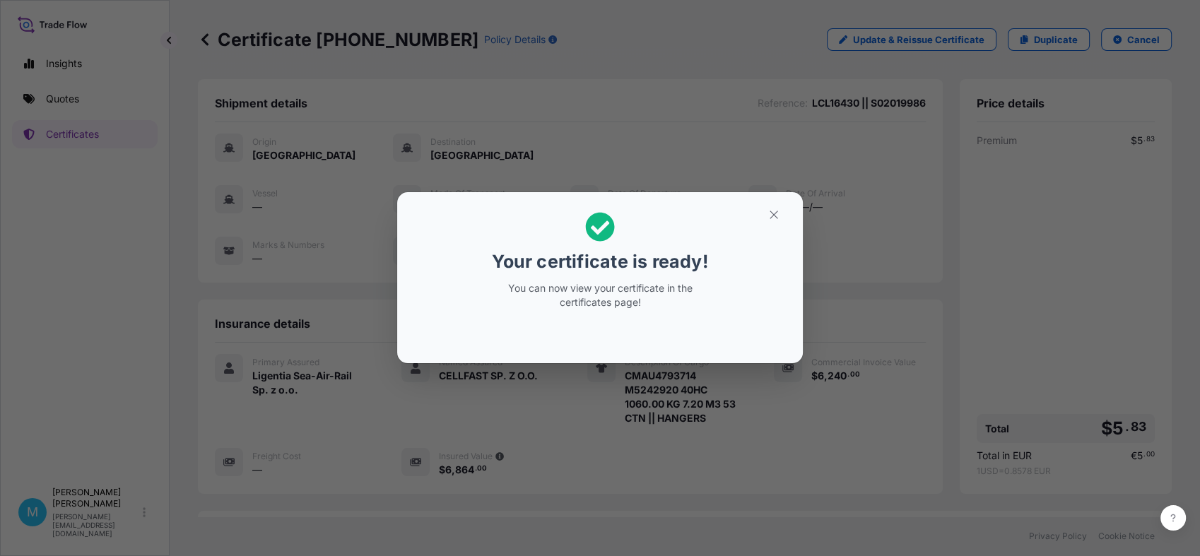
click at [767, 215] on button "button" at bounding box center [773, 215] width 35 height 23
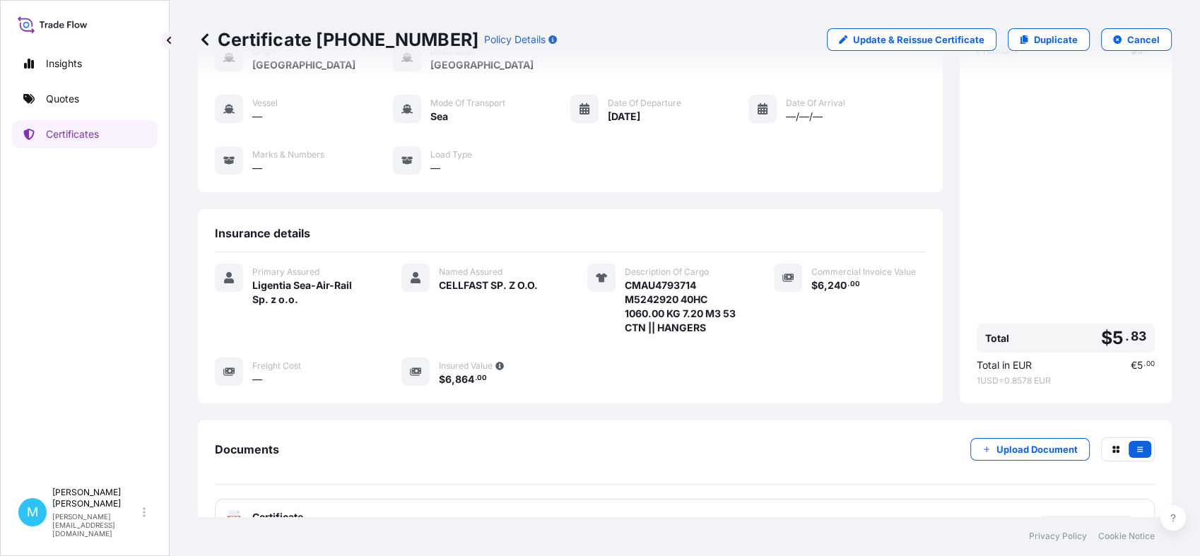
scroll to position [188, 0]
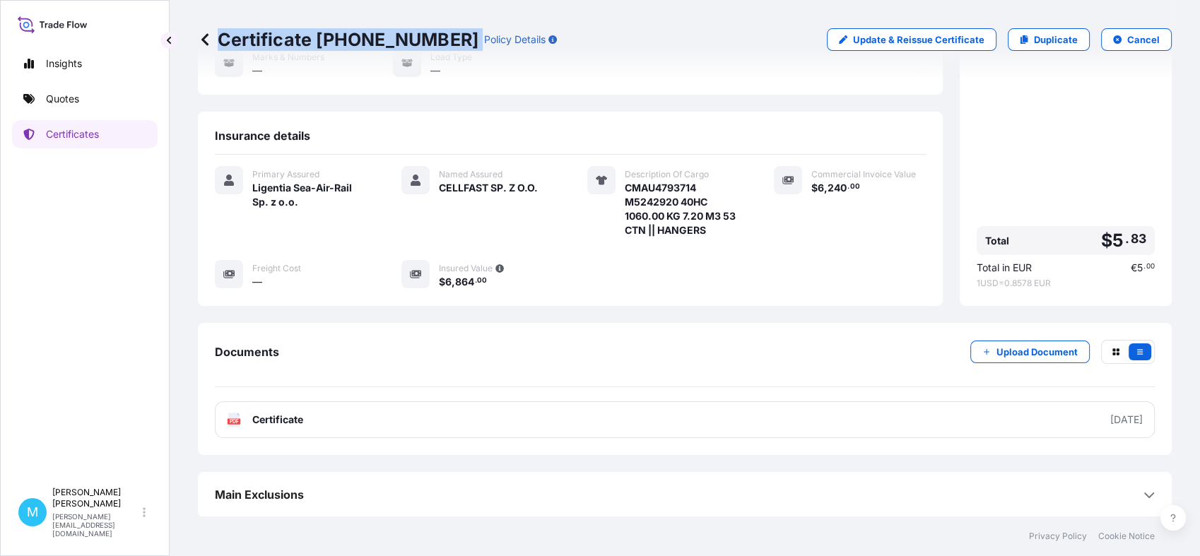
click at [441, 45] on div "Certificate [PHONE_NUMBER] Policy Details" at bounding box center [377, 39] width 359 height 23
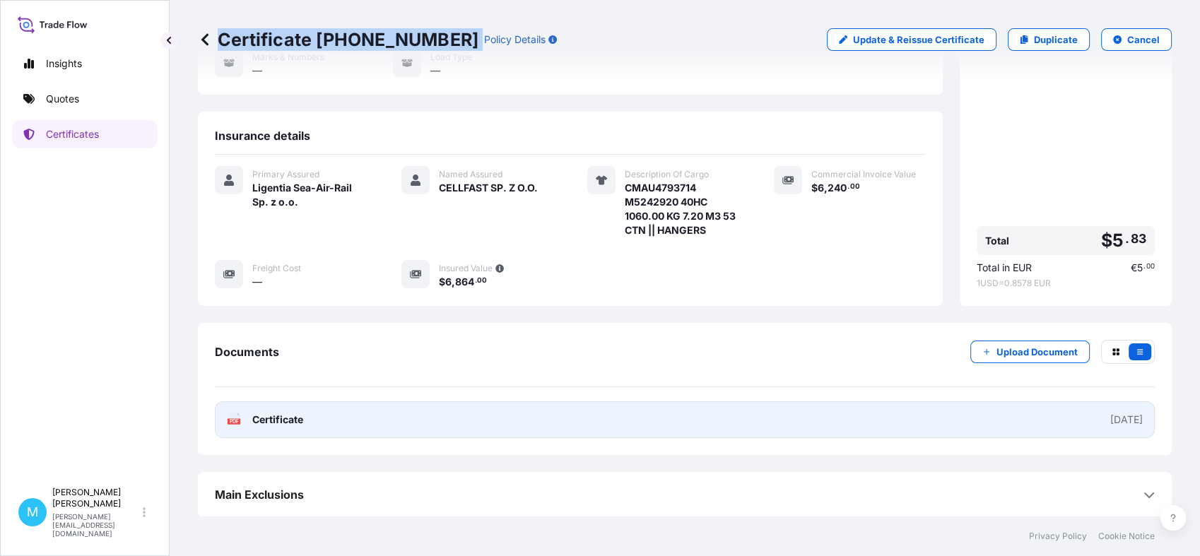
click at [623, 420] on link "PDF Certificate [DATE]" at bounding box center [685, 419] width 940 height 37
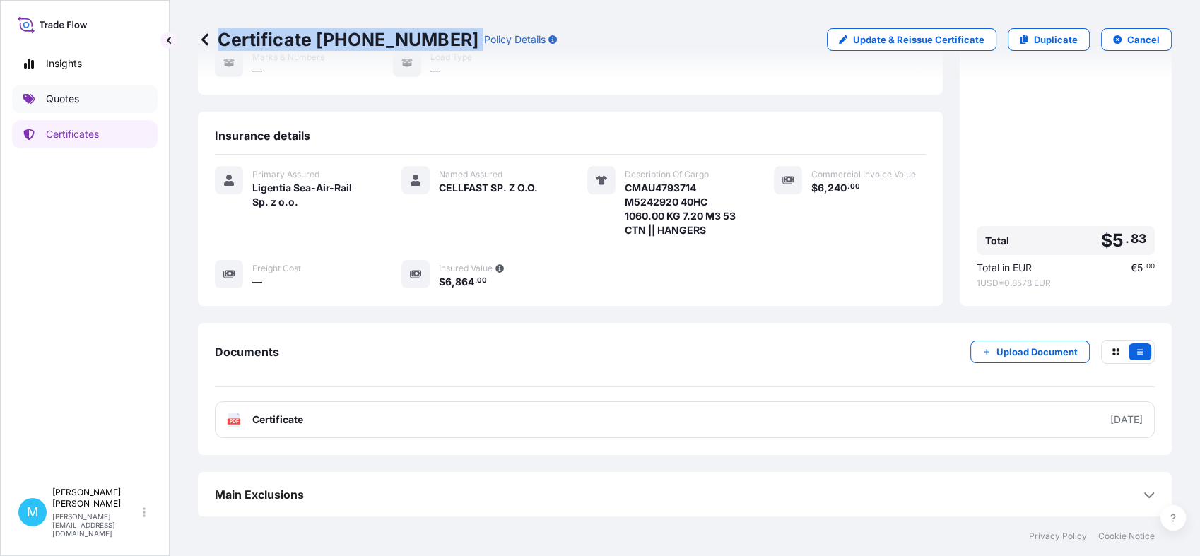
click at [114, 98] on link "Quotes" at bounding box center [85, 99] width 146 height 28
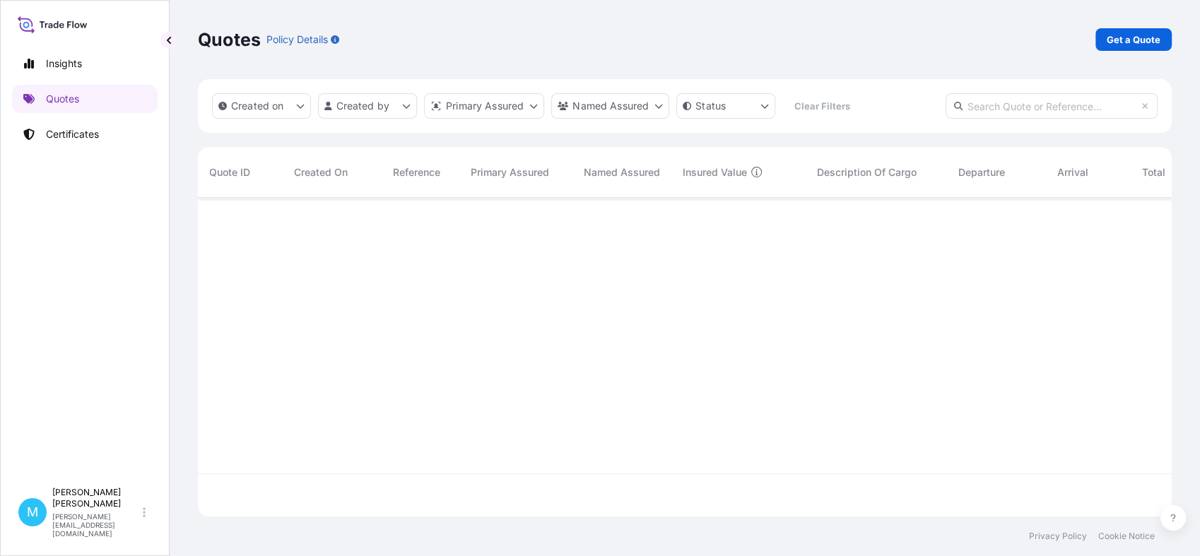
scroll to position [314, 961]
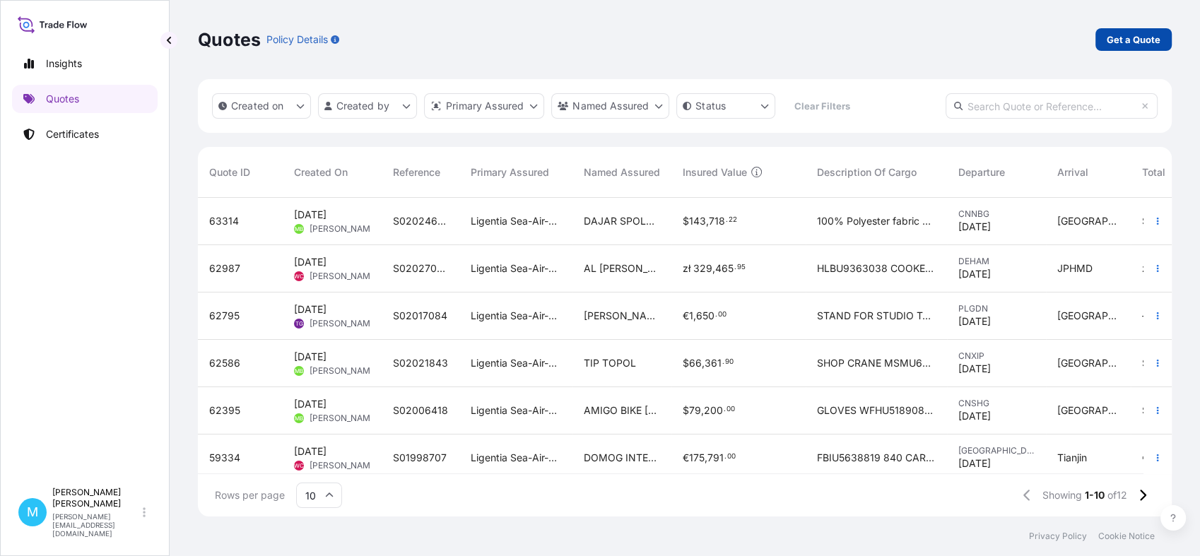
click at [1138, 34] on p "Get a Quote" at bounding box center [1134, 40] width 54 height 14
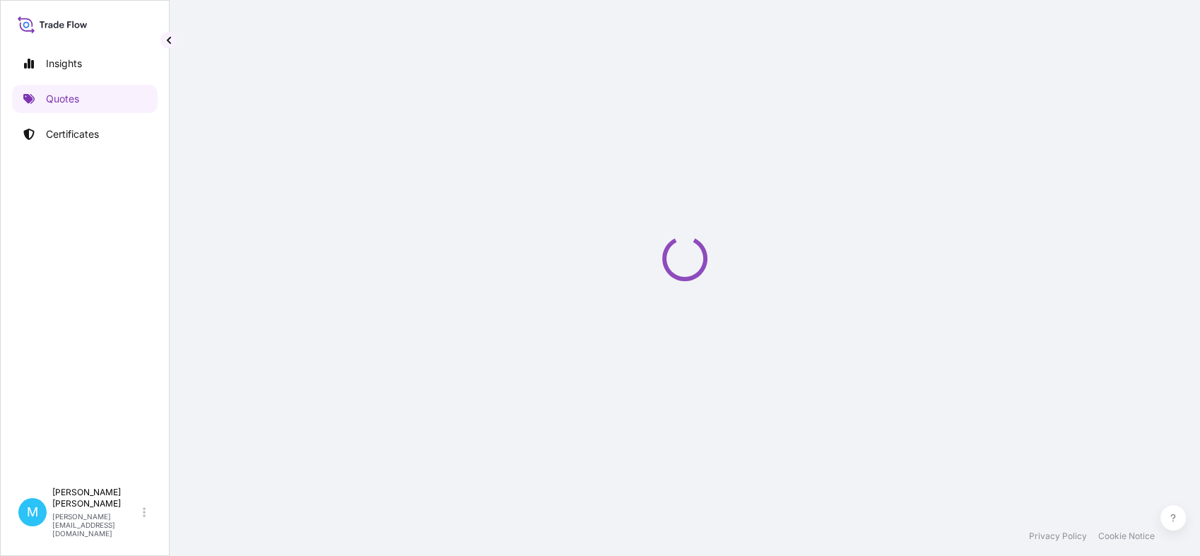
scroll to position [23, 0]
select select "Sea"
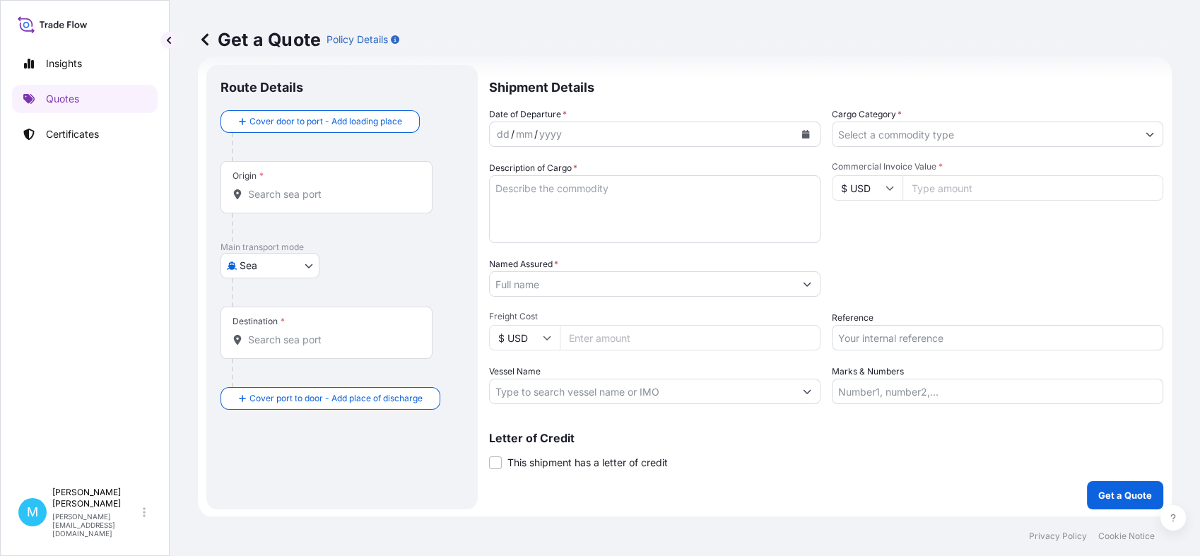
click at [279, 199] on input "Origin *" at bounding box center [331, 194] width 167 height 14
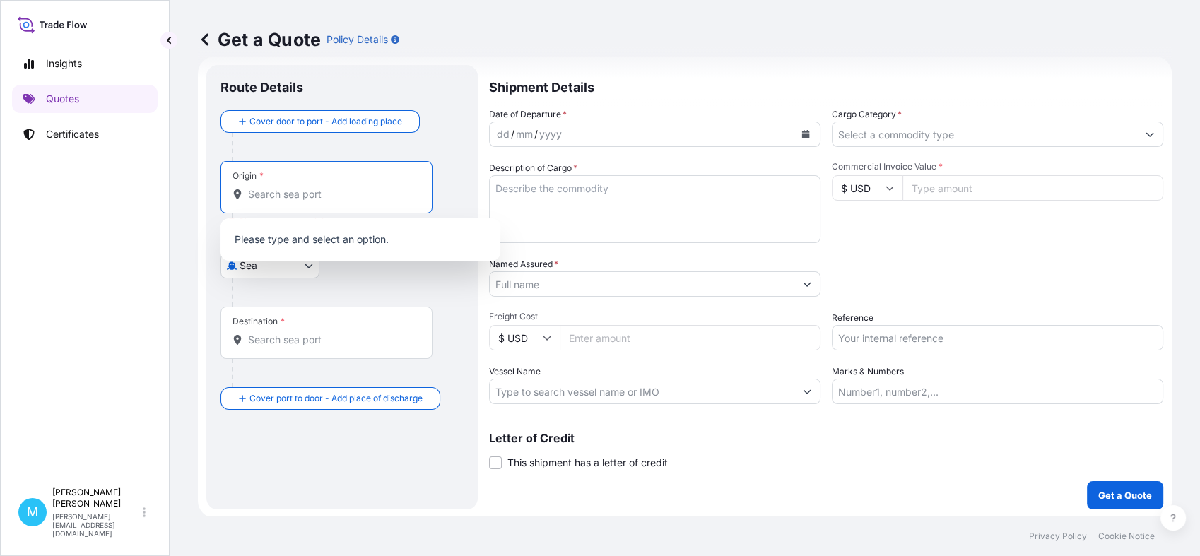
click at [301, 196] on input "Origin * Please select an origin" at bounding box center [331, 194] width 167 height 14
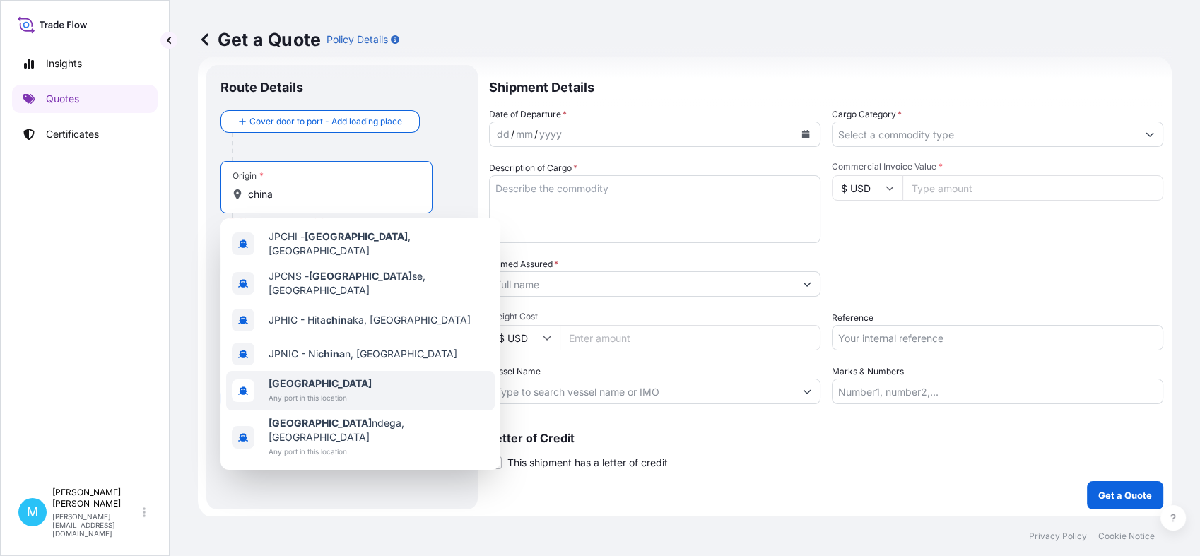
click at [302, 378] on span "[GEOGRAPHIC_DATA]" at bounding box center [320, 384] width 103 height 14
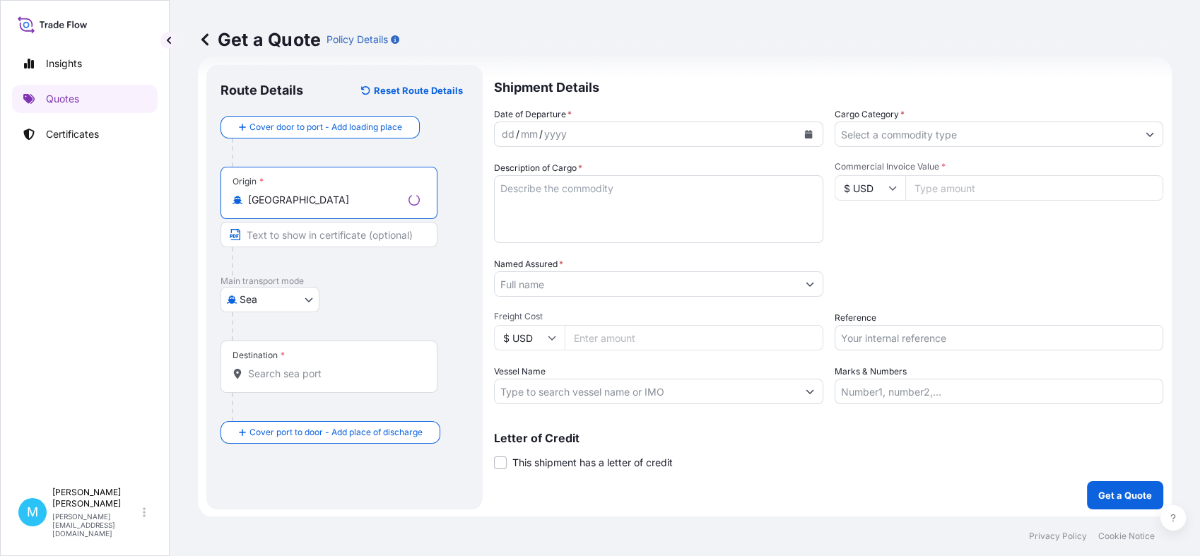
type input "[GEOGRAPHIC_DATA]"
click at [281, 369] on input "Destination *" at bounding box center [334, 374] width 172 height 14
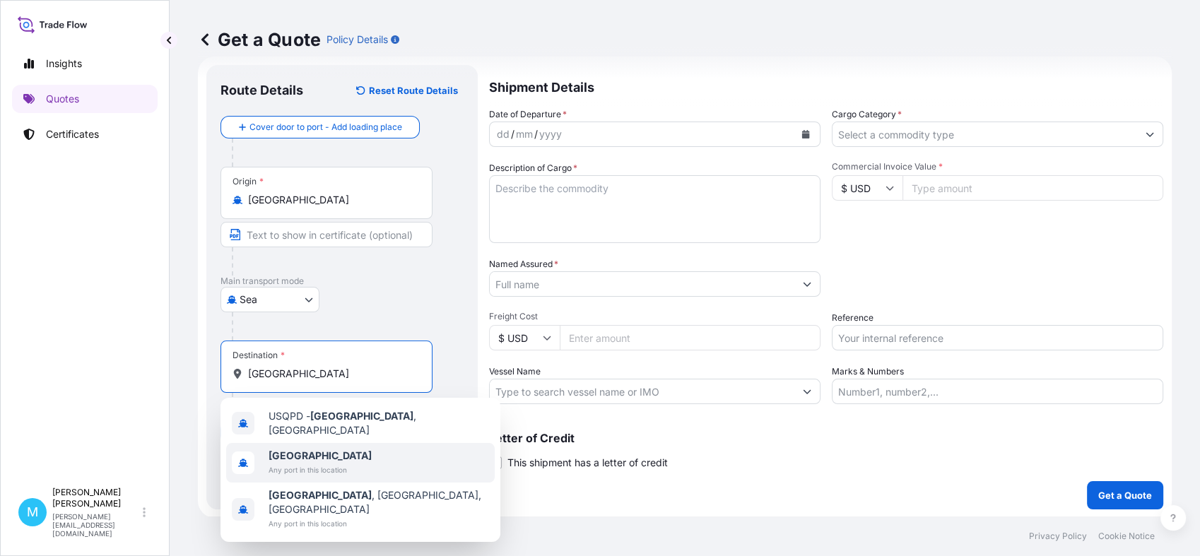
click at [300, 456] on span "[GEOGRAPHIC_DATA]" at bounding box center [320, 456] width 103 height 14
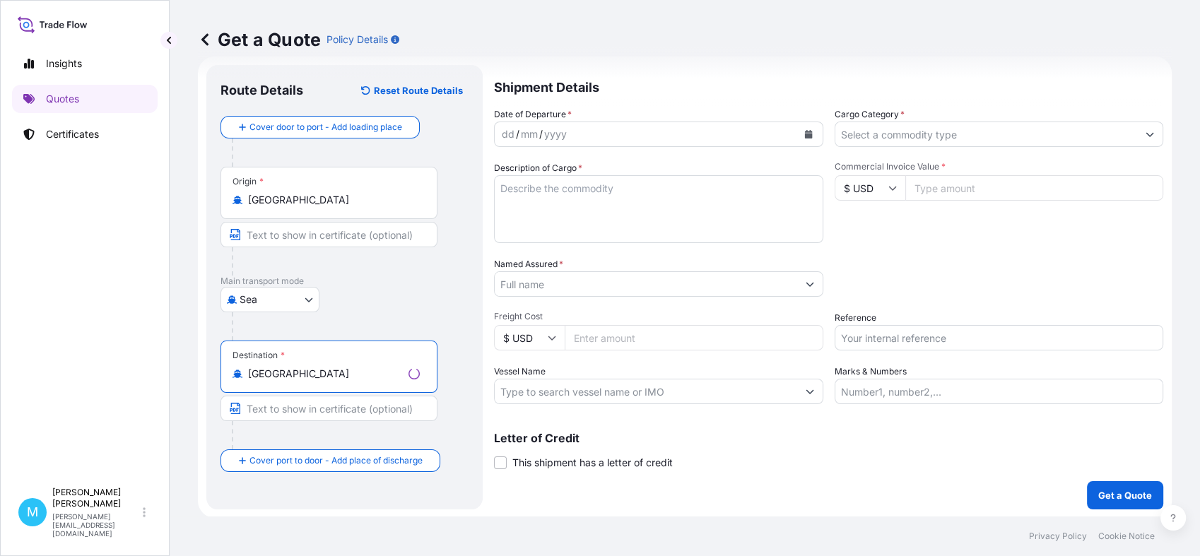
type input "[GEOGRAPHIC_DATA]"
click at [570, 134] on div "dd / mm / yyyy" at bounding box center [646, 134] width 302 height 25
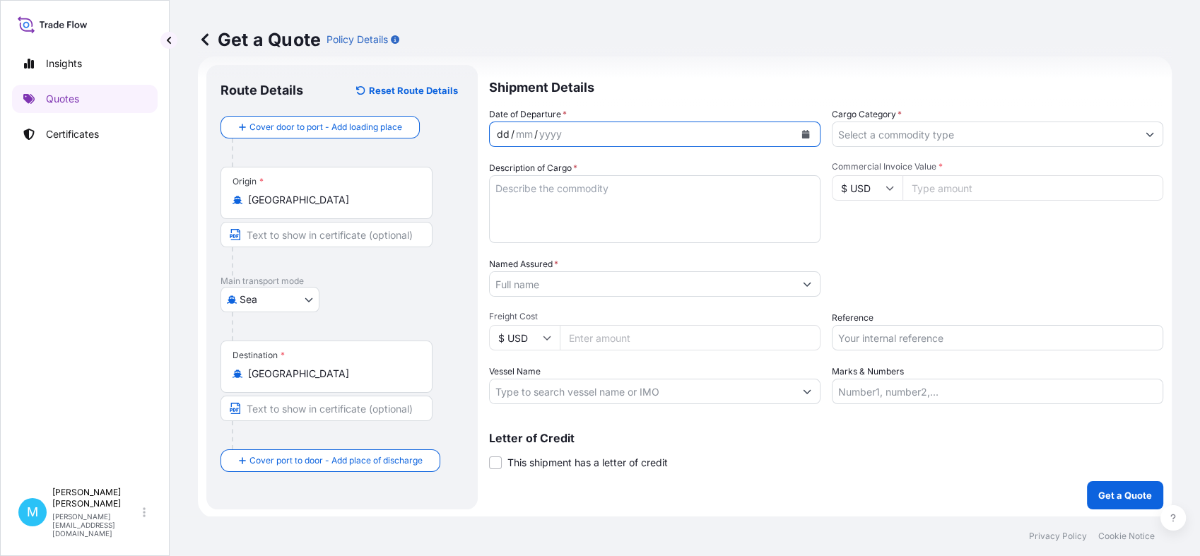
click at [801, 130] on icon "Calendar" at bounding box center [805, 134] width 8 height 8
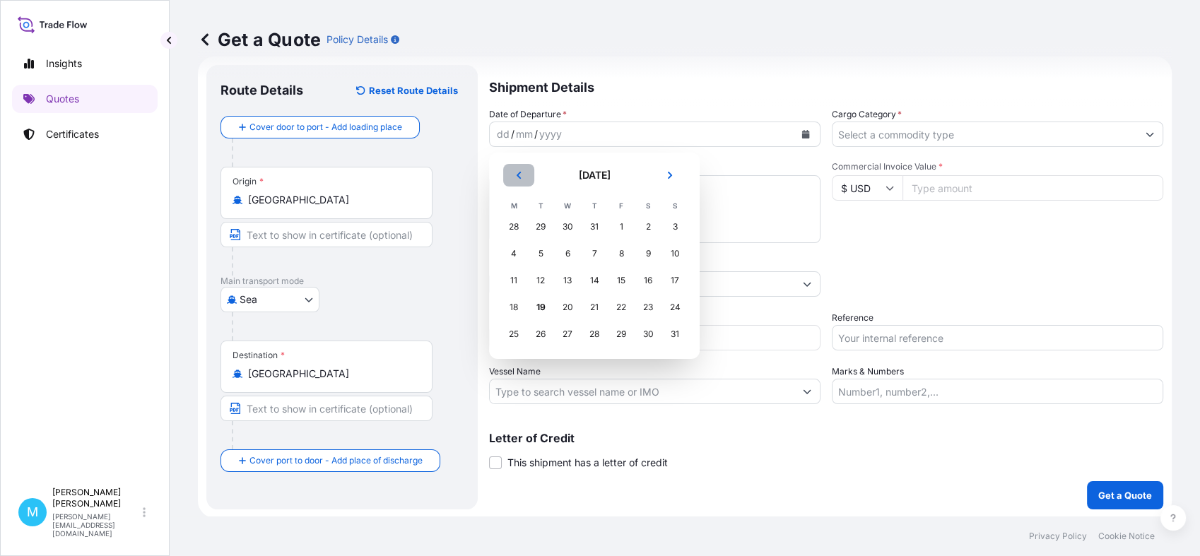
click at [510, 175] on button "Previous" at bounding box center [518, 175] width 31 height 23
click at [669, 254] on div "13" at bounding box center [674, 253] width 25 height 25
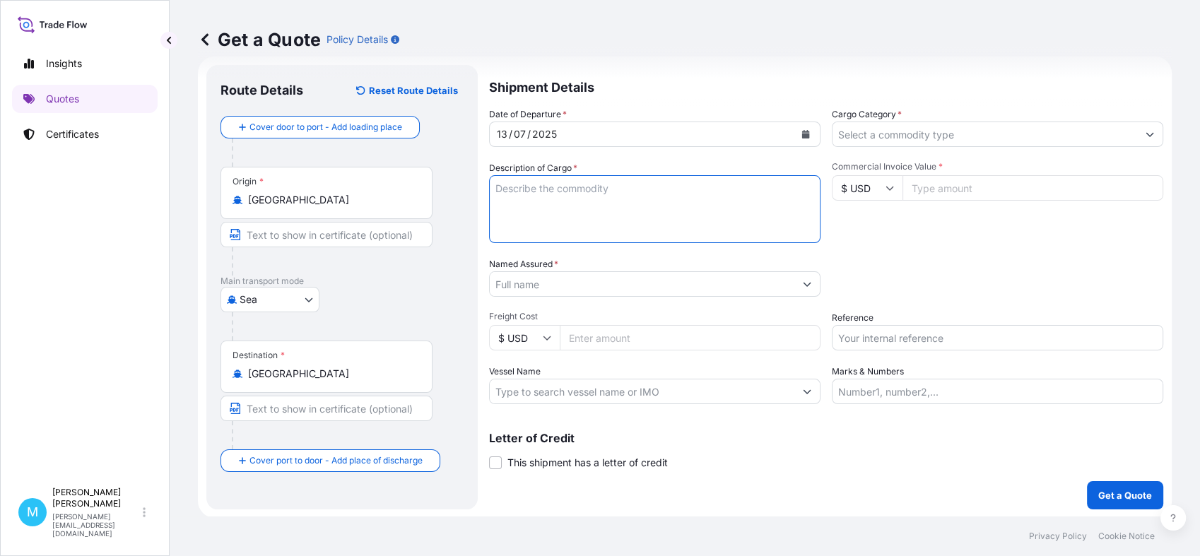
click at [567, 209] on textarea "Description of Cargo *" at bounding box center [654, 209] width 331 height 68
paste textarea "CMAU7101044 M4037450 40HC 1835.00 KG 9.00 M3 5 PKG"
paste textarea "WATER FILTER HOUSING"
type textarea "CMAU7101044 M4037450 40HC 1835.00 KG 9.00 M3 5 PKG || WATER FILTER HOUSING"
click at [526, 286] on input "Named Assured *" at bounding box center [642, 283] width 305 height 25
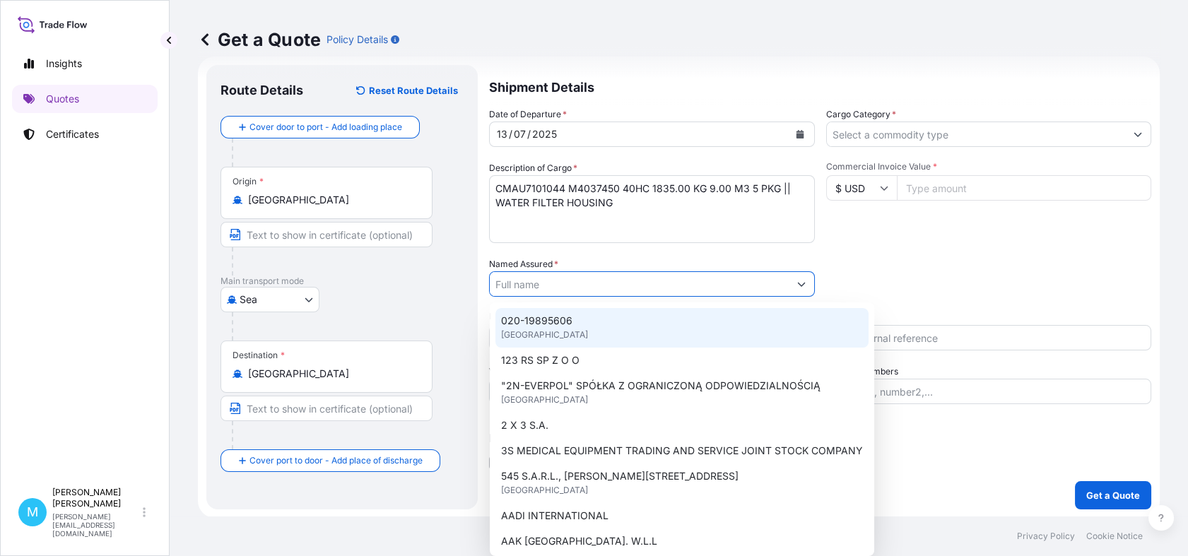
paste input "POLAQUA GROUP"
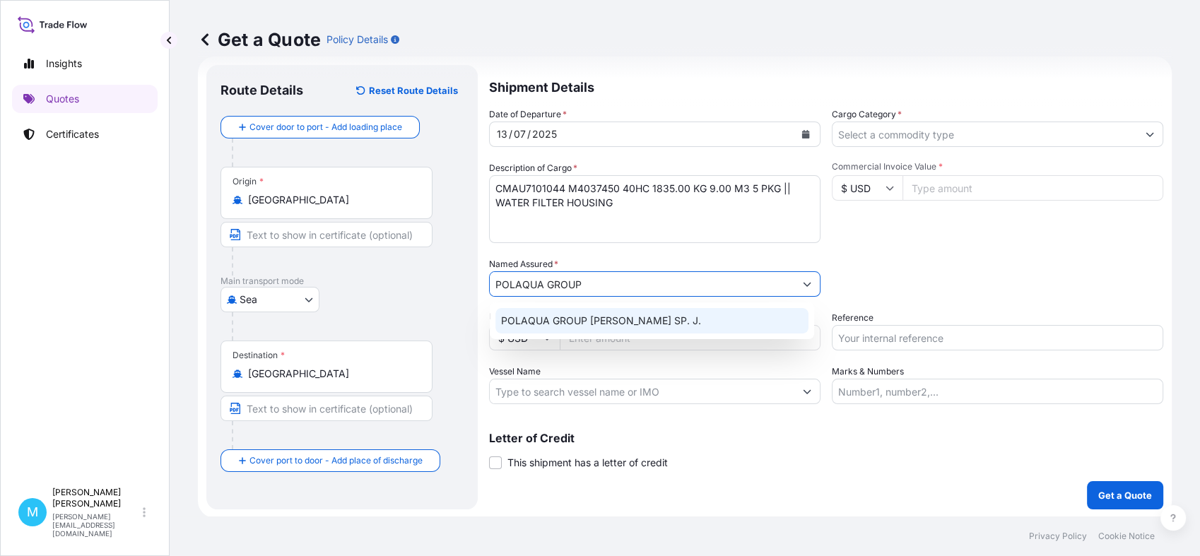
click at [656, 320] on span "POLAQUA GROUP [PERSON_NAME] SP. J." at bounding box center [601, 321] width 200 height 14
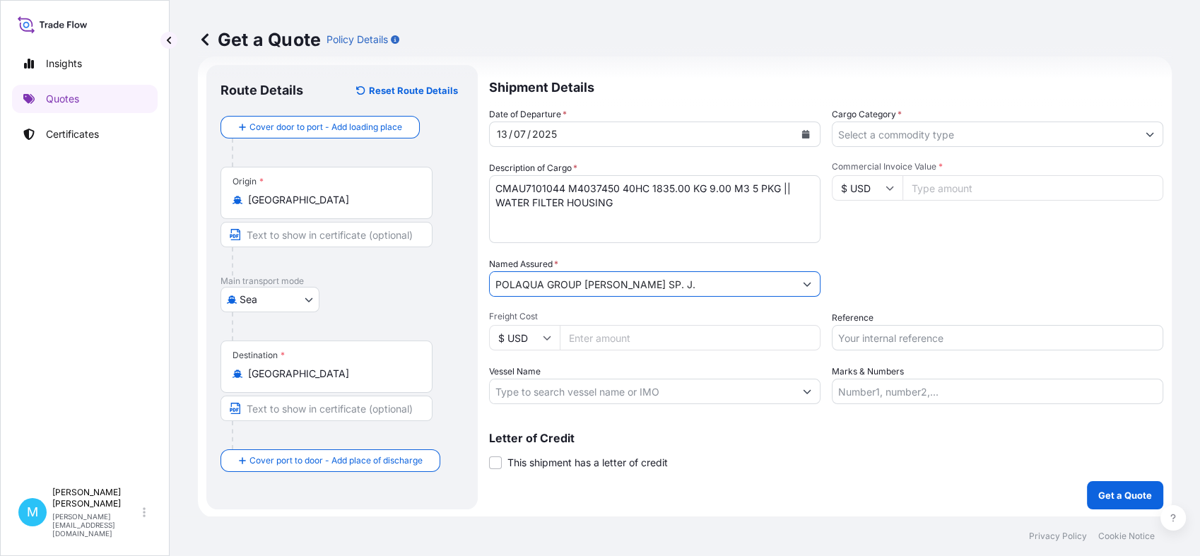
type input "POLAQUA GROUP [PERSON_NAME] SP. J."
click at [910, 138] on input "Cargo Category *" at bounding box center [984, 134] width 305 height 25
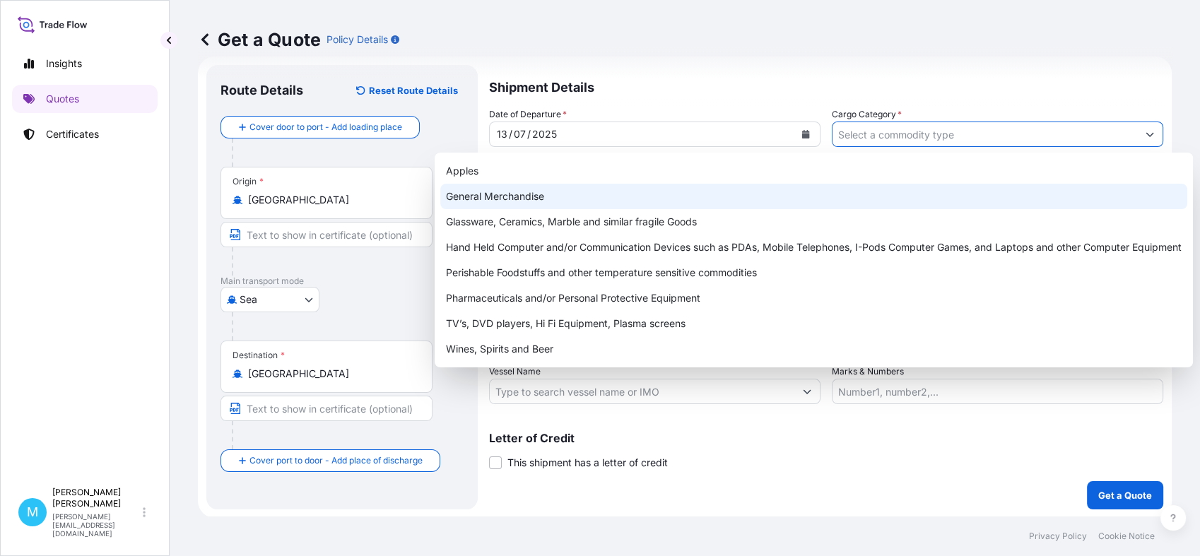
click at [562, 196] on div "General Merchandise" at bounding box center [813, 196] width 747 height 25
type input "General Merchandise"
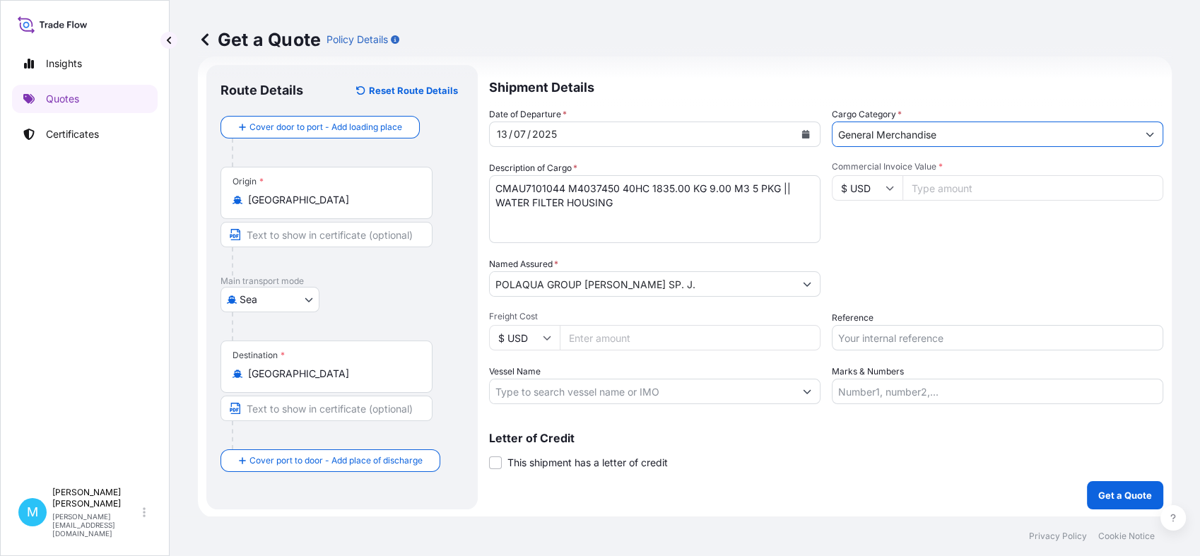
click at [919, 188] on input "Commercial Invoice Value *" at bounding box center [1032, 187] width 261 height 25
click at [966, 189] on input "Commercial Invoice Value *" at bounding box center [1032, 187] width 261 height 25
paste input "10765.00"
type input "10765.00"
click at [917, 336] on input "Reference" at bounding box center [997, 337] width 331 height 25
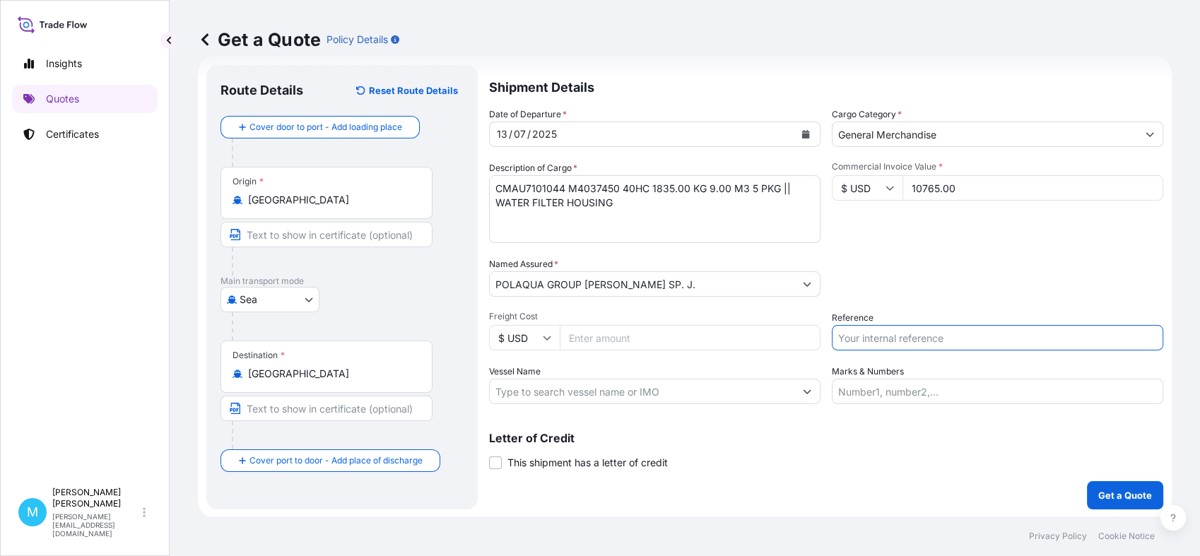
click at [872, 330] on input "Reference" at bounding box center [997, 337] width 331 height 25
paste input "S01994463"
click at [908, 339] on input "S01994463" at bounding box center [997, 337] width 331 height 25
paste input "LCL16254"
type input "S01994463 || LCL16254"
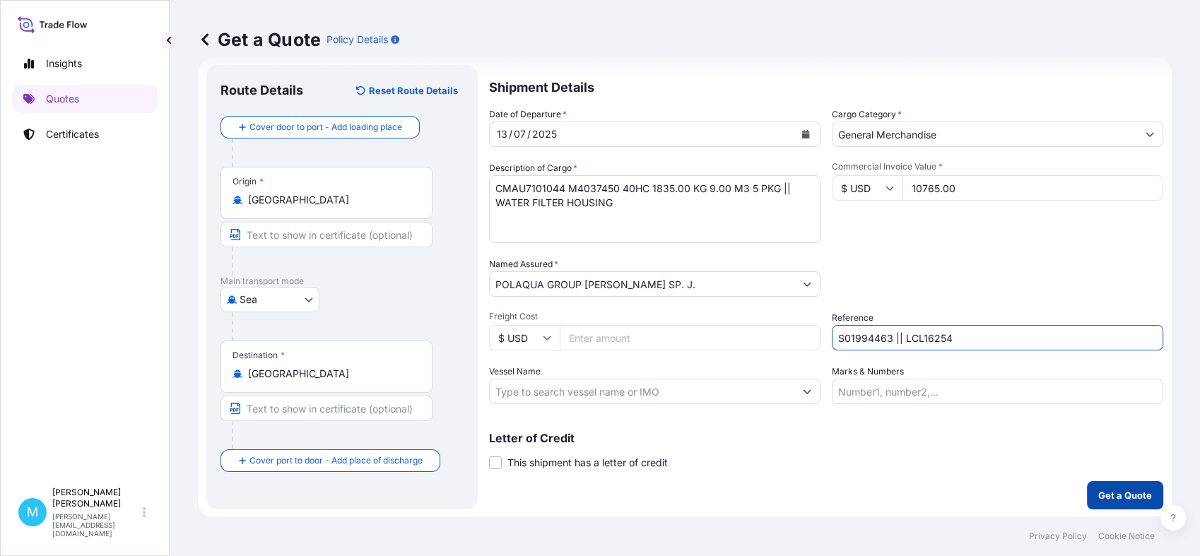
click at [1123, 493] on p "Get a Quote" at bounding box center [1125, 495] width 54 height 14
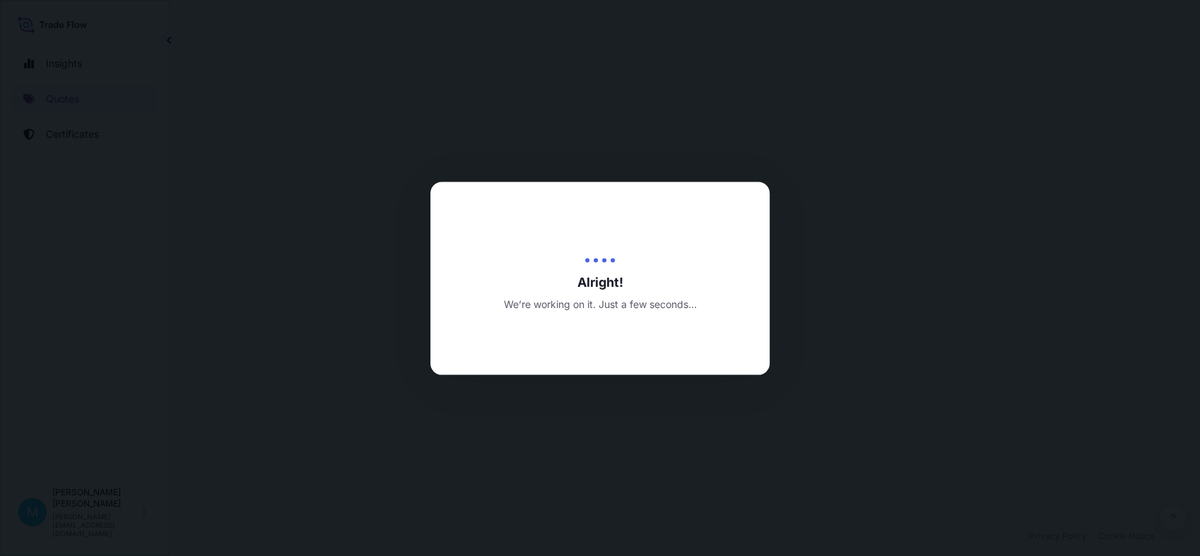
select select "Sea"
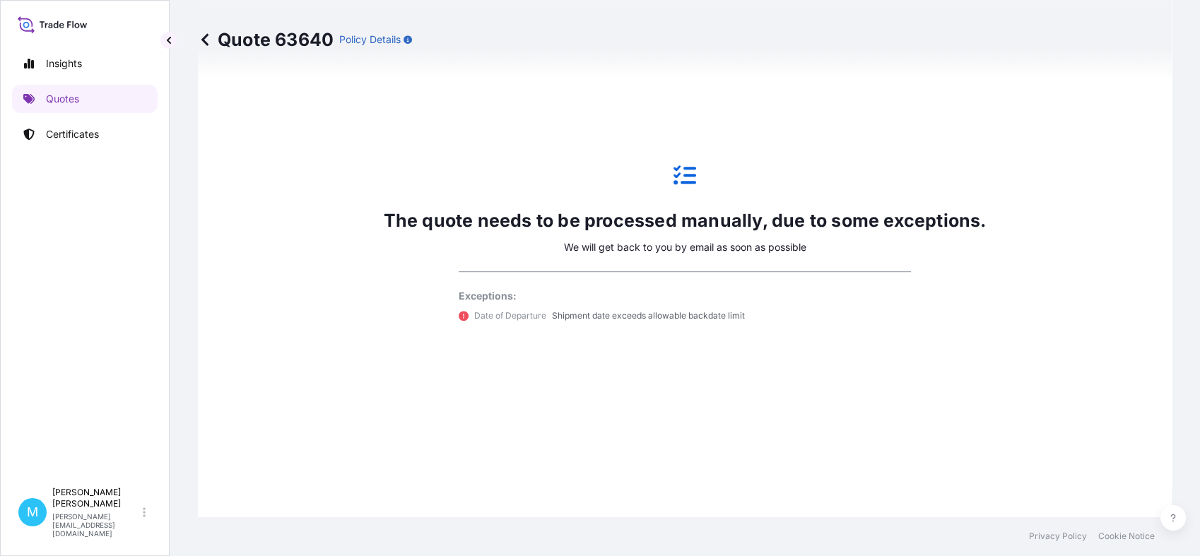
scroll to position [641, 0]
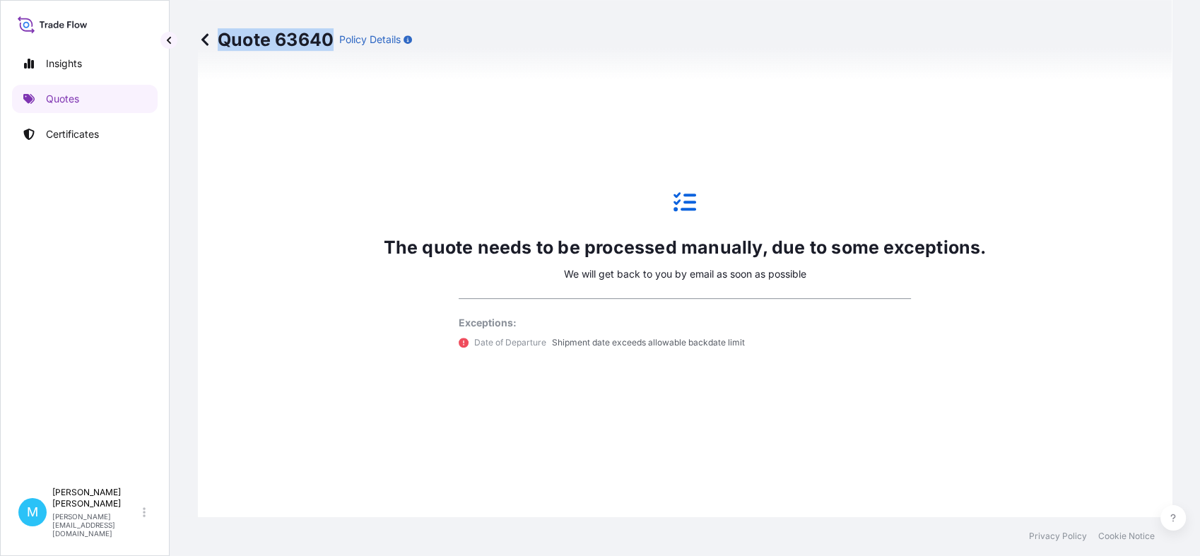
drag, startPoint x: 328, startPoint y: 35, endPoint x: 220, endPoint y: 40, distance: 108.2
click at [220, 40] on p "Quote 63640" at bounding box center [266, 39] width 136 height 23
click at [81, 101] on link "Quotes" at bounding box center [85, 99] width 146 height 28
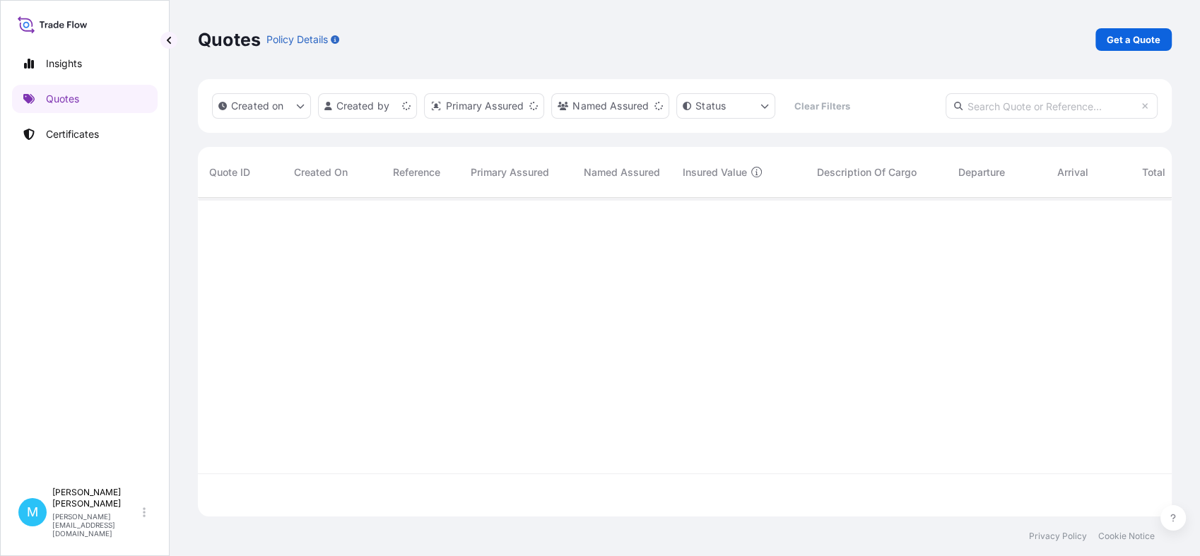
scroll to position [314, 961]
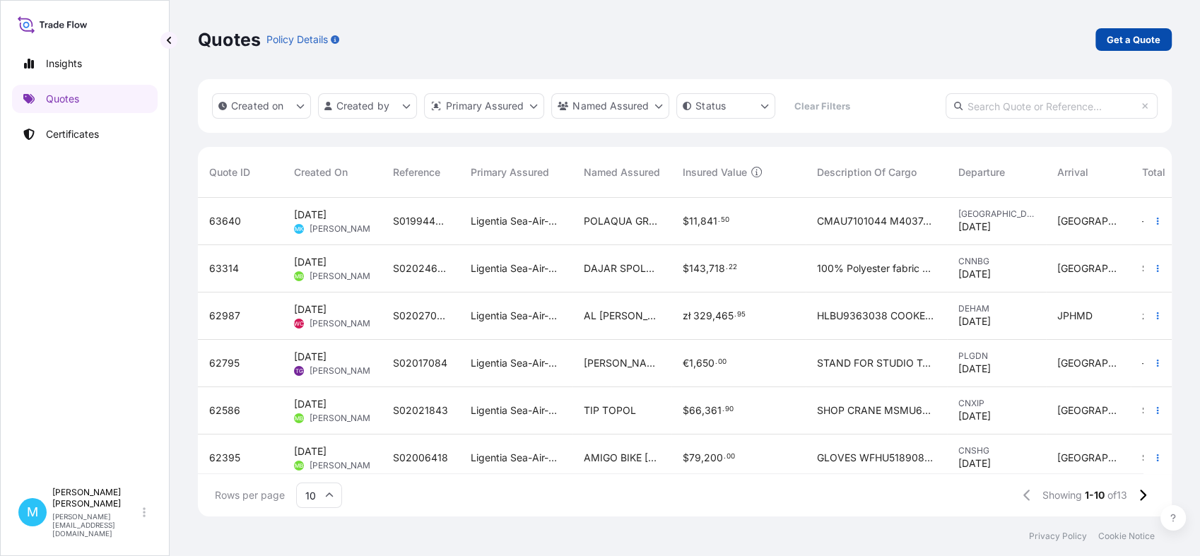
click at [1152, 34] on p "Get a Quote" at bounding box center [1134, 40] width 54 height 14
select select "Sea"
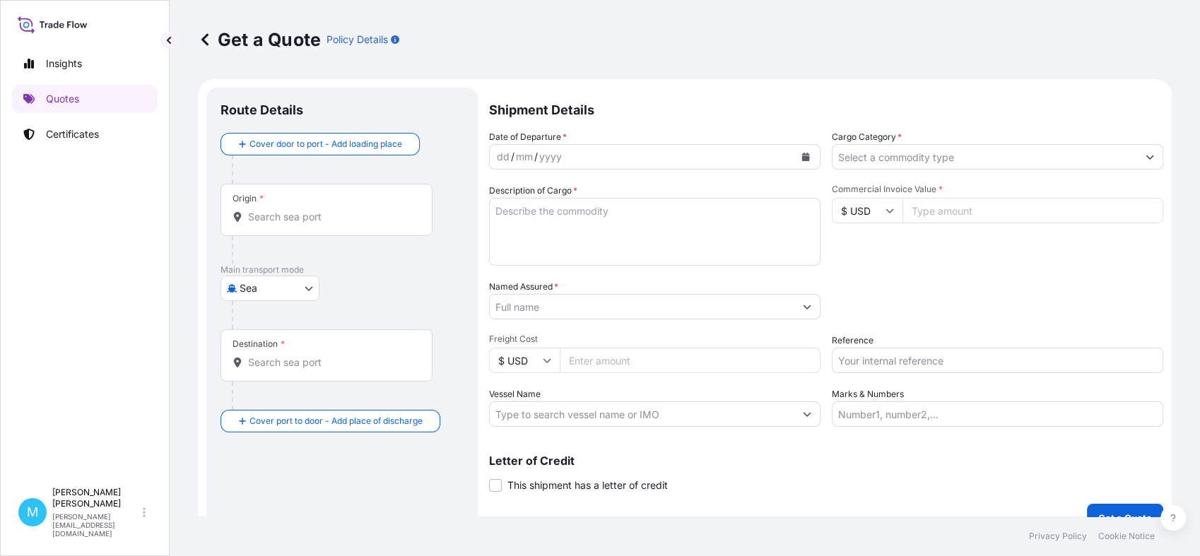
scroll to position [23, 0]
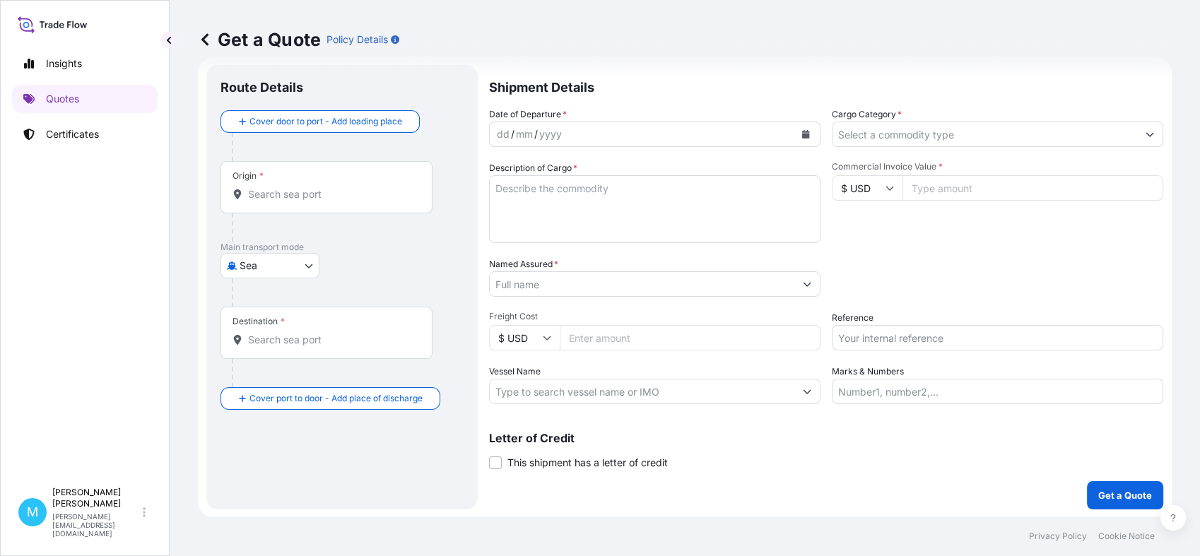
click at [279, 198] on input "Origin *" at bounding box center [331, 194] width 167 height 14
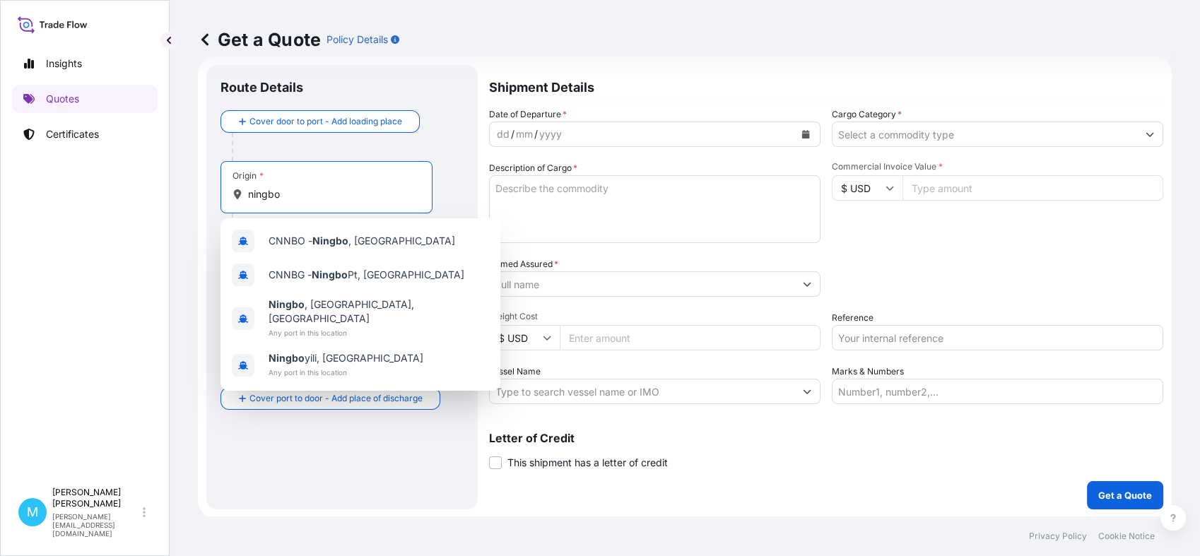
drag, startPoint x: 449, startPoint y: 179, endPoint x: 471, endPoint y: 223, distance: 49.0
click at [449, 178] on div "Origin * ningbo" at bounding box center [341, 201] width 243 height 81
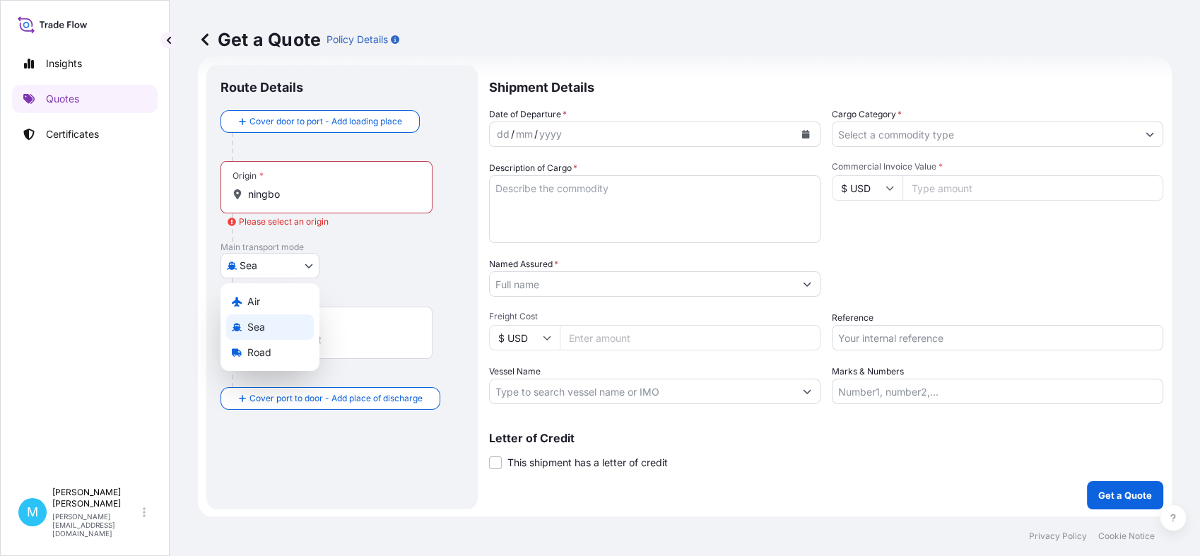
click at [312, 266] on body "4 options available. Insights Quotes Certificates M [PERSON_NAME] [PERSON_NAME]…" at bounding box center [600, 278] width 1200 height 556
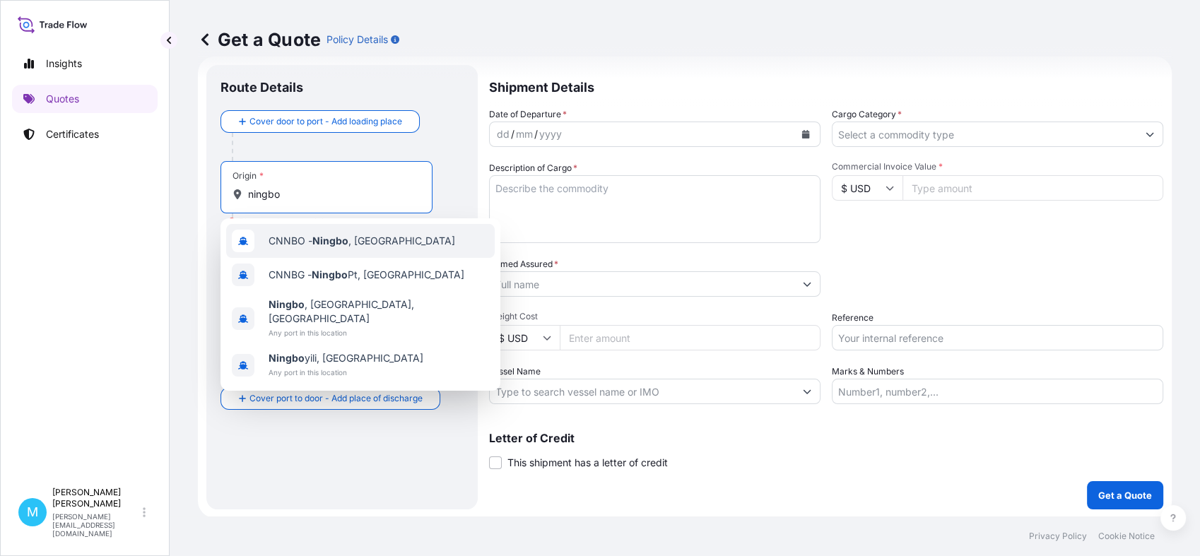
click at [312, 191] on input "ningbo" at bounding box center [331, 194] width 167 height 14
type input "CNNBO - Ningbo, [GEOGRAPHIC_DATA]"
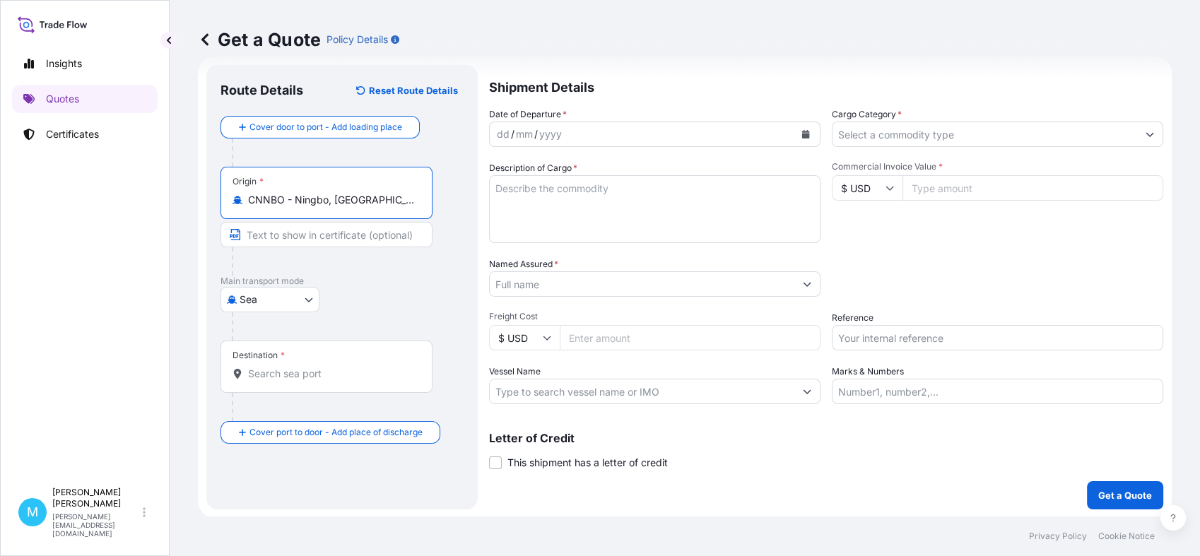
click at [297, 377] on input "Destination *" at bounding box center [331, 374] width 167 height 14
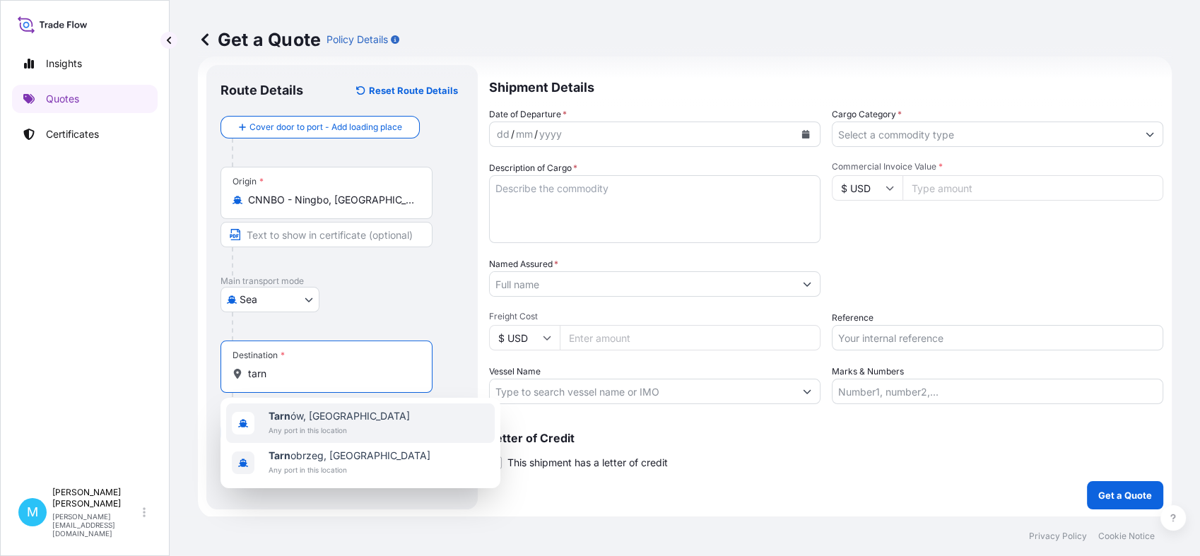
click at [315, 413] on span "Tarn ów, [GEOGRAPHIC_DATA]" at bounding box center [339, 416] width 141 height 14
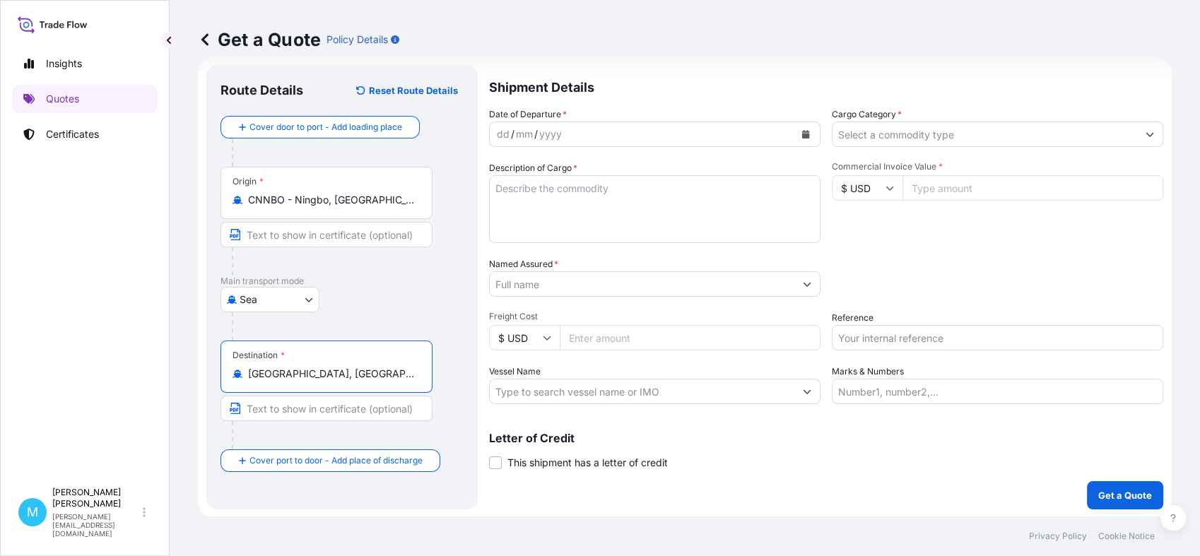
type input "[GEOGRAPHIC_DATA], [GEOGRAPHIC_DATA]"
click at [801, 130] on icon "Calendar" at bounding box center [805, 134] width 8 height 8
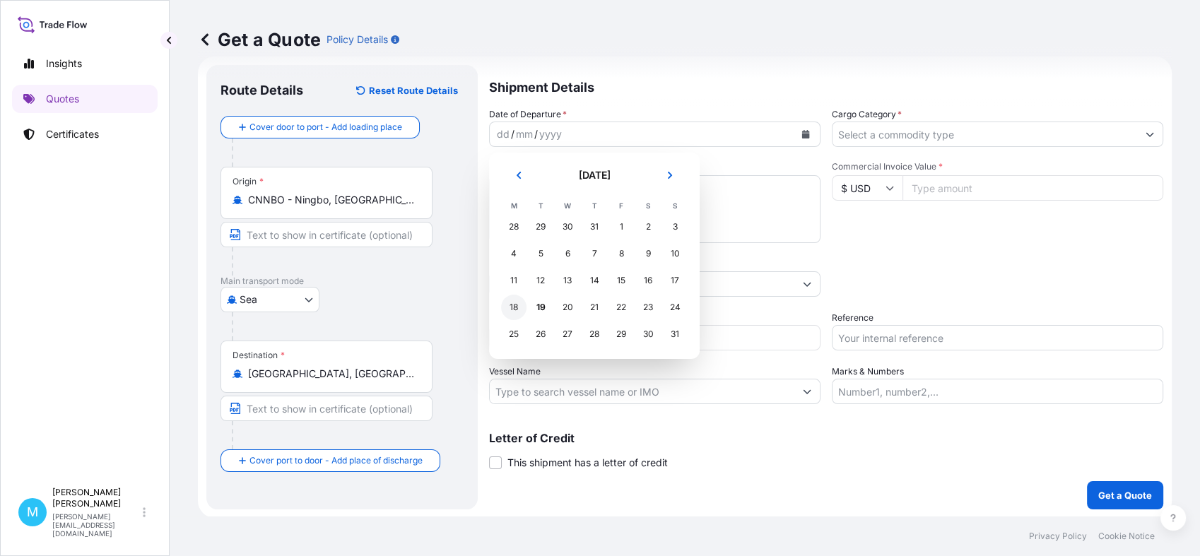
click at [519, 305] on div "18" at bounding box center [513, 307] width 25 height 25
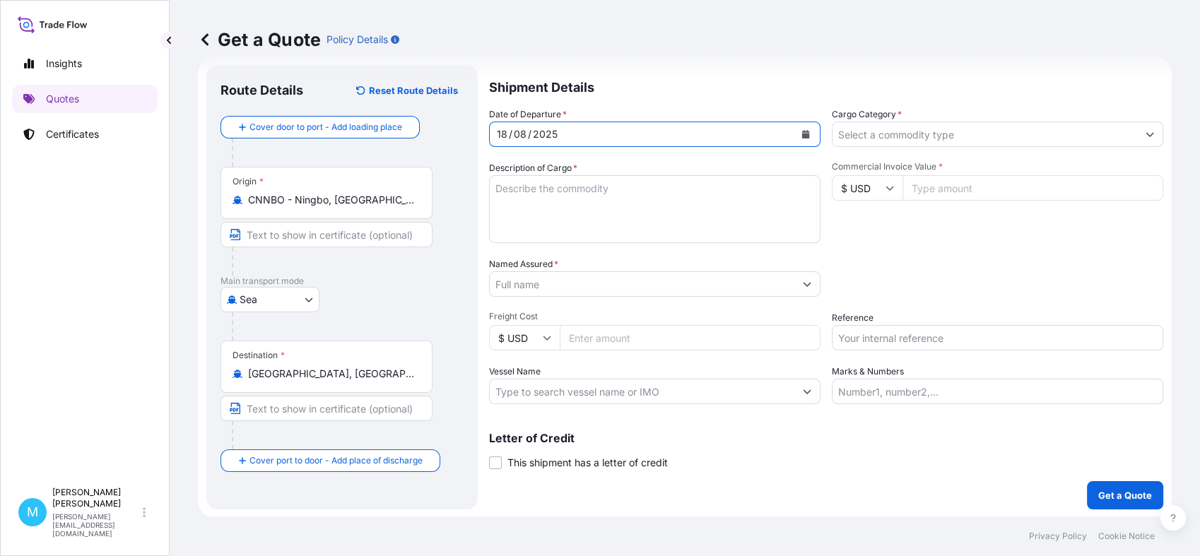
click at [558, 211] on textarea "Description of Cargo *" at bounding box center [654, 209] width 331 height 68
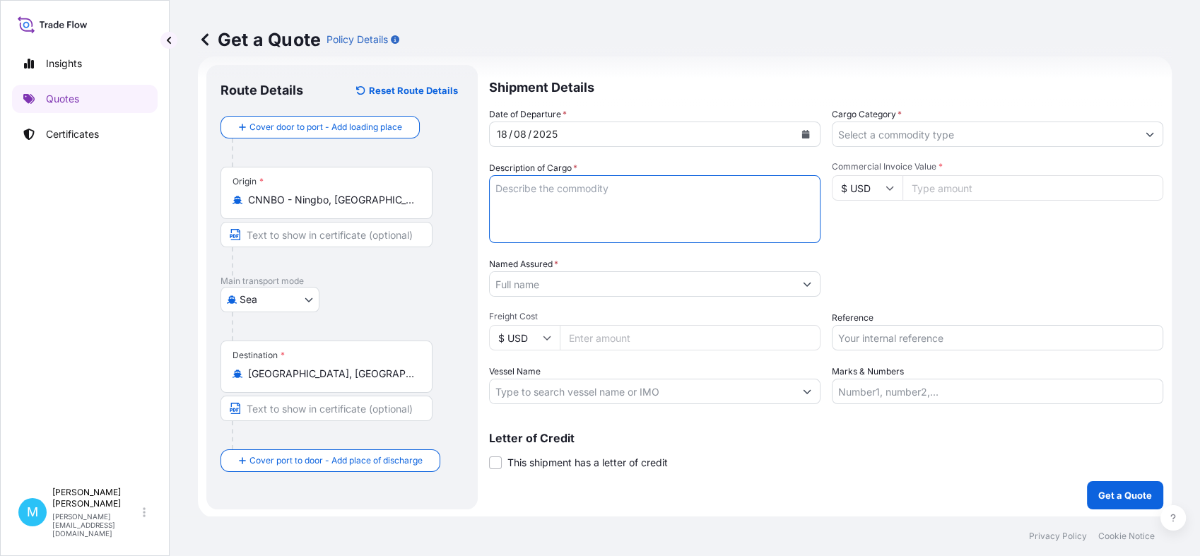
click at [304, 302] on body "Insights Quotes Certificates M [PERSON_NAME] [PERSON_NAME][EMAIL_ADDRESS][DOMAI…" at bounding box center [600, 278] width 1200 height 556
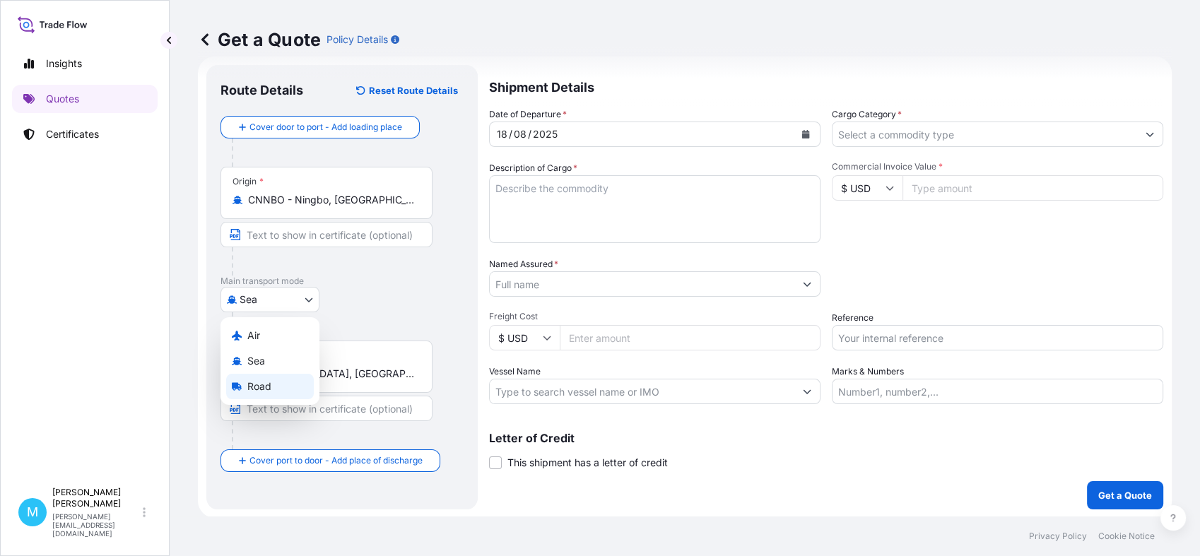
click at [255, 391] on span "Road" at bounding box center [259, 386] width 24 height 14
select select "Road"
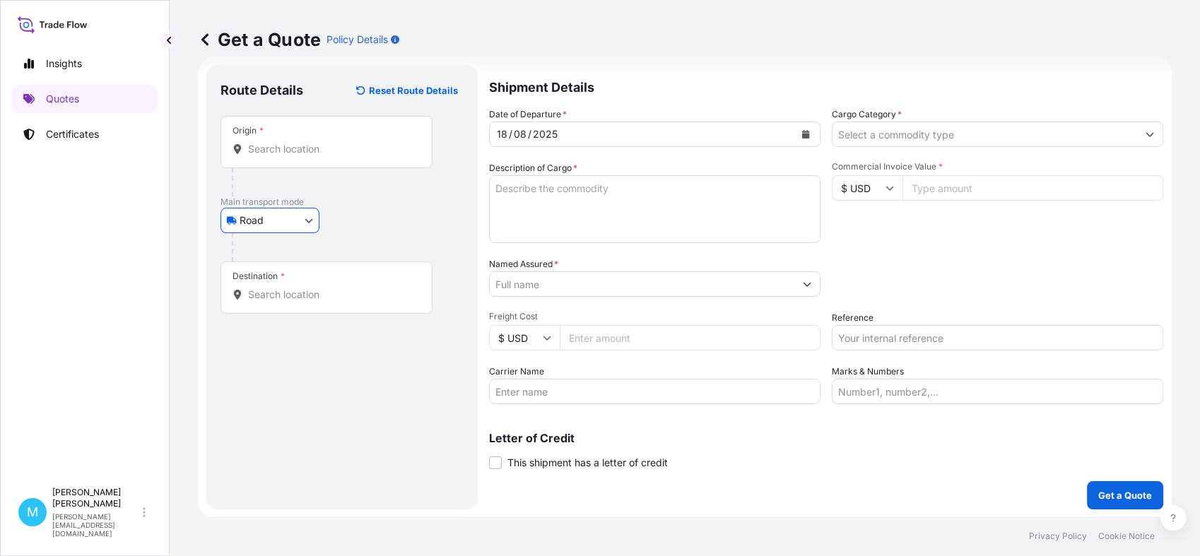
click at [288, 151] on input "Origin *" at bounding box center [331, 149] width 167 height 14
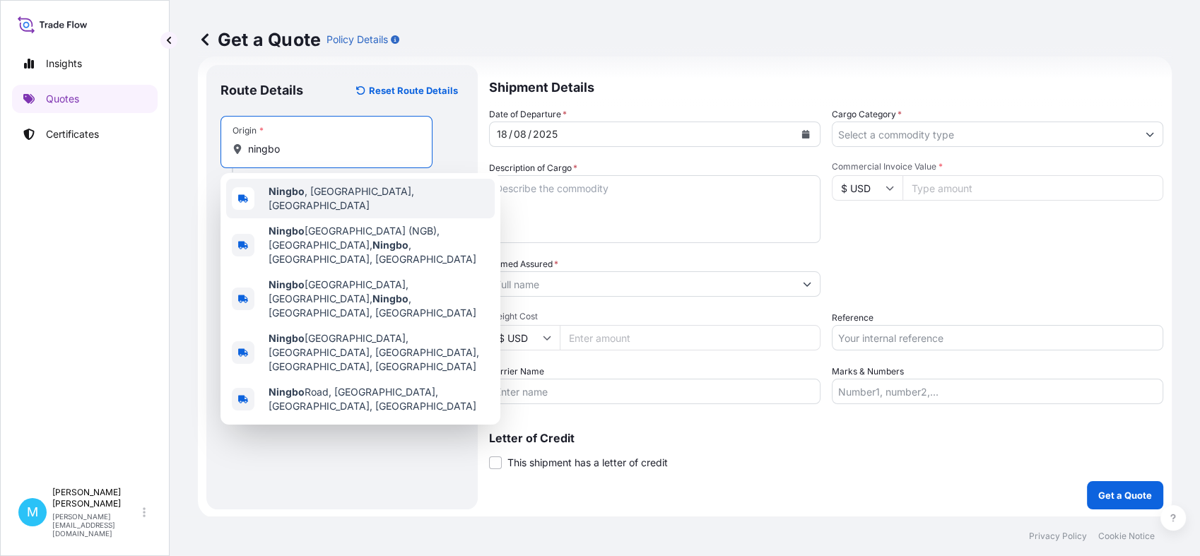
click at [377, 196] on span "[GEOGRAPHIC_DATA] , [GEOGRAPHIC_DATA], [GEOGRAPHIC_DATA]" at bounding box center [379, 198] width 220 height 28
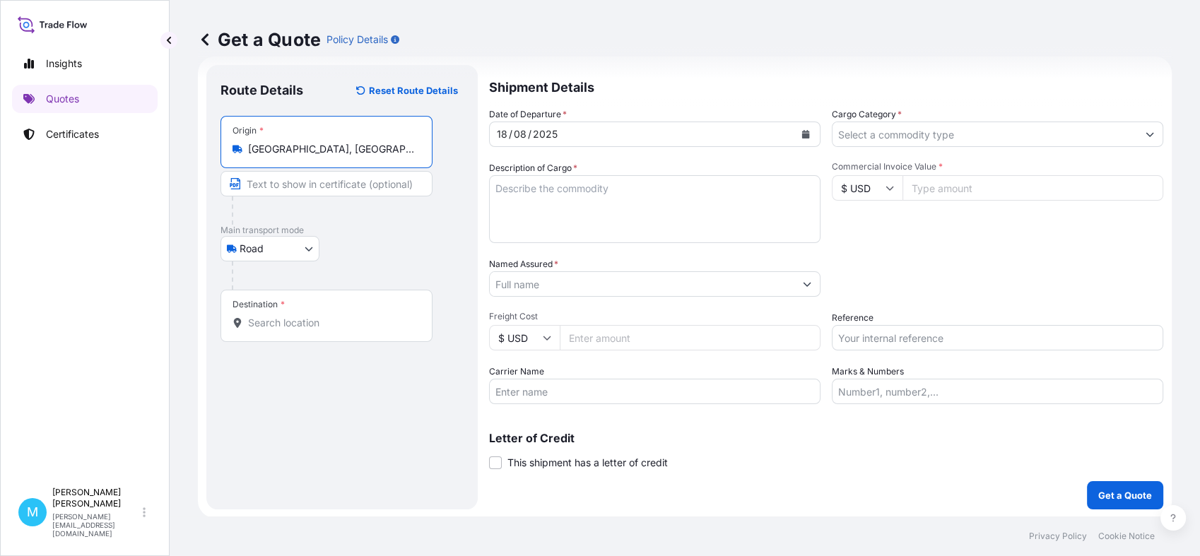
type input "[GEOGRAPHIC_DATA], [GEOGRAPHIC_DATA], [GEOGRAPHIC_DATA]"
click at [300, 324] on input "Destination *" at bounding box center [331, 323] width 167 height 14
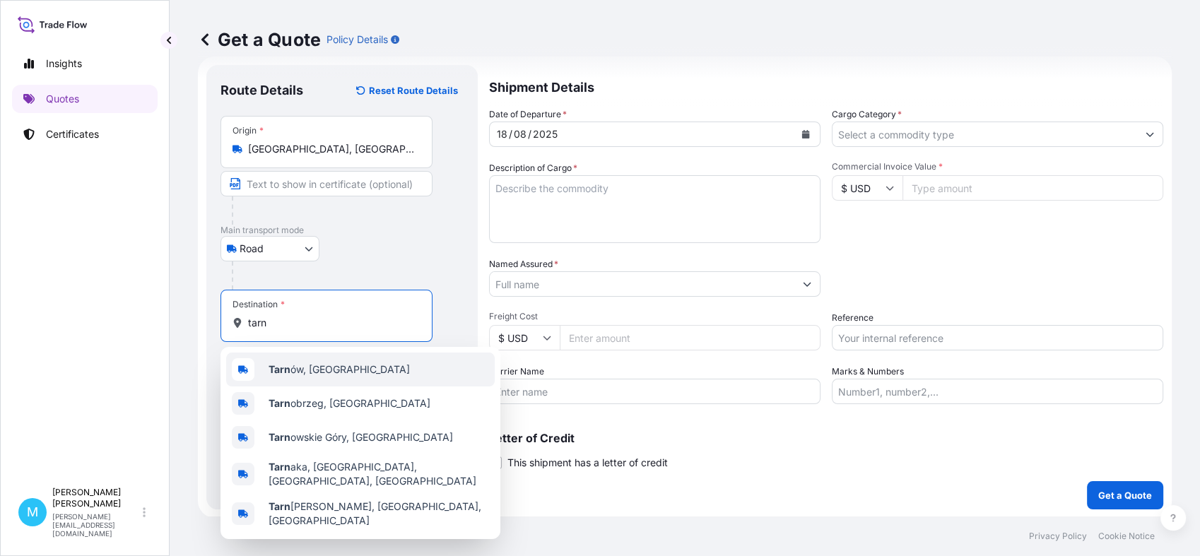
click at [321, 367] on span "Tarn ów, [GEOGRAPHIC_DATA]" at bounding box center [339, 369] width 141 height 14
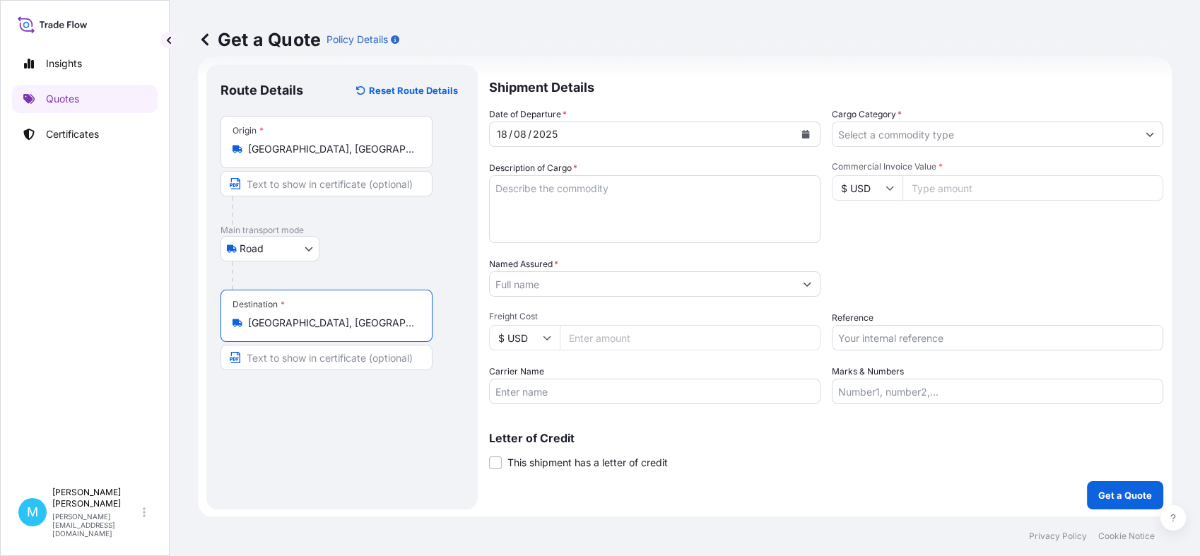
type input "[GEOGRAPHIC_DATA], [GEOGRAPHIC_DATA]"
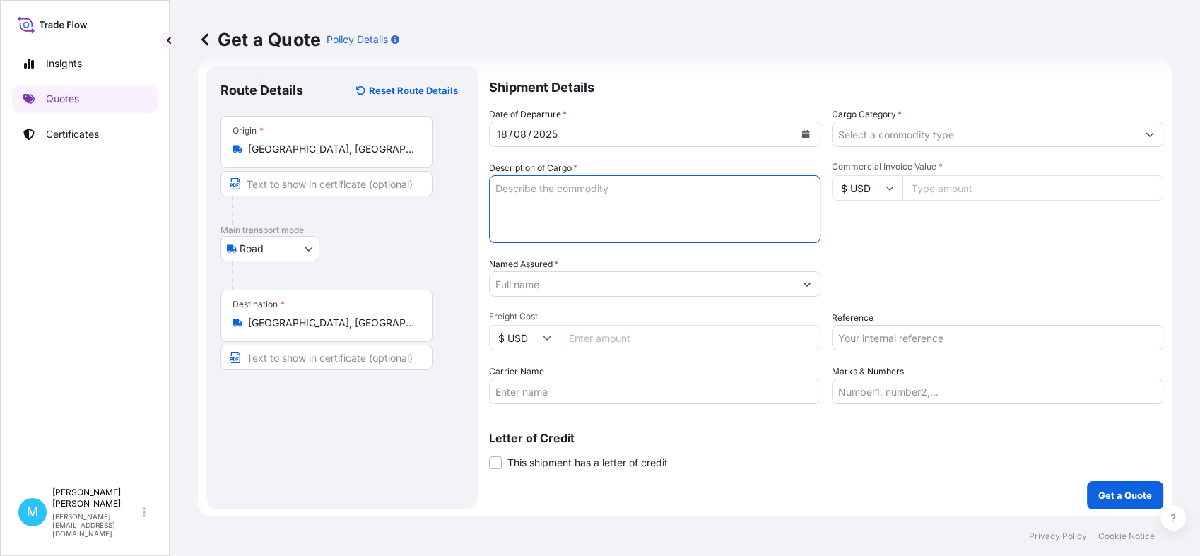
click at [633, 208] on textarea "Description of Cargo *" at bounding box center [654, 209] width 331 height 68
click at [534, 196] on textarea "Description of Cargo *" at bounding box center [654, 209] width 331 height 68
paste textarea "Rail 40’HC TCNU5239781 FOB NINGBO- załadunek 18.08 ETD WUHAN 22.08 Port przezna…"
click at [496, 187] on textarea "Rail 40’HC TCNU5239781 FOB NINGBO- załadunek 18.08 ETD WUHAN 22.08 Port przezna…" at bounding box center [654, 209] width 331 height 68
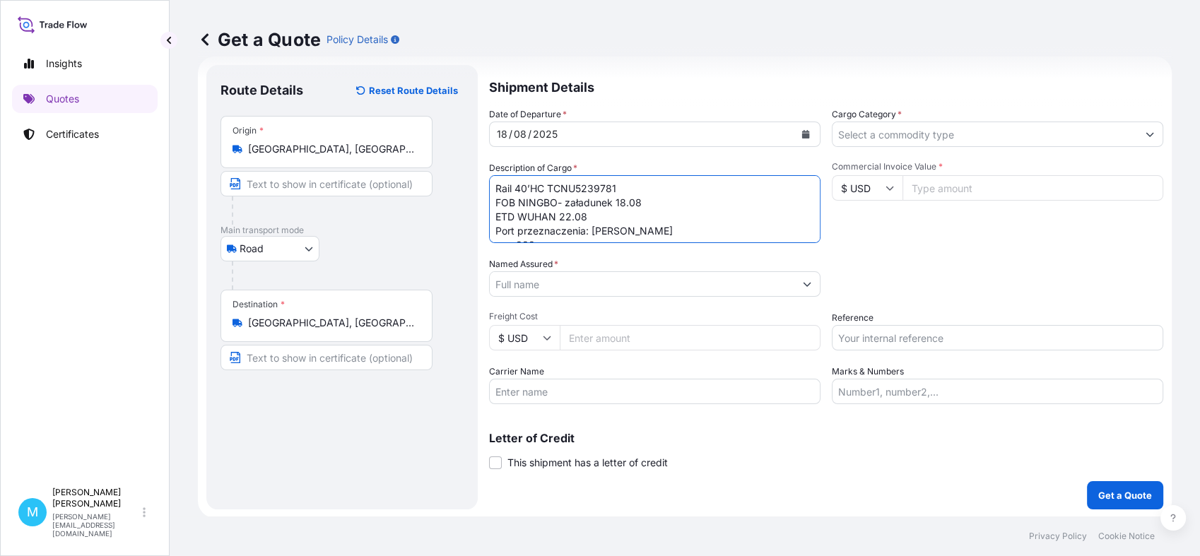
click at [497, 190] on textarea "Rail 40’HC TCNU5239781 FOB NINGBO- załadunek 18.08 ETD WUHAN 22.08 Port przezna…" at bounding box center [654, 209] width 331 height 68
click at [512, 186] on textarea "Rail 40’HC TCNU5239781 FOB NINGBO- załadunek 18.08 ETD WUHAN 22.08 Port przezna…" at bounding box center [654, 209] width 331 height 68
paste textarea "Towar: wałki stalowe toczone do produkcji silników elektrycznych"
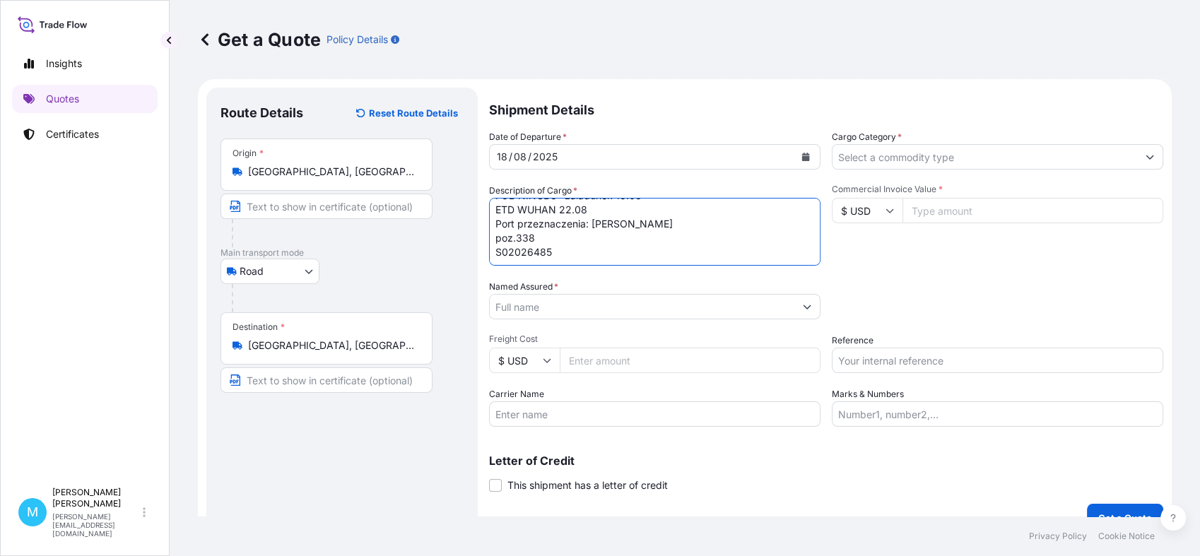
click at [536, 256] on textarea "Towar: wałki stalowe toczone do produkcji silników elektrycznych Rail 40’HC TCN…" at bounding box center [654, 232] width 331 height 68
type textarea "Towar: wałki stalowe toczone do produkcji silników elektrycznych Rail 40’HC TCN…"
click at [533, 305] on input "Named Assured *" at bounding box center [642, 306] width 305 height 25
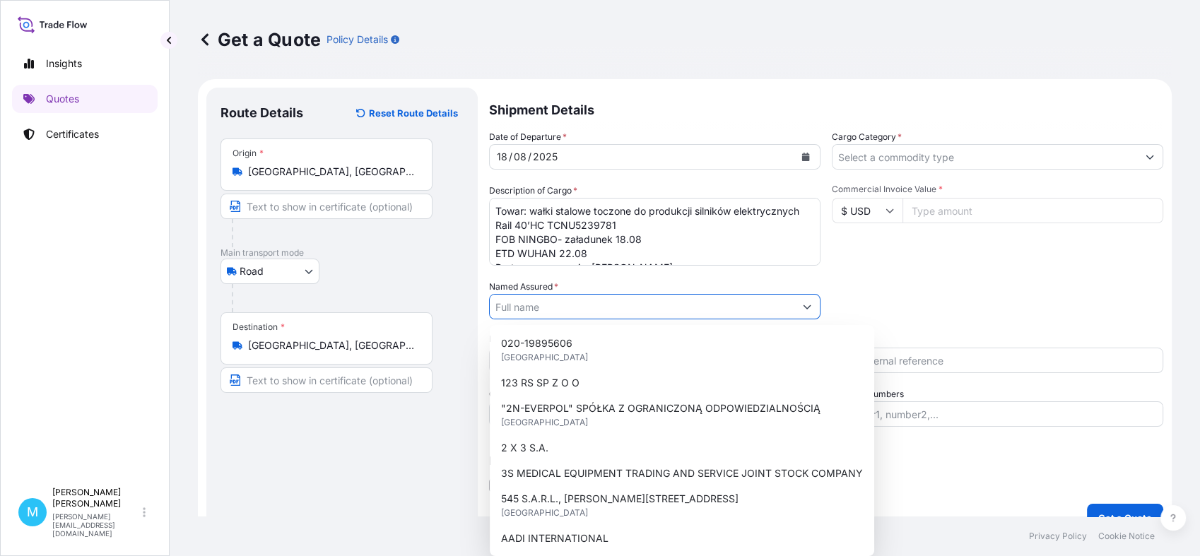
click at [516, 305] on input "Named Assured *" at bounding box center [642, 306] width 305 height 25
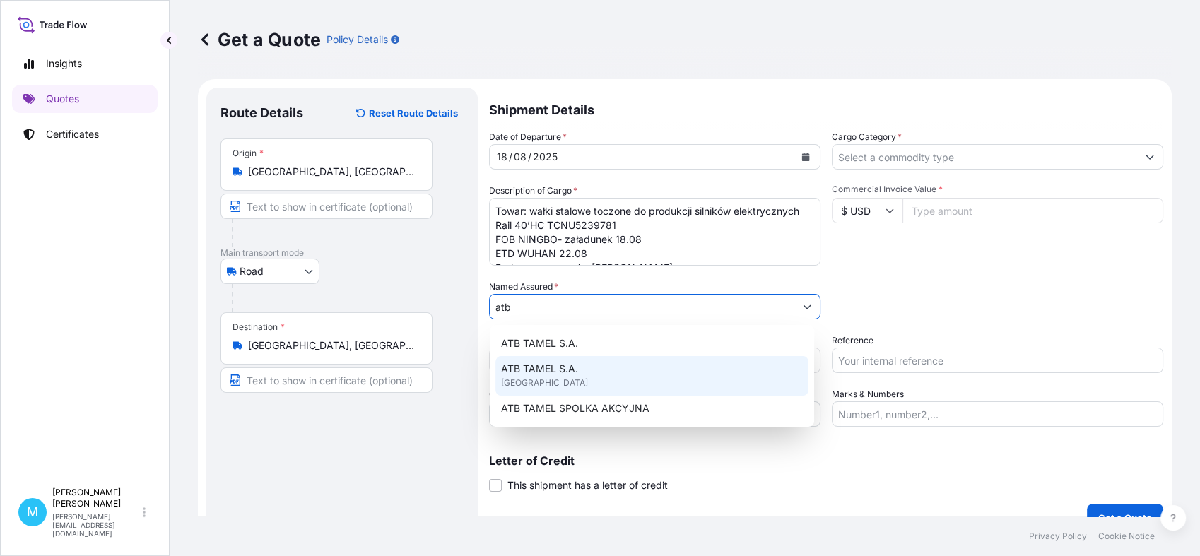
click at [549, 377] on div "ATB TAMEL S.A. [GEOGRAPHIC_DATA]" at bounding box center [651, 376] width 313 height 40
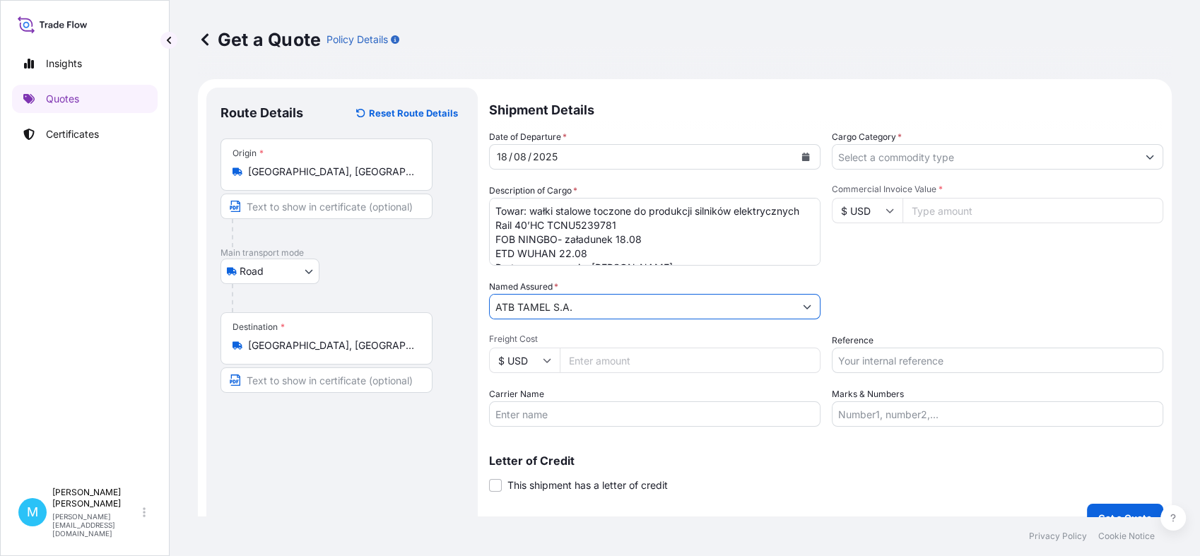
type input "ATB TAMEL S.A."
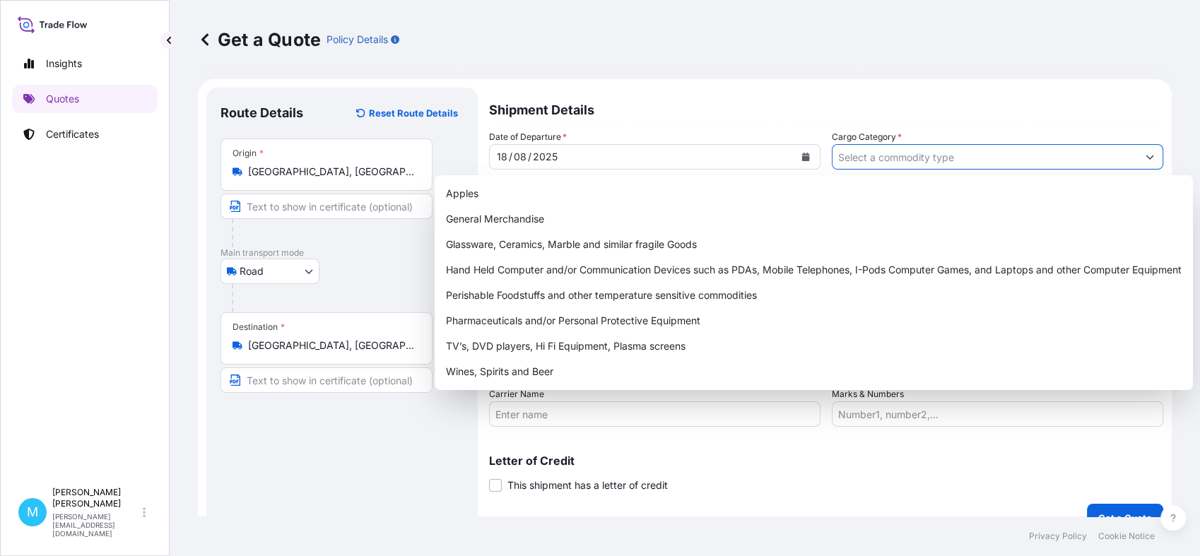
click at [859, 148] on input "Cargo Category *" at bounding box center [984, 156] width 305 height 25
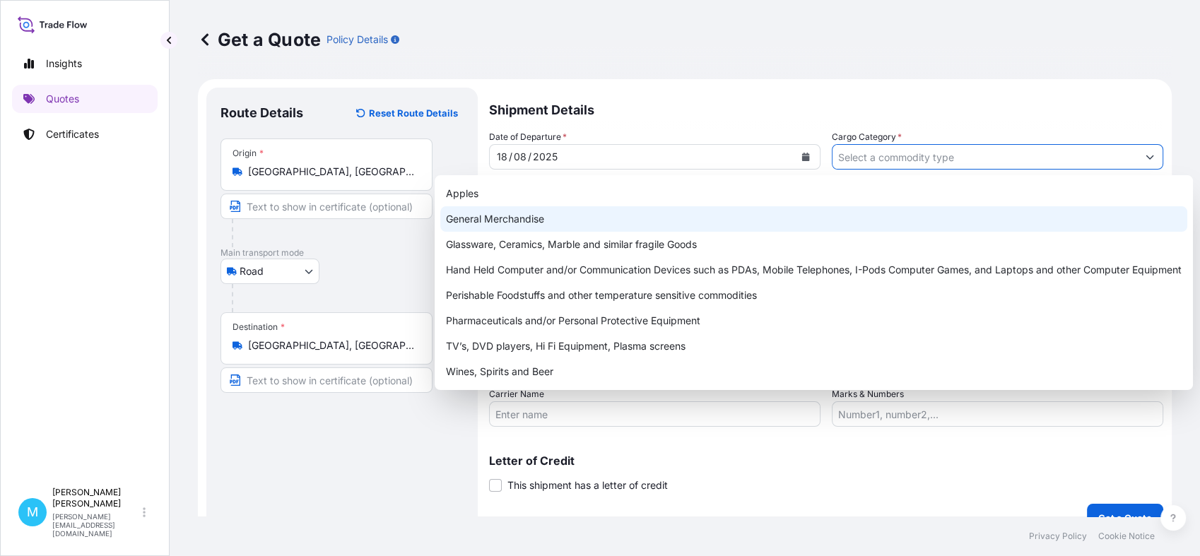
click at [498, 219] on div "General Merchandise" at bounding box center [813, 218] width 747 height 25
type input "General Merchandise"
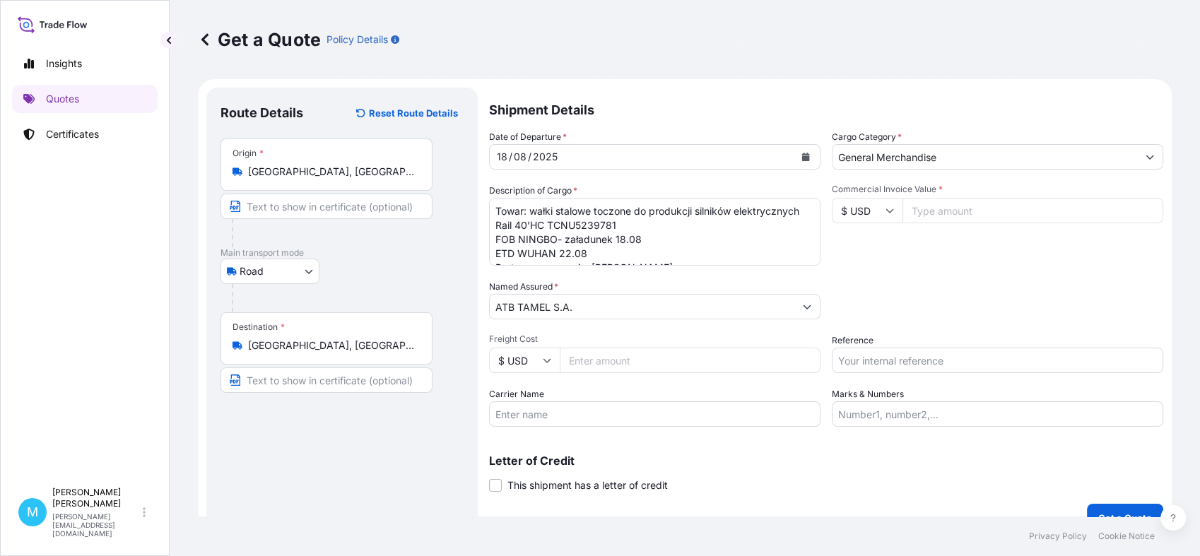
click at [928, 209] on input "Commercial Invoice Value *" at bounding box center [1032, 210] width 261 height 25
click at [885, 212] on icon at bounding box center [889, 210] width 8 height 8
click at [874, 246] on div "€ EUR" at bounding box center [860, 249] width 59 height 27
type input "€ EUR"
click at [939, 214] on input "Commercial Invoice Value *" at bounding box center [1032, 210] width 261 height 25
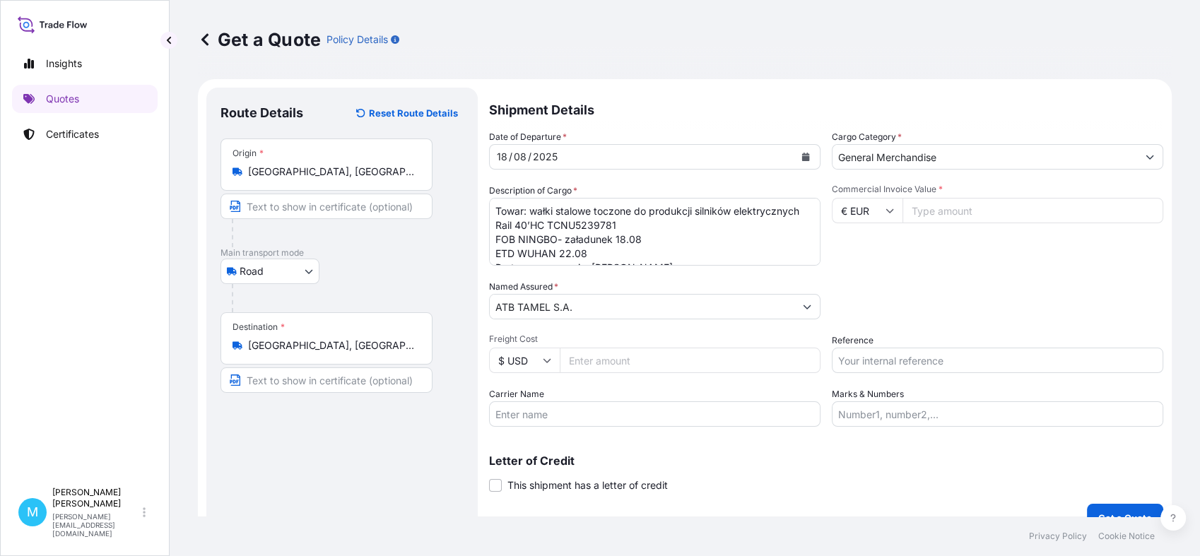
click at [939, 206] on input "Commercial Invoice Value *" at bounding box center [1032, 210] width 261 height 25
paste input "83762.78"
type input "83762.78"
click at [844, 360] on input "Reference" at bounding box center [997, 360] width 331 height 25
click at [859, 364] on input "Reference" at bounding box center [997, 360] width 331 height 25
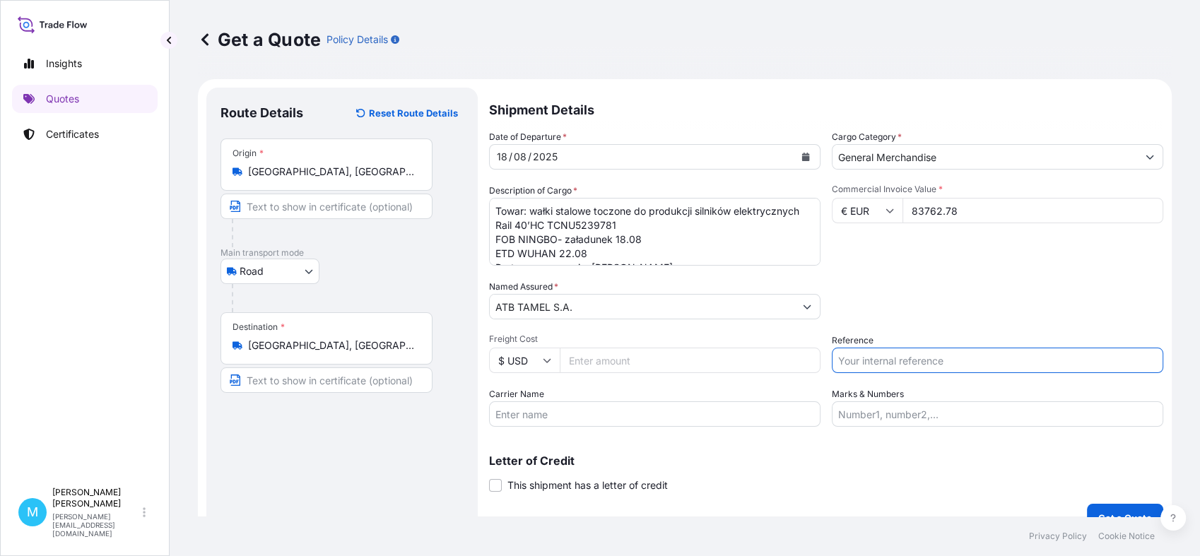
paste input "RAIL"
click at [927, 355] on input "RAIL ||" at bounding box center [997, 360] width 331 height 25
paste input "S02026485"
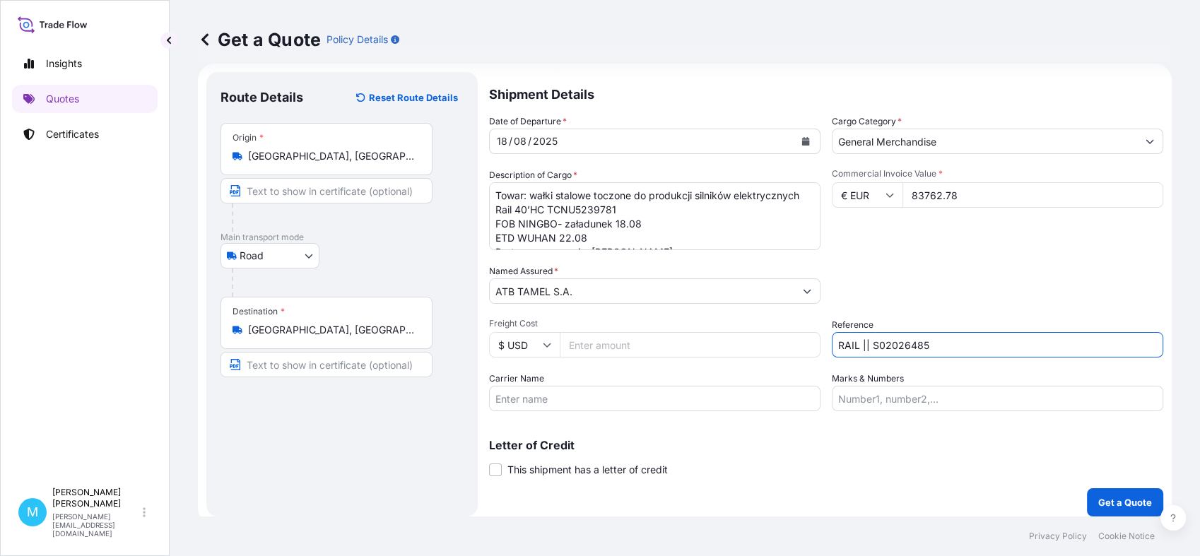
scroll to position [24, 0]
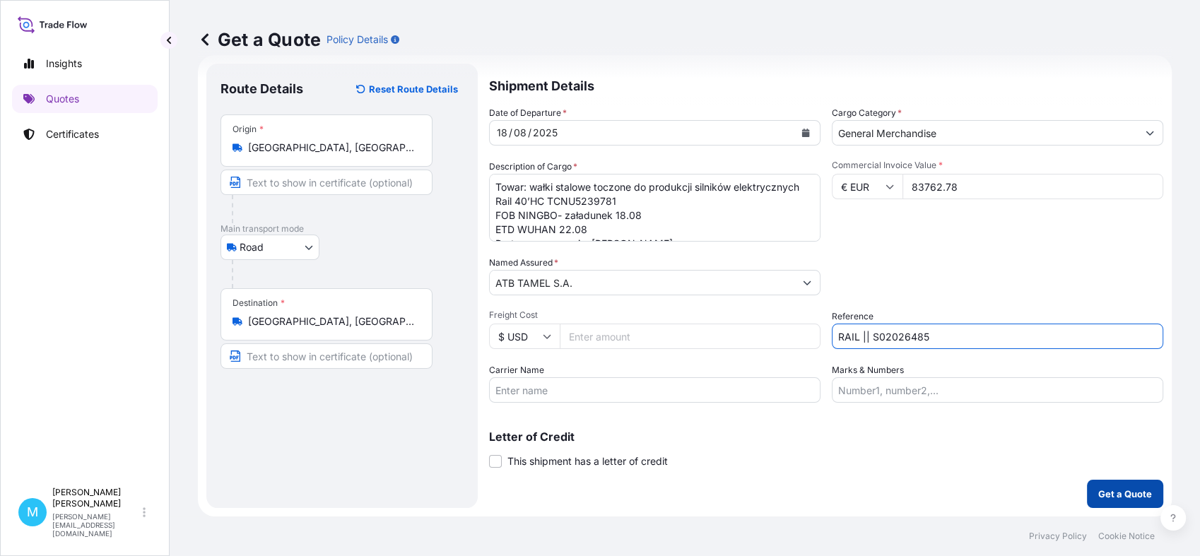
type input "RAIL || S02026485"
click at [1119, 494] on p "Get a Quote" at bounding box center [1125, 494] width 54 height 14
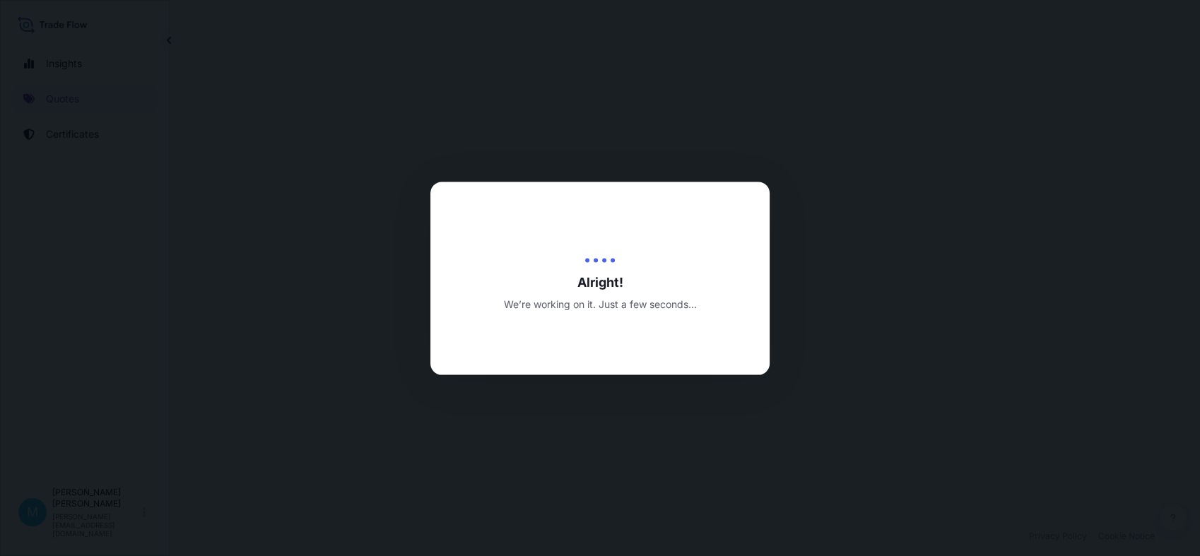
select select "Road"
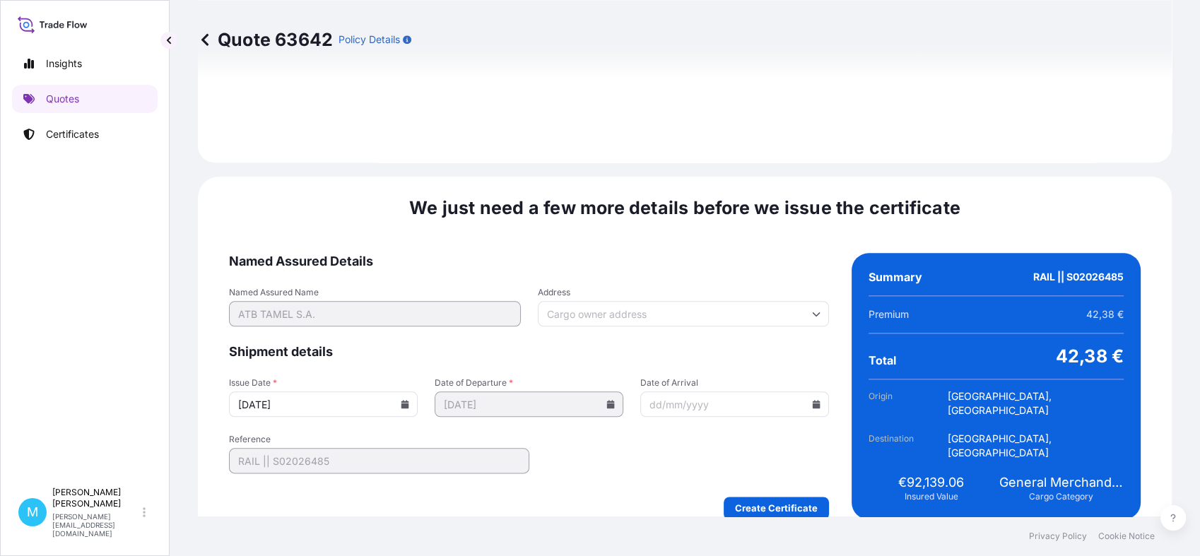
scroll to position [1571, 0]
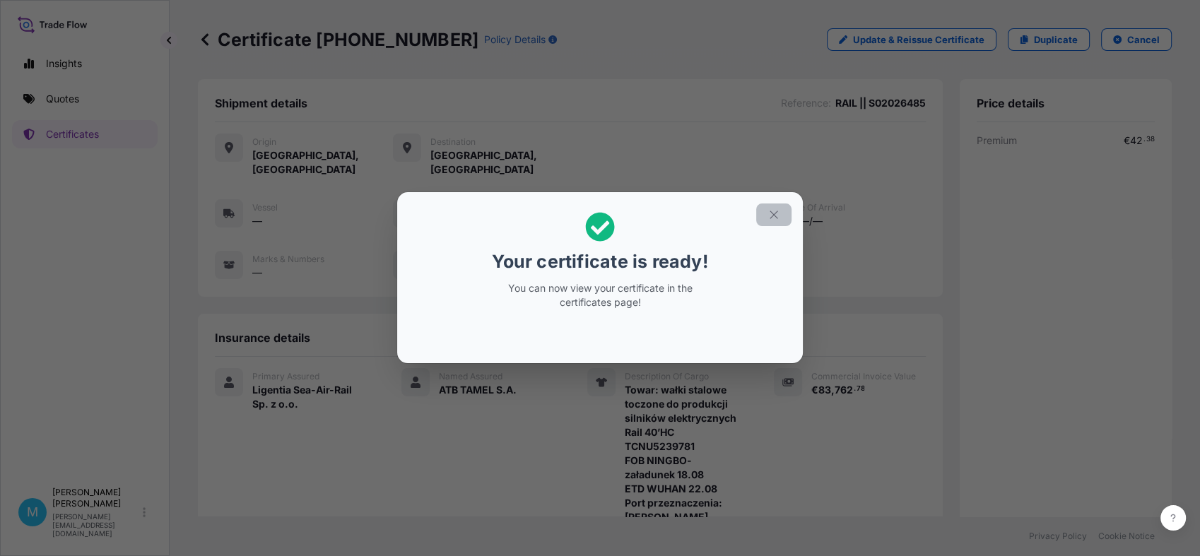
click at [772, 213] on icon "button" at bounding box center [773, 214] width 13 height 13
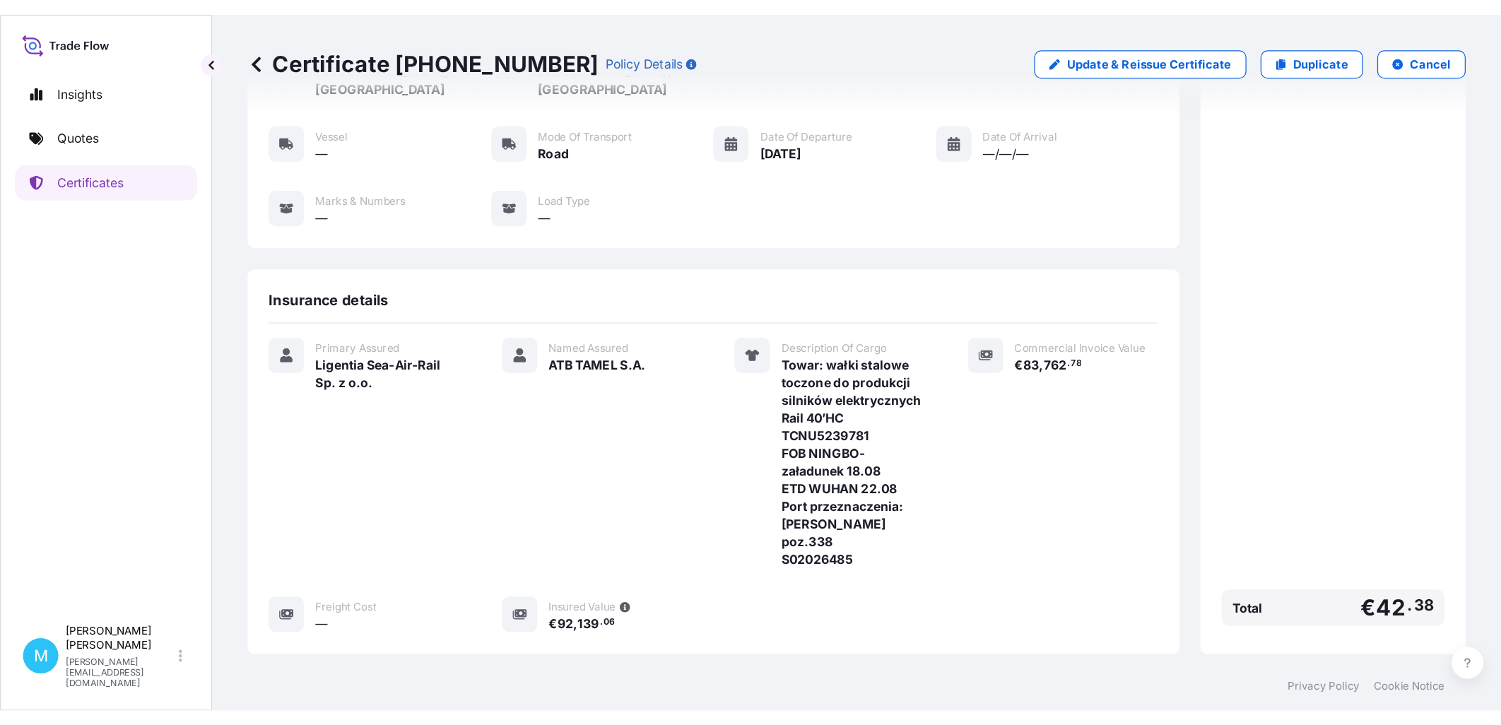
scroll to position [301, 0]
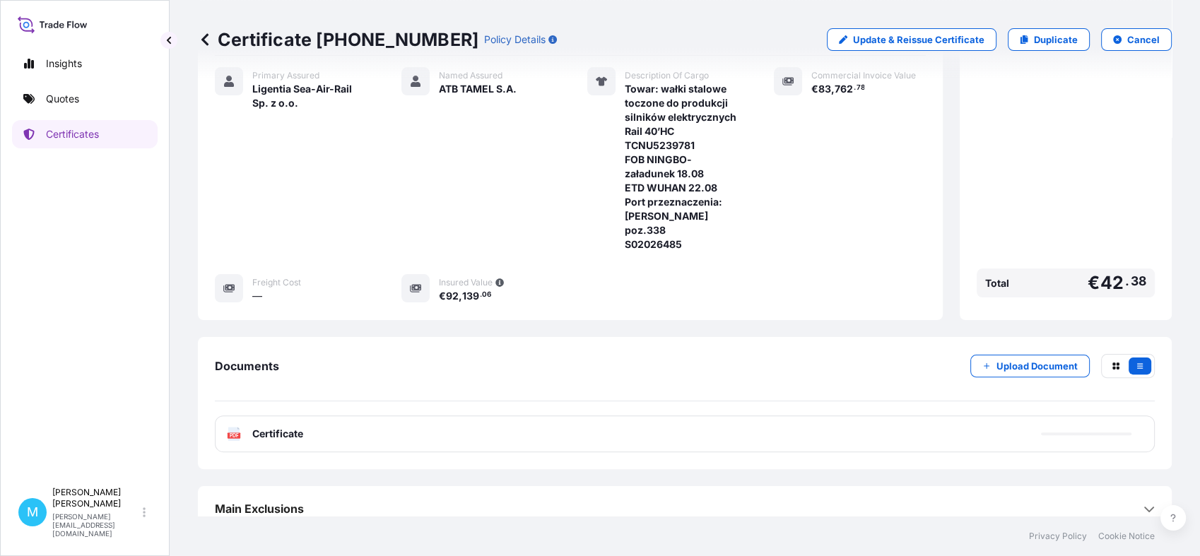
click at [465, 419] on div "PDF Certificate" at bounding box center [685, 433] width 940 height 37
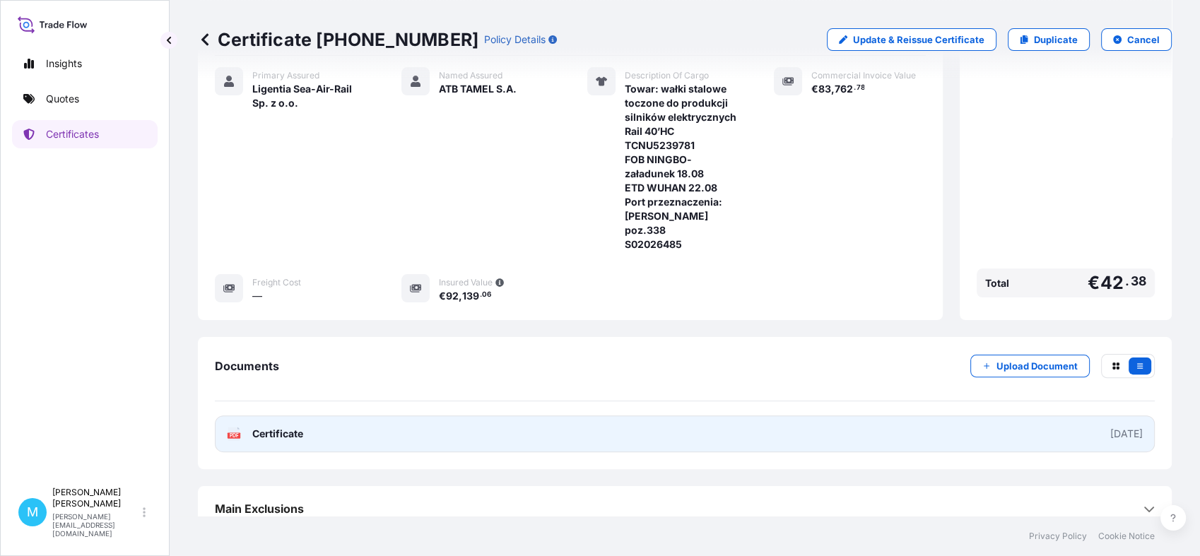
click at [639, 416] on link "PDF Certificate [DATE]" at bounding box center [685, 433] width 940 height 37
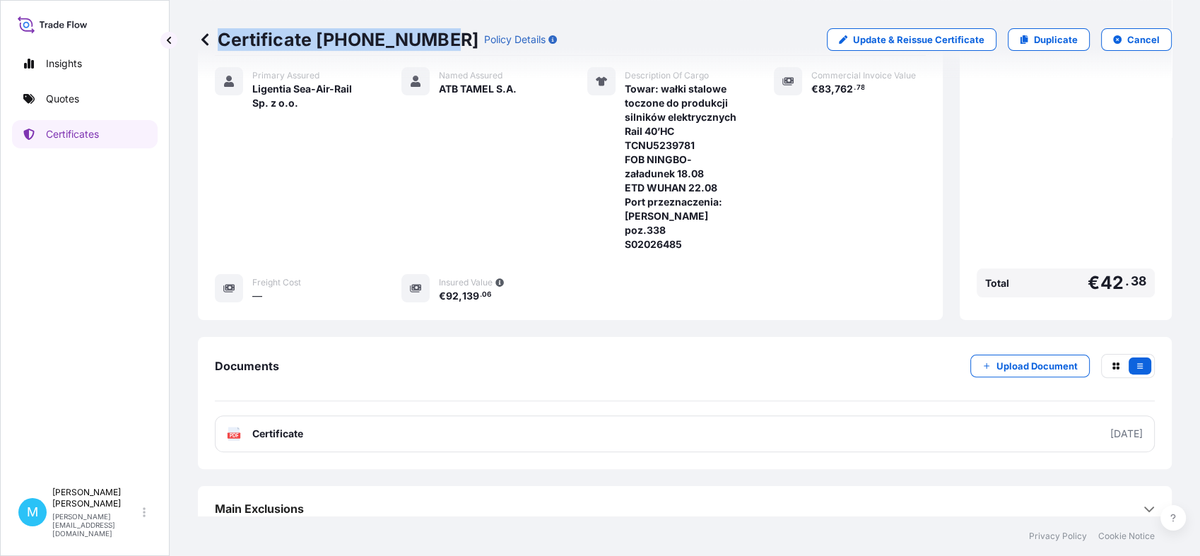
click at [435, 42] on div "Certificate [PHONE_NUMBER] Policy Details" at bounding box center [377, 39] width 359 height 23
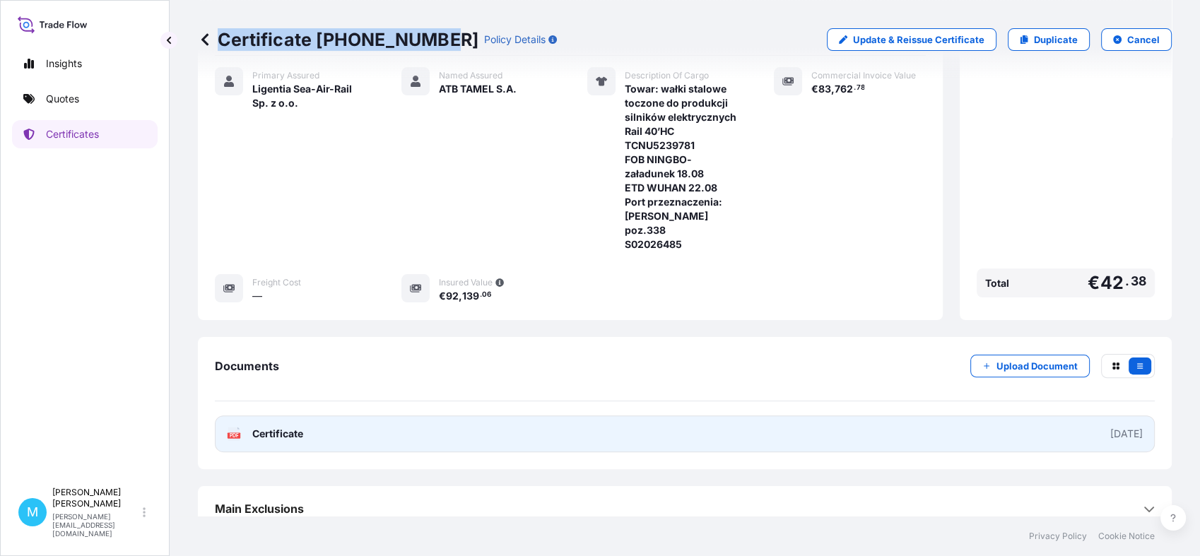
click at [505, 415] on link "PDF Certificate [DATE]" at bounding box center [685, 433] width 940 height 37
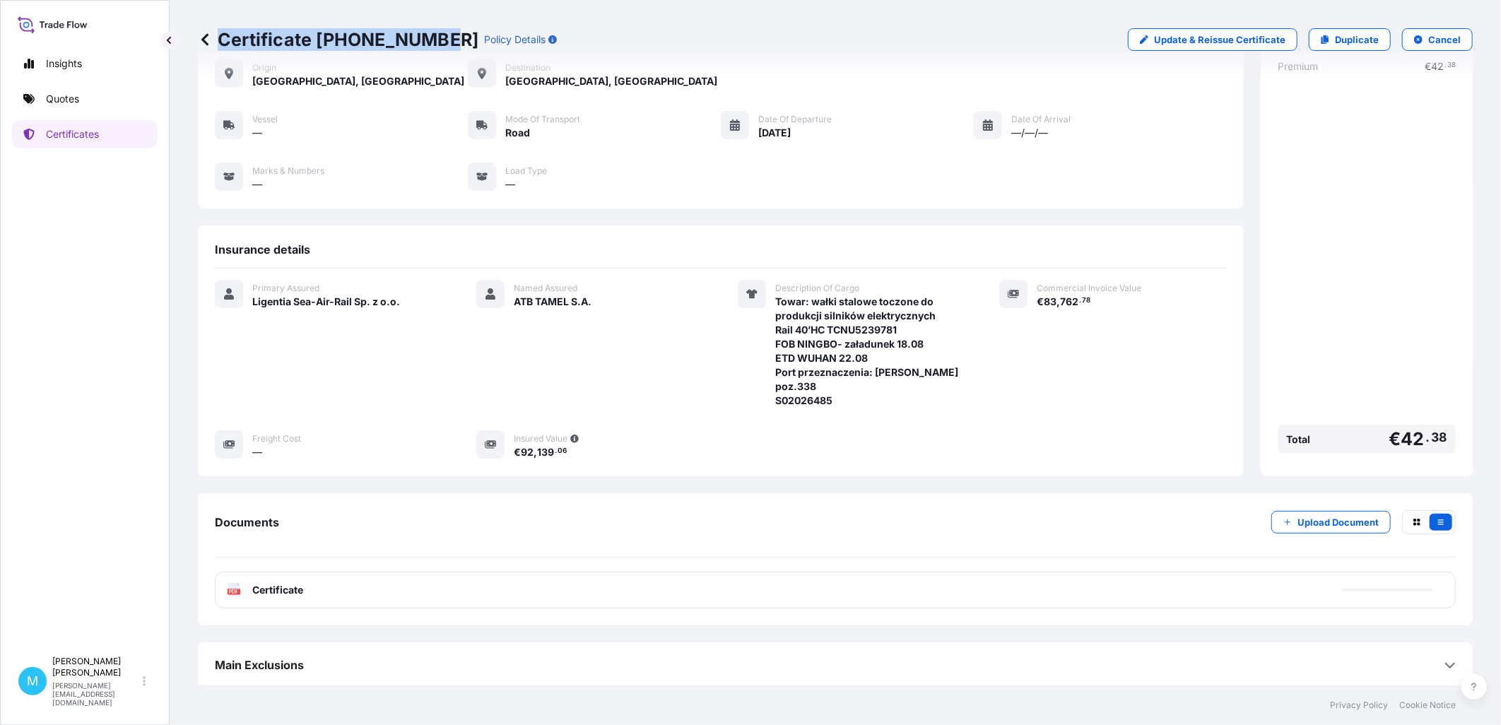
scroll to position [74, 0]
click at [96, 100] on link "Quotes" at bounding box center [85, 99] width 146 height 28
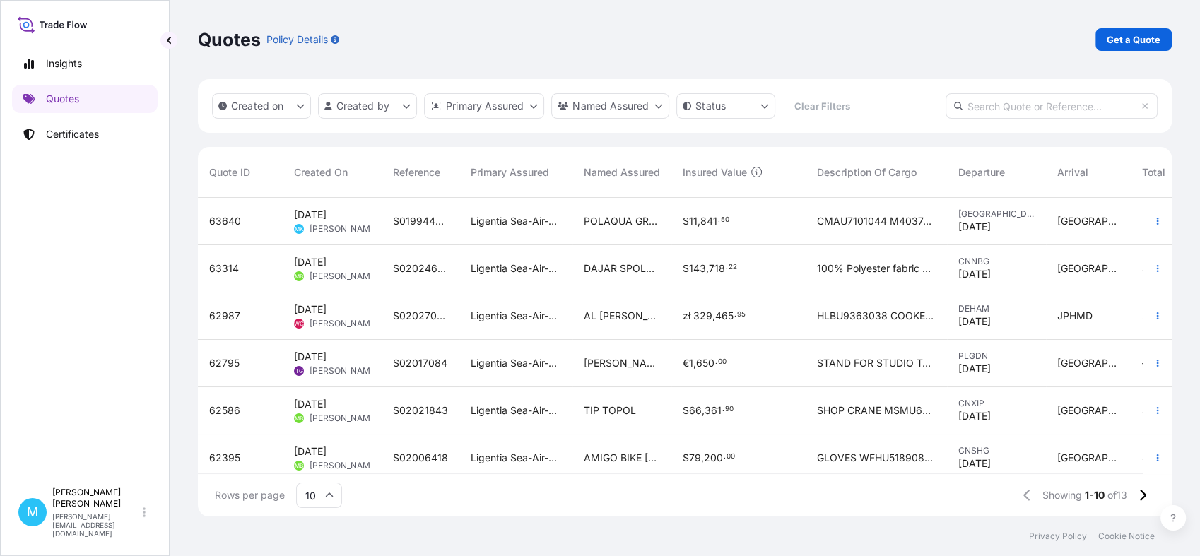
scroll to position [314, 961]
click at [1130, 35] on p "Get a Quote" at bounding box center [1134, 40] width 54 height 14
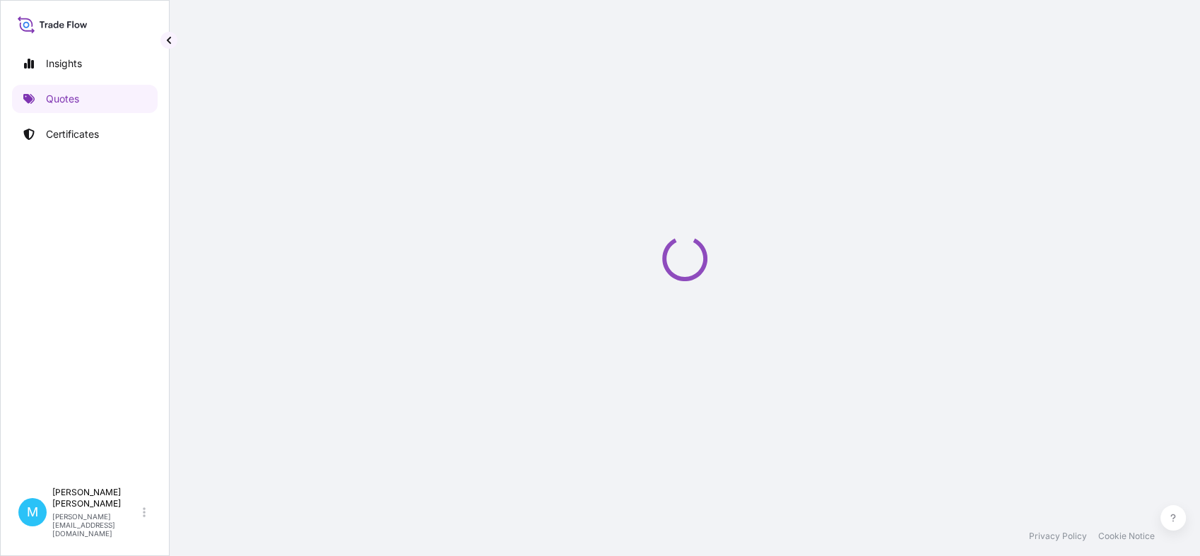
select select "Sea"
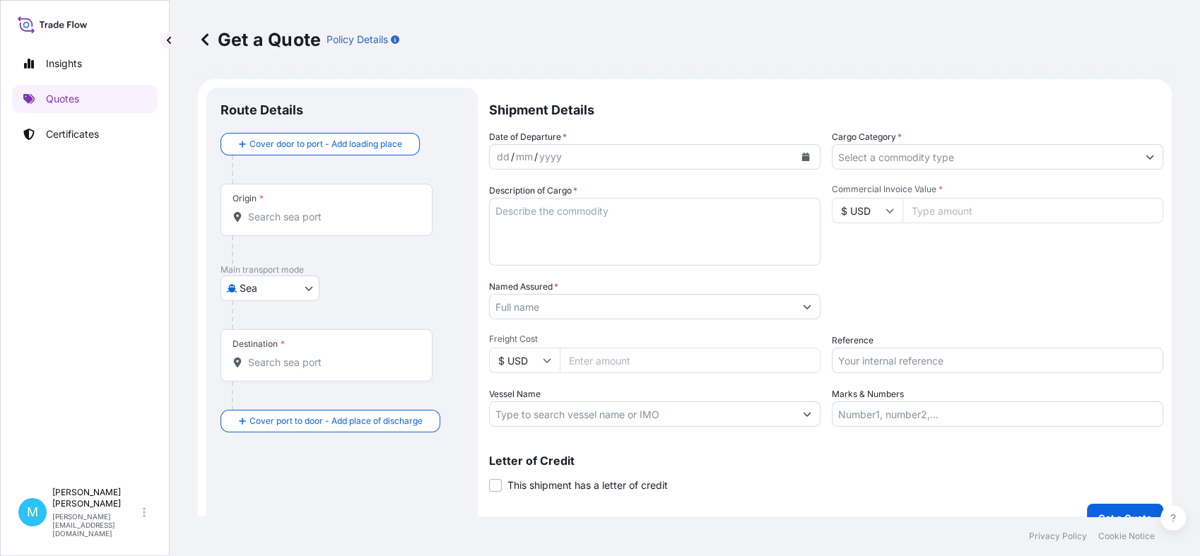
scroll to position [23, 0]
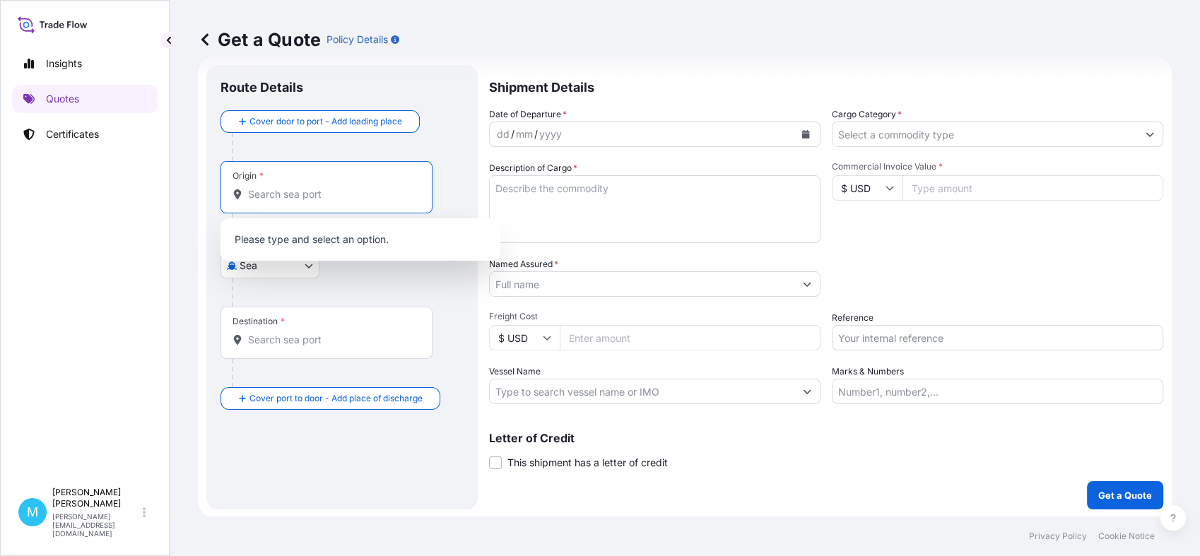
click at [261, 189] on input "Origin *" at bounding box center [331, 194] width 167 height 14
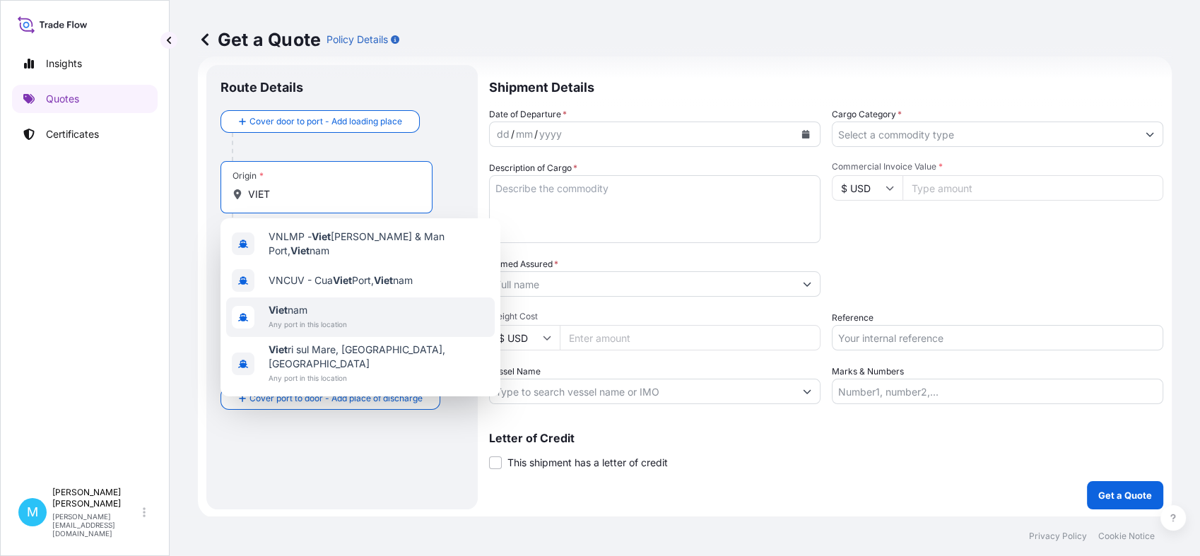
click at [290, 306] on span "Viet nam" at bounding box center [308, 310] width 78 height 14
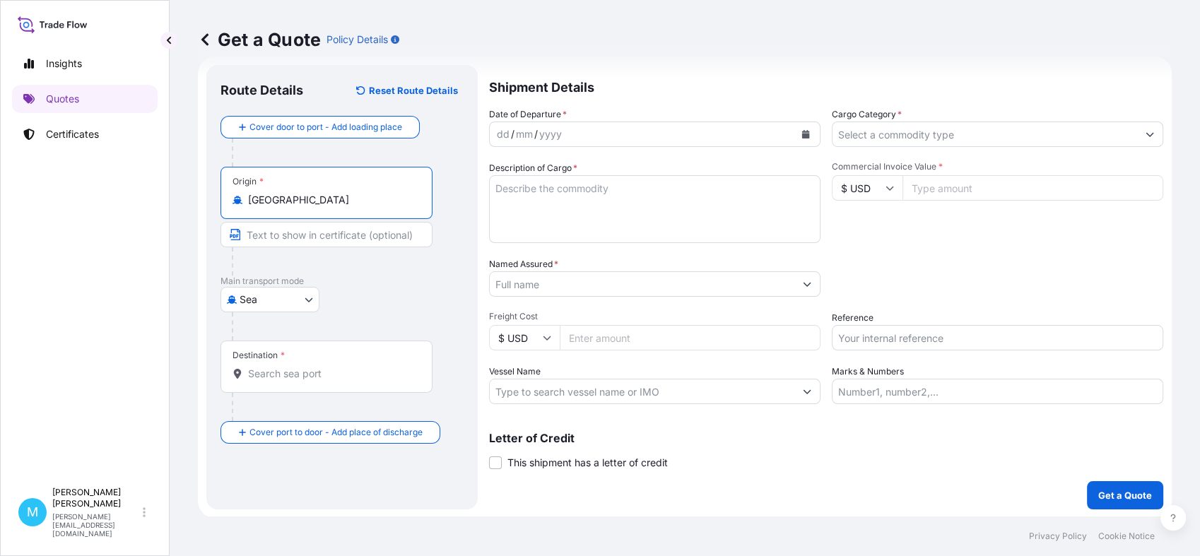
type input "[GEOGRAPHIC_DATA]"
click at [291, 360] on div "Destination *" at bounding box center [328, 367] width 217 height 52
click at [291, 367] on input "Destination *" at bounding box center [334, 374] width 172 height 14
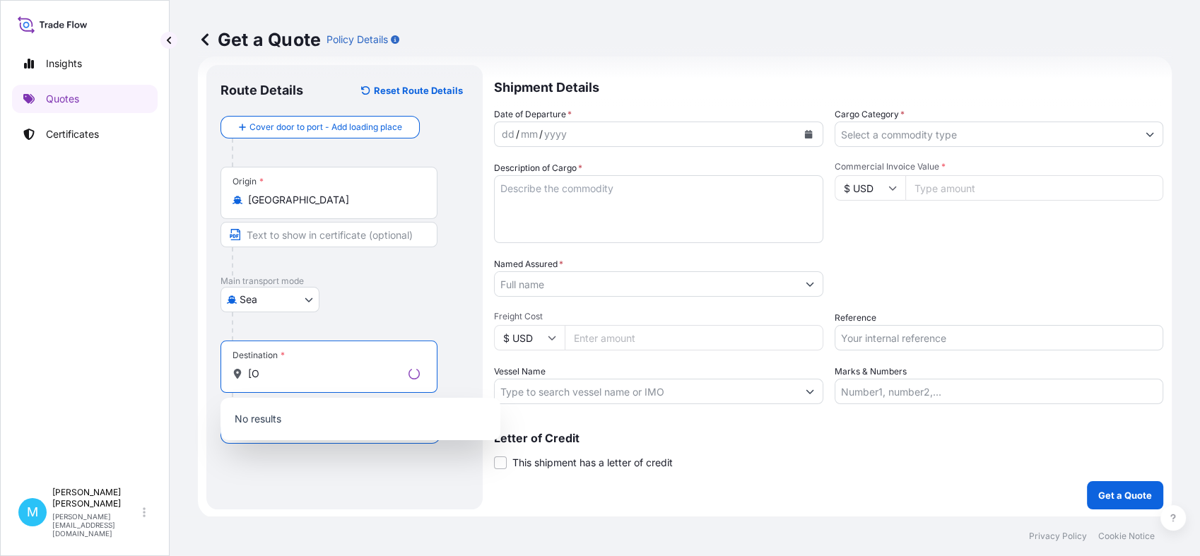
type input "["
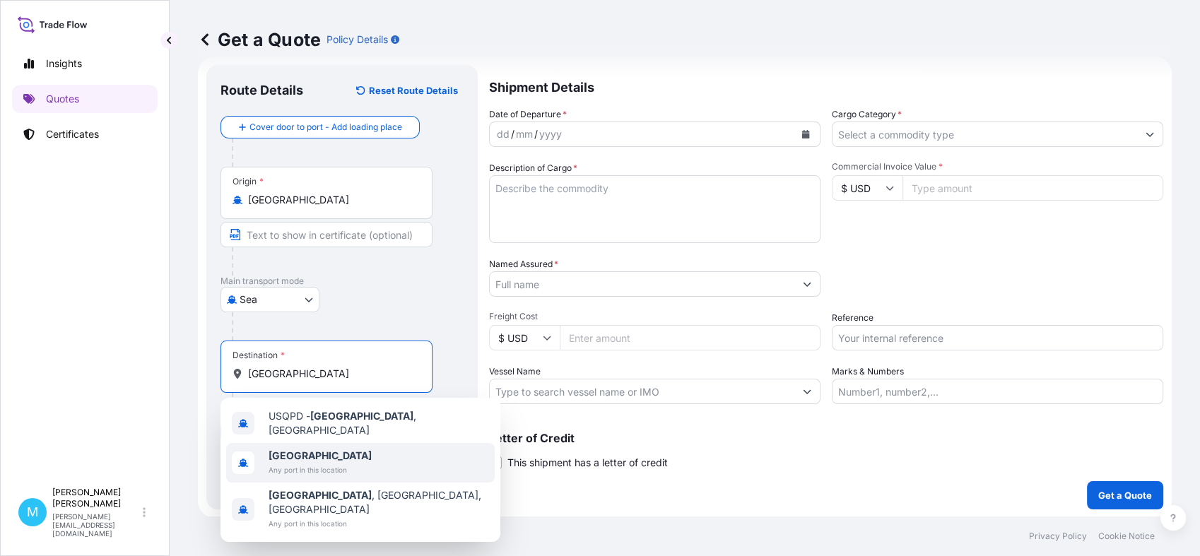
click at [304, 463] on span "Any port in this location" at bounding box center [320, 470] width 103 height 14
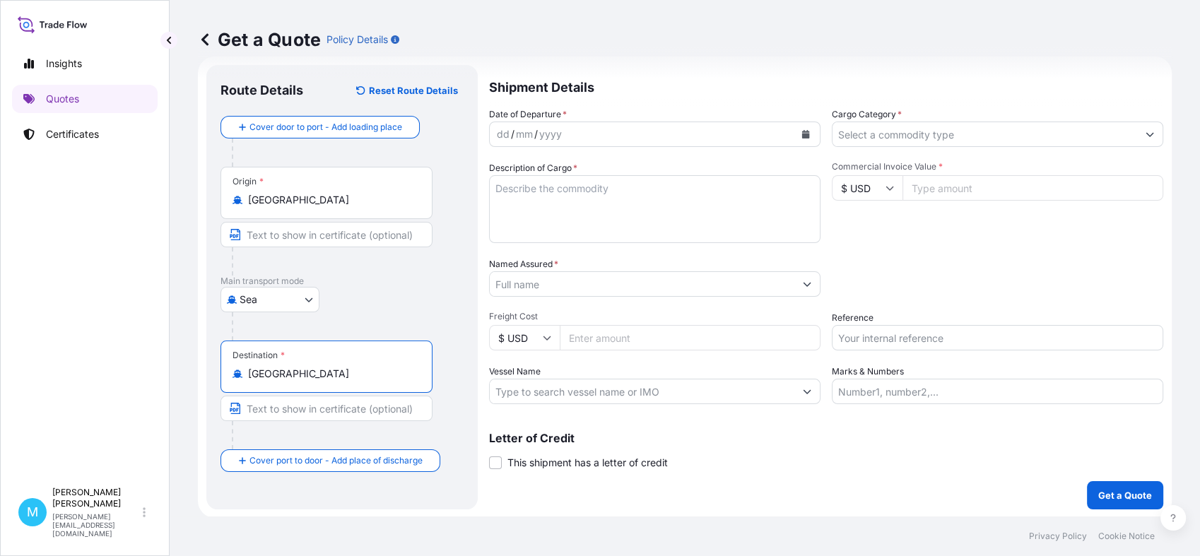
type input "[GEOGRAPHIC_DATA]"
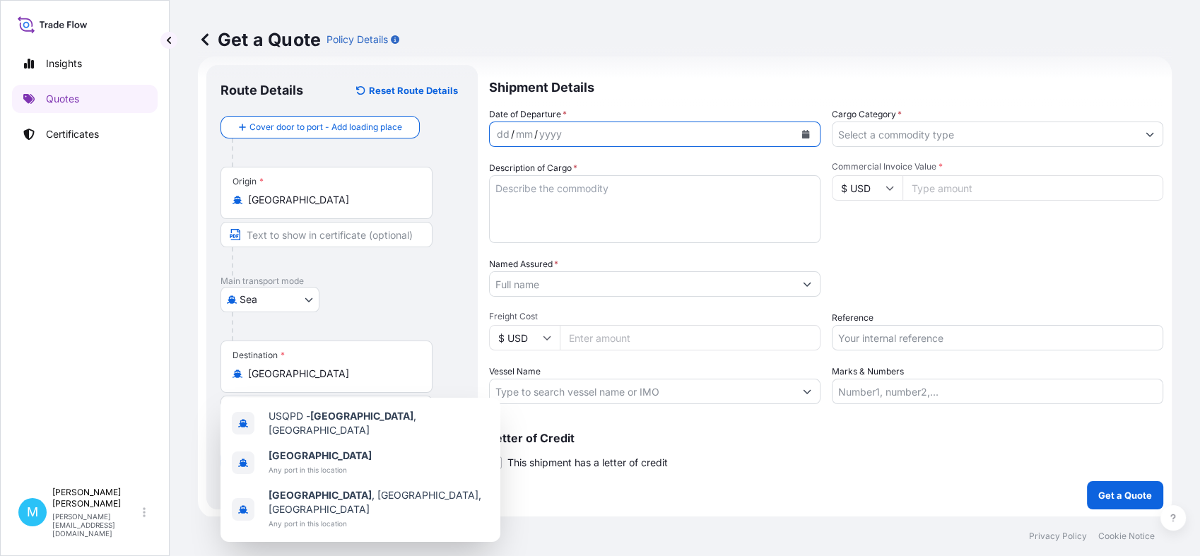
click at [803, 136] on icon "Calendar" at bounding box center [806, 134] width 8 height 8
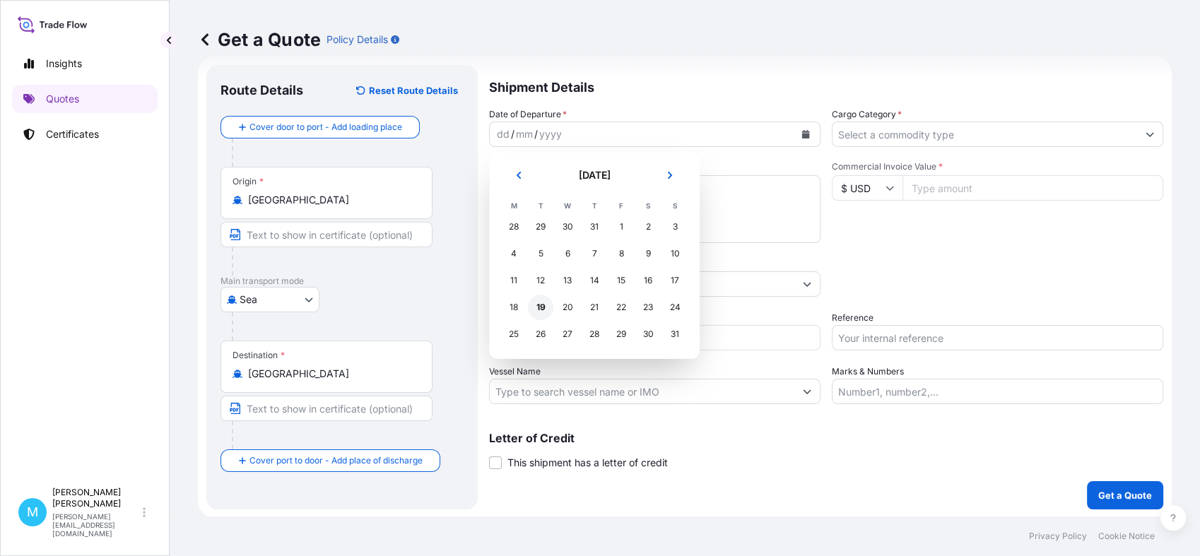
click at [531, 313] on div "19" at bounding box center [540, 307] width 25 height 25
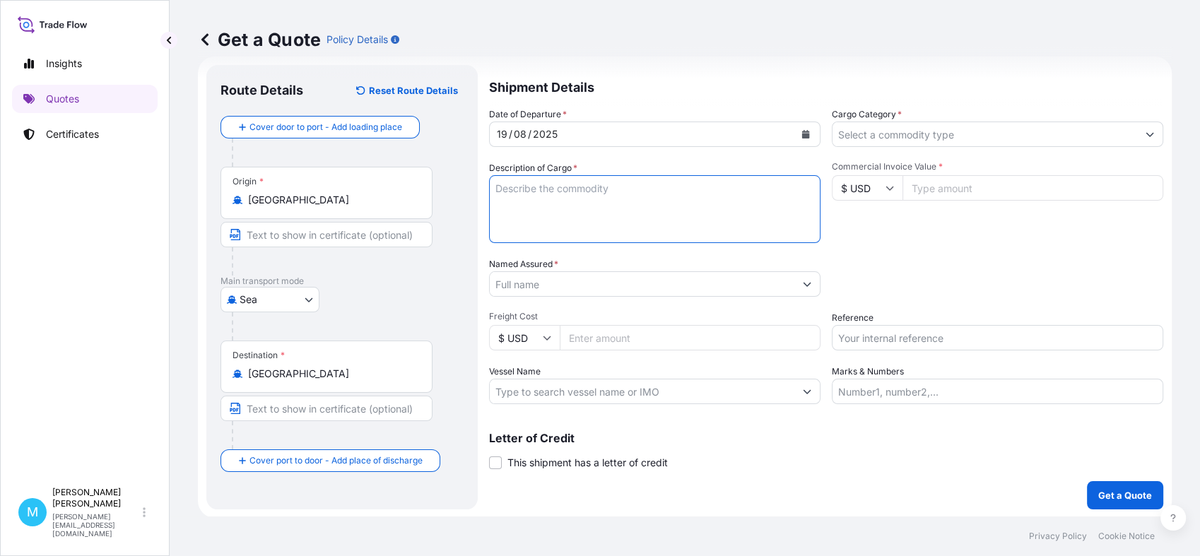
click at [542, 217] on textarea "Description of Cargo *" at bounding box center [654, 209] width 331 height 68
click at [540, 190] on textarea "Description of Cargo *" at bounding box center [654, 209] width 331 height 68
paste textarea "MRKU9895507"
paste textarea "LASTIC SIDED BOOT DRESS"
click at [570, 187] on textarea "MRKU9895507 LASTIC SIDED BOOT DRESS" at bounding box center [654, 209] width 331 height 68
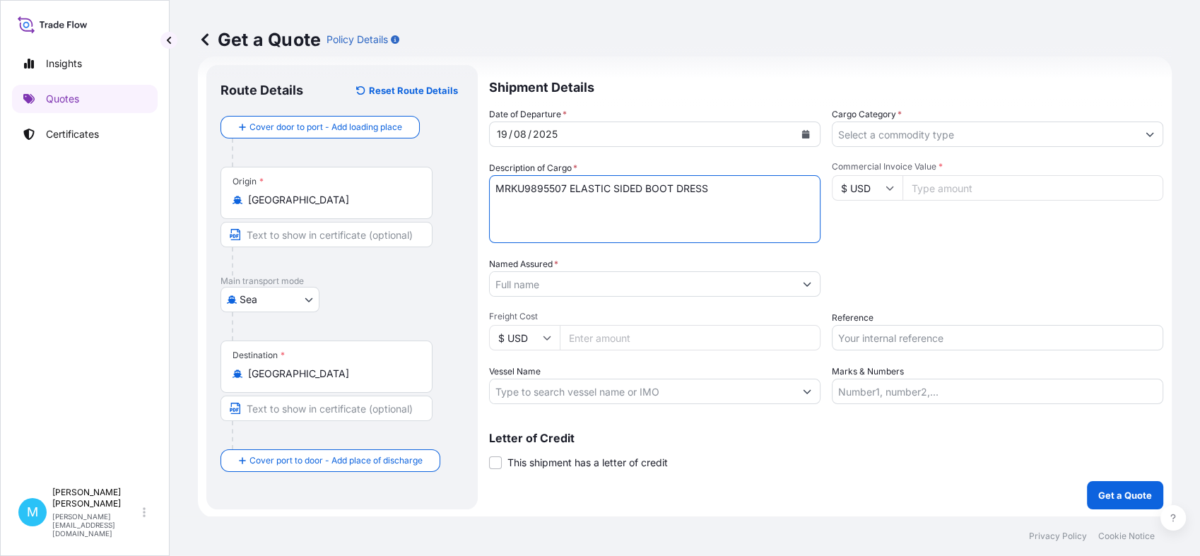
click at [719, 184] on textarea "MRKU9895507 ELASTIC SIDED BOOT DRESS" at bounding box center [654, 209] width 331 height 68
type textarea "MRKU9895507 ELASTIC SIDED BOOT DRESS"
click at [549, 288] on input "Named Assured *" at bounding box center [639, 283] width 299 height 25
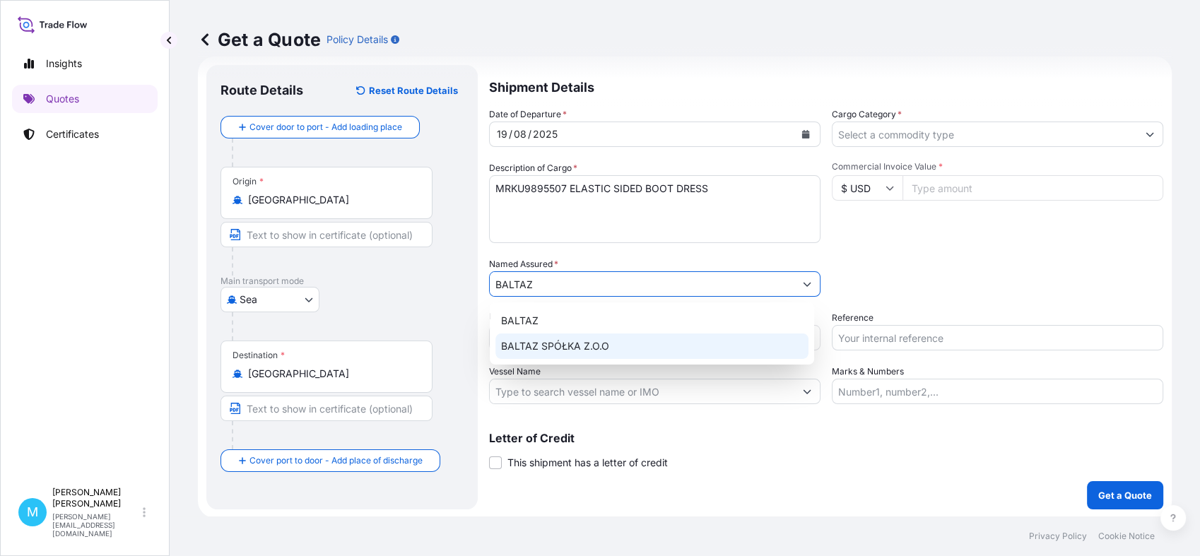
click at [542, 349] on span "BALTAZ SPÓŁKA Z.O.O" at bounding box center [555, 346] width 108 height 14
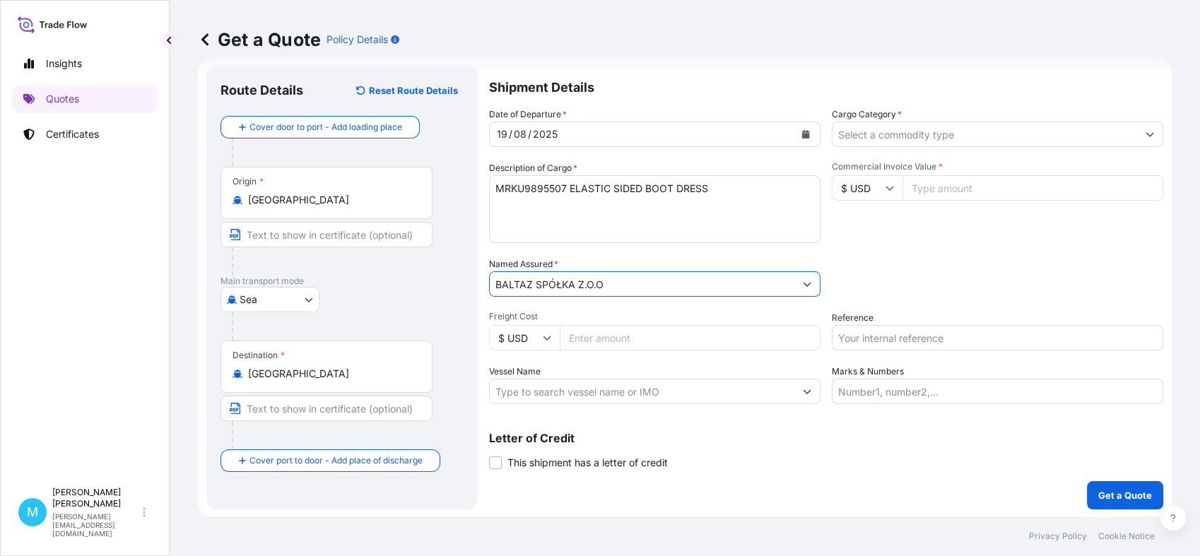
type input "BALTAZ SPÓŁKA Z.O.O"
drag, startPoint x: 940, startPoint y: 135, endPoint x: 914, endPoint y: 146, distance: 28.2
click at [940, 135] on input "Cargo Category *" at bounding box center [984, 134] width 305 height 25
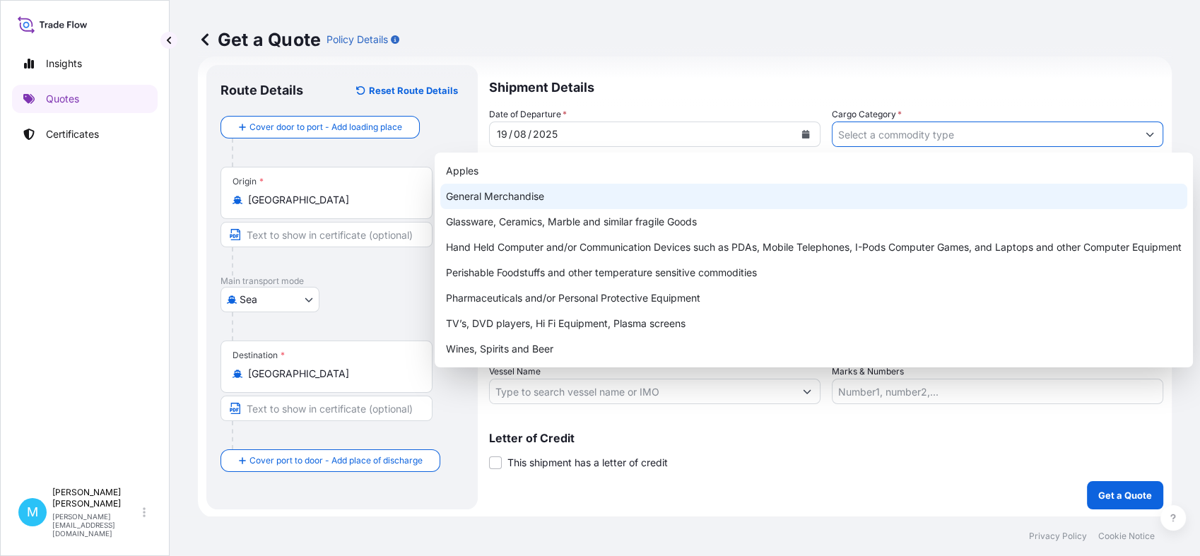
click at [532, 193] on div "General Merchandise" at bounding box center [813, 196] width 747 height 25
type input "General Merchandise"
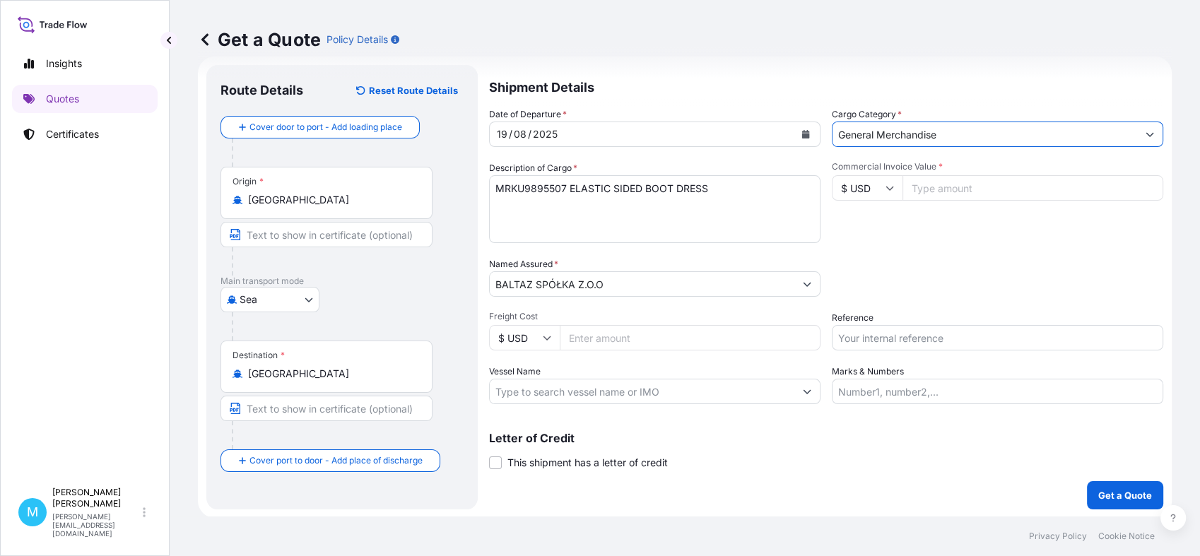
click at [956, 191] on input "Commercial Invoice Value *" at bounding box center [1032, 187] width 261 height 25
click at [916, 191] on input "Commercial Invoice Value *" at bounding box center [1032, 187] width 261 height 25
paste input "130797.34"
click at [942, 187] on input "130797.34" at bounding box center [1032, 187] width 261 height 25
type input "130797.34"
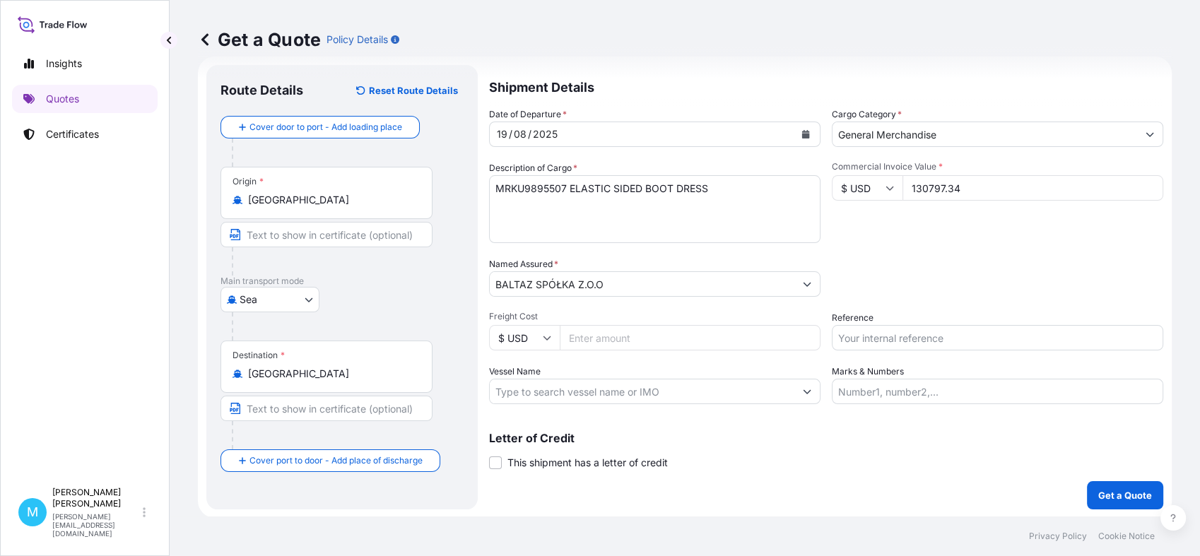
click at [851, 334] on input "Reference" at bounding box center [997, 337] width 331 height 25
click at [857, 338] on input "Reference" at bounding box center [997, 337] width 331 height 25
paste input "MRKU9895507"
type input "MRKU9895507"
click at [1098, 494] on p "Get a Quote" at bounding box center [1125, 495] width 54 height 14
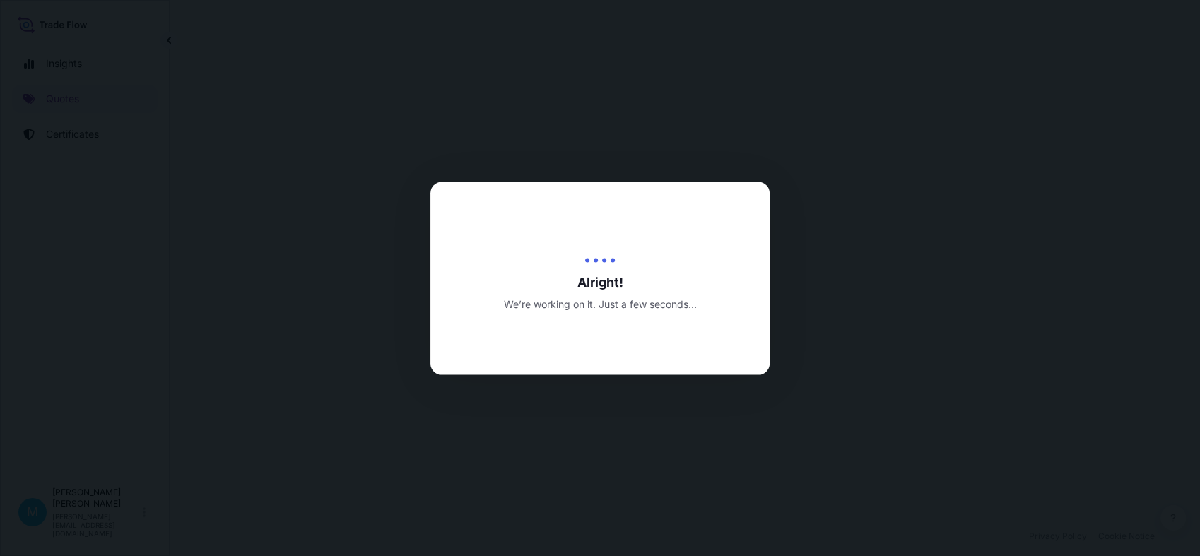
select select "Sea"
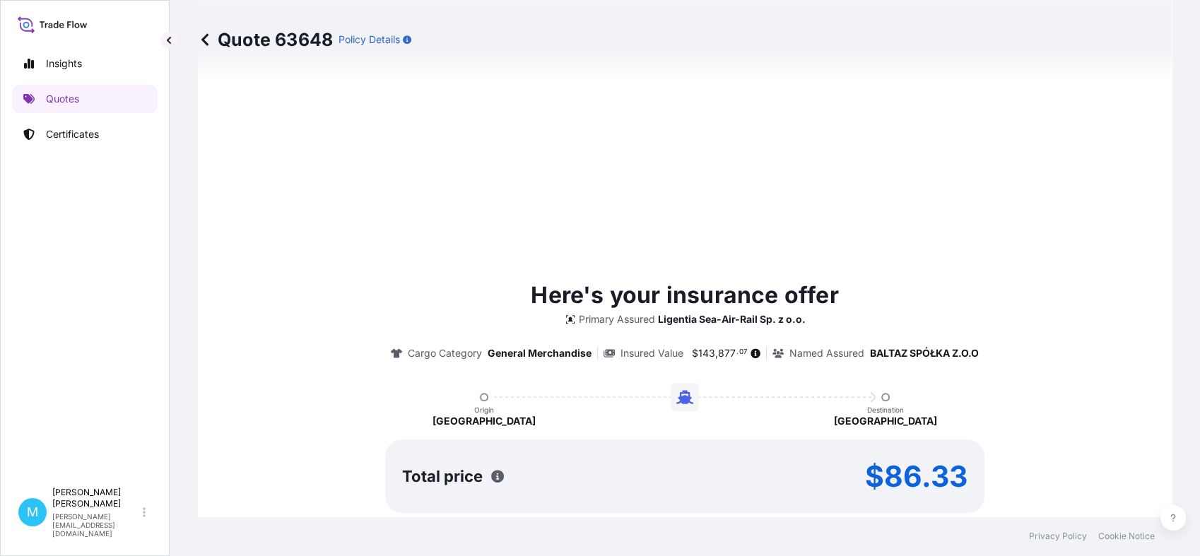
type input "[DATE]"
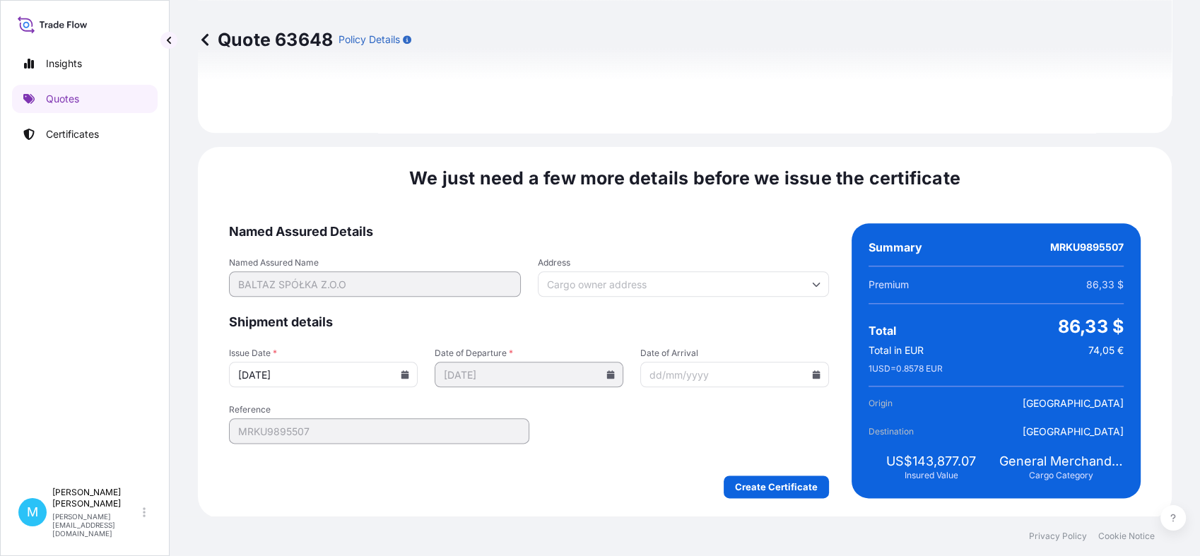
scroll to position [1600, 0]
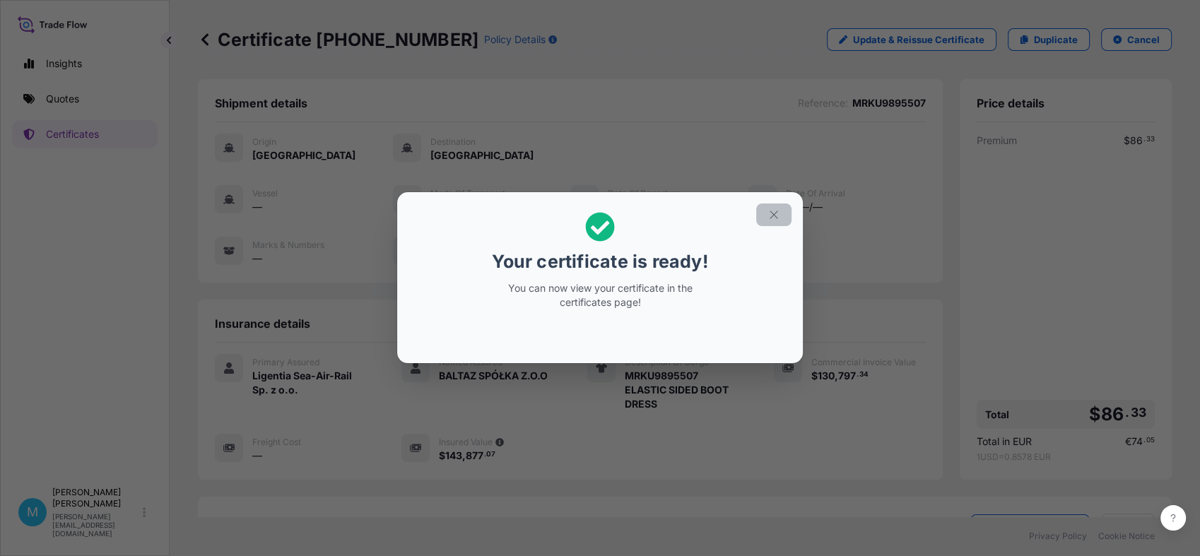
click at [769, 211] on icon "button" at bounding box center [773, 214] width 13 height 13
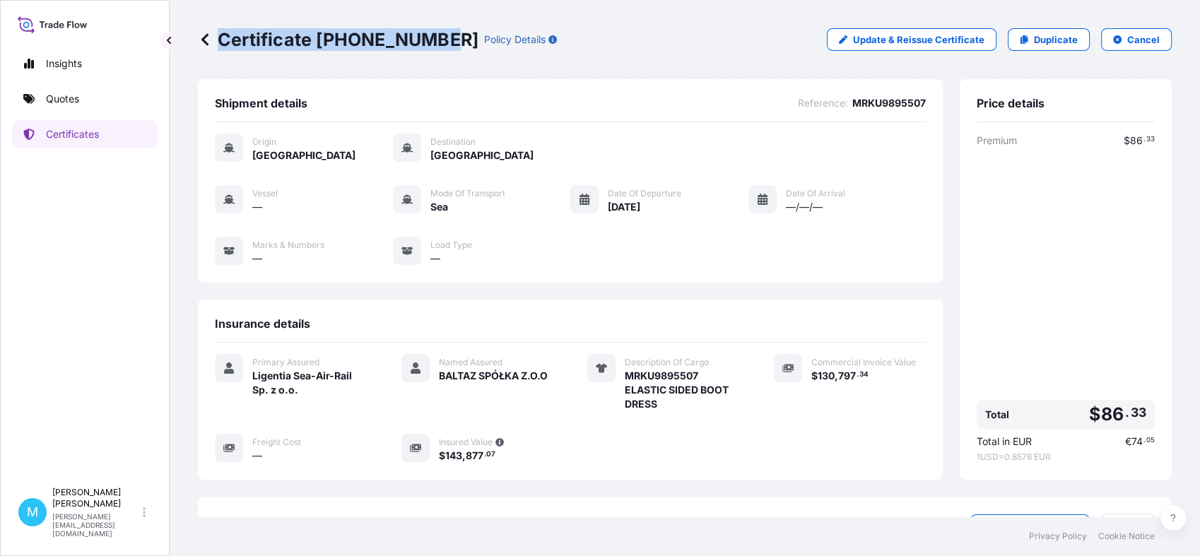
drag, startPoint x: 435, startPoint y: 36, endPoint x: 220, endPoint y: 38, distance: 214.8
click at [220, 38] on p "Certificate [PHONE_NUMBER]" at bounding box center [338, 39] width 281 height 23
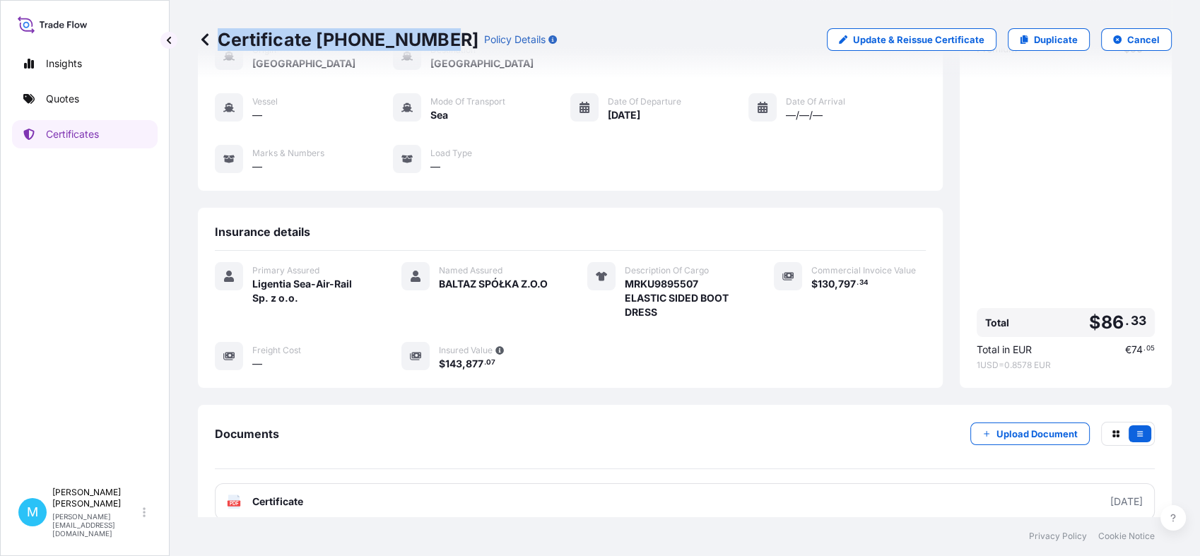
scroll to position [174, 0]
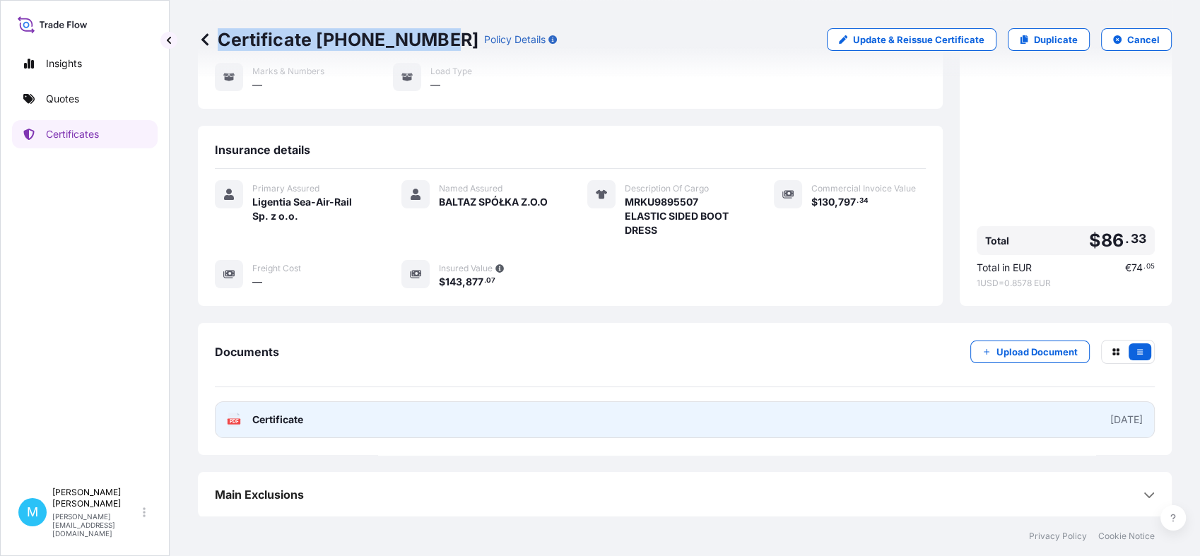
click at [558, 417] on link "PDF Certificate [DATE]" at bounding box center [685, 419] width 940 height 37
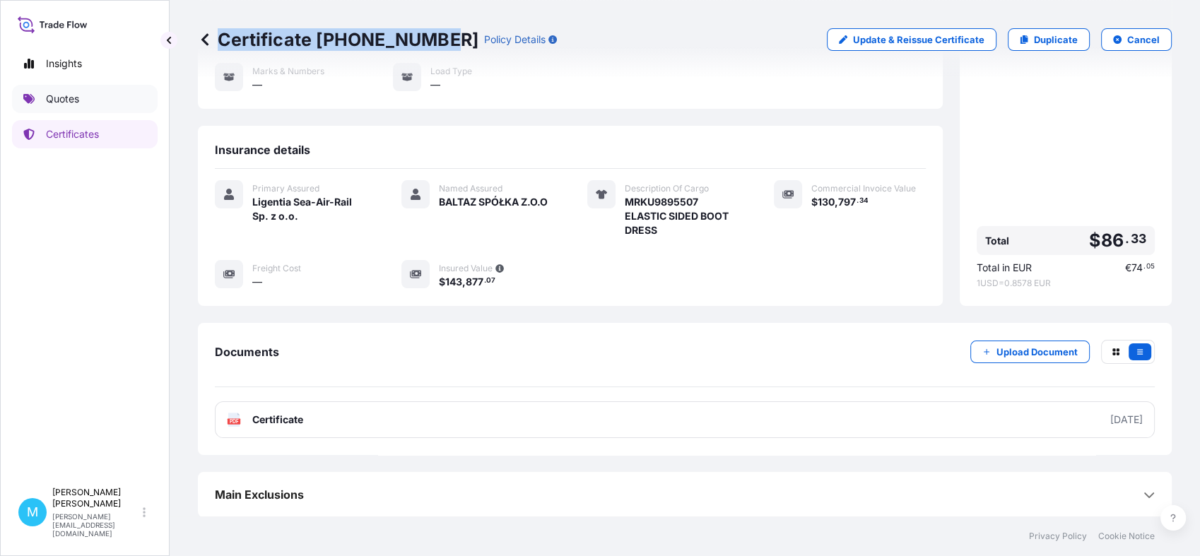
click at [89, 99] on link "Quotes" at bounding box center [85, 99] width 146 height 28
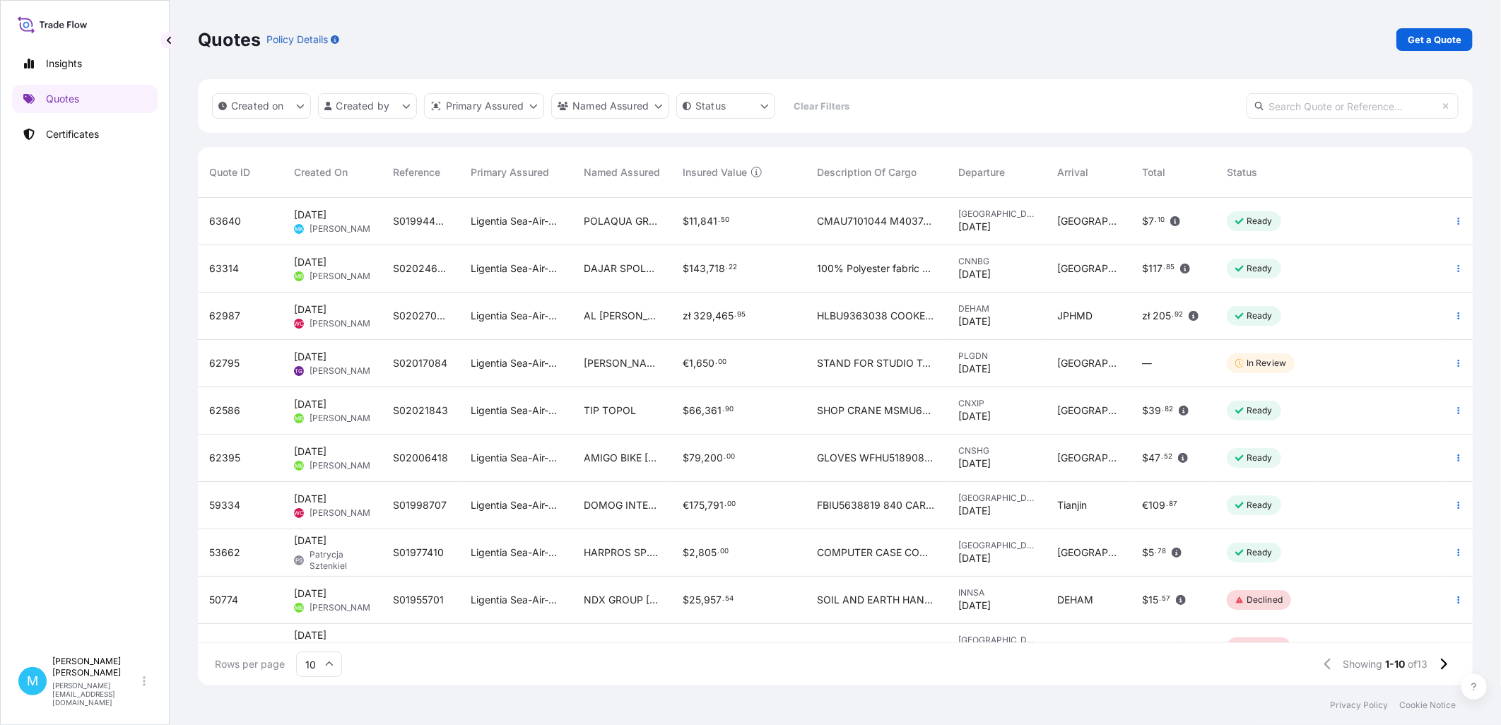
scroll to position [484, 1263]
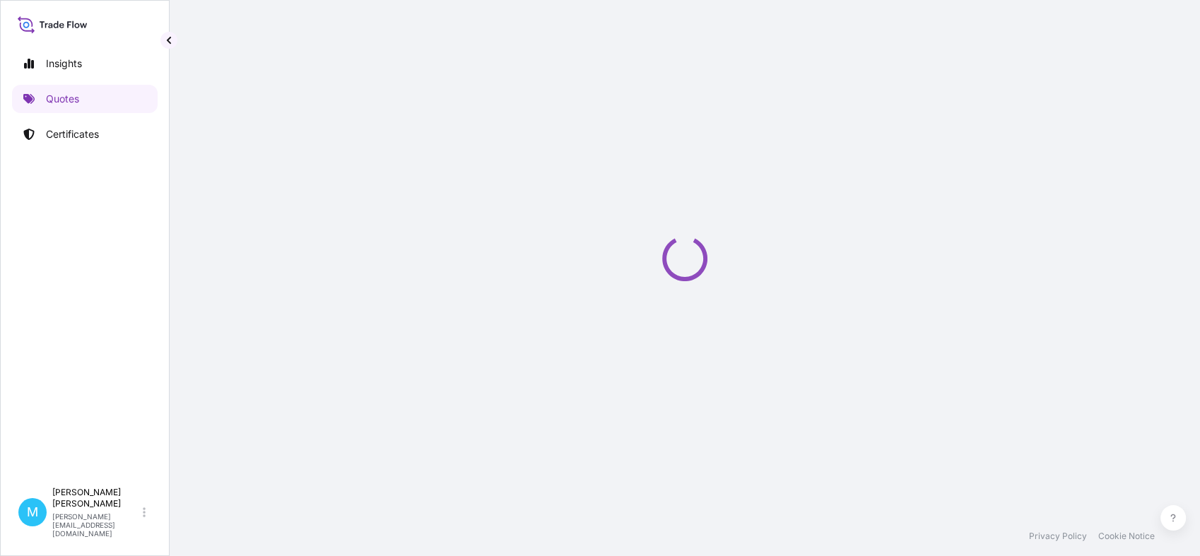
select select "Sea"
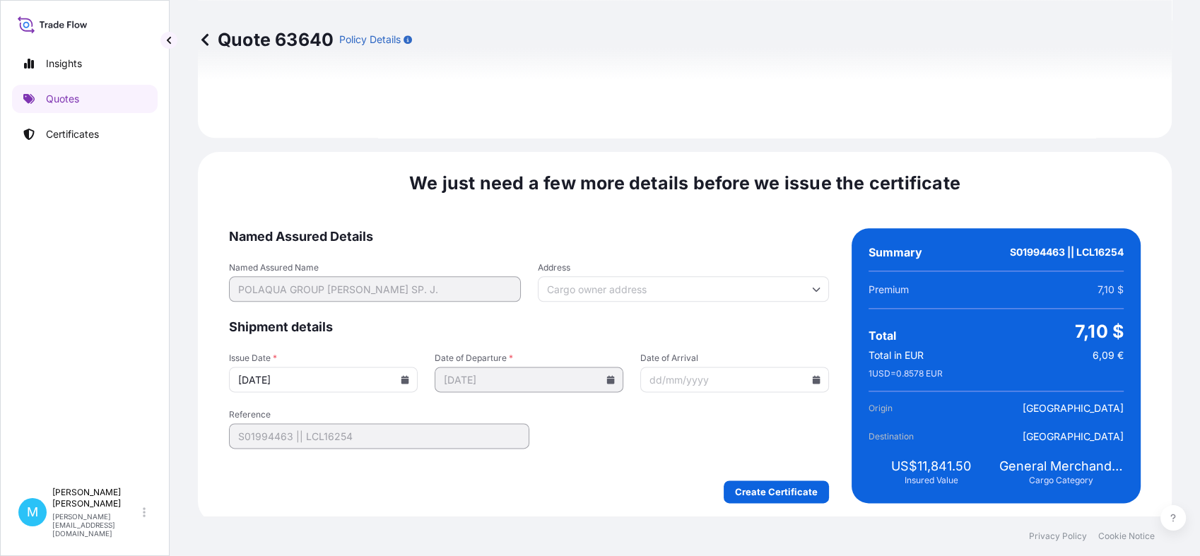
scroll to position [1680, 0]
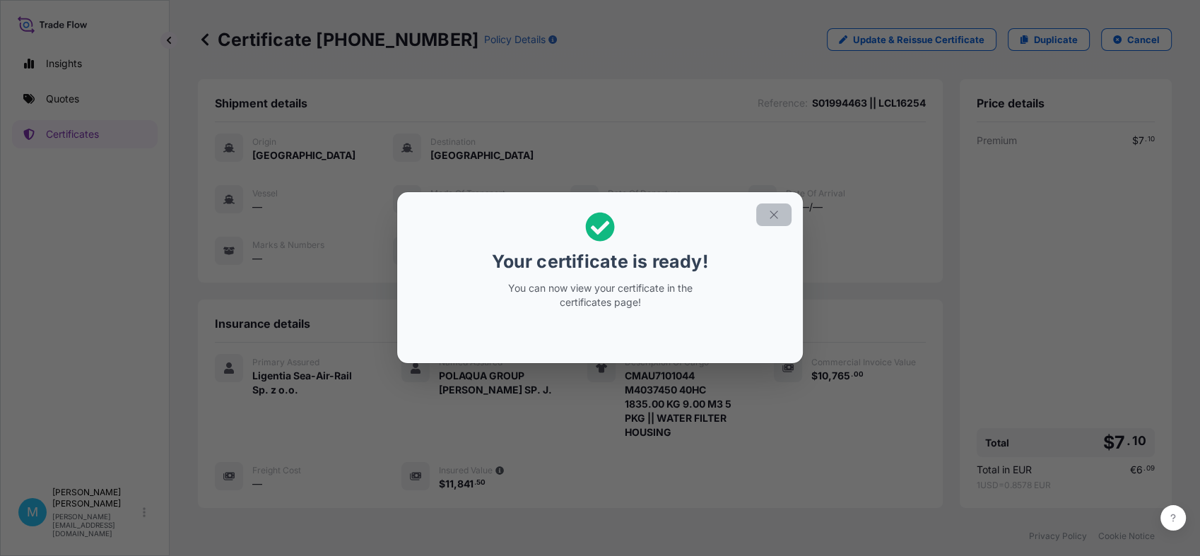
click at [773, 213] on icon "button" at bounding box center [773, 214] width 13 height 13
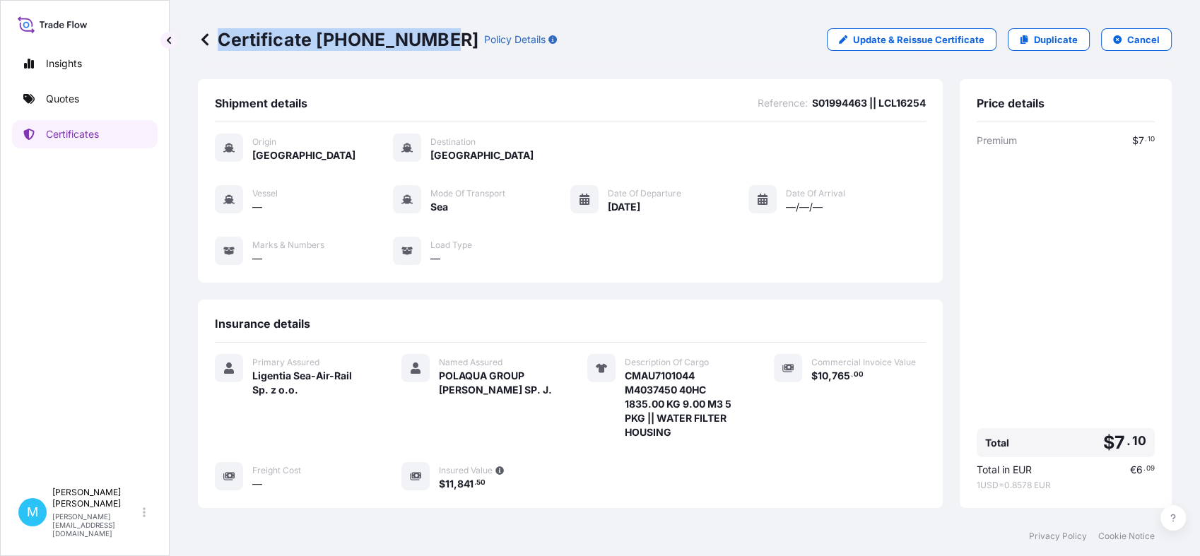
drag, startPoint x: 440, startPoint y: 37, endPoint x: 435, endPoint y: 49, distance: 13.0
click at [435, 49] on div "Certificate 31440-1648-1 Policy Details" at bounding box center [377, 39] width 359 height 23
copy p "Certificate 31440-1648-"
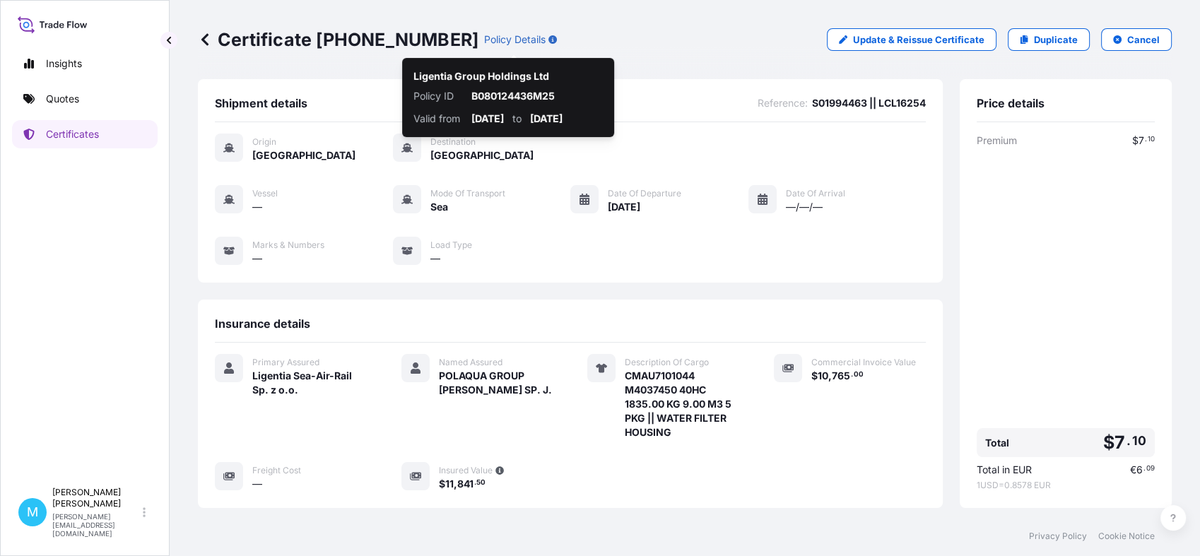
click at [749, 83] on div "Shipment details Reference : S01994463 || LCL16254 Origin China Destination Pol…" at bounding box center [570, 181] width 745 height 204
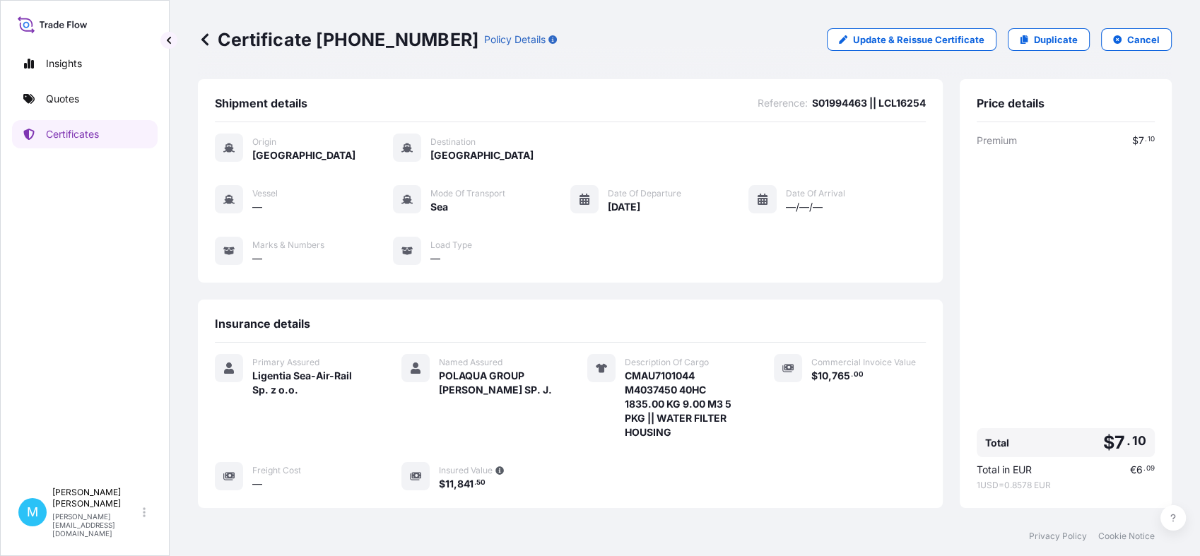
click at [814, 100] on span "S01994463 || LCL16254" at bounding box center [869, 103] width 114 height 14
copy span "S01994463"
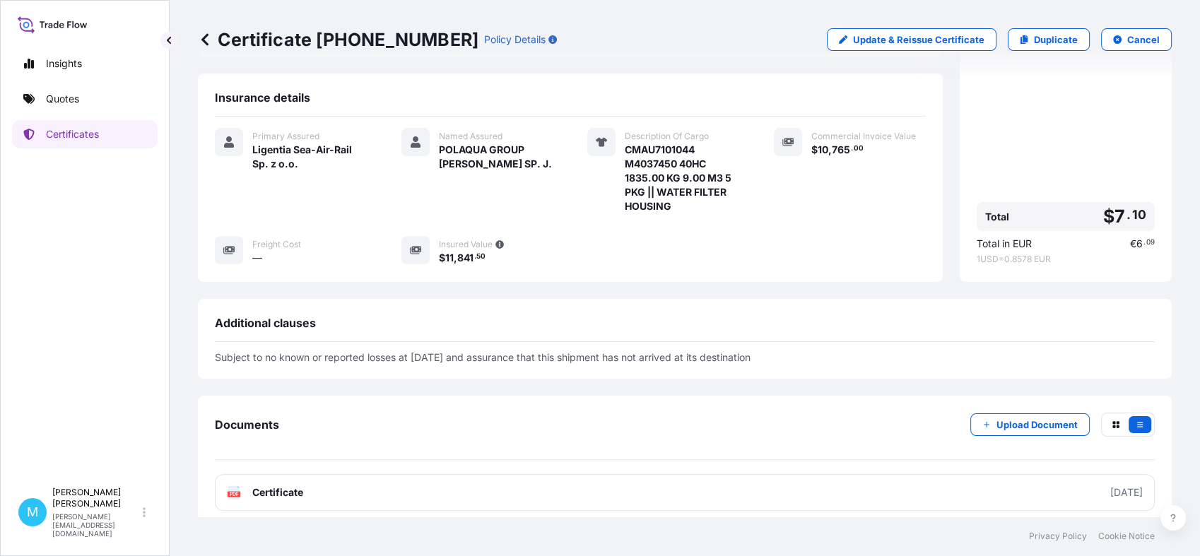
scroll to position [299, 0]
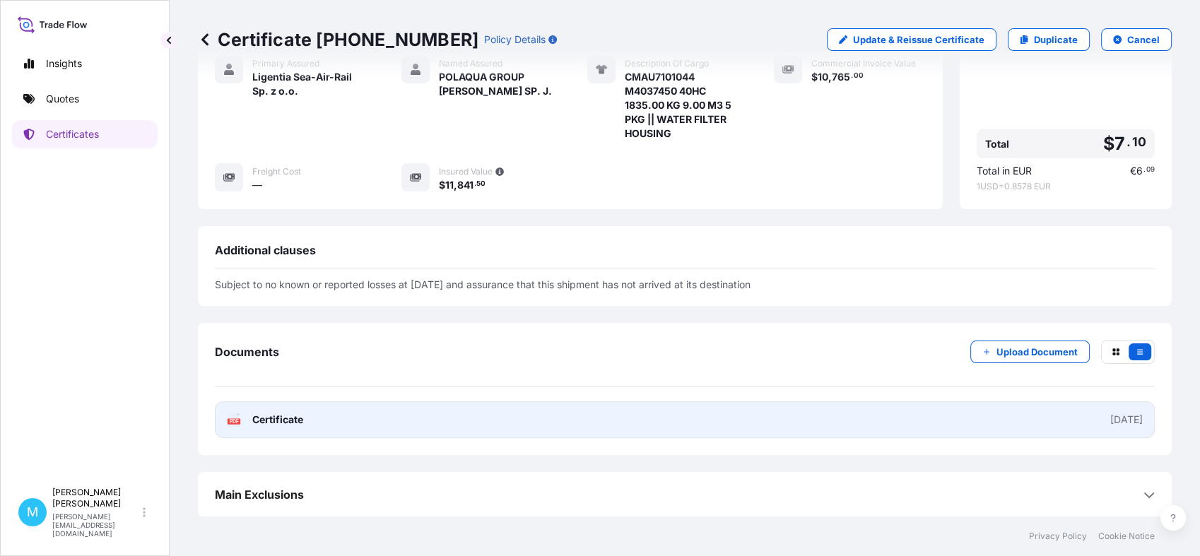
click at [598, 417] on link "PDF Certificate [DATE]" at bounding box center [685, 419] width 940 height 37
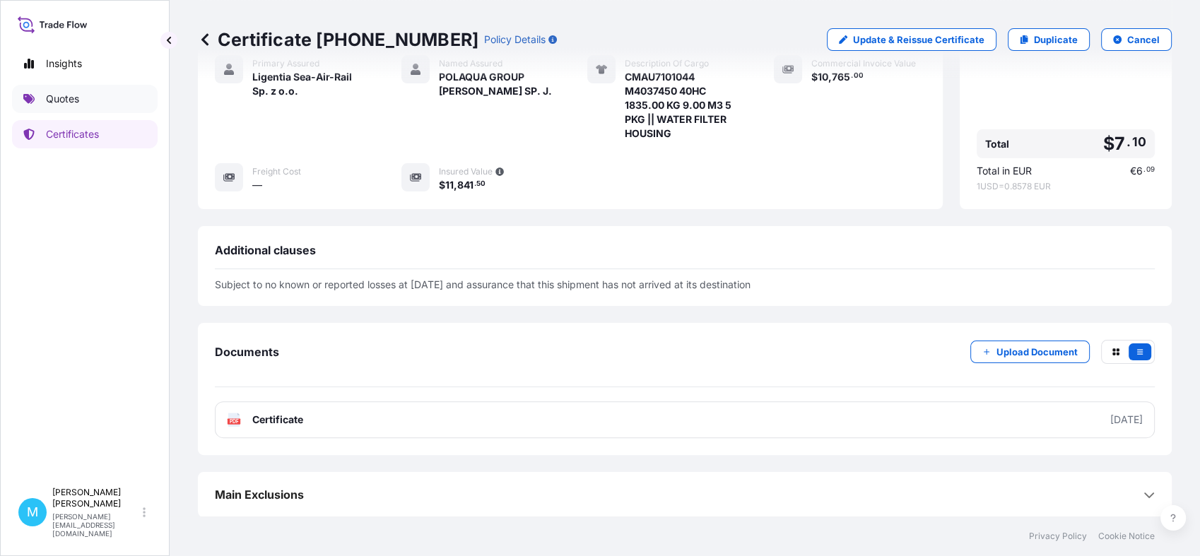
click at [79, 96] on p "Quotes" at bounding box center [62, 99] width 33 height 14
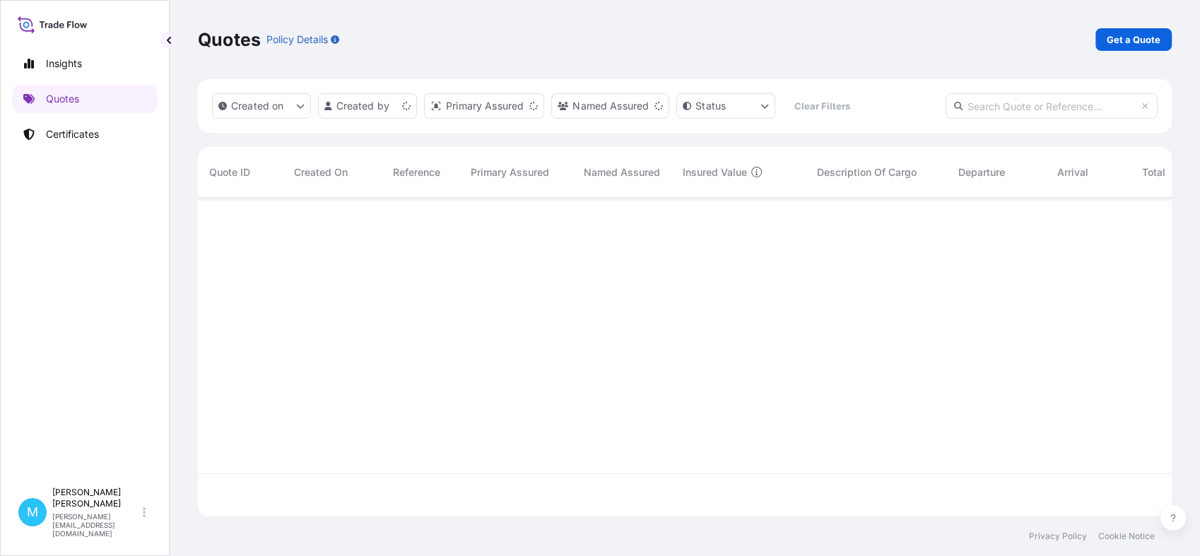
scroll to position [314, 961]
